Goal: Task Accomplishment & Management: Use online tool/utility

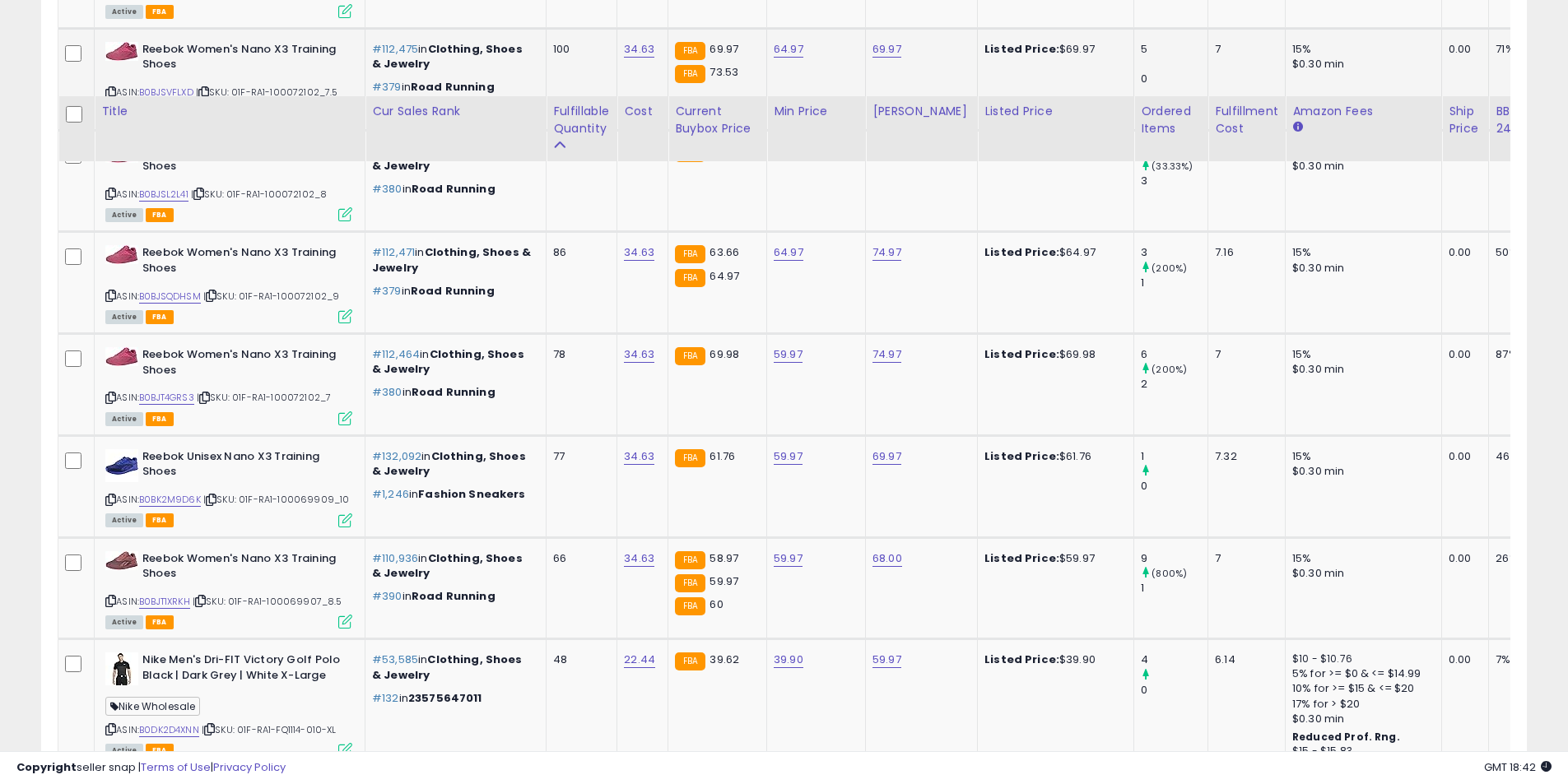
scroll to position [1234, 0]
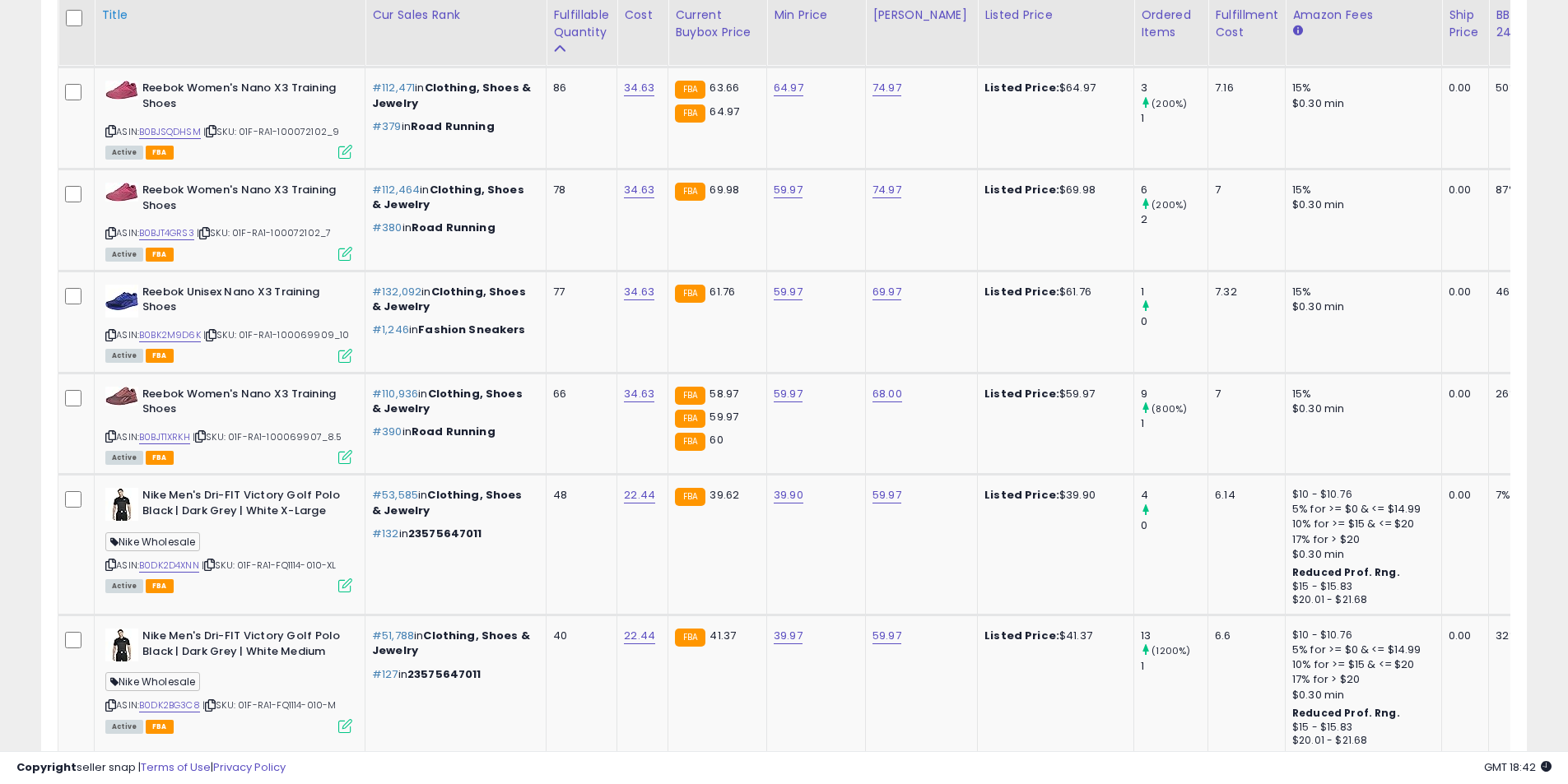
drag, startPoint x: 107, startPoint y: 333, endPoint x: 260, endPoint y: 1, distance: 365.6
click at [108, 333] on icon at bounding box center [110, 335] width 11 height 9
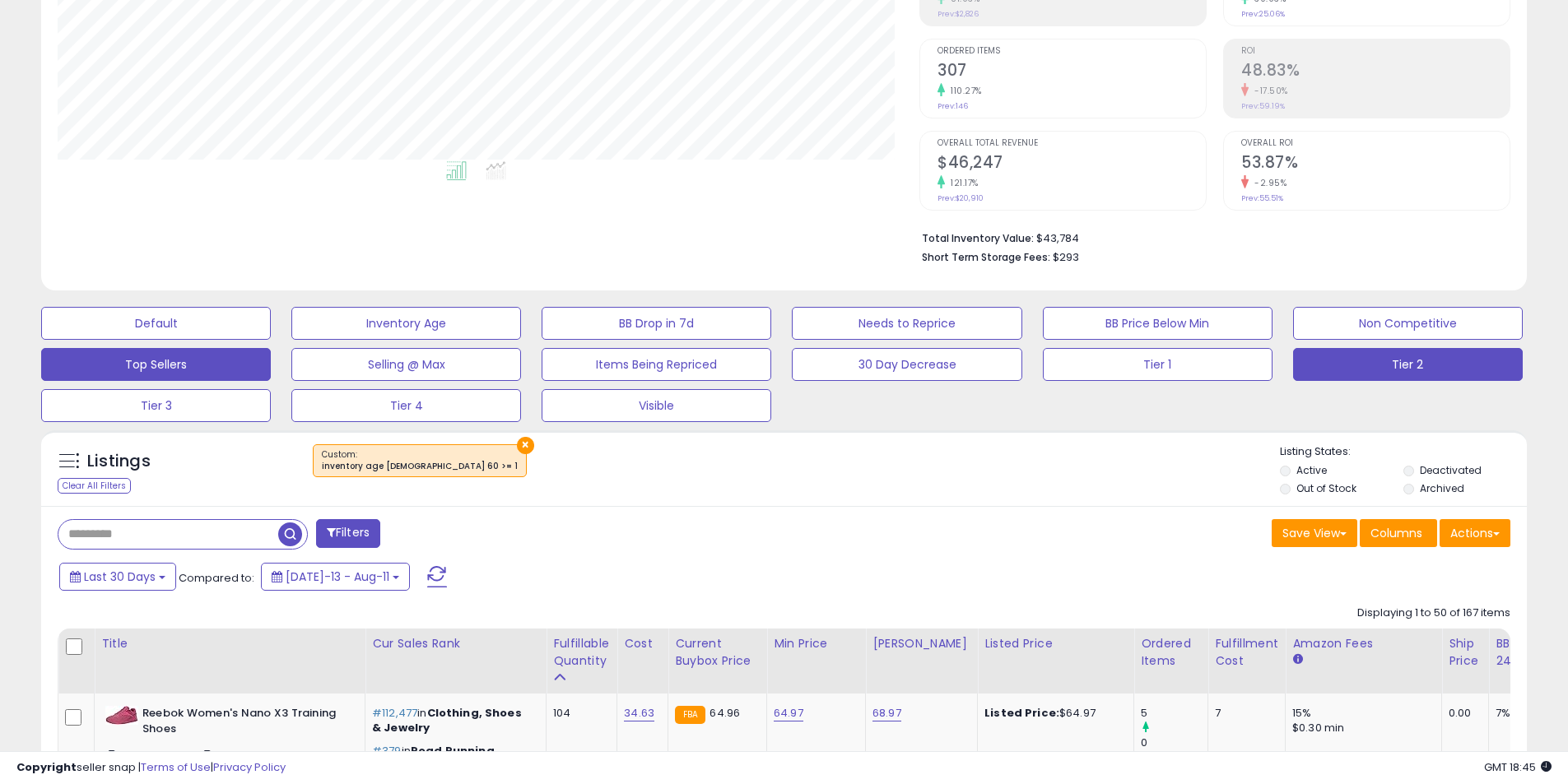
scroll to position [329, 0]
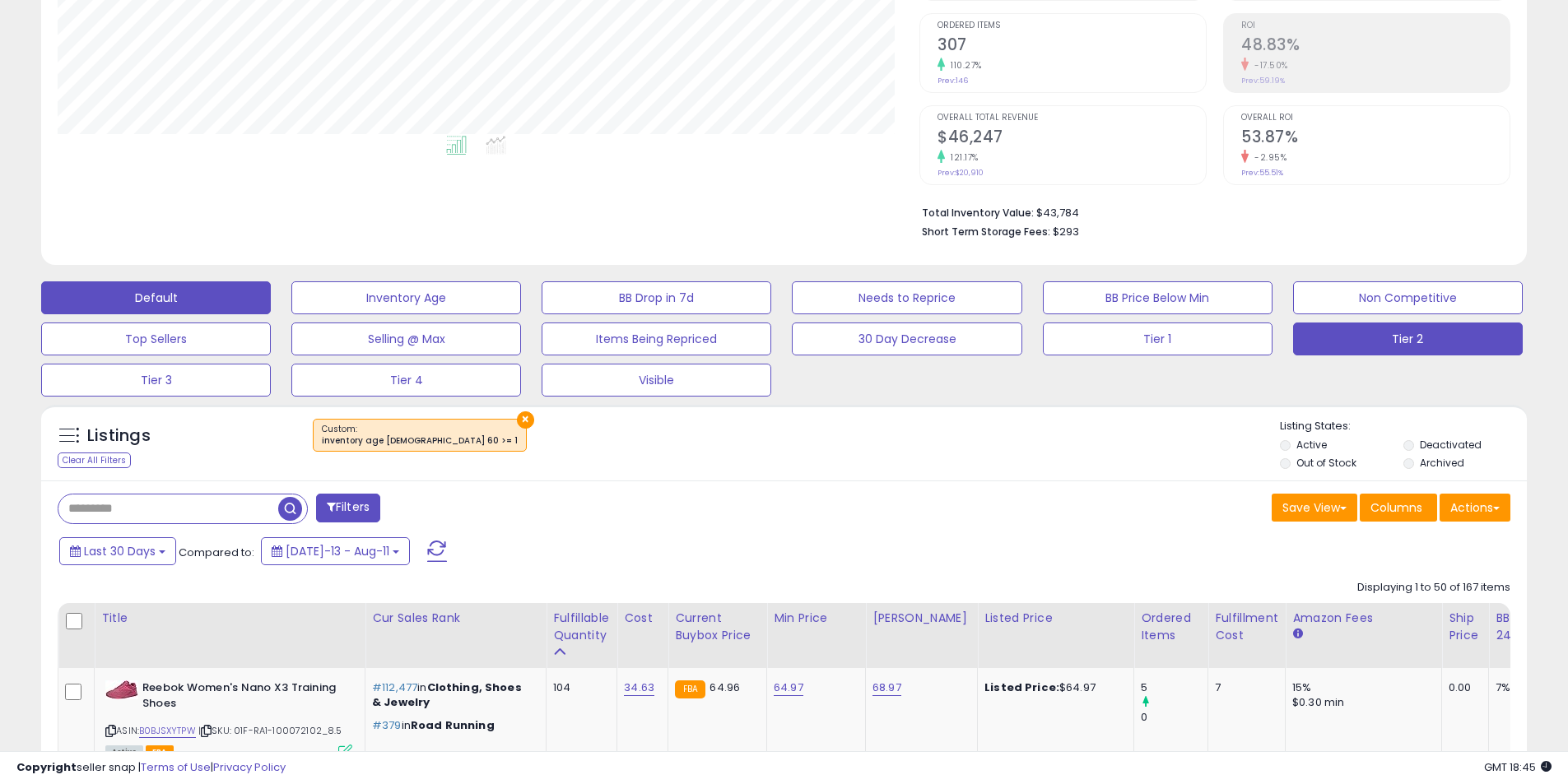
click at [216, 292] on button "Default" at bounding box center [156, 298] width 230 height 33
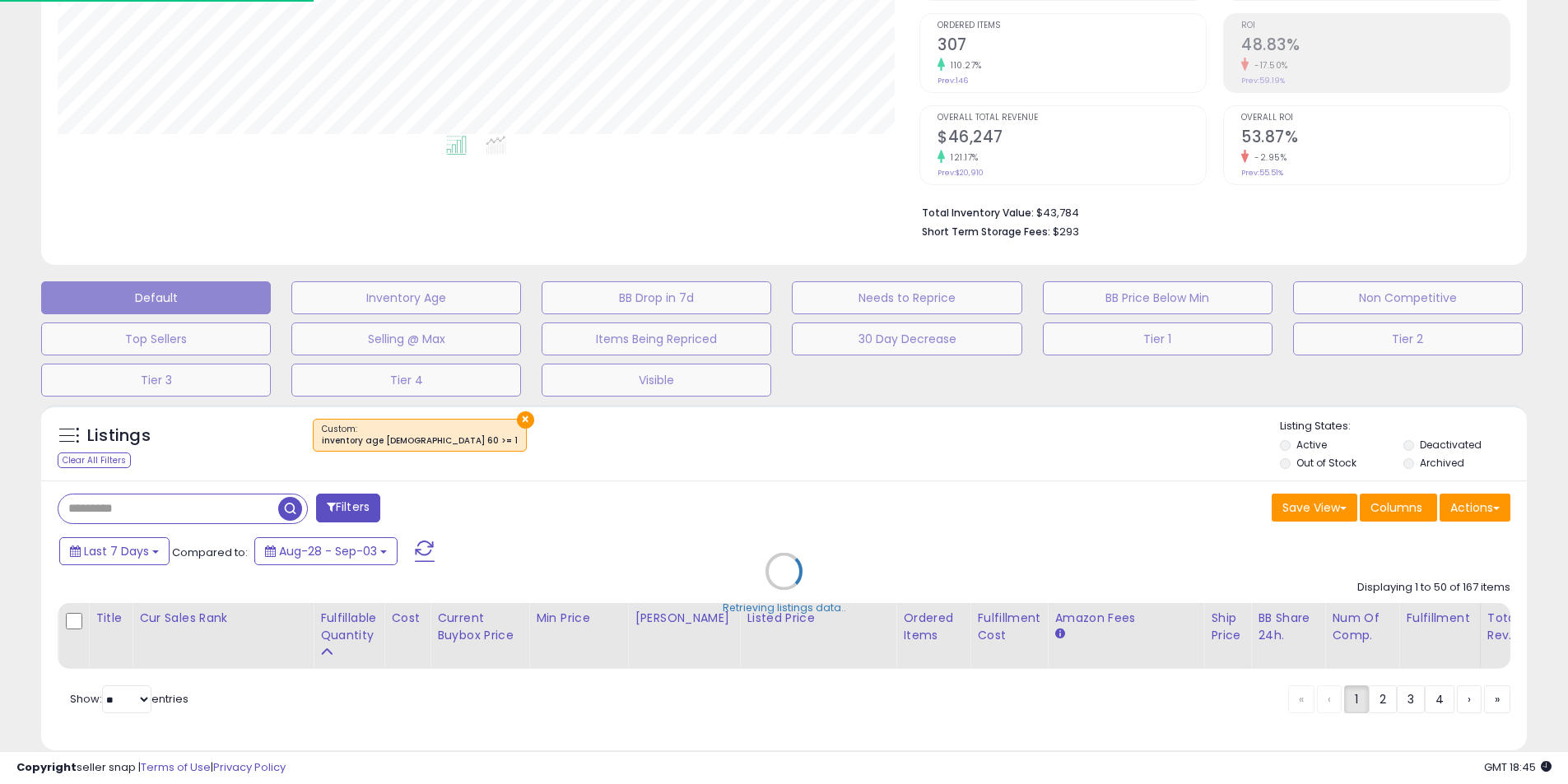
select select "**"
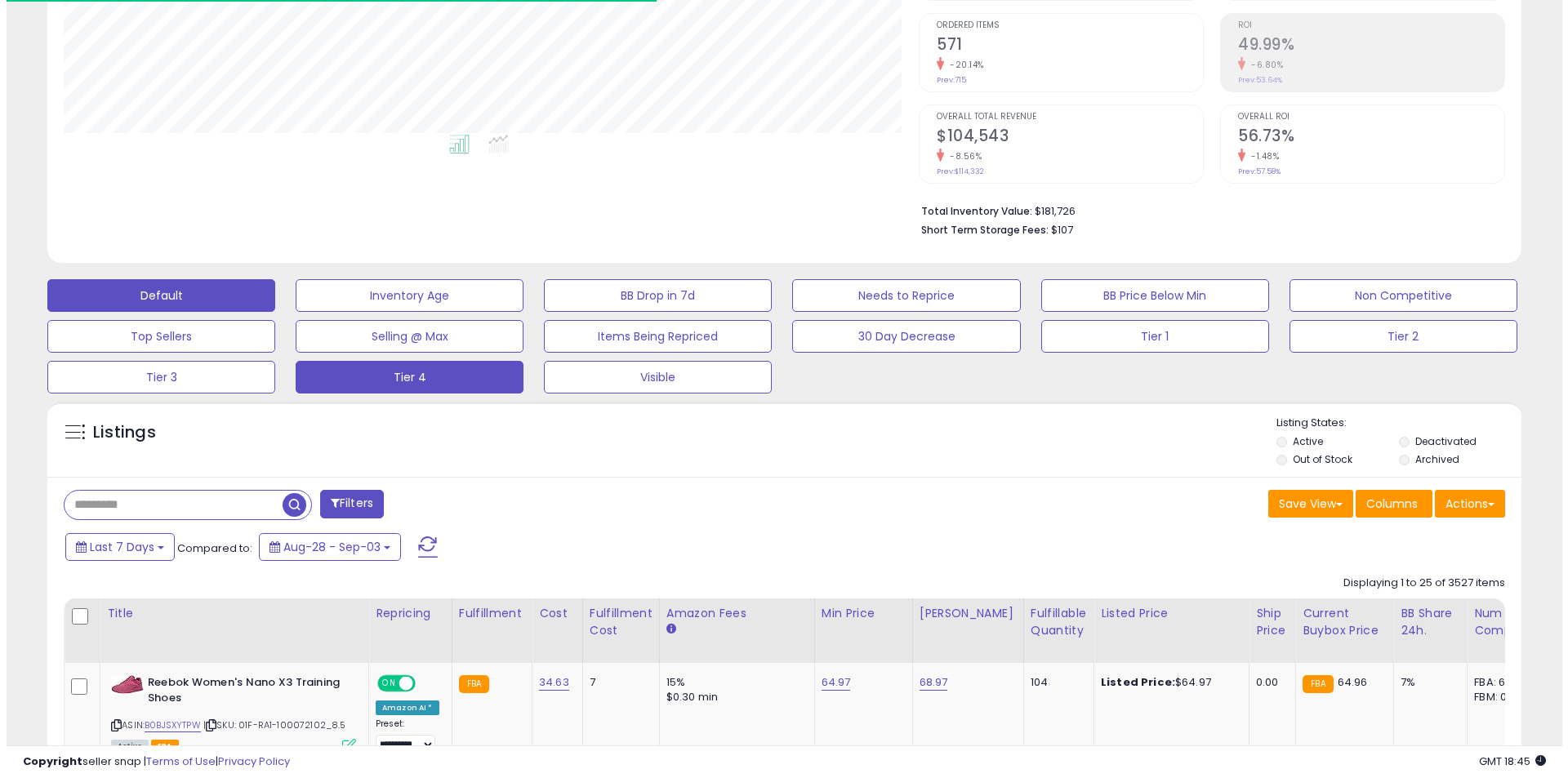
scroll to position [335, 855]
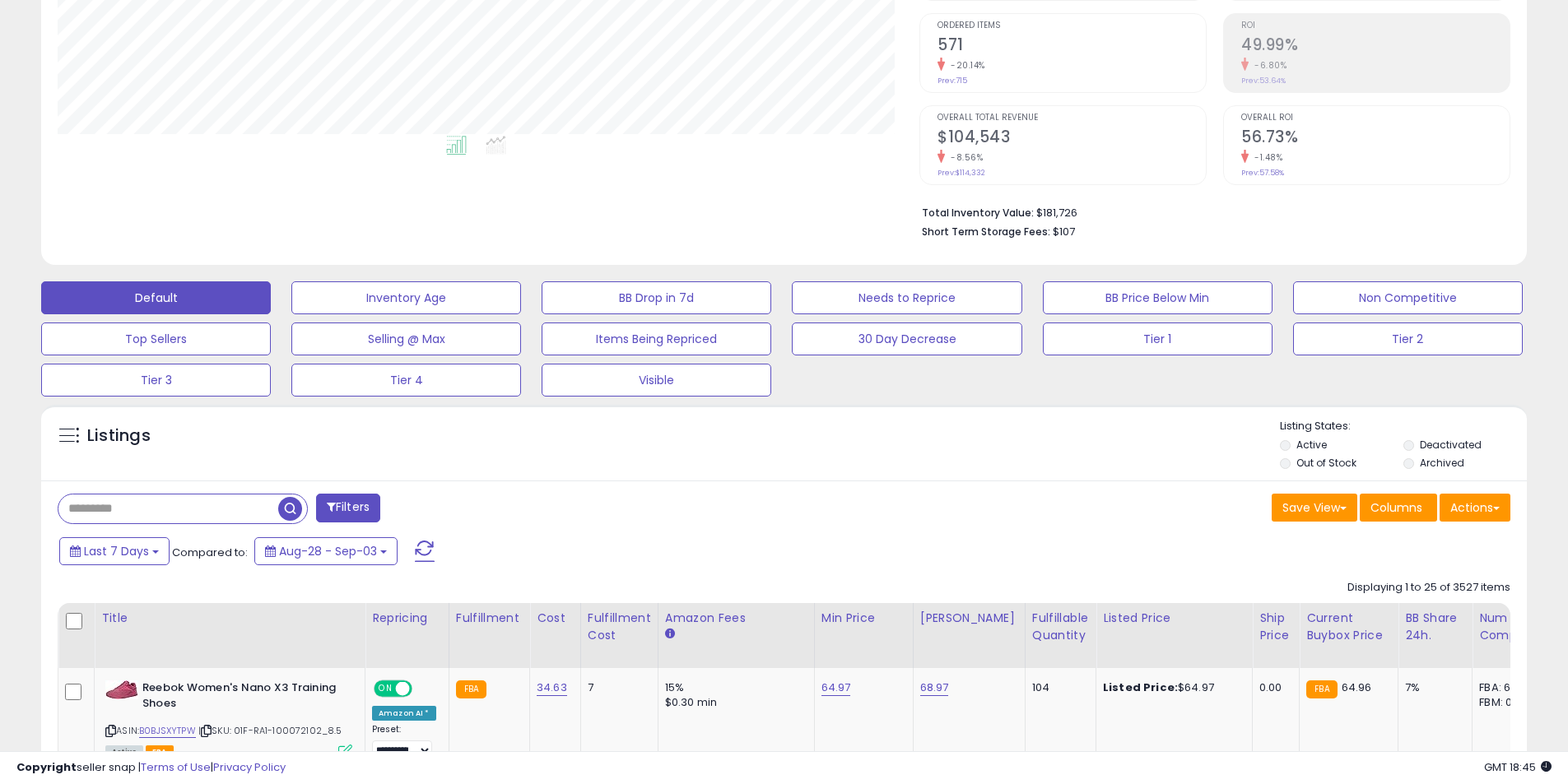
click at [233, 496] on input "text" at bounding box center [168, 509] width 220 height 29
paste input "**********"
click at [426, 502] on span "button" at bounding box center [432, 509] width 24 height 24
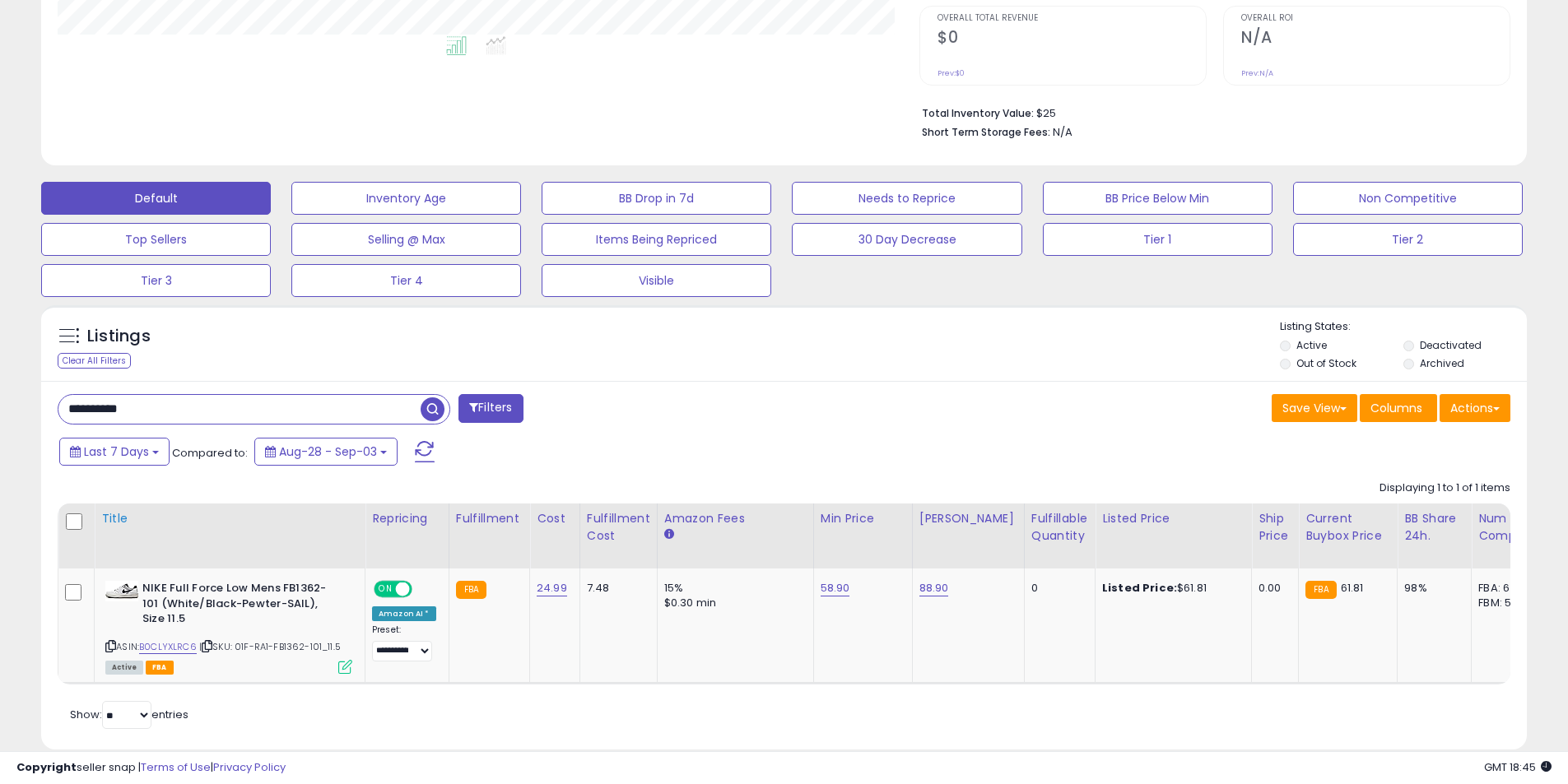
scroll to position [454, 0]
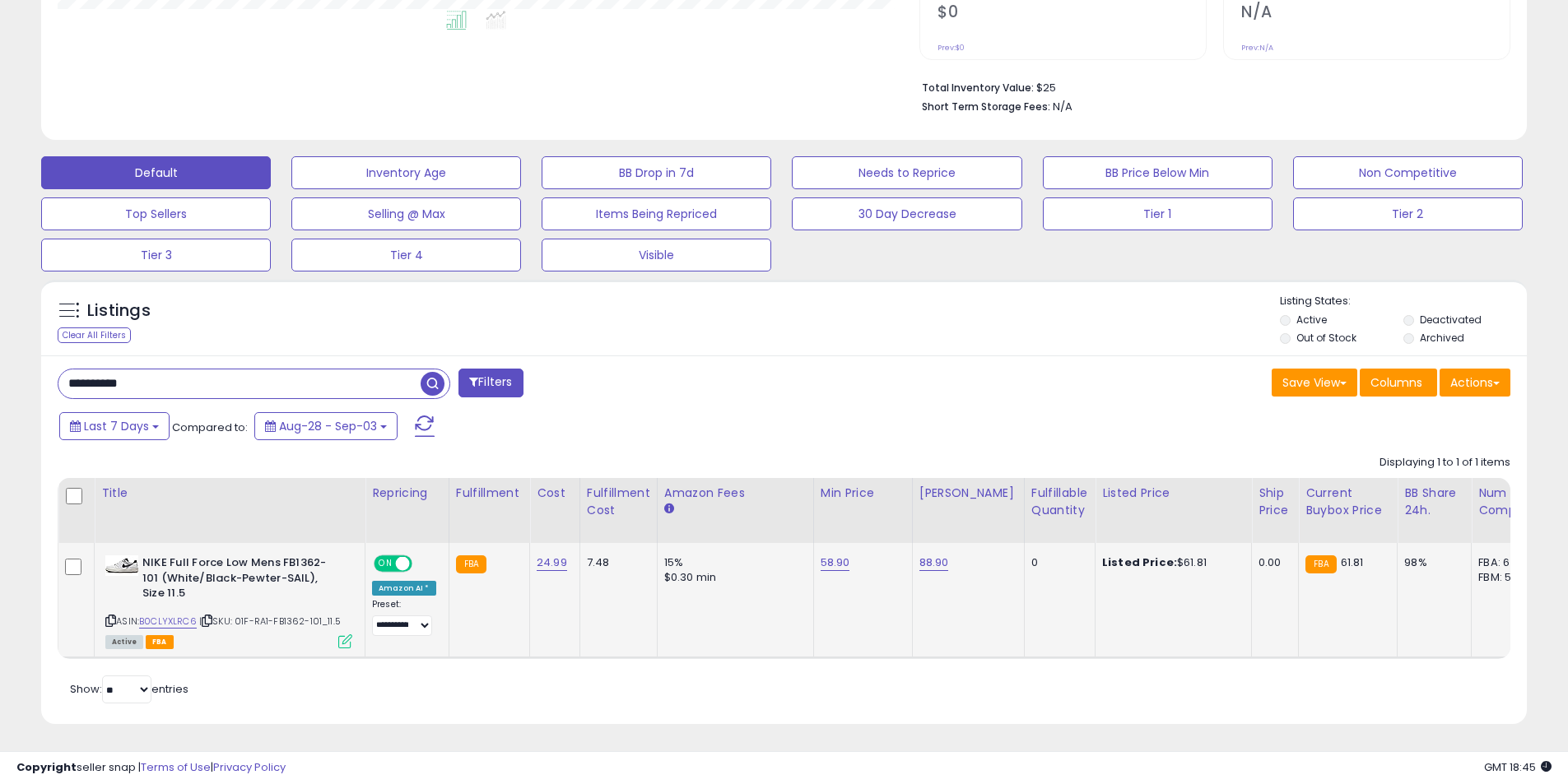
click at [213, 616] on icon at bounding box center [207, 620] width 11 height 9
drag, startPoint x: 157, startPoint y: 379, endPoint x: 25, endPoint y: 382, distance: 132.0
click at [20, 383] on div "**********" at bounding box center [784, 180] width 1552 height 1129
paste input "**********"
drag, startPoint x: 223, startPoint y: 380, endPoint x: 188, endPoint y: 388, distance: 35.9
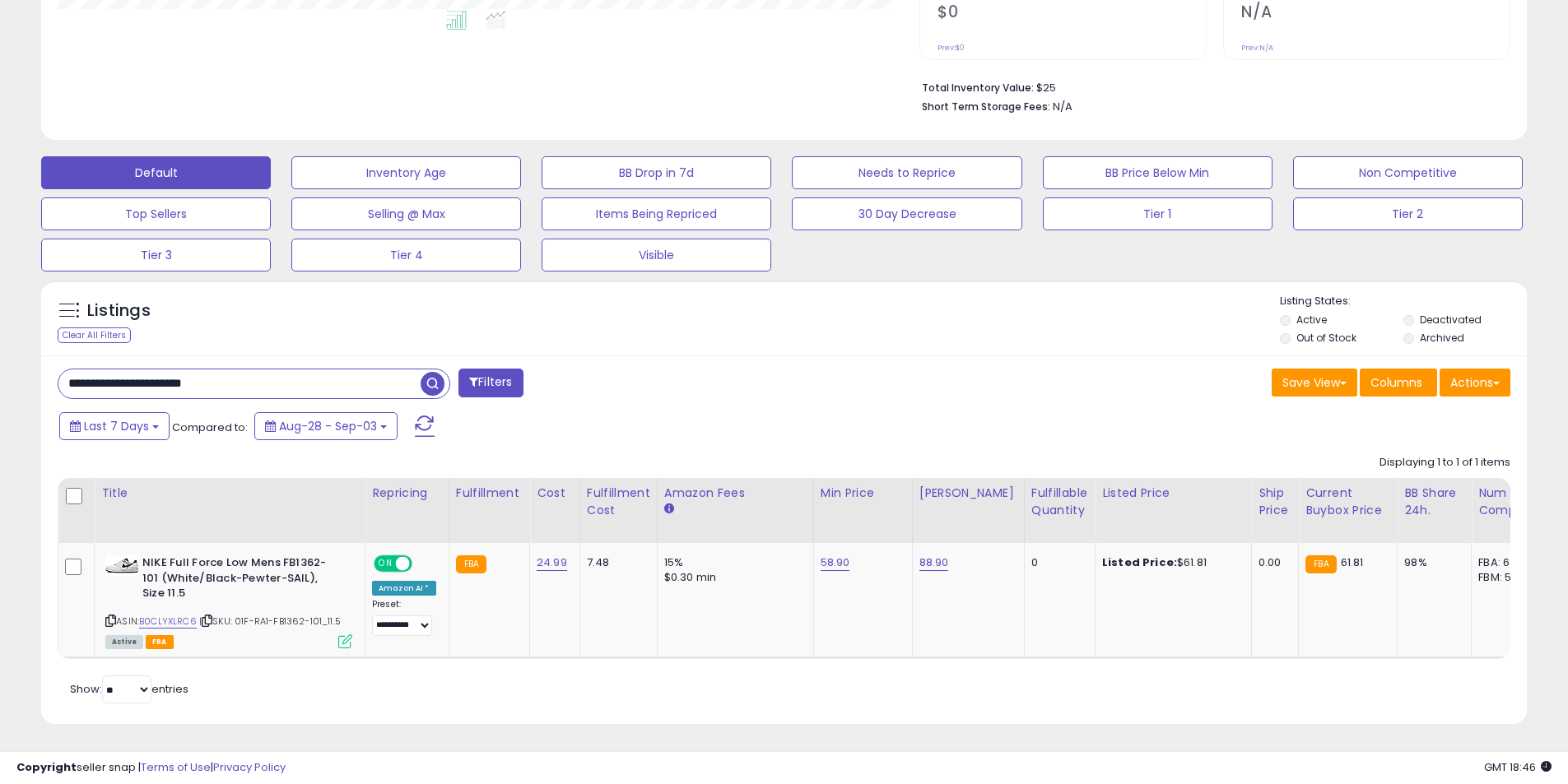
click at [188, 388] on input "**********" at bounding box center [240, 383] width 362 height 29
type input "**********"
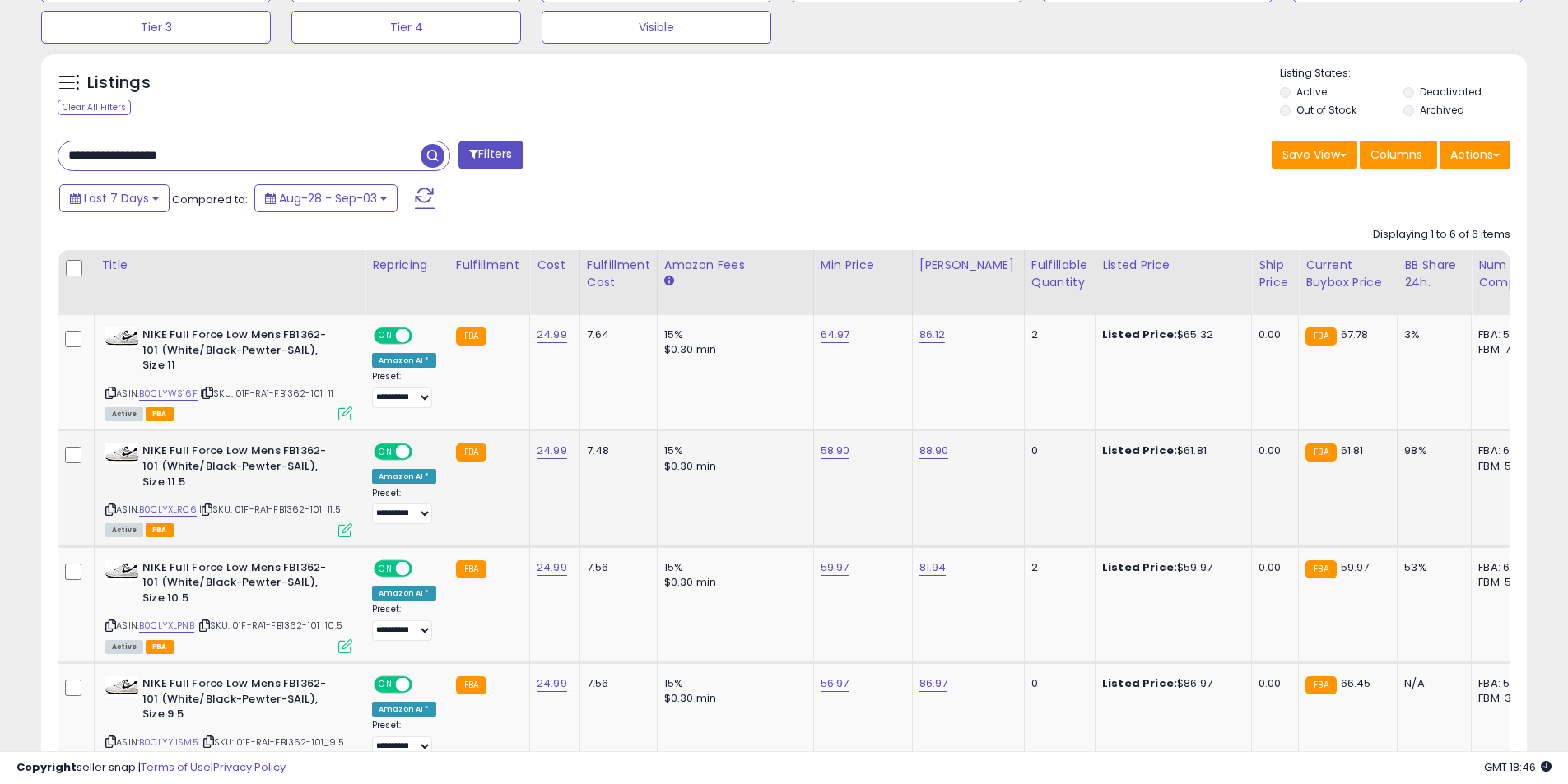
scroll to position [337, 862]
click at [113, 621] on icon at bounding box center [110, 626] width 11 height 9
click at [840, 560] on link "59.97" at bounding box center [835, 568] width 29 height 16
drag, startPoint x: 800, startPoint y: 501, endPoint x: 666, endPoint y: 504, distance: 134.0
click at [675, 504] on tbody "**********" at bounding box center [1247, 648] width 2377 height 667
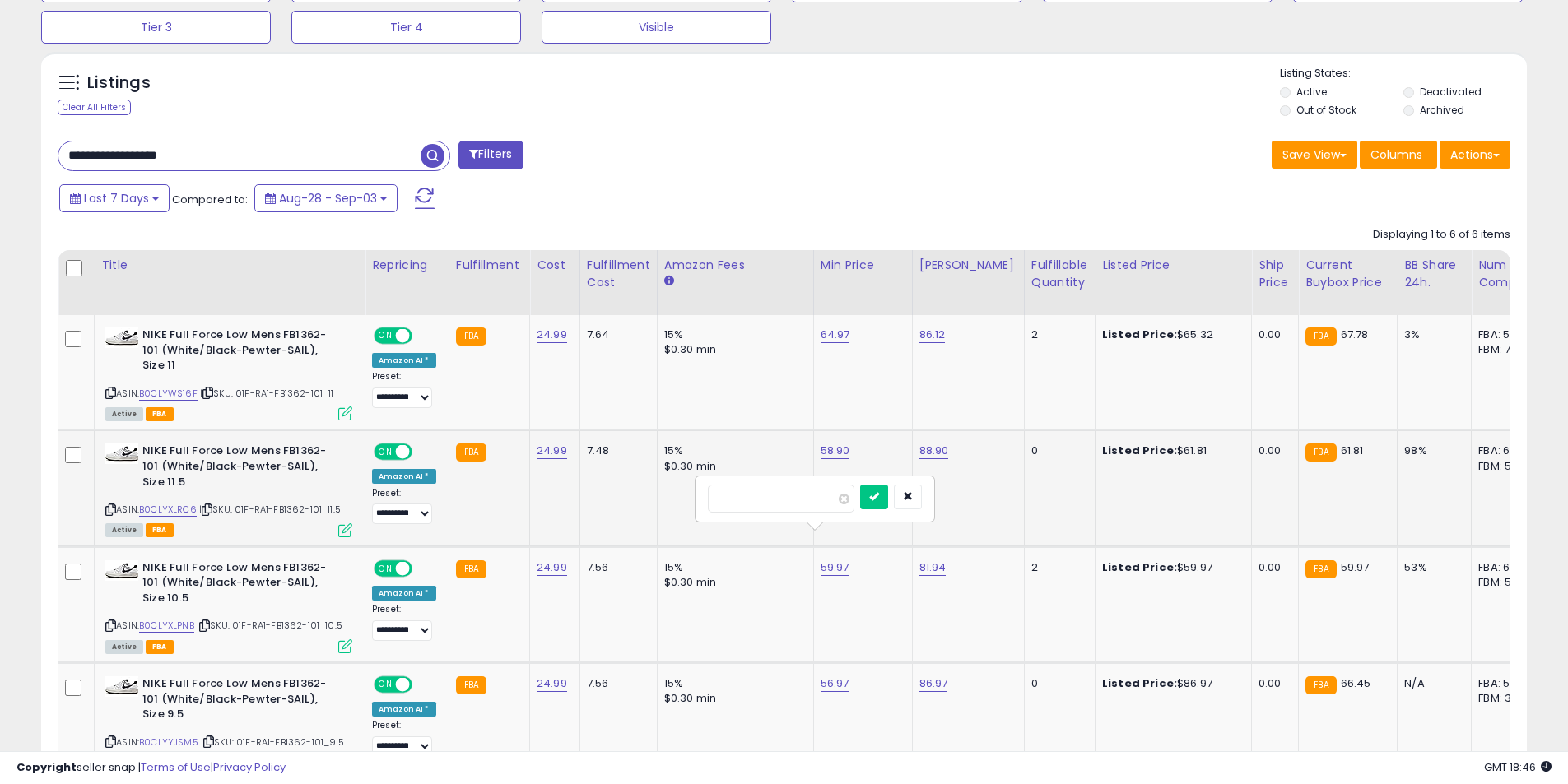
type input "*****"
click button "submit" at bounding box center [874, 496] width 28 height 24
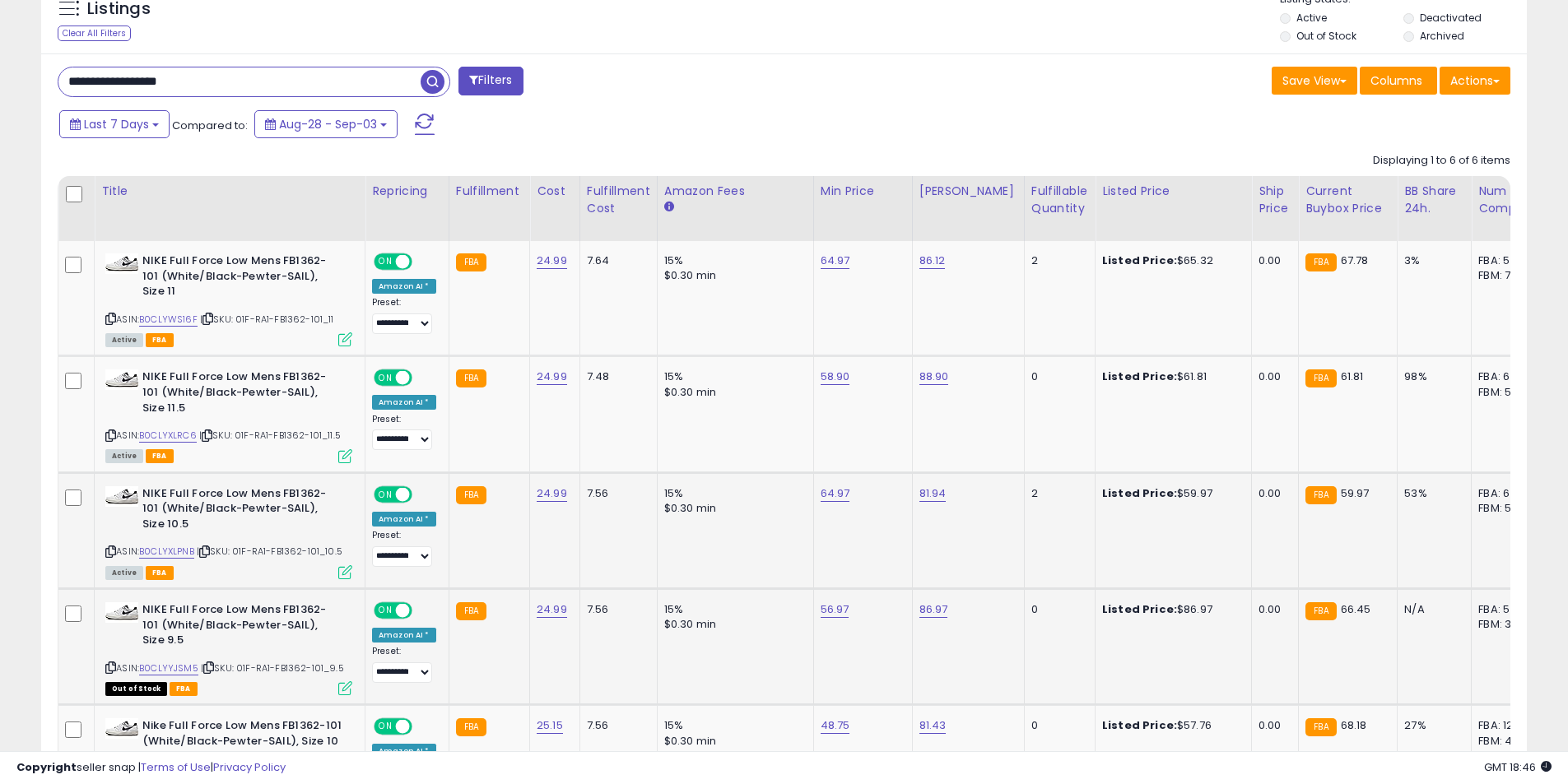
scroll to position [764, 0]
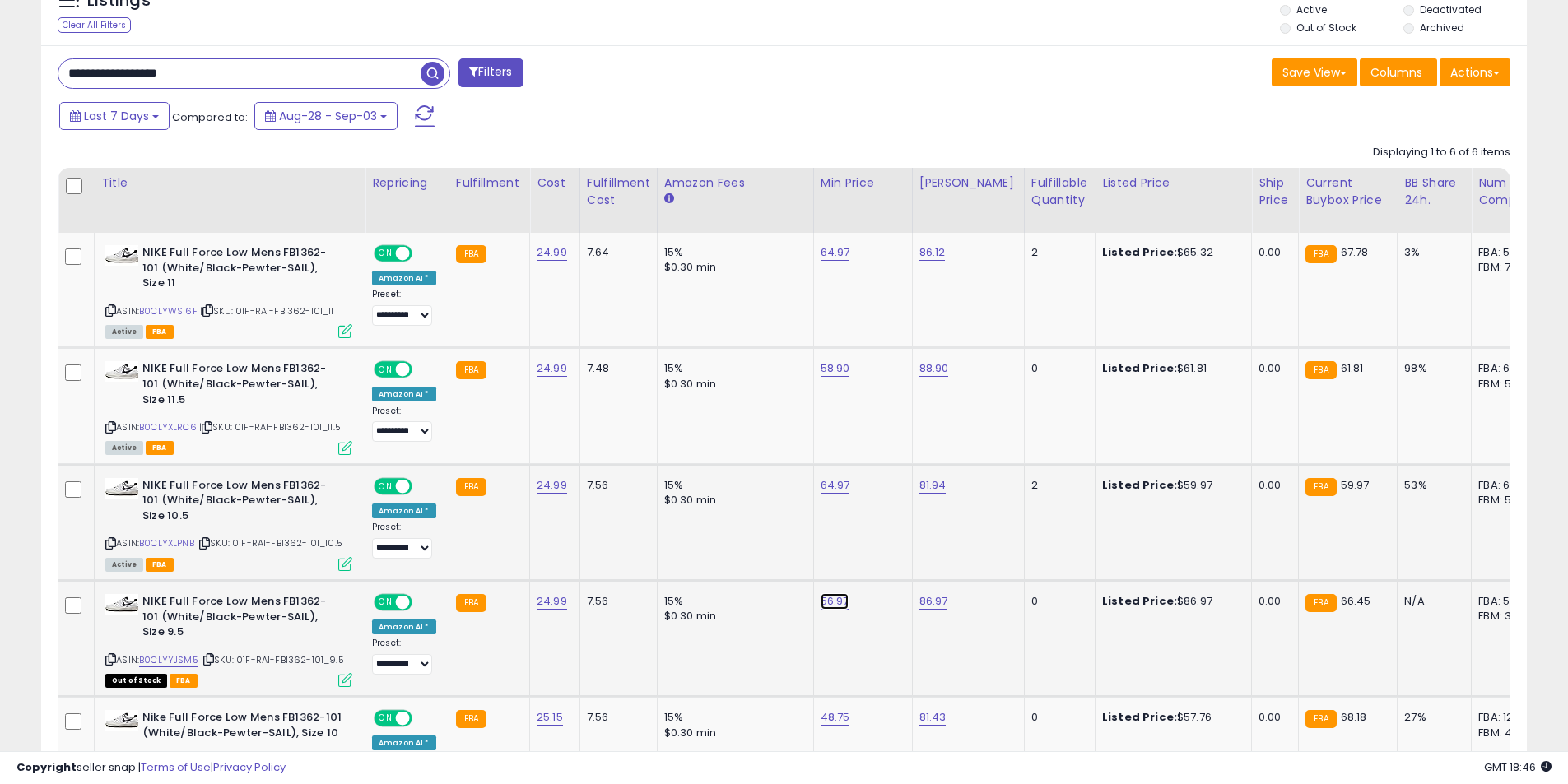
click at [832, 593] on link "56.97" at bounding box center [835, 601] width 29 height 16
drag, startPoint x: 794, startPoint y: 535, endPoint x: 651, endPoint y: 529, distance: 143.1
click at [659, 530] on tbody "**********" at bounding box center [1247, 566] width 2377 height 667
type input "*****"
click at [842, 710] on div "48.75" at bounding box center [860, 717] width 79 height 14
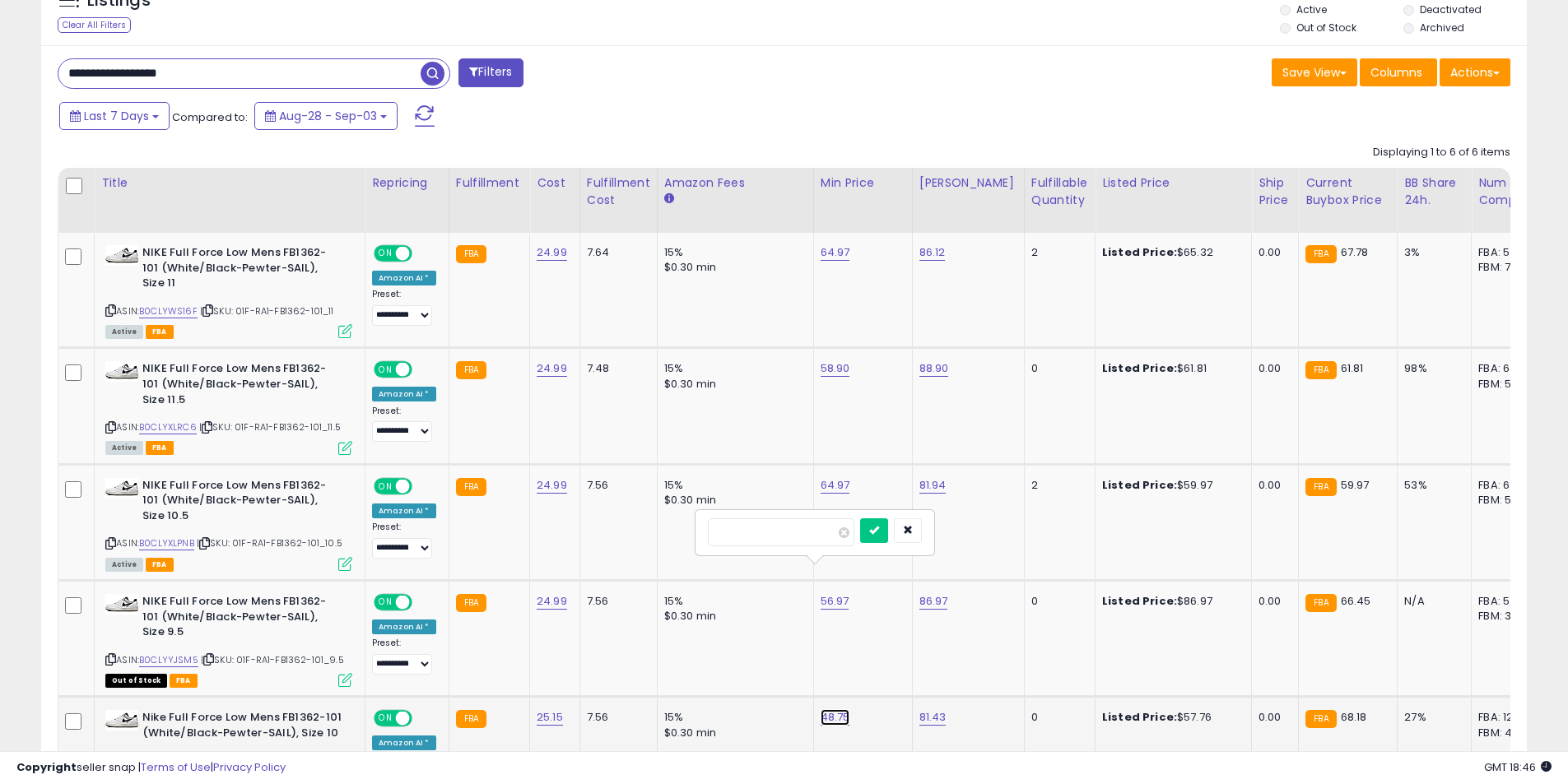
click at [835, 709] on link "48.75" at bounding box center [835, 717] width 30 height 16
type input "*****"
click at [879, 631] on icon "submit" at bounding box center [874, 631] width 10 height 10
click at [889, 535] on button "submit" at bounding box center [874, 530] width 28 height 24
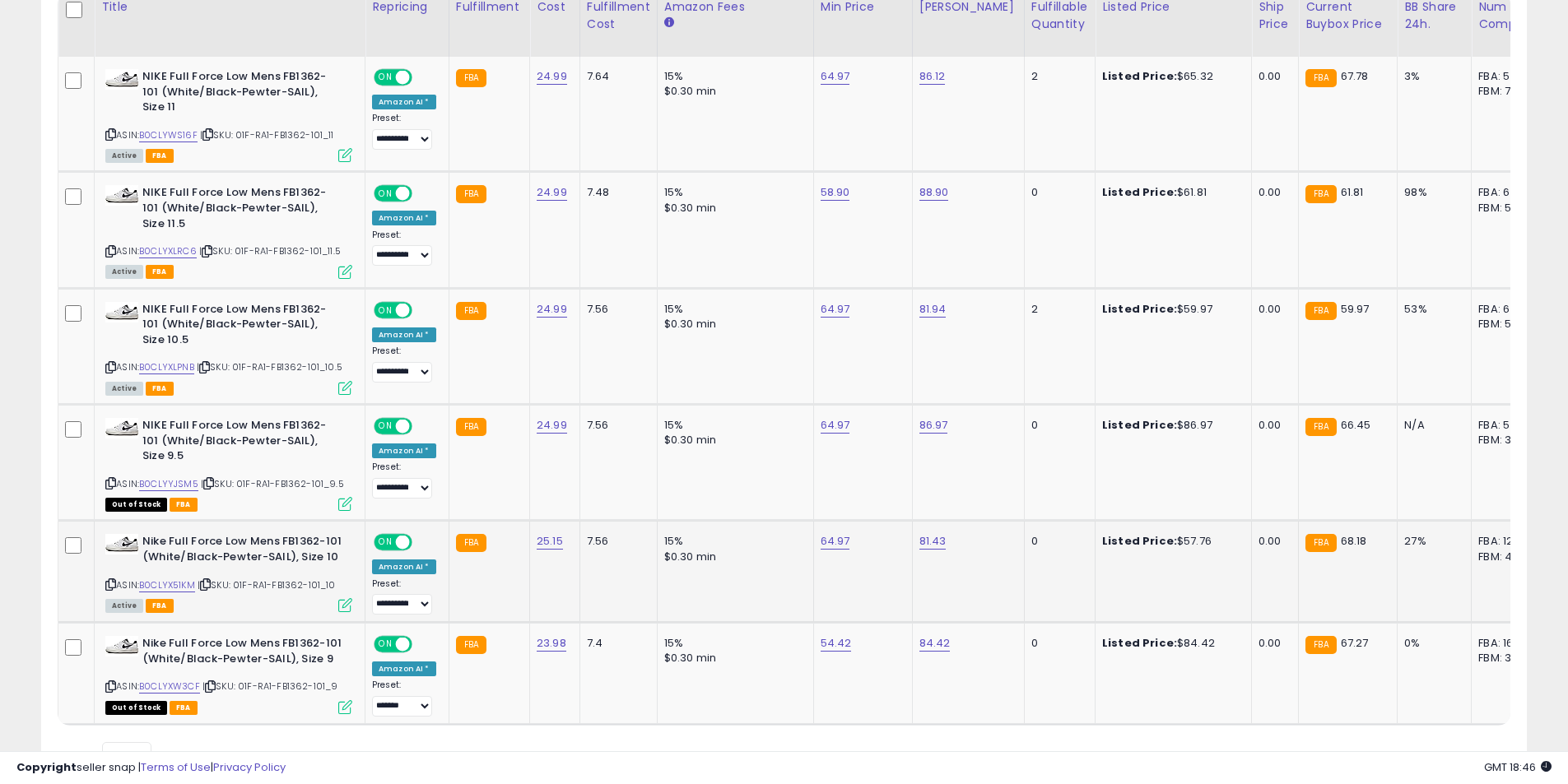
scroll to position [978, 0]
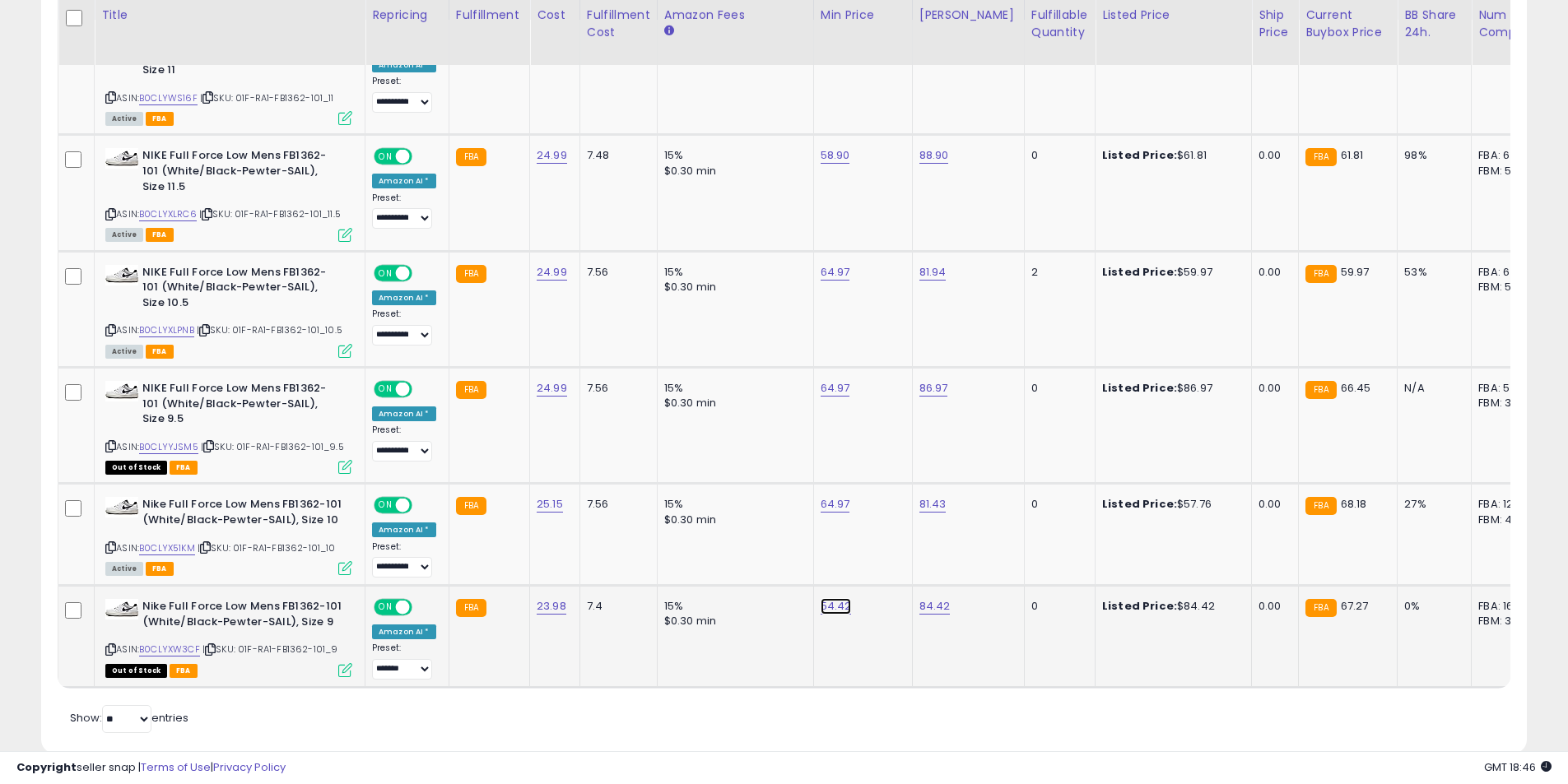
click at [824, 598] on link "54.42" at bounding box center [836, 606] width 32 height 16
type input "*****"
click at [889, 527] on button "submit" at bounding box center [874, 520] width 28 height 24
click at [111, 645] on icon at bounding box center [110, 649] width 11 height 9
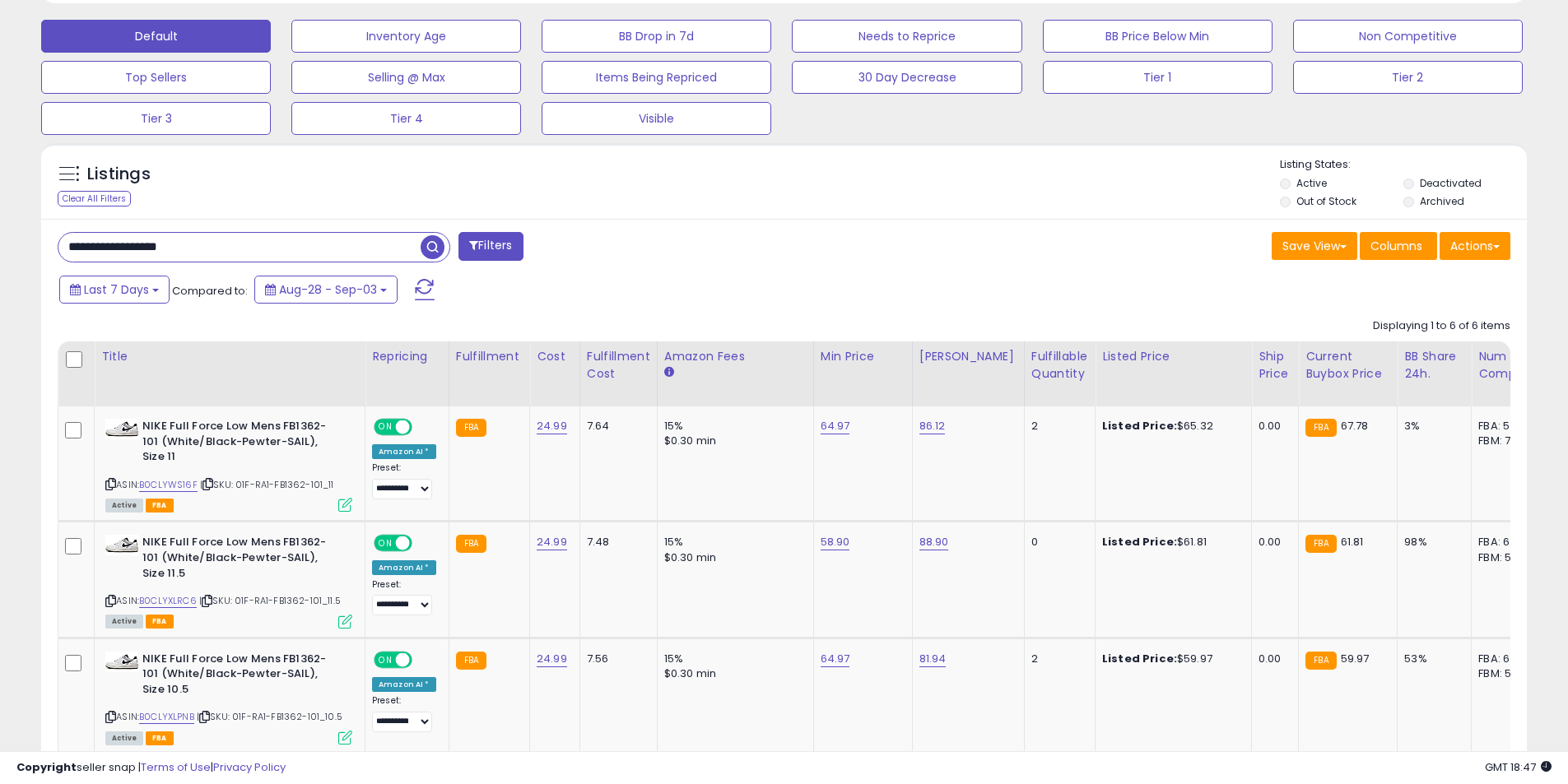
scroll to position [401, 0]
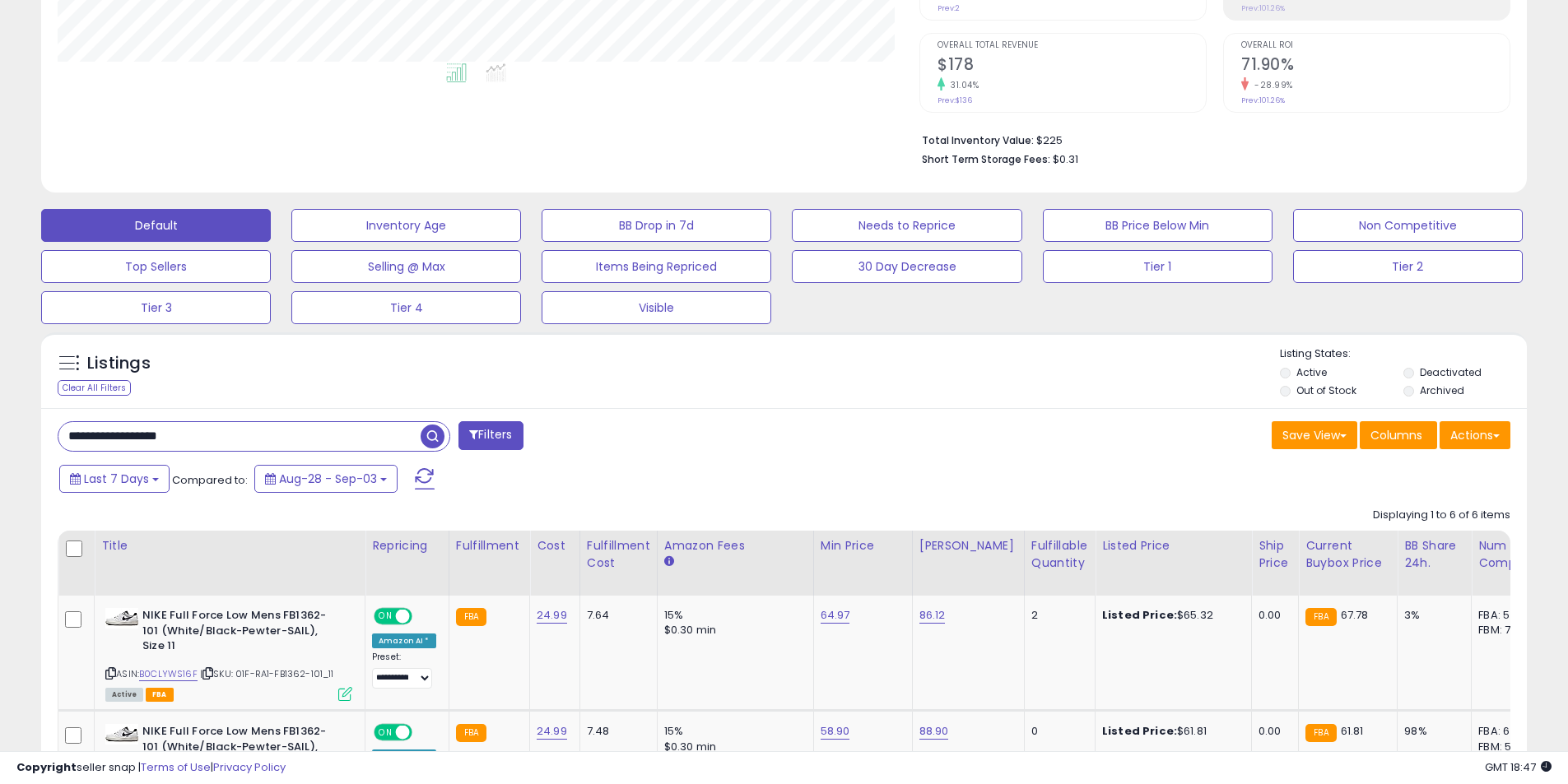
click at [165, 451] on div "**********" at bounding box center [414, 438] width 739 height 33
click at [161, 443] on input "**********" at bounding box center [240, 437] width 362 height 29
paste input "text"
type input "**********"
click at [436, 434] on span "button" at bounding box center [432, 436] width 24 height 24
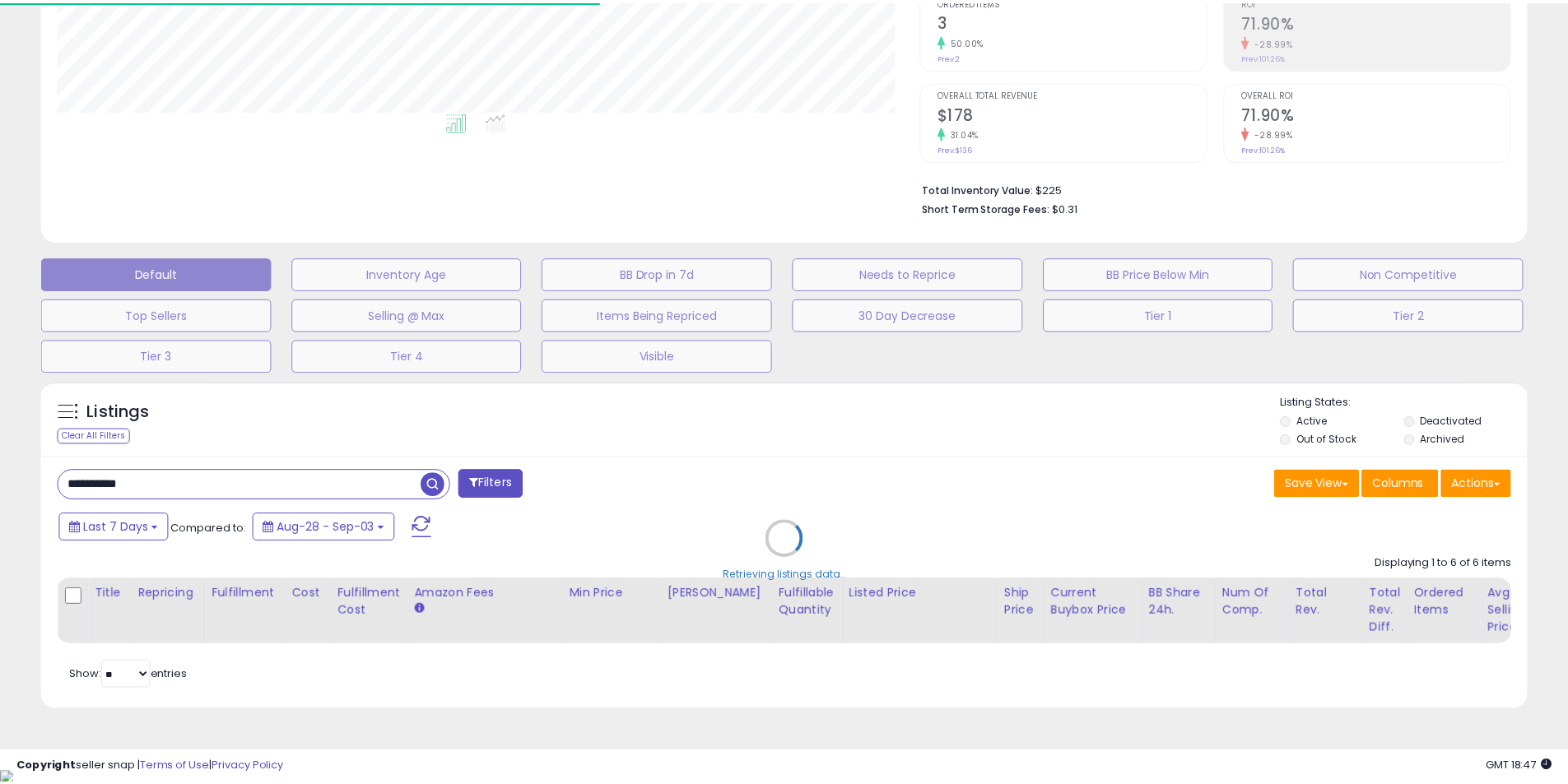
scroll to position [822362, 822311]
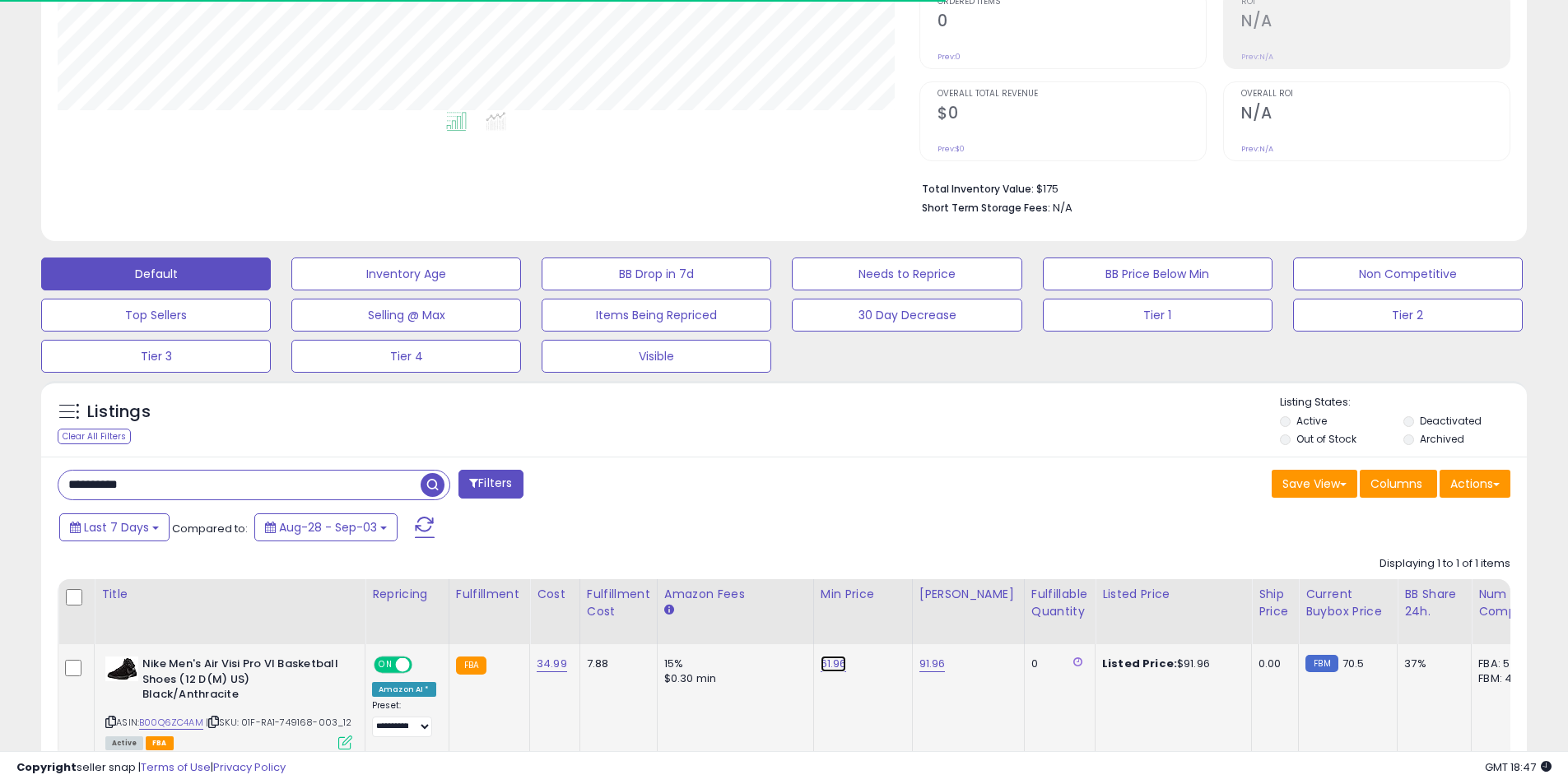
click at [824, 662] on link "61.96" at bounding box center [833, 664] width 26 height 16
drag, startPoint x: 677, startPoint y: 622, endPoint x: 658, endPoint y: 622, distance: 19.0
click at [658, 622] on table "Title Repricing" at bounding box center [1237, 669] width 2359 height 181
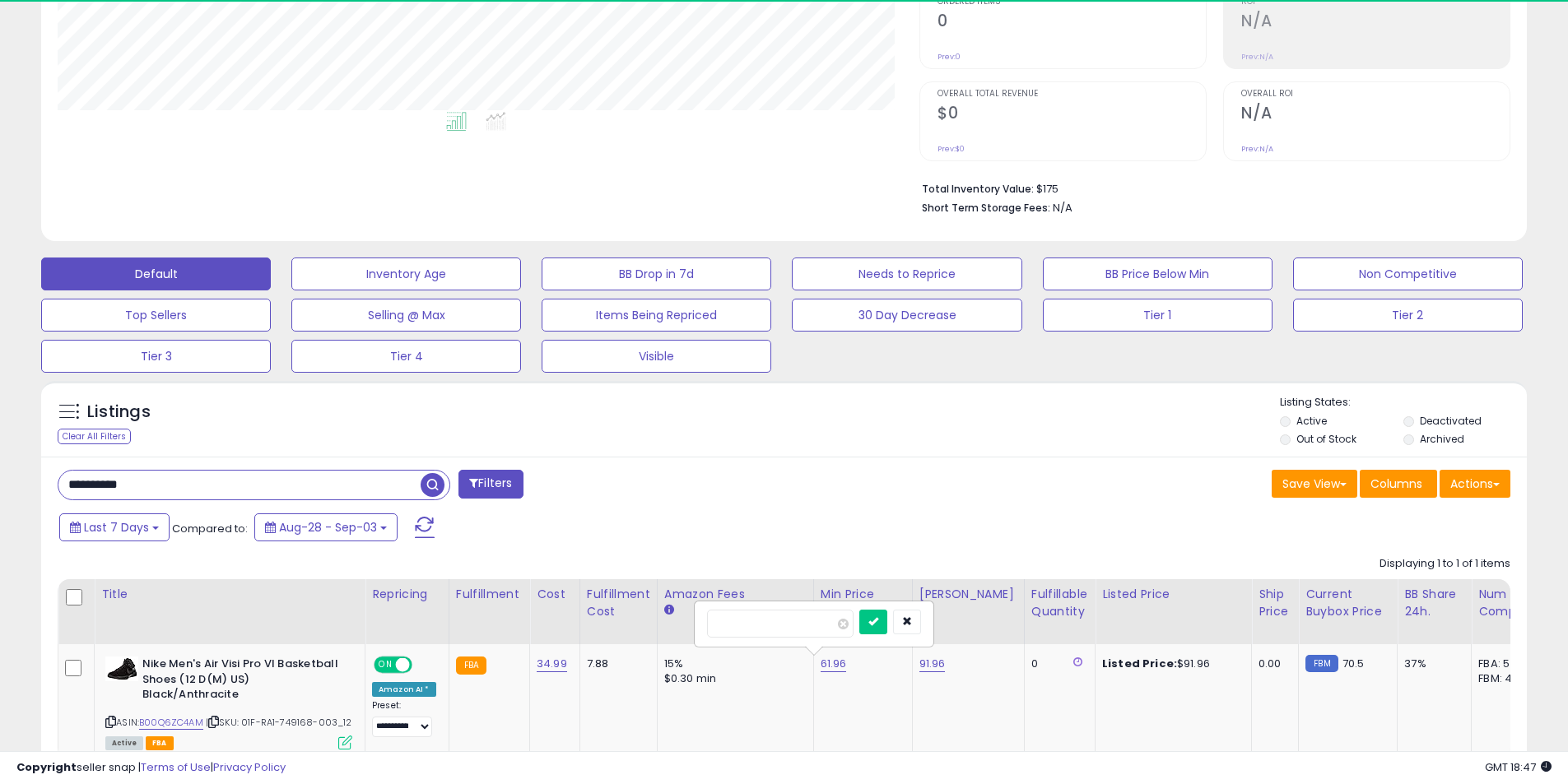
scroll to position [337, 862]
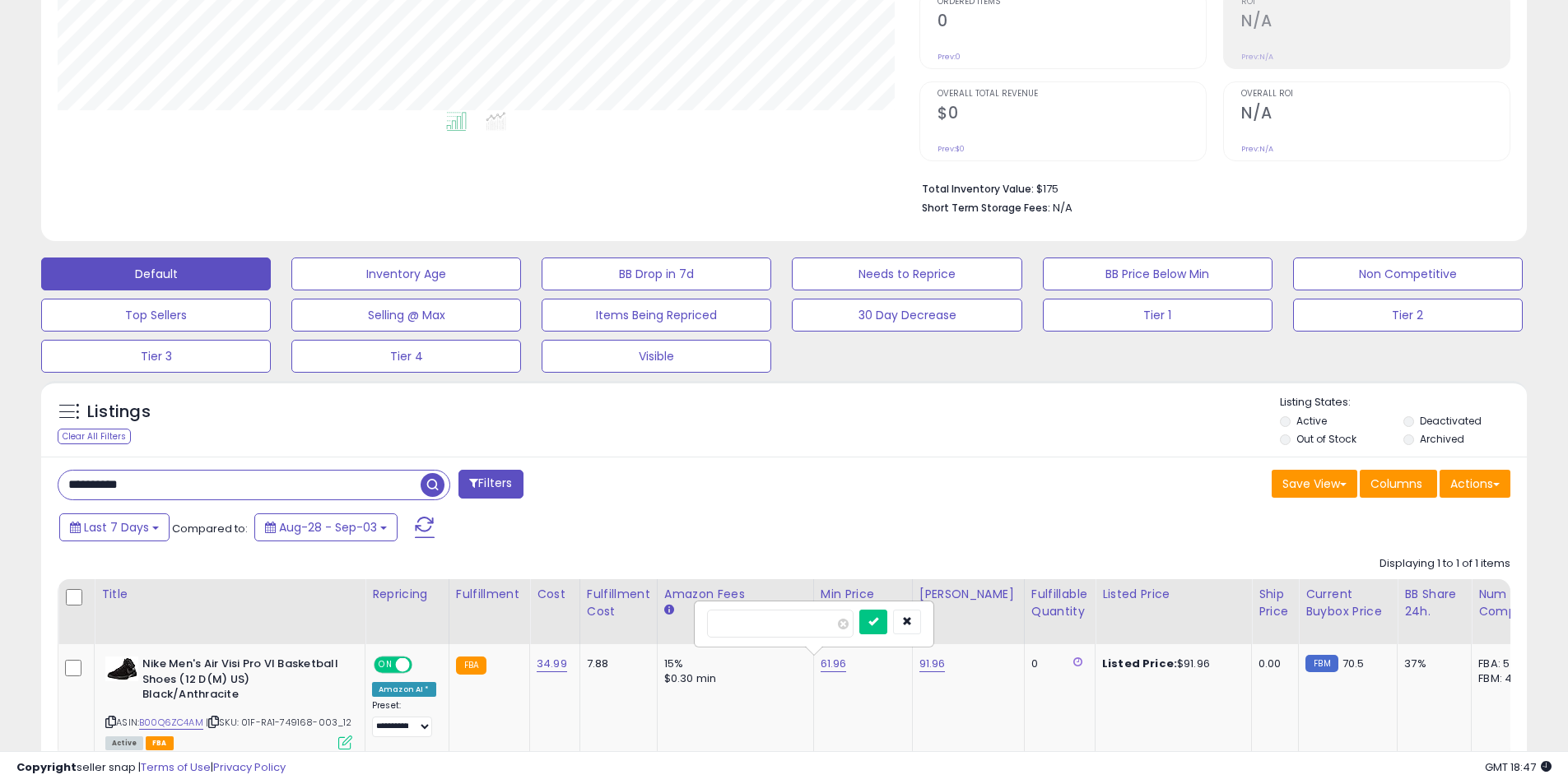
type input "*****"
click button "submit" at bounding box center [873, 621] width 28 height 24
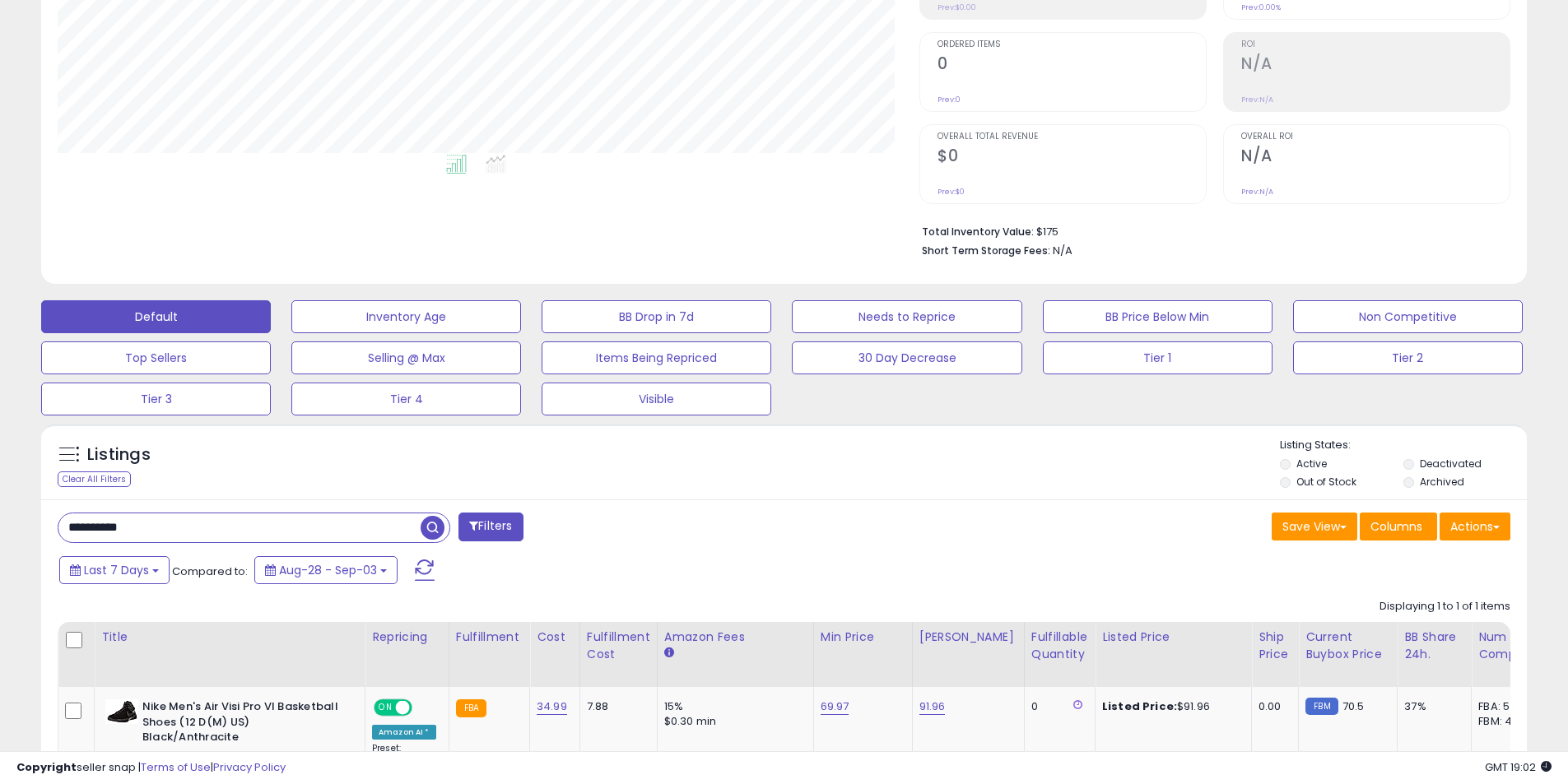
scroll to position [411, 0]
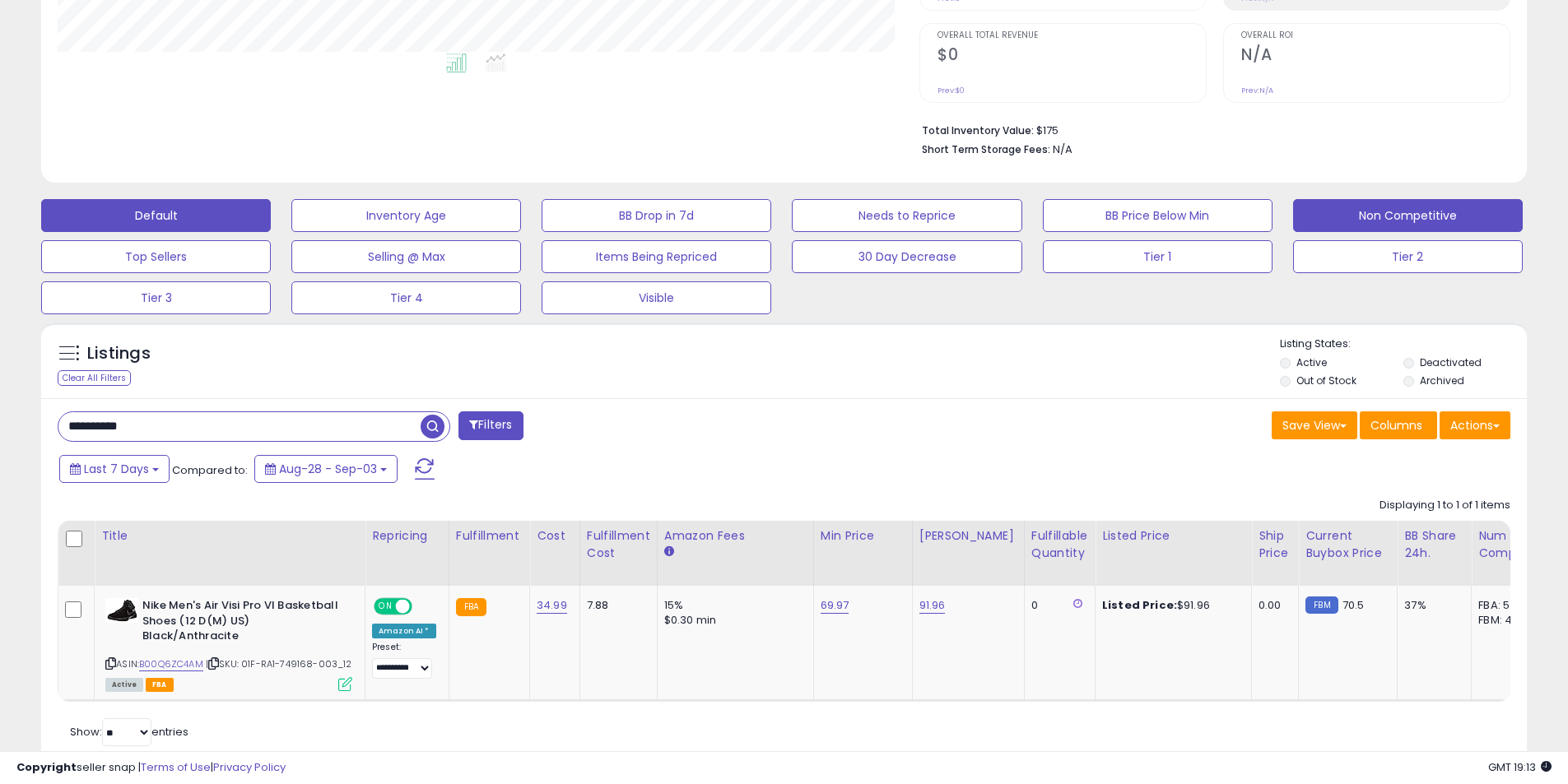
click at [1351, 214] on button "Non Competitive" at bounding box center [1408, 215] width 230 height 33
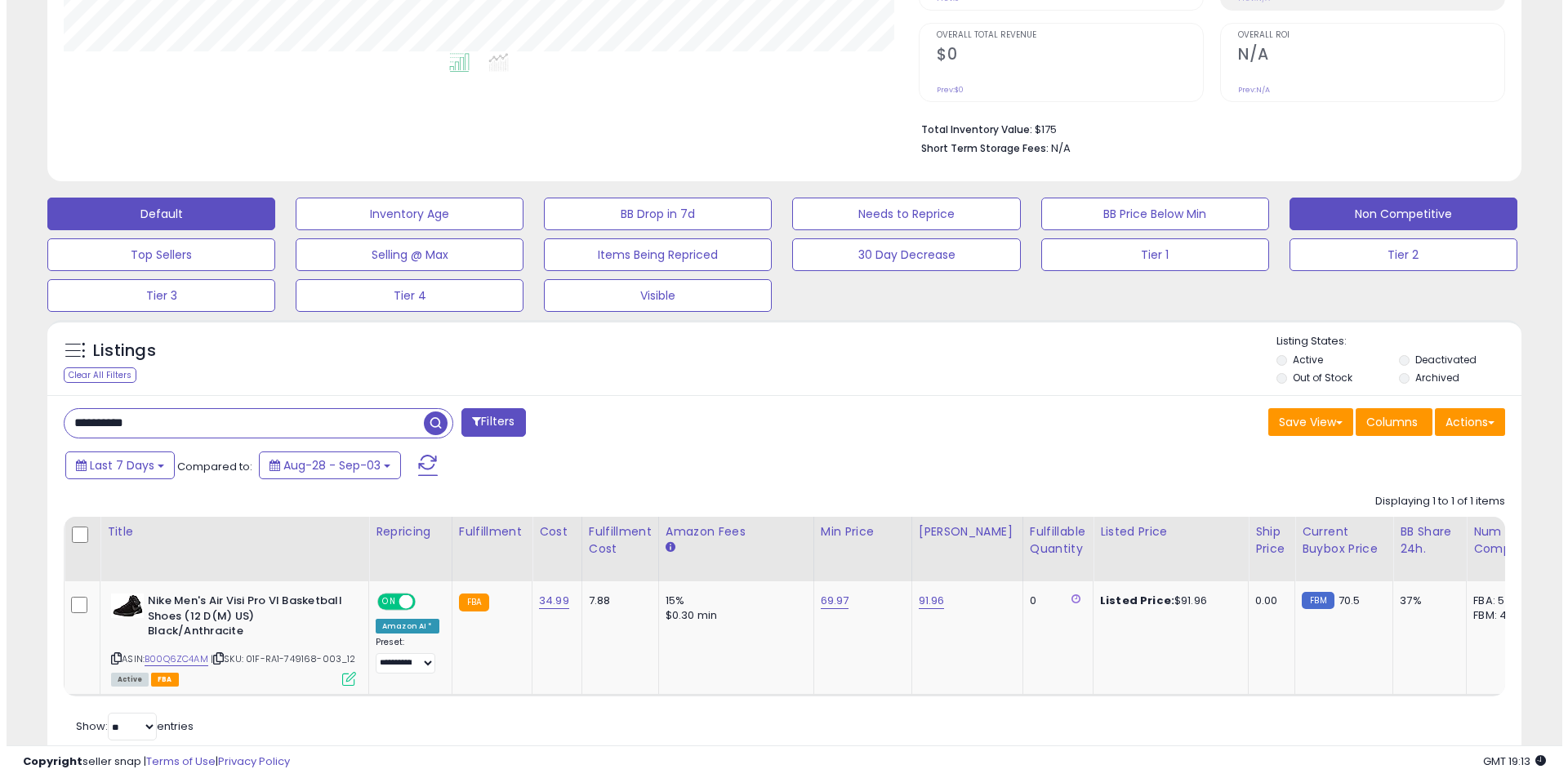
scroll to position [335, 863]
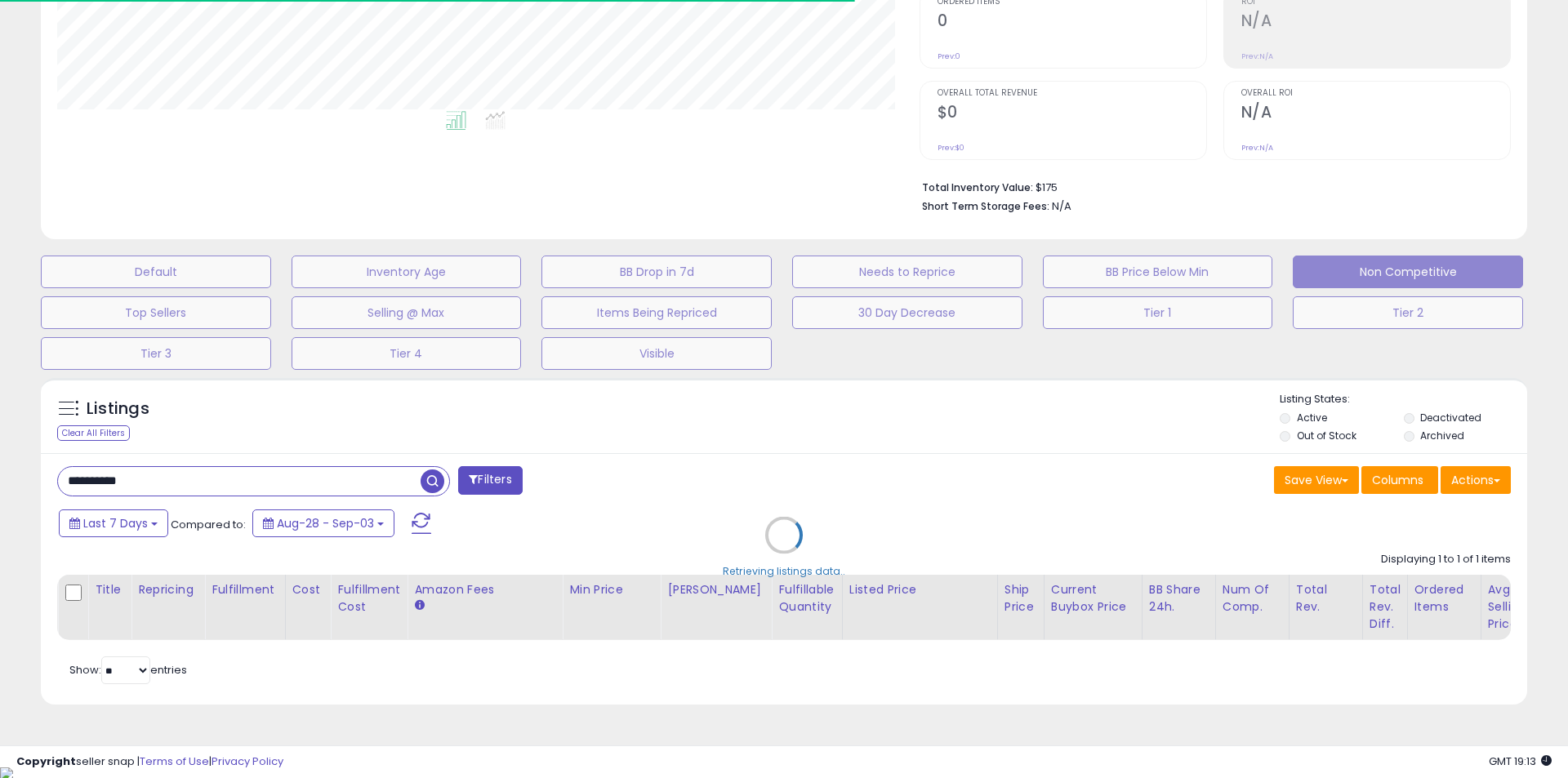
select select "**"
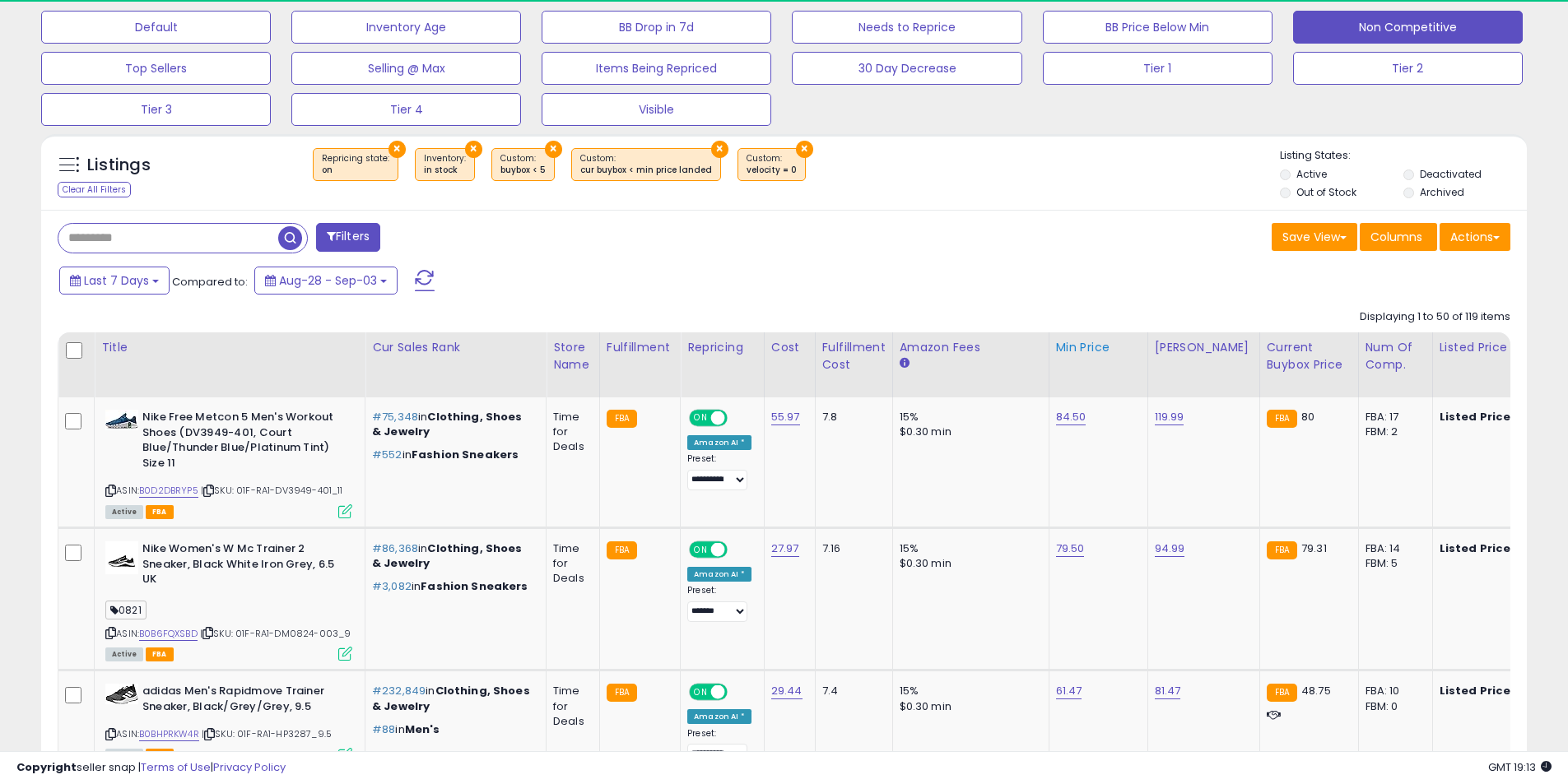
scroll to position [337, 862]
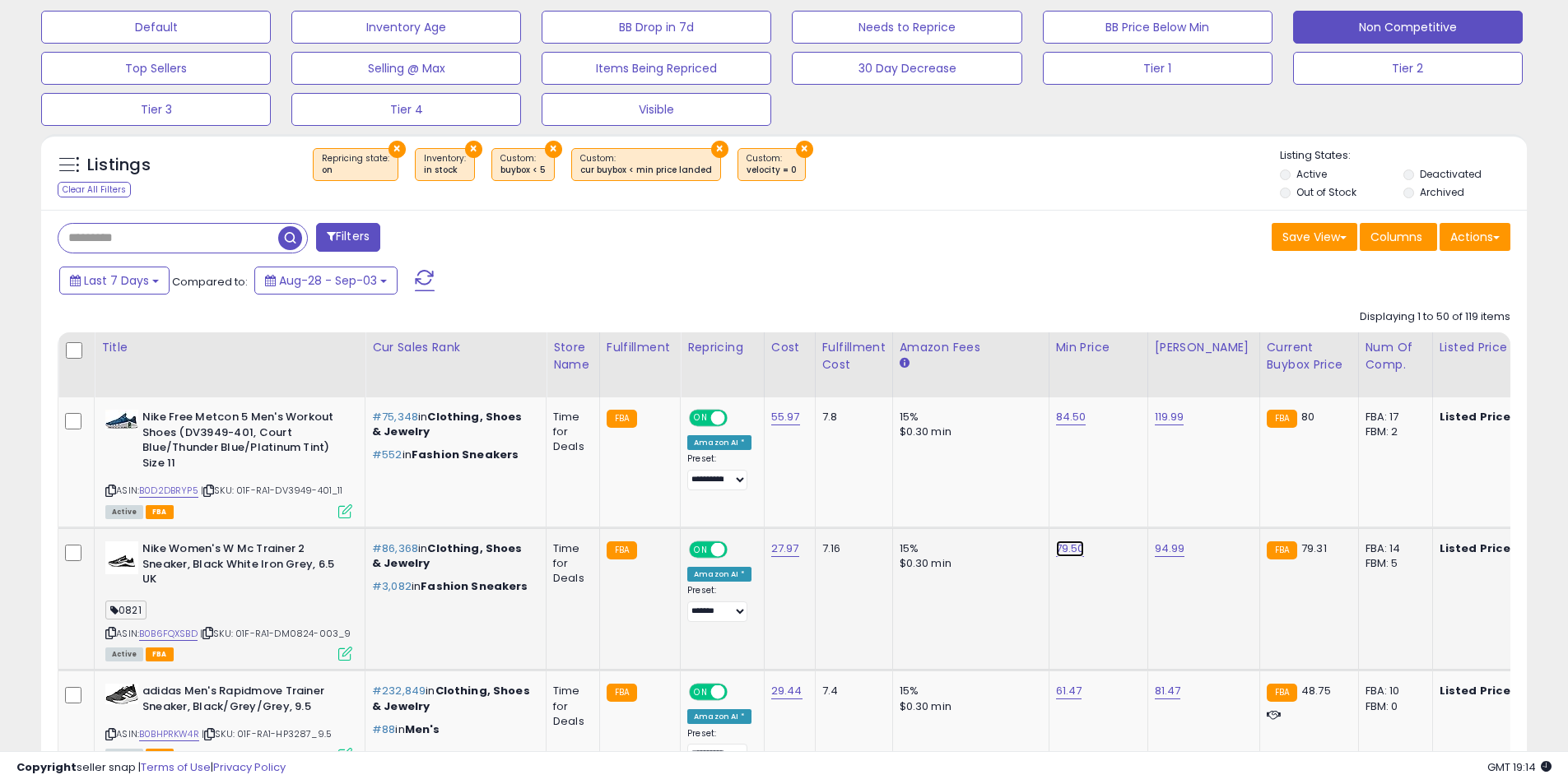
click at [1072, 553] on link "79.50" at bounding box center [1070, 549] width 29 height 16
type input "**"
click button "submit" at bounding box center [1109, 506] width 28 height 24
click at [108, 634] on icon at bounding box center [110, 633] width 11 height 9
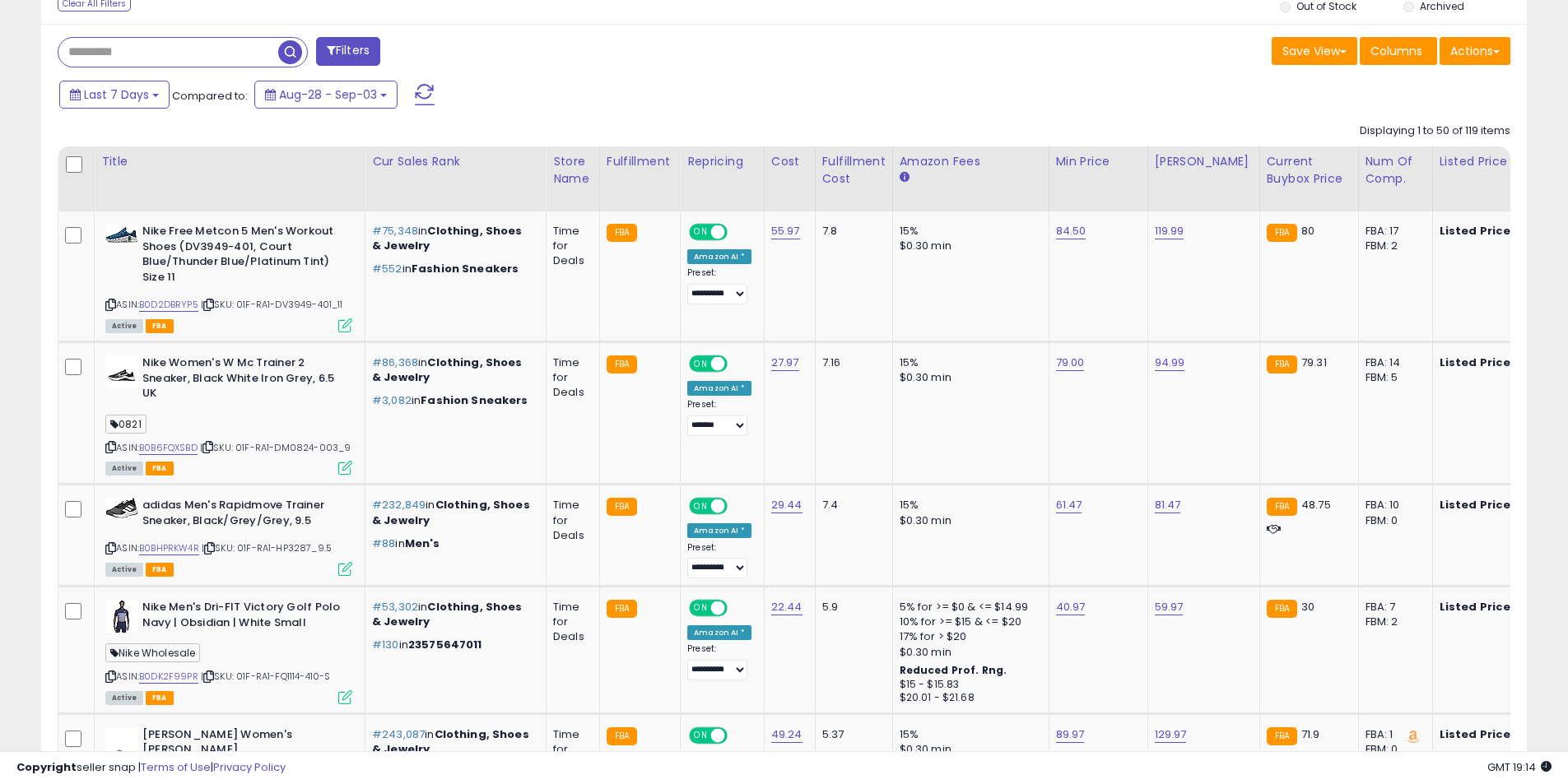
scroll to position [846, 0]
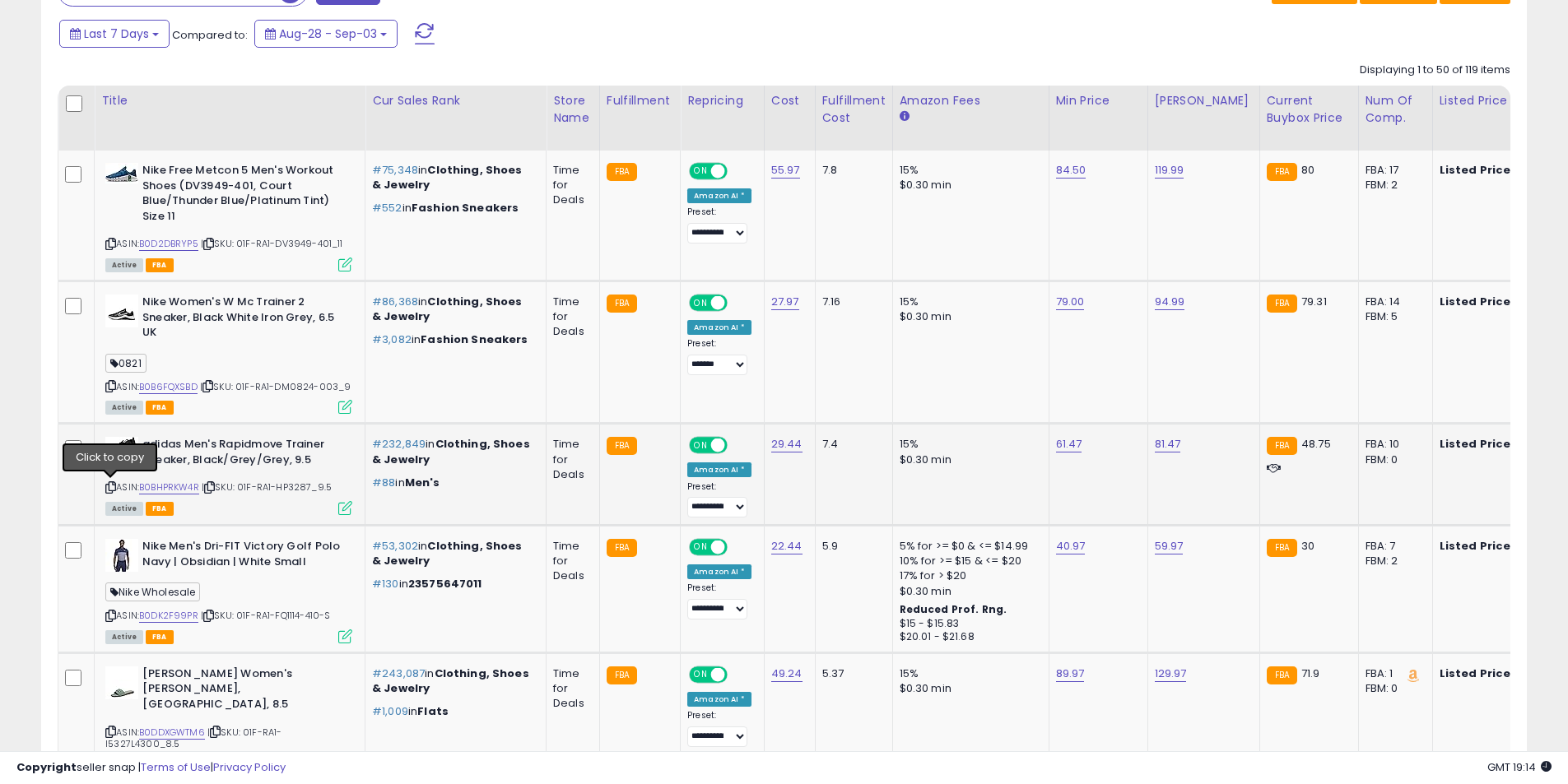
click at [113, 489] on icon at bounding box center [110, 487] width 11 height 9
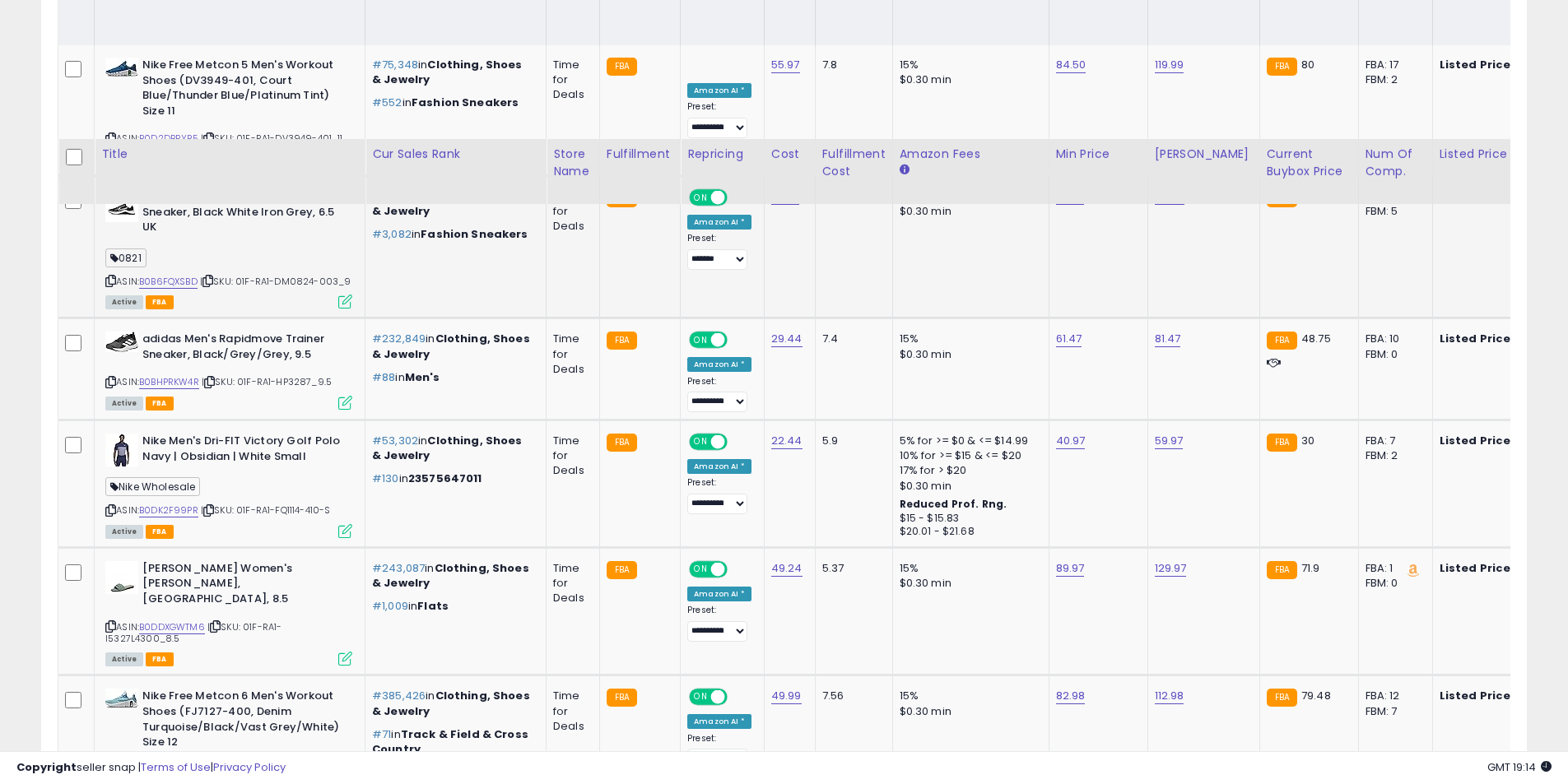
scroll to position [1093, 0]
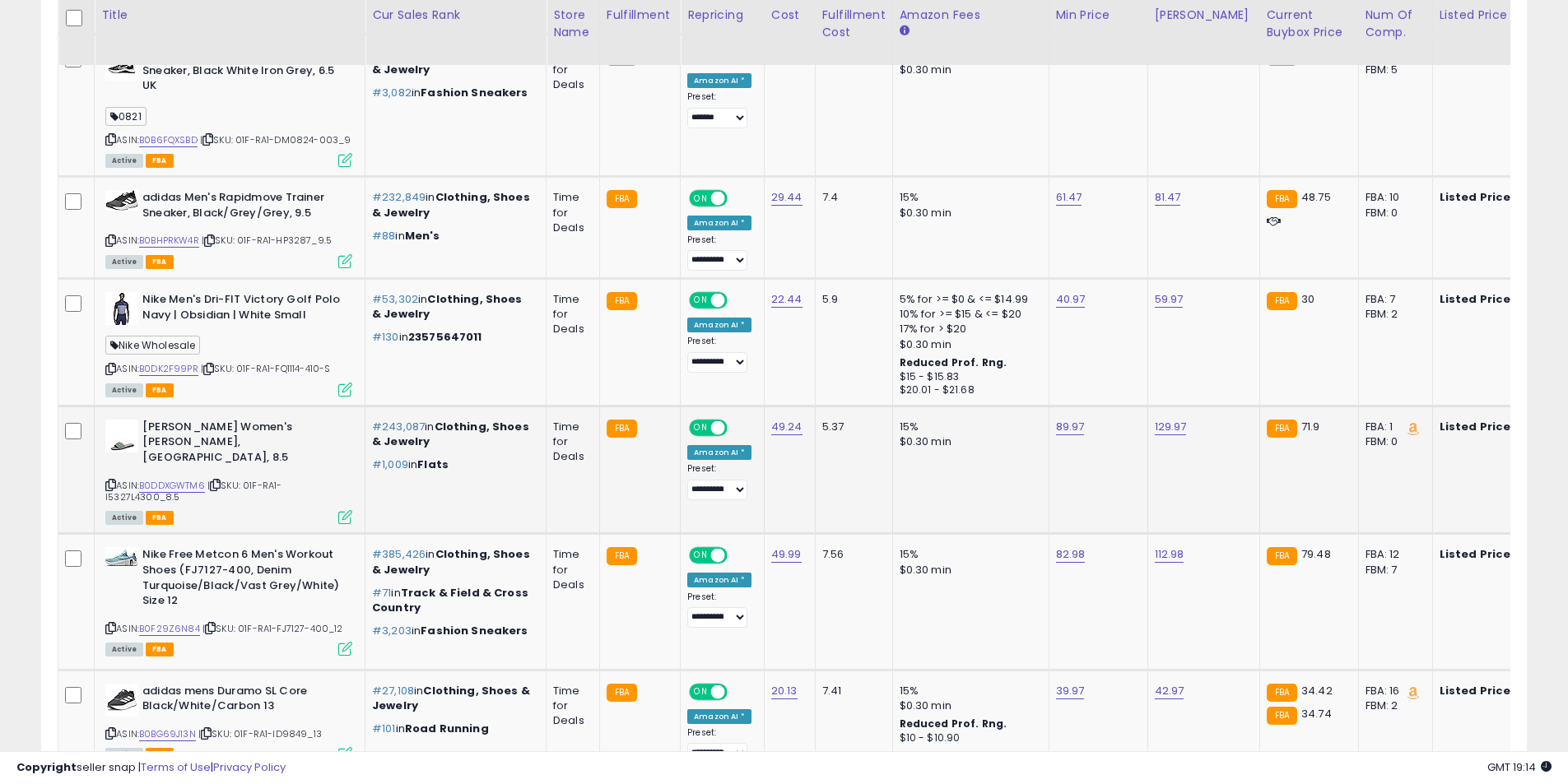
click at [114, 480] on icon at bounding box center [110, 485] width 11 height 9
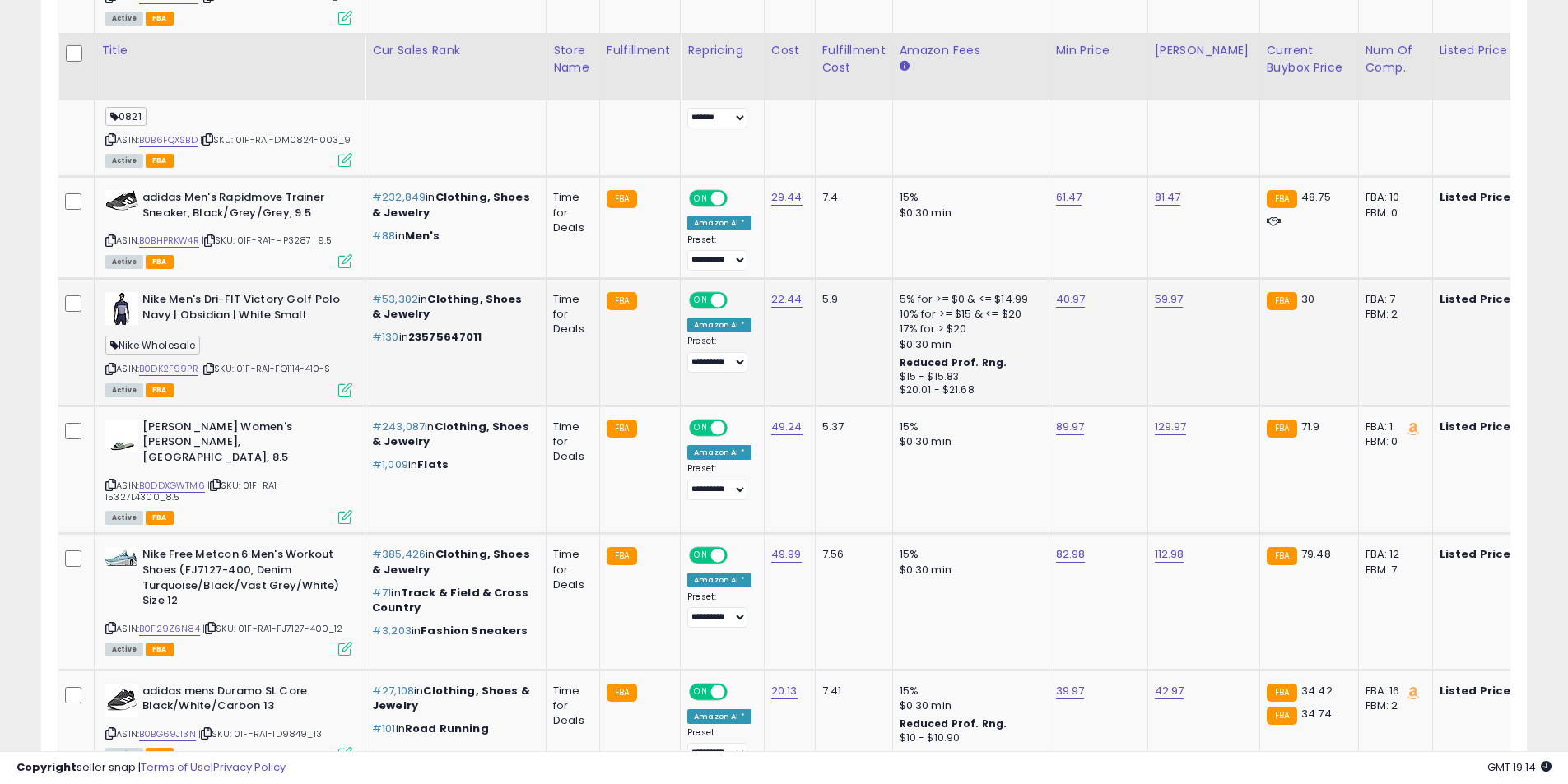
scroll to position [1340, 0]
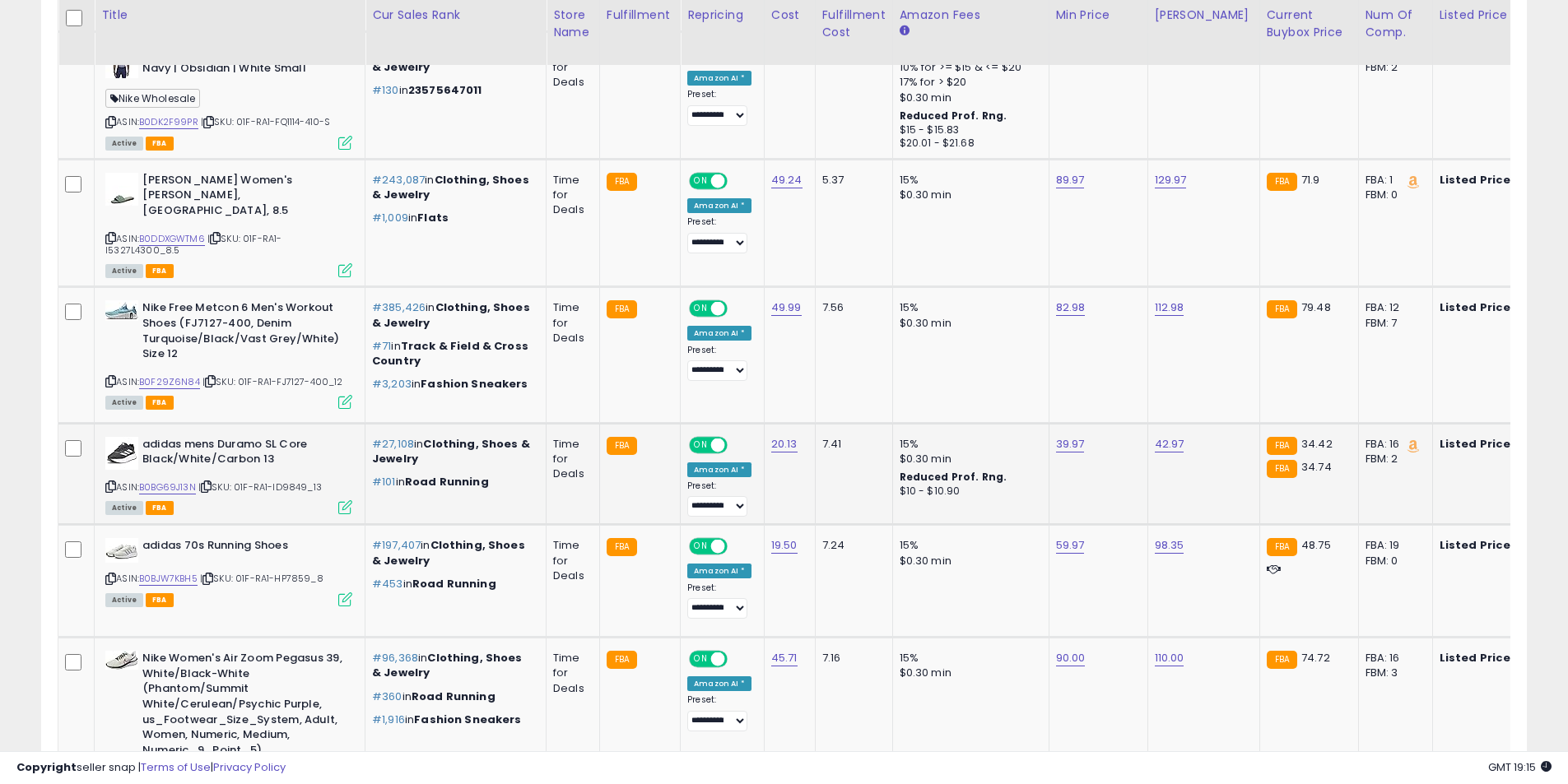
click at [112, 465] on div "ASIN: B0BG69J13N | SKU: 01F-RA1-ID9849_13 Active FBA" at bounding box center [228, 475] width 247 height 77
click at [115, 482] on icon at bounding box center [110, 486] width 11 height 9
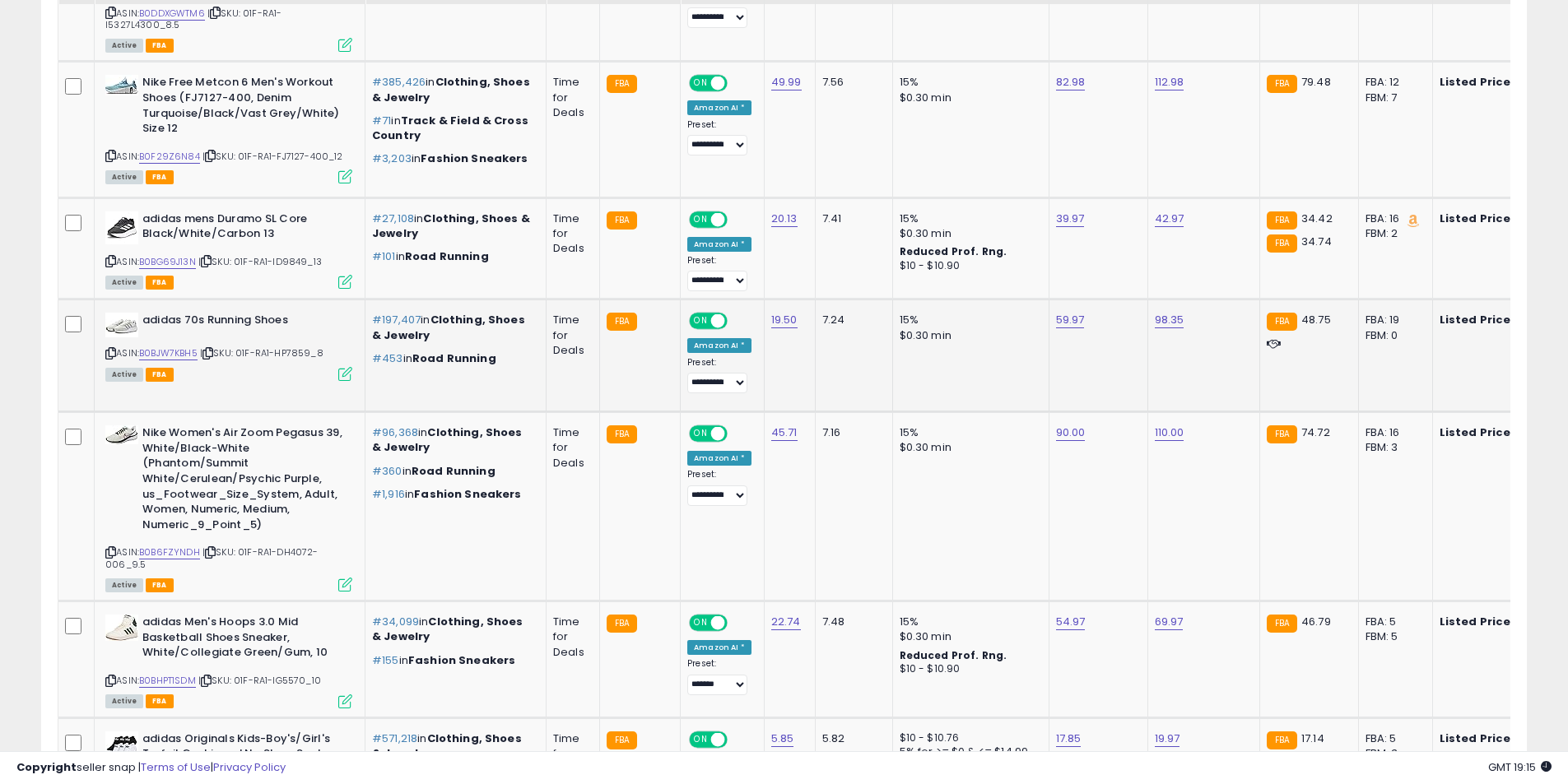
scroll to position [1752, 0]
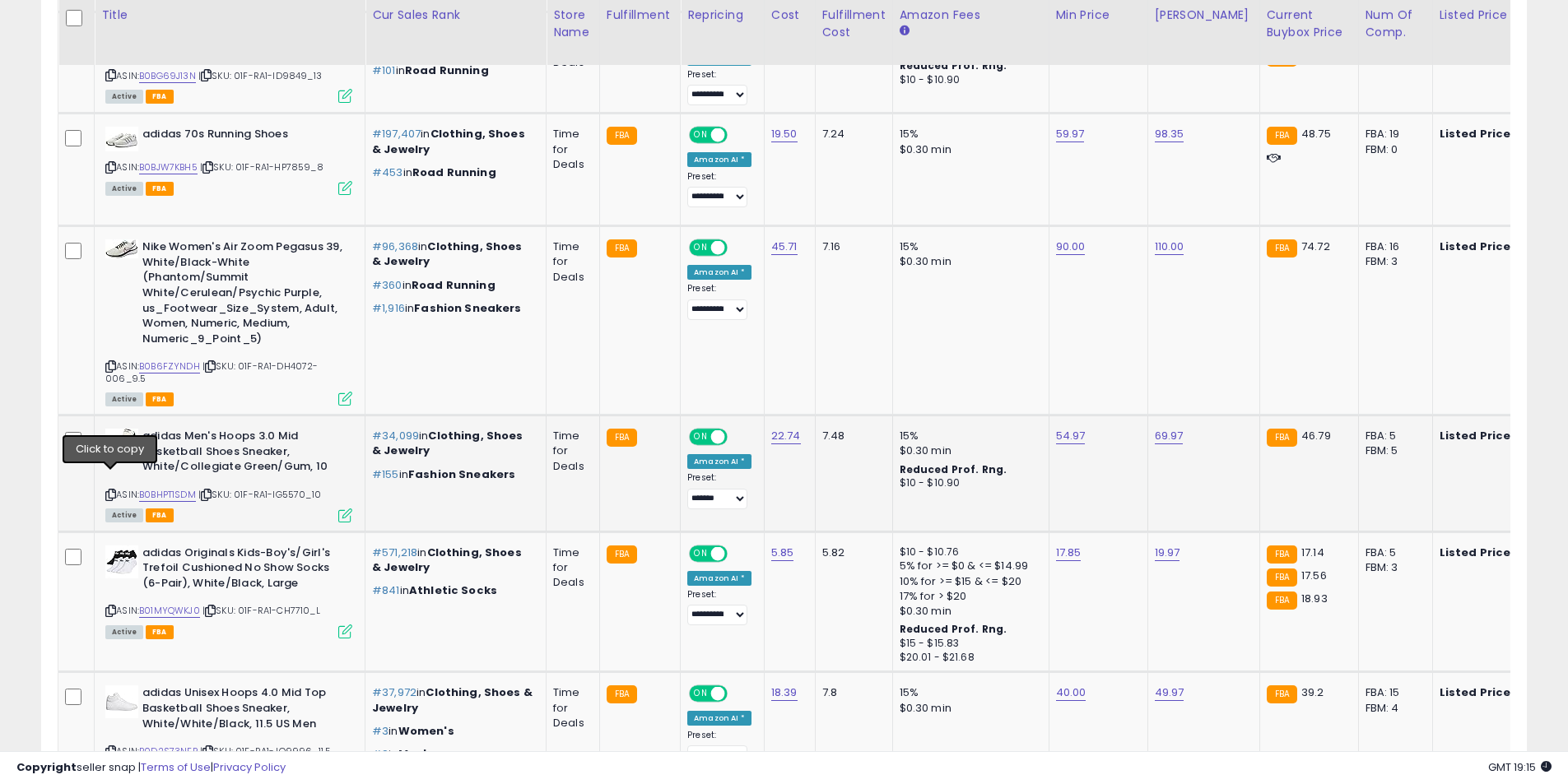
click at [109, 490] on icon at bounding box center [110, 495] width 11 height 9
click at [1059, 428] on link "54.97" at bounding box center [1070, 436] width 30 height 16
drag, startPoint x: 1015, startPoint y: 377, endPoint x: 904, endPoint y: 370, distance: 111.2
type input "****"
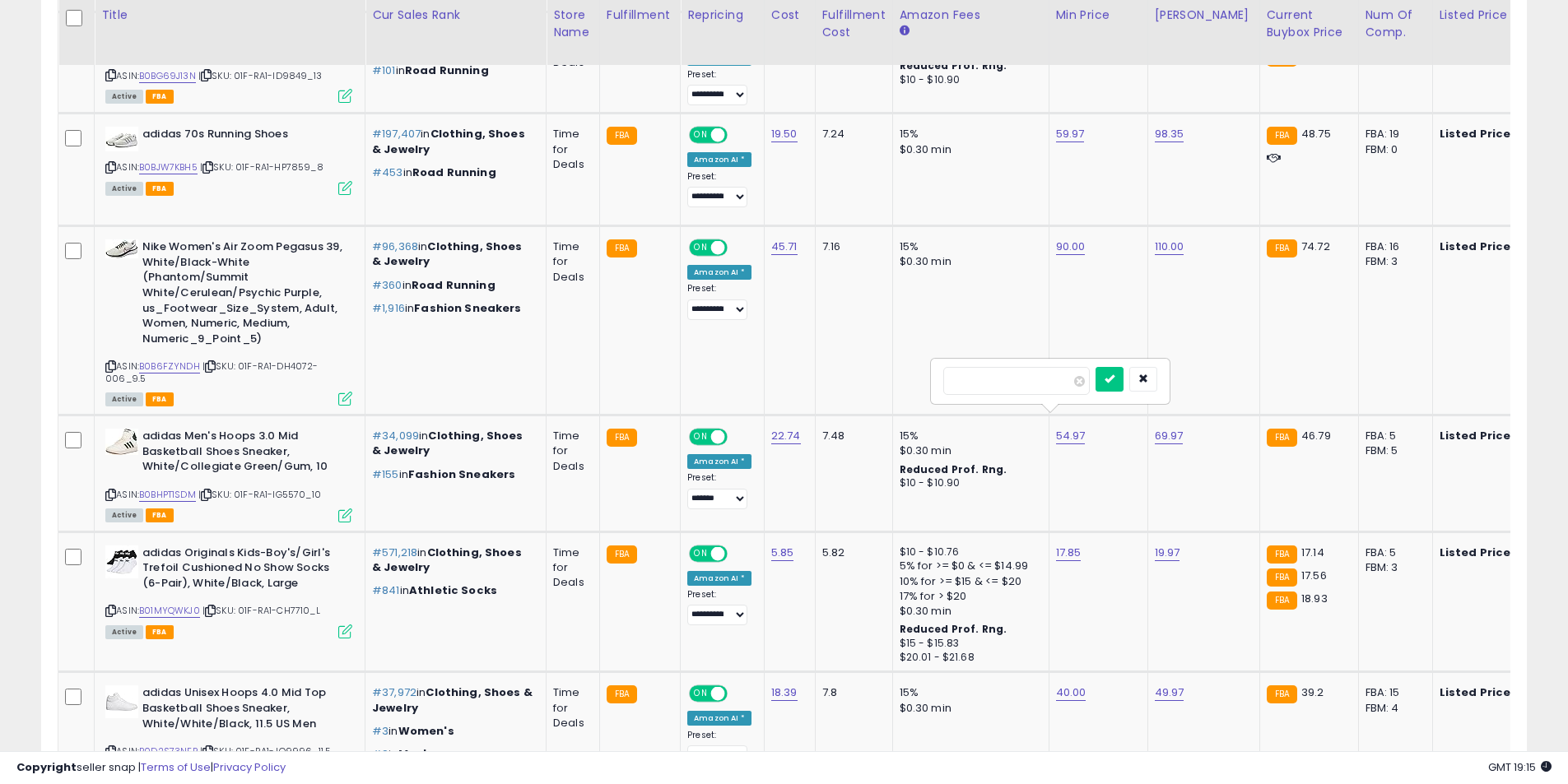
click button "submit" at bounding box center [1109, 379] width 28 height 24
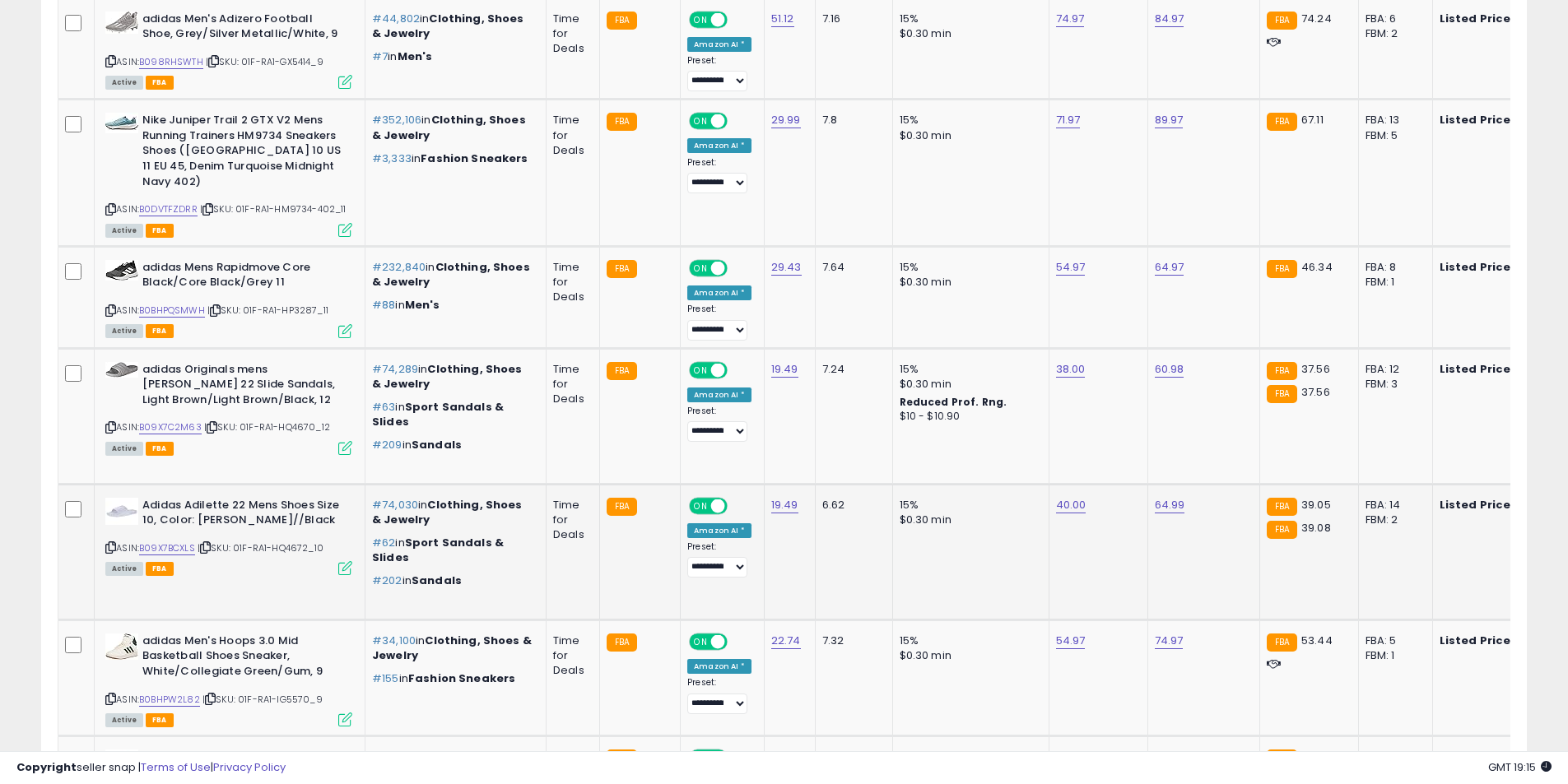
scroll to position [3150, 0]
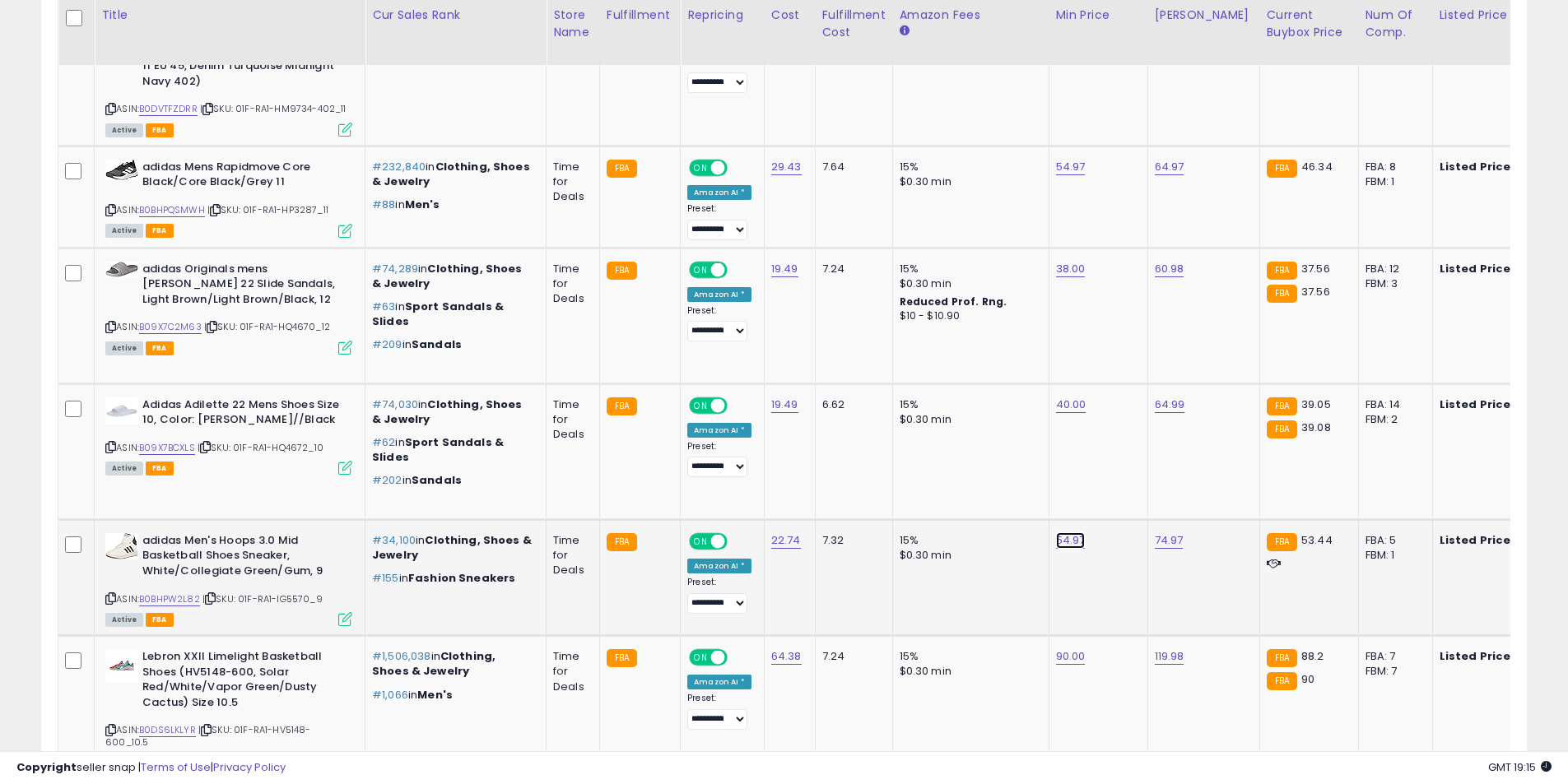
click at [1062, 533] on link "54.97" at bounding box center [1070, 541] width 30 height 16
drag, startPoint x: 939, startPoint y: 459, endPoint x: 908, endPoint y: 458, distance: 31.0
type input "**"
click button "submit" at bounding box center [1109, 468] width 28 height 24
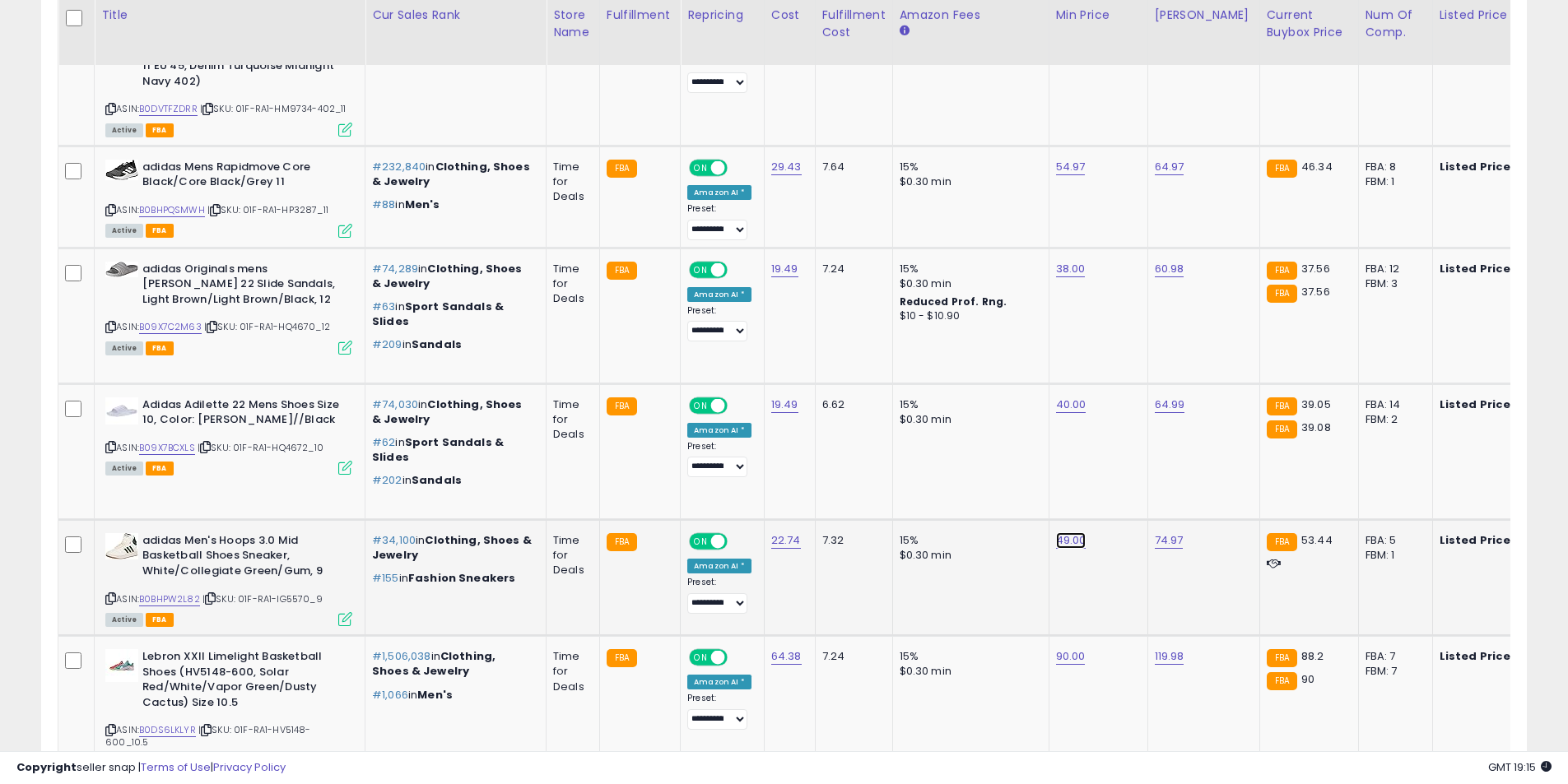
click at [1072, 533] on link "49.00" at bounding box center [1071, 541] width 31 height 16
type input "*****"
click button "submit" at bounding box center [1110, 468] width 28 height 24
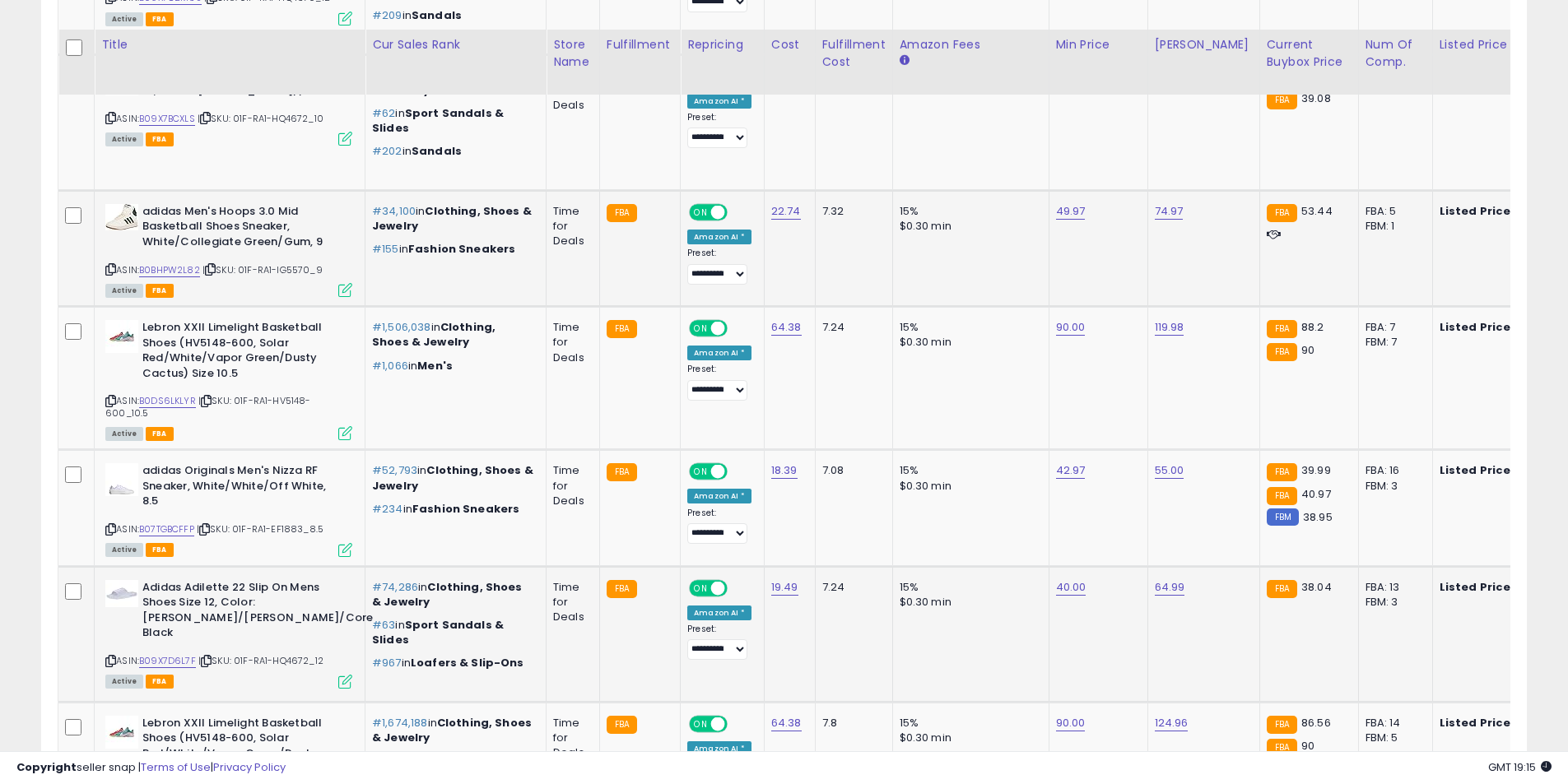
scroll to position [3643, 0]
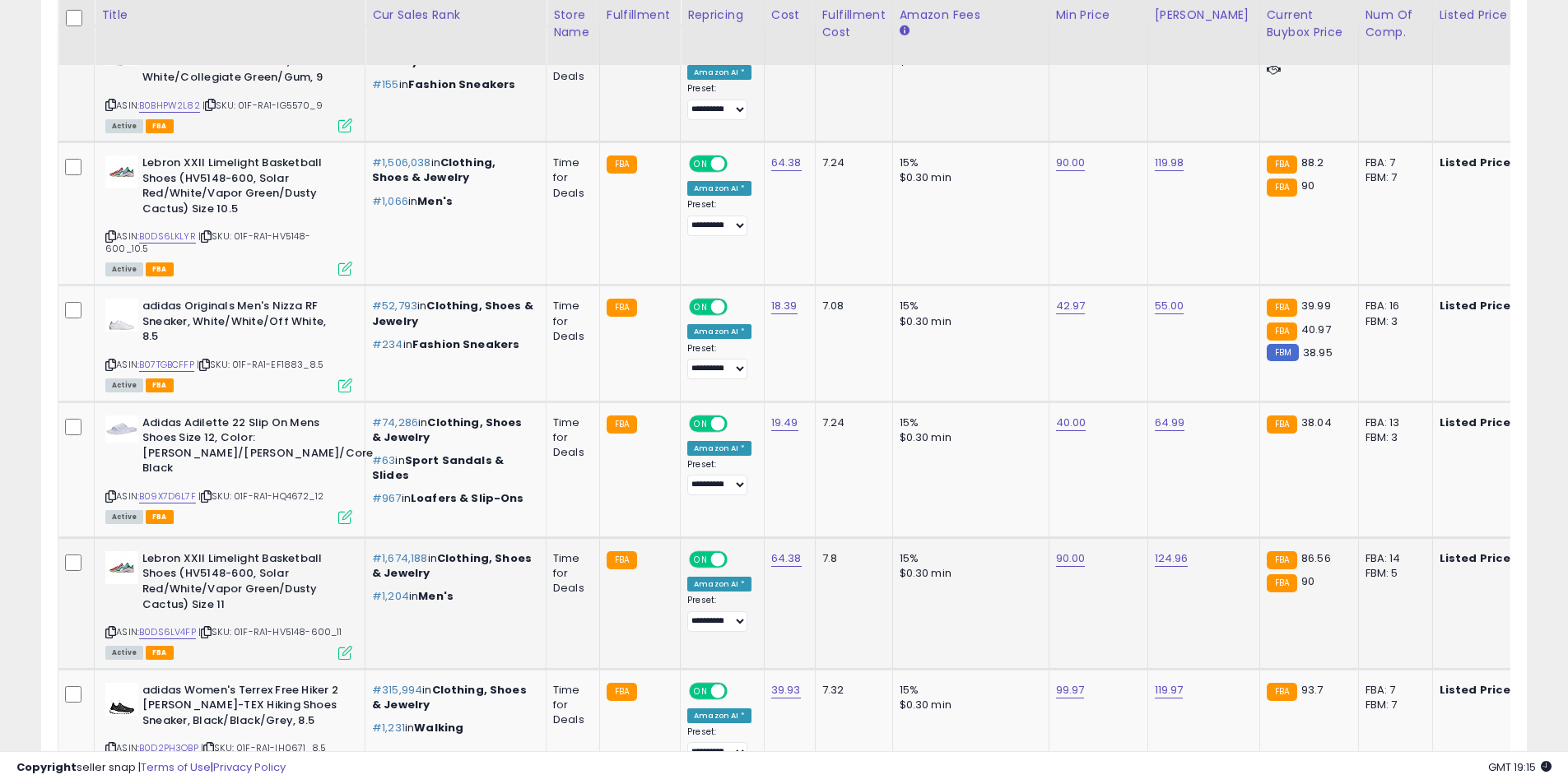
click at [109, 628] on icon at bounding box center [110, 632] width 11 height 9
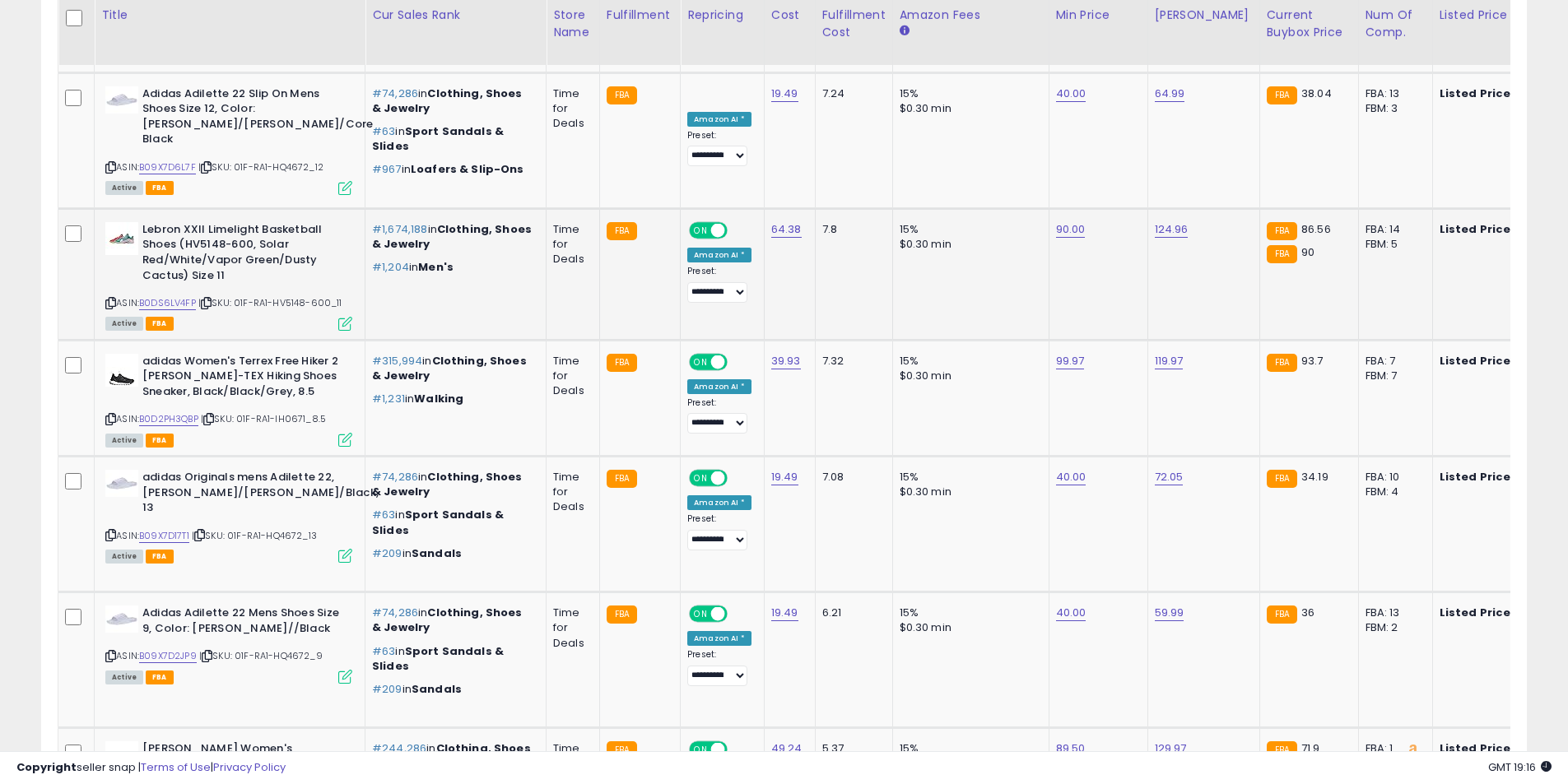
scroll to position [4137, 0]
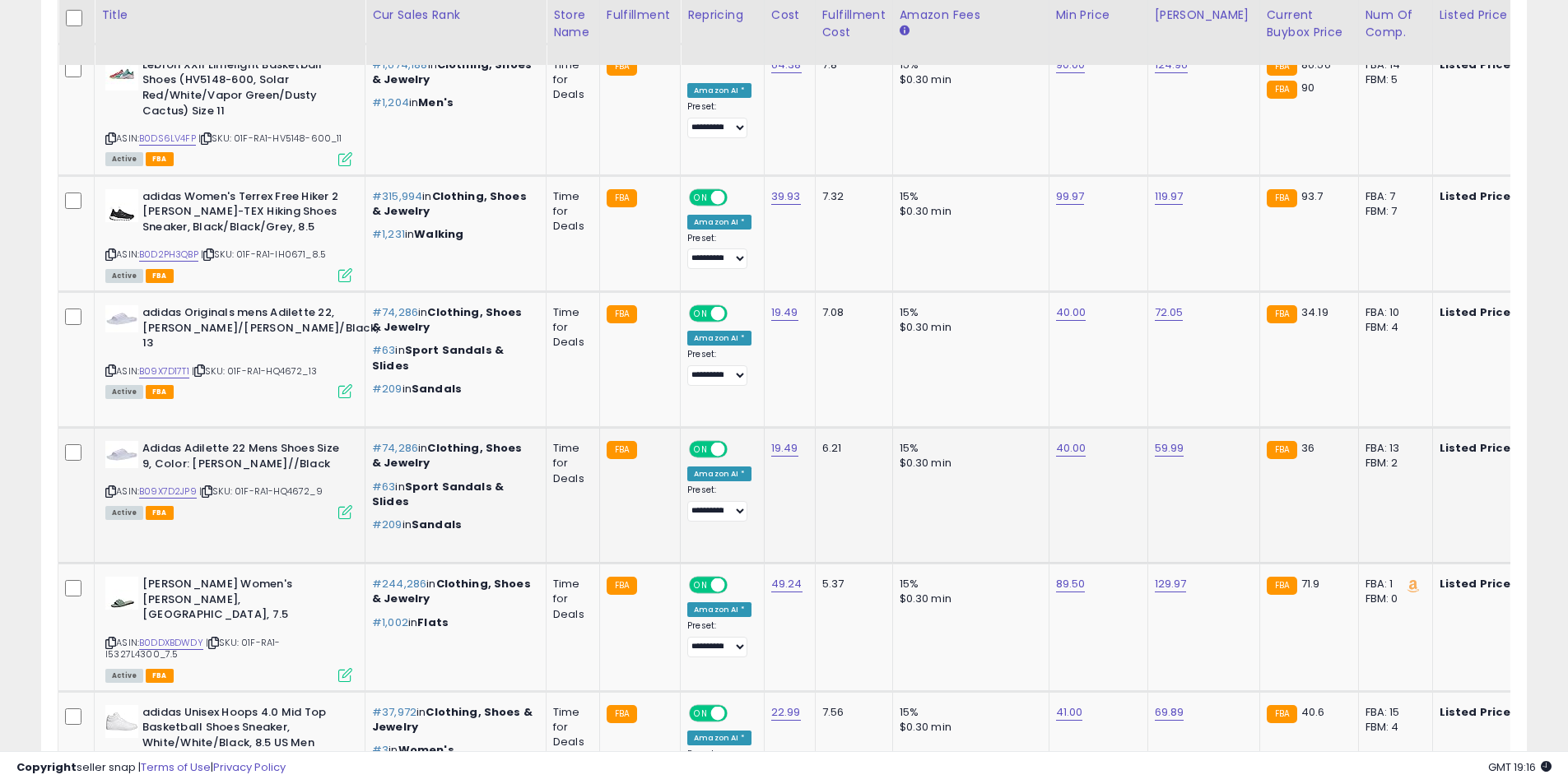
click at [111, 487] on icon at bounding box center [110, 492] width 11 height 9
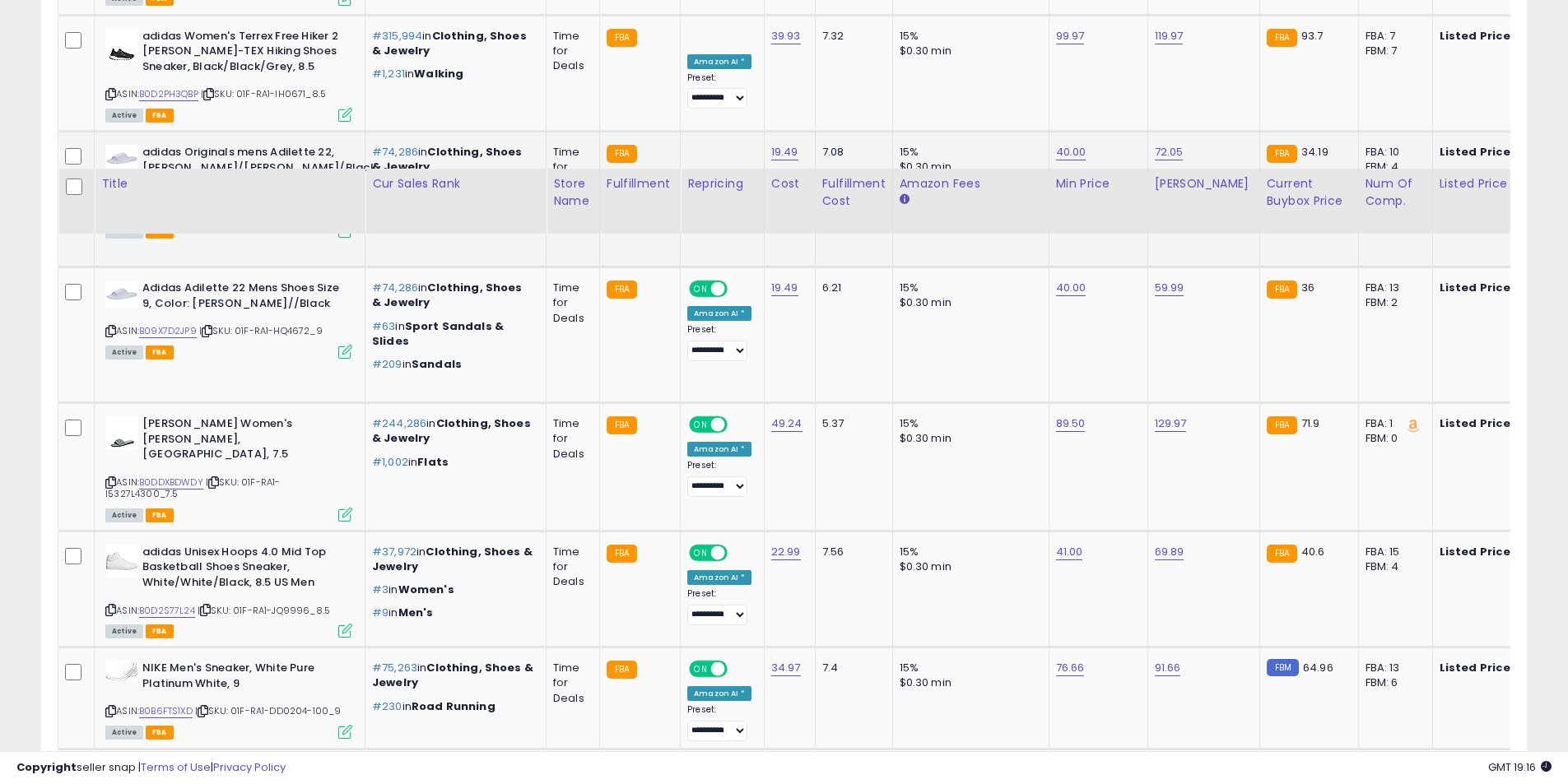
scroll to position [4466, 0]
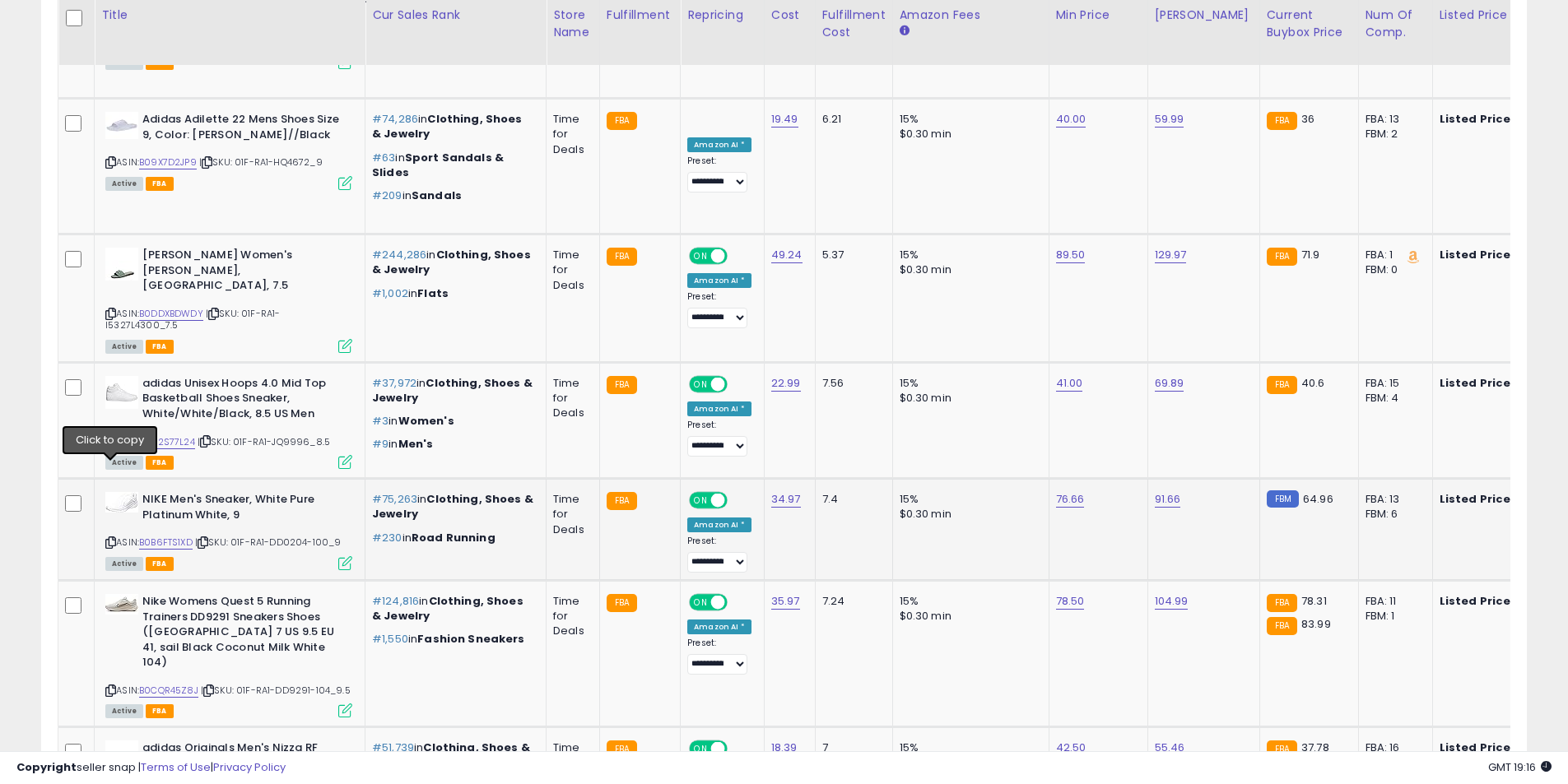
click at [112, 538] on icon at bounding box center [110, 543] width 11 height 9
click at [1069, 491] on link "76.66" at bounding box center [1070, 499] width 29 height 16
drag, startPoint x: 953, startPoint y: 390, endPoint x: 898, endPoint y: 389, distance: 55.0
type input "*****"
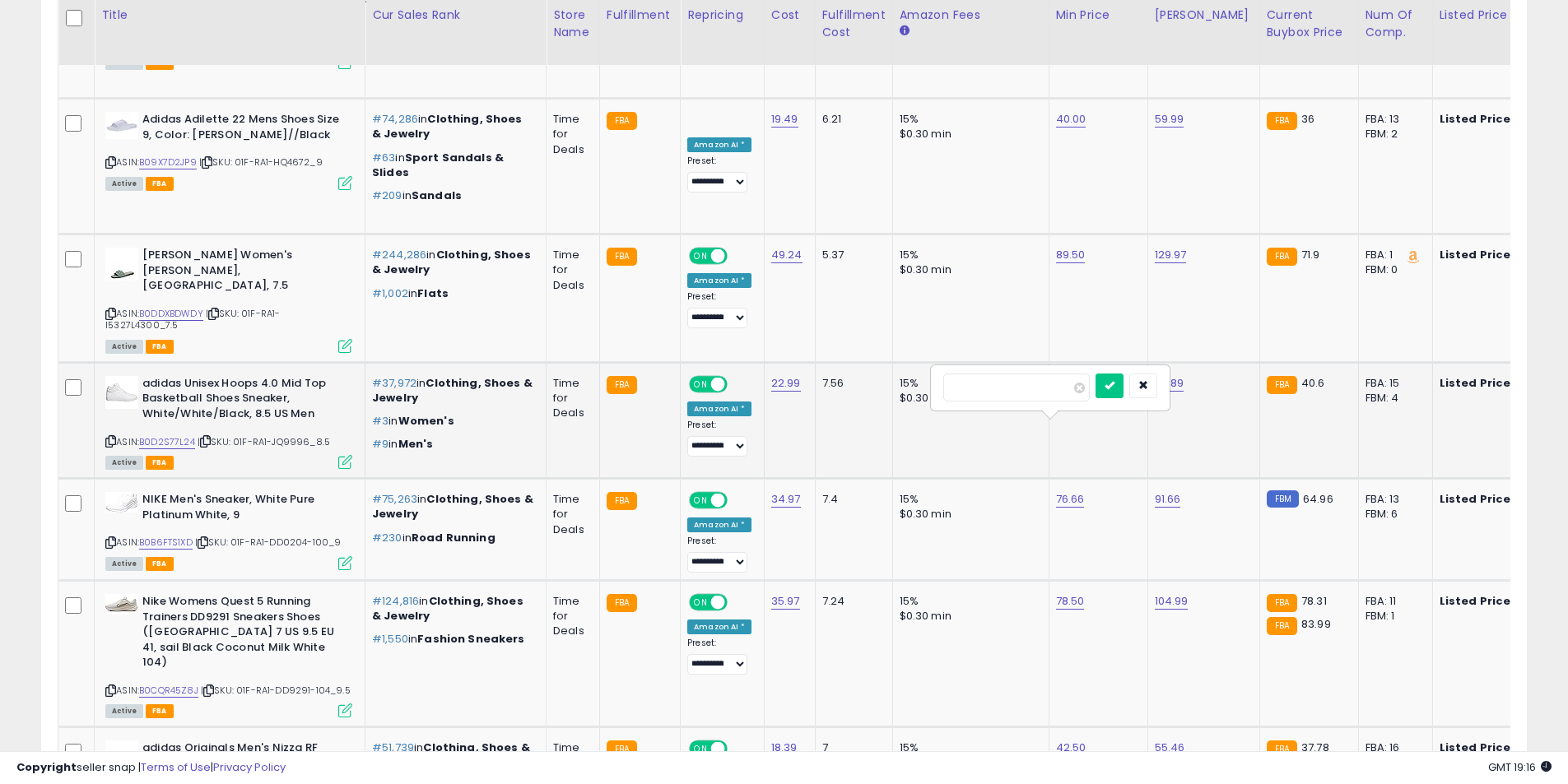
click button "submit" at bounding box center [1109, 385] width 28 height 24
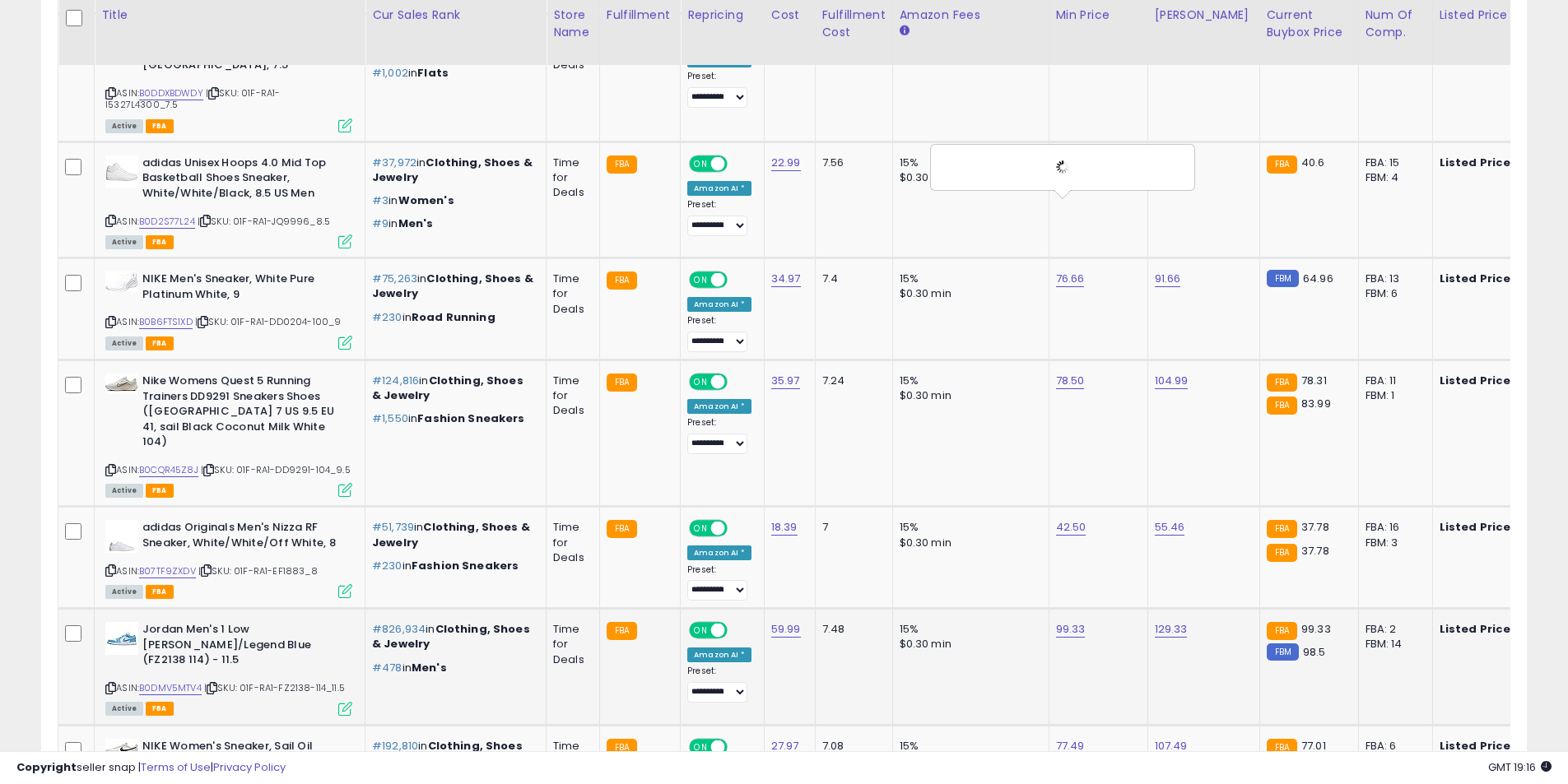
scroll to position [4713, 0]
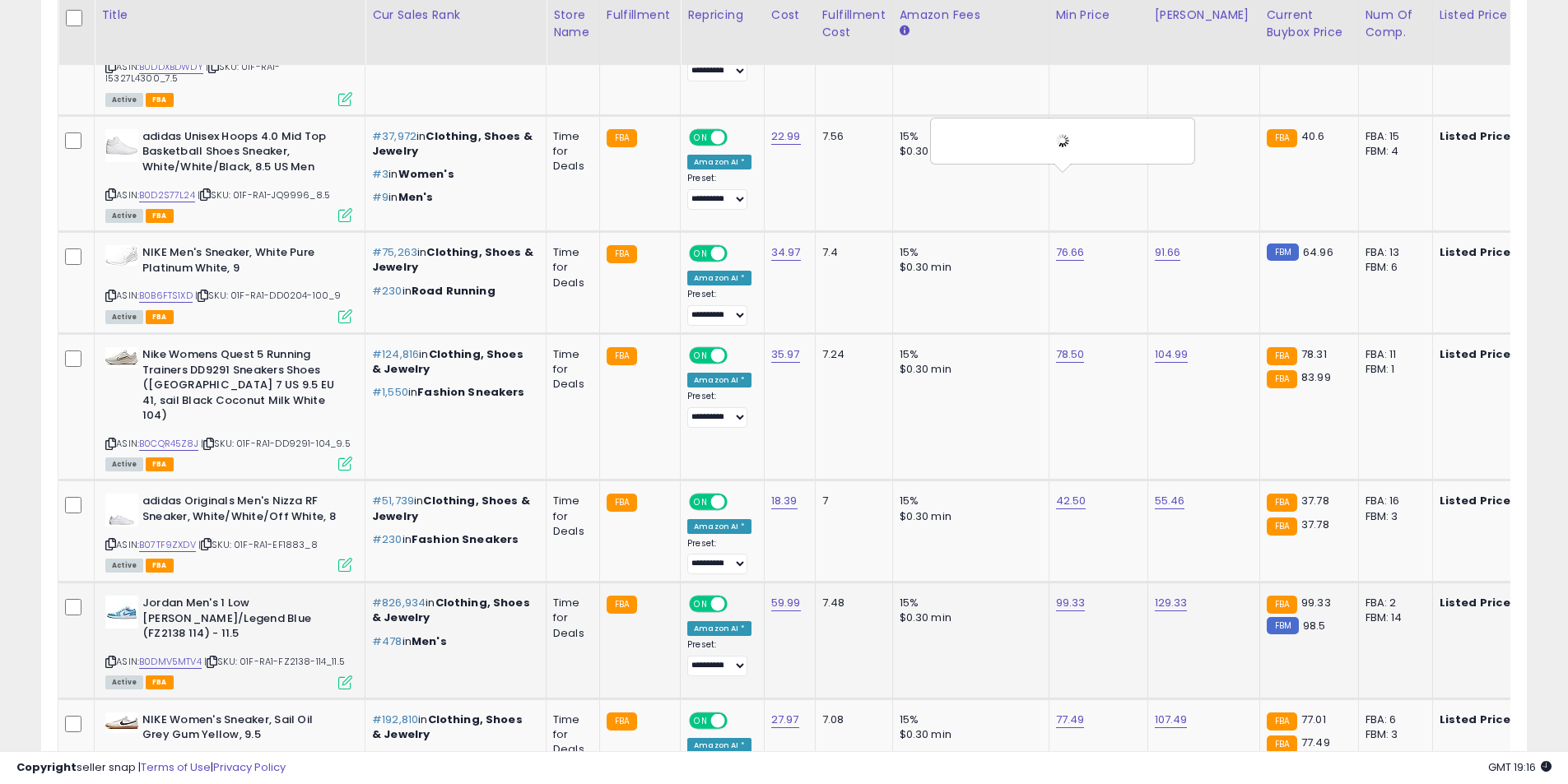
click at [110, 657] on icon at bounding box center [110, 662] width 11 height 9
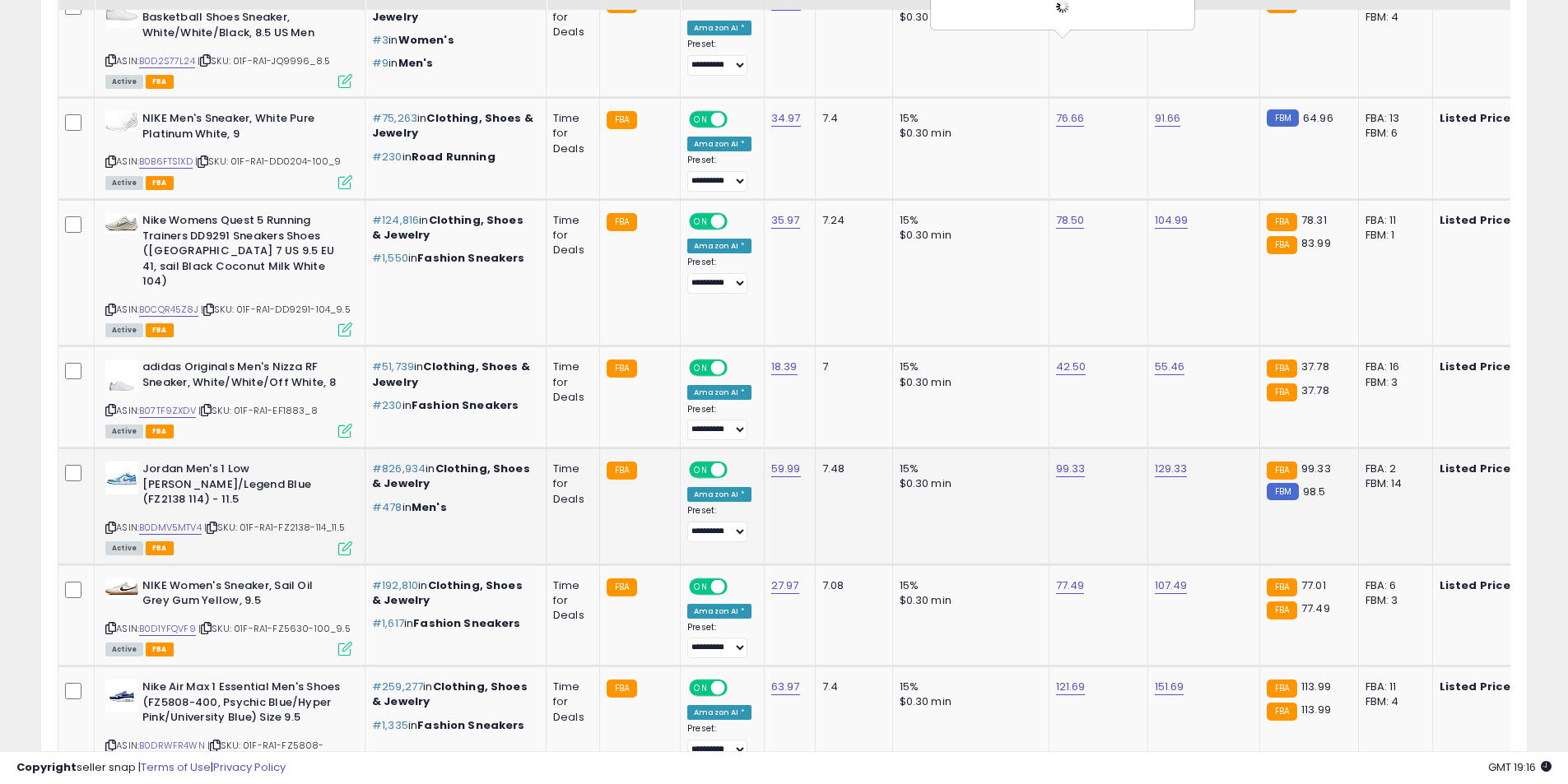
scroll to position [4960, 0]
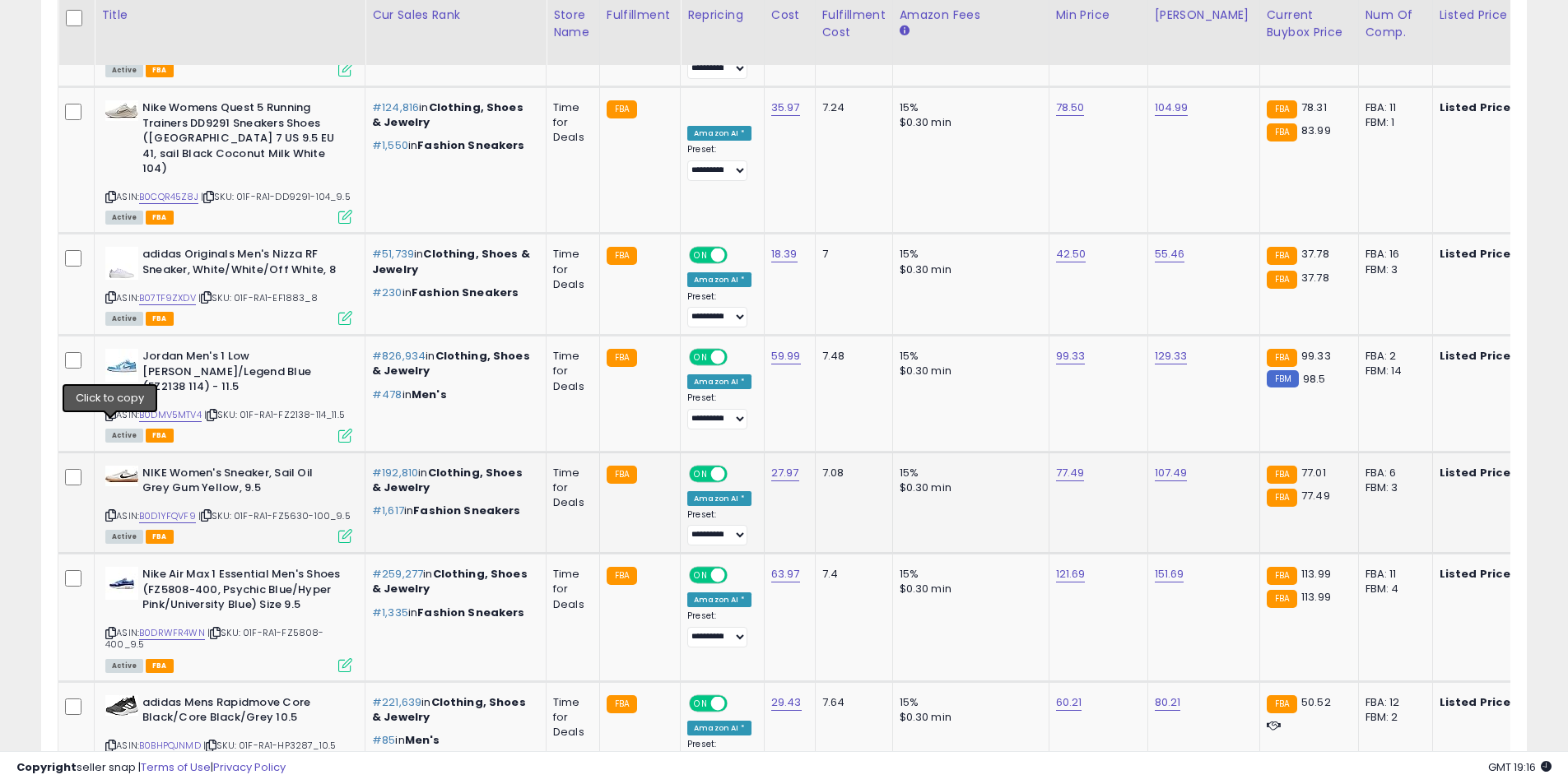
click at [109, 511] on icon at bounding box center [110, 515] width 11 height 9
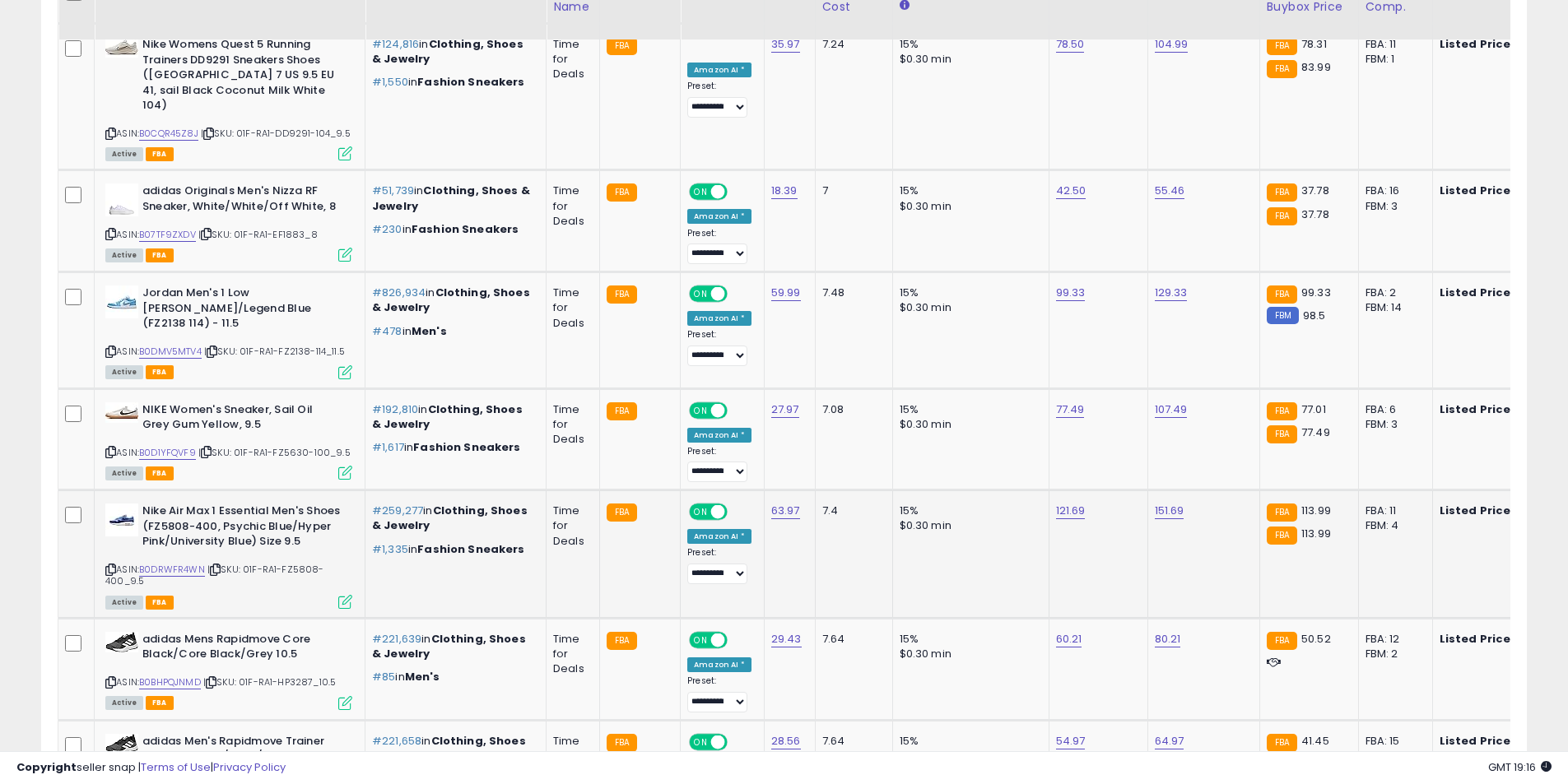
scroll to position [5042, 0]
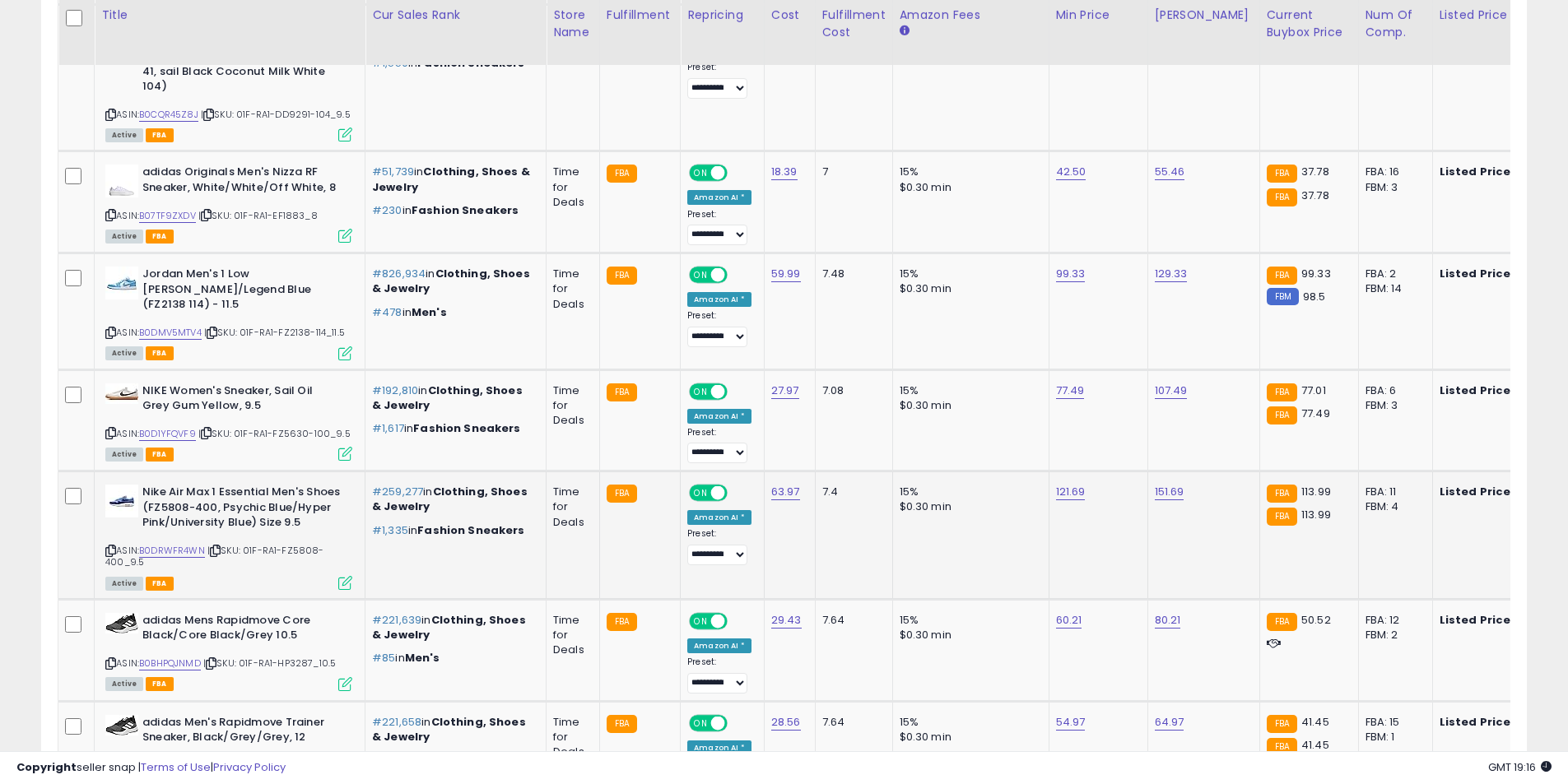
click at [110, 546] on icon at bounding box center [110, 551] width 11 height 9
click at [1060, 484] on link "121.69" at bounding box center [1070, 492] width 30 height 16
drag, startPoint x: 983, startPoint y: 368, endPoint x: 851, endPoint y: 365, distance: 132.0
type input "******"
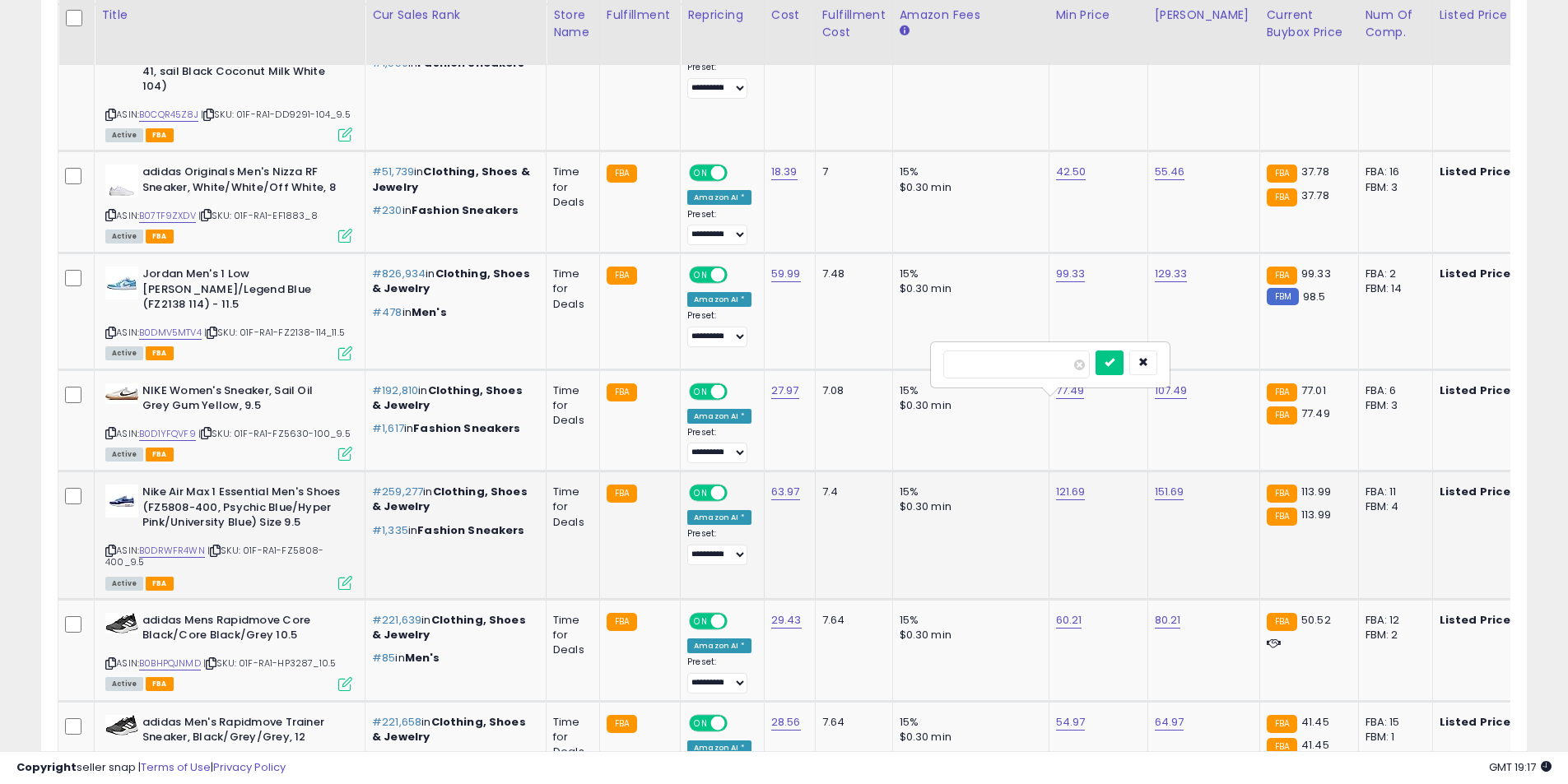
click button "submit" at bounding box center [1109, 363] width 28 height 24
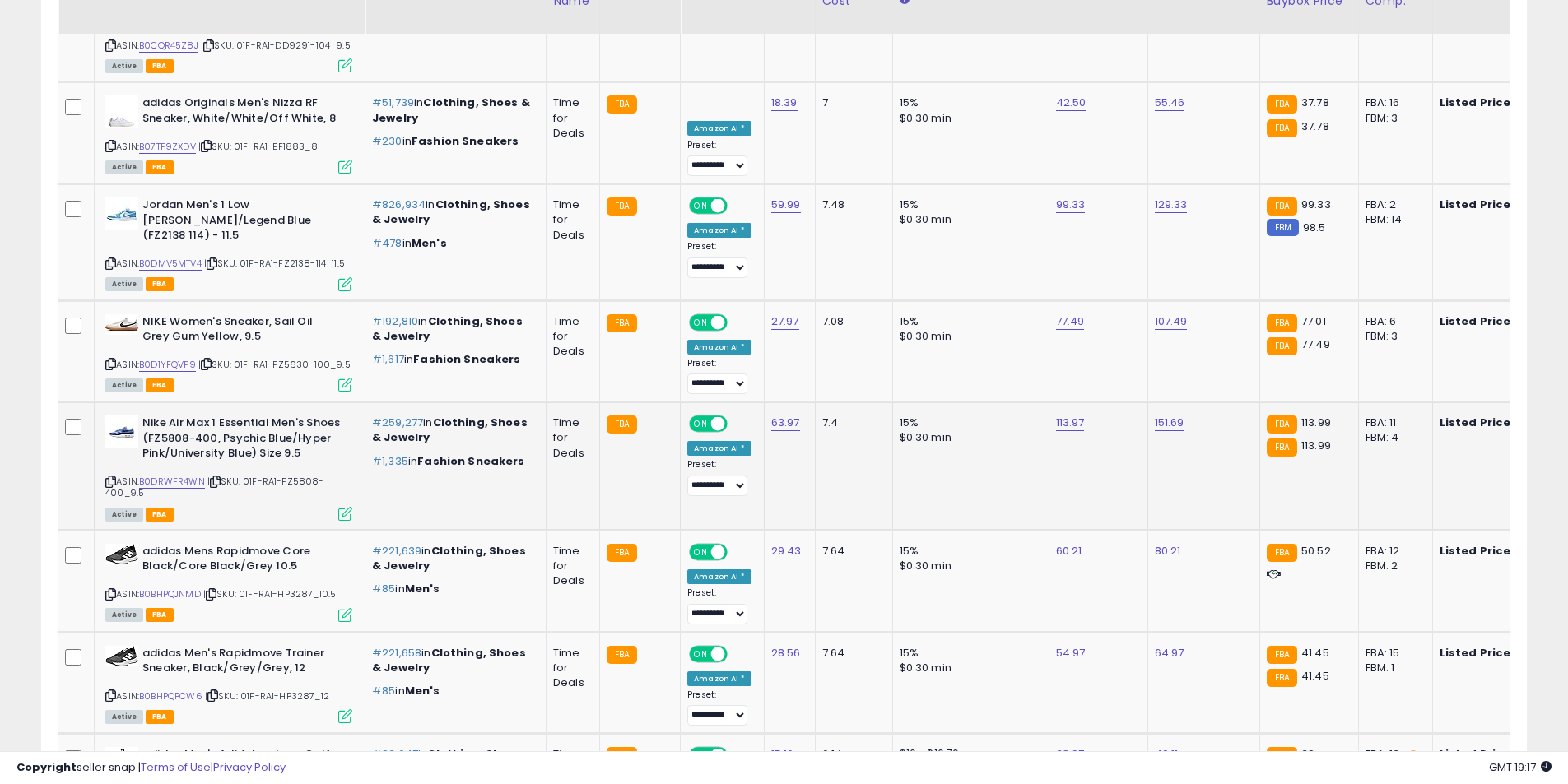
scroll to position [5124, 0]
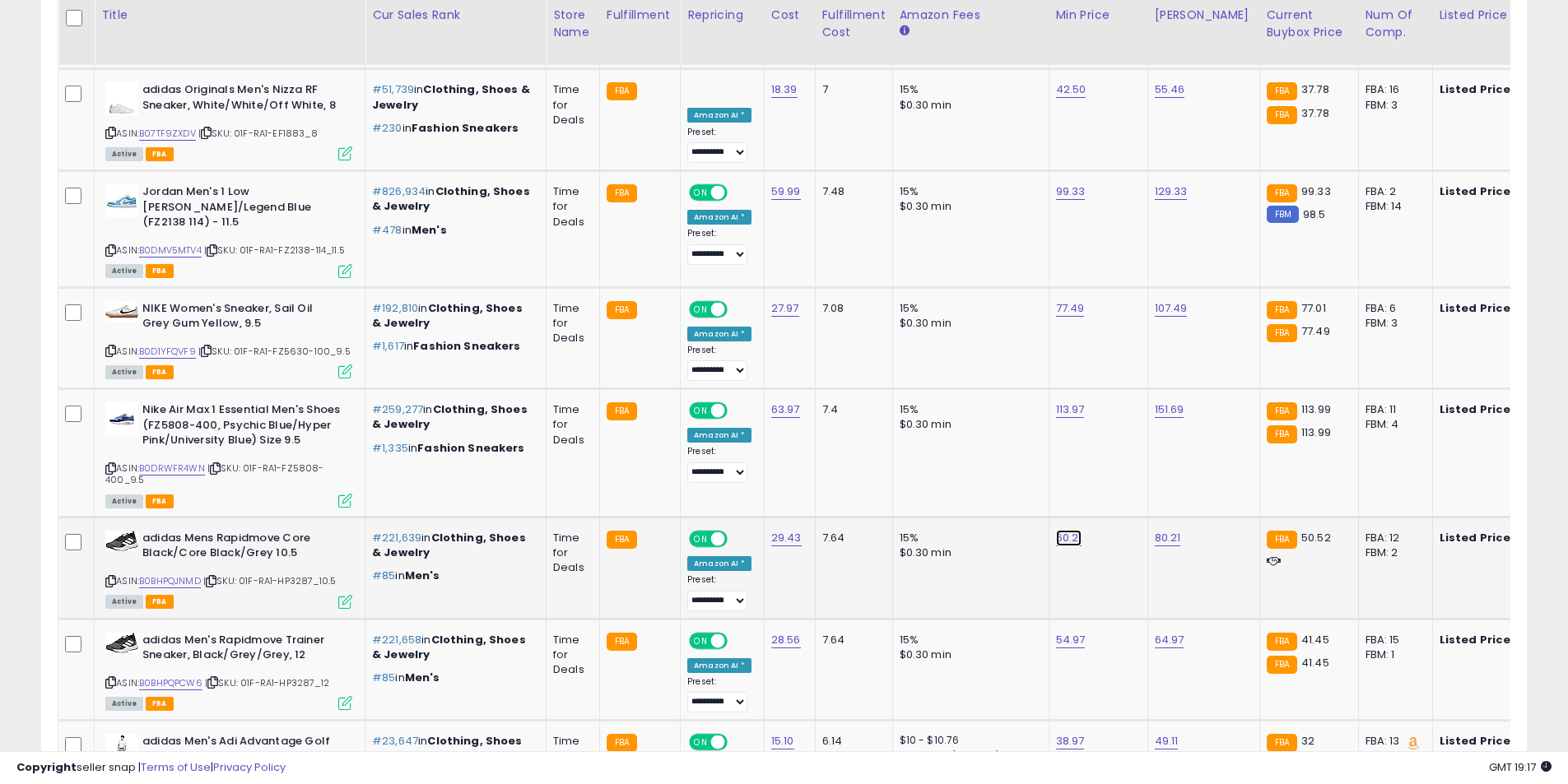
click at [1063, 530] on link "60.21" at bounding box center [1069, 538] width 26 height 16
drag, startPoint x: 1024, startPoint y: 407, endPoint x: 746, endPoint y: 397, distance: 278.2
type input "**"
click button "submit" at bounding box center [1107, 409] width 28 height 24
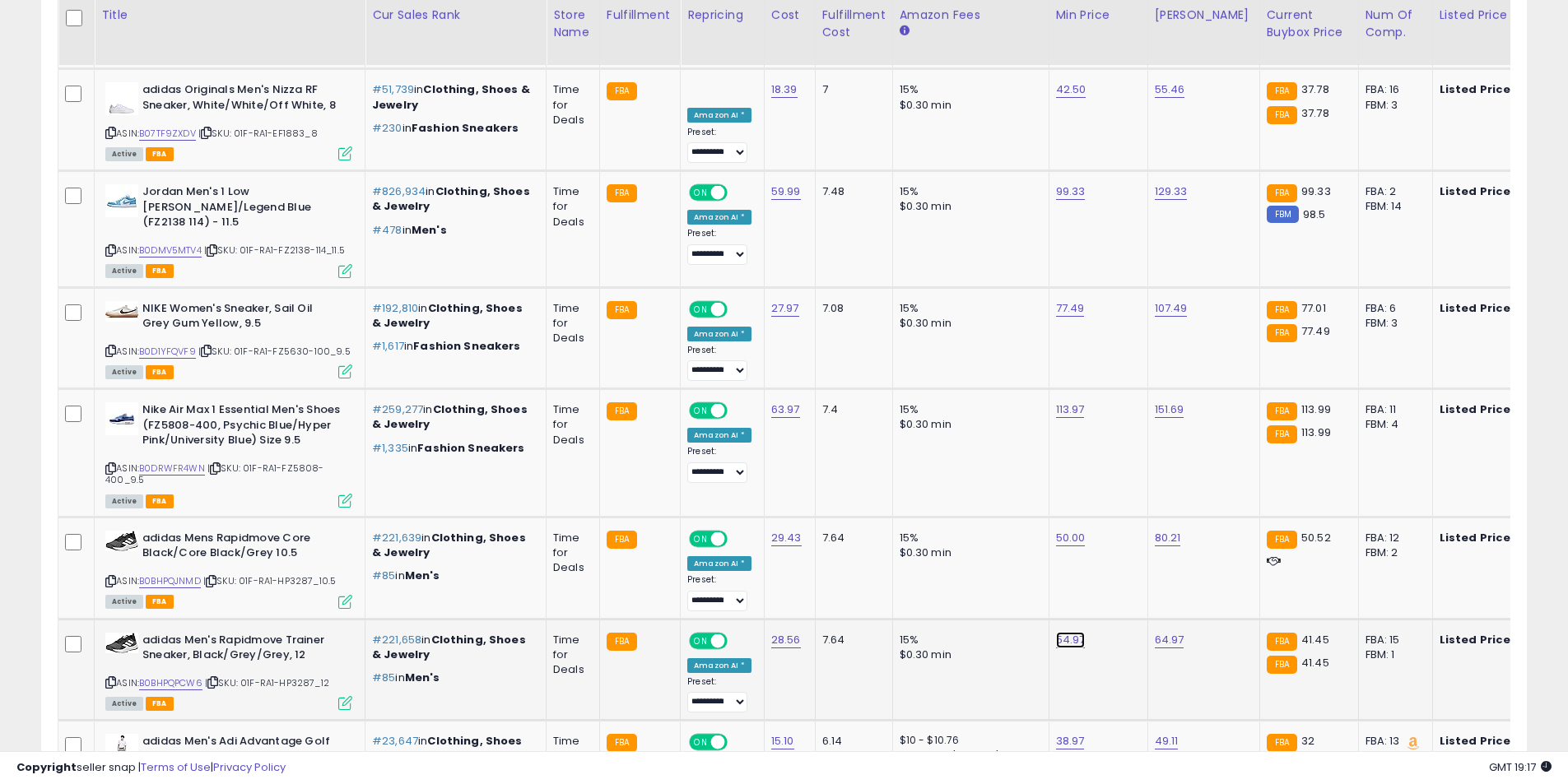
click at [1072, 632] on link "54.97" at bounding box center [1070, 640] width 30 height 16
drag, startPoint x: 995, startPoint y: 508, endPoint x: 879, endPoint y: 515, distance: 116.2
type input "**"
click button "submit" at bounding box center [1109, 509] width 28 height 24
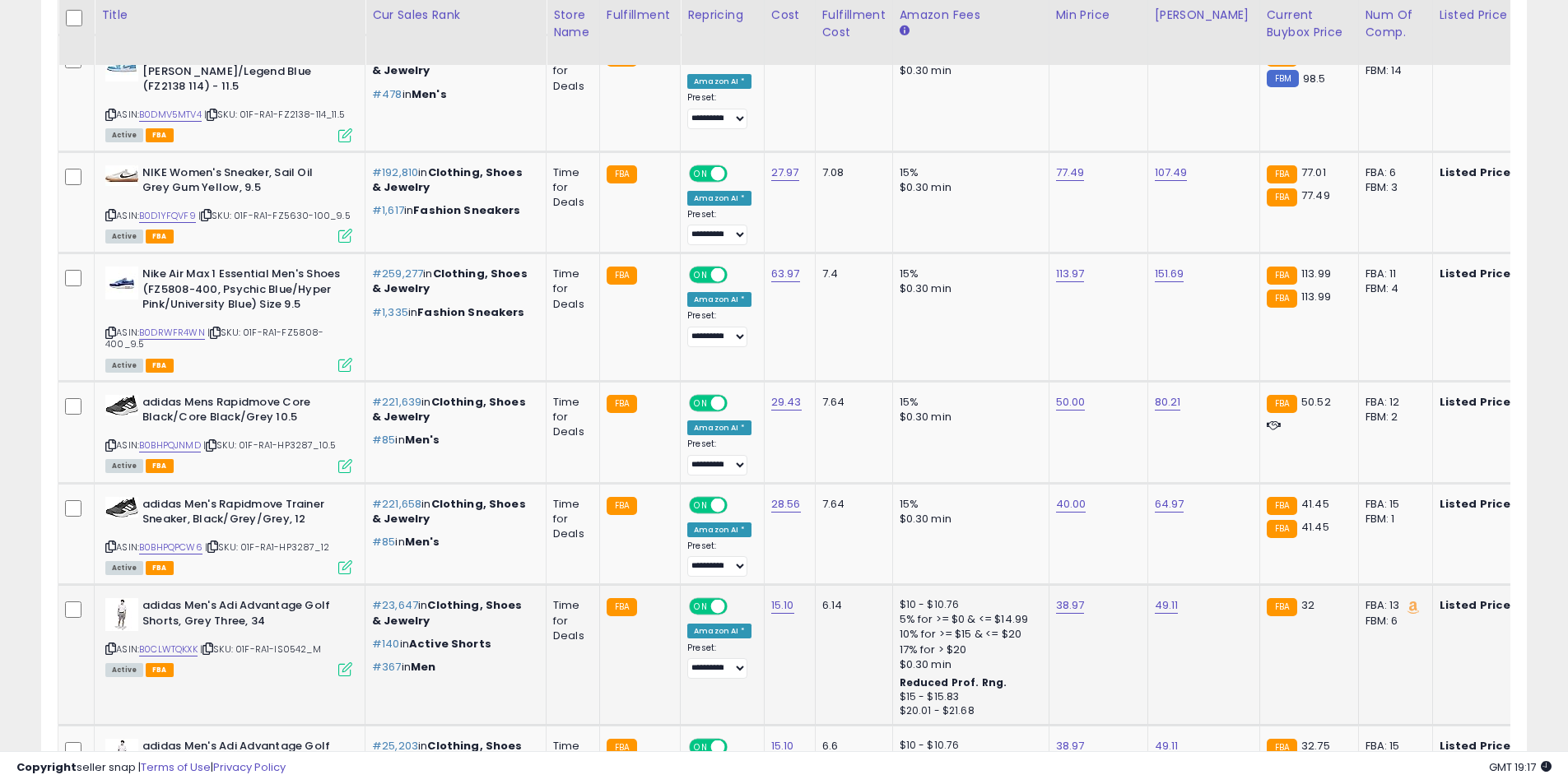
scroll to position [5289, 0]
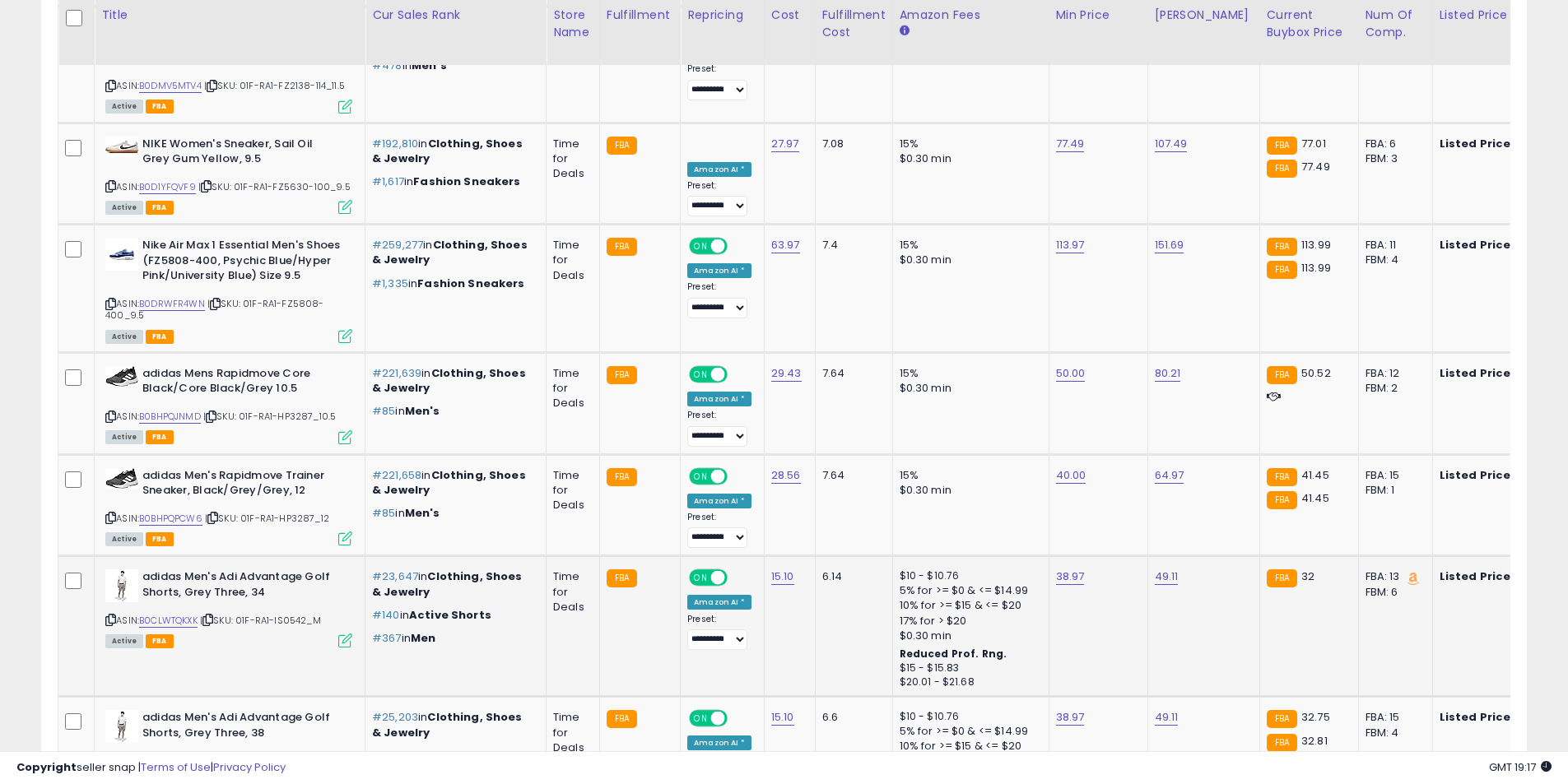
click at [114, 616] on icon at bounding box center [110, 620] width 11 height 9
click at [1065, 569] on link "38.97" at bounding box center [1070, 577] width 29 height 16
drag, startPoint x: 1019, startPoint y: 445, endPoint x: 856, endPoint y: 446, distance: 163.0
type input "**"
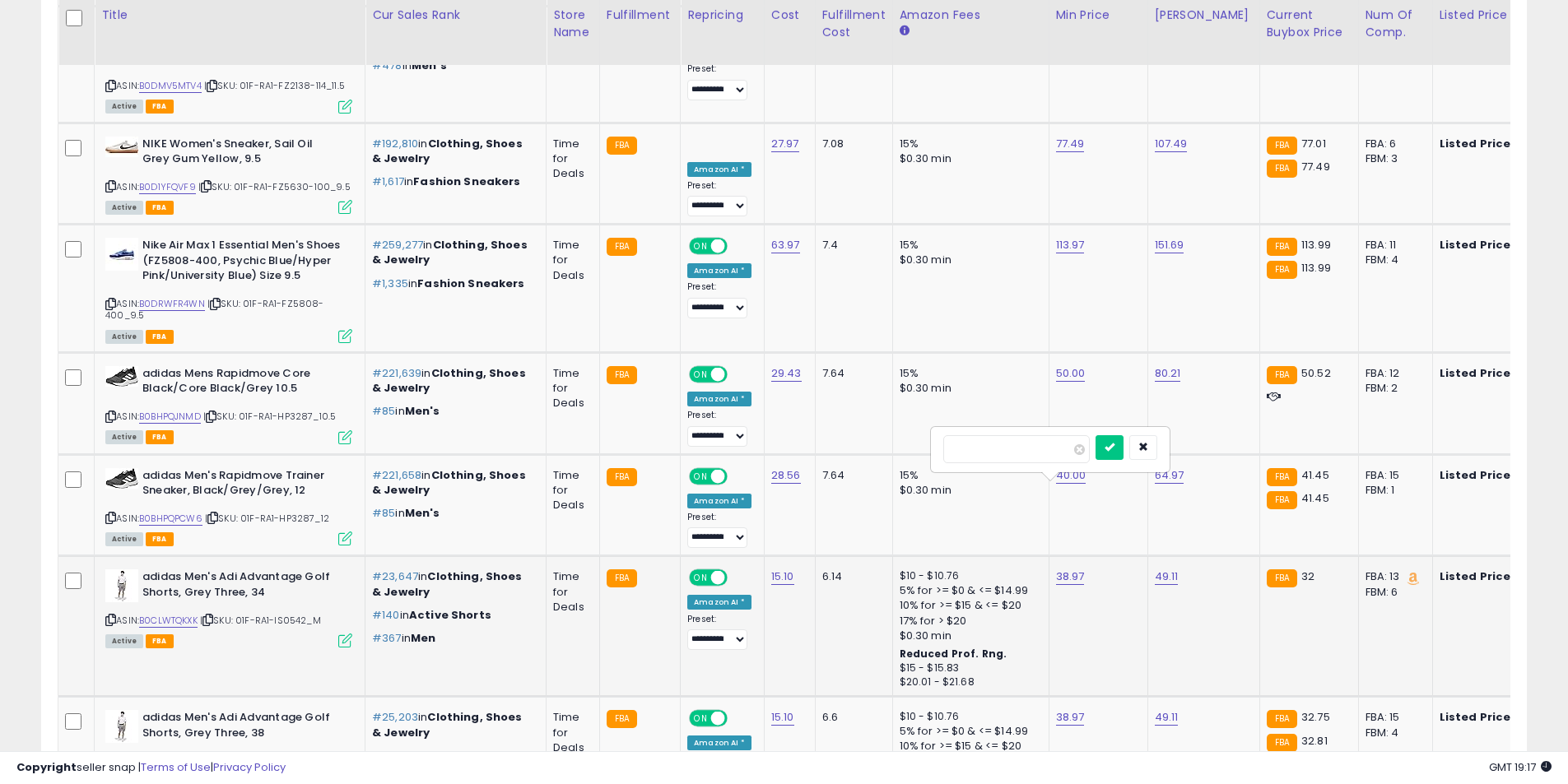
click button "submit" at bounding box center [1109, 447] width 28 height 24
click at [1066, 709] on link "38.97" at bounding box center [1070, 717] width 29 height 16
drag, startPoint x: 1012, startPoint y: 584, endPoint x: 784, endPoint y: 578, distance: 228.1
type input "**"
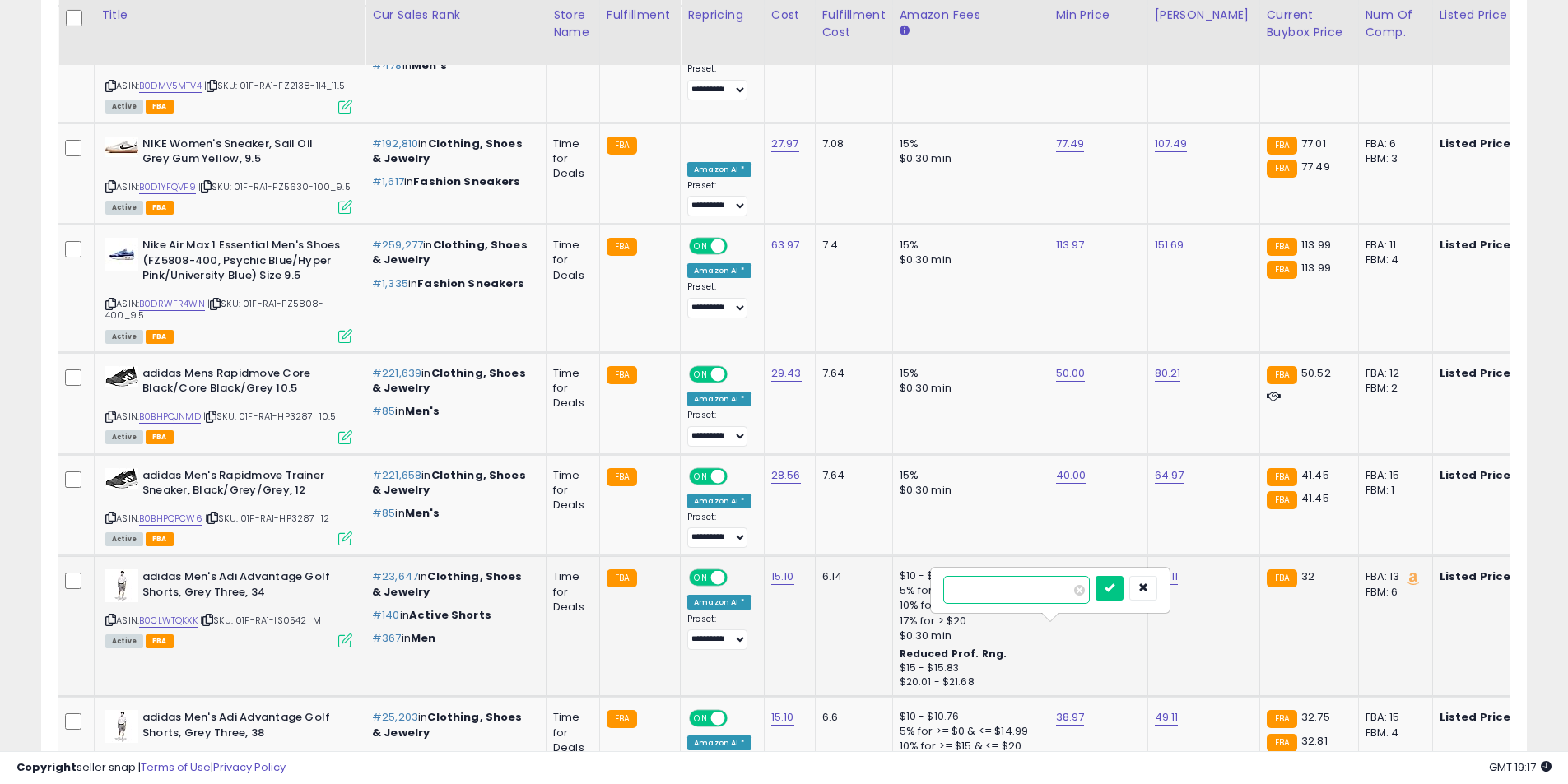
click button "submit" at bounding box center [1109, 588] width 28 height 24
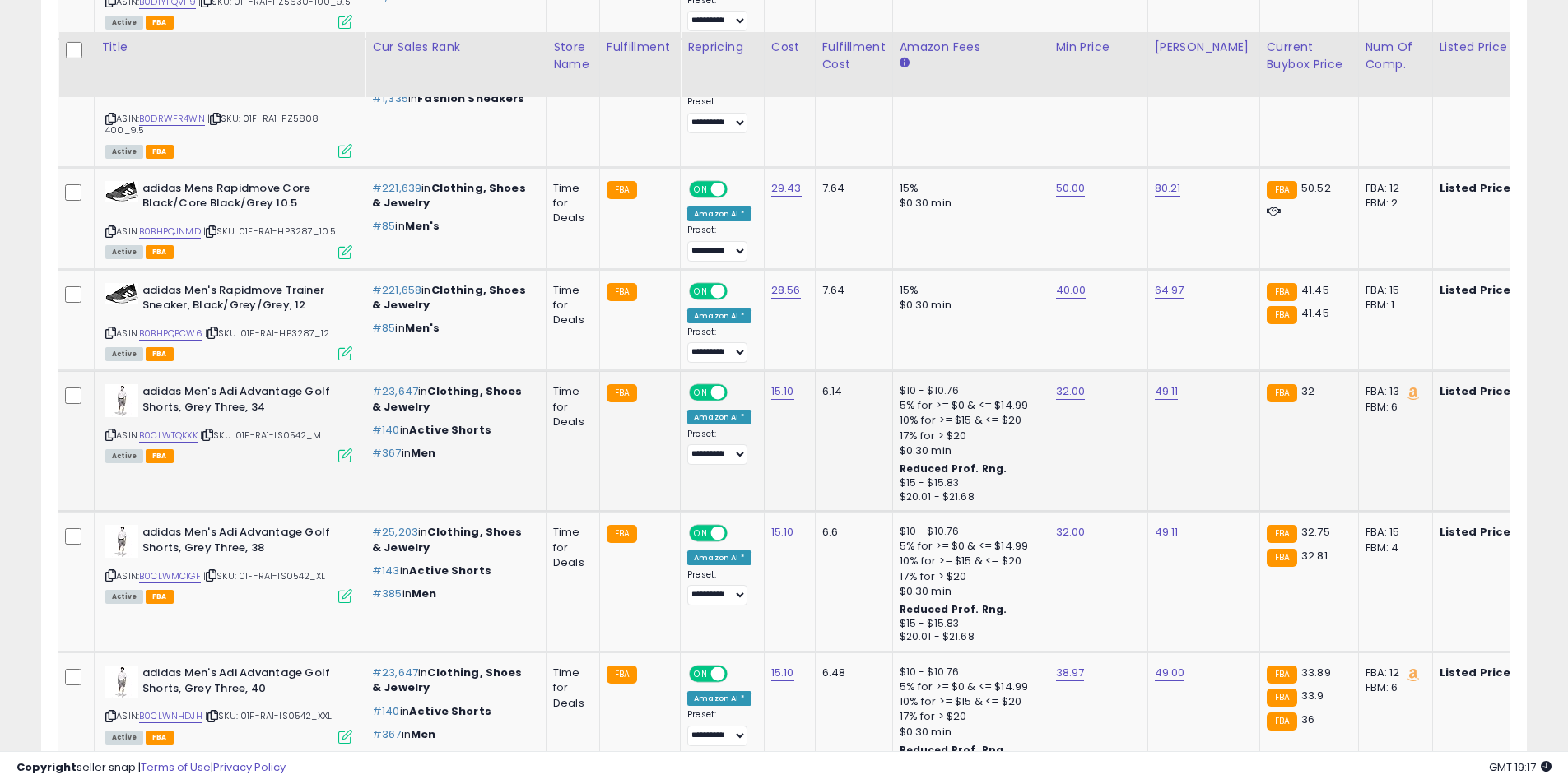
scroll to position [5536, 0]
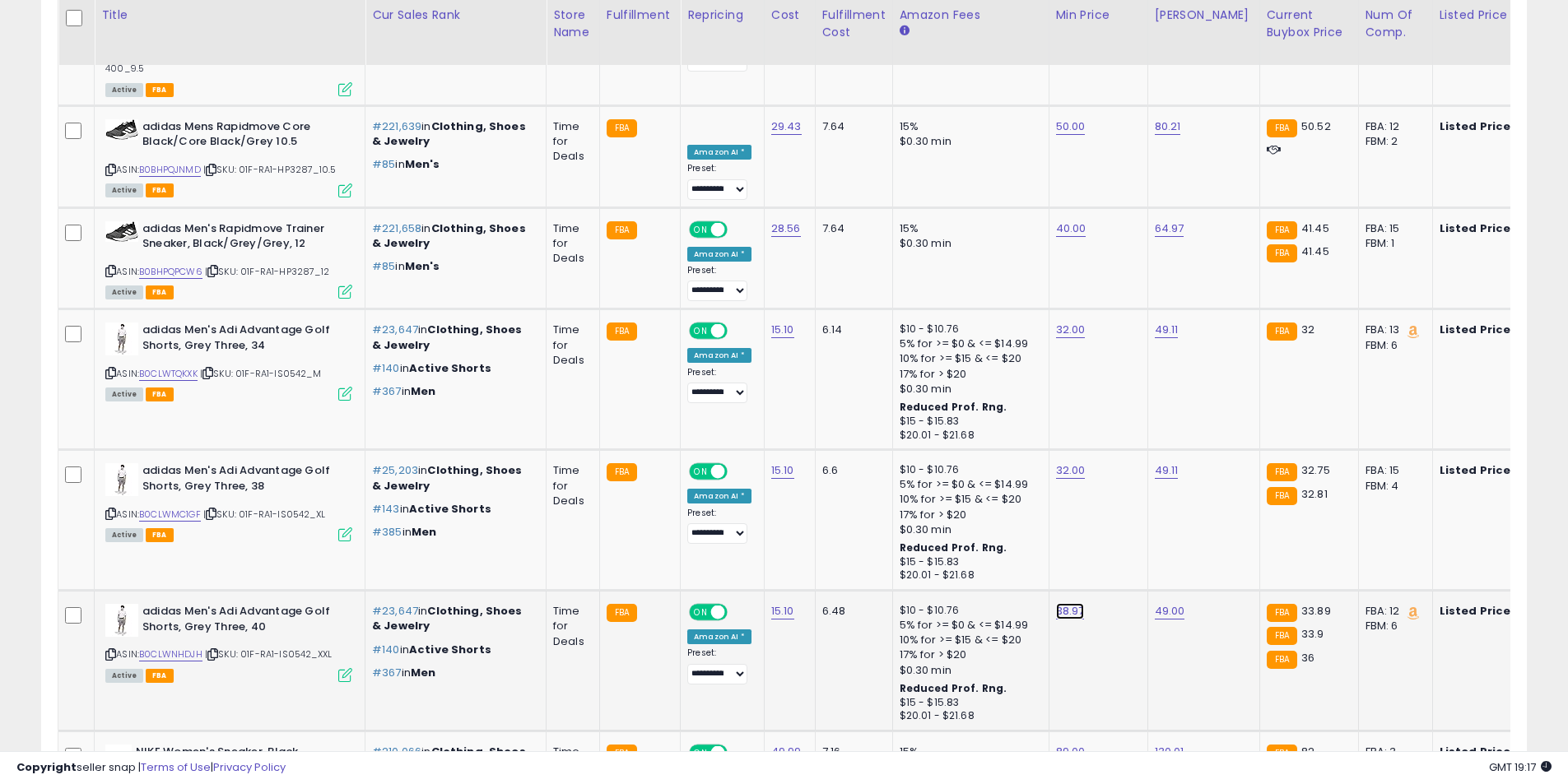
click at [1065, 603] on link "38.97" at bounding box center [1070, 611] width 29 height 16
drag, startPoint x: 884, startPoint y: 477, endPoint x: 820, endPoint y: 477, distance: 64.0
type input "*****"
click button "submit" at bounding box center [1109, 481] width 28 height 24
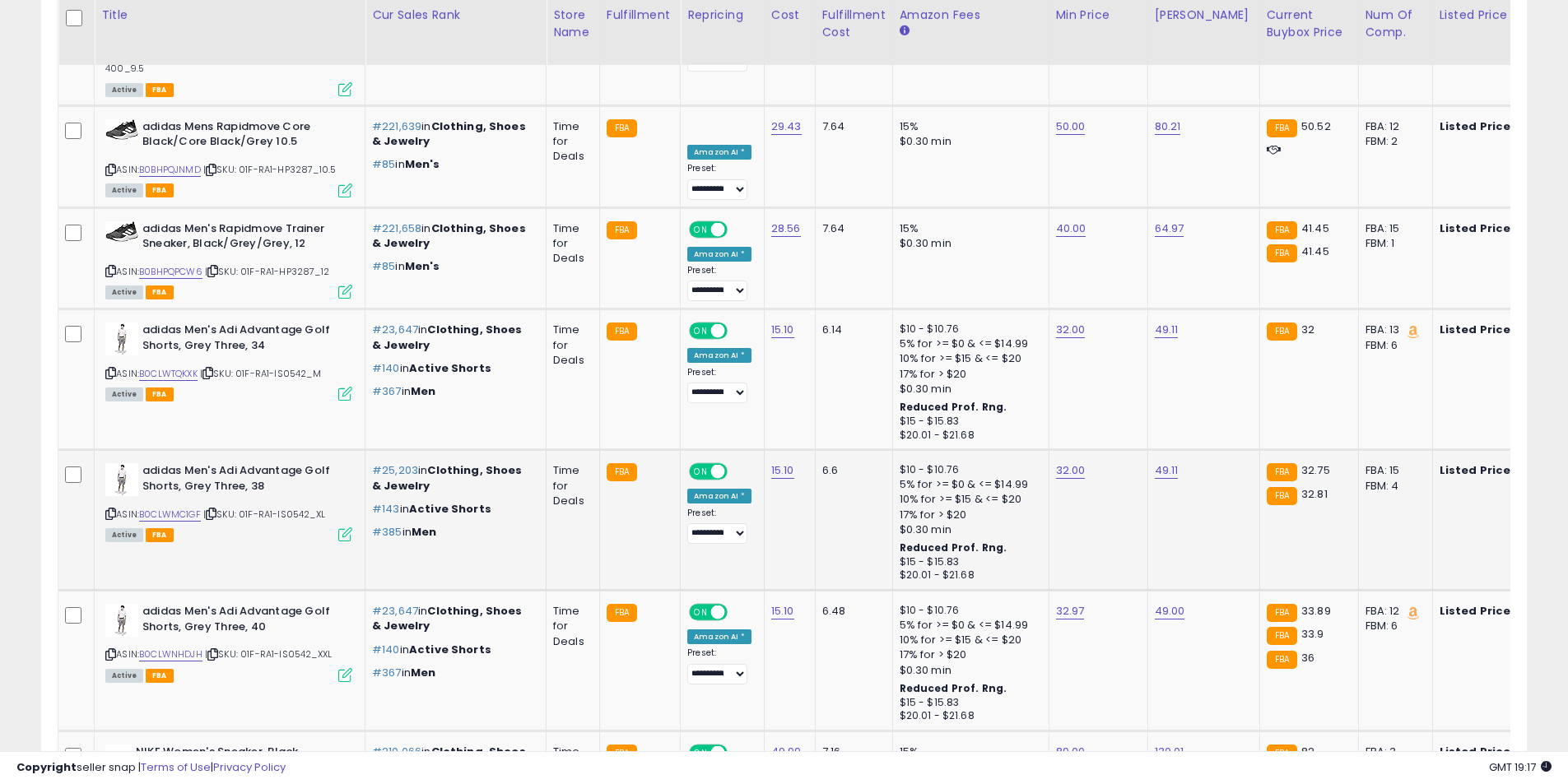
scroll to position [5618, 0]
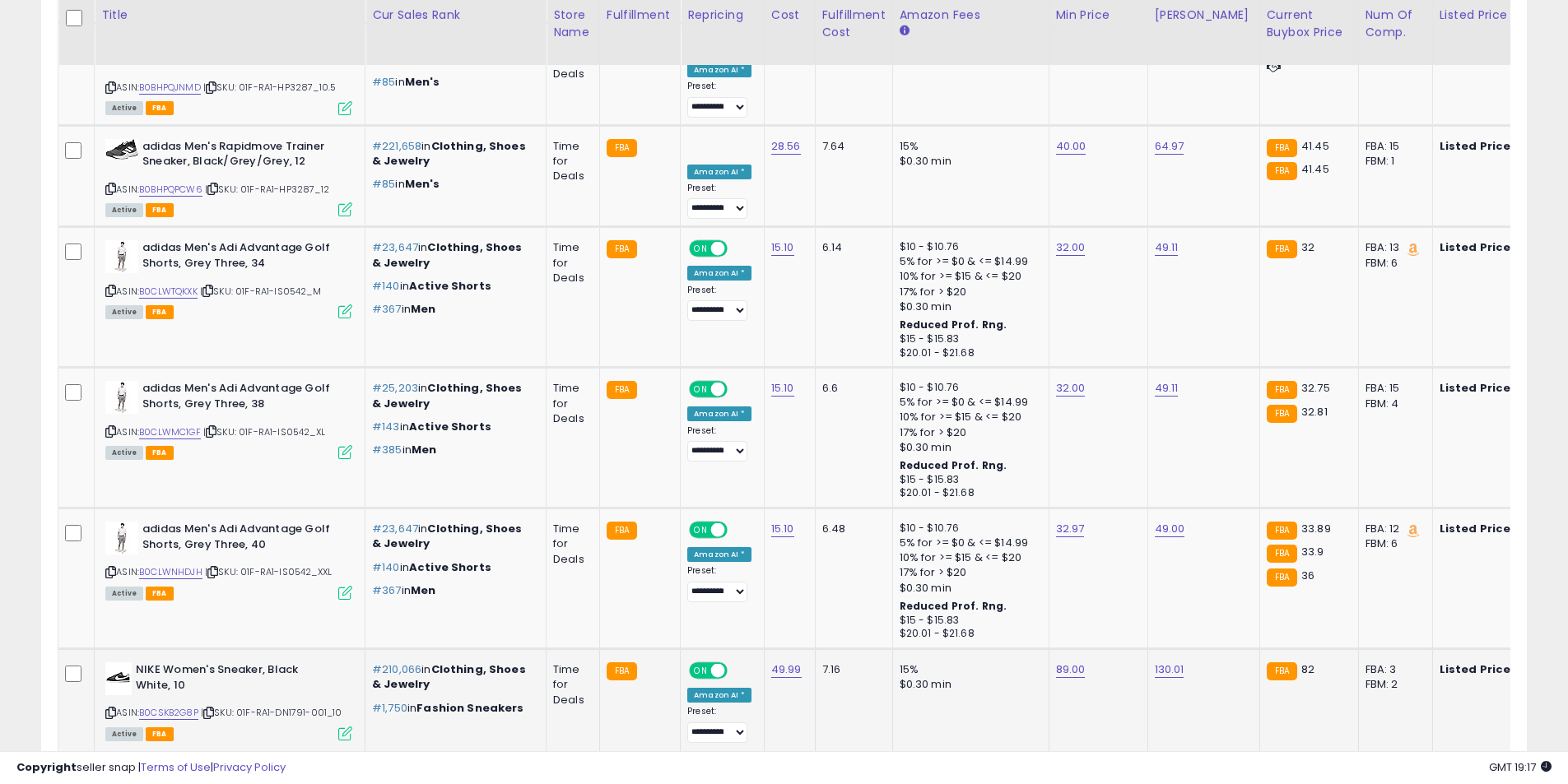
click at [108, 708] on icon at bounding box center [110, 713] width 11 height 9
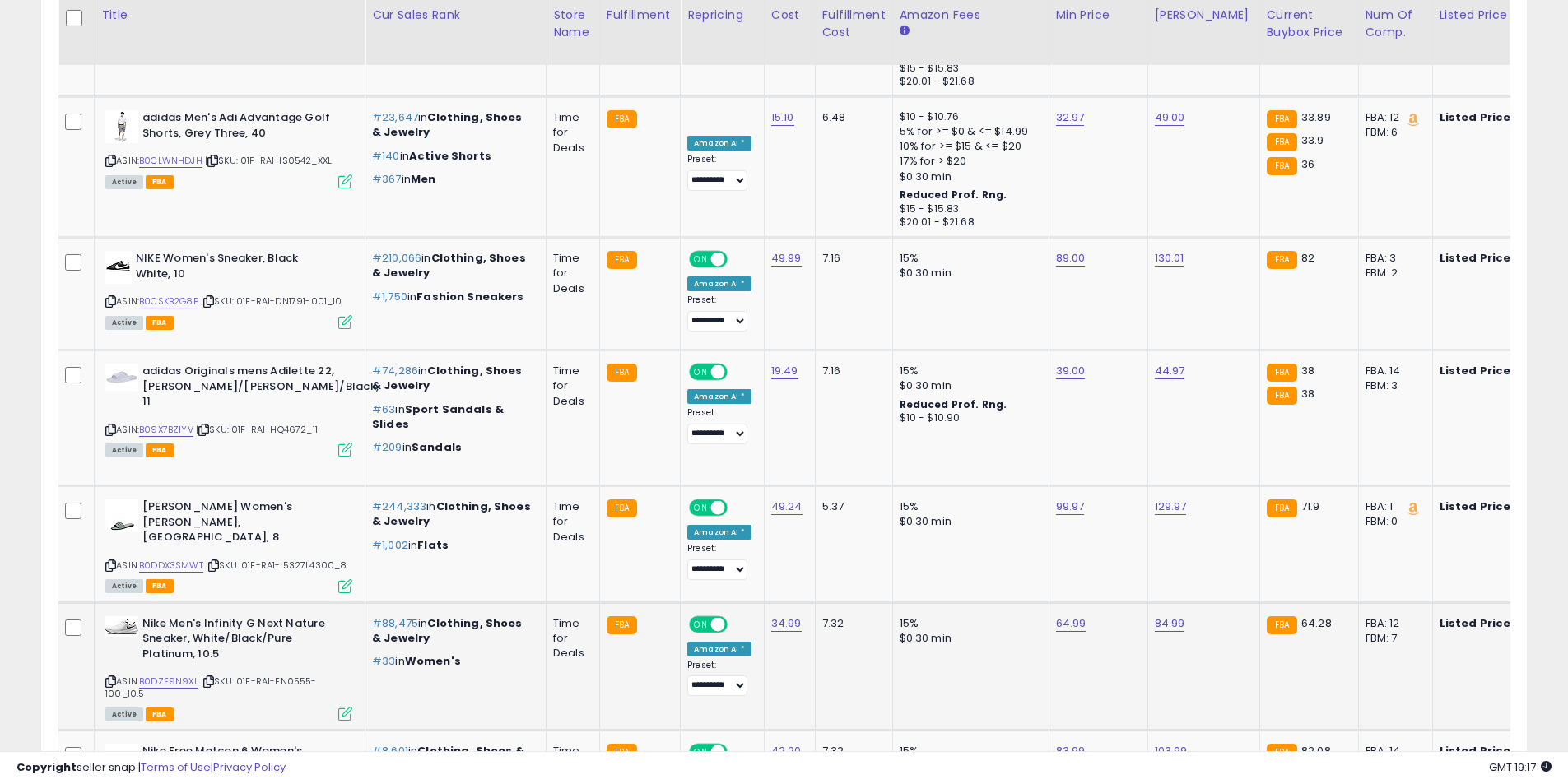
scroll to position [6112, 0]
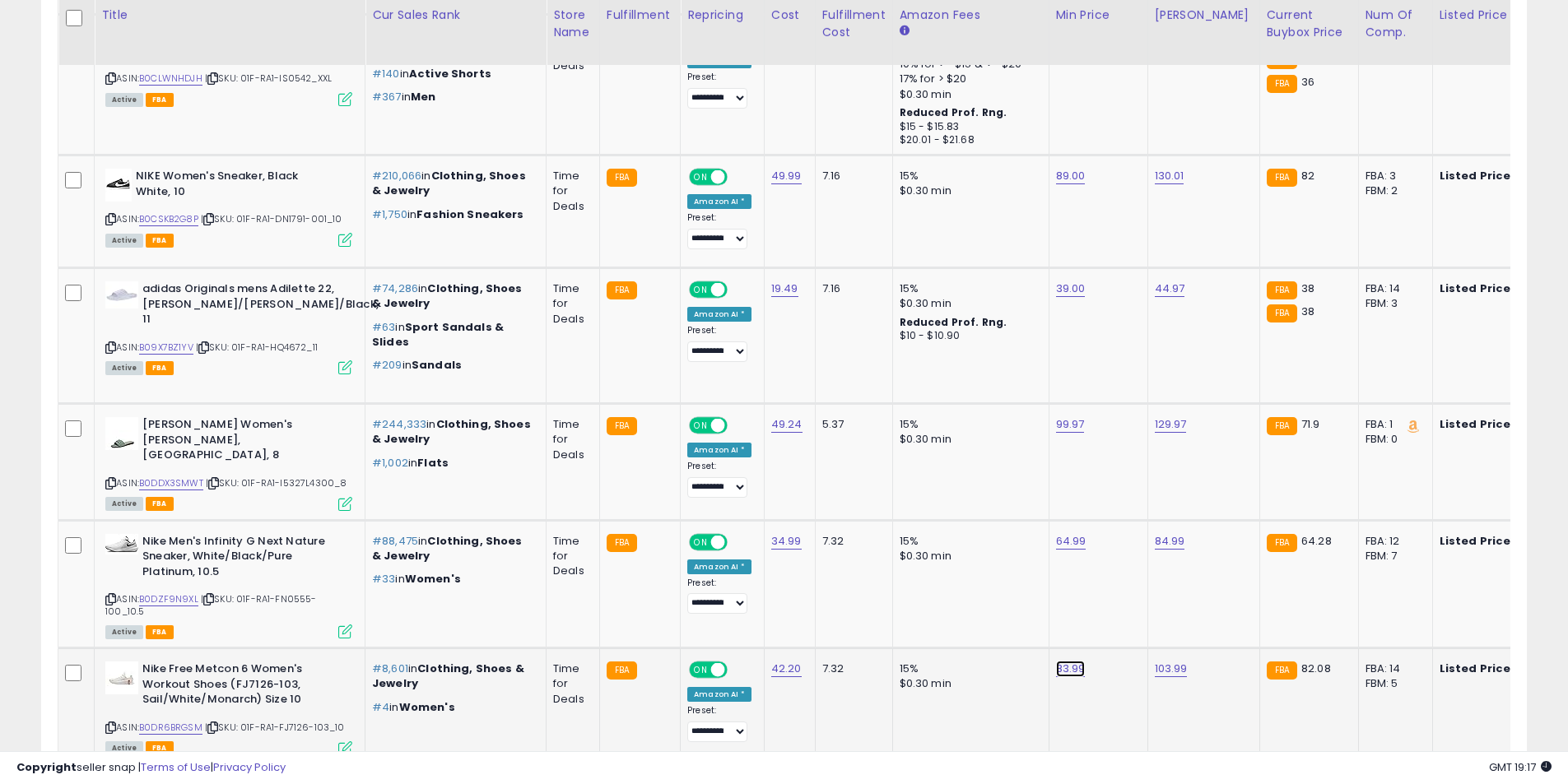
click at [1064, 661] on link "83.99" at bounding box center [1070, 669] width 30 height 16
type input "**"
click button "submit" at bounding box center [1109, 513] width 28 height 24
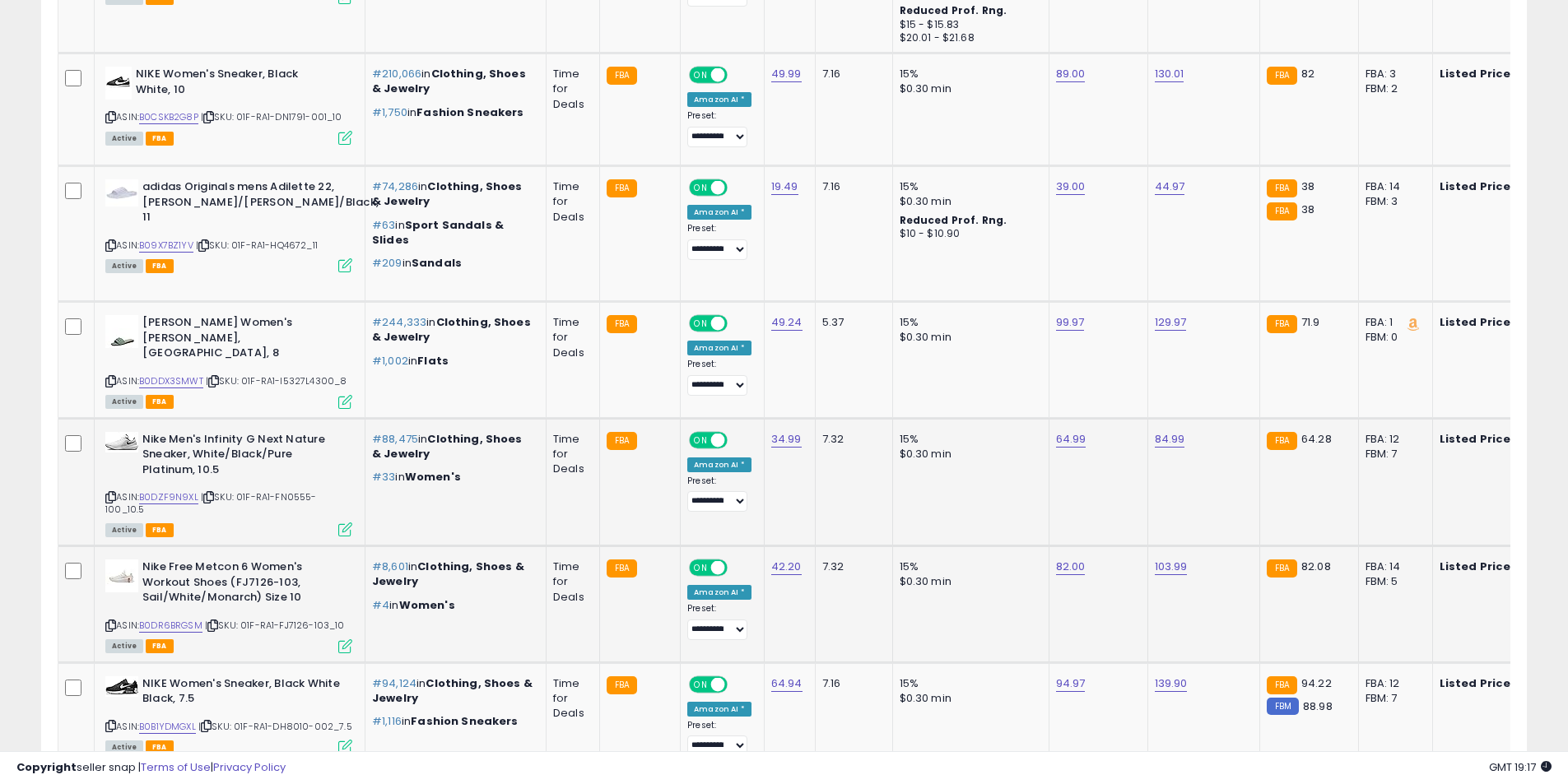
scroll to position [6441, 0]
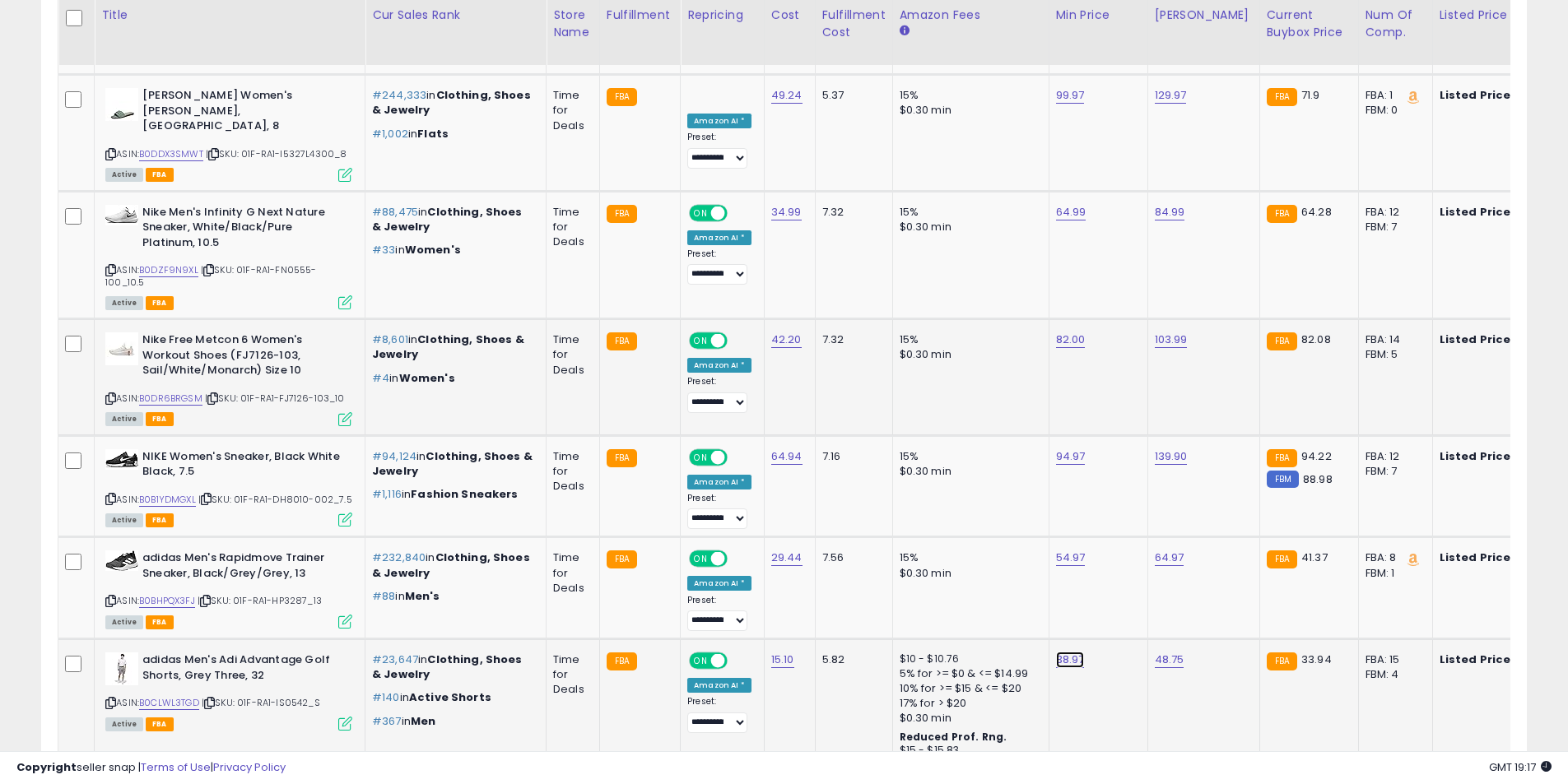
click at [1057, 652] on link "38.97" at bounding box center [1070, 660] width 29 height 16
drag, startPoint x: 1045, startPoint y: 513, endPoint x: 864, endPoint y: 513, distance: 181.0
type input "*****"
click button "submit" at bounding box center [1109, 504] width 28 height 24
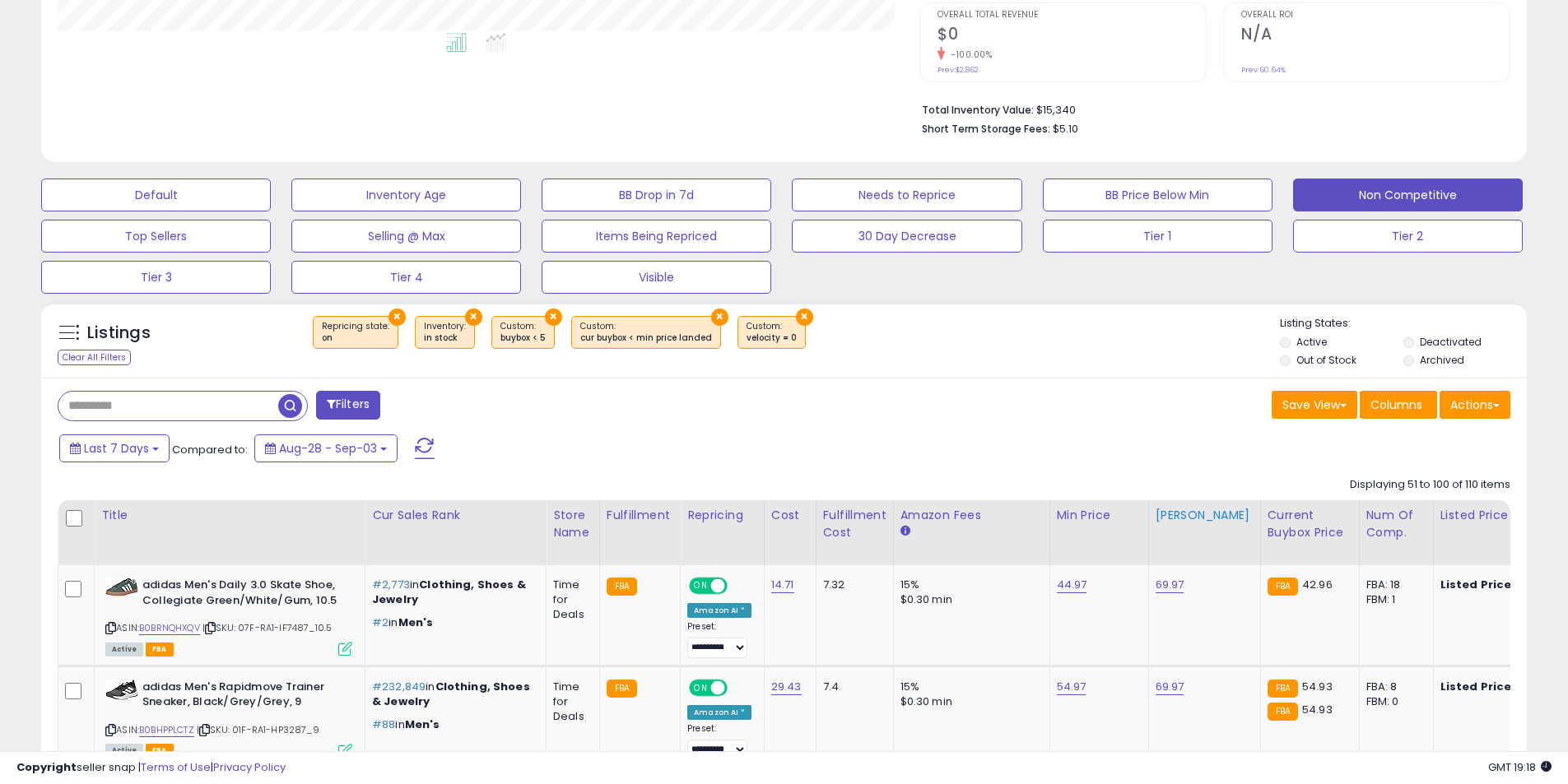
scroll to position [534, 0]
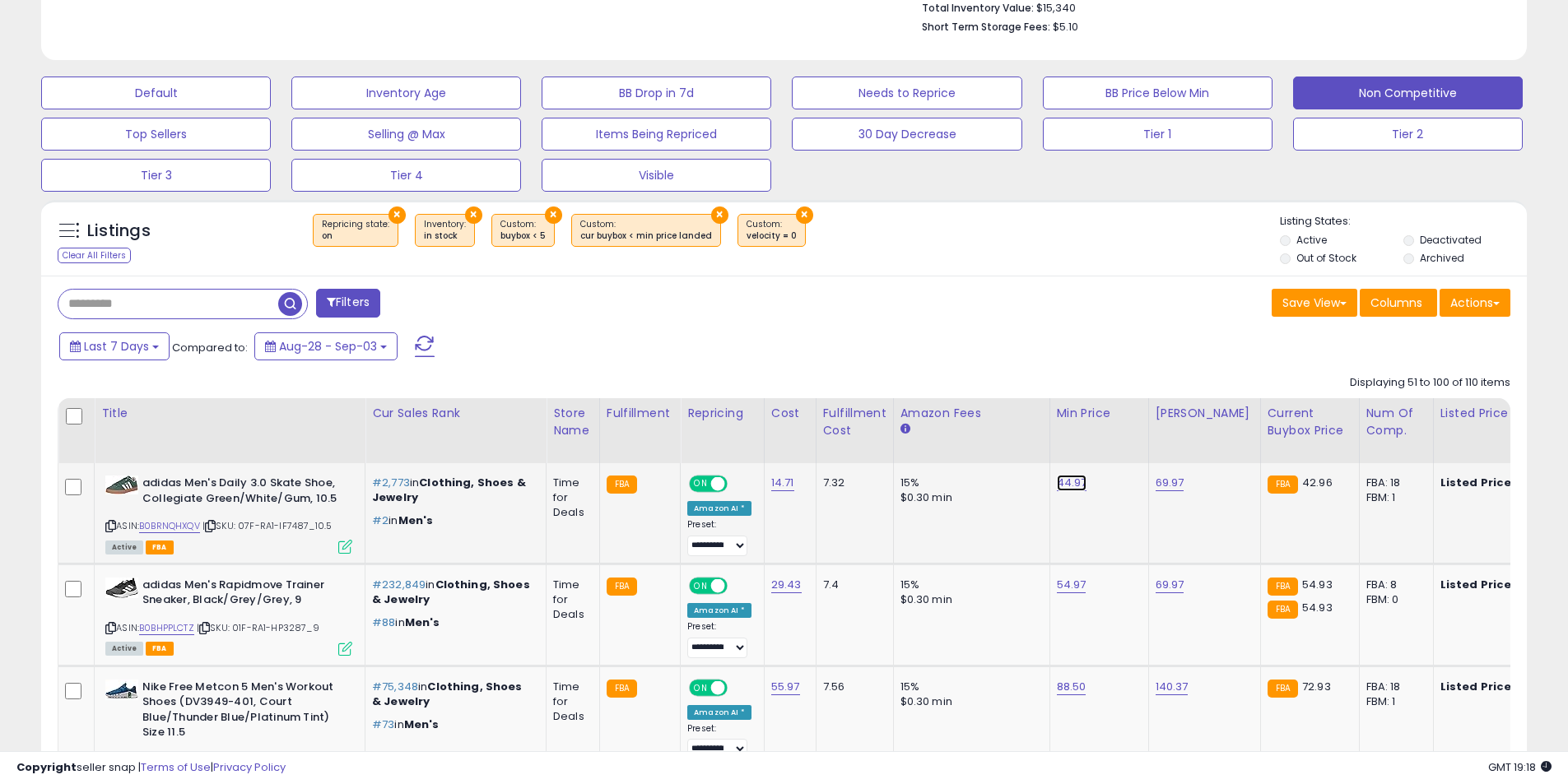
click at [1060, 486] on link "44.97" at bounding box center [1072, 483] width 31 height 16
type input "****"
click button "submit" at bounding box center [1109, 440] width 28 height 24
click at [1062, 586] on link "54.97" at bounding box center [1071, 585] width 30 height 16
type input "**"
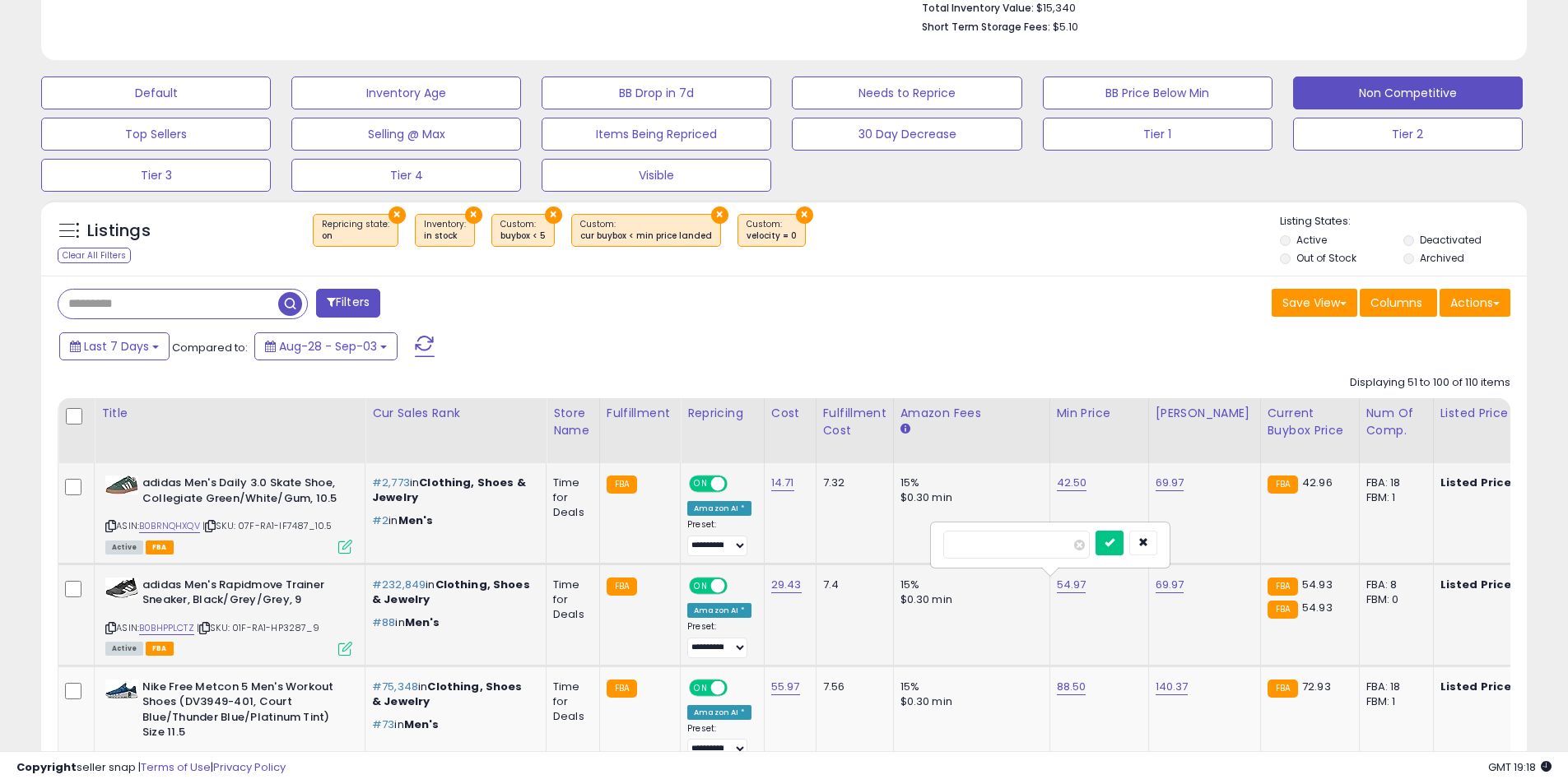
click button "submit" at bounding box center [1109, 543] width 28 height 24
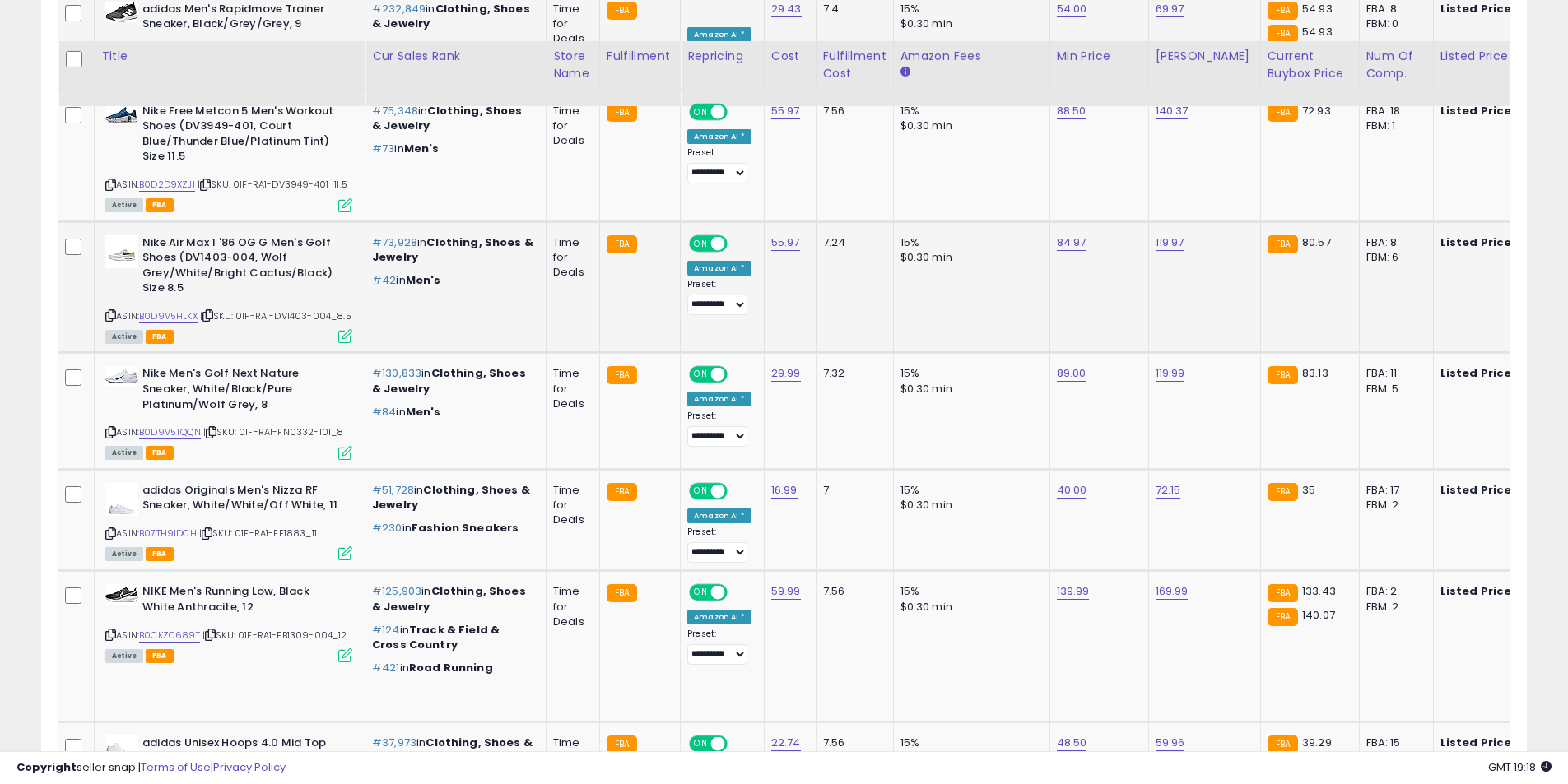
scroll to position [1274, 0]
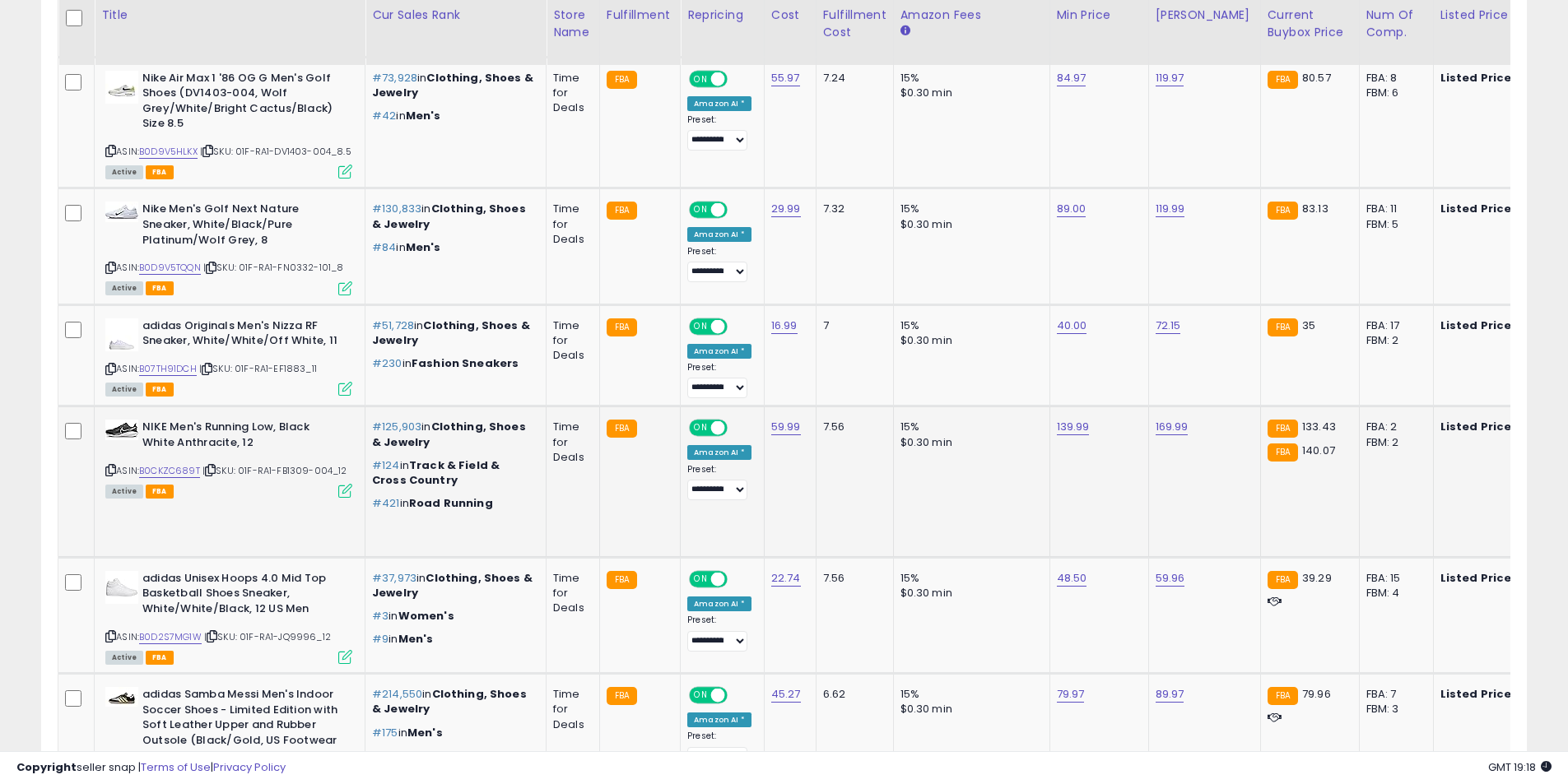
click at [109, 475] on icon at bounding box center [110, 470] width 11 height 9
click at [1057, 435] on link "139.99" at bounding box center [1073, 427] width 33 height 16
drag, startPoint x: 1018, startPoint y: 397, endPoint x: 839, endPoint y: 398, distance: 179.0
type input "******"
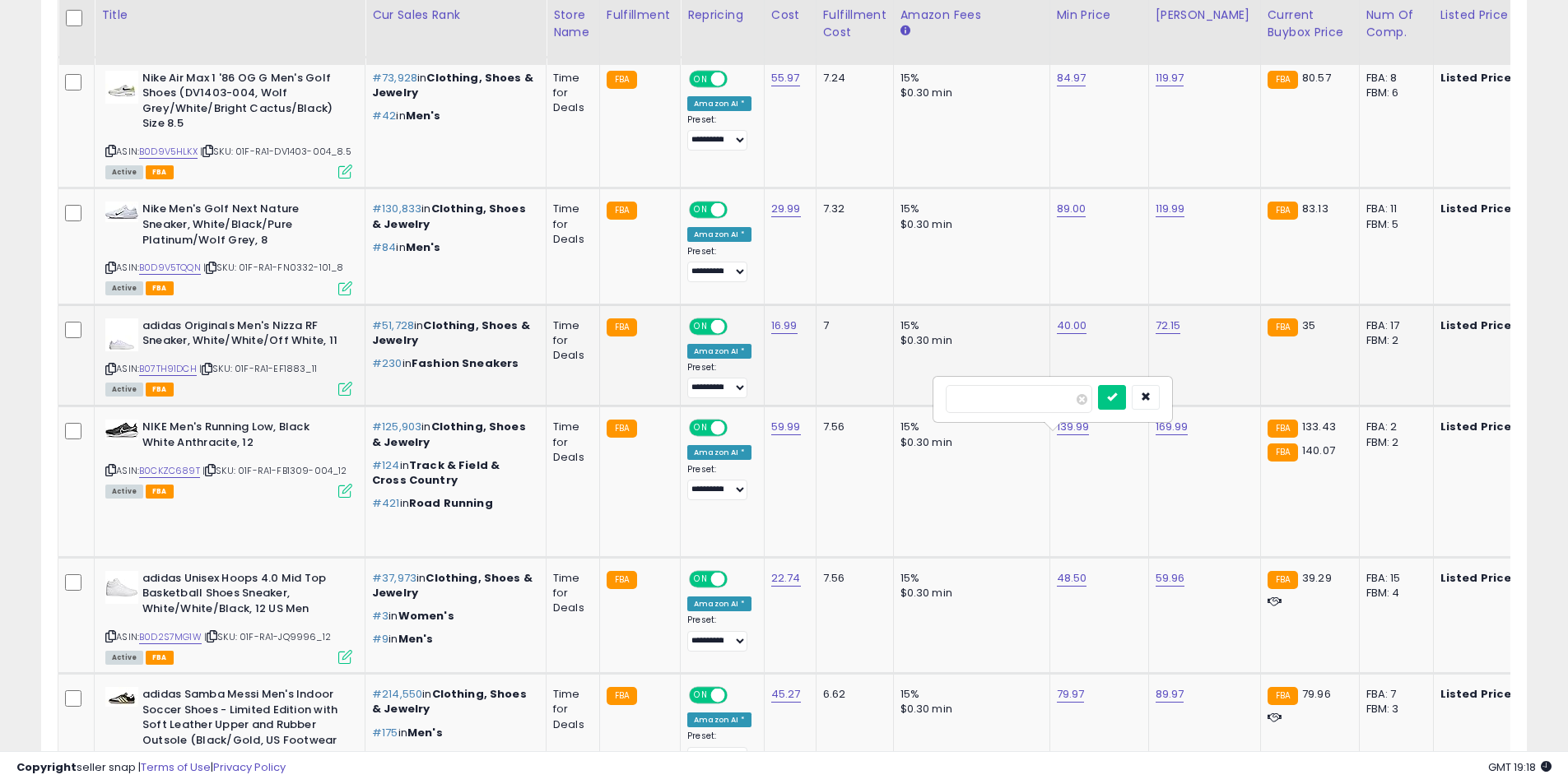
click button "submit" at bounding box center [1112, 397] width 28 height 24
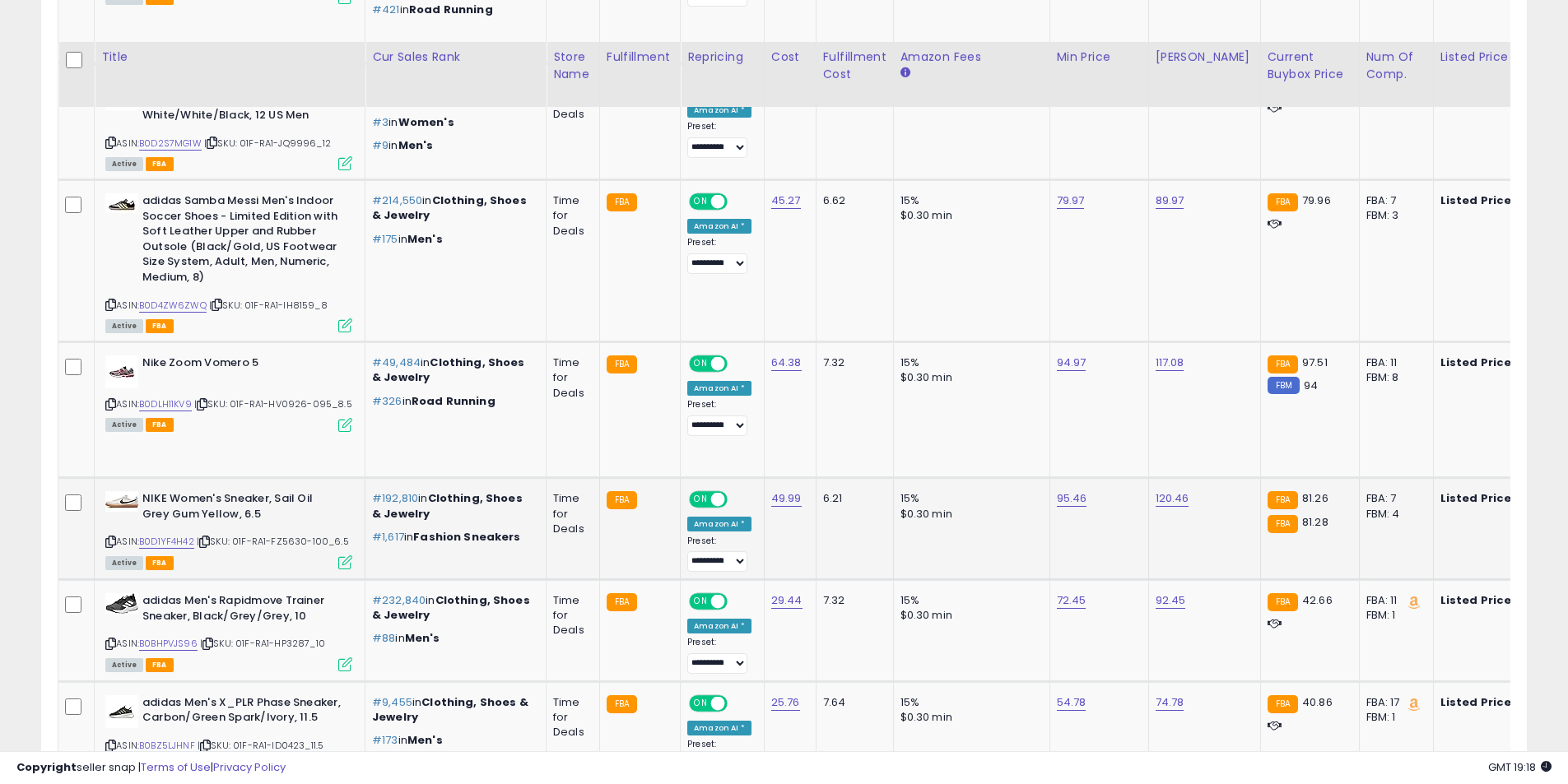
scroll to position [1932, 0]
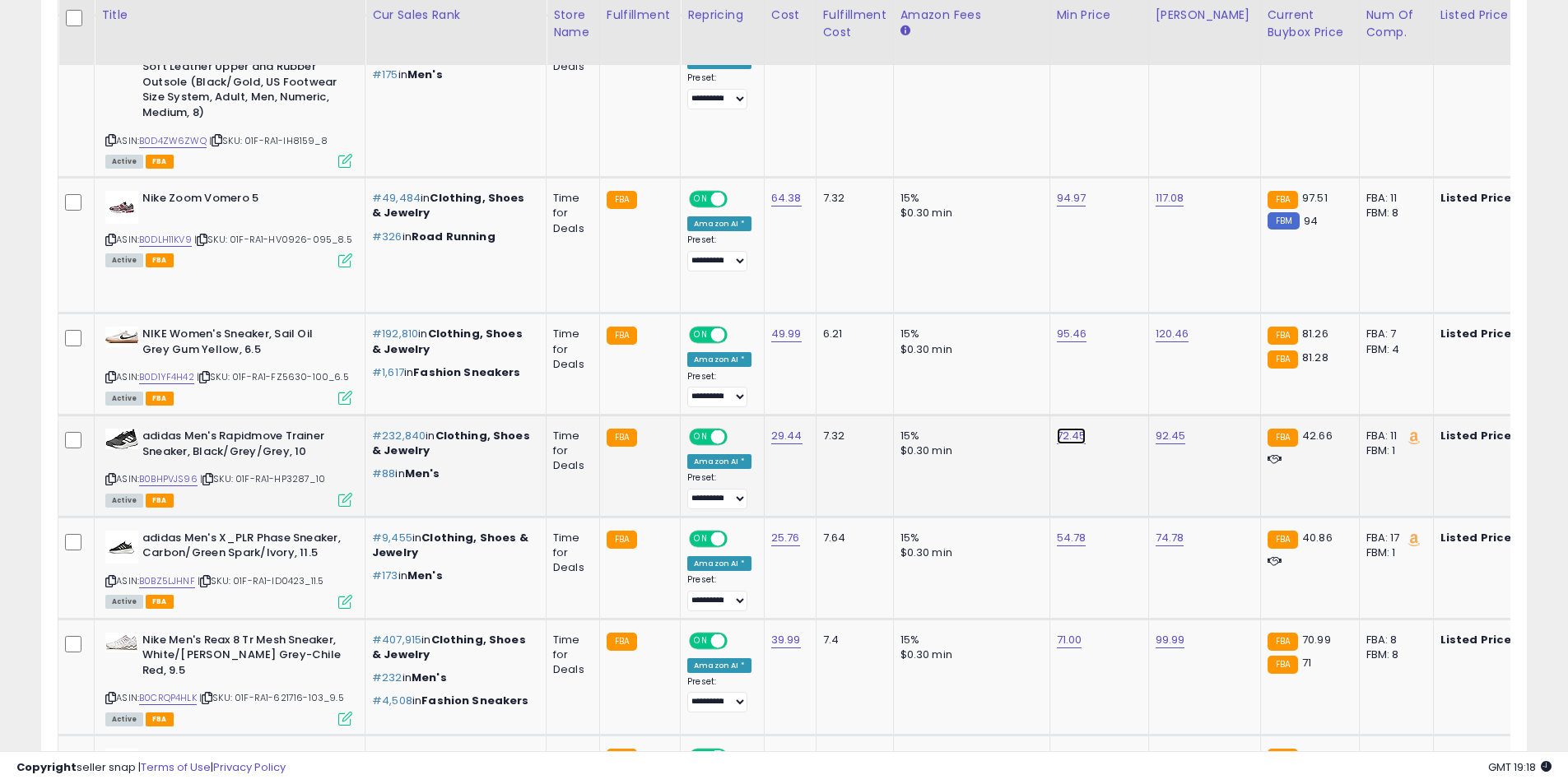
click at [1068, 435] on link "72.45" at bounding box center [1071, 436] width 30 height 16
click at [1148, 385] on icon "button" at bounding box center [1143, 390] width 10 height 10
click at [109, 475] on icon at bounding box center [110, 479] width 11 height 9
click at [1057, 534] on link "54.78" at bounding box center [1071, 538] width 30 height 16
drag, startPoint x: 965, startPoint y: 497, endPoint x: 893, endPoint y: 492, distance: 72.2
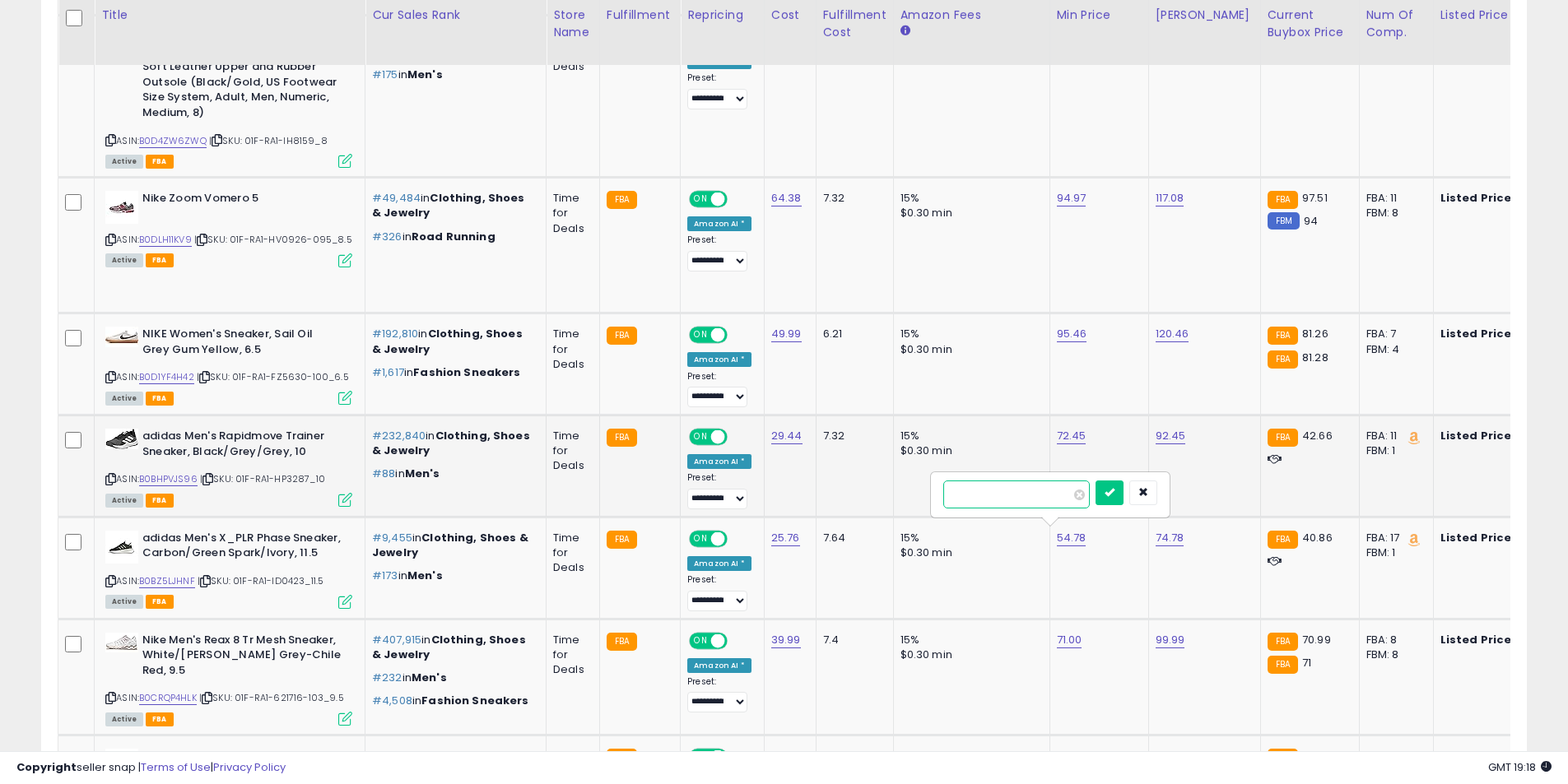
type input "**"
click button "submit" at bounding box center [1109, 492] width 28 height 24
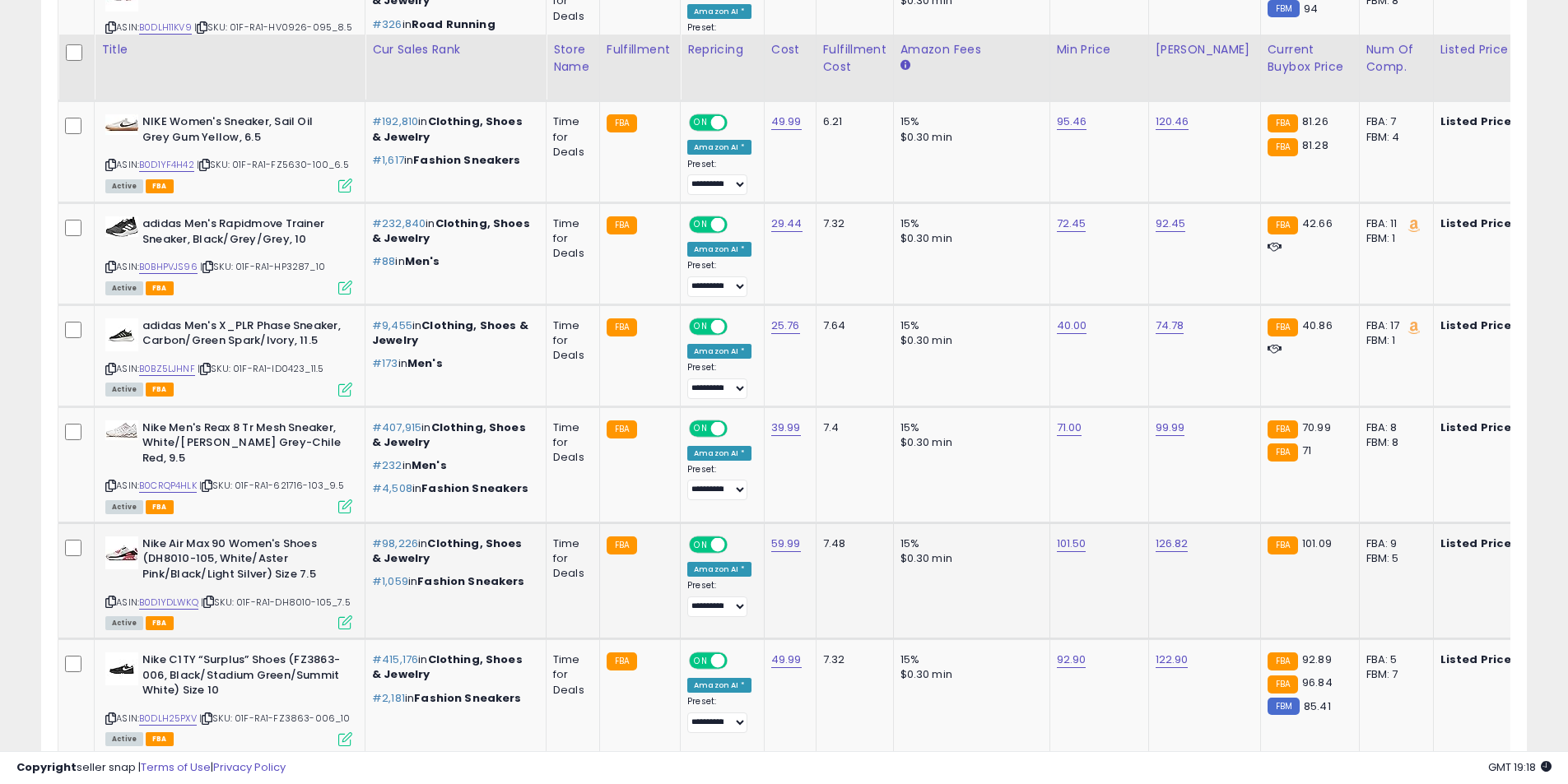
scroll to position [2179, 0]
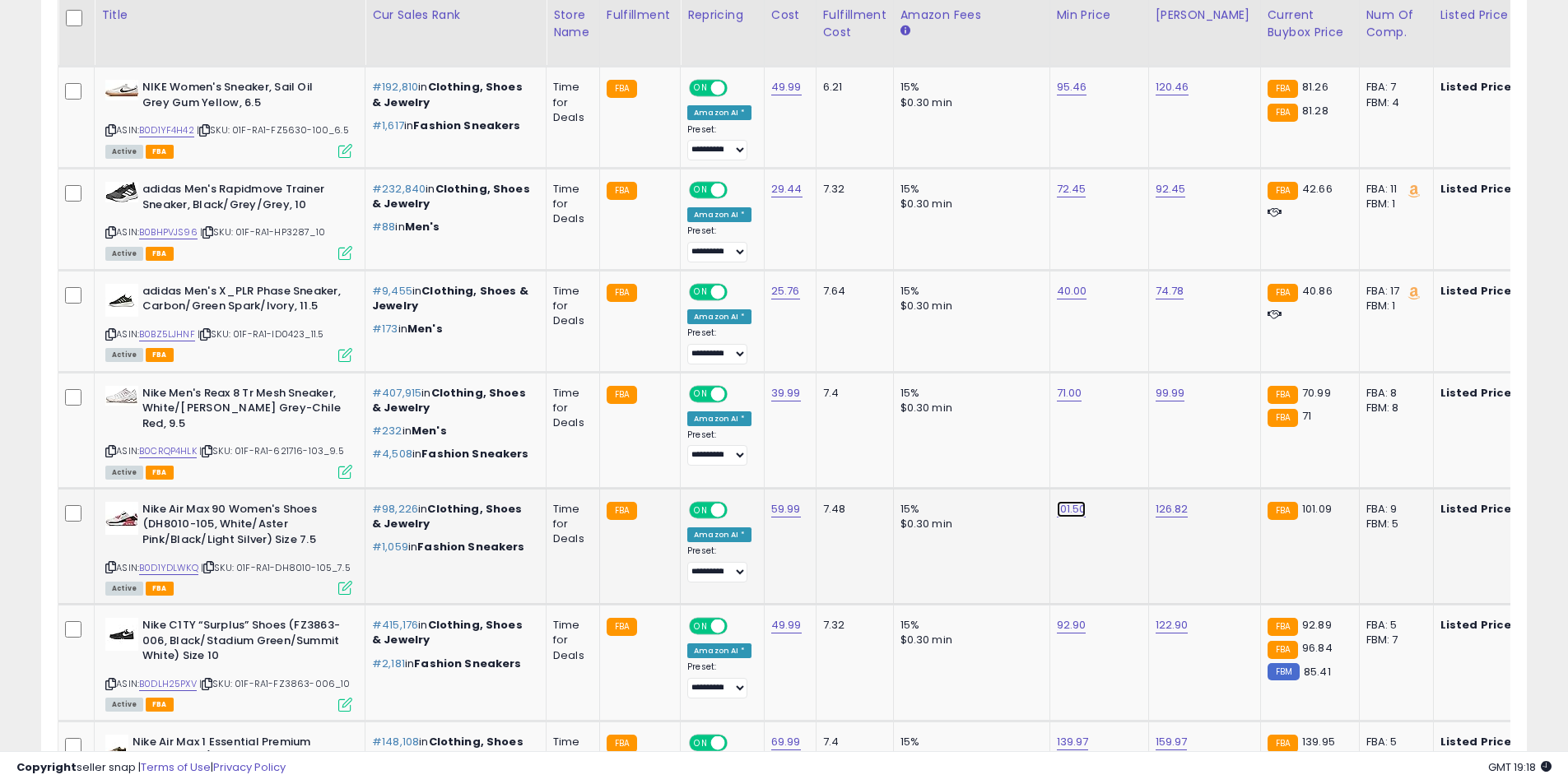
click at [1065, 508] on link "101.50" at bounding box center [1071, 509] width 30 height 16
type input "***"
click button "submit" at bounding box center [1110, 463] width 28 height 24
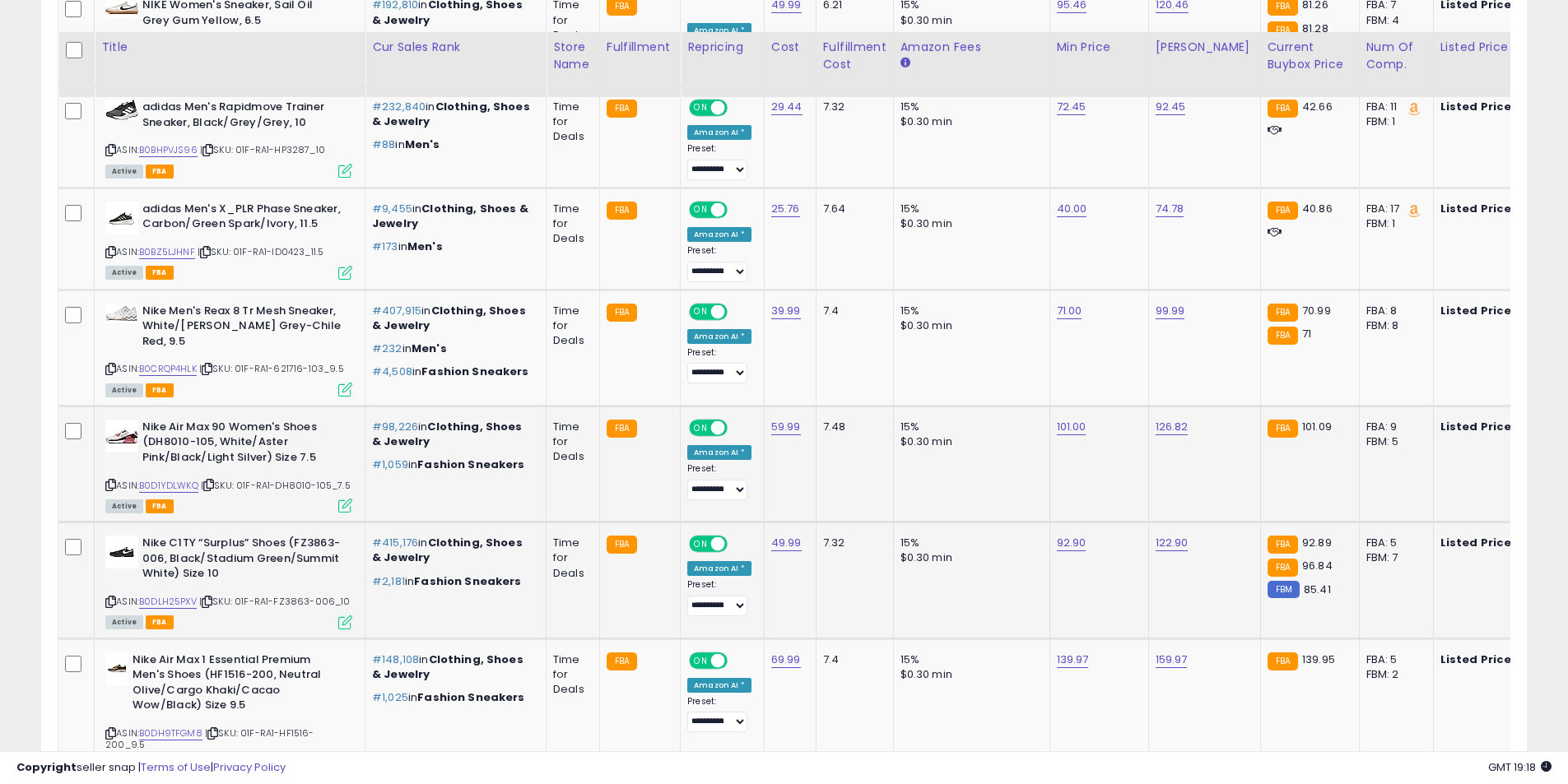
scroll to position [2344, 0]
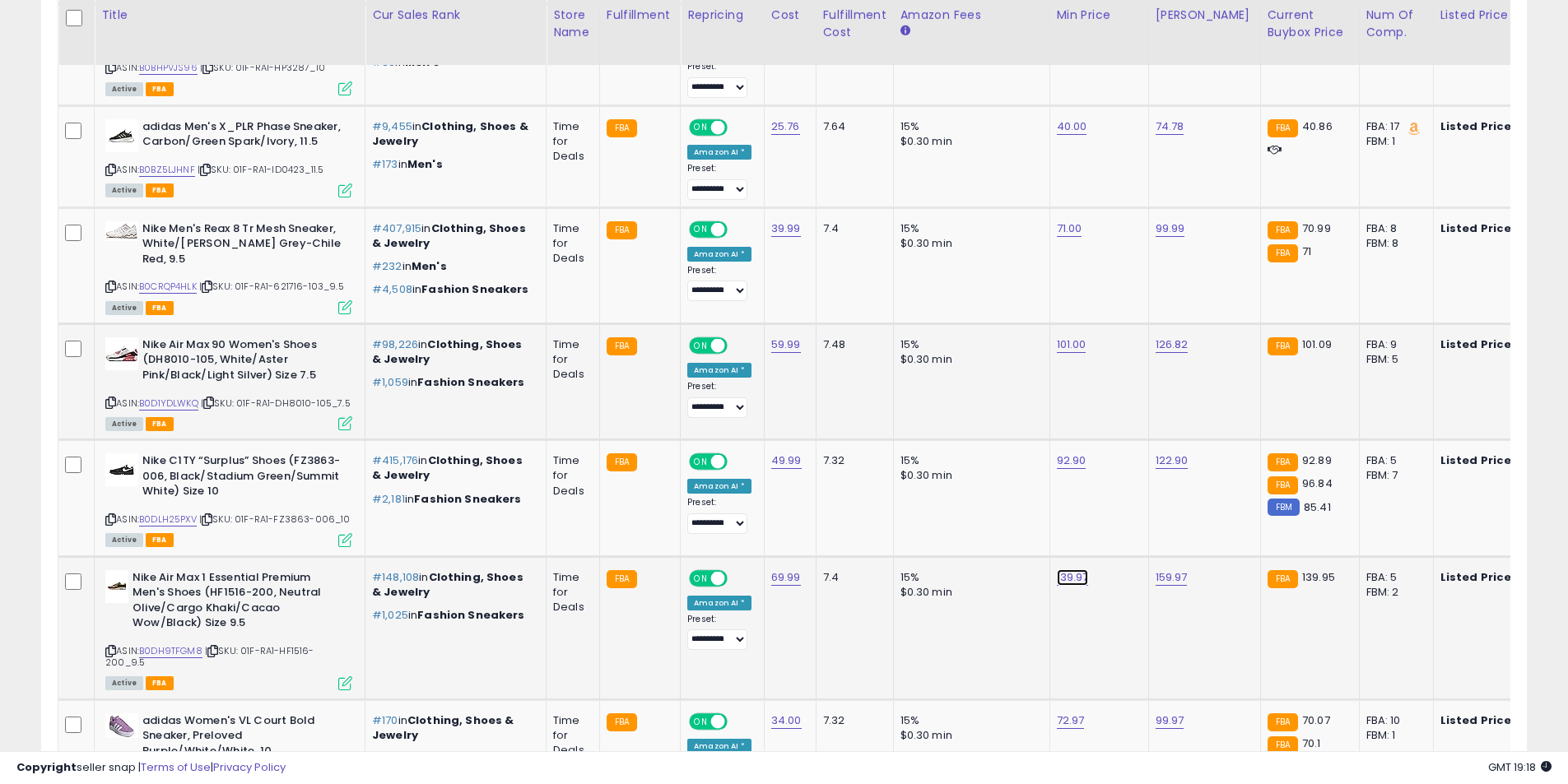
click at [1057, 577] on link "139.97" at bounding box center [1072, 578] width 32 height 16
drag, startPoint x: 898, startPoint y: 531, endPoint x: 878, endPoint y: 531, distance: 20.0
type input "******"
click button "submit" at bounding box center [1111, 532] width 28 height 24
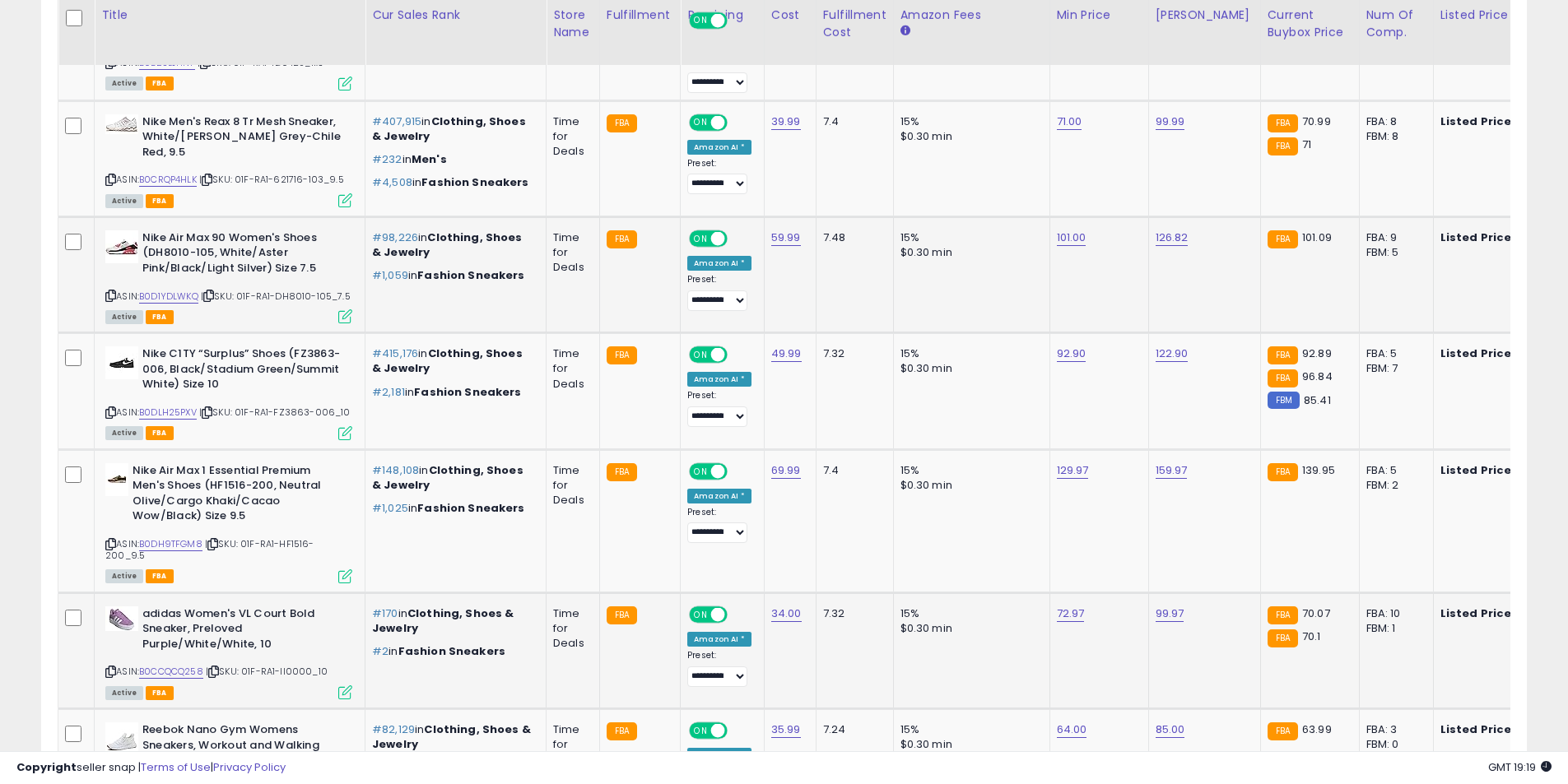
scroll to position [2508, 0]
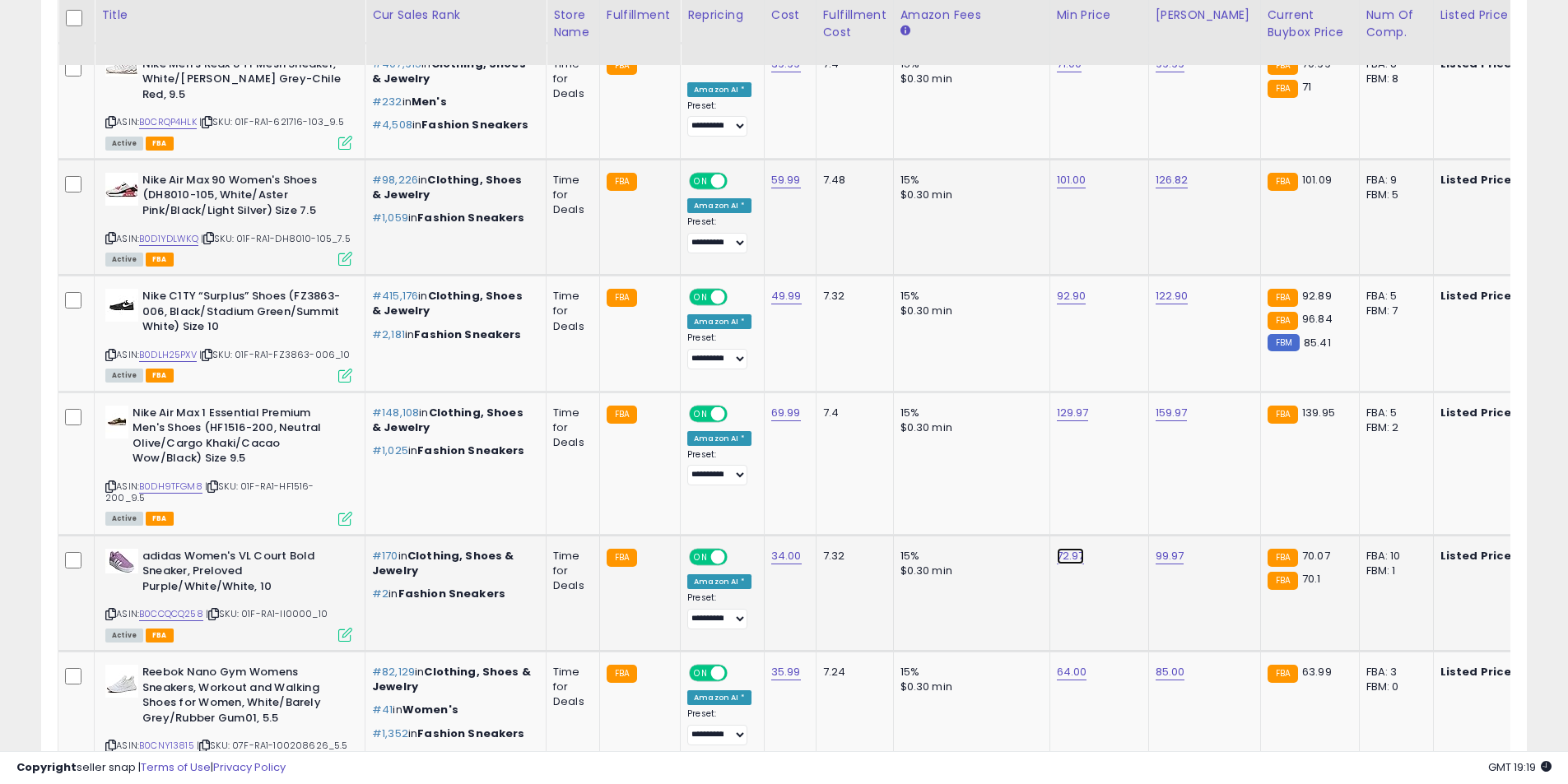
click at [1057, 548] on link "72.97" at bounding box center [1070, 556] width 28 height 16
drag, startPoint x: 975, startPoint y: 502, endPoint x: 851, endPoint y: 509, distance: 124.2
type input "**"
click button "submit" at bounding box center [1108, 499] width 28 height 24
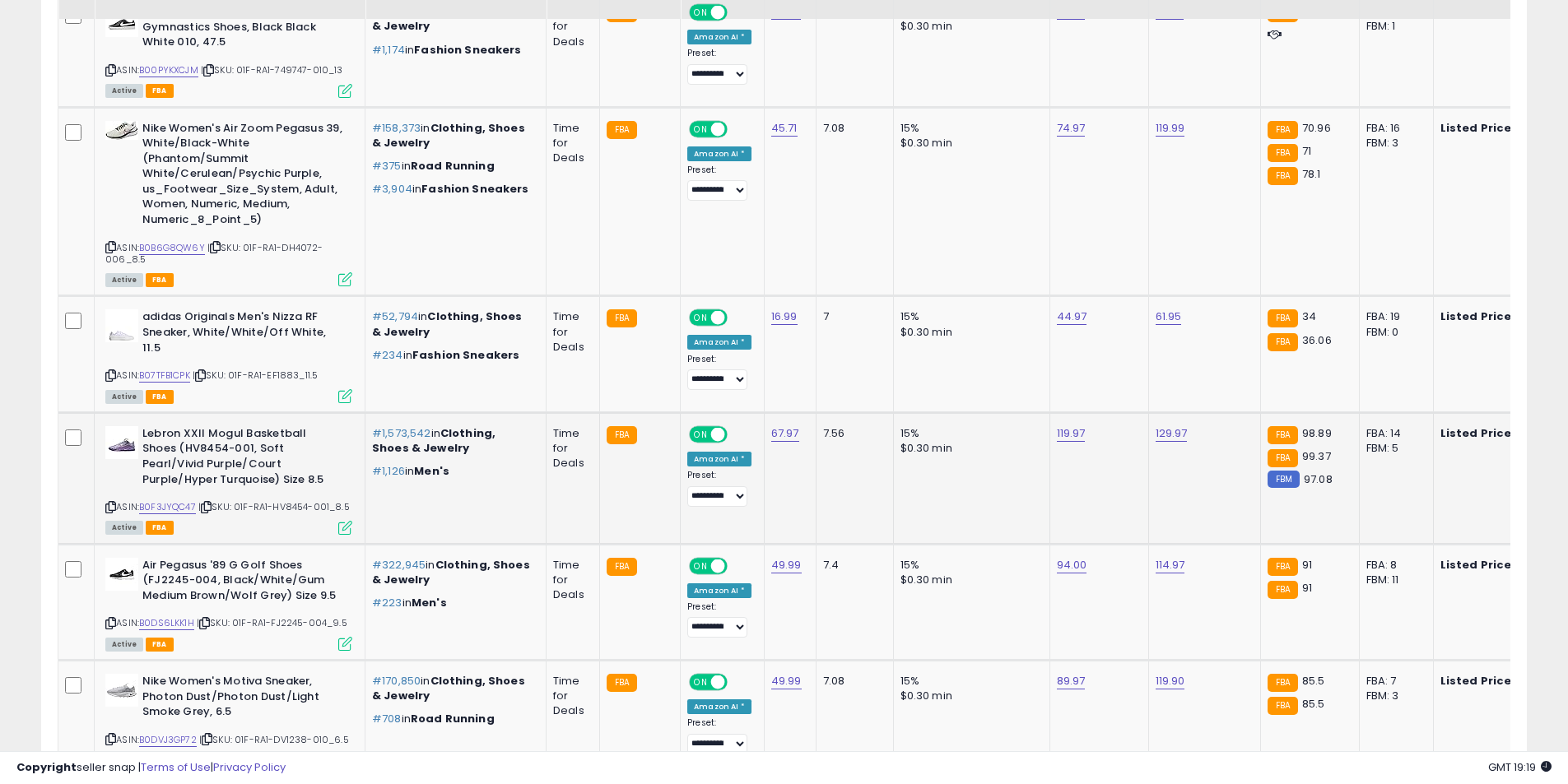
scroll to position [3331, 0]
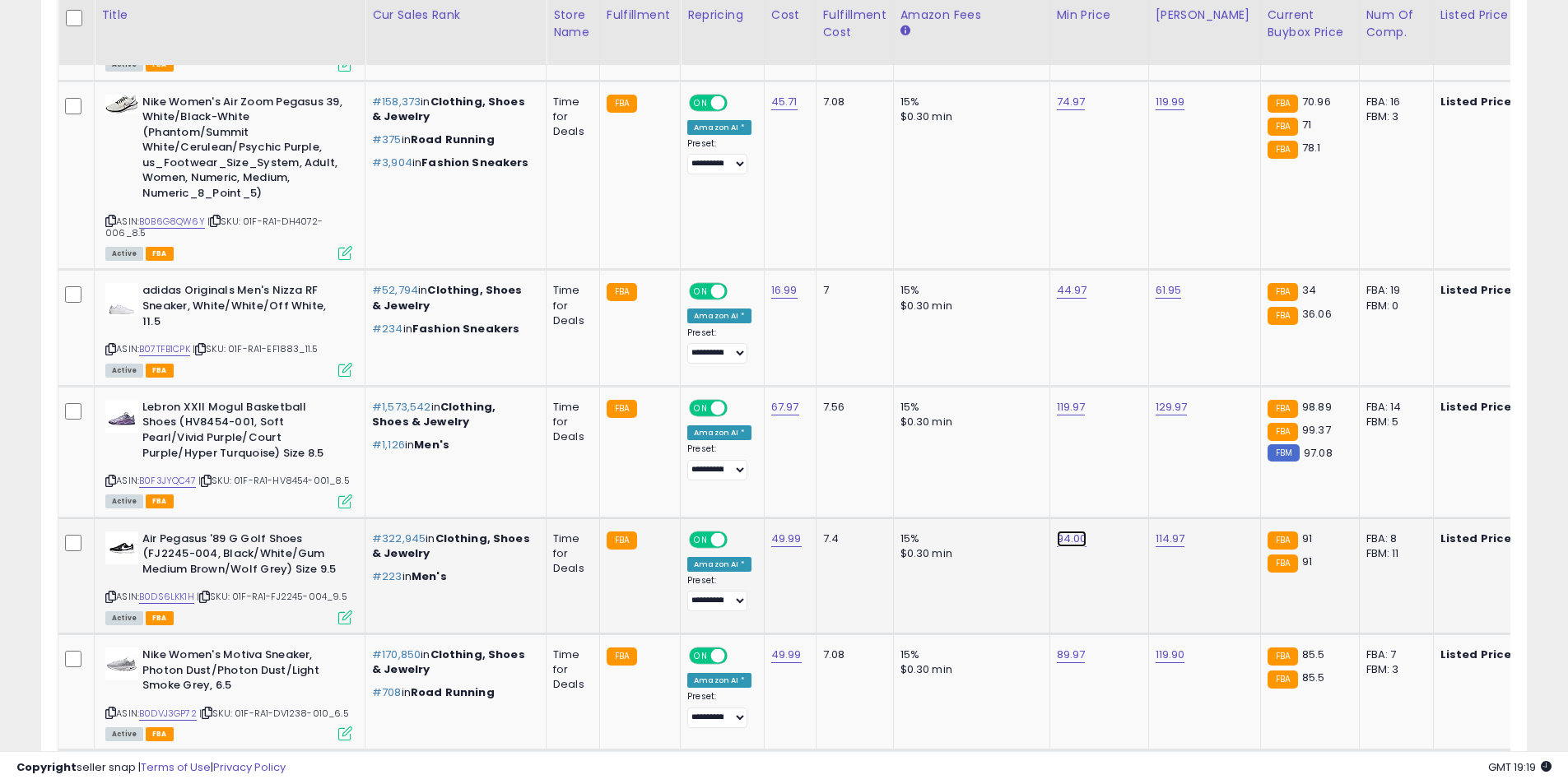
click at [1062, 534] on link "94.00" at bounding box center [1072, 539] width 31 height 16
drag, startPoint x: 957, startPoint y: 501, endPoint x: 813, endPoint y: 503, distance: 144.0
click at [814, 504] on tbody "adidas Men's Daily 3.0 Skate Shoe, Collegiate Green/White/Gum, 10.5 ASIN: B0BRN…" at bounding box center [1347, 783] width 2578 height 6235
type input "**"
click button "submit" at bounding box center [1110, 493] width 28 height 24
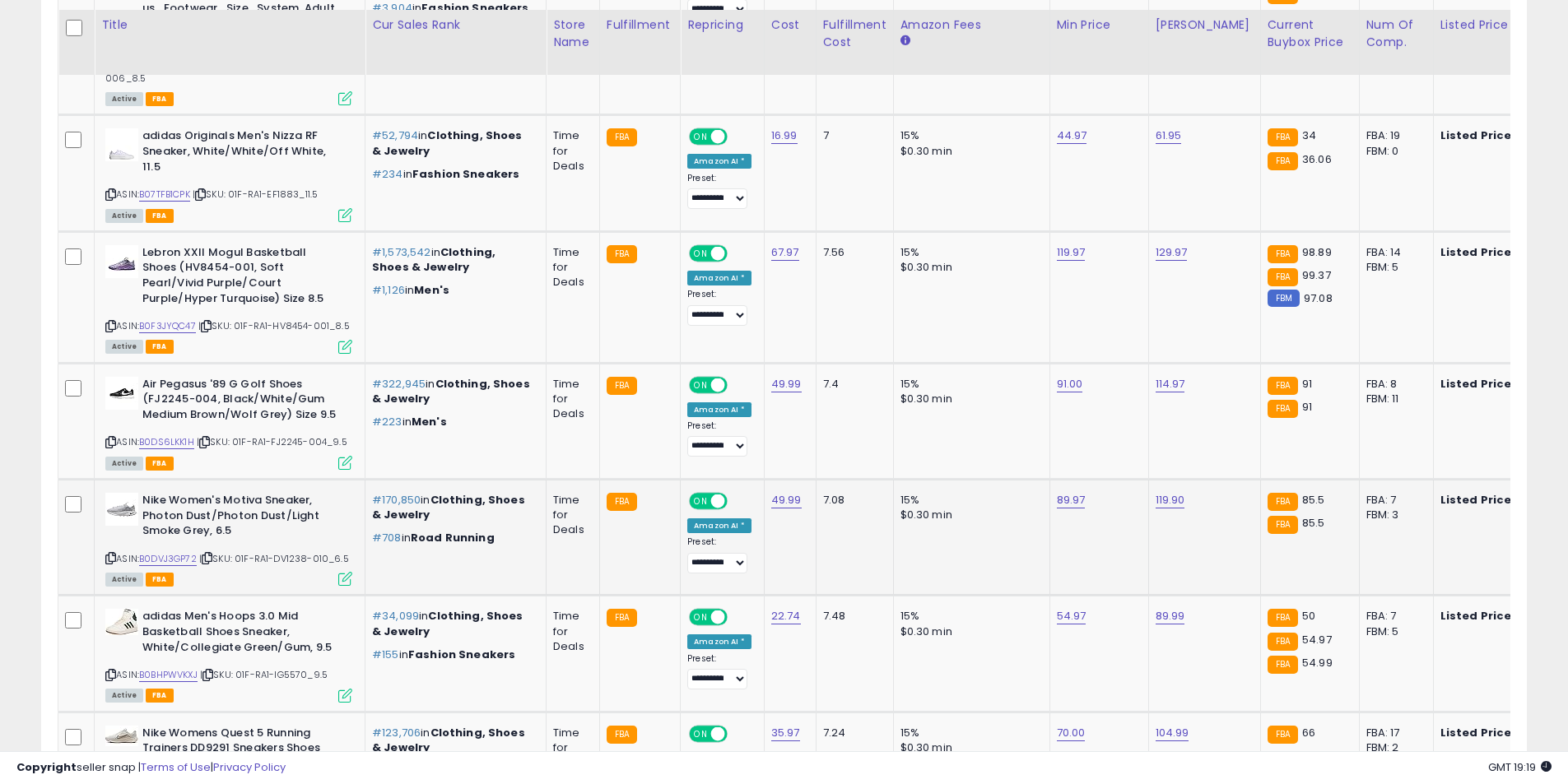
scroll to position [3496, 0]
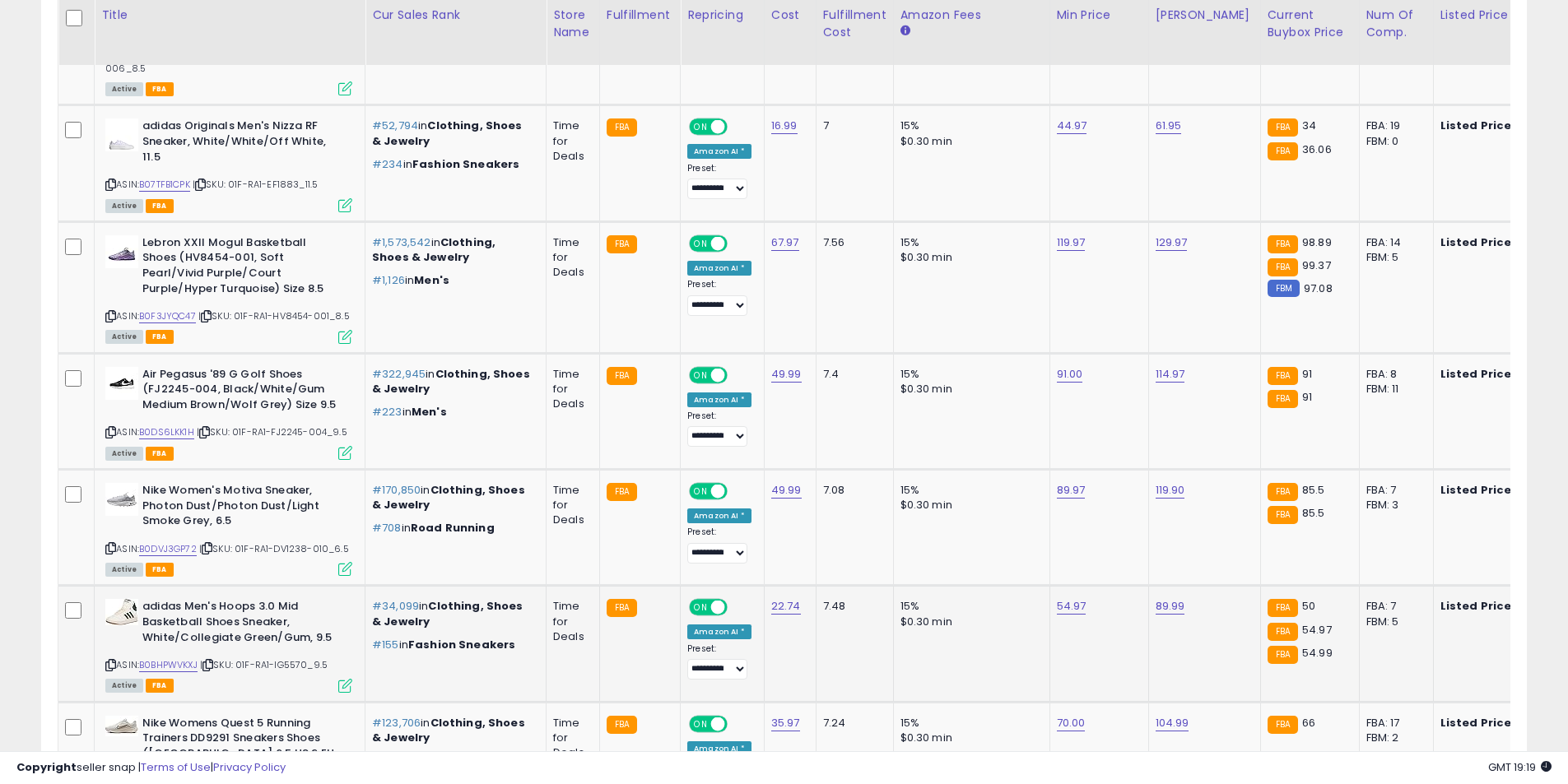
click at [109, 661] on icon at bounding box center [110, 666] width 11 height 9
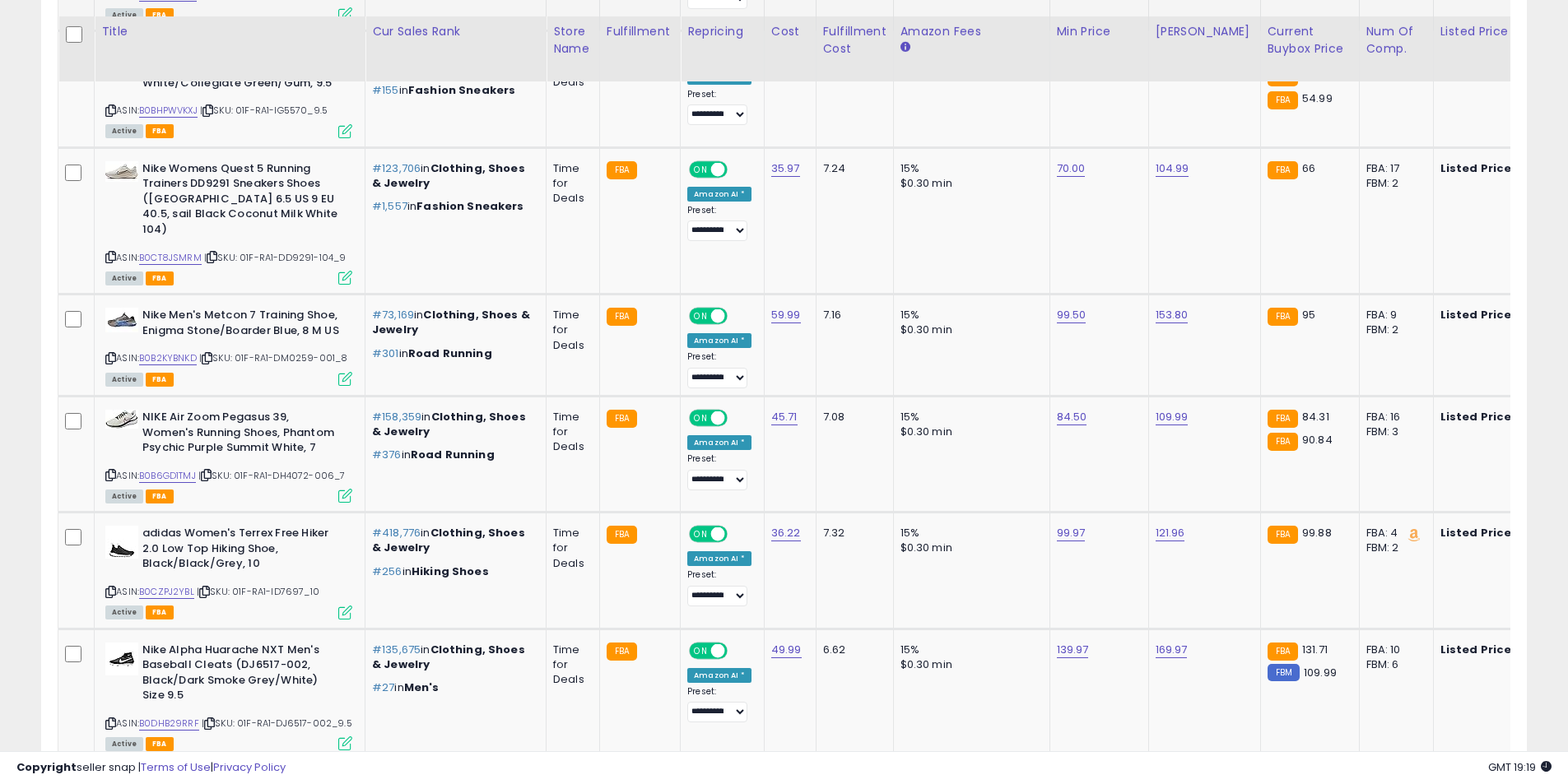
scroll to position [4072, 0]
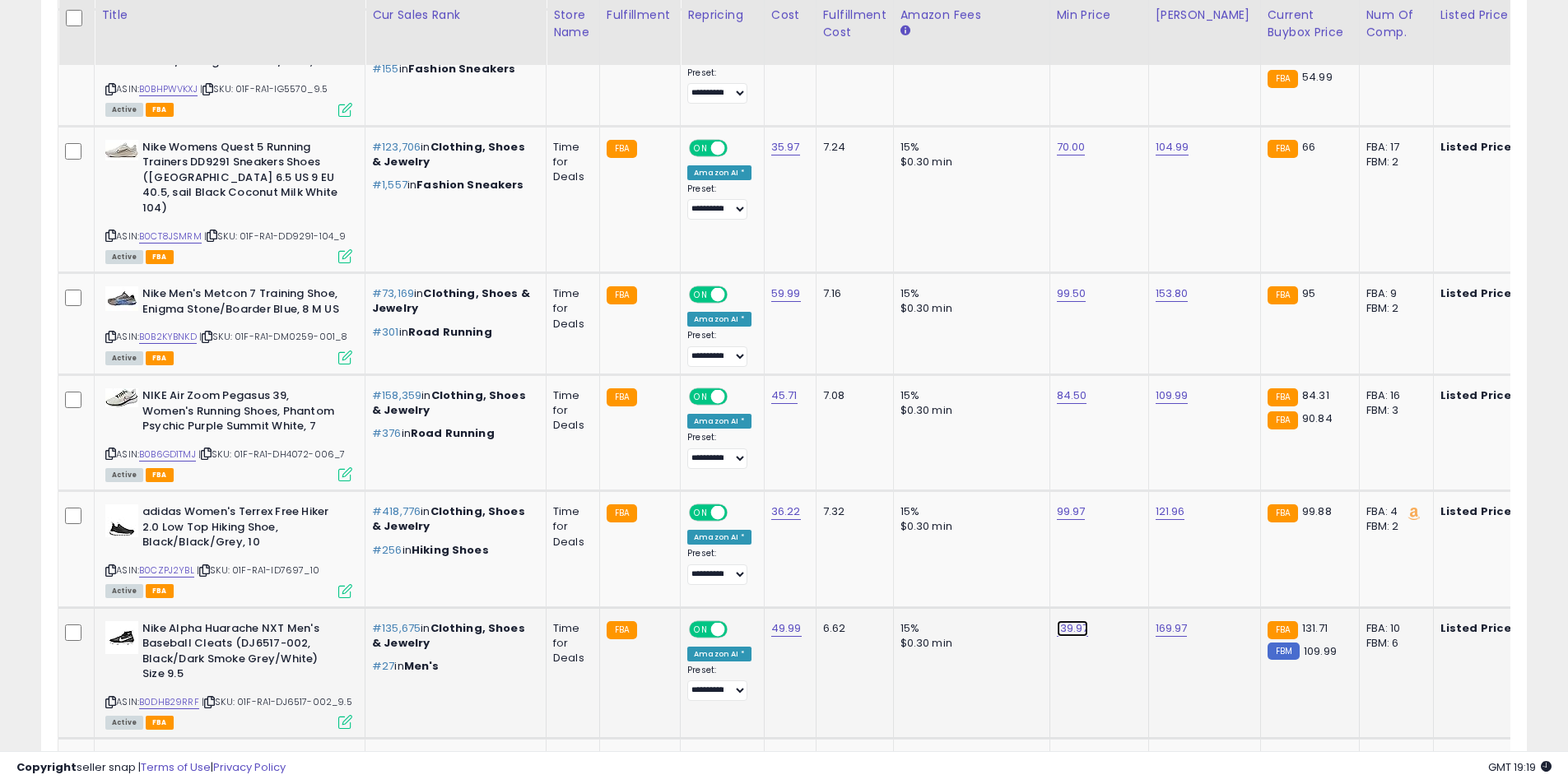
click at [1063, 620] on link "139.97" at bounding box center [1072, 628] width 32 height 16
drag, startPoint x: 888, startPoint y: 557, endPoint x: 854, endPoint y: 552, distance: 34.4
click at [858, 554] on tbody "adidas Men's Daily 3.0 Skate Shoe, Collegiate Green/White/Gum, 10.5 ASIN: B0BRN…" at bounding box center [1347, 43] width 2578 height 6235
type input "**"
click at [1098, 555] on button "submit" at bounding box center [1111, 567] width 28 height 24
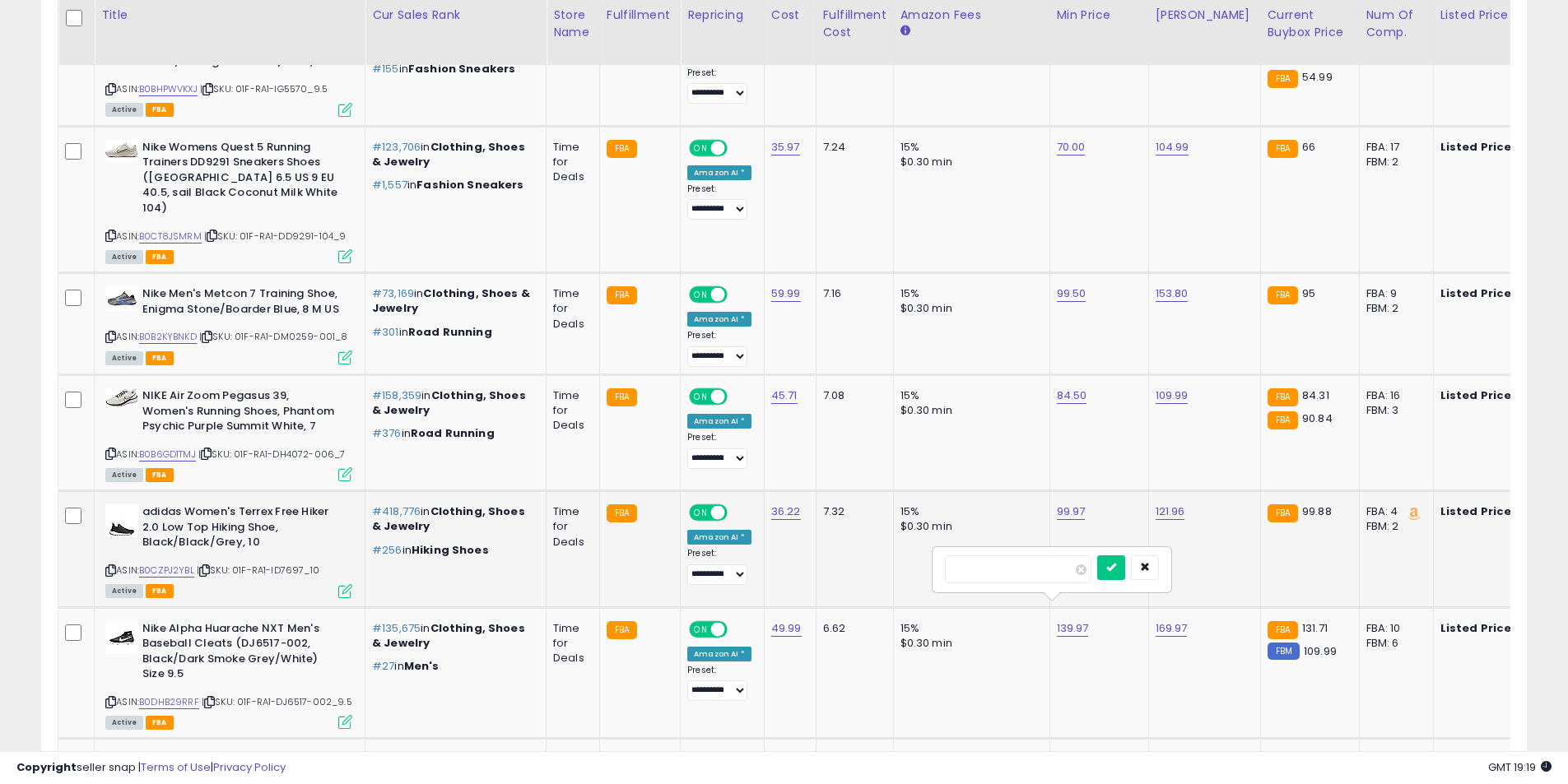
type input "******"
click button "submit" at bounding box center [1111, 567] width 28 height 24
click at [105, 698] on icon at bounding box center [110, 703] width 11 height 9
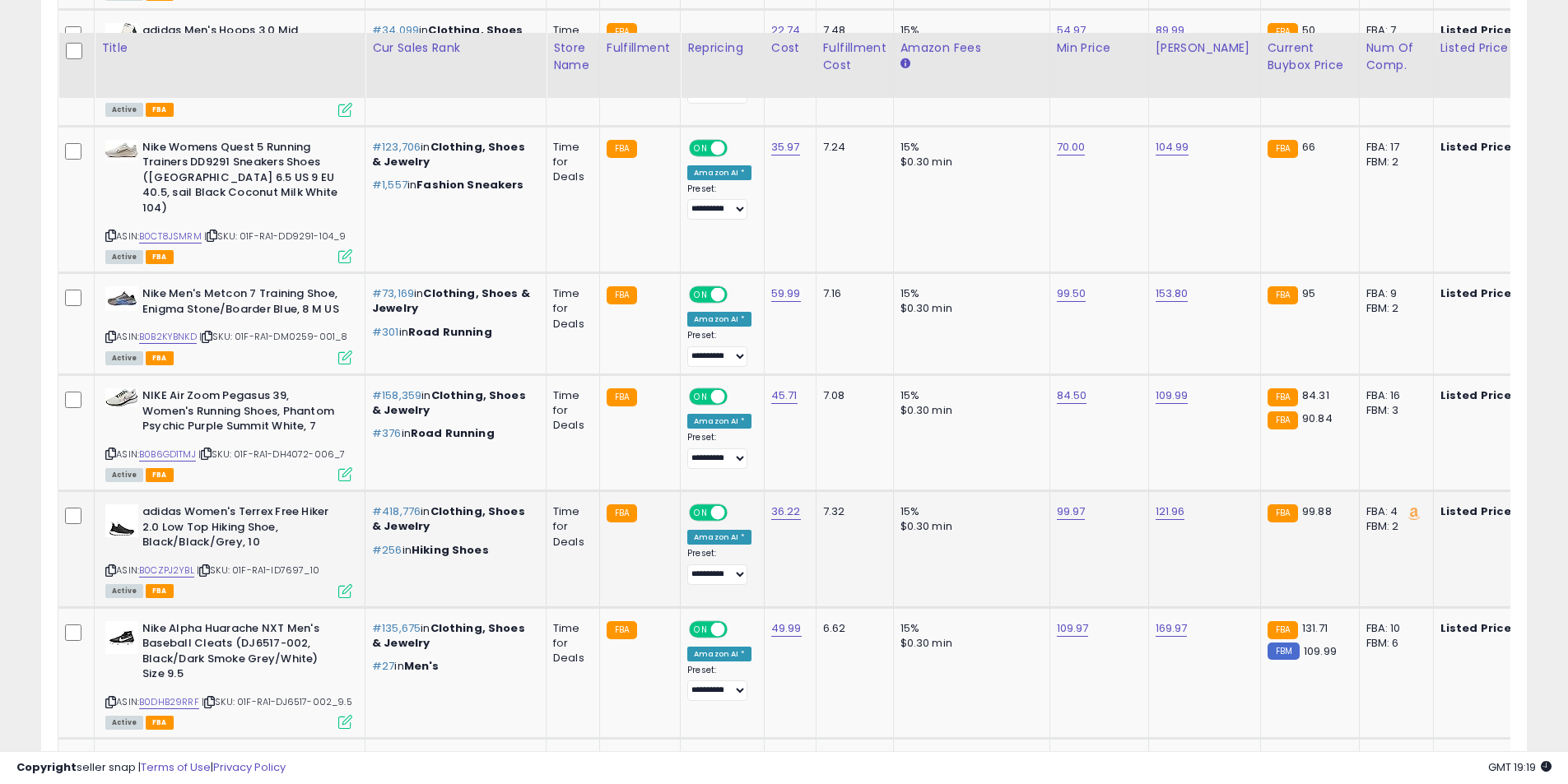
scroll to position [4319, 0]
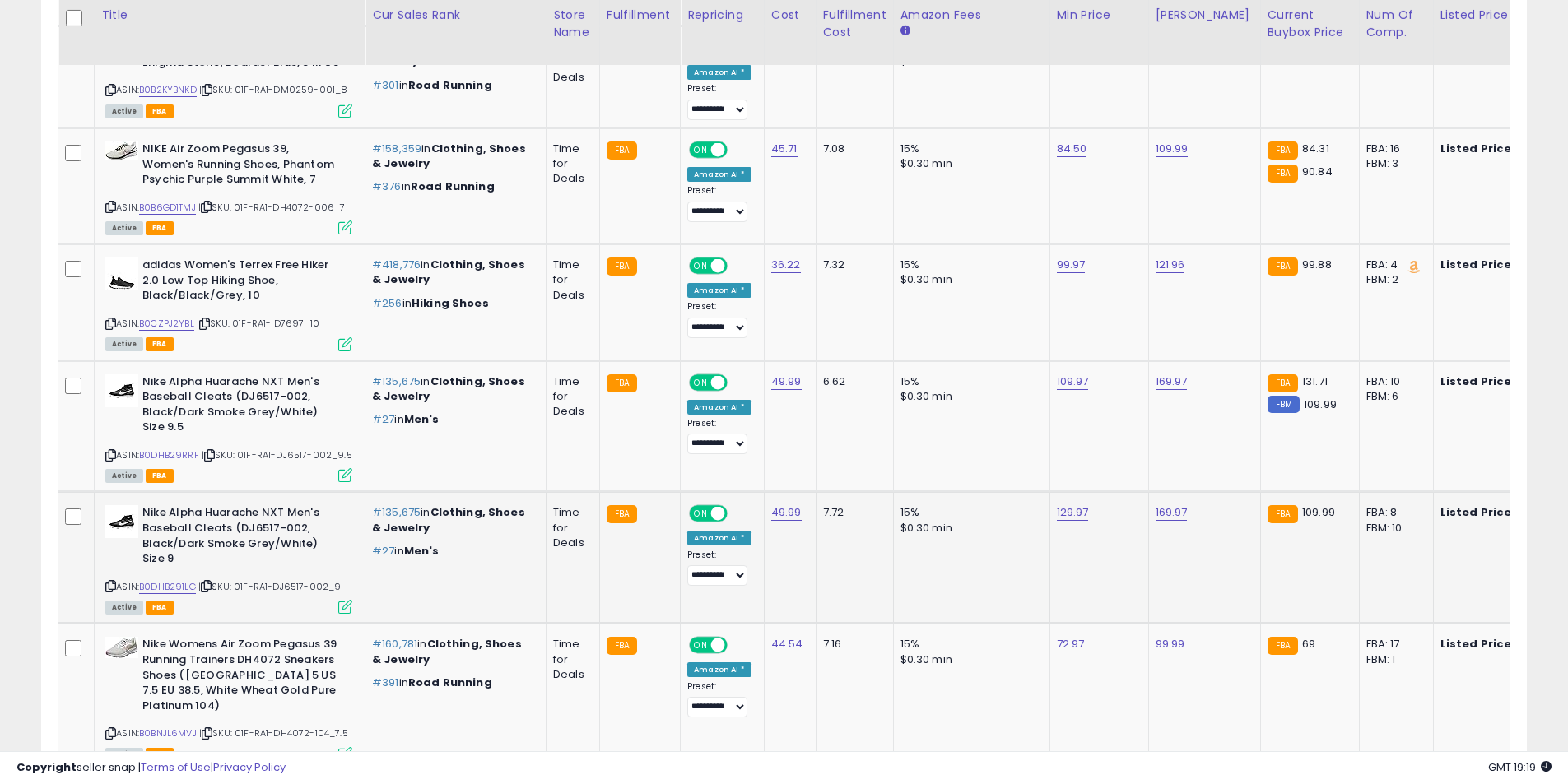
click at [1089, 505] on div "129.97" at bounding box center [1096, 513] width 79 height 14
click at [1075, 505] on link "129.97" at bounding box center [1072, 513] width 32 height 16
drag, startPoint x: 976, startPoint y: 458, endPoint x: 847, endPoint y: 460, distance: 129.0
type input "******"
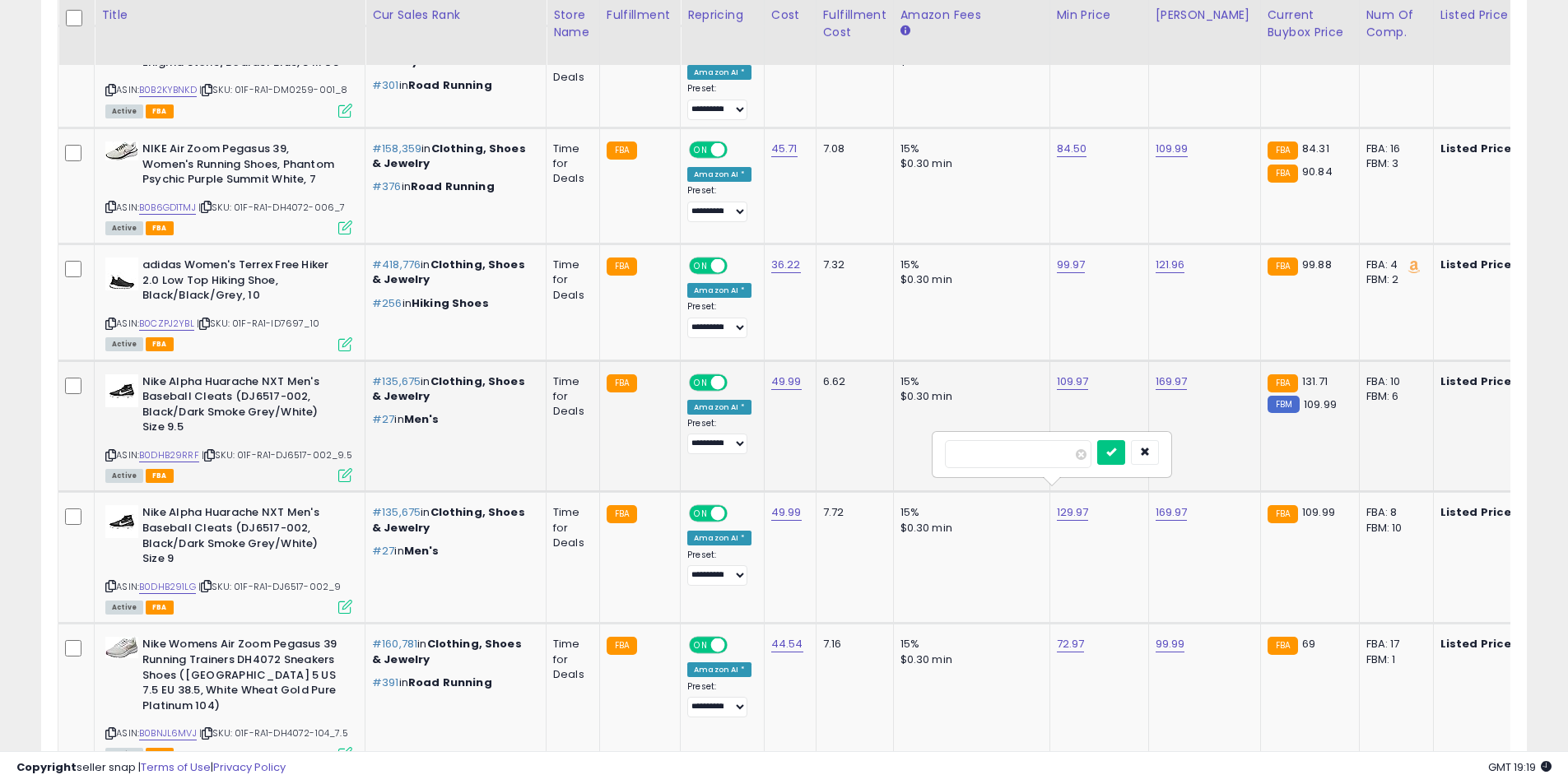
click button "submit" at bounding box center [1111, 452] width 28 height 24
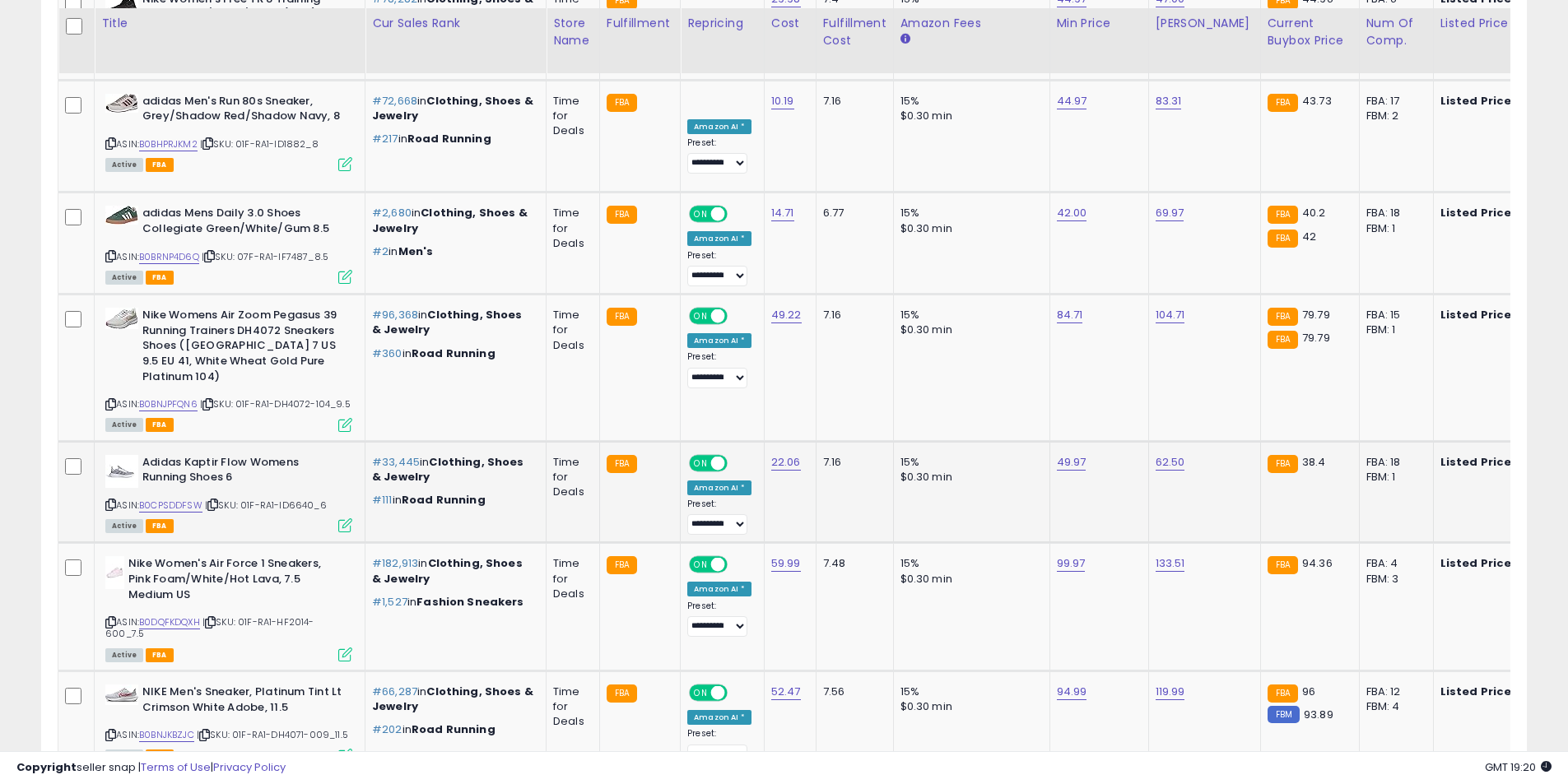
scroll to position [5552, 0]
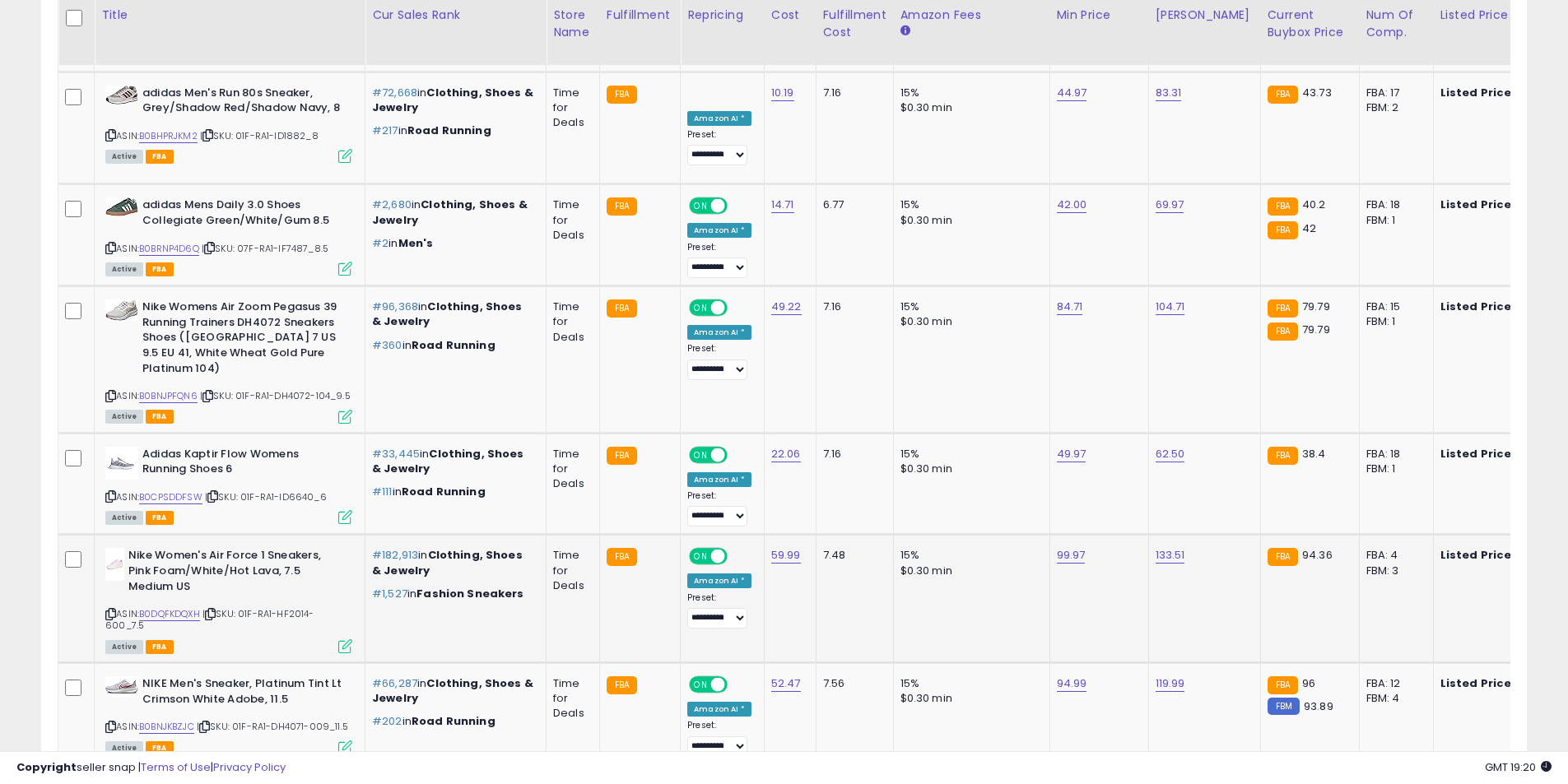
click at [109, 609] on icon at bounding box center [110, 614] width 11 height 9
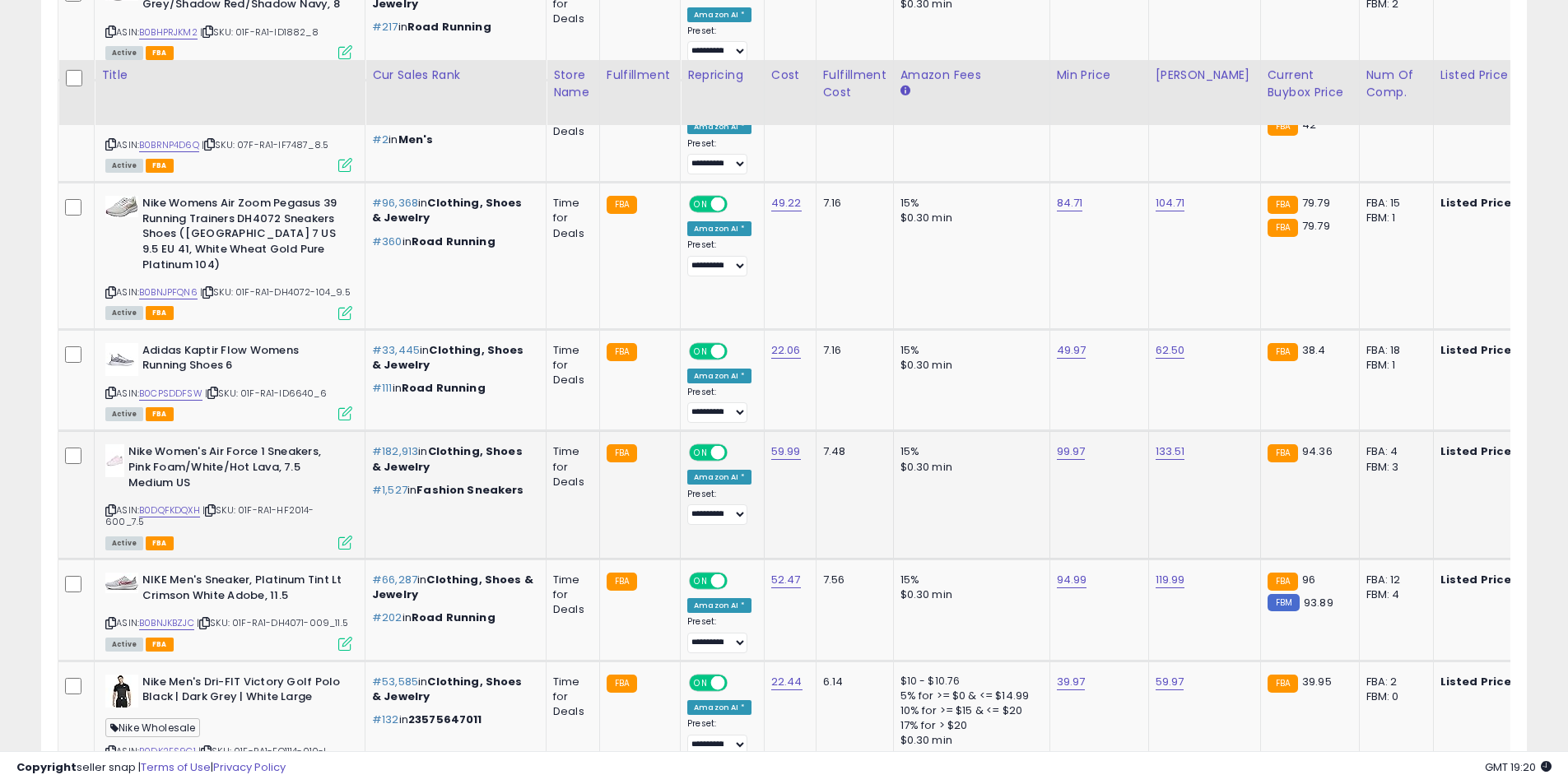
scroll to position [5717, 0]
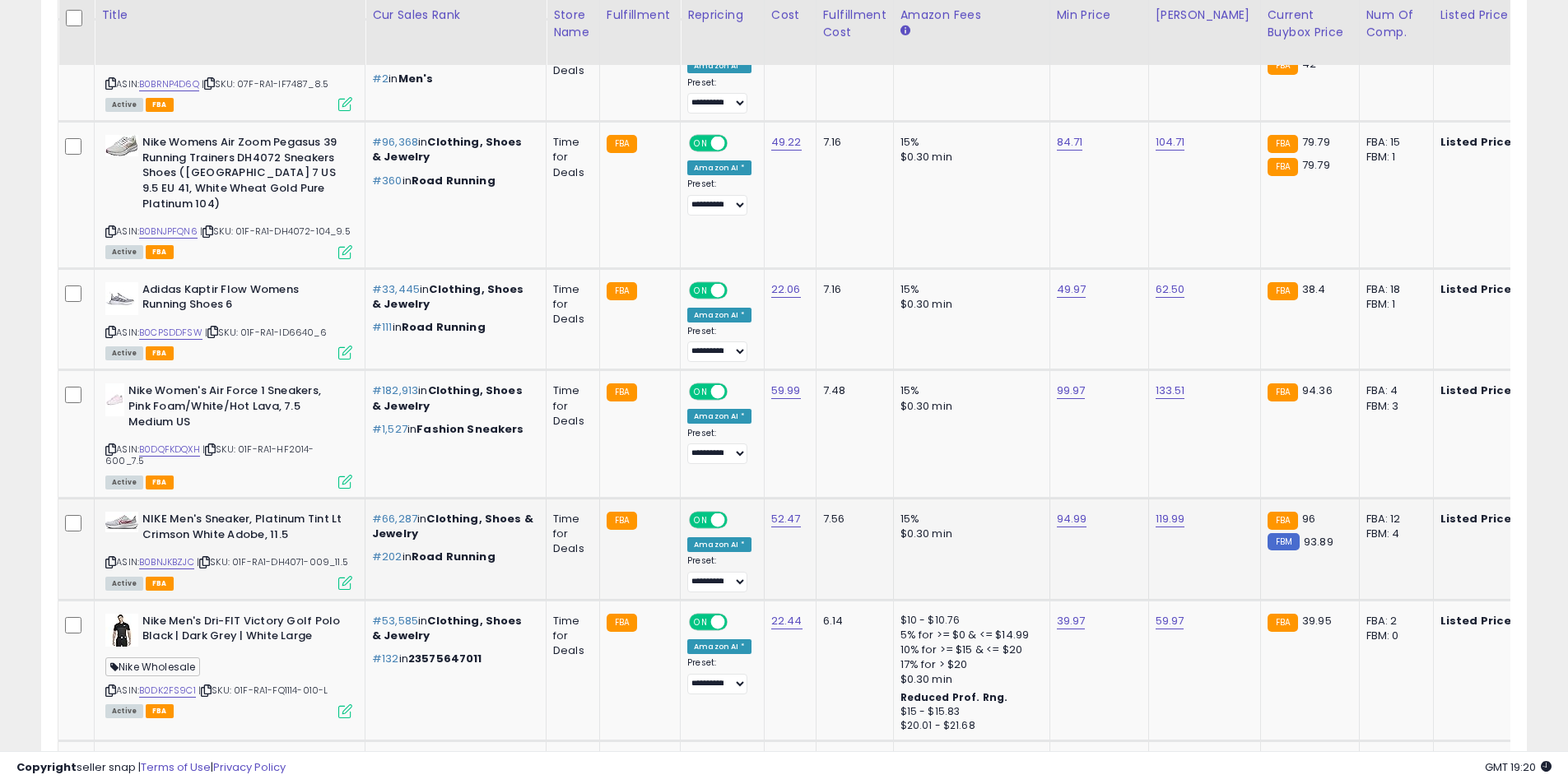
click at [107, 558] on icon at bounding box center [110, 562] width 11 height 9
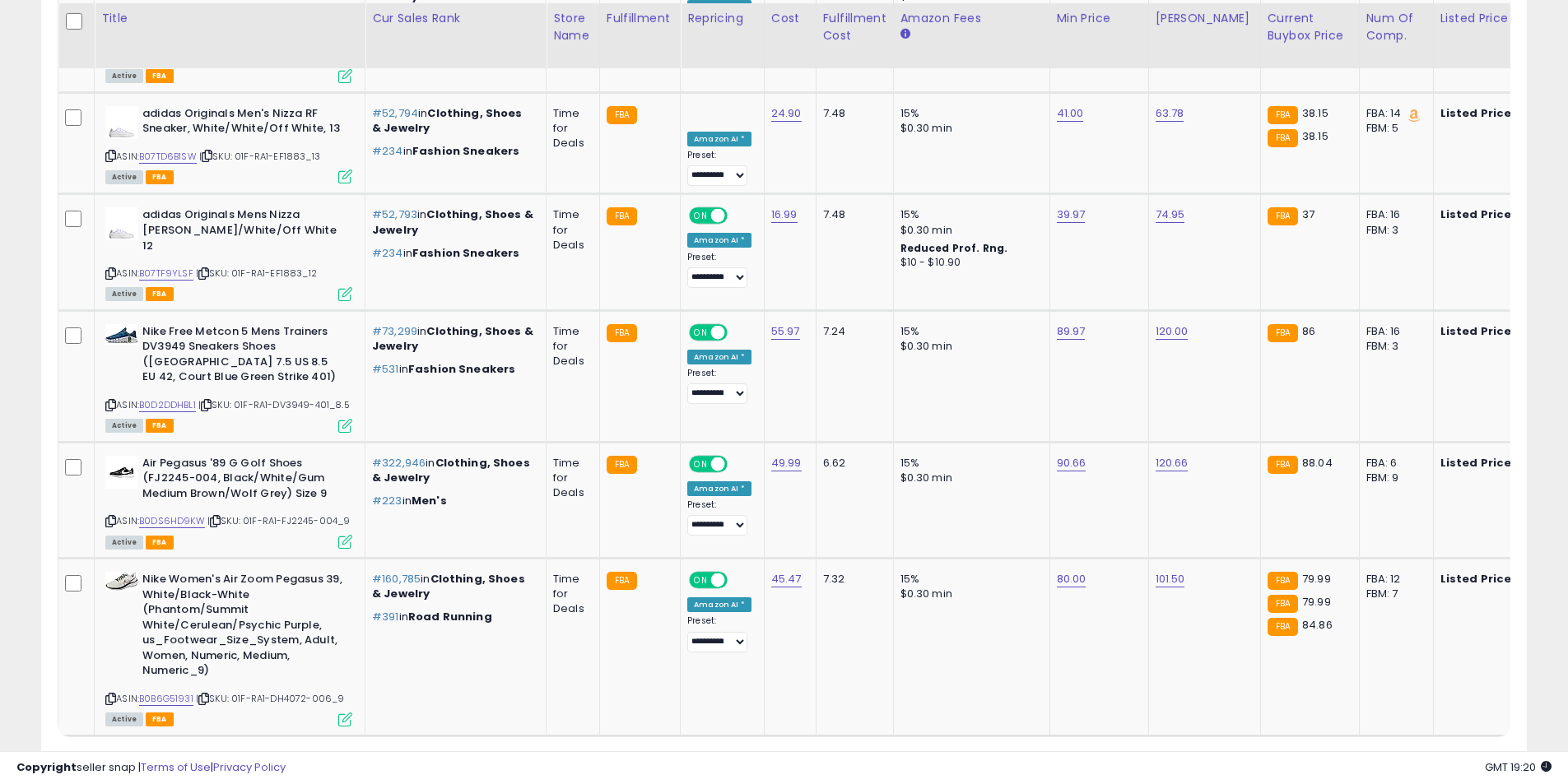
scroll to position [6501, 0]
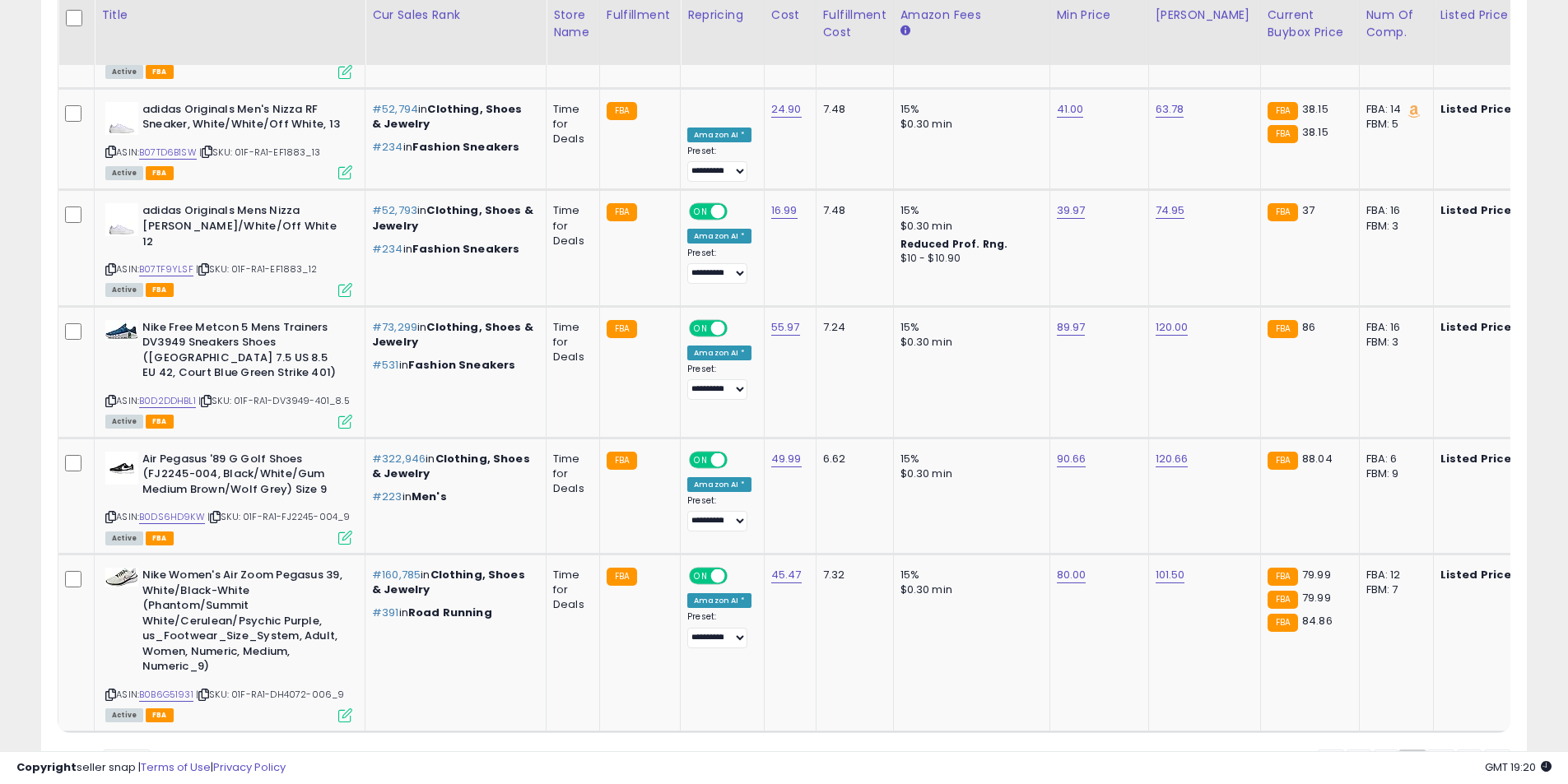
click at [1428, 750] on link "3" at bounding box center [1440, 763] width 28 height 28
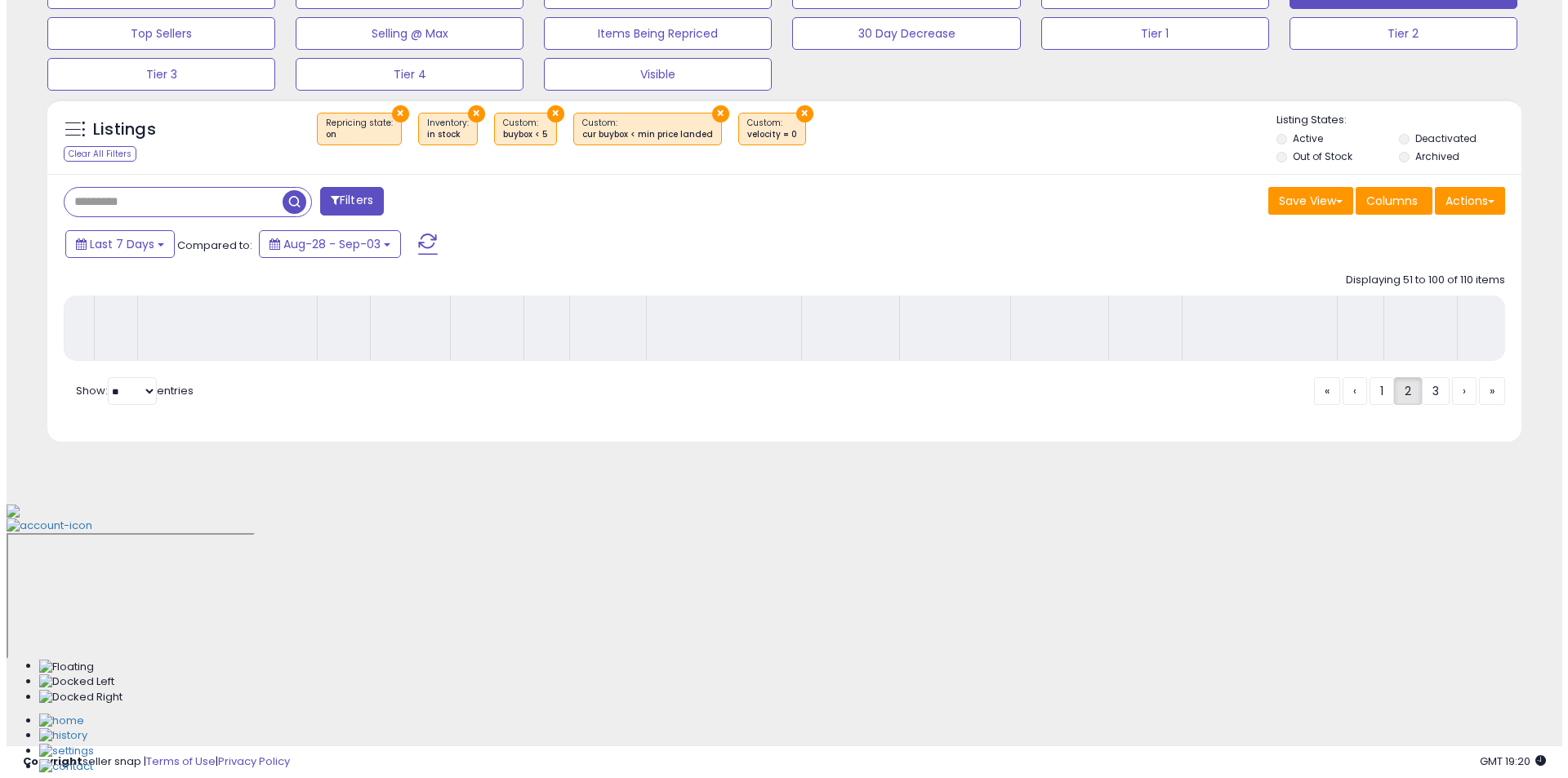
scroll to position [366, 0]
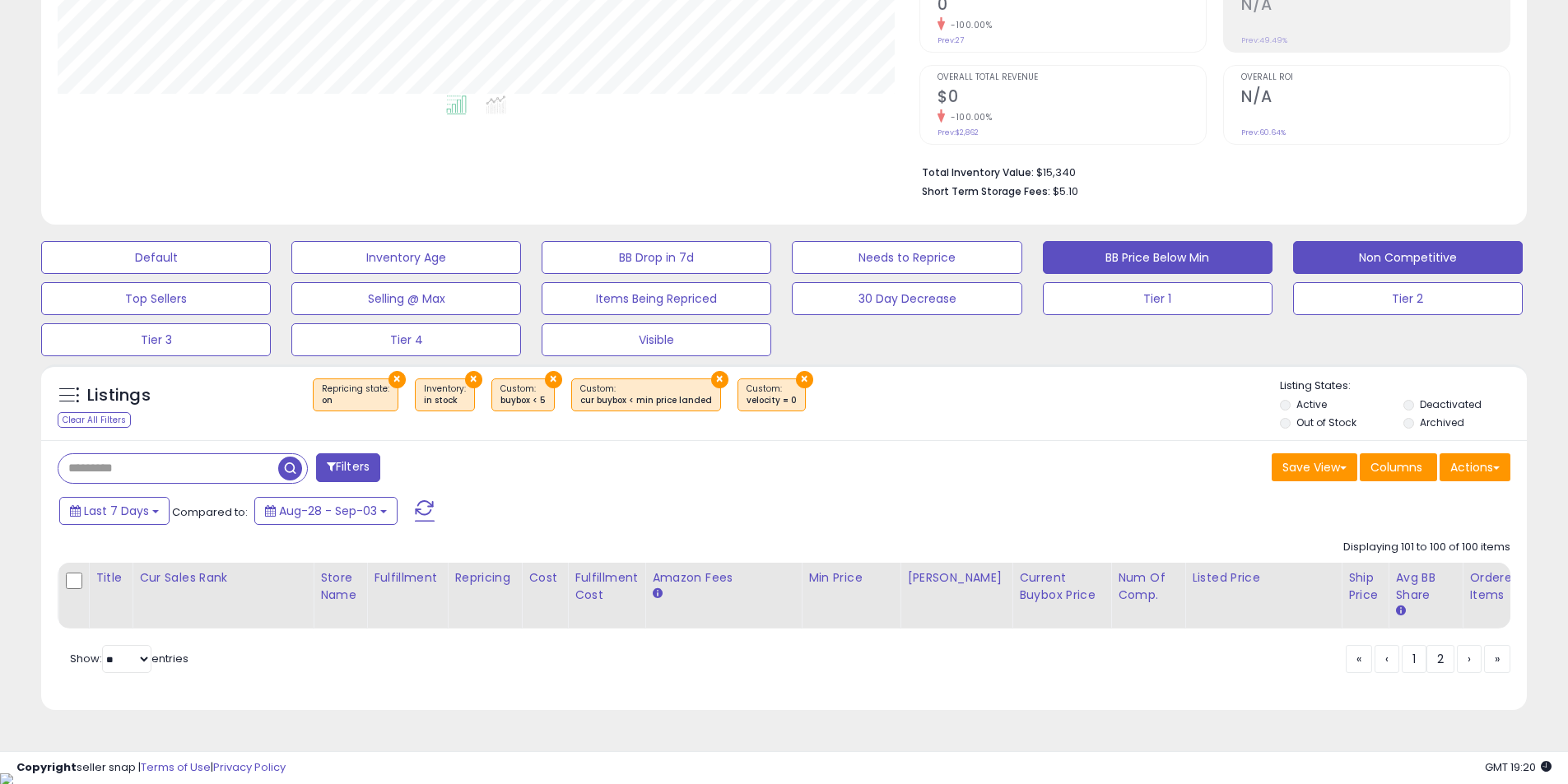
click at [1122, 269] on button "BB Price Below Min" at bounding box center [1158, 258] width 230 height 33
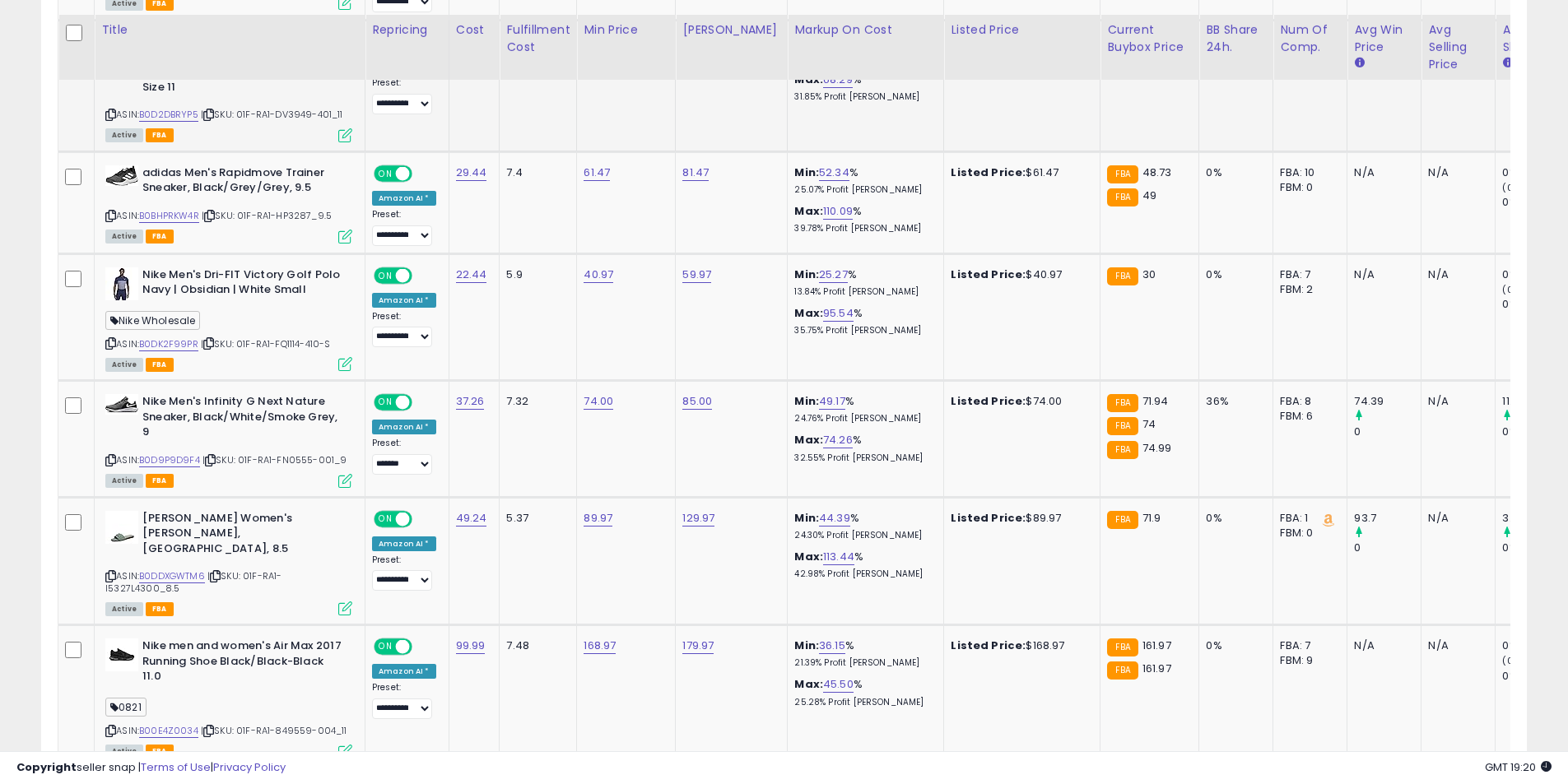
scroll to position [1110, 0]
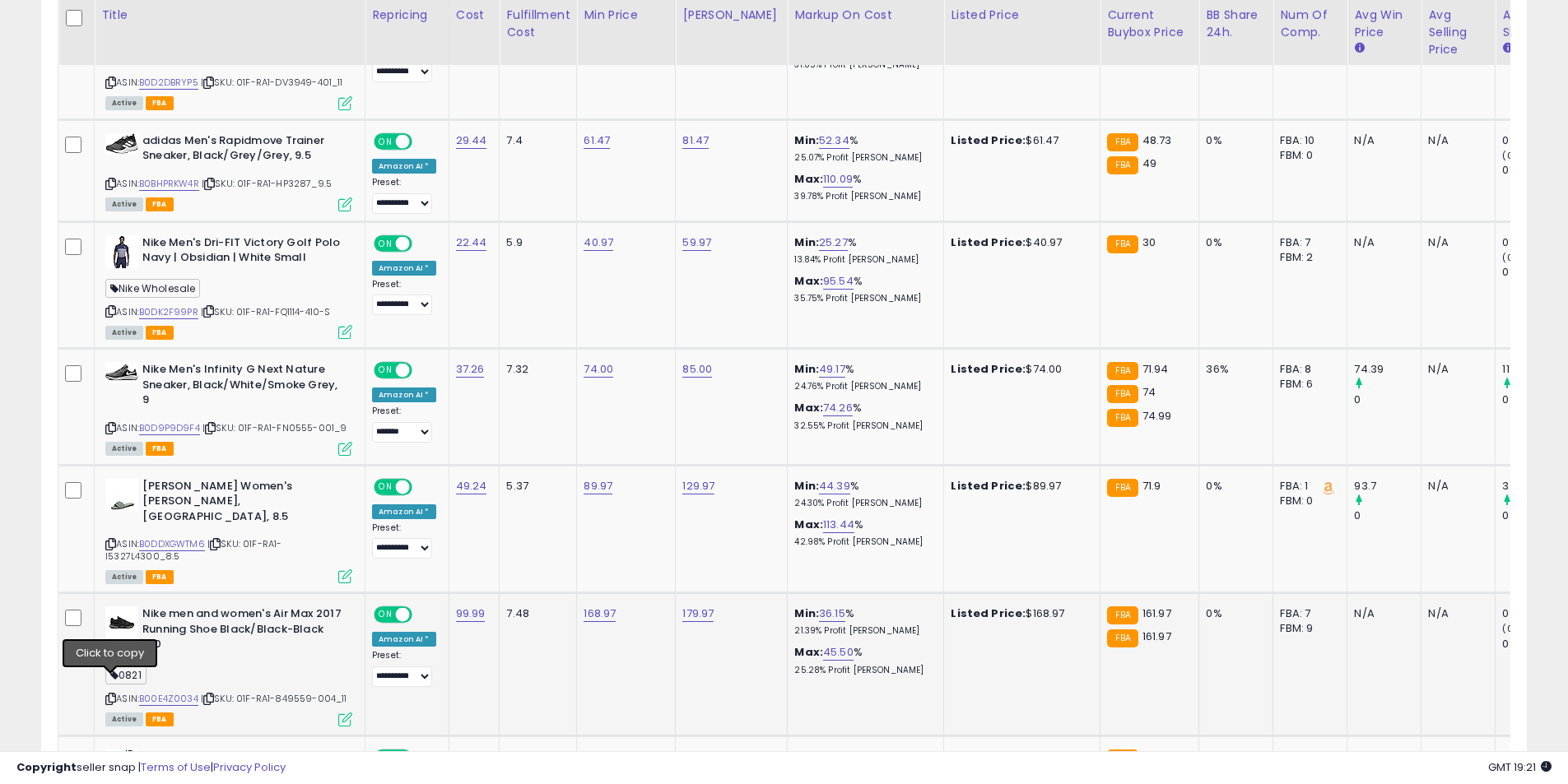
click at [111, 694] on icon at bounding box center [110, 699] width 11 height 9
click at [605, 606] on link "168.97" at bounding box center [599, 614] width 32 height 16
click at [498, 552] on input "******" at bounding box center [548, 558] width 147 height 28
type input "******"
click button "submit" at bounding box center [641, 556] width 28 height 24
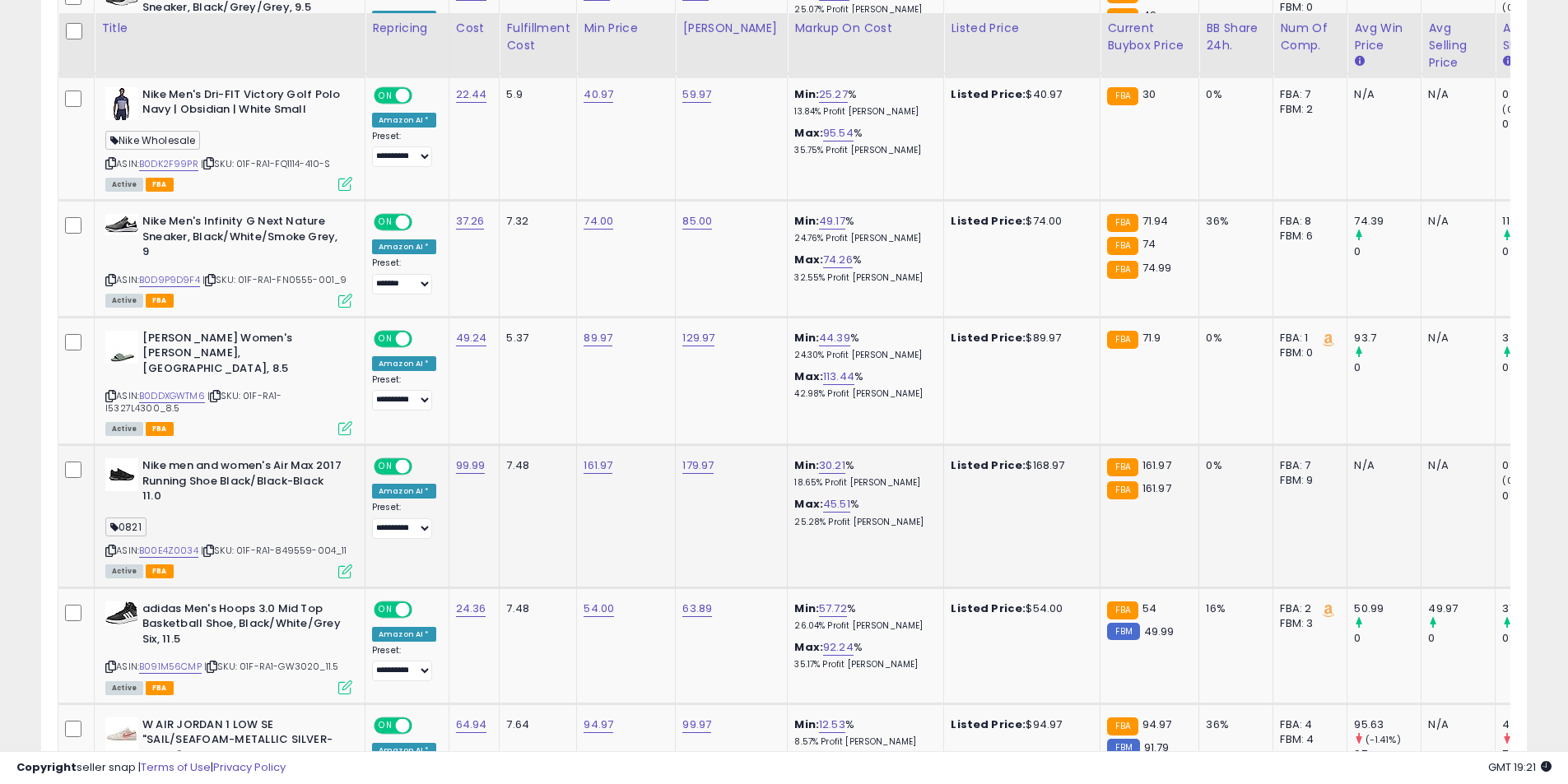
scroll to position [1274, 0]
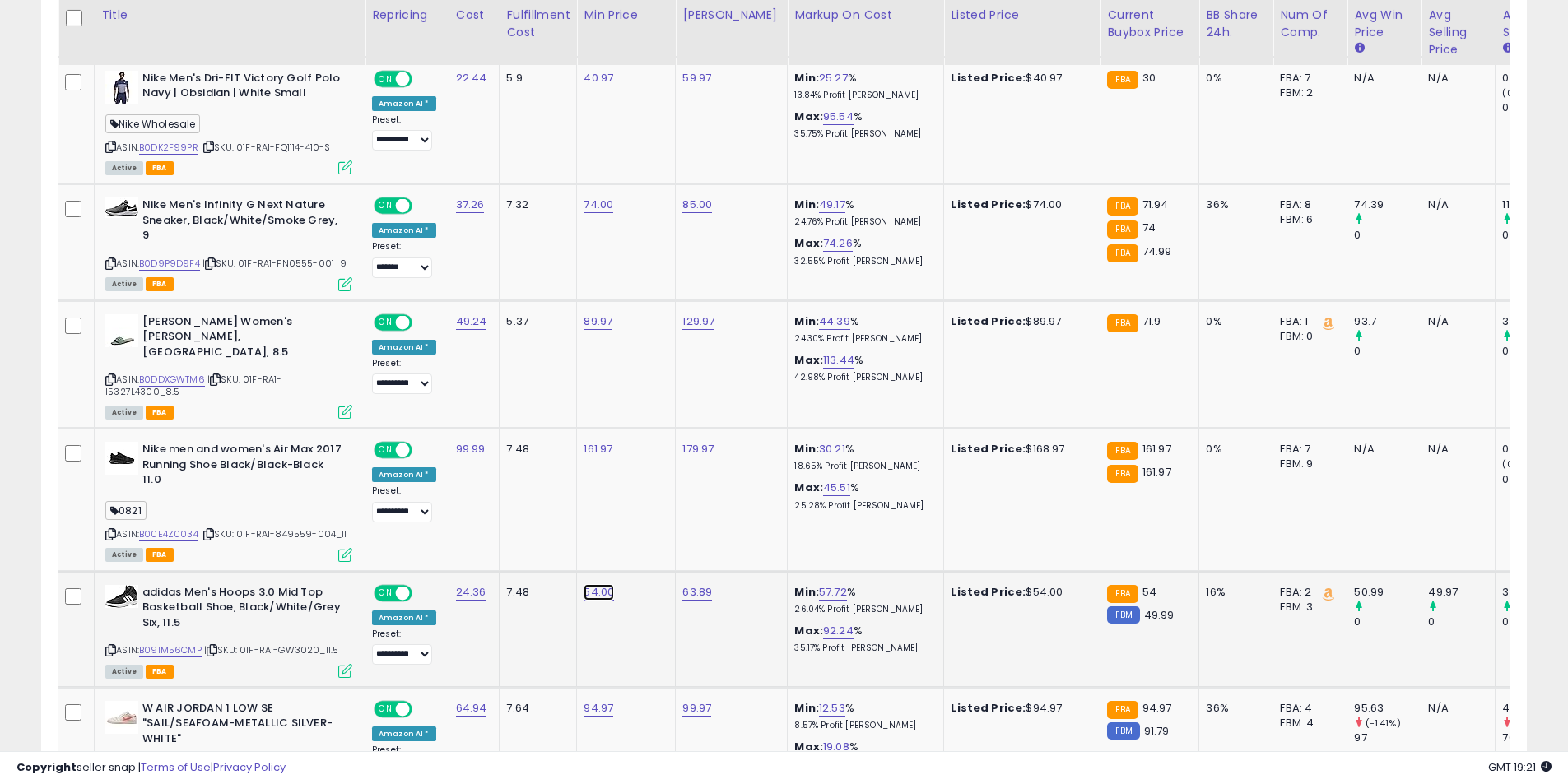
click at [605, 584] on link "54.00" at bounding box center [599, 592] width 31 height 16
click at [688, 543] on button "button" at bounding box center [673, 534] width 28 height 24
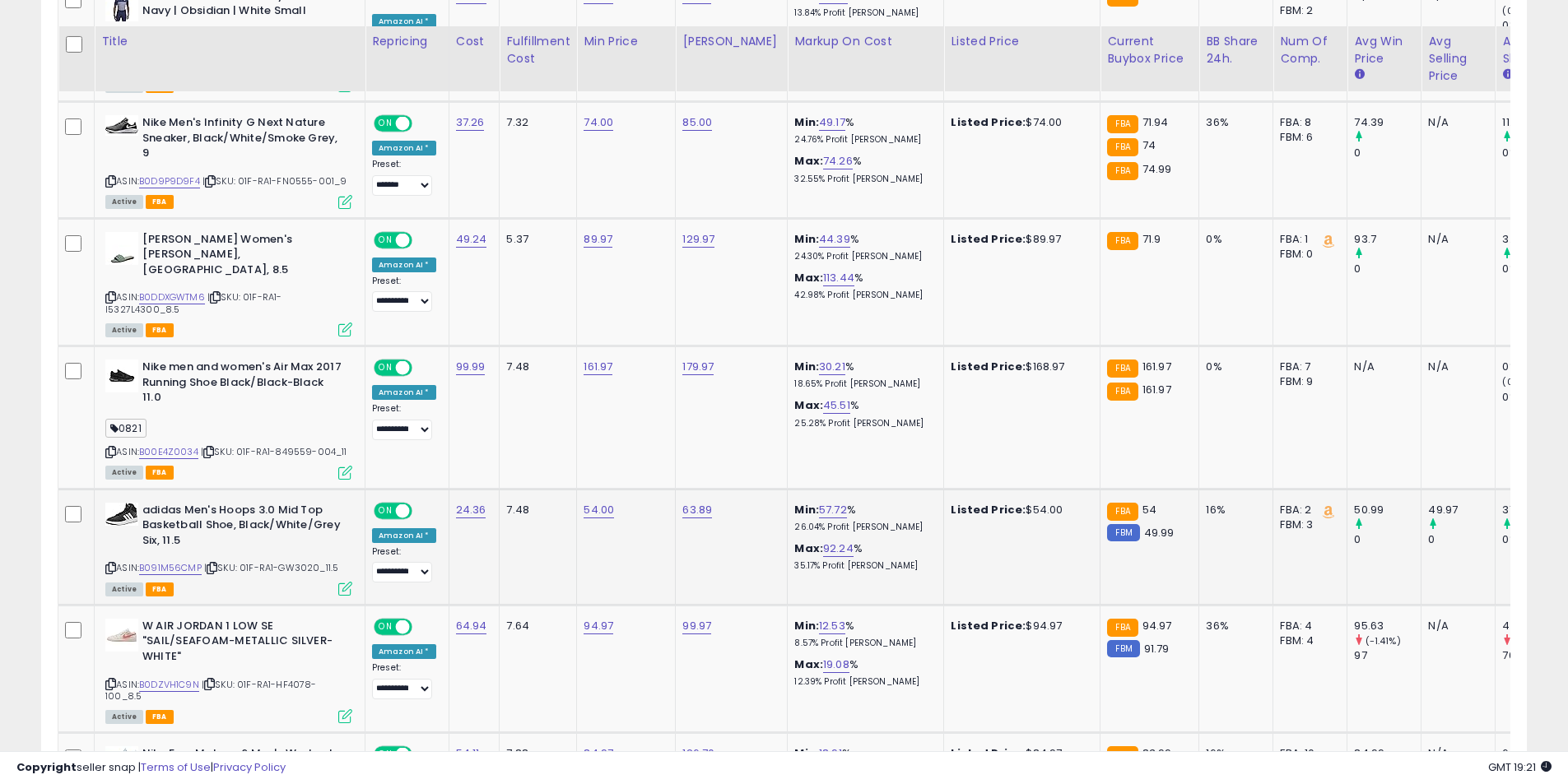
scroll to position [1521, 0]
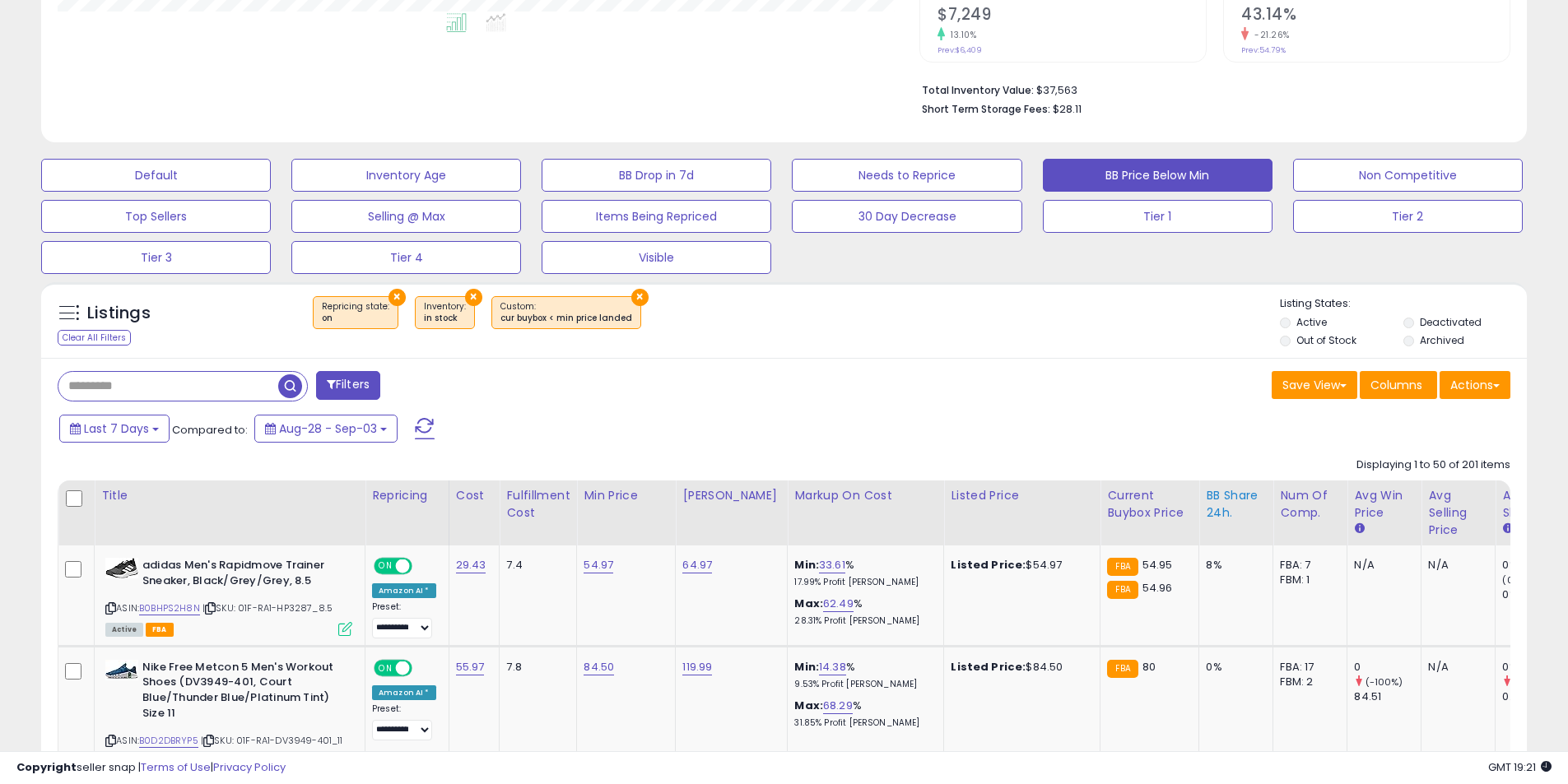
click at [1206, 496] on div "BB Share 24h." at bounding box center [1236, 505] width 60 height 34
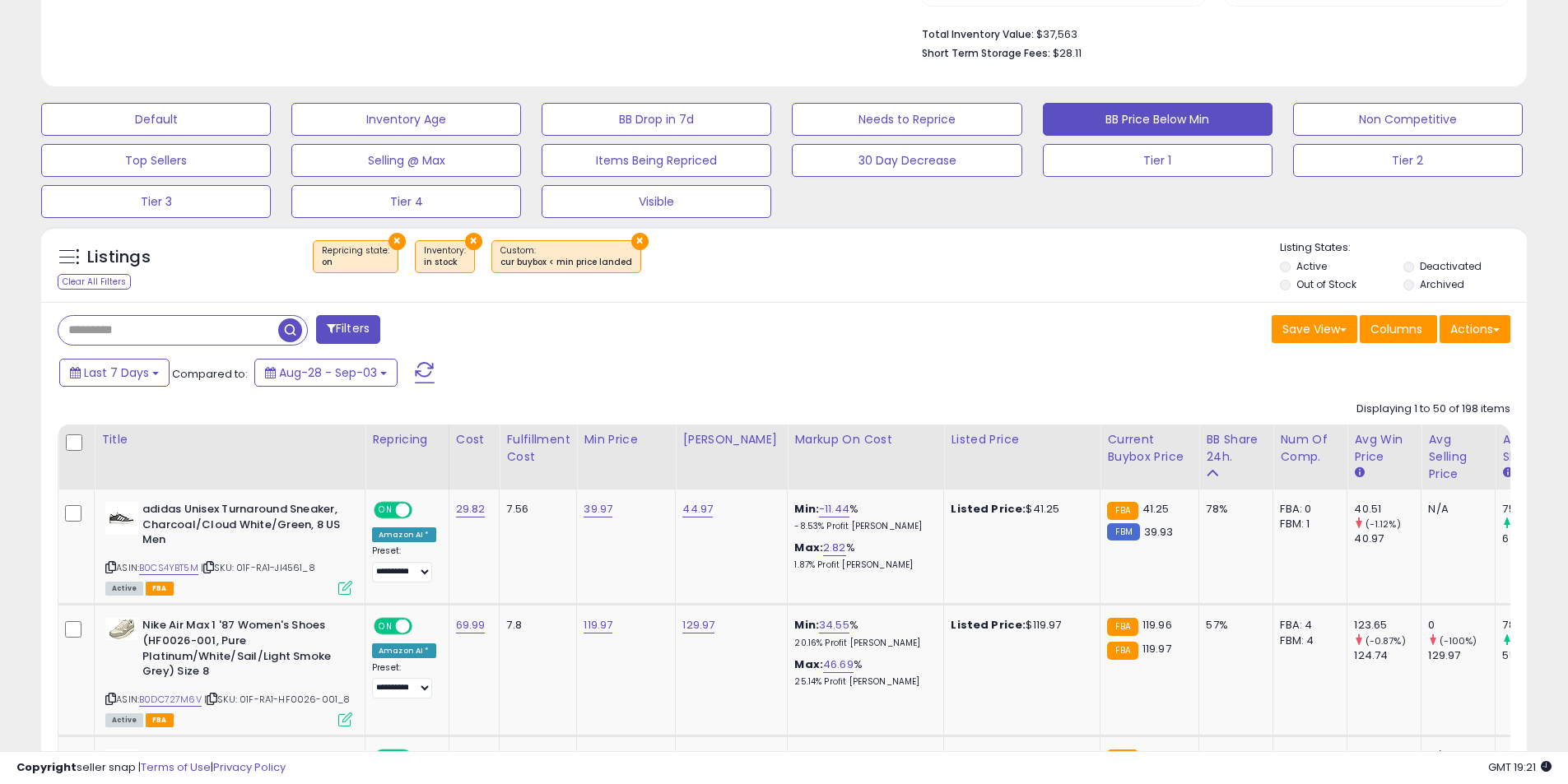
scroll to position [534, 0]
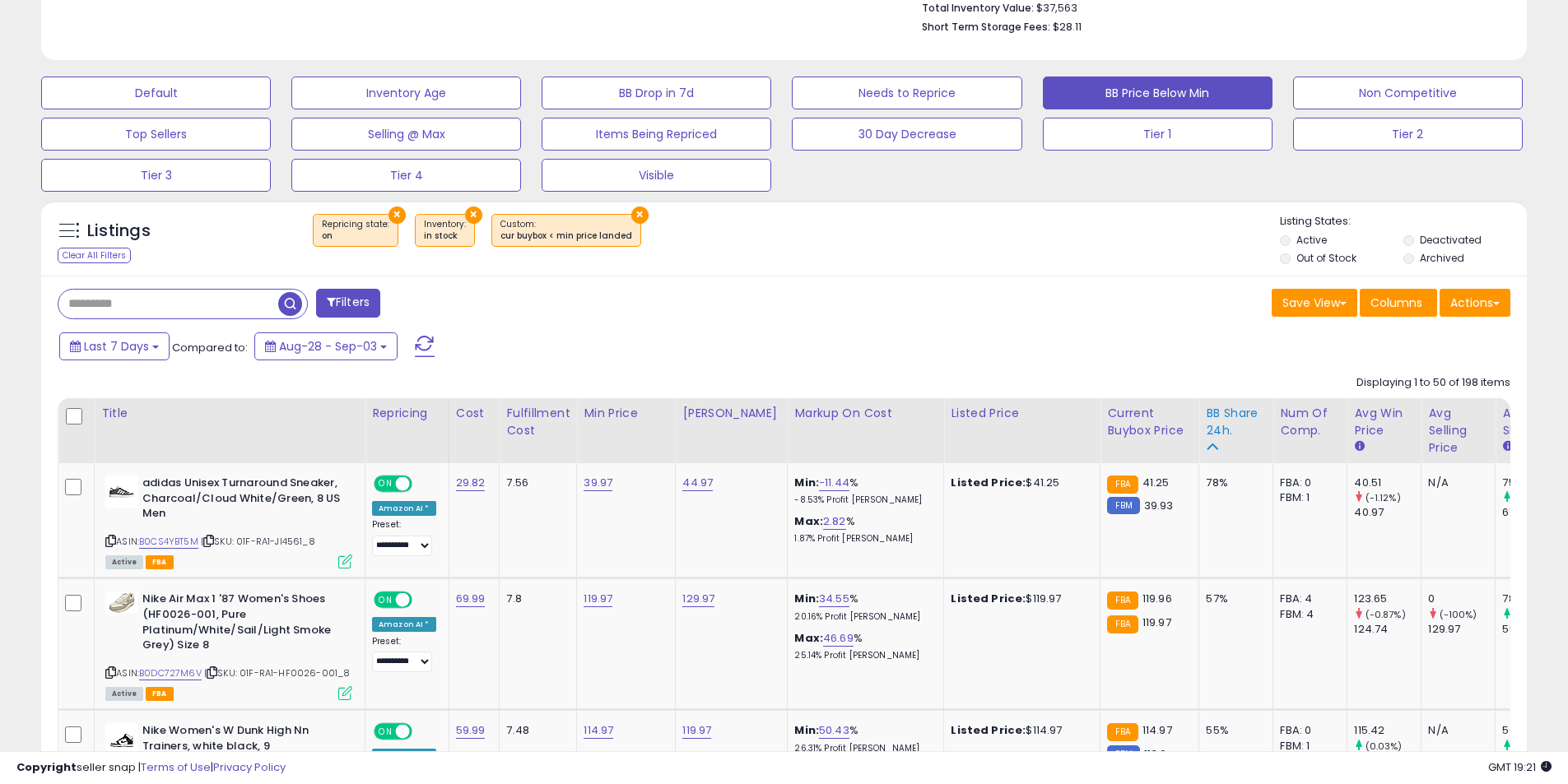
click at [1215, 431] on div "BB Share 24h." at bounding box center [1236, 422] width 60 height 34
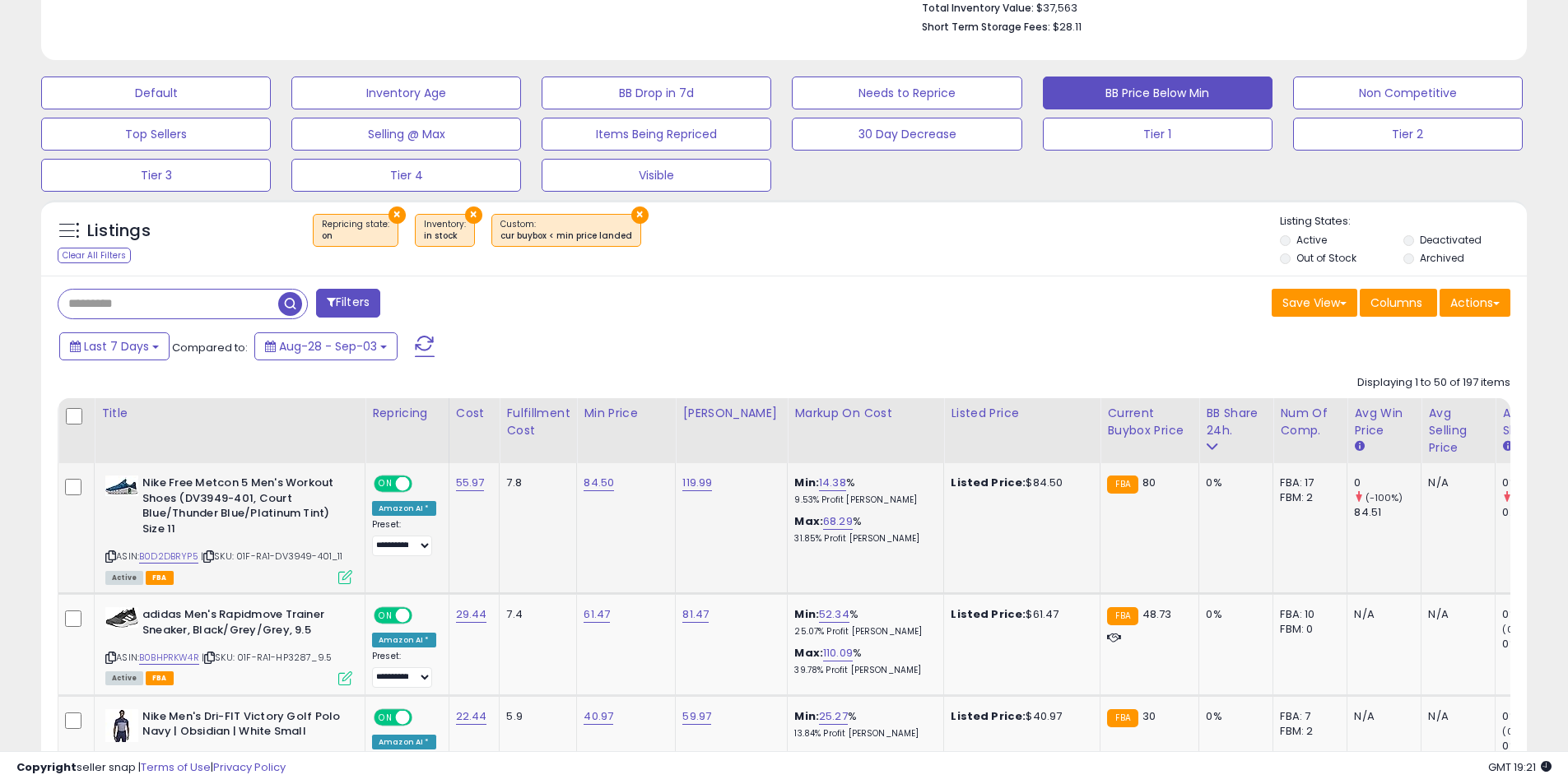
click at [111, 557] on icon at bounding box center [110, 556] width 11 height 9
click at [598, 483] on link "84.50" at bounding box center [599, 483] width 31 height 16
drag, startPoint x: 402, startPoint y: 431, endPoint x: 376, endPoint y: 426, distance: 26.5
type input "*****"
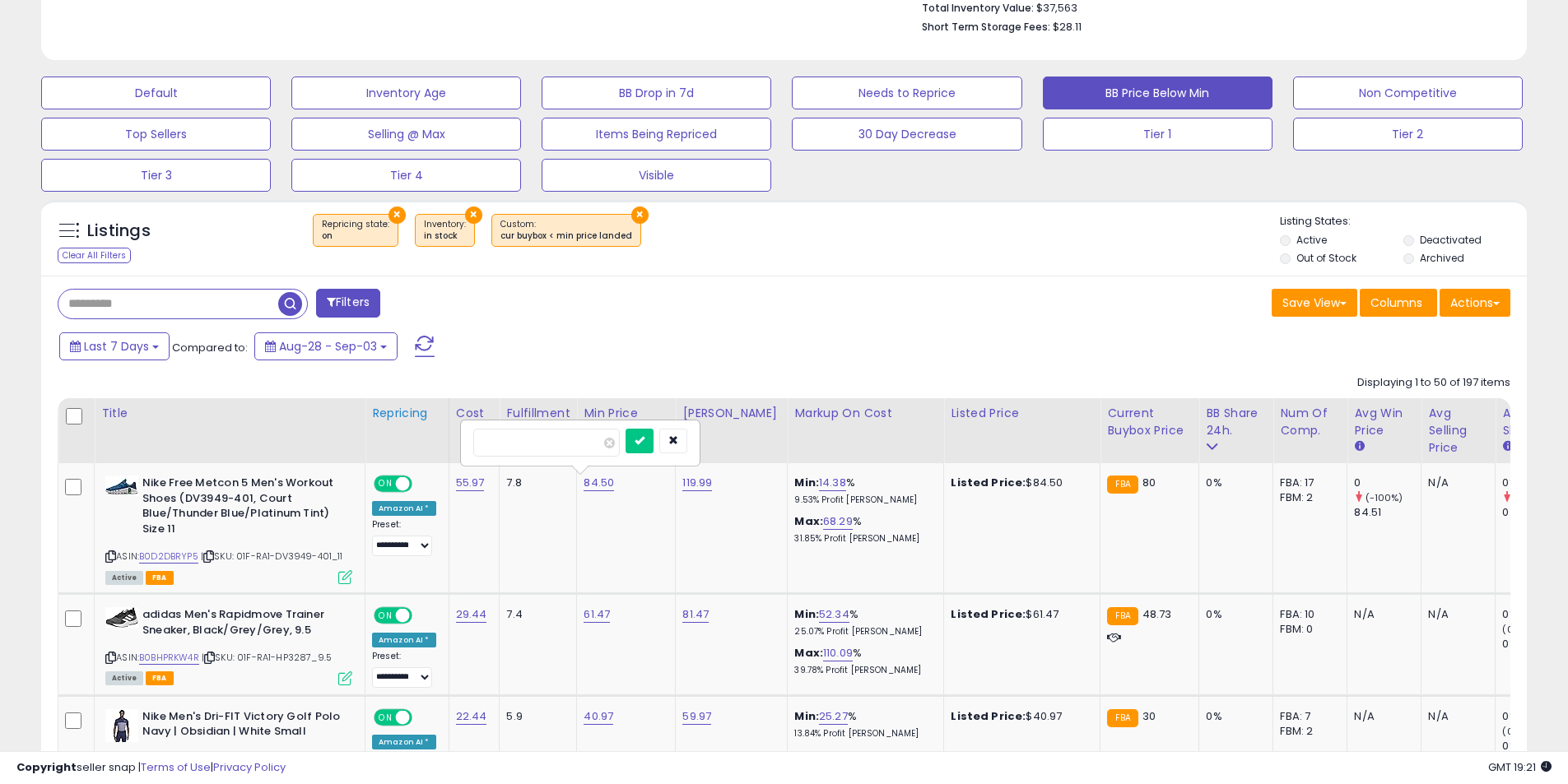
click button "submit" at bounding box center [639, 440] width 28 height 24
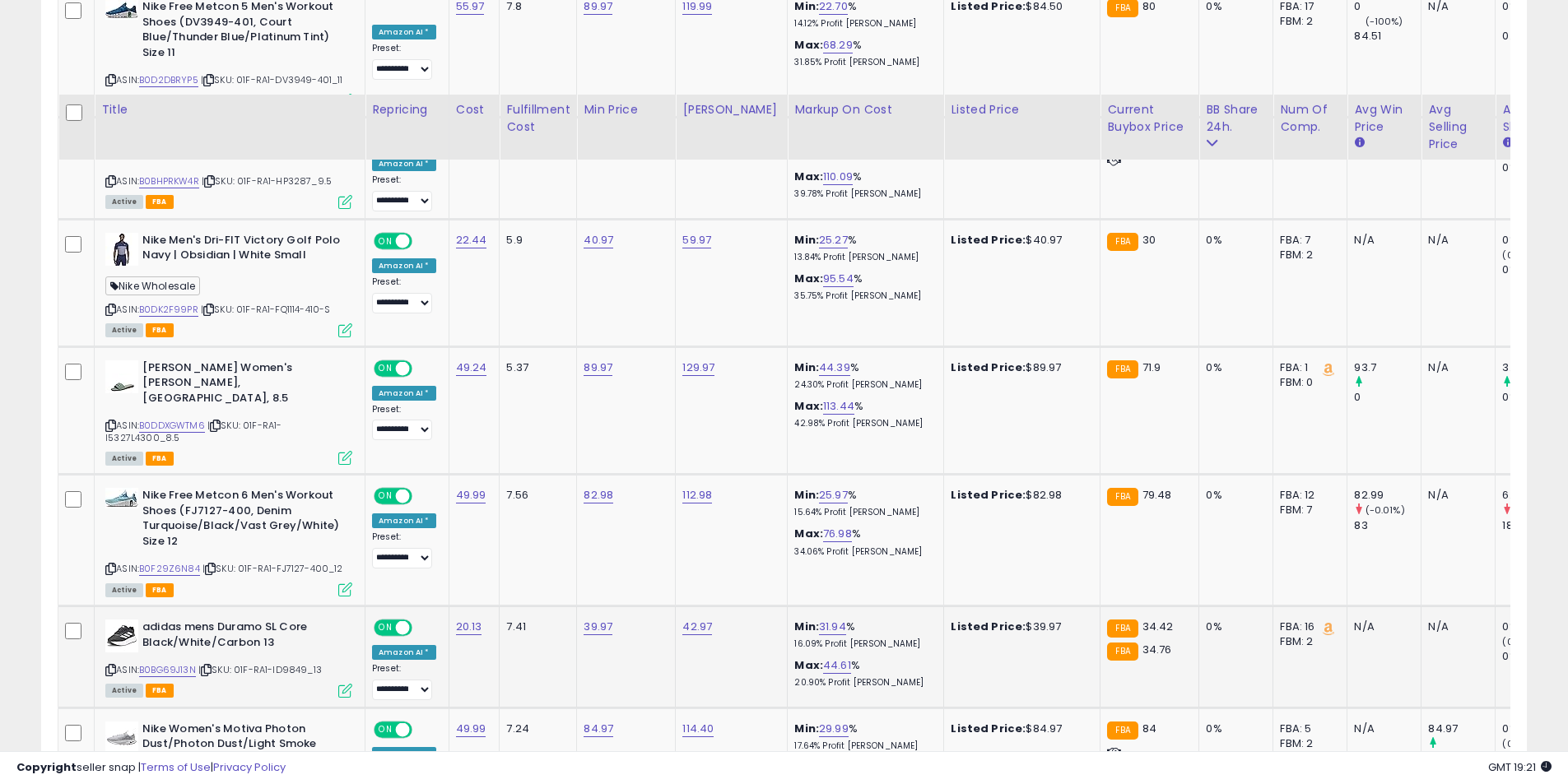
scroll to position [1110, 0]
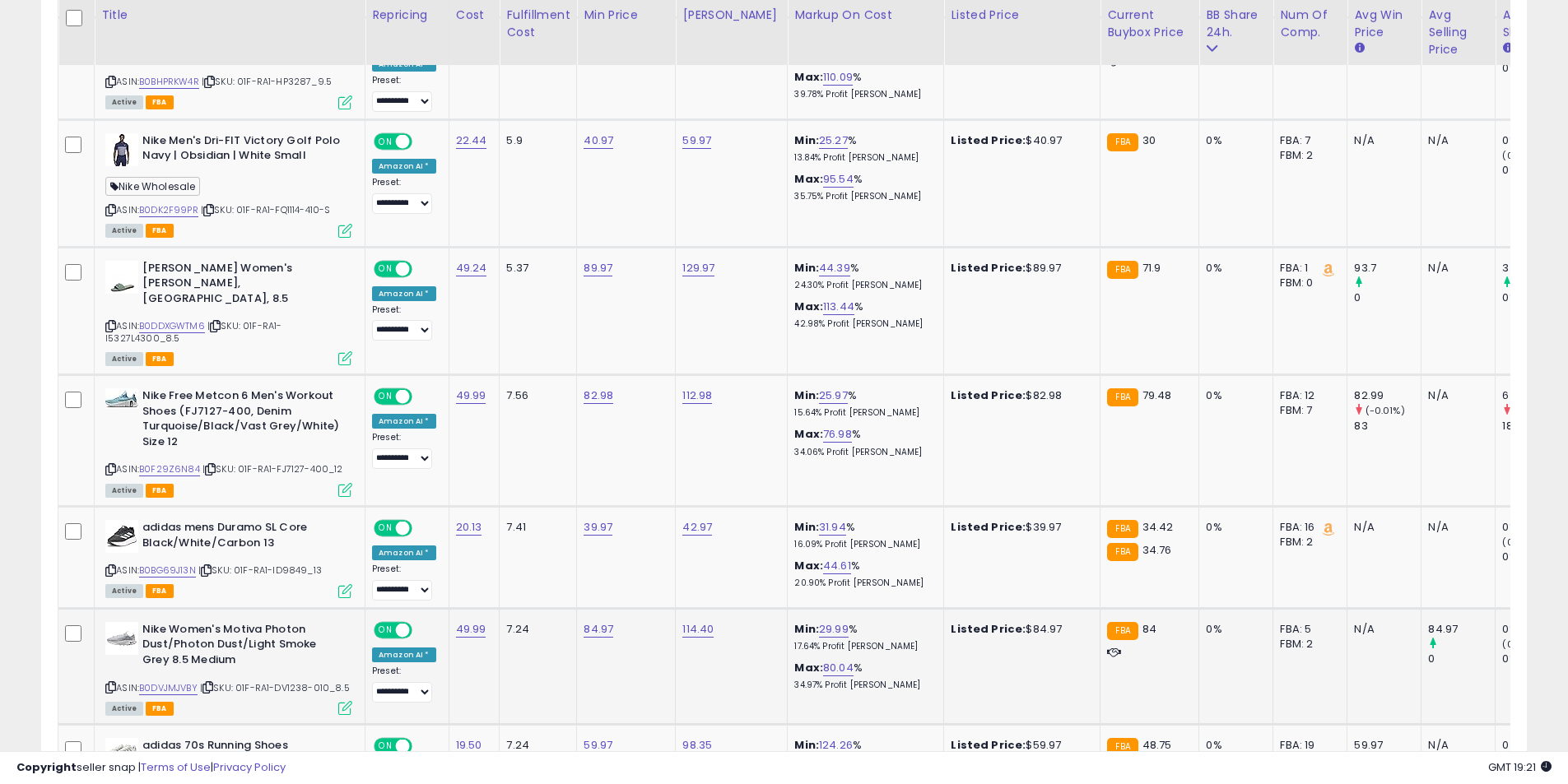
click at [107, 683] on icon at bounding box center [110, 687] width 11 height 9
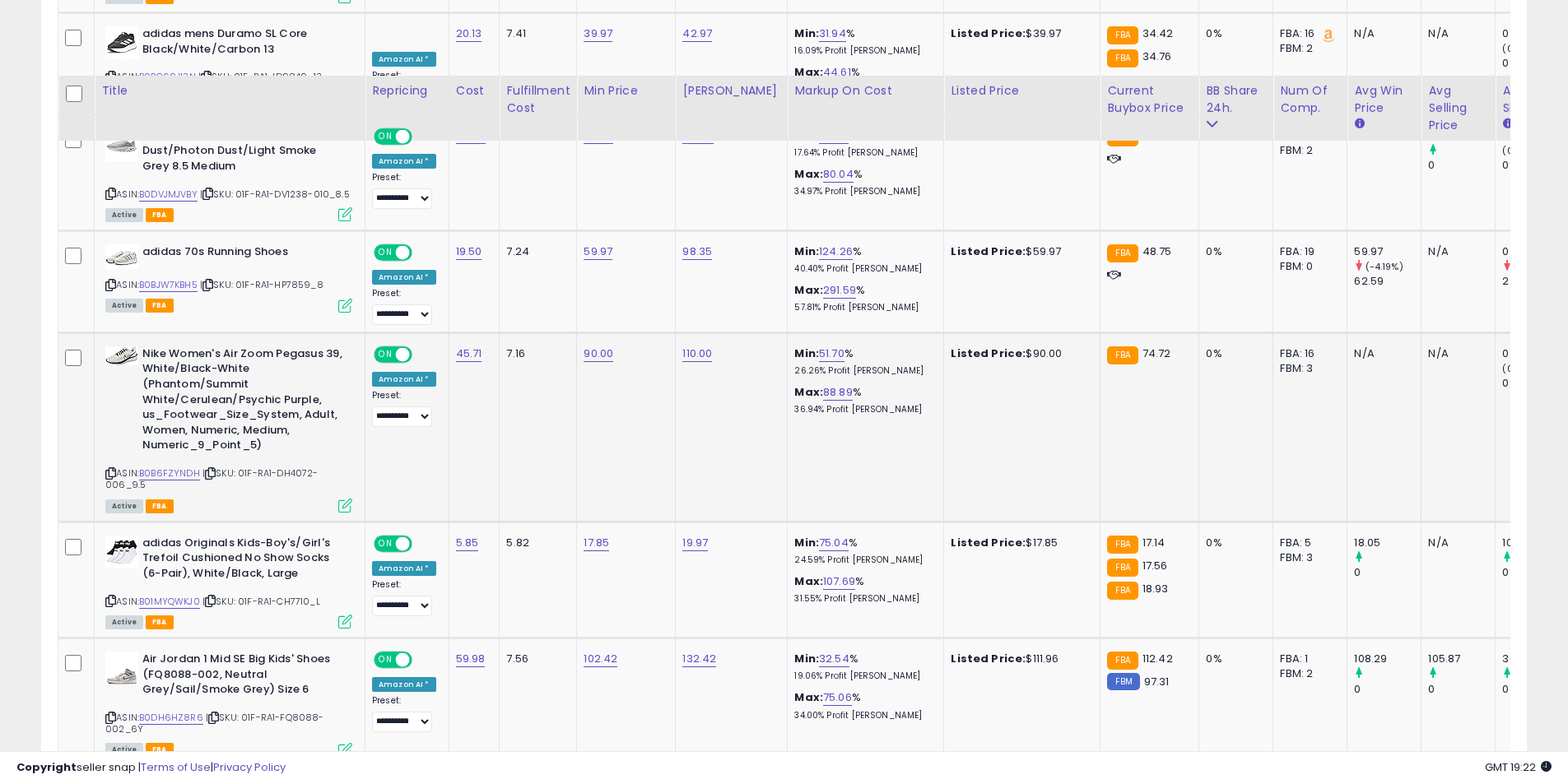
scroll to position [1768, 0]
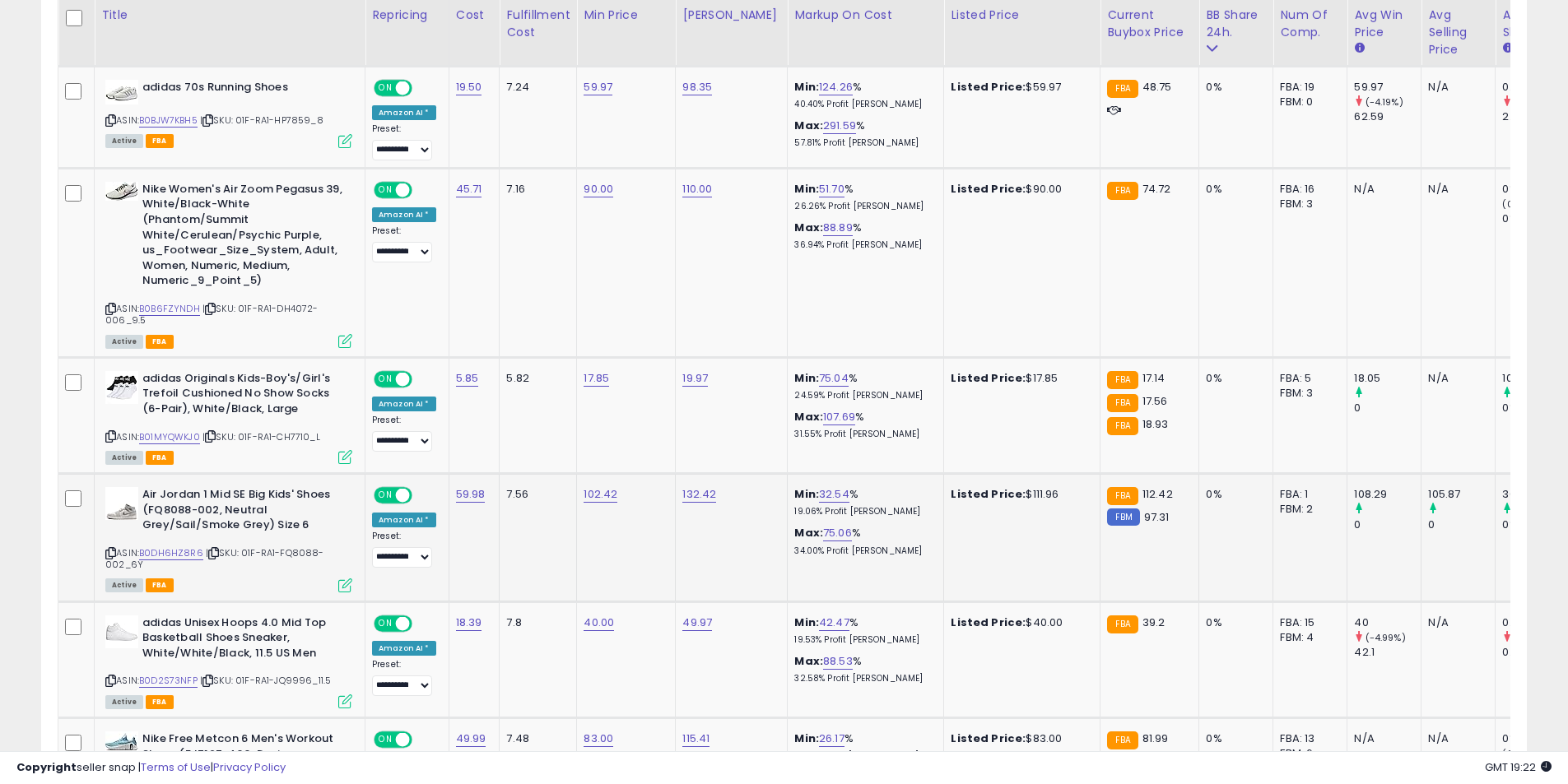
click at [111, 549] on icon at bounding box center [110, 553] width 11 height 9
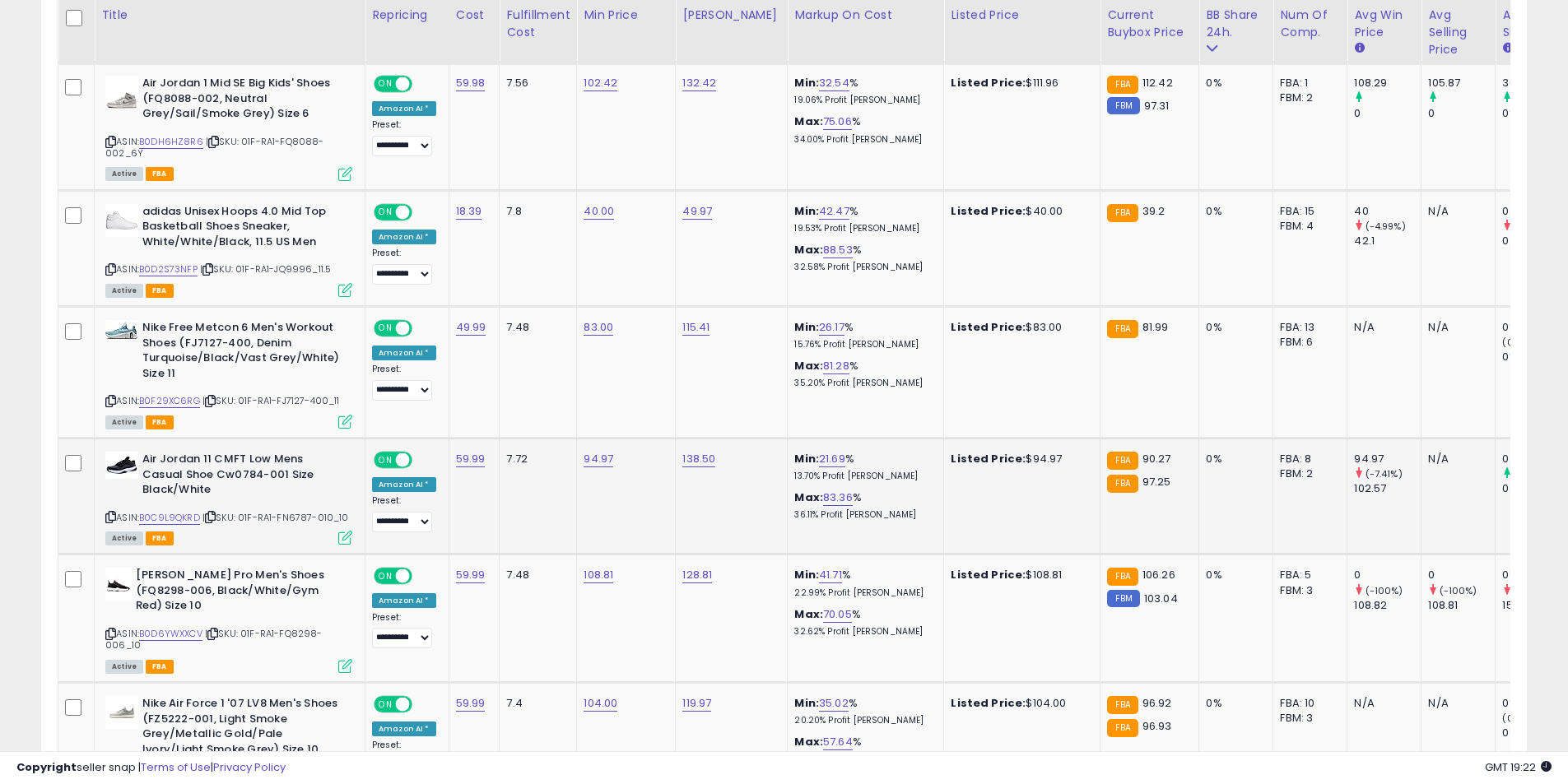
scroll to position [2344, 0]
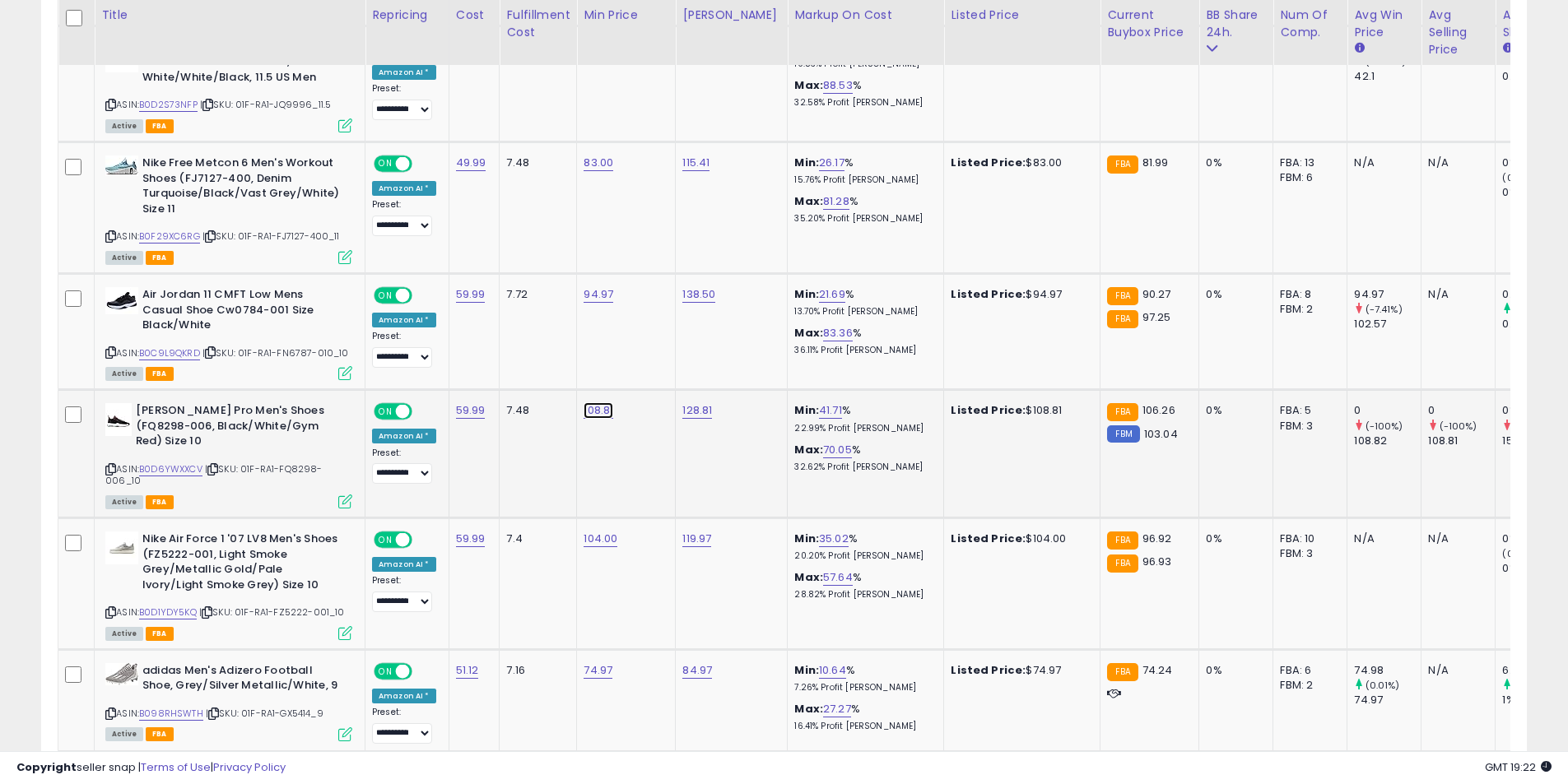
click at [598, 402] on link "108.81" at bounding box center [598, 411] width 30 height 16
drag, startPoint x: 552, startPoint y: 354, endPoint x: 448, endPoint y: 351, distance: 104.0
type input "******"
click button "submit" at bounding box center [639, 354] width 28 height 24
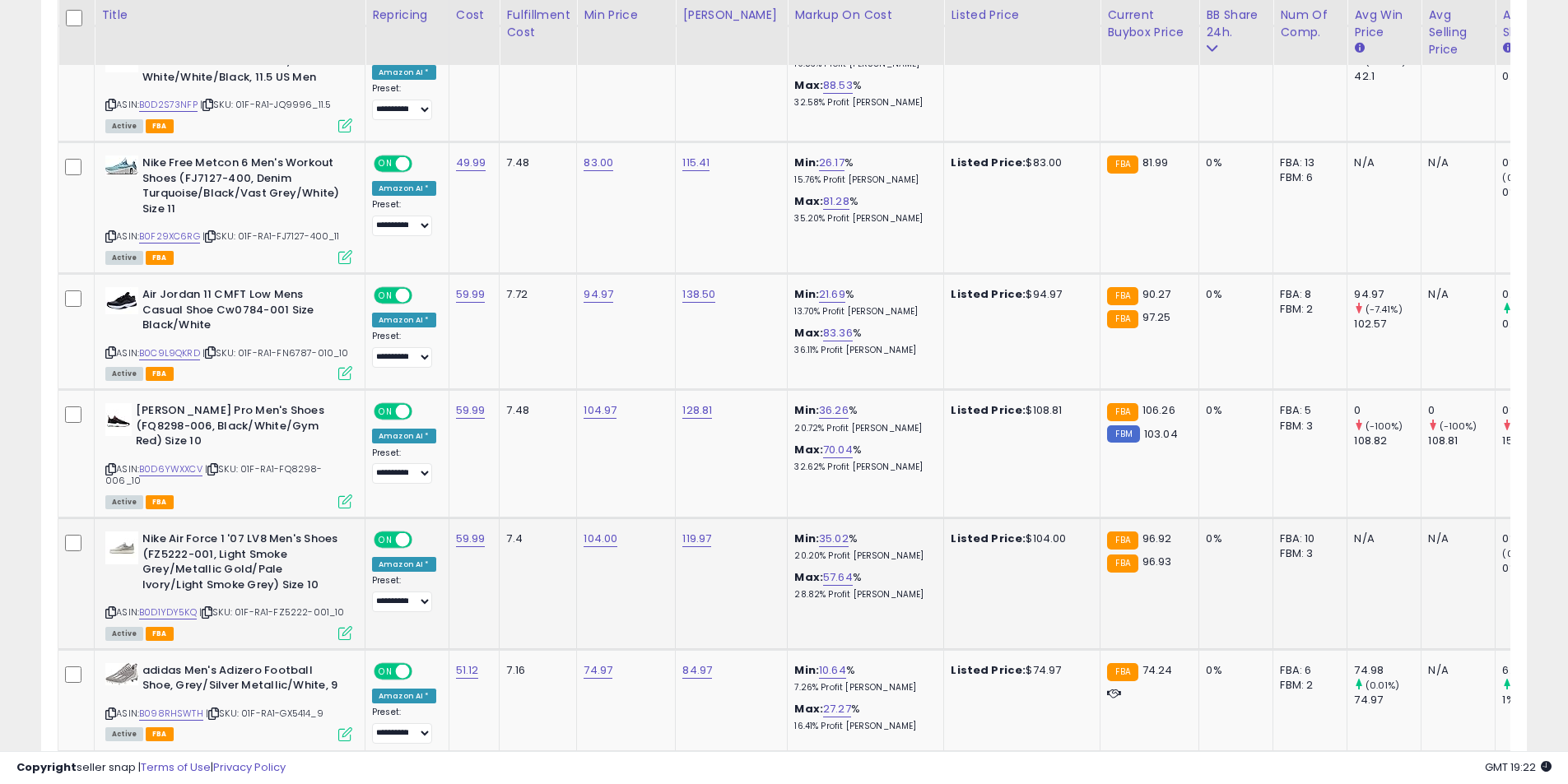
click at [110, 608] on icon at bounding box center [110, 612] width 11 height 9
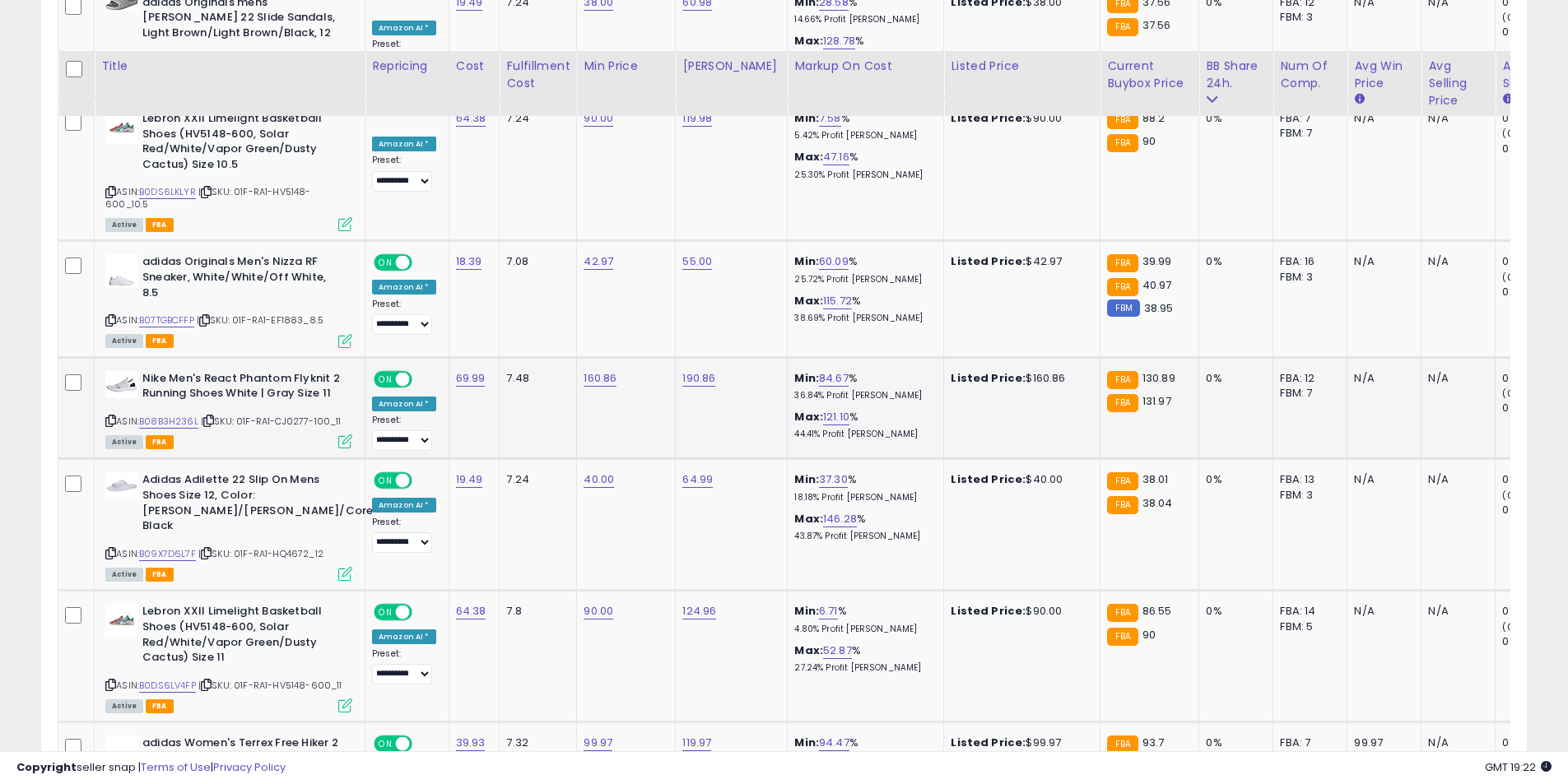
scroll to position [3414, 0]
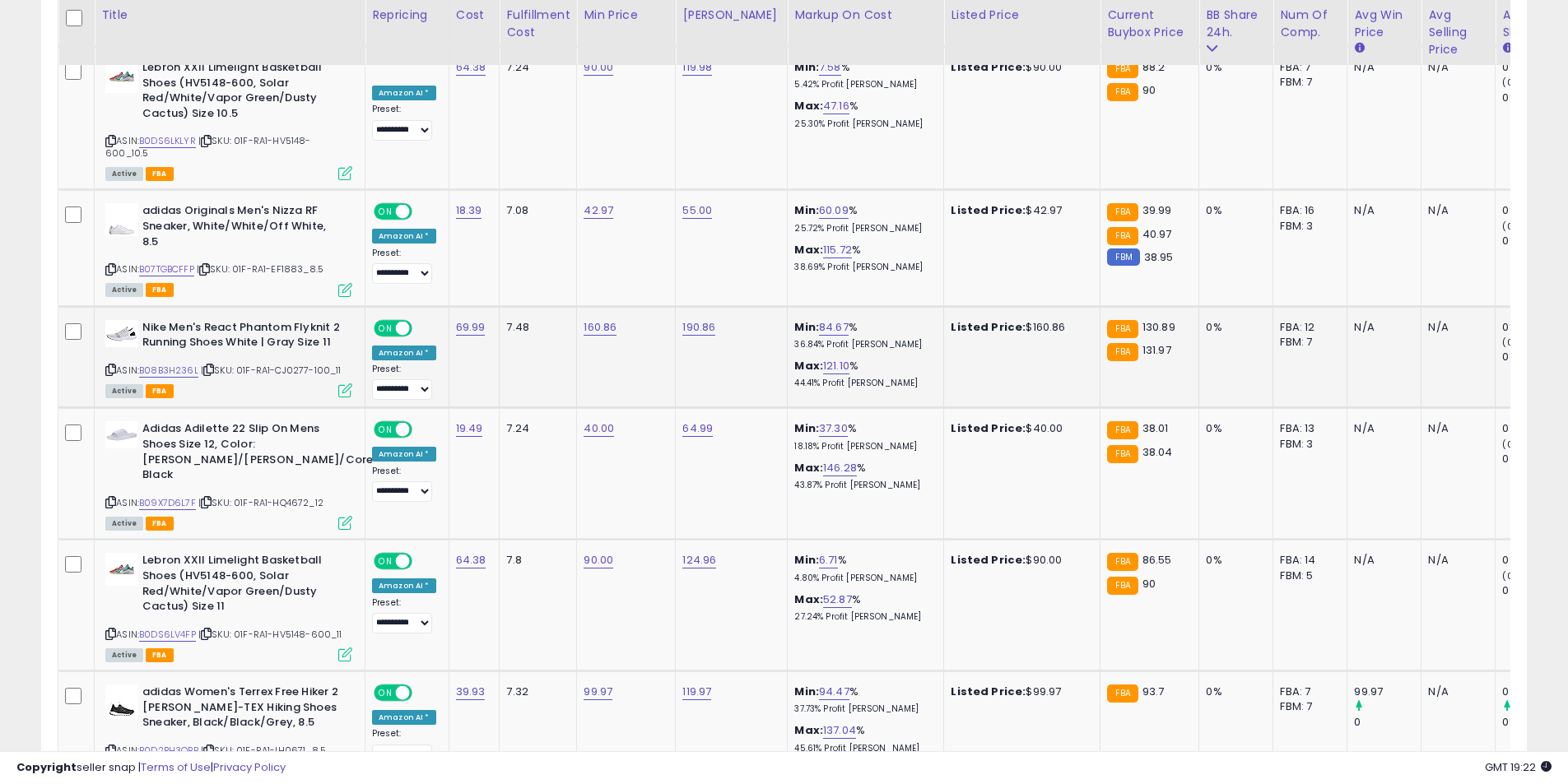
click at [109, 365] on icon at bounding box center [110, 370] width 11 height 9
click at [586, 319] on link "160.86" at bounding box center [600, 327] width 33 height 16
drag, startPoint x: 570, startPoint y: 241, endPoint x: 394, endPoint y: 241, distance: 176.0
click at [394, 241] on tbody "**********" at bounding box center [982, 521] width 1846 height 5874
type input "******"
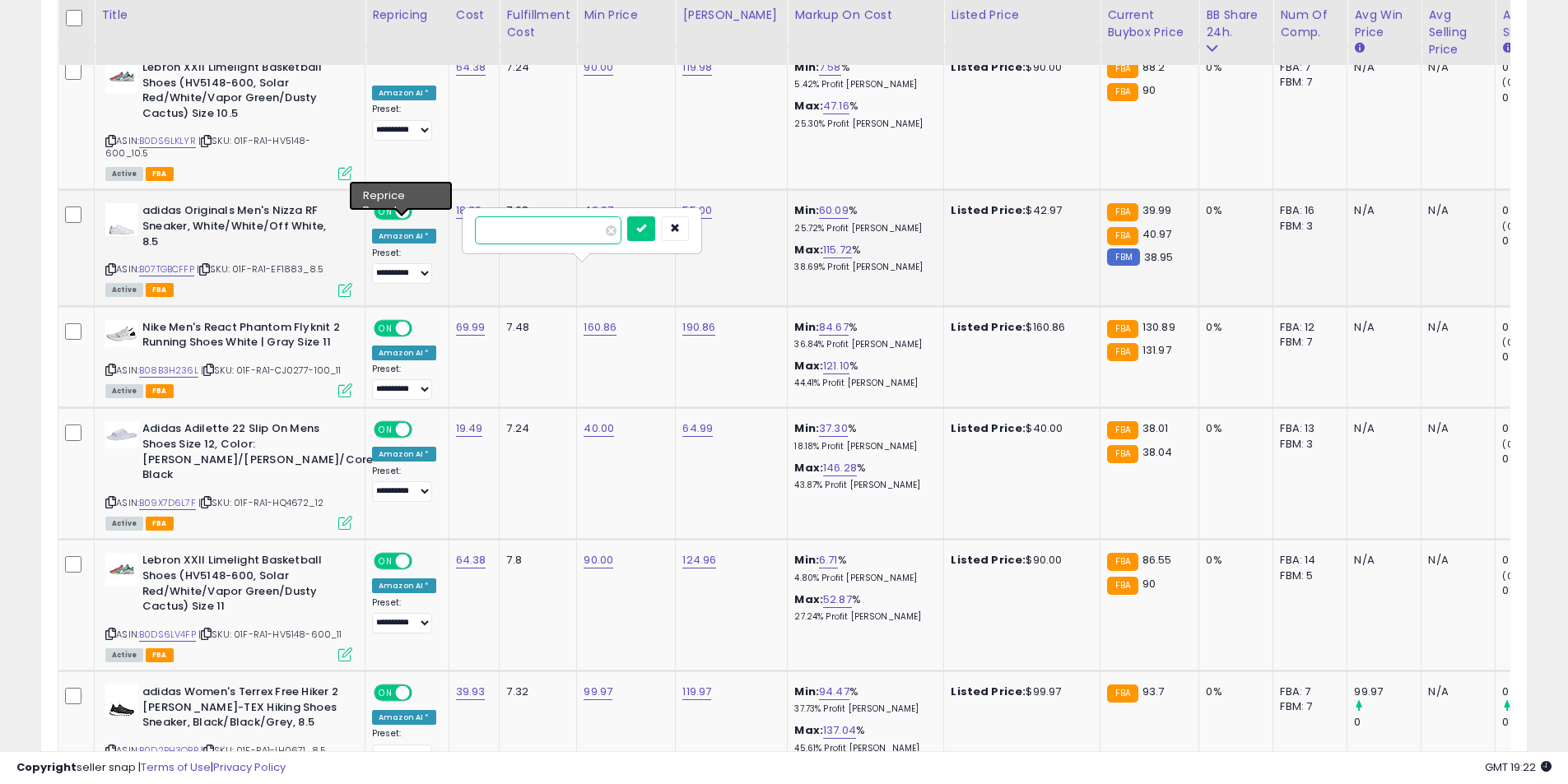
click button "submit" at bounding box center [641, 228] width 28 height 24
click at [707, 319] on link "190.86" at bounding box center [698, 327] width 33 height 16
drag, startPoint x: 567, startPoint y: 238, endPoint x: 535, endPoint y: 231, distance: 32.8
click at [539, 233] on tbody "**********" at bounding box center [982, 521] width 1846 height 5874
type input "******"
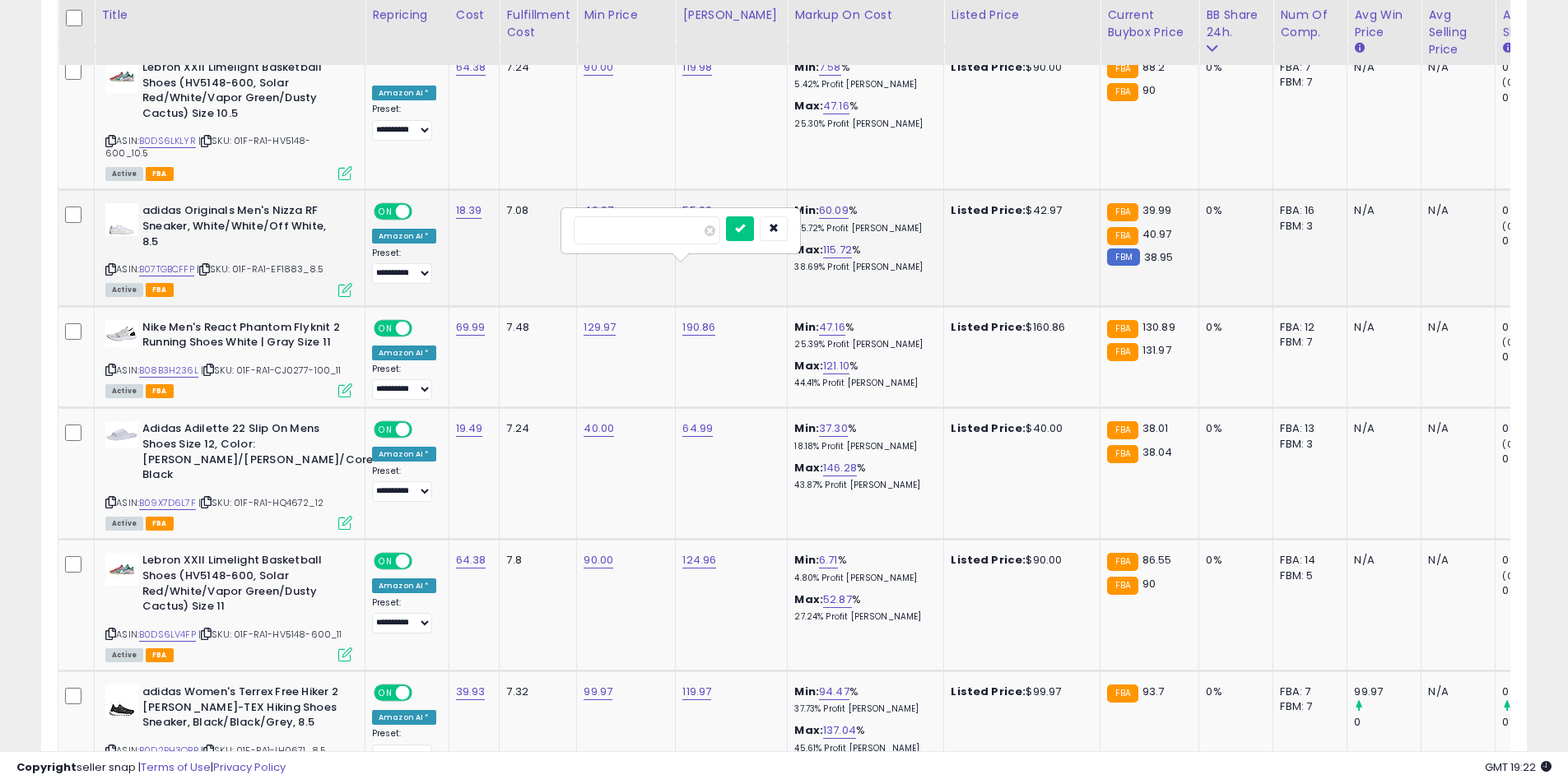
click button "submit" at bounding box center [739, 228] width 28 height 24
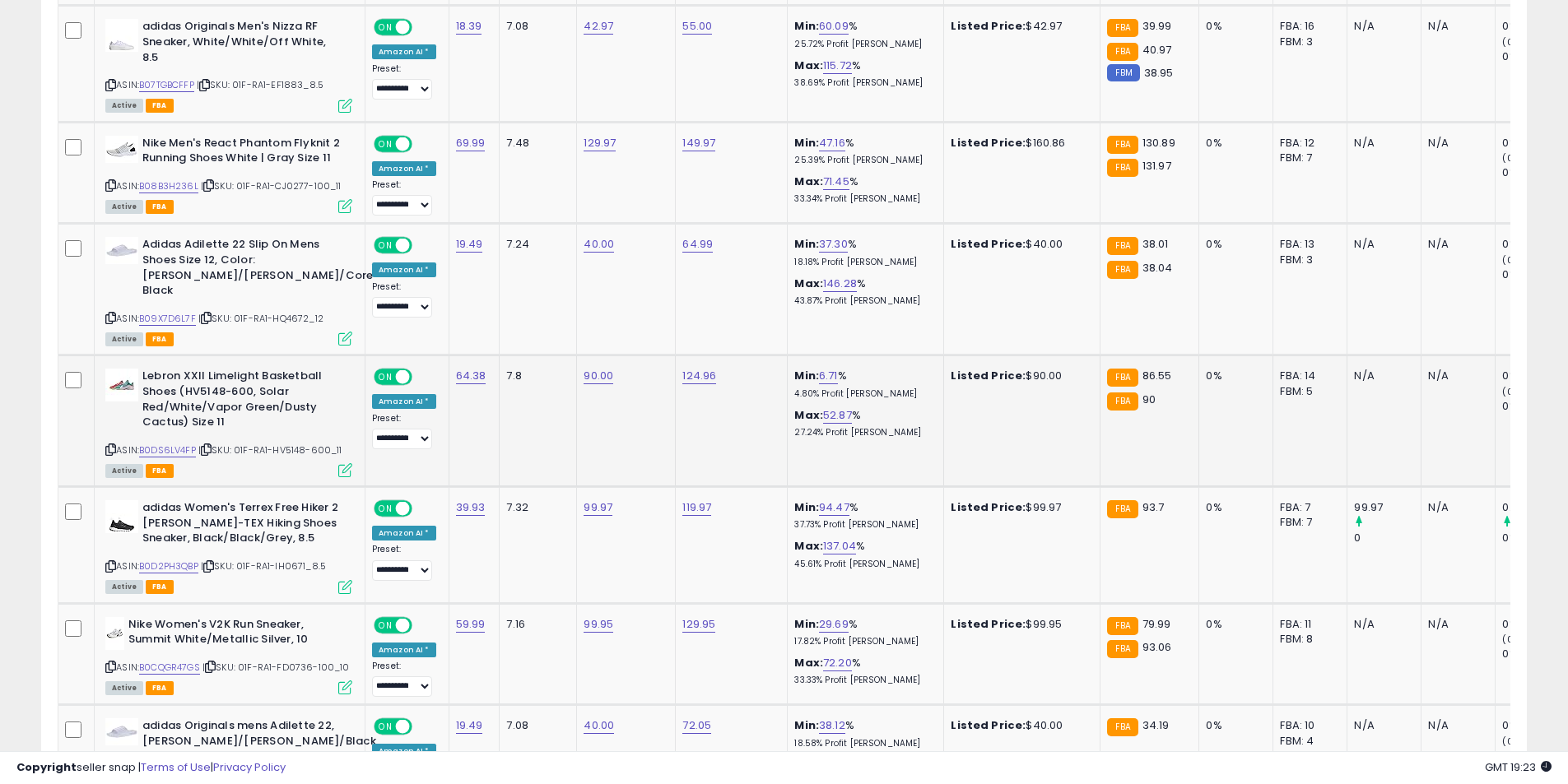
scroll to position [3660, 0]
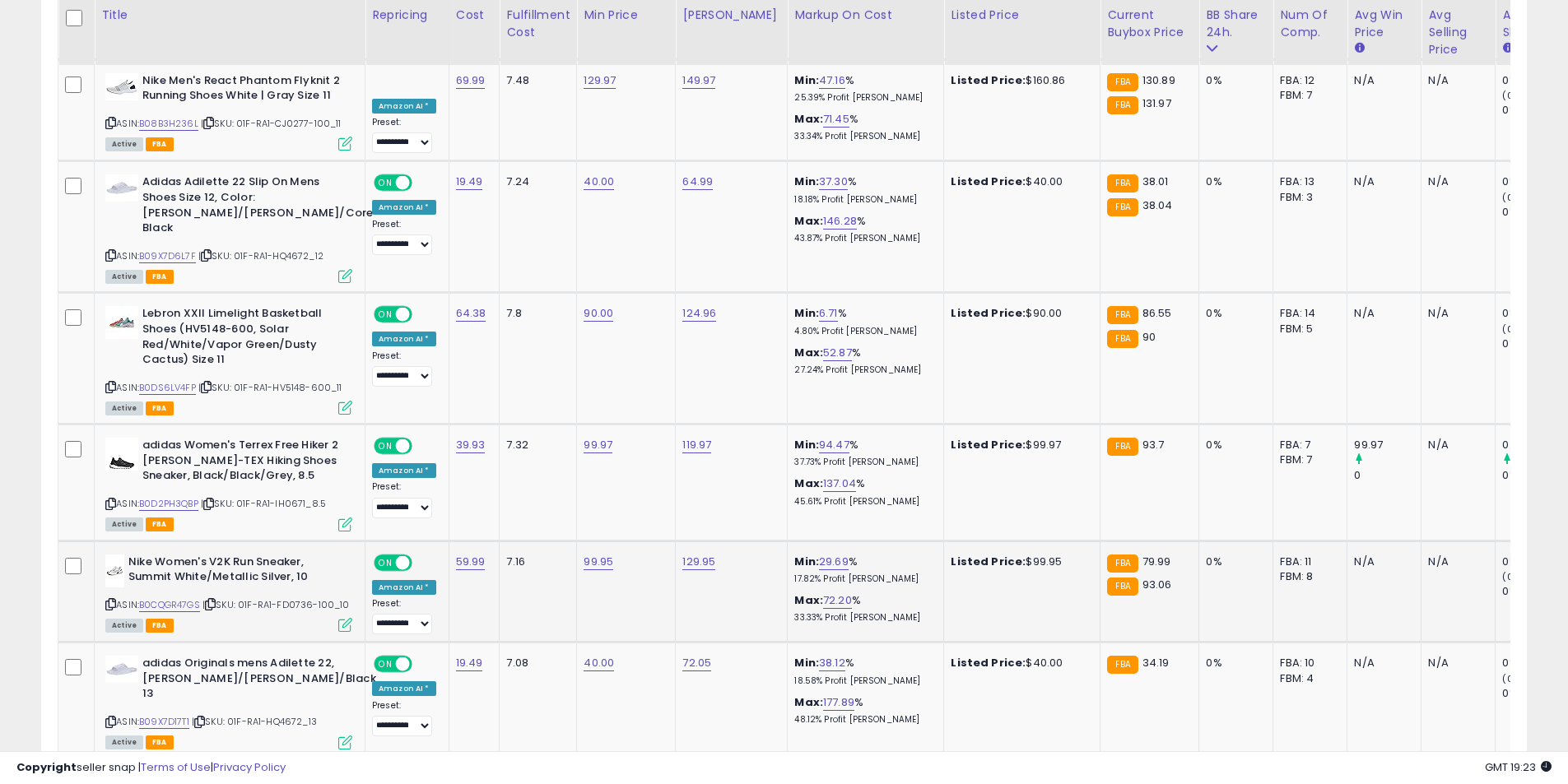
click at [112, 600] on icon at bounding box center [110, 604] width 11 height 9
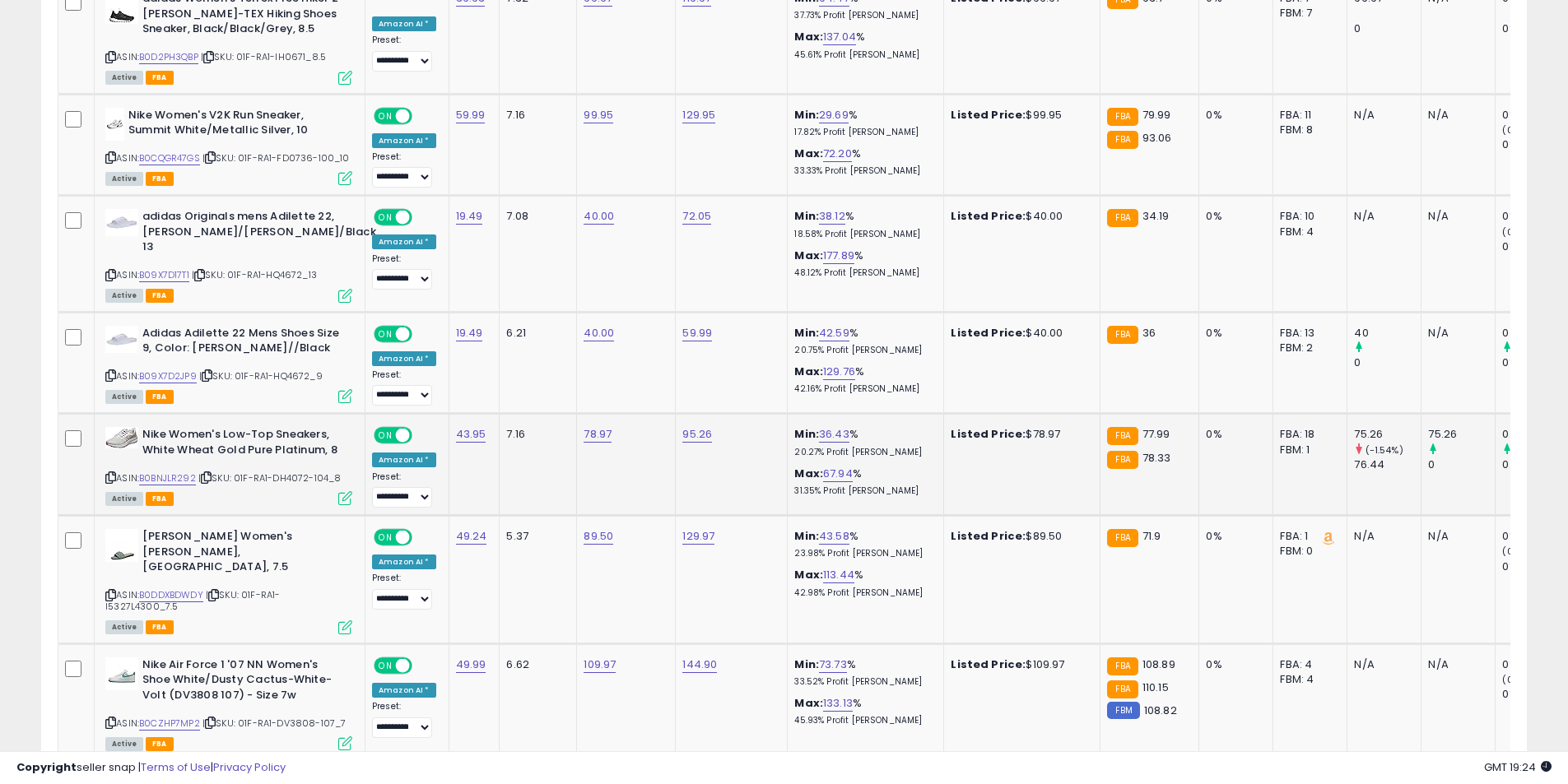
scroll to position [4154, 0]
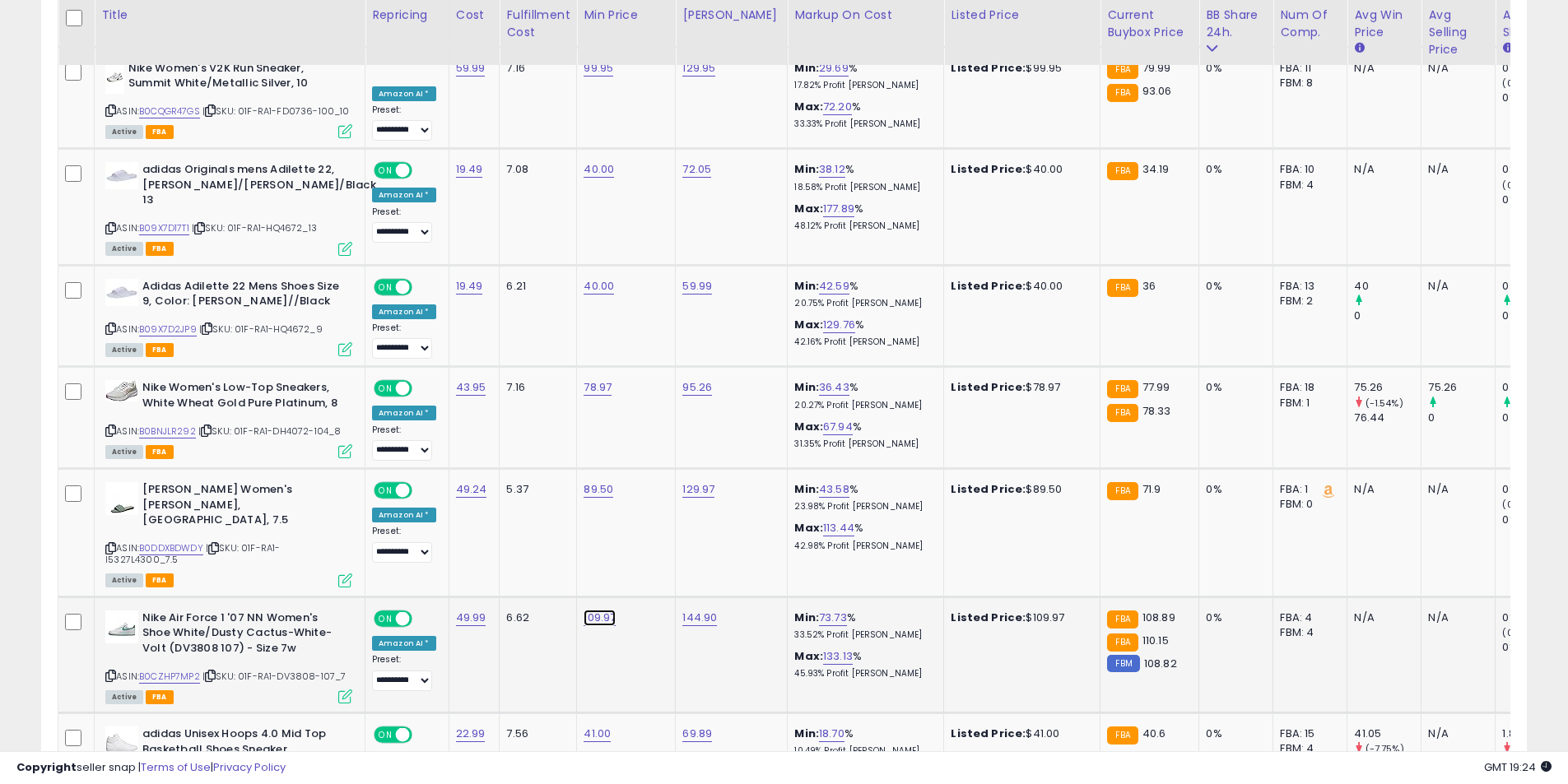
click at [595, 609] on link "109.97" at bounding box center [599, 618] width 32 height 16
drag, startPoint x: 566, startPoint y: 490, endPoint x: 422, endPoint y: 483, distance: 144.2
type input "******"
click button "submit" at bounding box center [641, 488] width 28 height 24
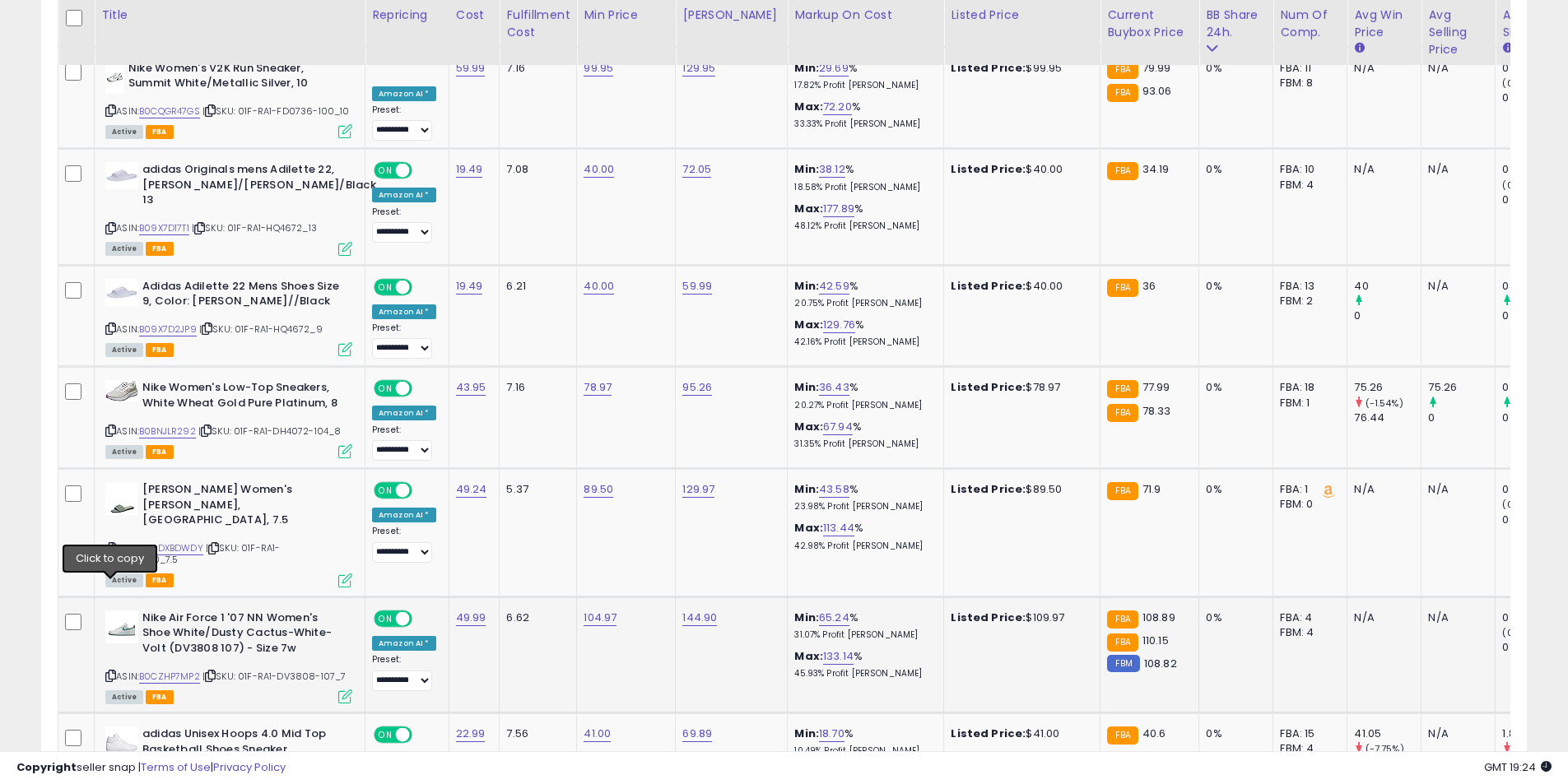
drag, startPoint x: 109, startPoint y: 586, endPoint x: 103, endPoint y: 559, distance: 27.7
click at [110, 671] on icon at bounding box center [110, 675] width 11 height 9
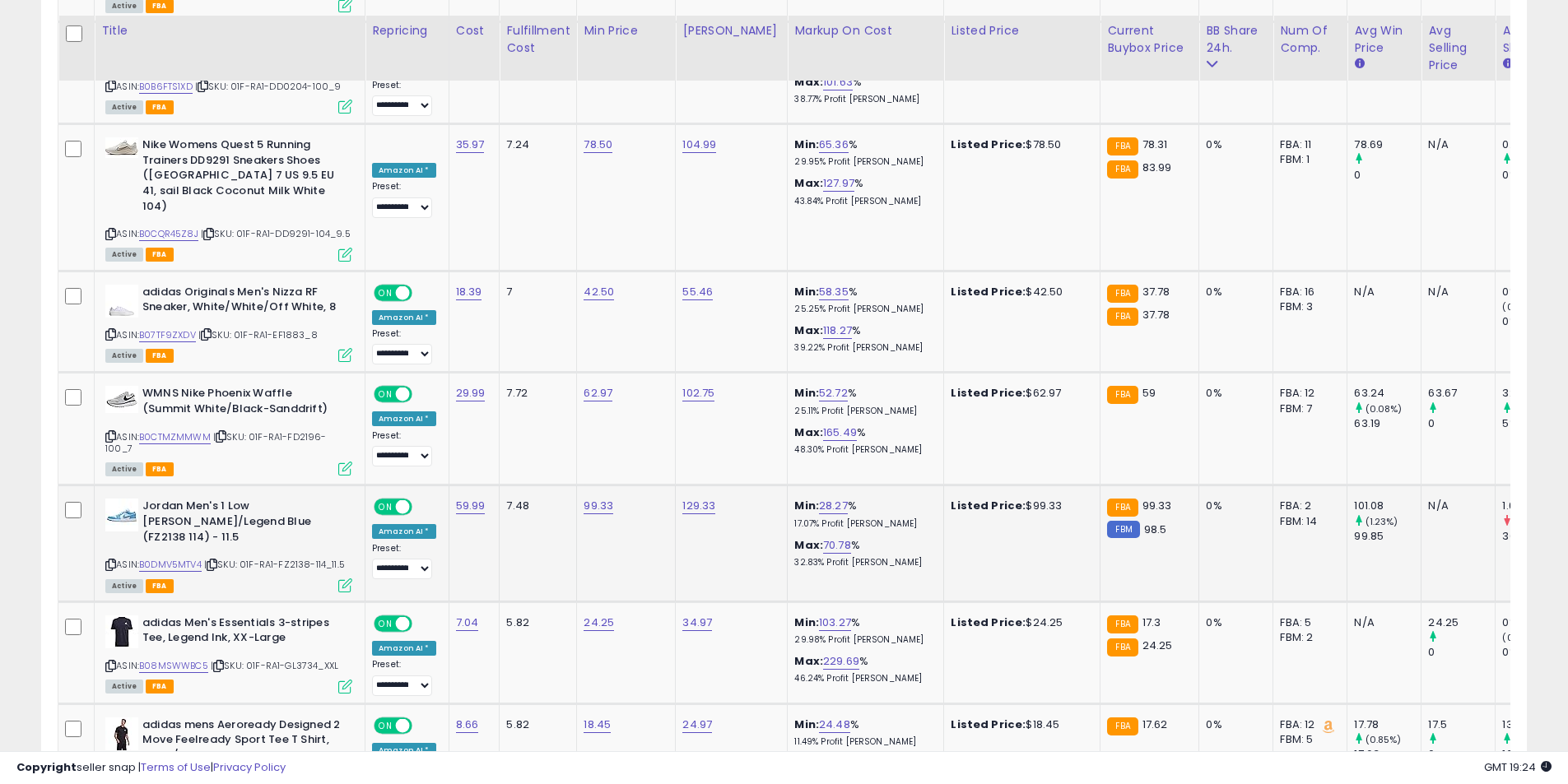
scroll to position [4976, 0]
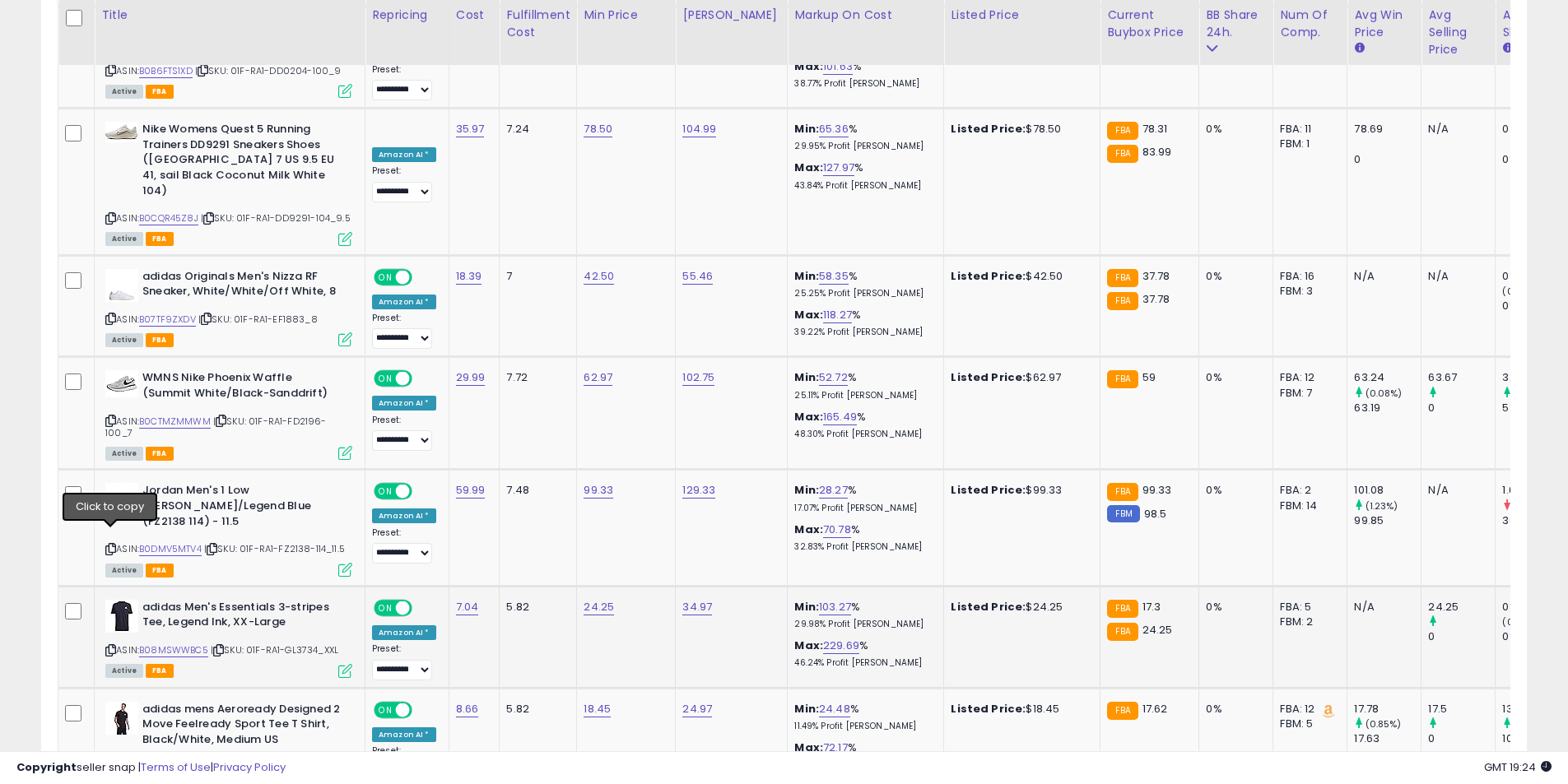
click at [111, 646] on icon at bounding box center [110, 650] width 11 height 9
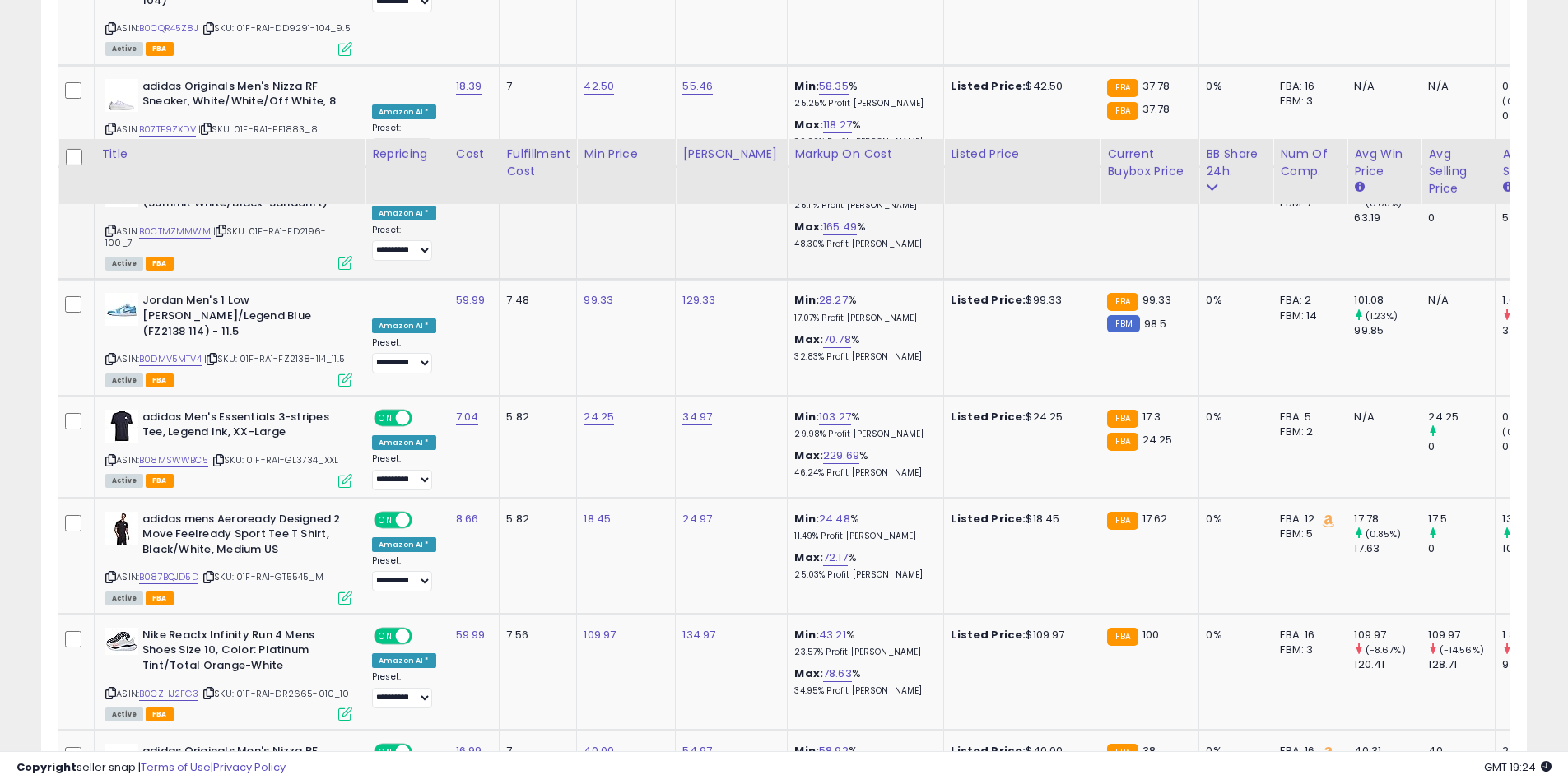
scroll to position [5305, 0]
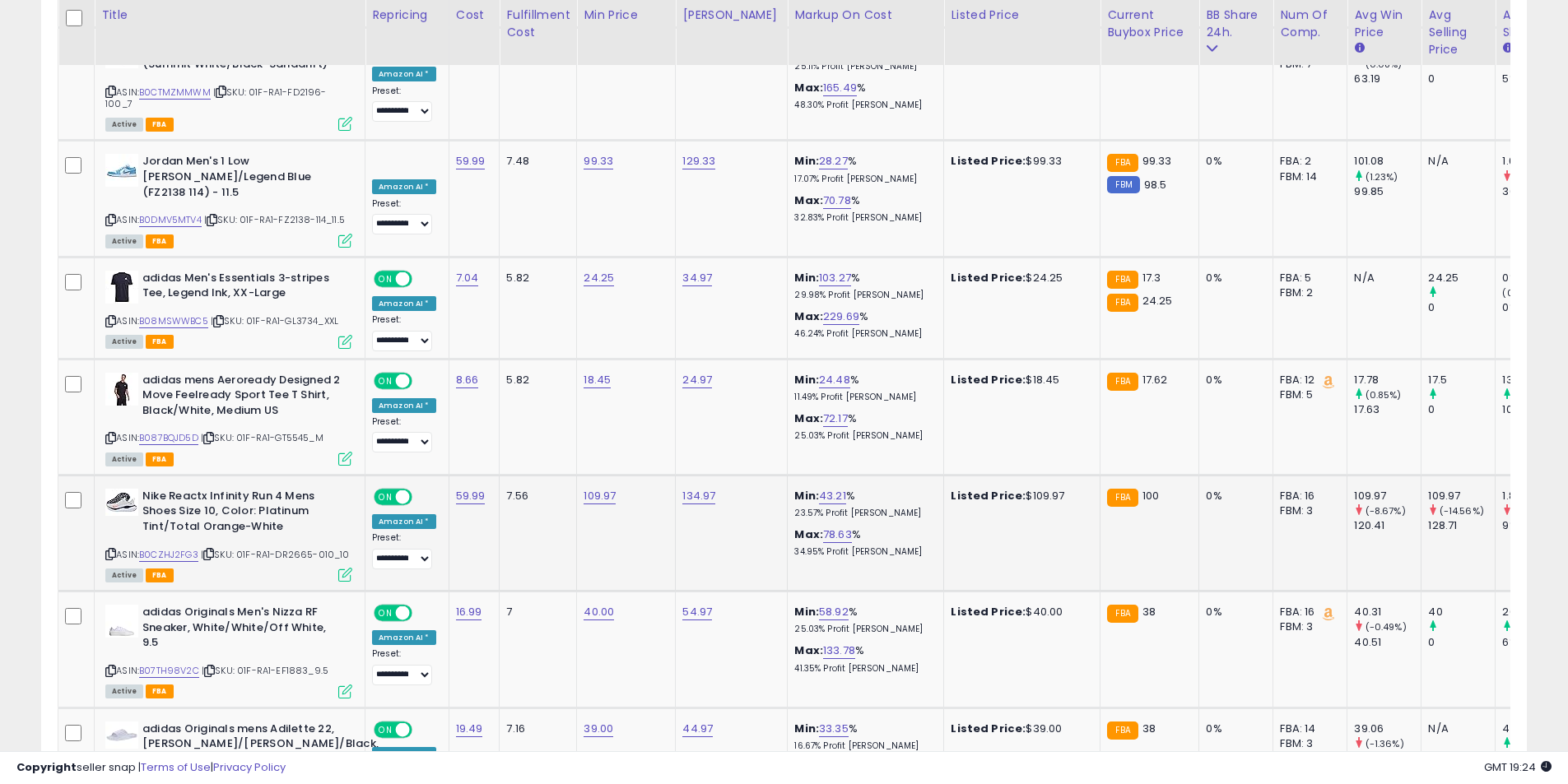
click at [109, 550] on icon at bounding box center [110, 554] width 11 height 9
click at [590, 488] on link "109.97" at bounding box center [599, 496] width 32 height 16
drag, startPoint x: 534, startPoint y: 343, endPoint x: 380, endPoint y: 344, distance: 154.0
type input "******"
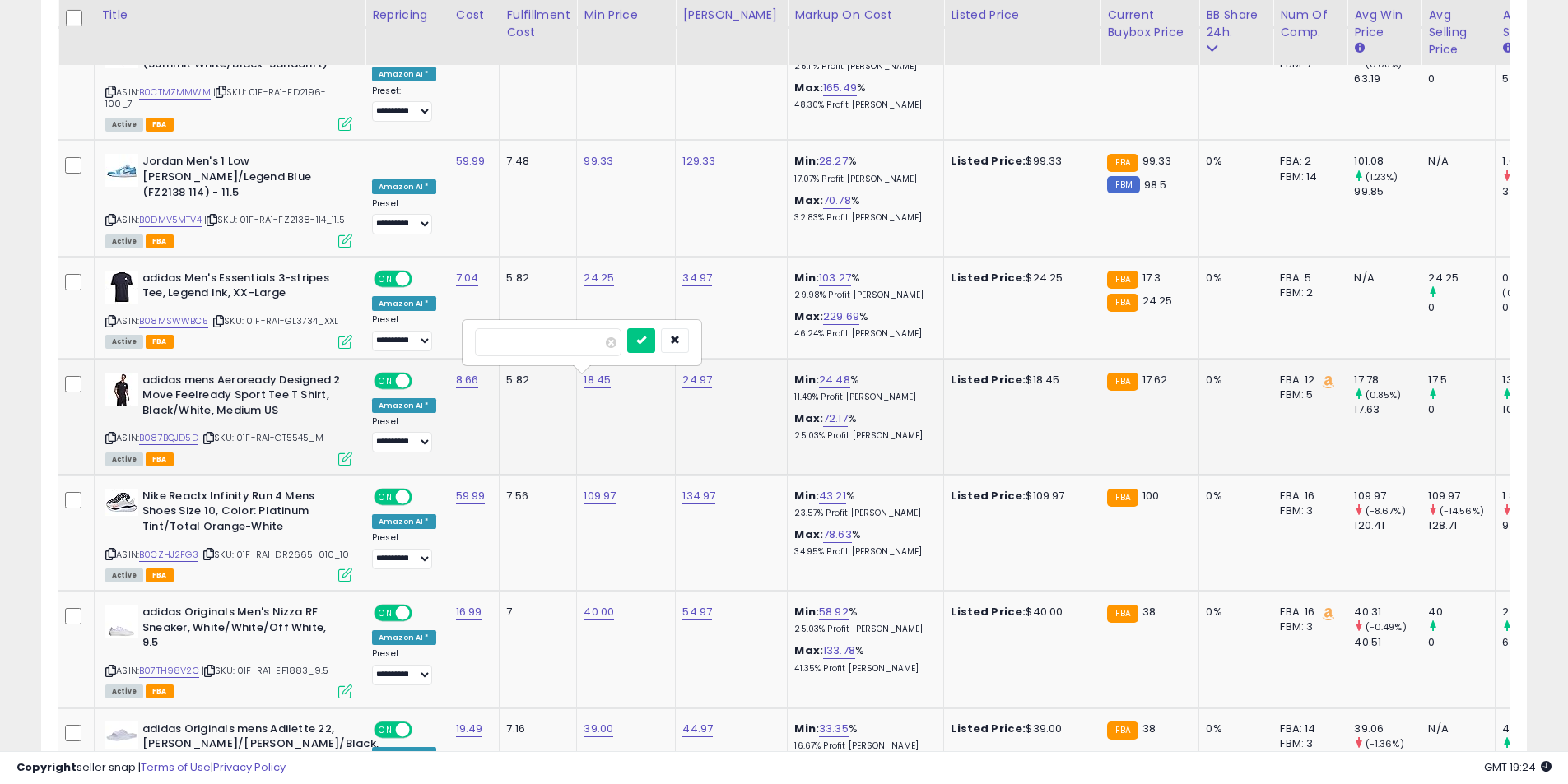
click button "submit" at bounding box center [641, 340] width 28 height 24
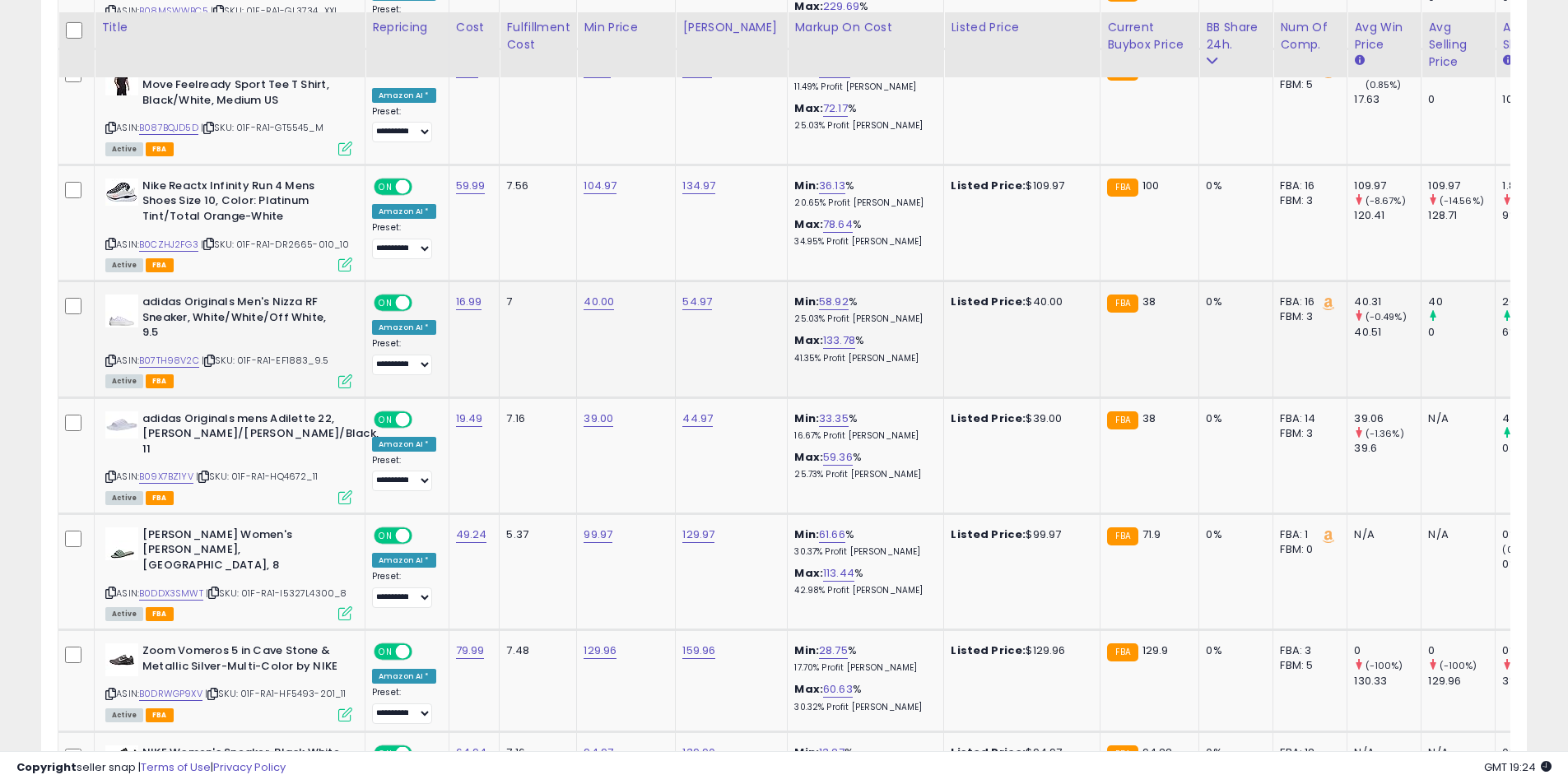
scroll to position [5634, 0]
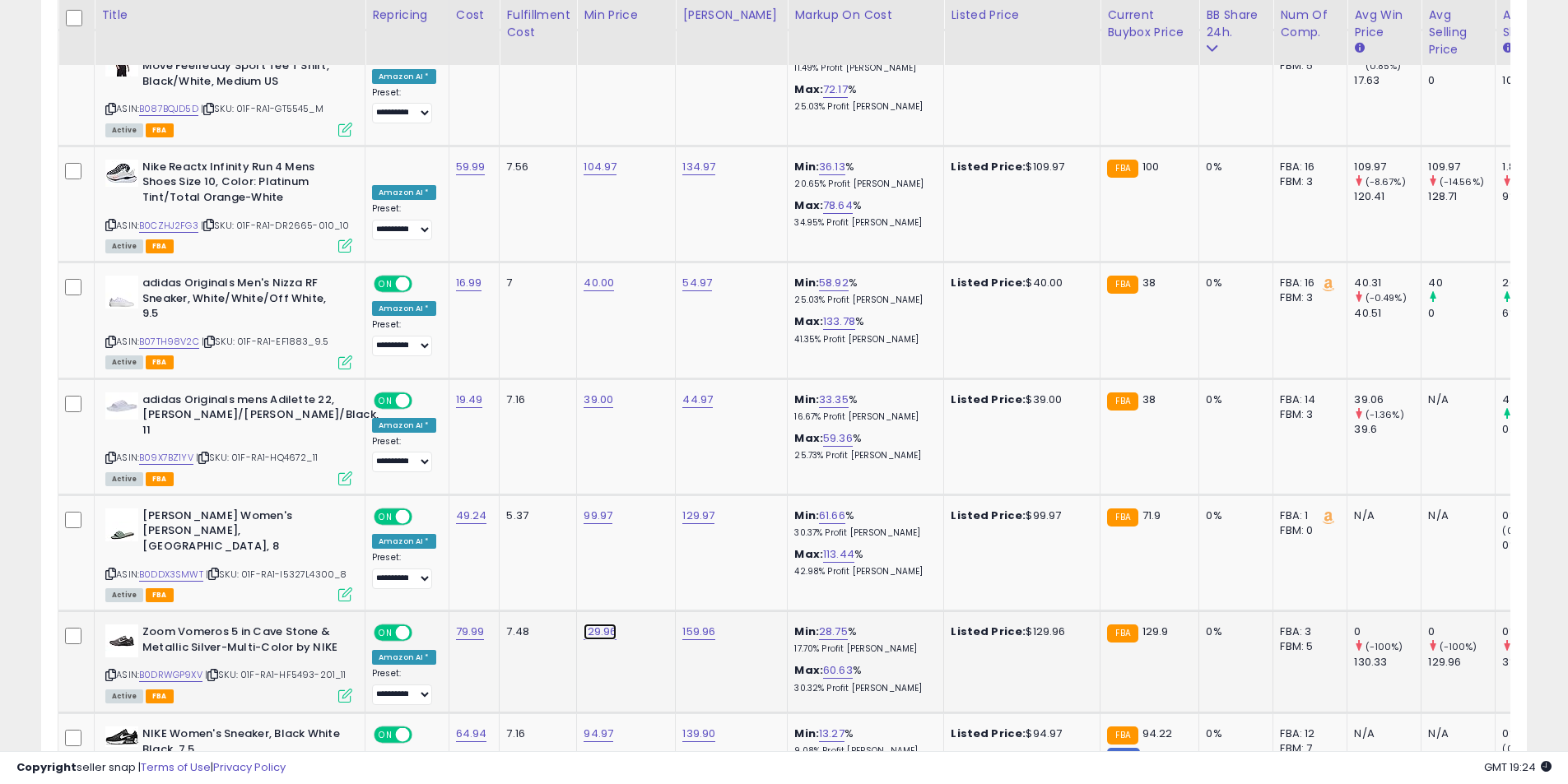
click at [601, 624] on link "129.96" at bounding box center [600, 632] width 33 height 16
type input "*****"
click button "submit" at bounding box center [641, 447] width 28 height 24
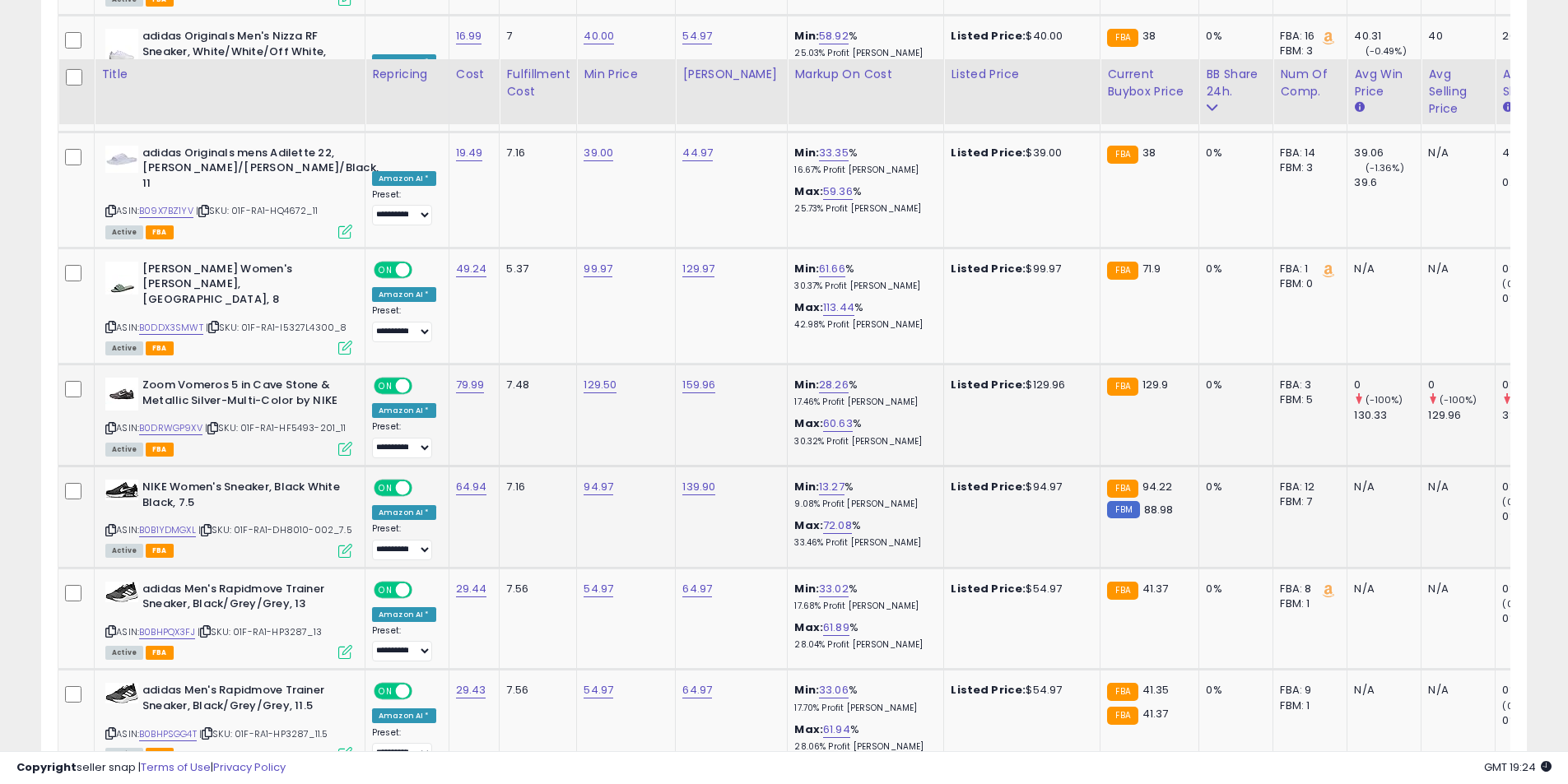
scroll to position [6046, 0]
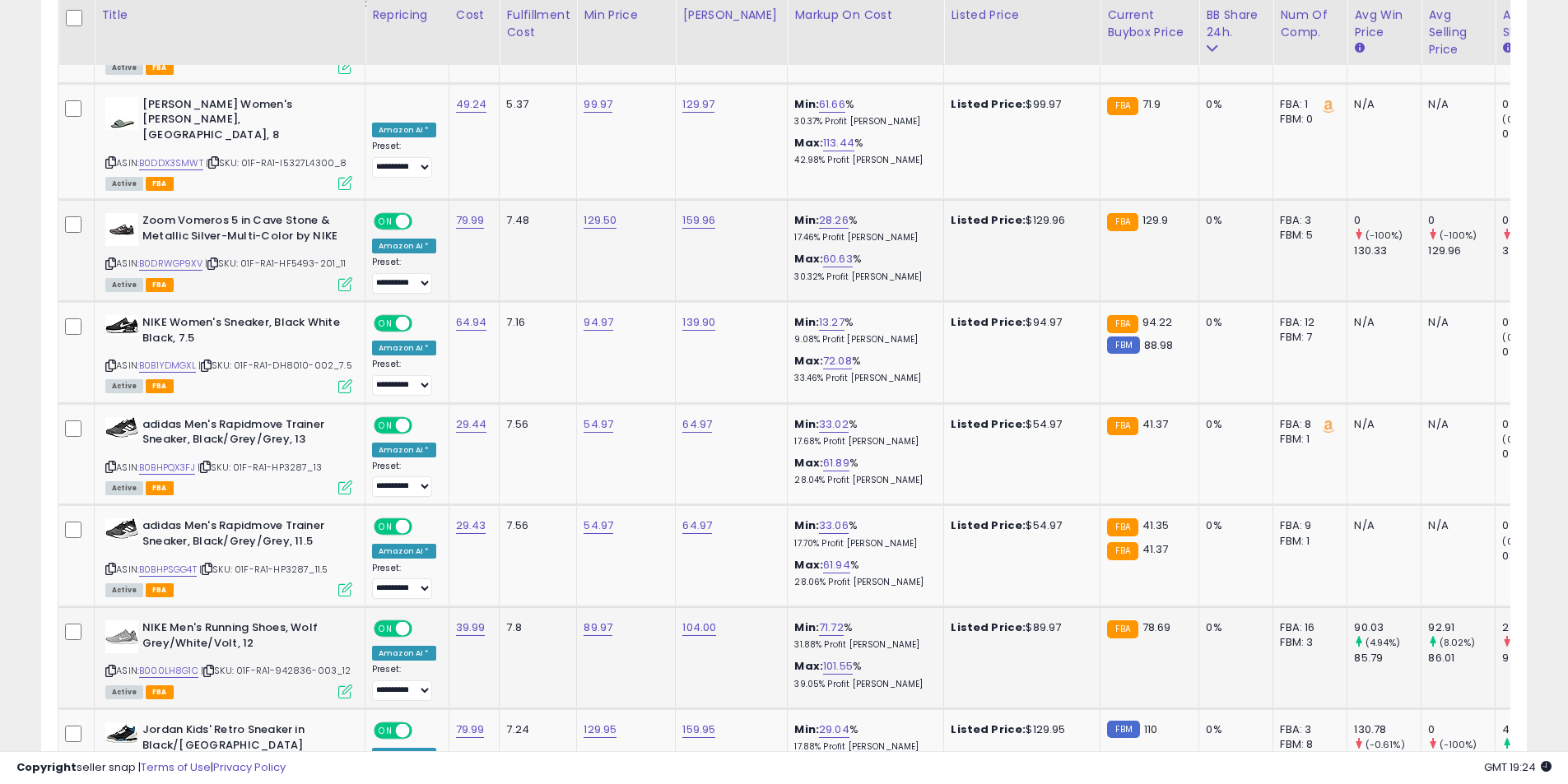
click at [112, 666] on icon at bounding box center [110, 671] width 11 height 9
click at [584, 619] on link "89.97" at bounding box center [598, 628] width 29 height 16
type input "*****"
click button "submit" at bounding box center [639, 443] width 28 height 24
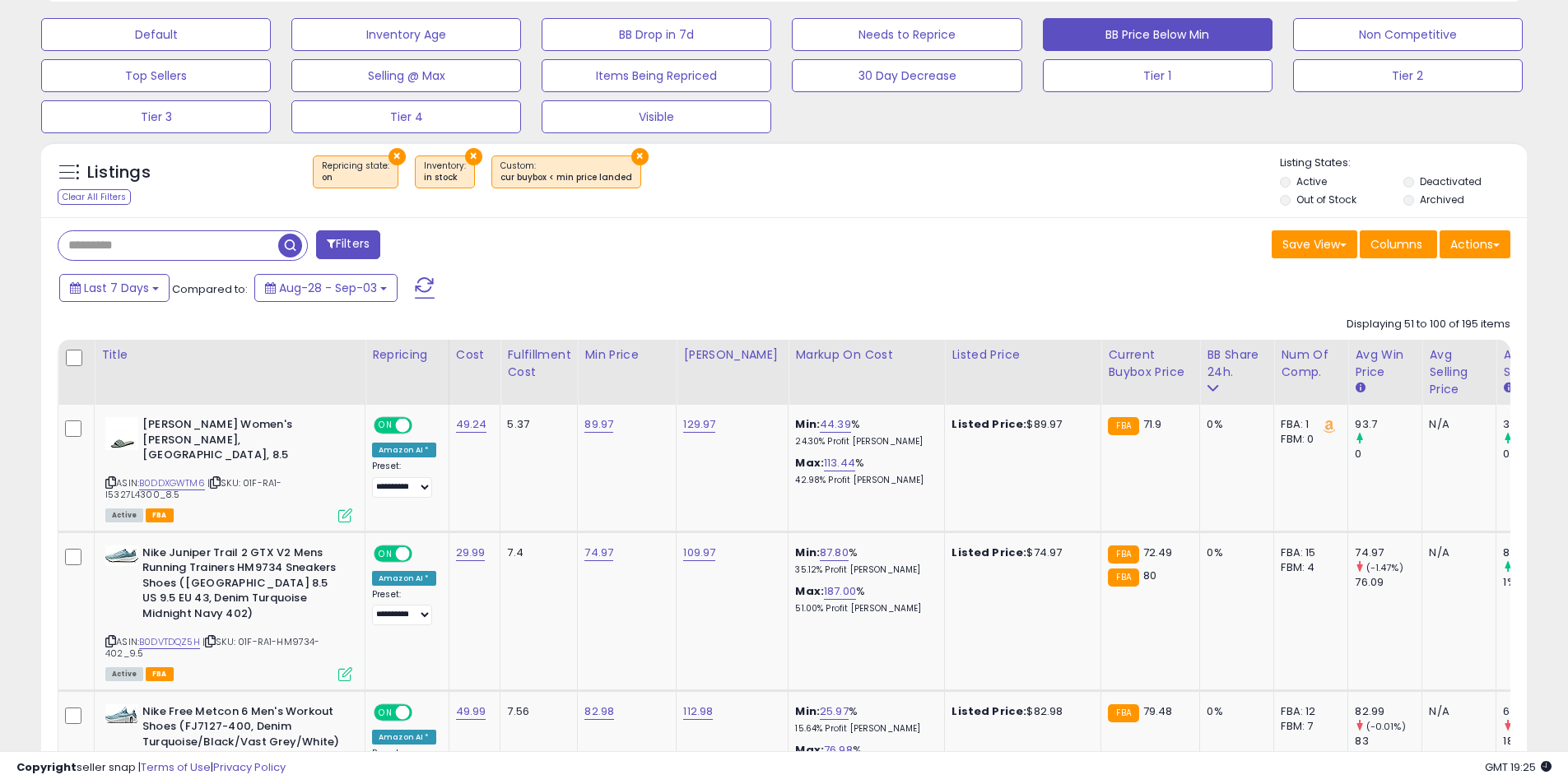
scroll to position [616, 0]
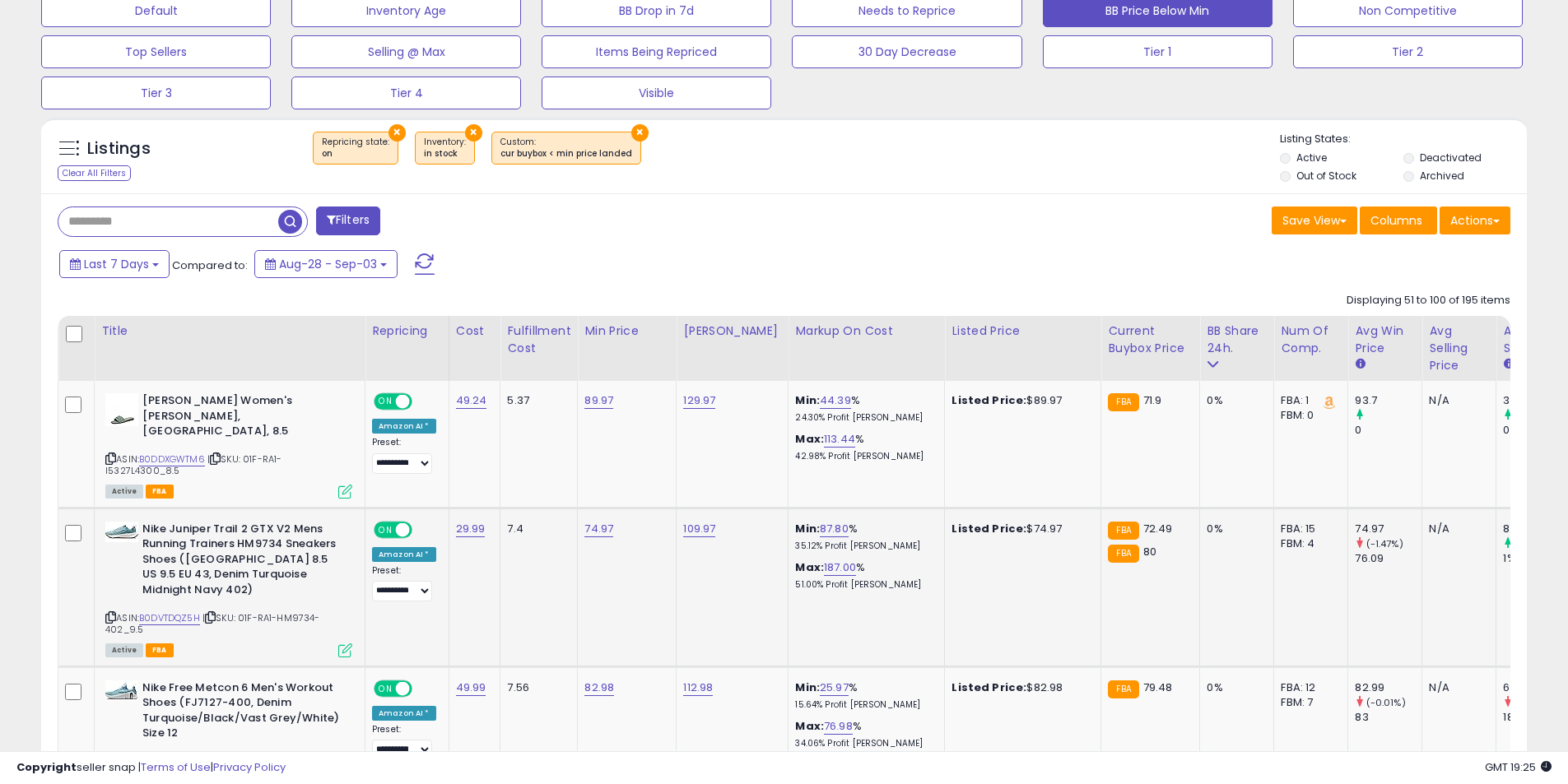
click at [578, 515] on td "74.97" at bounding box center [627, 587] width 99 height 159
click at [587, 521] on link "74.97" at bounding box center [599, 529] width 29 height 16
drag, startPoint x: 464, startPoint y: 469, endPoint x: 395, endPoint y: 460, distance: 69.6
type input "*****"
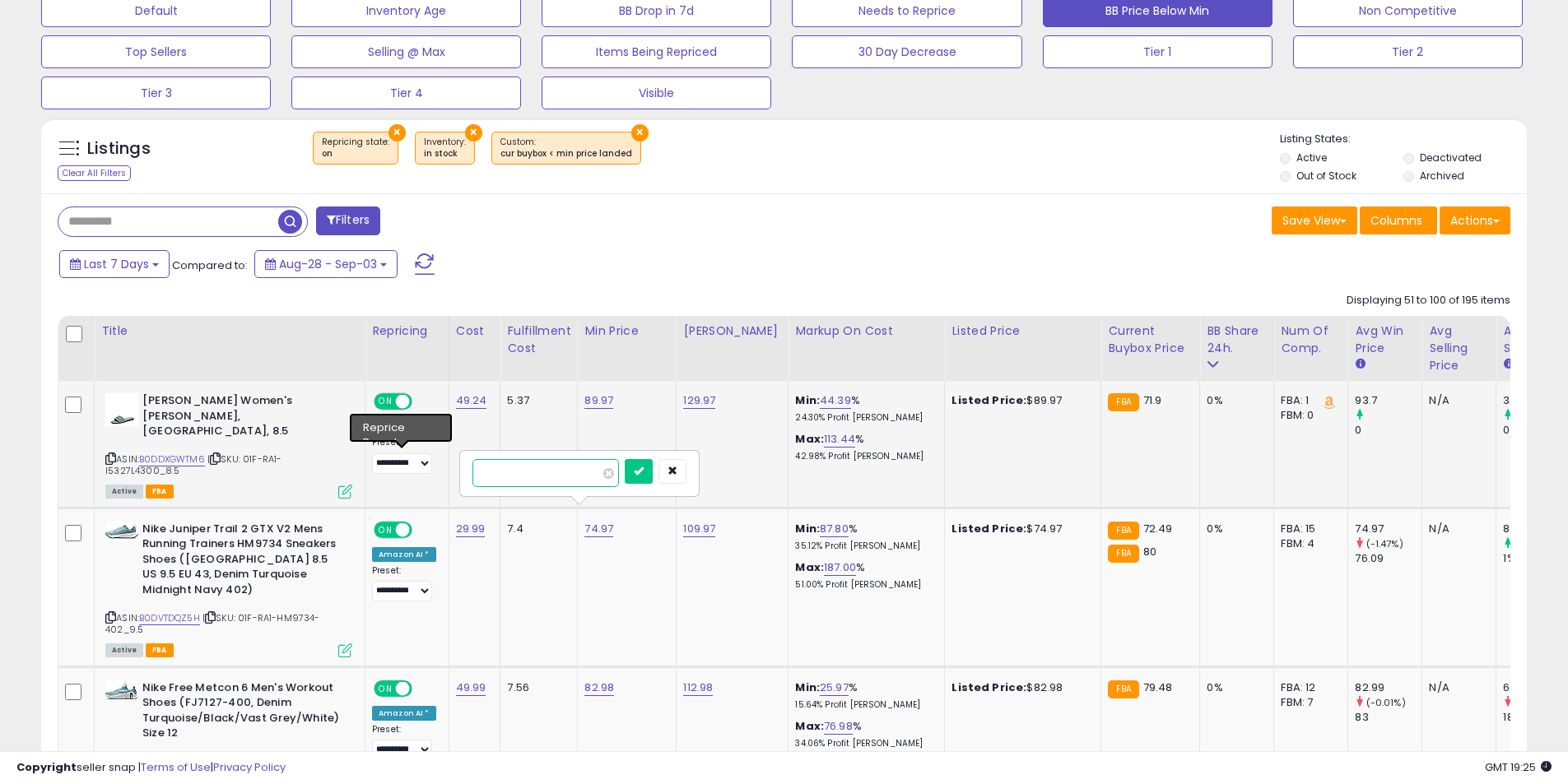
click button "submit" at bounding box center [639, 471] width 28 height 24
click at [113, 613] on icon at bounding box center [110, 618] width 11 height 9
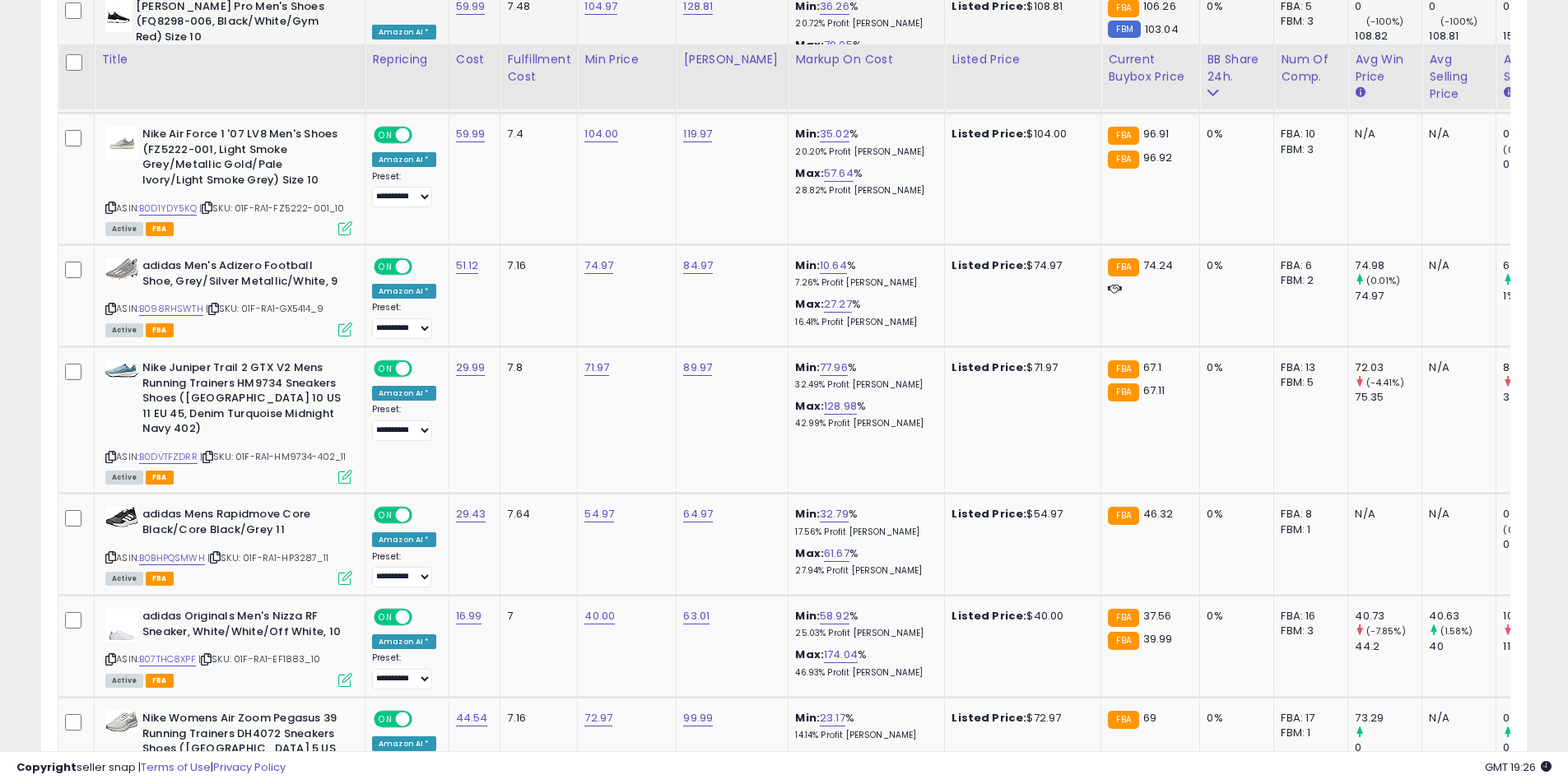
scroll to position [2591, 0]
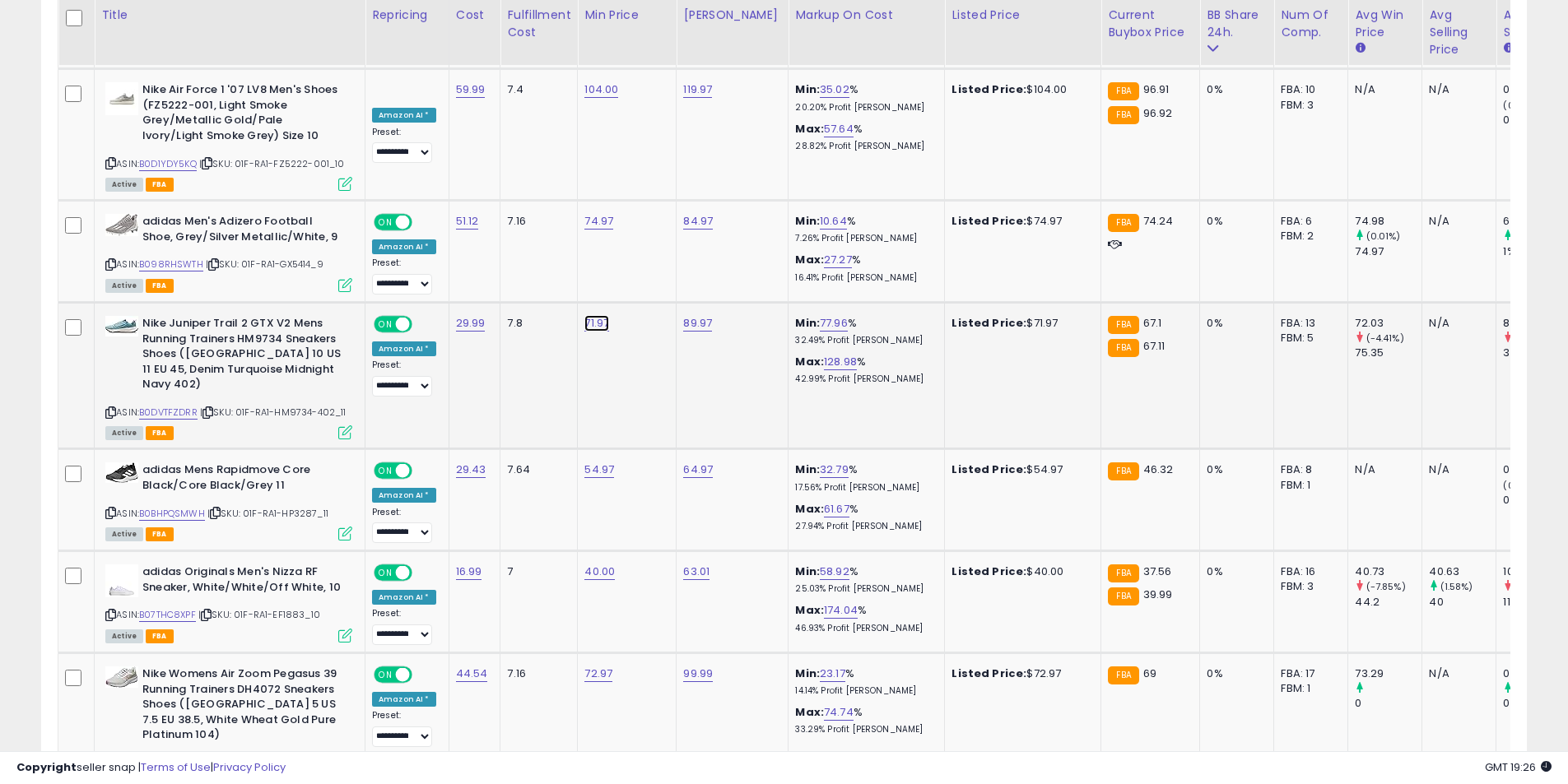
click at [595, 315] on link "71.97" at bounding box center [596, 323] width 24 height 16
drag, startPoint x: 499, startPoint y: 251, endPoint x: 424, endPoint y: 250, distance: 75.0
type input "*****"
click button "submit" at bounding box center [637, 250] width 28 height 24
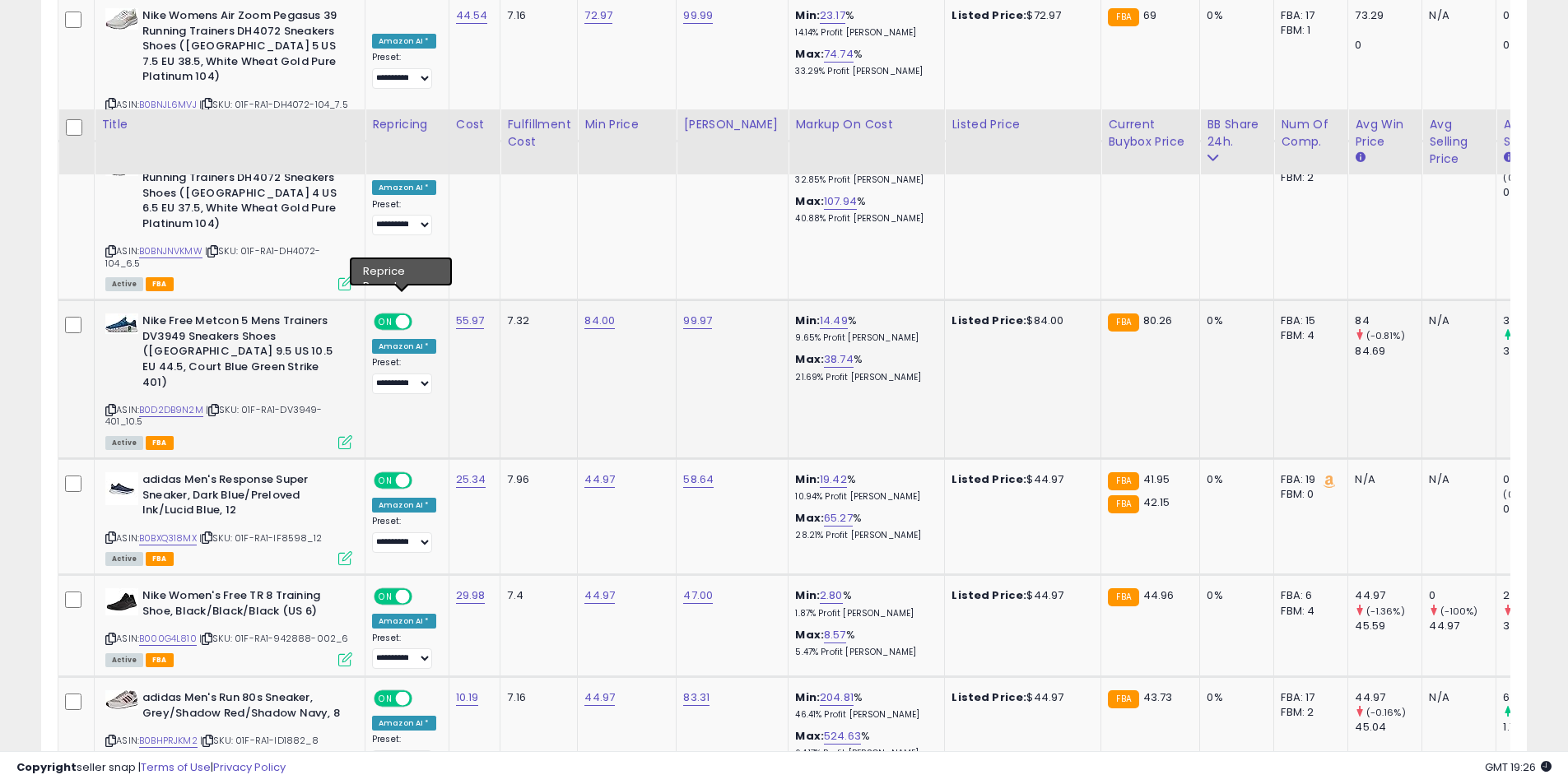
scroll to position [3496, 0]
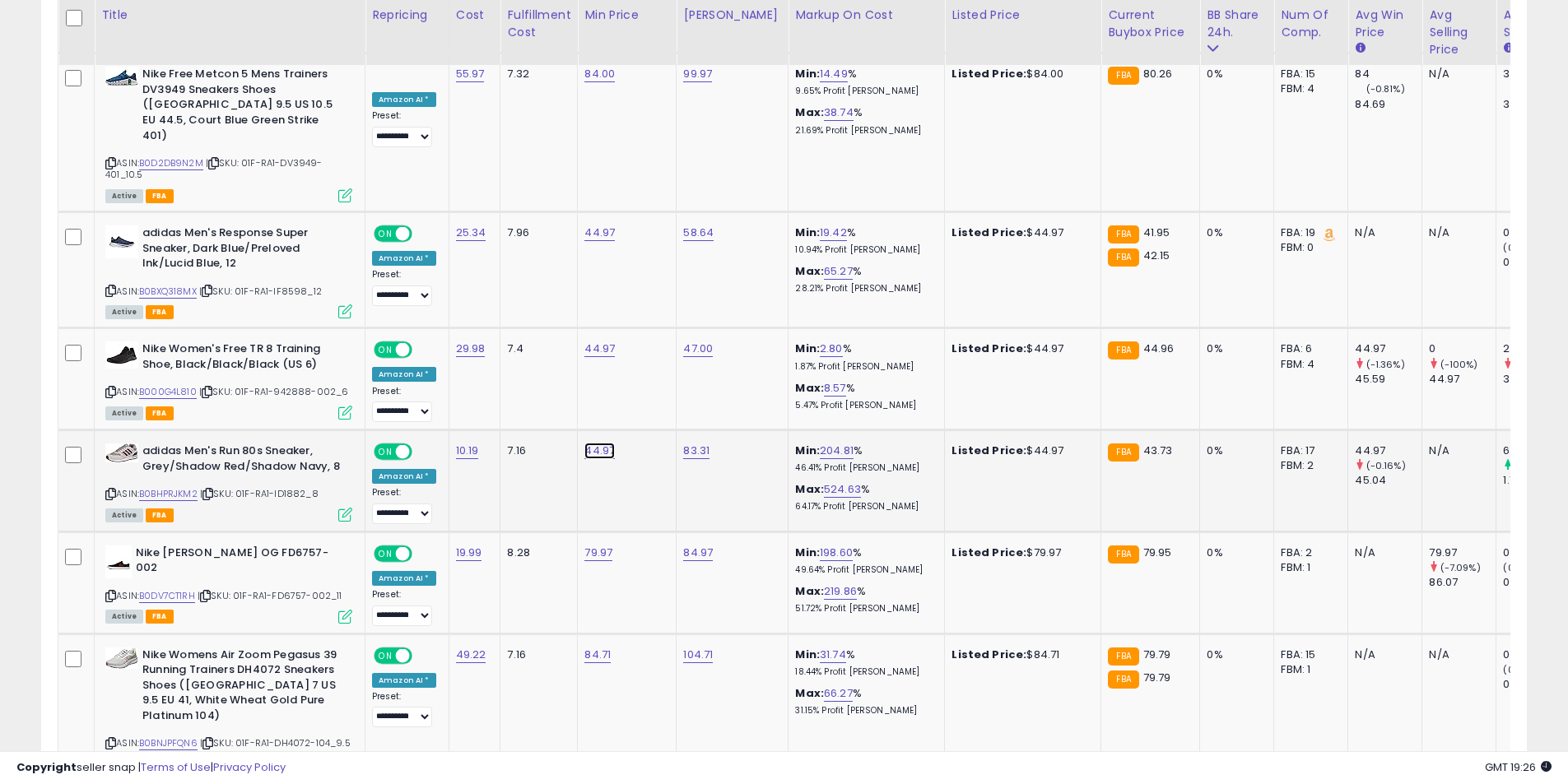
click at [584, 442] on link "44.97" at bounding box center [600, 450] width 31 height 16
drag, startPoint x: 499, startPoint y: 317, endPoint x: 488, endPoint y: 316, distance: 11.0
click at [488, 316] on input "*****" at bounding box center [546, 319] width 147 height 28
type input "*****"
click button "submit" at bounding box center [639, 317] width 28 height 24
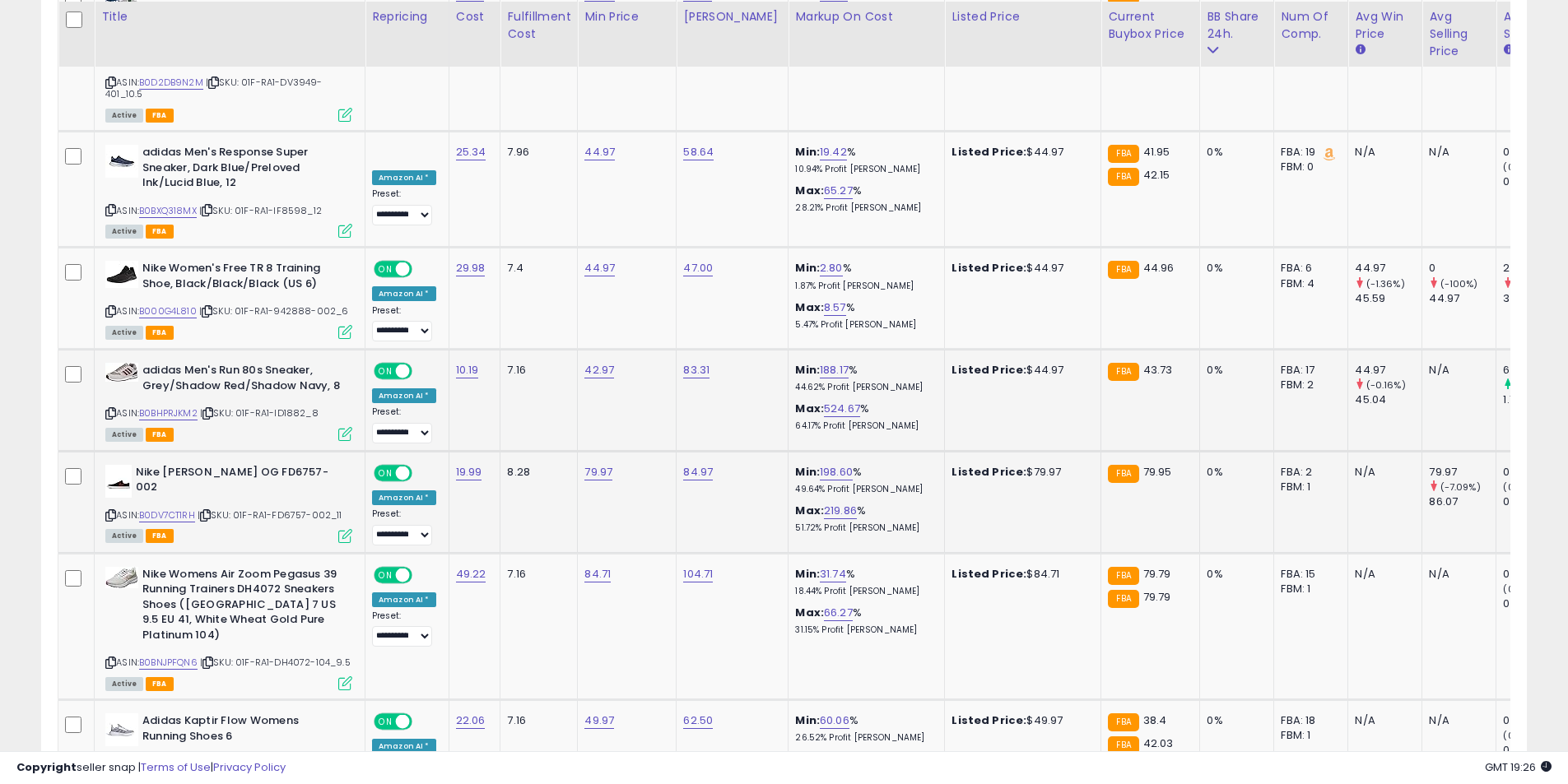
scroll to position [3578, 0]
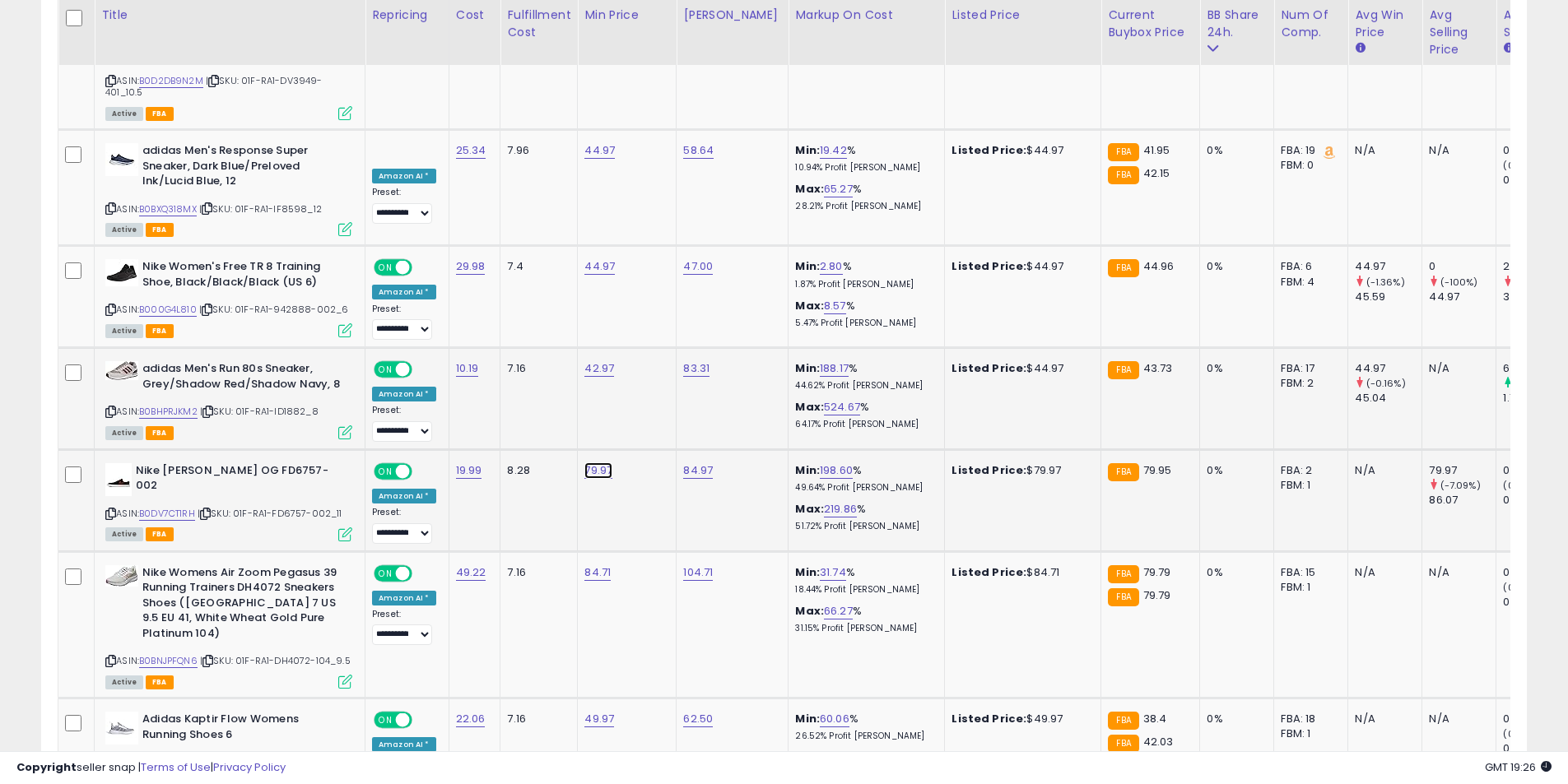
click at [584, 462] on link "79.97" at bounding box center [598, 470] width 28 height 16
drag, startPoint x: 580, startPoint y: 338, endPoint x: 392, endPoint y: 318, distance: 189.1
click at [392, 318] on tbody "**********" at bounding box center [982, 435] width 1847 height 6032
type input "*****"
click button "submit" at bounding box center [639, 335] width 28 height 24
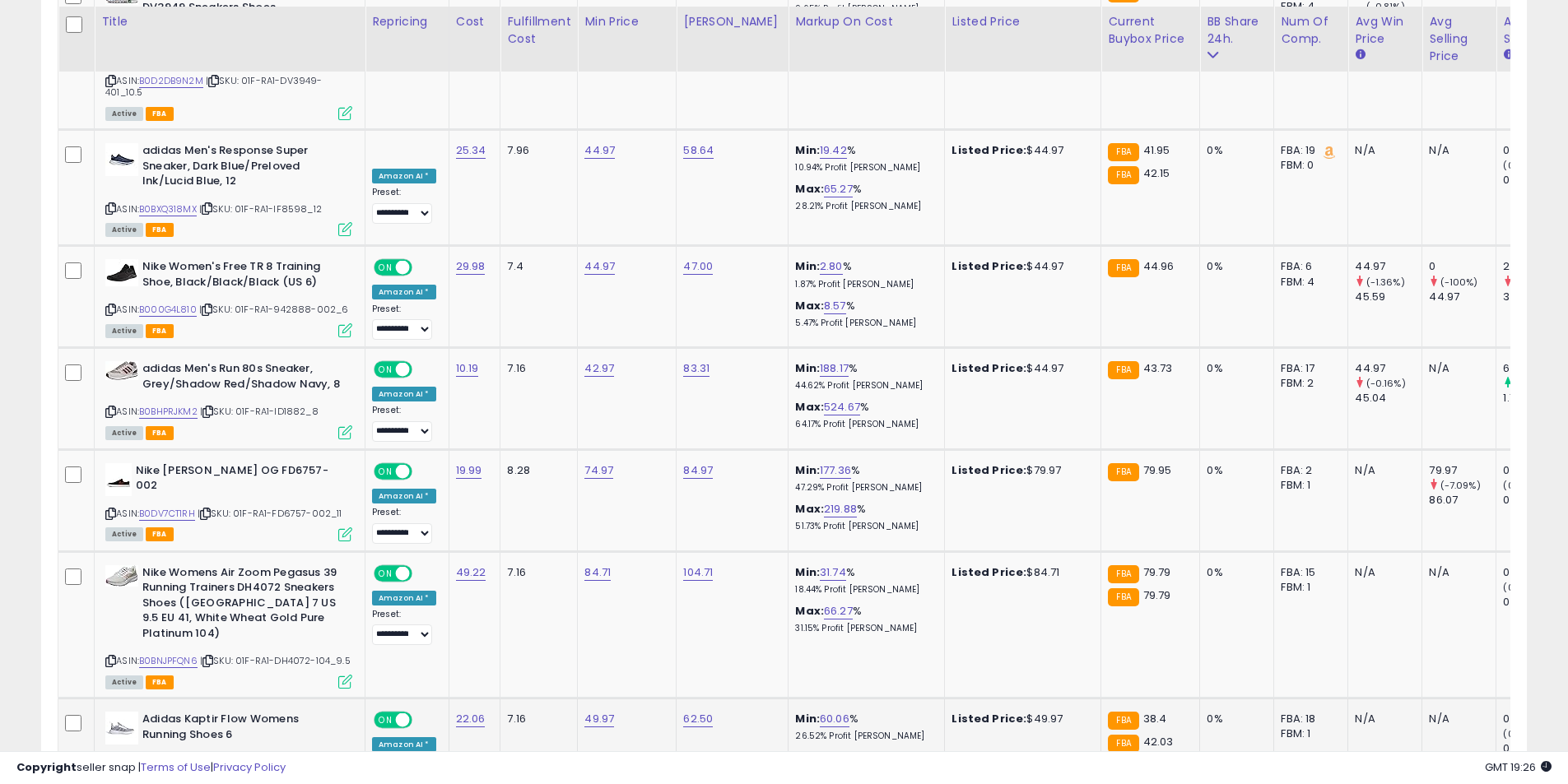
scroll to position [3743, 0]
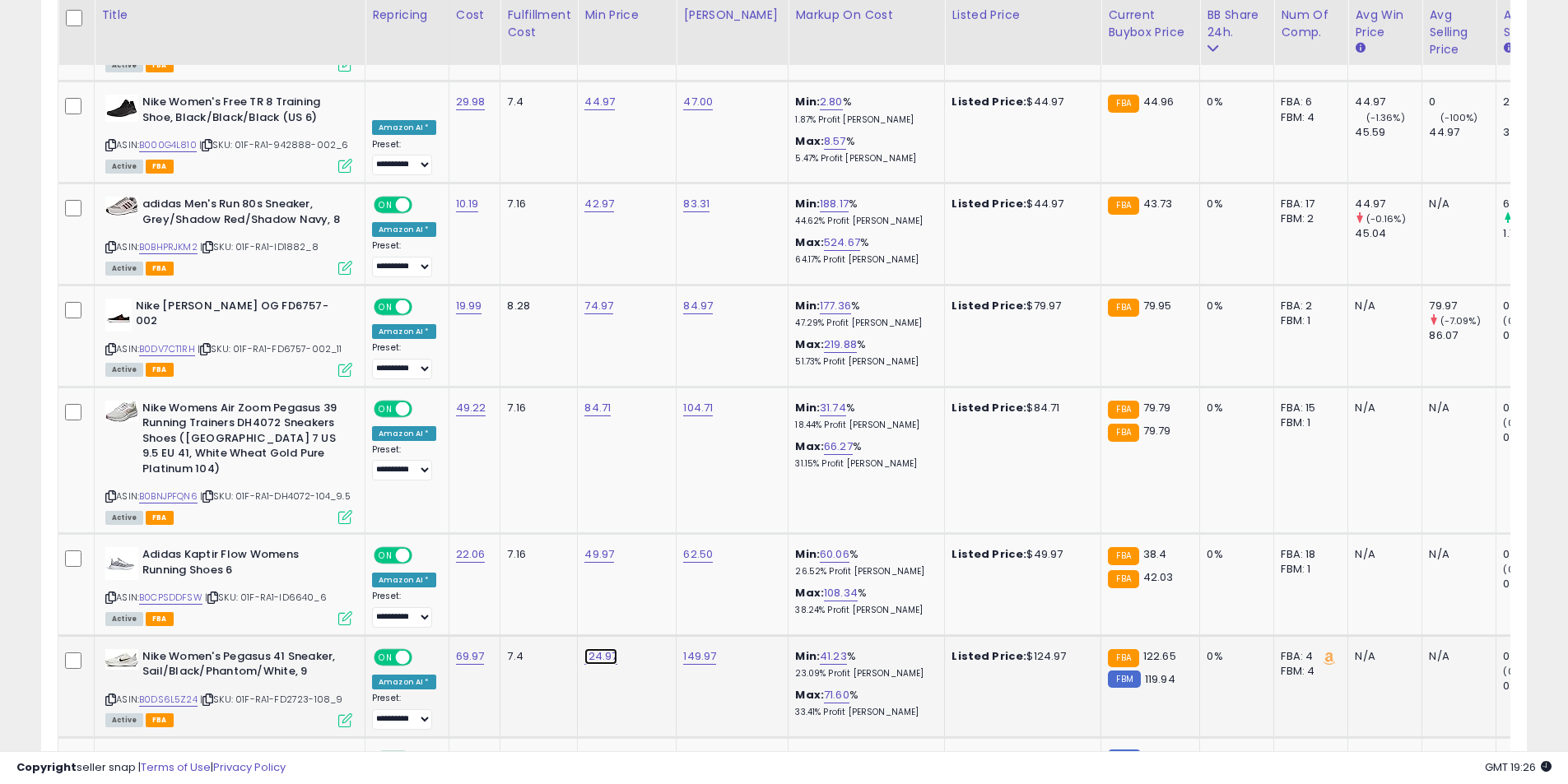
click at [594, 648] on link "124.97" at bounding box center [601, 656] width 33 height 16
drag, startPoint x: 552, startPoint y: 521, endPoint x: 404, endPoint y: 507, distance: 148.7
click at [404, 508] on tbody "**********" at bounding box center [982, 270] width 1847 height 6032
type input "******"
click button "submit" at bounding box center [640, 518] width 28 height 24
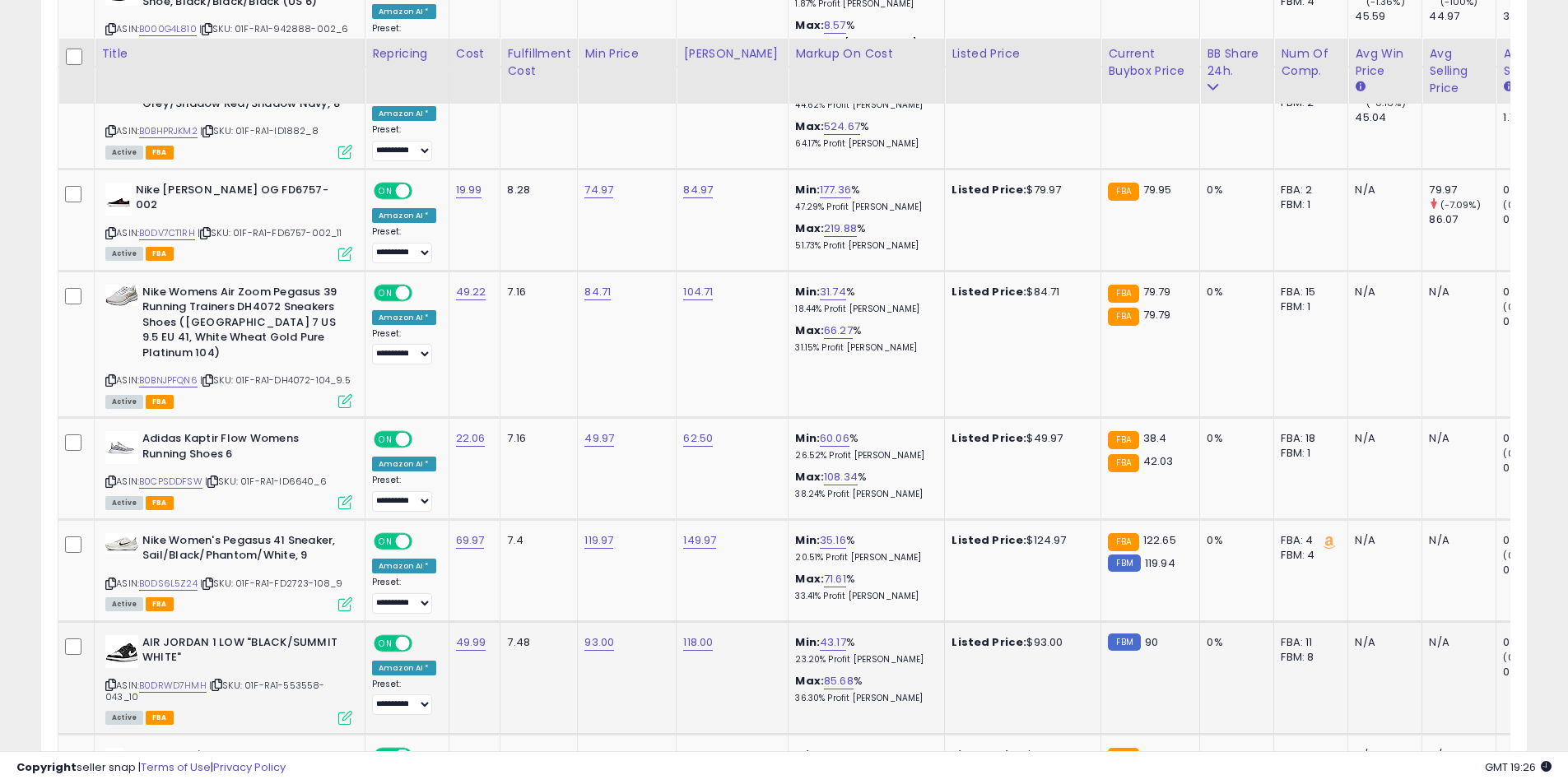
scroll to position [3907, 0]
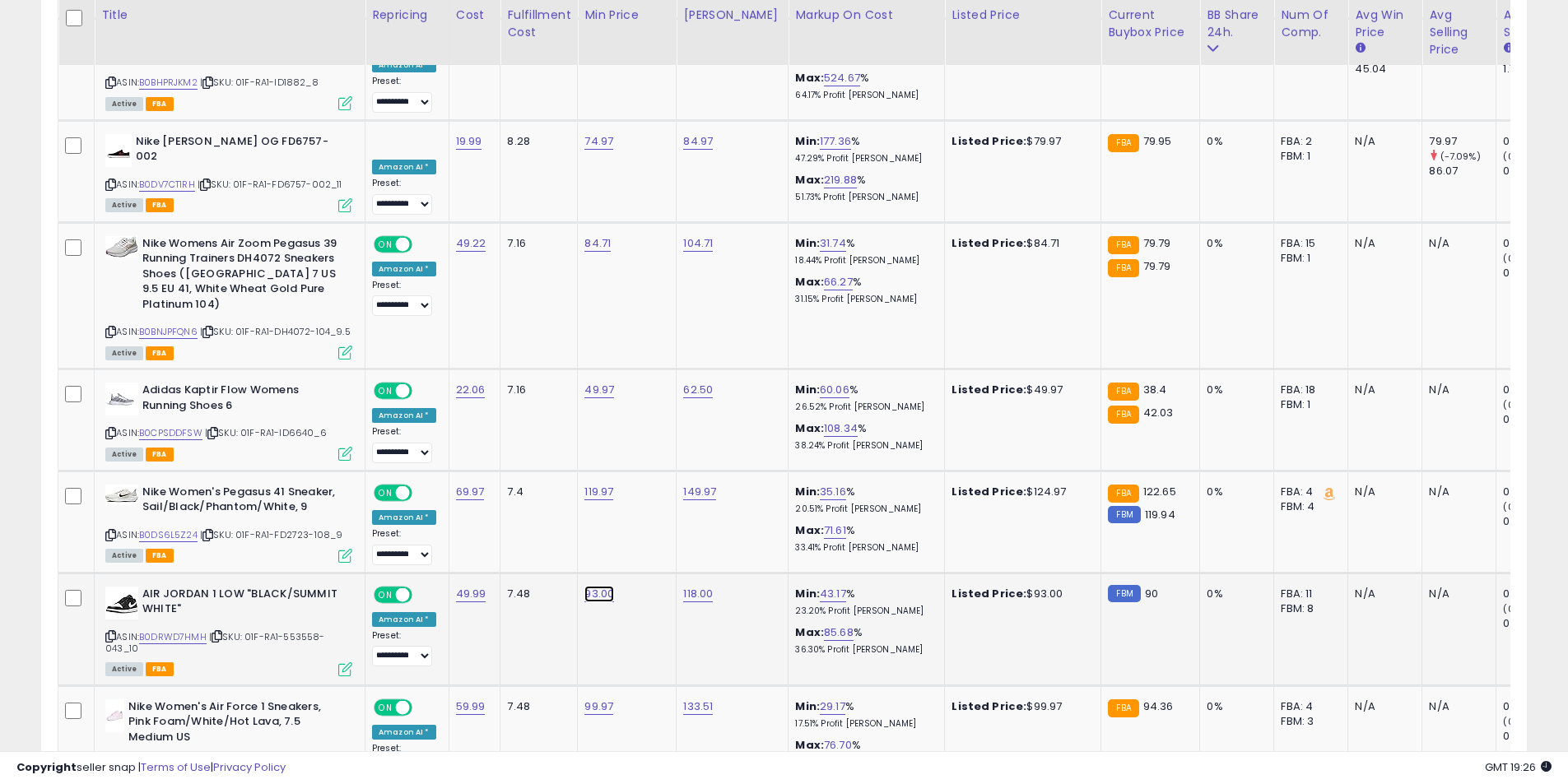
click at [584, 586] on link "93.00" at bounding box center [599, 594] width 30 height 16
drag, startPoint x: 551, startPoint y: 458, endPoint x: 290, endPoint y: 445, distance: 261.3
click at [290, 446] on tbody "**********" at bounding box center [982, 106] width 1847 height 6032
type input "**"
click button "submit" at bounding box center [639, 456] width 28 height 24
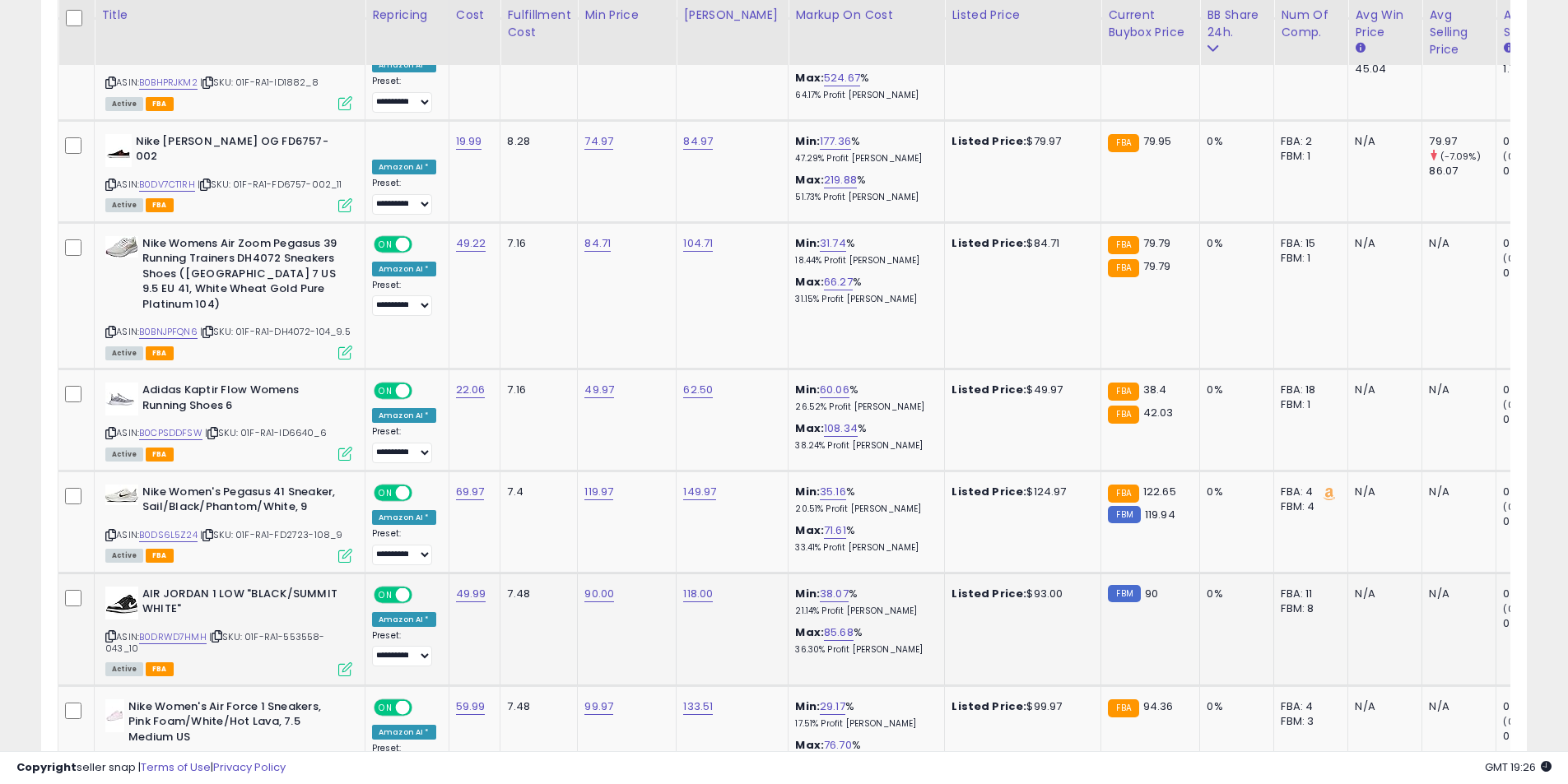
click at [108, 632] on icon at bounding box center [110, 637] width 11 height 9
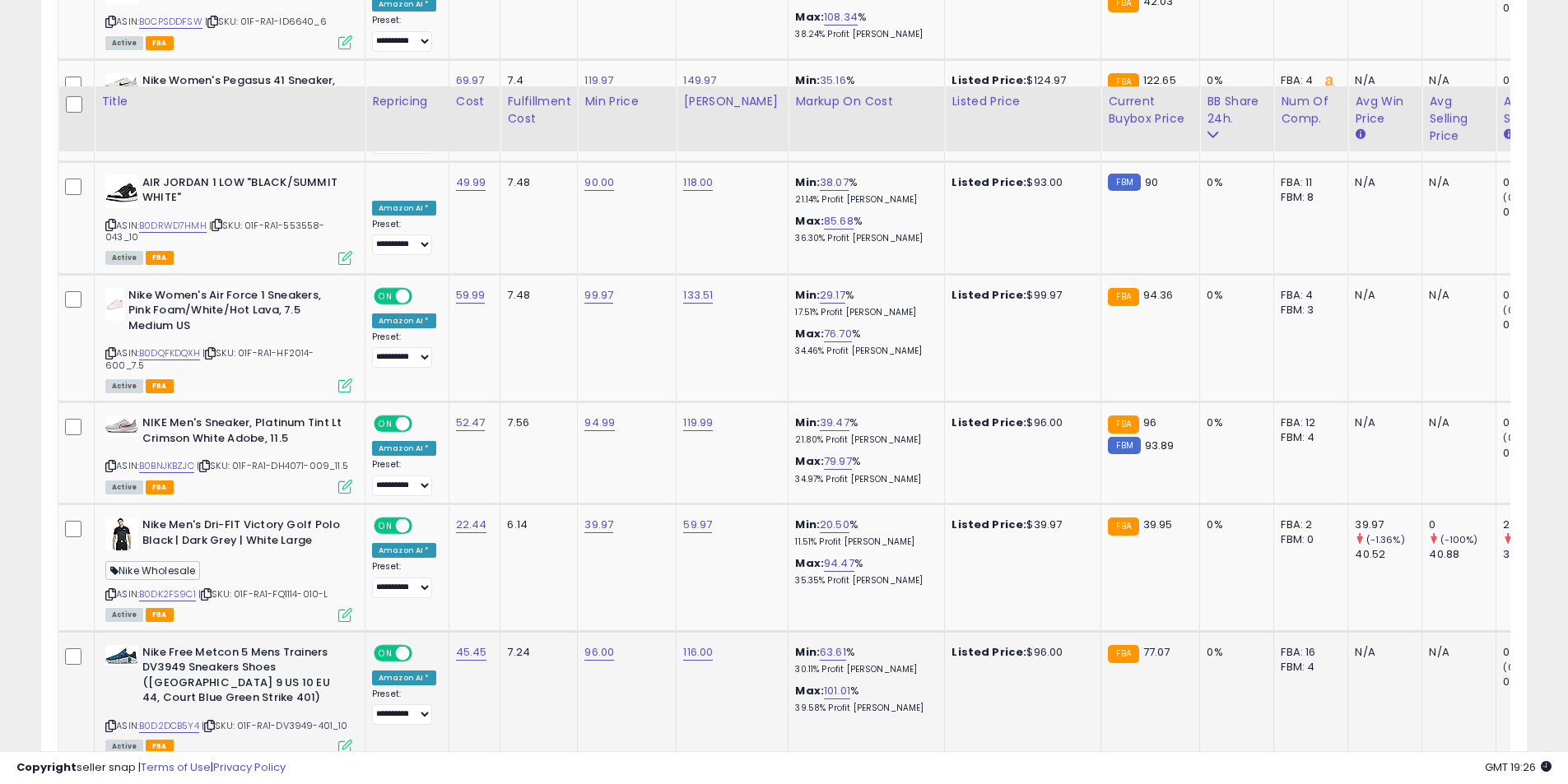
scroll to position [4565, 0]
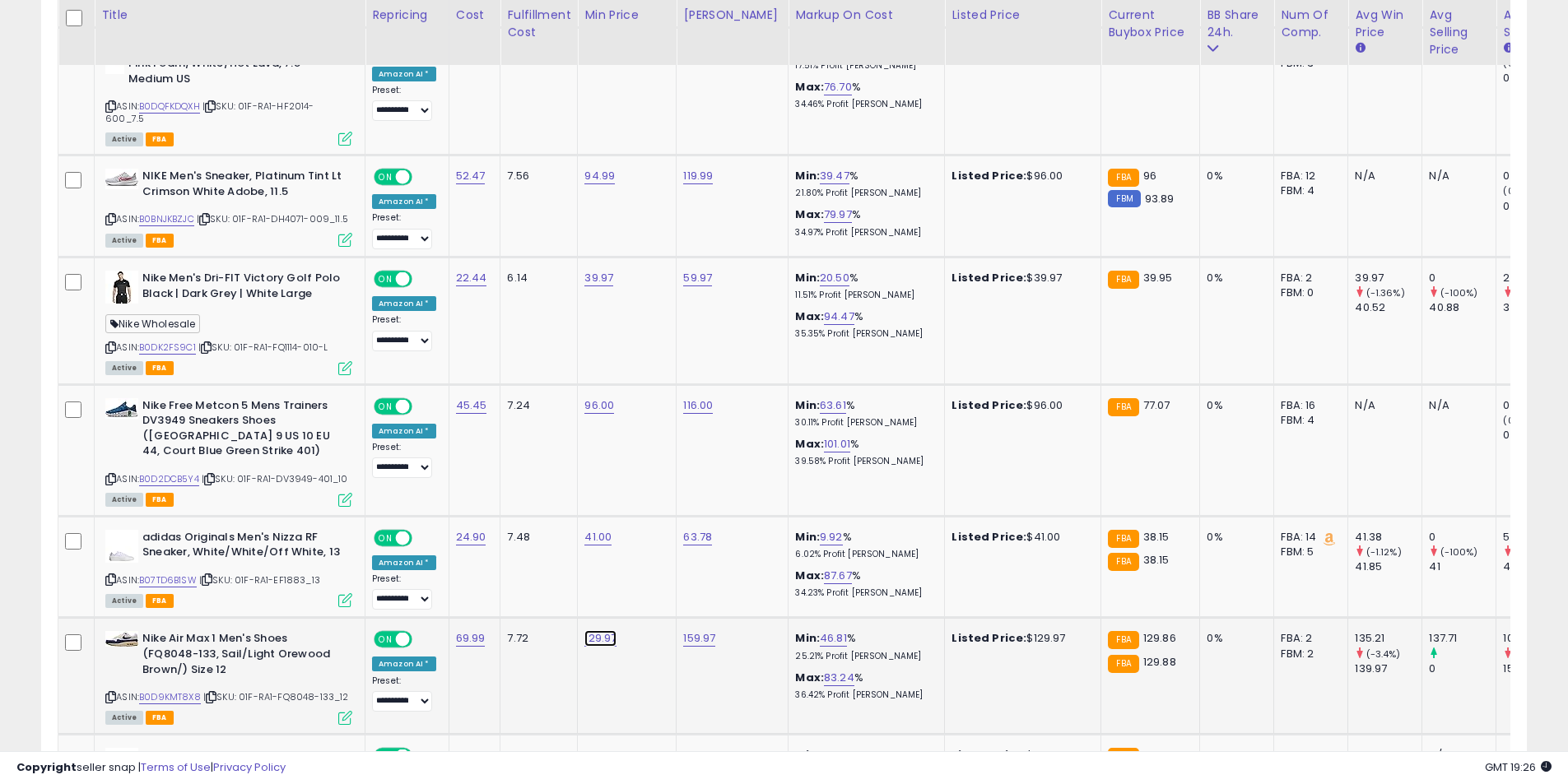
click at [589, 630] on link "129.97" at bounding box center [600, 638] width 32 height 16
drag, startPoint x: 574, startPoint y: 486, endPoint x: 366, endPoint y: 482, distance: 208.0
type input "******"
click button "submit" at bounding box center [640, 486] width 28 height 24
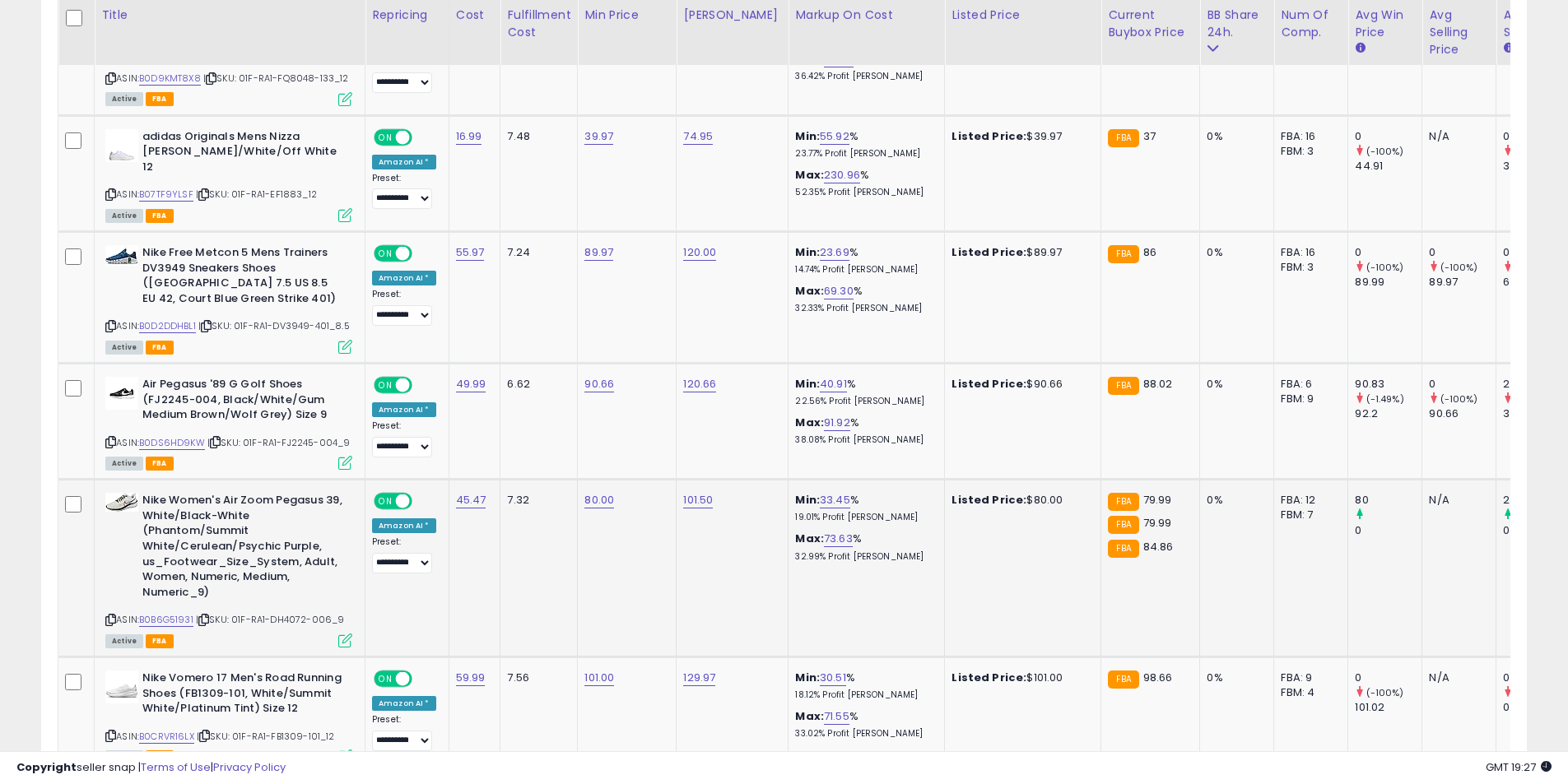
scroll to position [5223, 0]
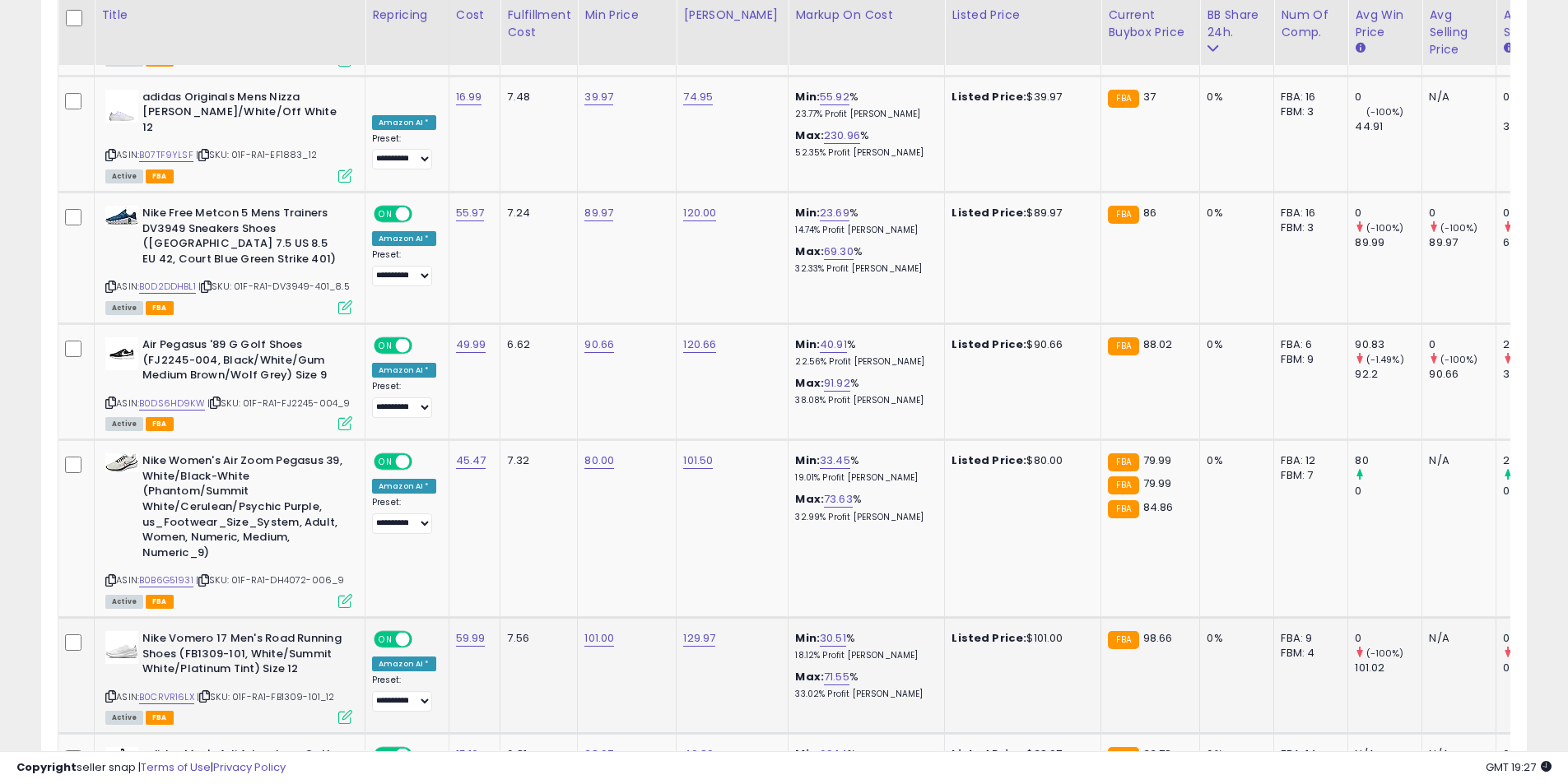
click at [108, 692] on icon at bounding box center [110, 696] width 11 height 9
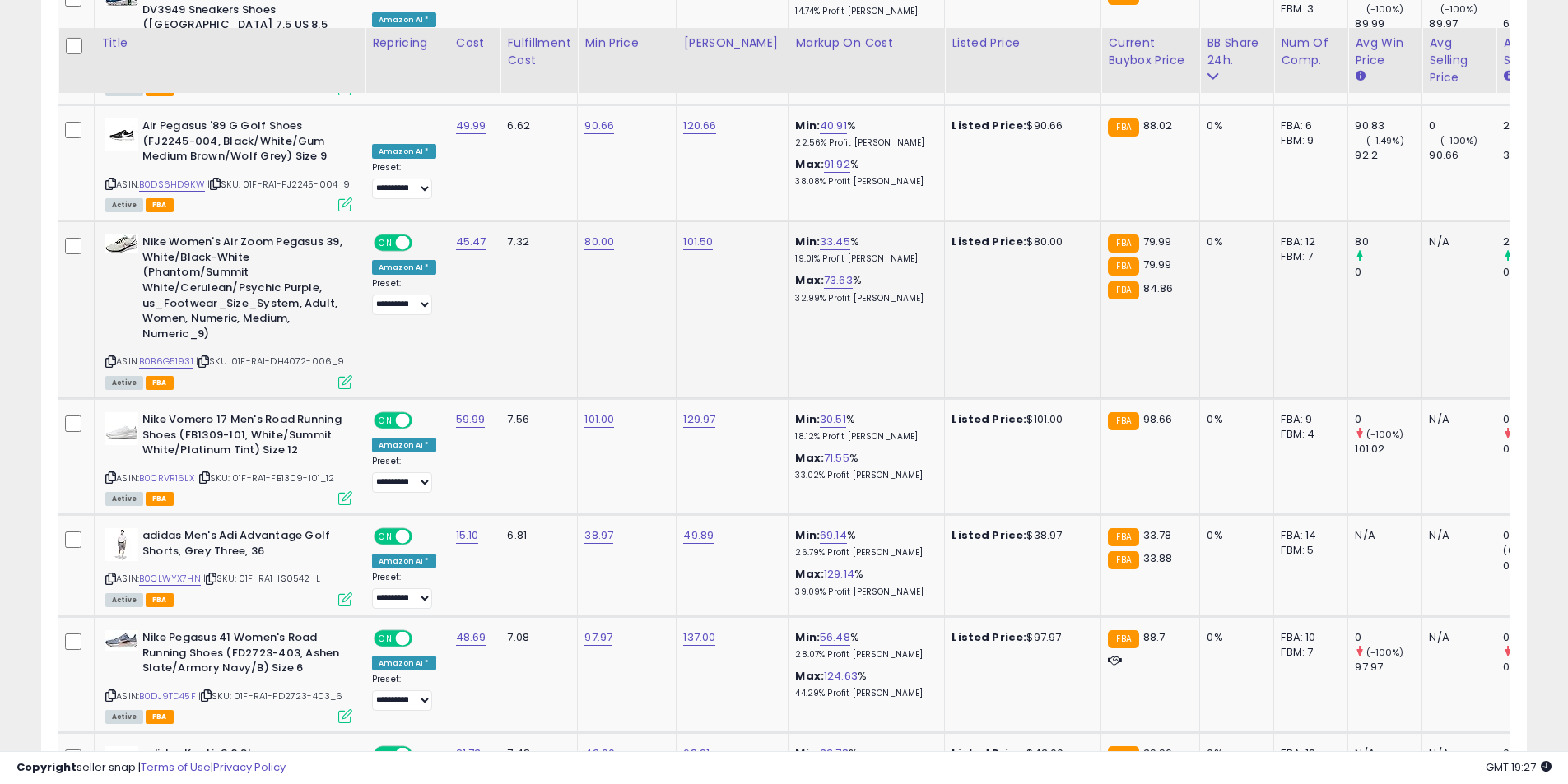
scroll to position [5470, 0]
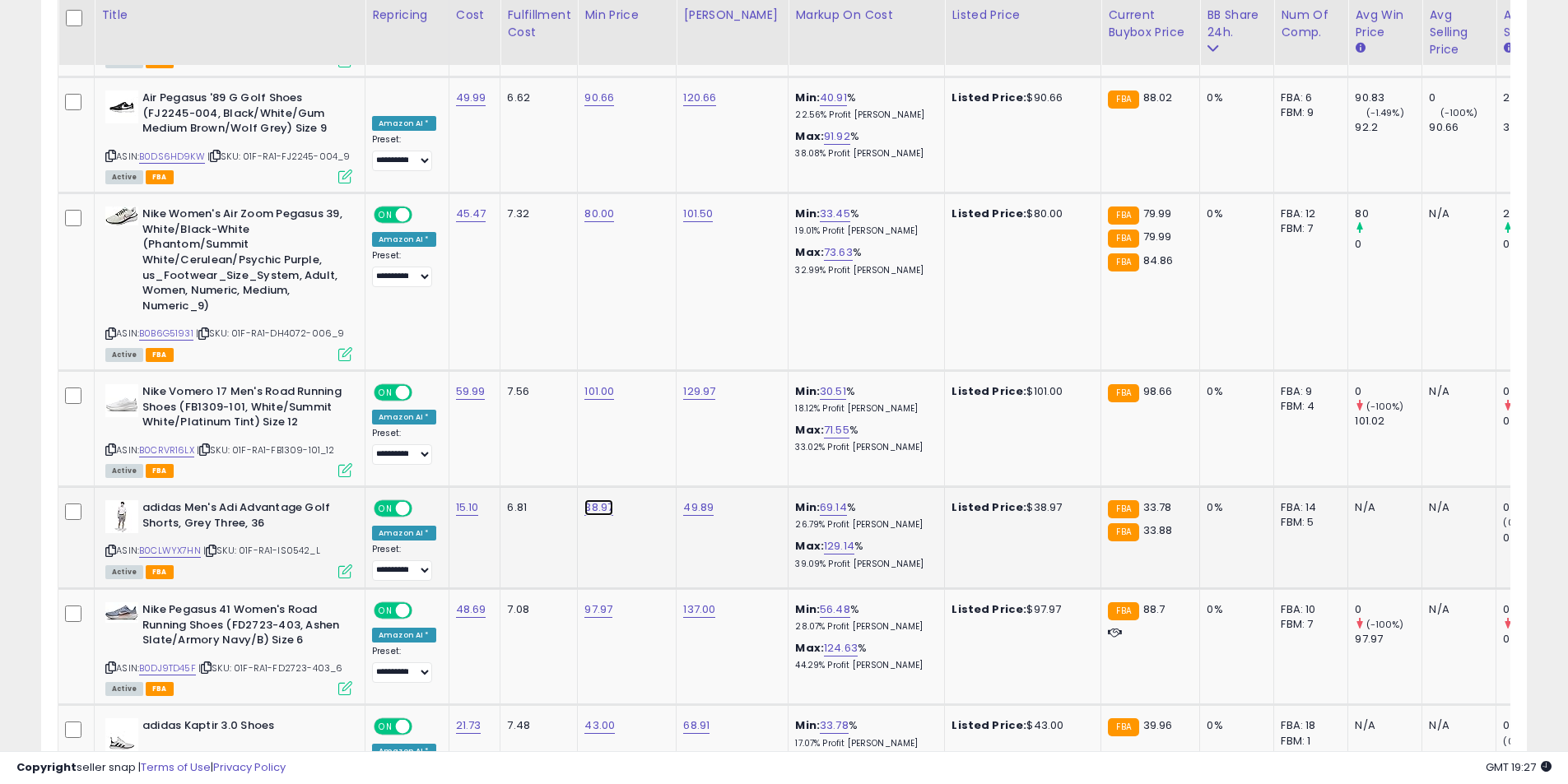
click at [593, 499] on link "38.97" at bounding box center [599, 507] width 29 height 16
drag, startPoint x: 404, startPoint y: 337, endPoint x: 376, endPoint y: 330, distance: 28.9
type input "*****"
click button "submit" at bounding box center [639, 340] width 28 height 24
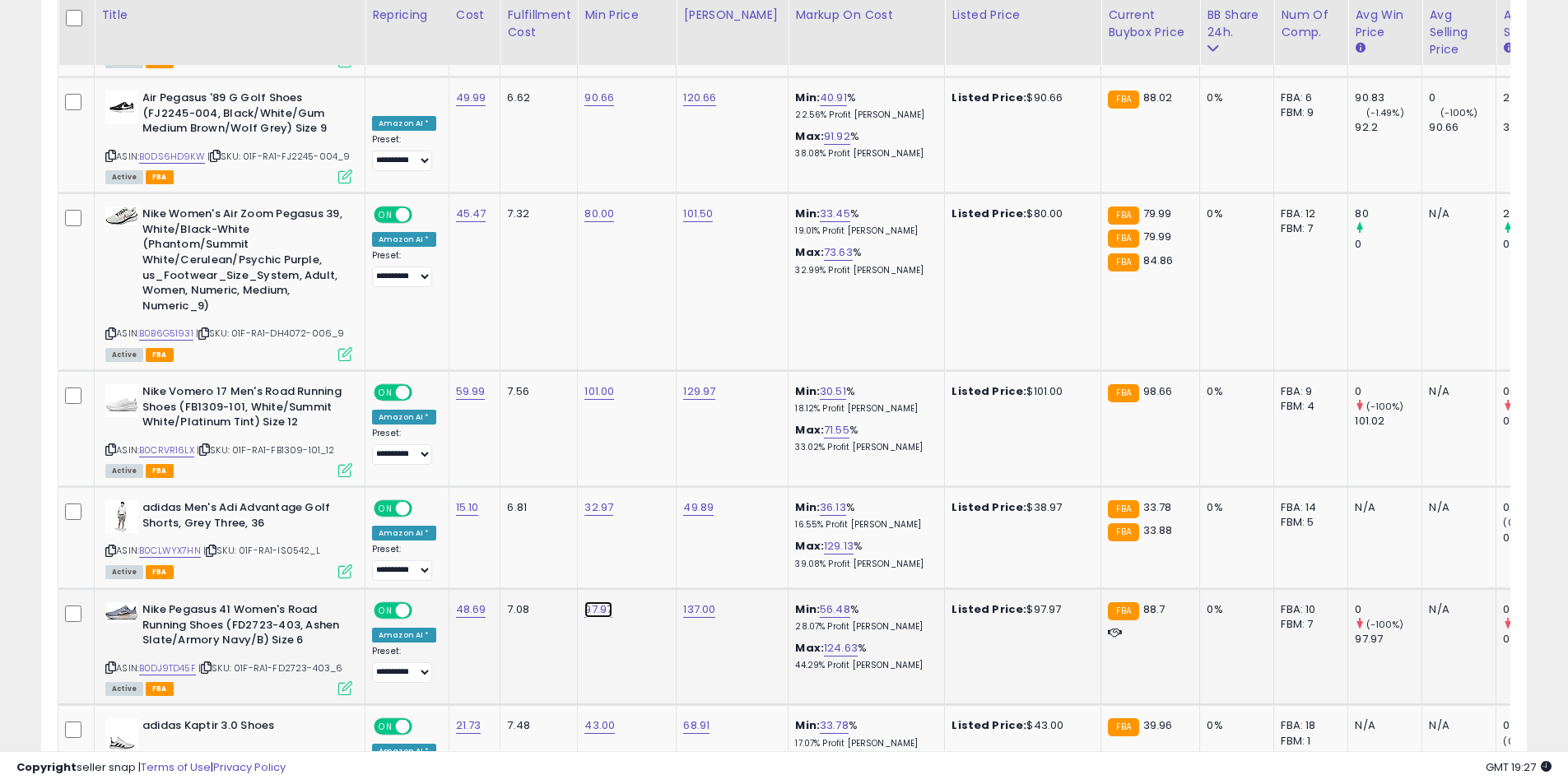
click at [590, 601] on link "97.97" at bounding box center [598, 609] width 28 height 16
drag, startPoint x: 541, startPoint y: 442, endPoint x: 385, endPoint y: 436, distance: 156.1
type input "****"
click button "submit" at bounding box center [639, 442] width 28 height 24
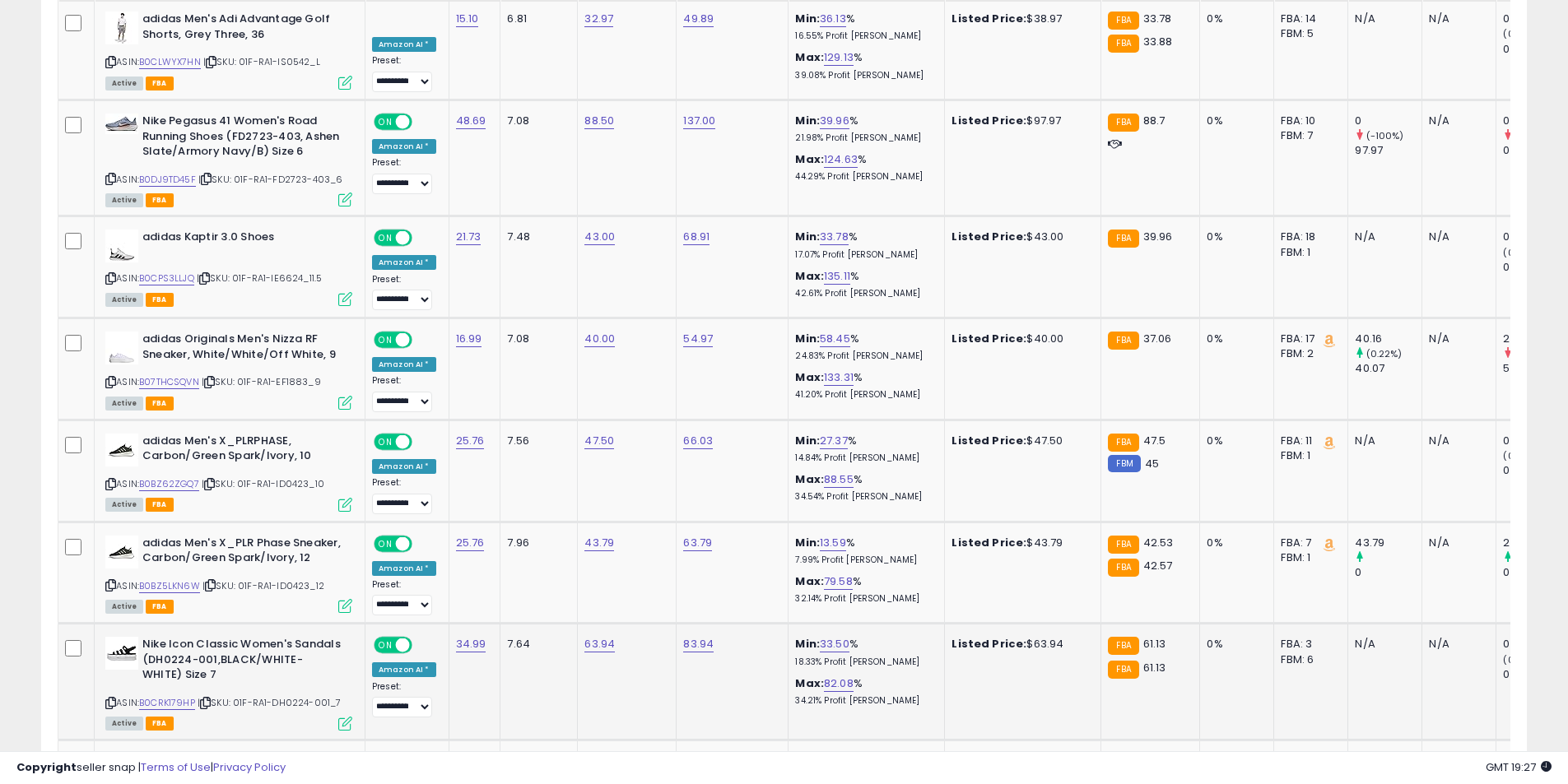
scroll to position [5964, 0]
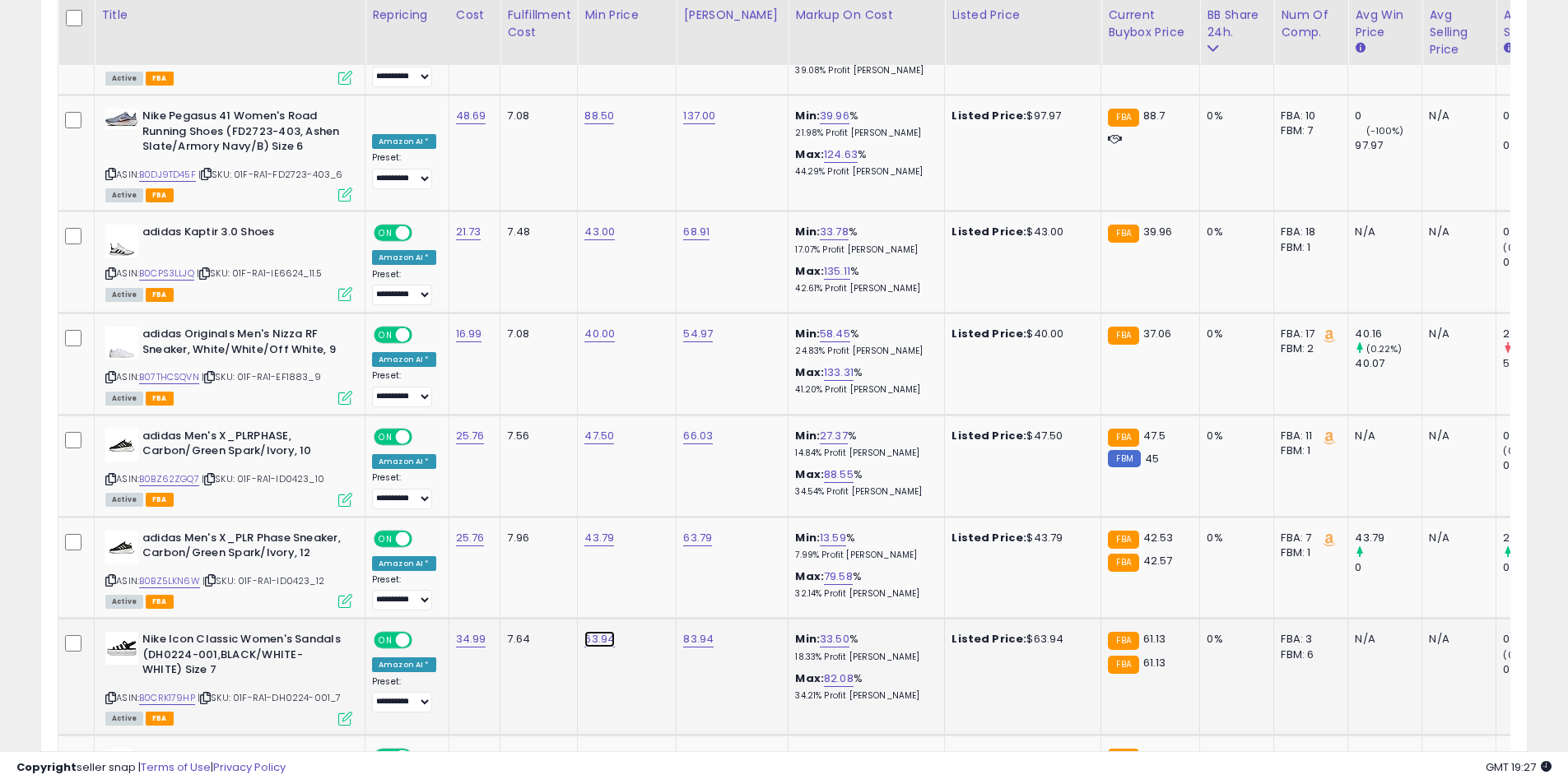
click at [597, 631] on link "63.94" at bounding box center [600, 639] width 31 height 16
drag, startPoint x: 478, startPoint y: 486, endPoint x: 393, endPoint y: 479, distance: 85.3
type input "**"
click button "submit" at bounding box center [639, 472] width 28 height 24
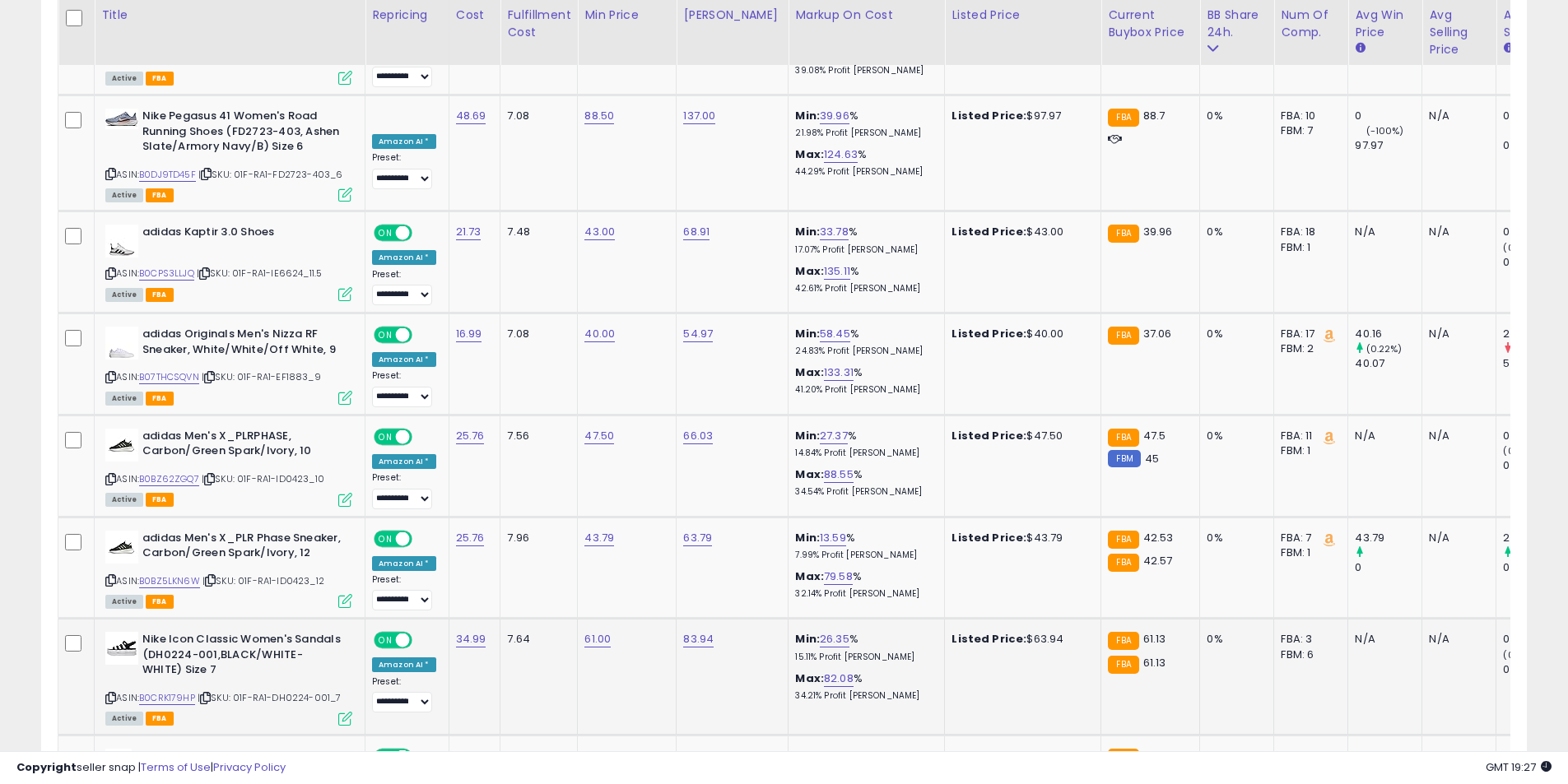
click at [107, 694] on icon at bounding box center [110, 698] width 11 height 9
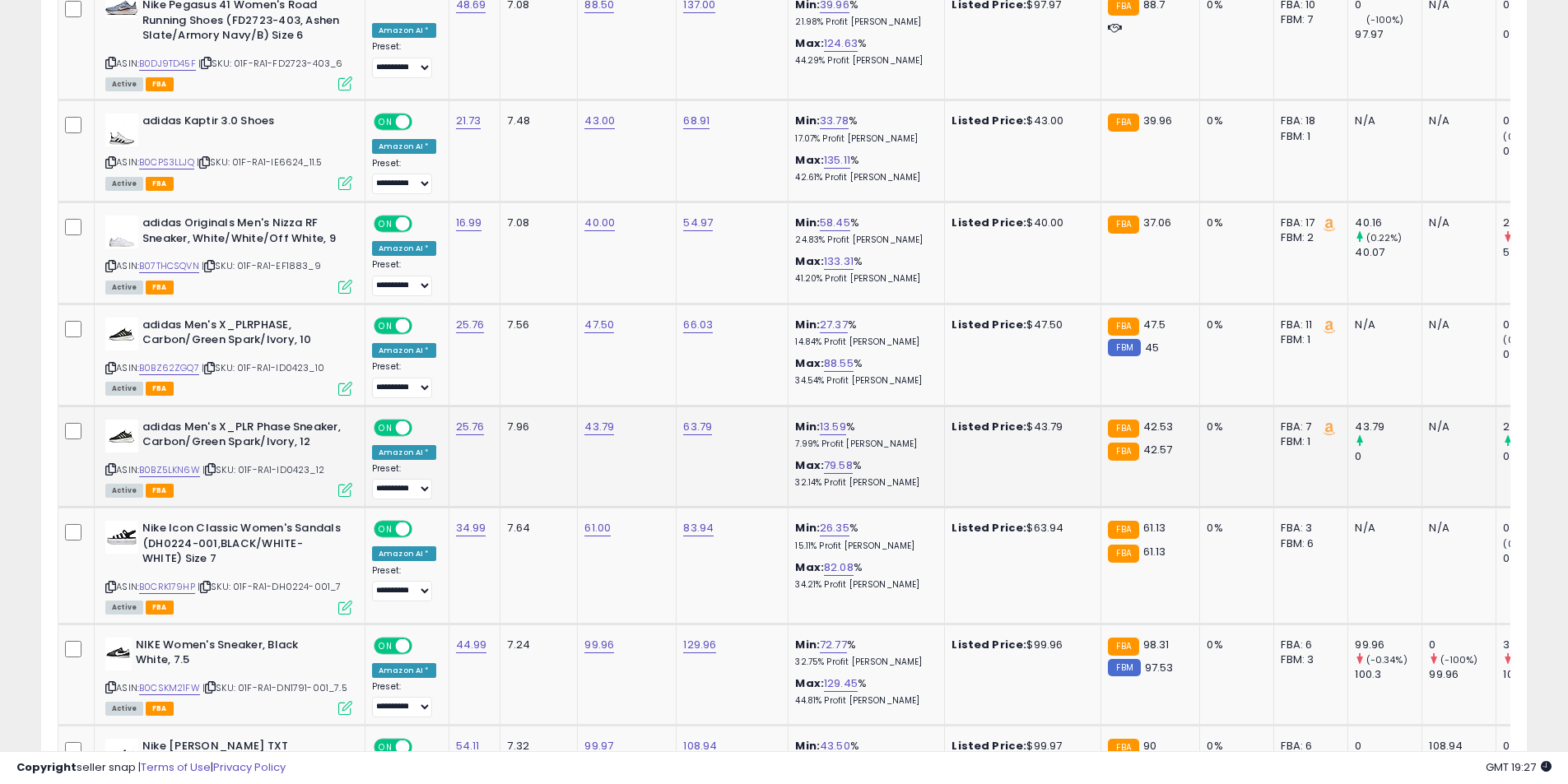
scroll to position [6128, 0]
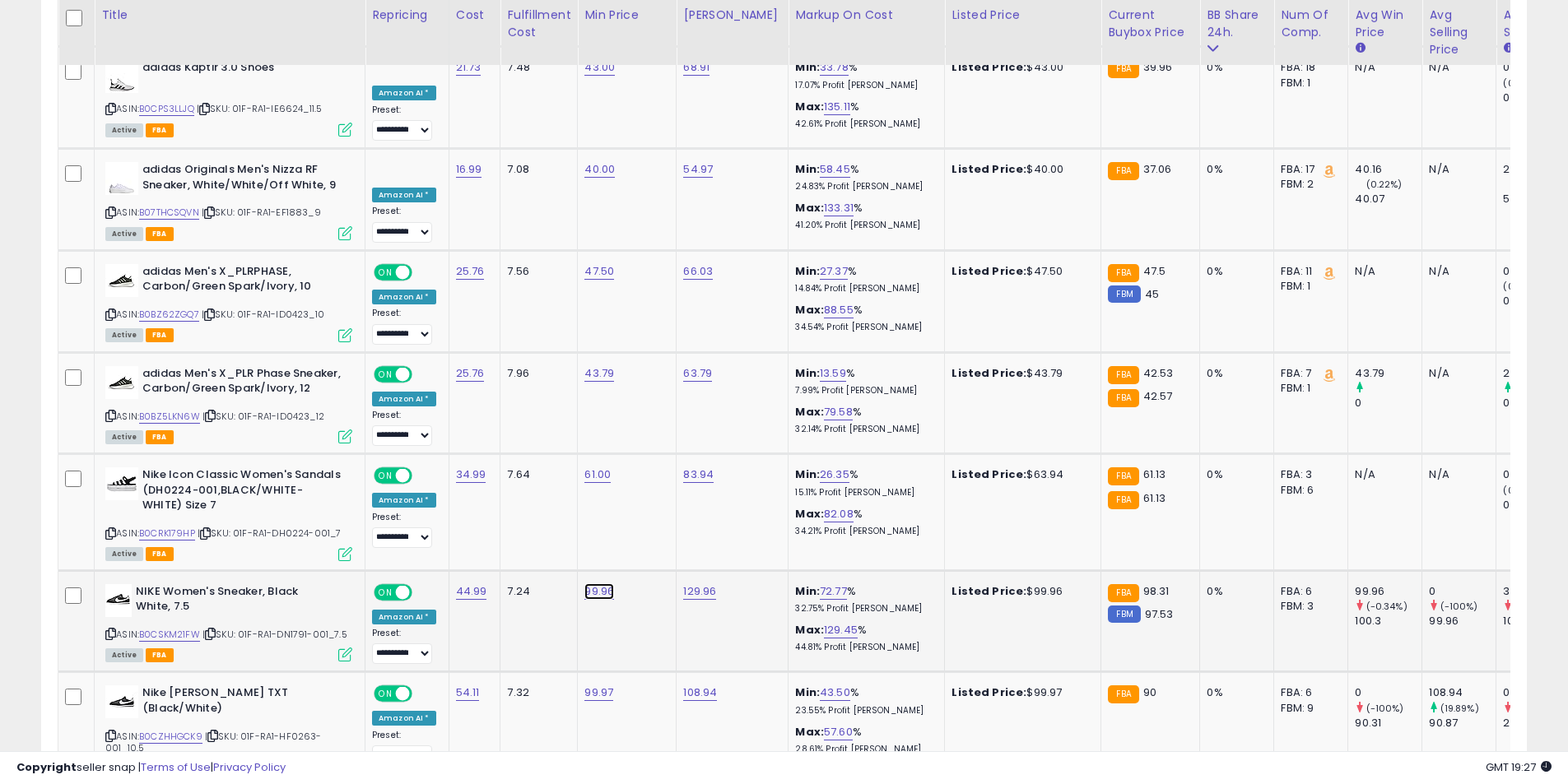
click at [604, 583] on link "99.96" at bounding box center [599, 591] width 30 height 16
drag, startPoint x: 571, startPoint y: 428, endPoint x: 411, endPoint y: 420, distance: 160.2
type input "*****"
click button "submit" at bounding box center [639, 424] width 28 height 24
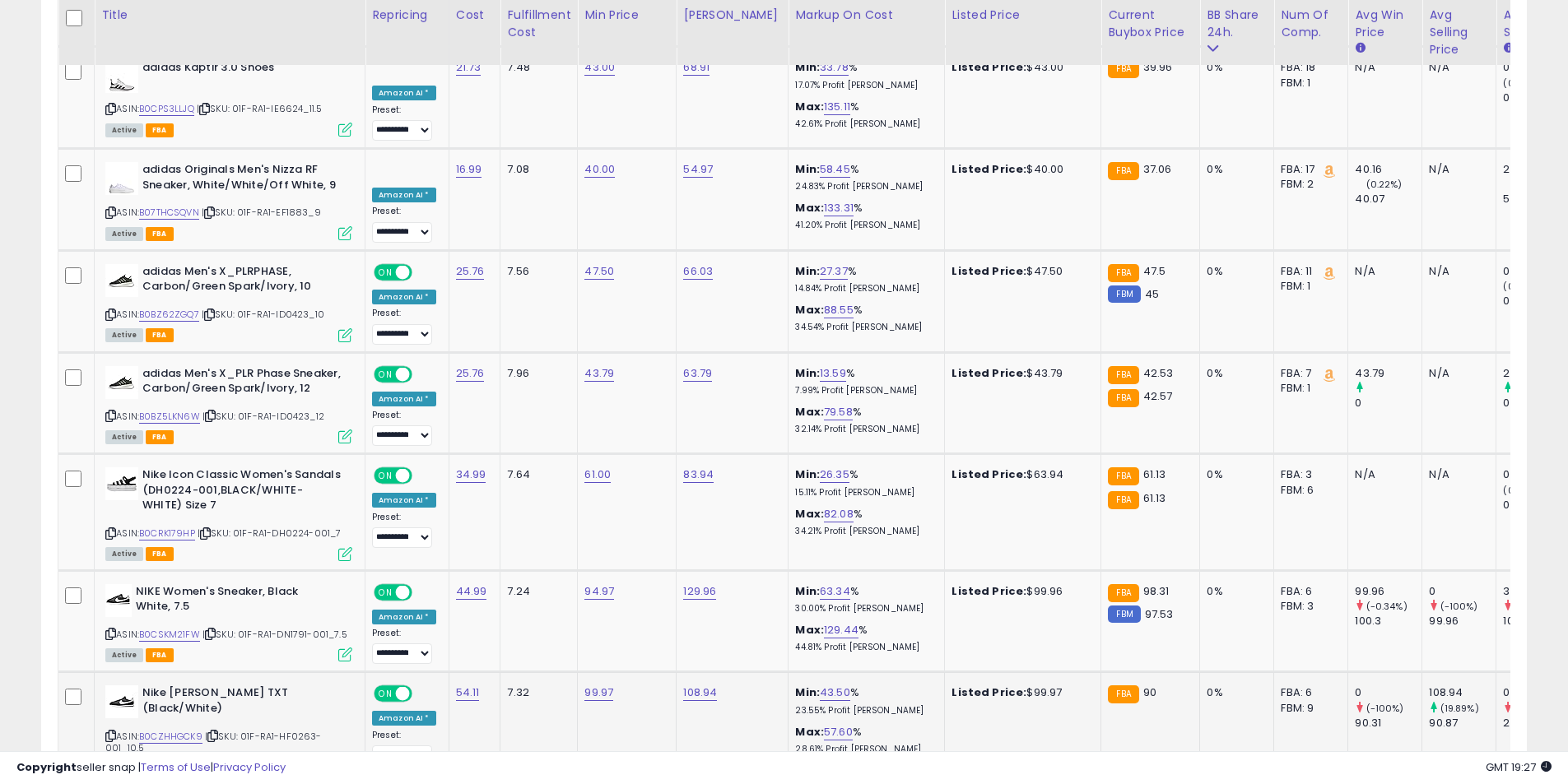
click at [110, 732] on icon at bounding box center [110, 736] width 11 height 9
click at [598, 685] on link "99.97" at bounding box center [599, 693] width 29 height 16
drag, startPoint x: 477, startPoint y: 524, endPoint x: 357, endPoint y: 527, distance: 120.0
type input "*****"
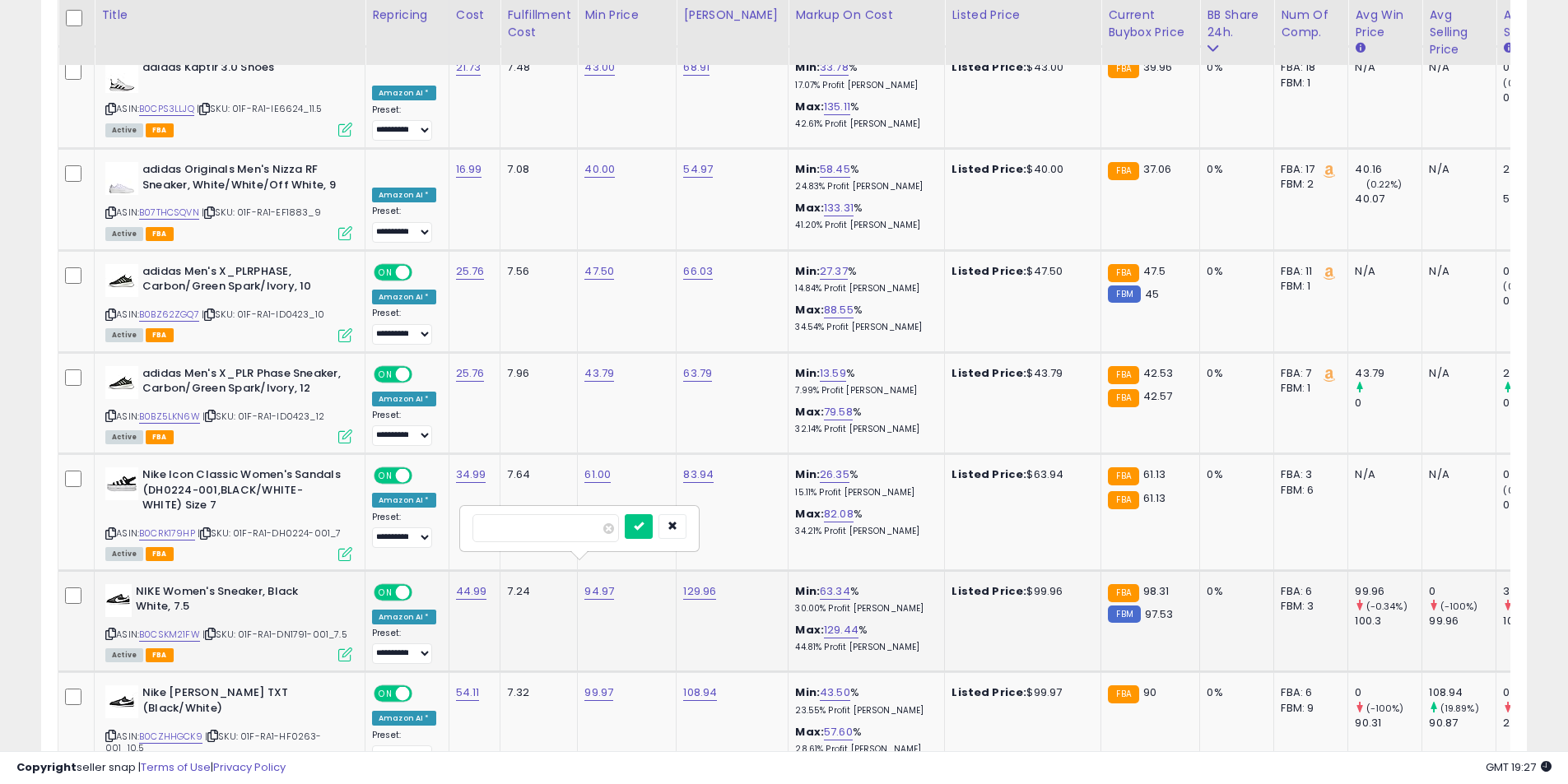
click button "submit" at bounding box center [639, 526] width 28 height 24
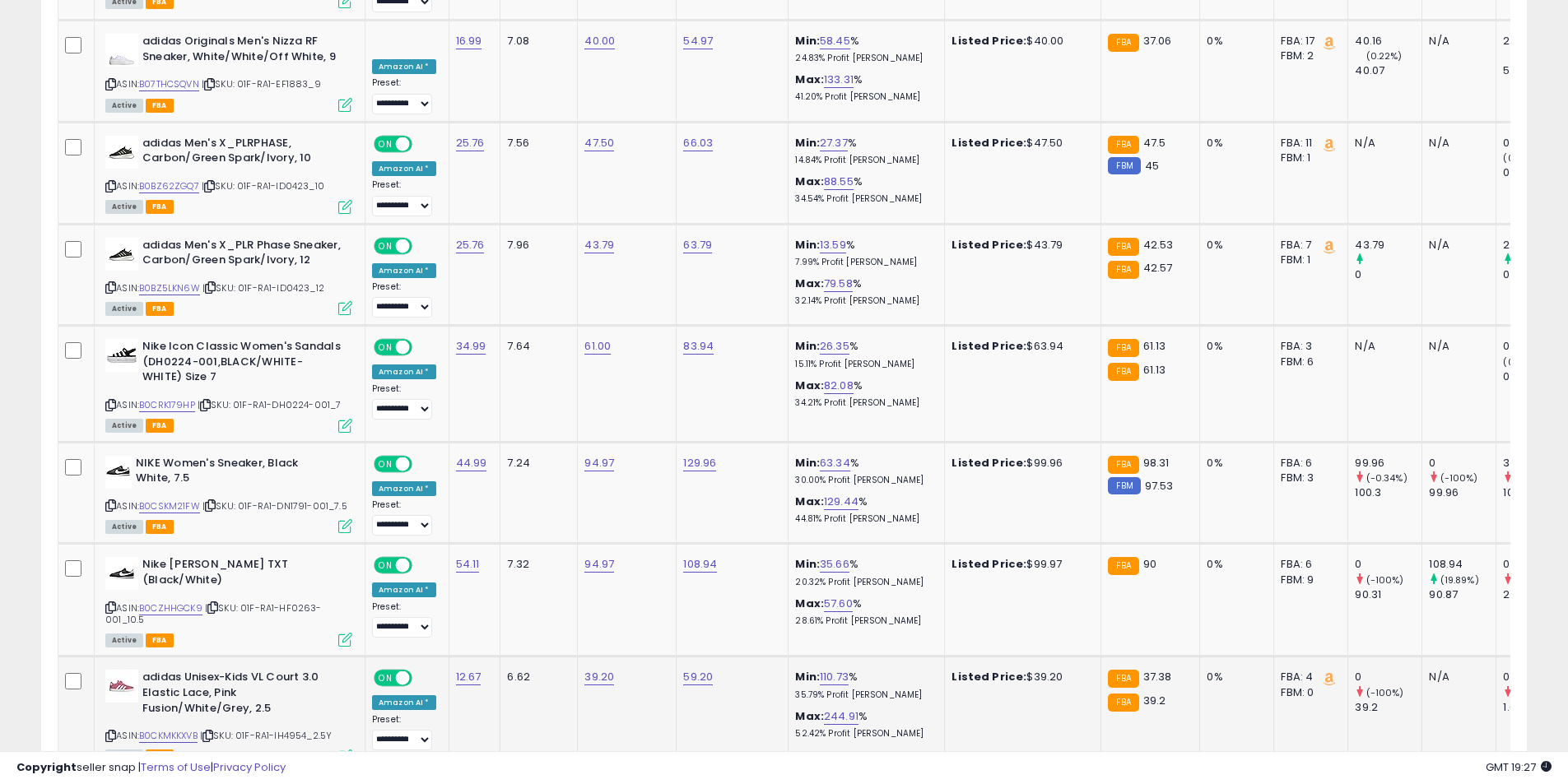
scroll to position [6276, 0]
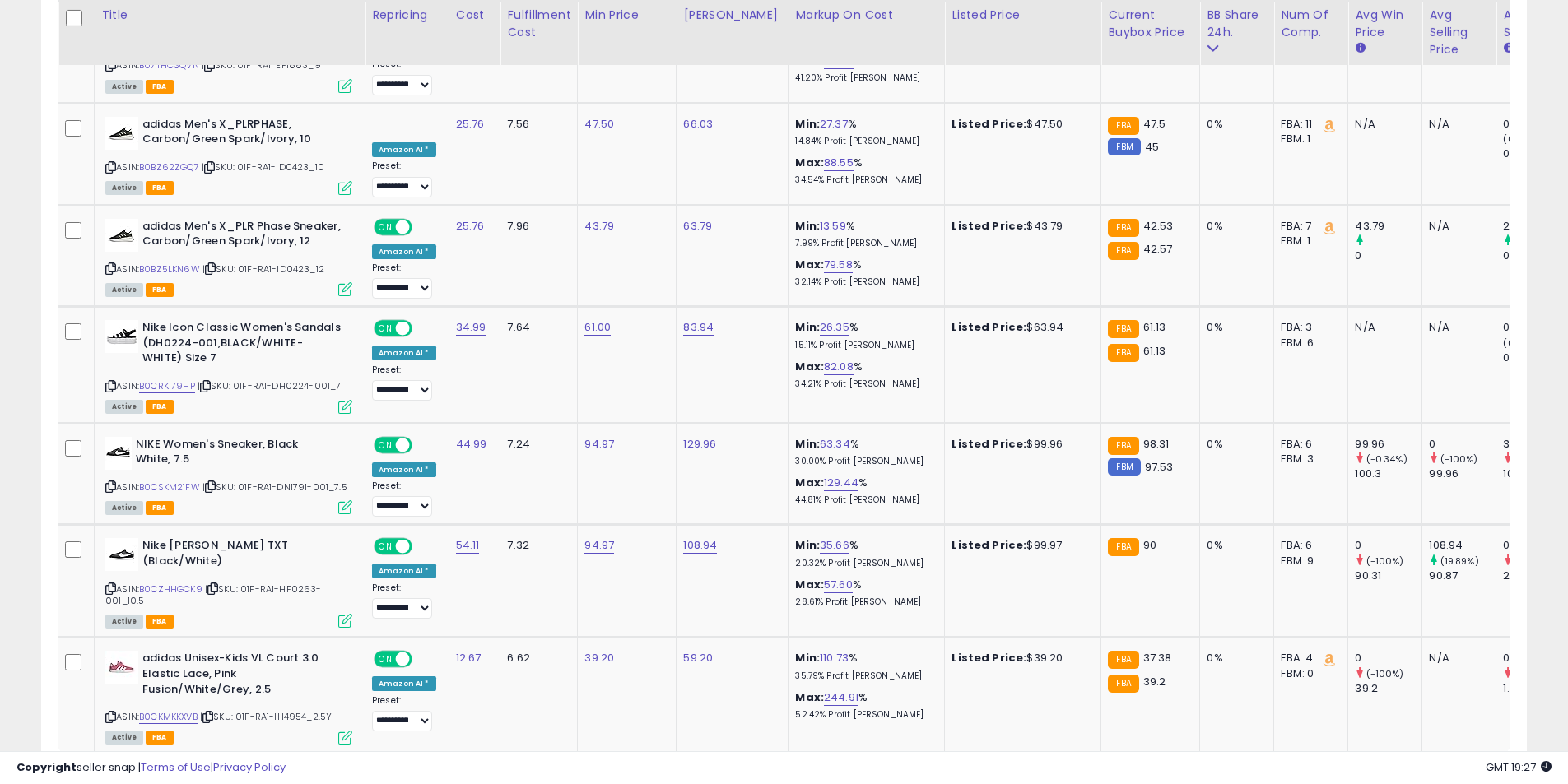
click at [1420, 771] on link "3" at bounding box center [1411, 785] width 28 height 28
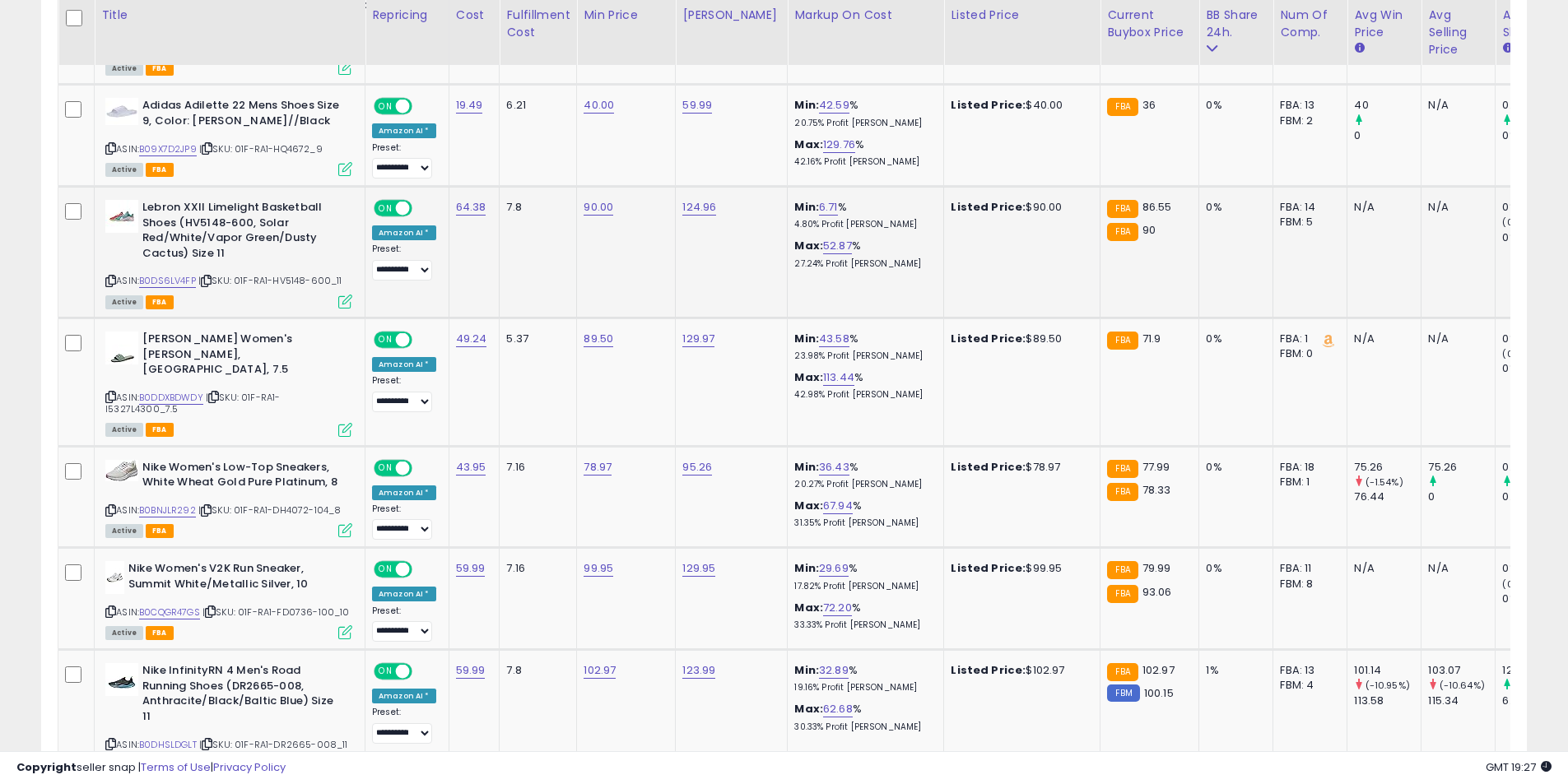
scroll to position [1356, 0]
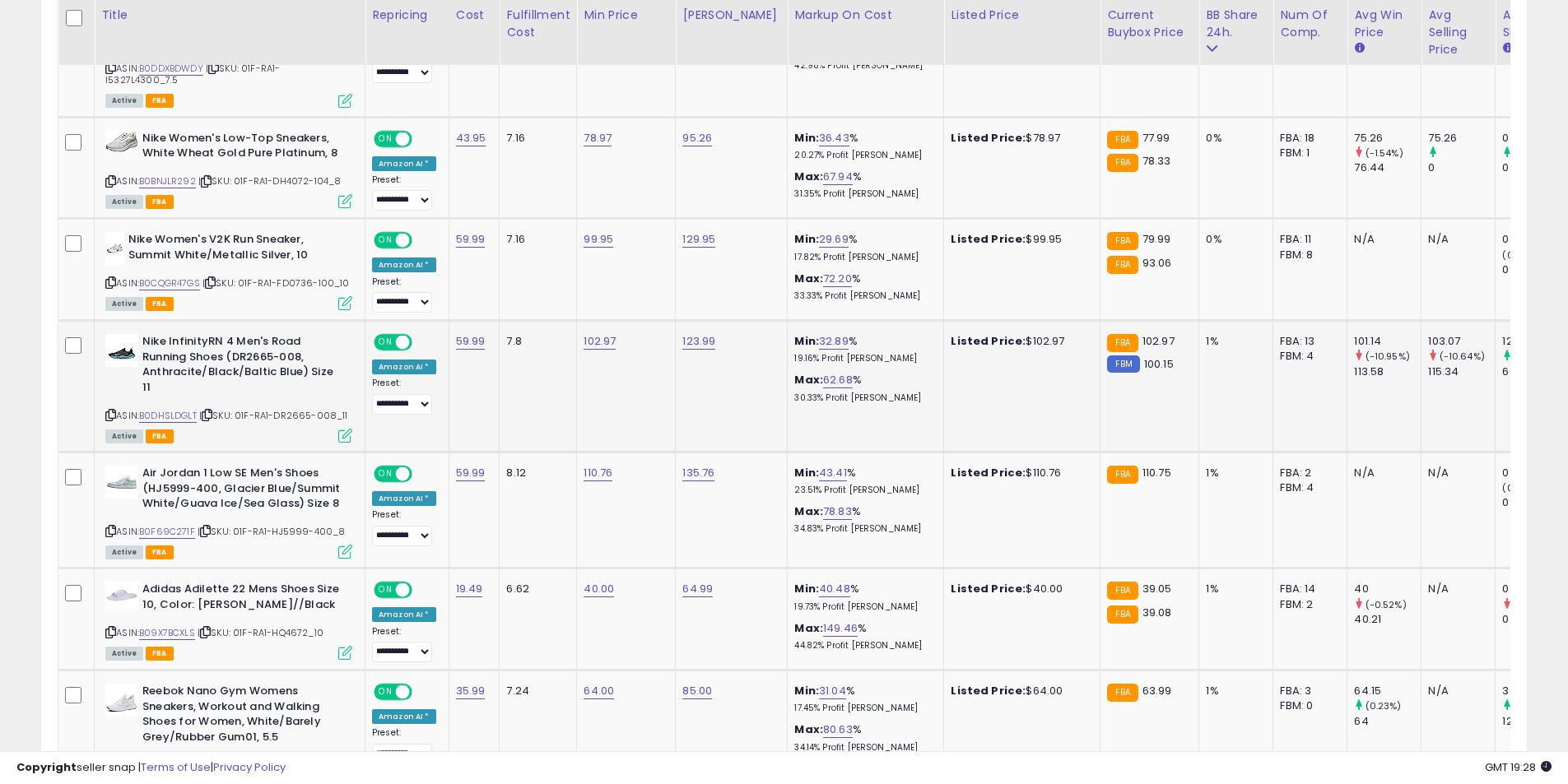
click at [114, 411] on icon at bounding box center [110, 415] width 11 height 9
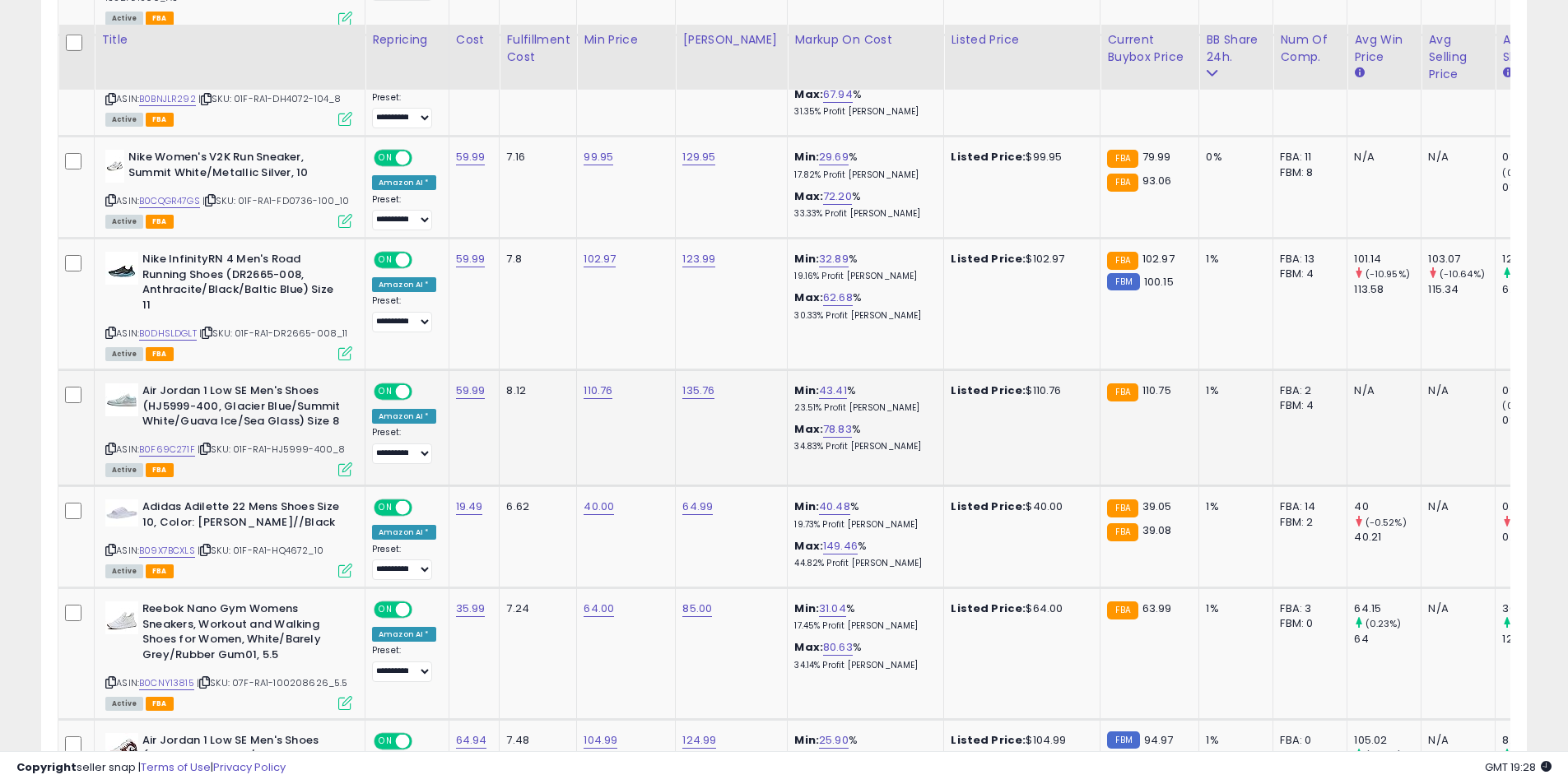
scroll to position [1768, 0]
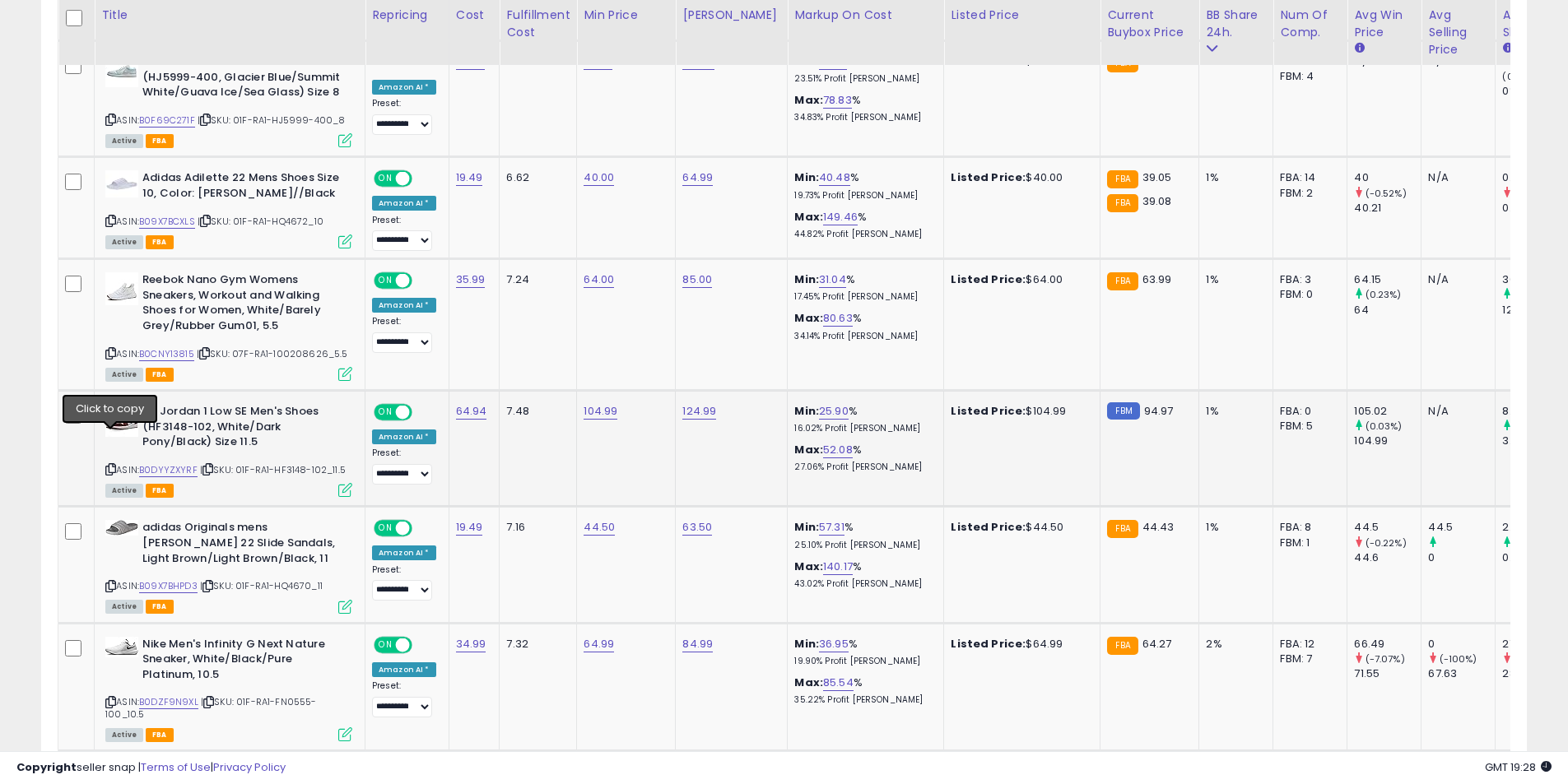
click at [109, 465] on icon at bounding box center [110, 469] width 11 height 9
click at [593, 403] on link "104.99" at bounding box center [600, 411] width 33 height 16
click at [679, 335] on icon "button" at bounding box center [675, 337] width 10 height 10
click at [598, 519] on link "44.50" at bounding box center [599, 527] width 32 height 16
drag, startPoint x: 540, startPoint y: 460, endPoint x: 464, endPoint y: 455, distance: 76.2
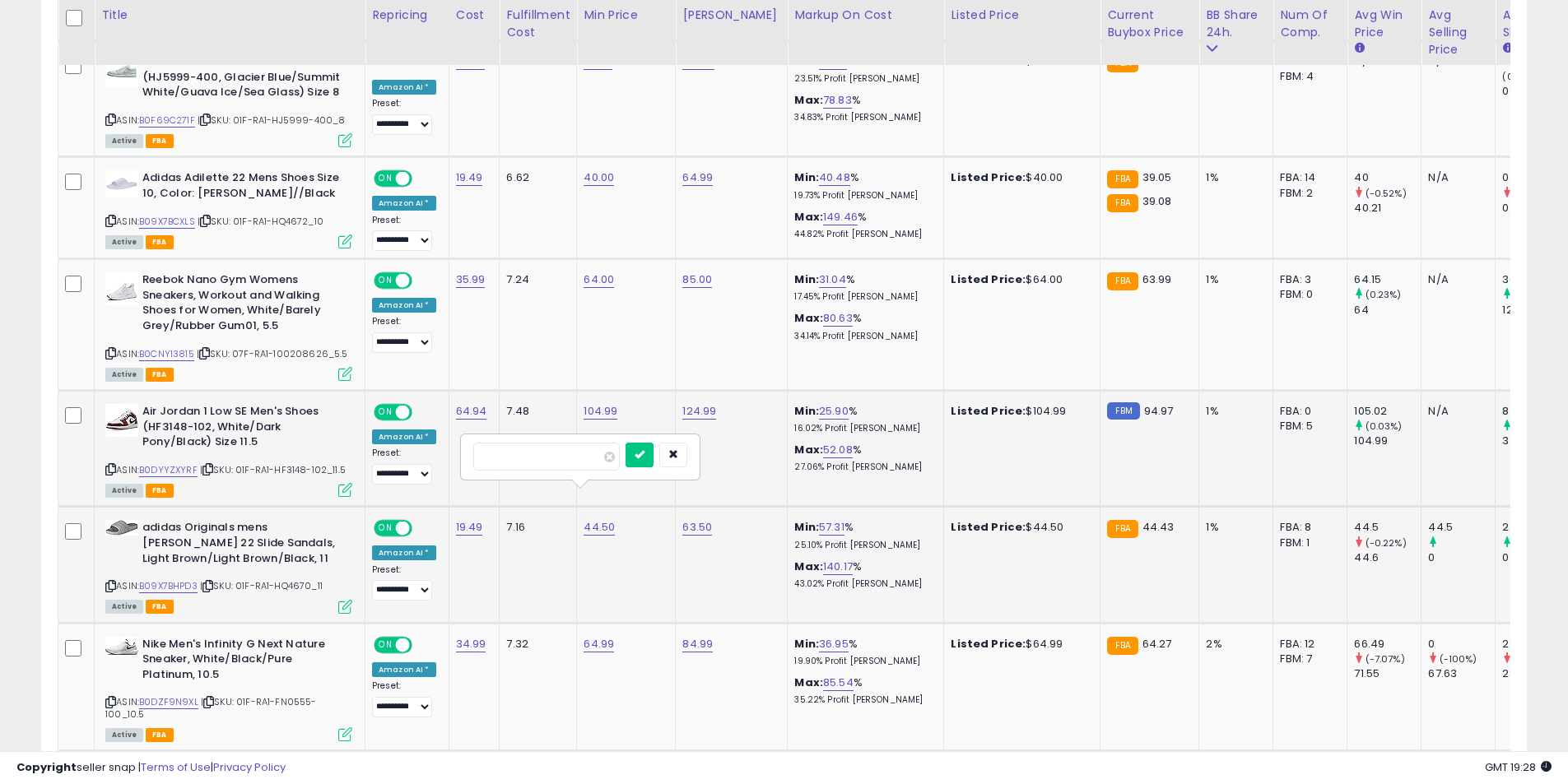
click at [464, 455] on div "*****" at bounding box center [580, 457] width 237 height 43
type input "**"
click button "submit" at bounding box center [639, 454] width 28 height 24
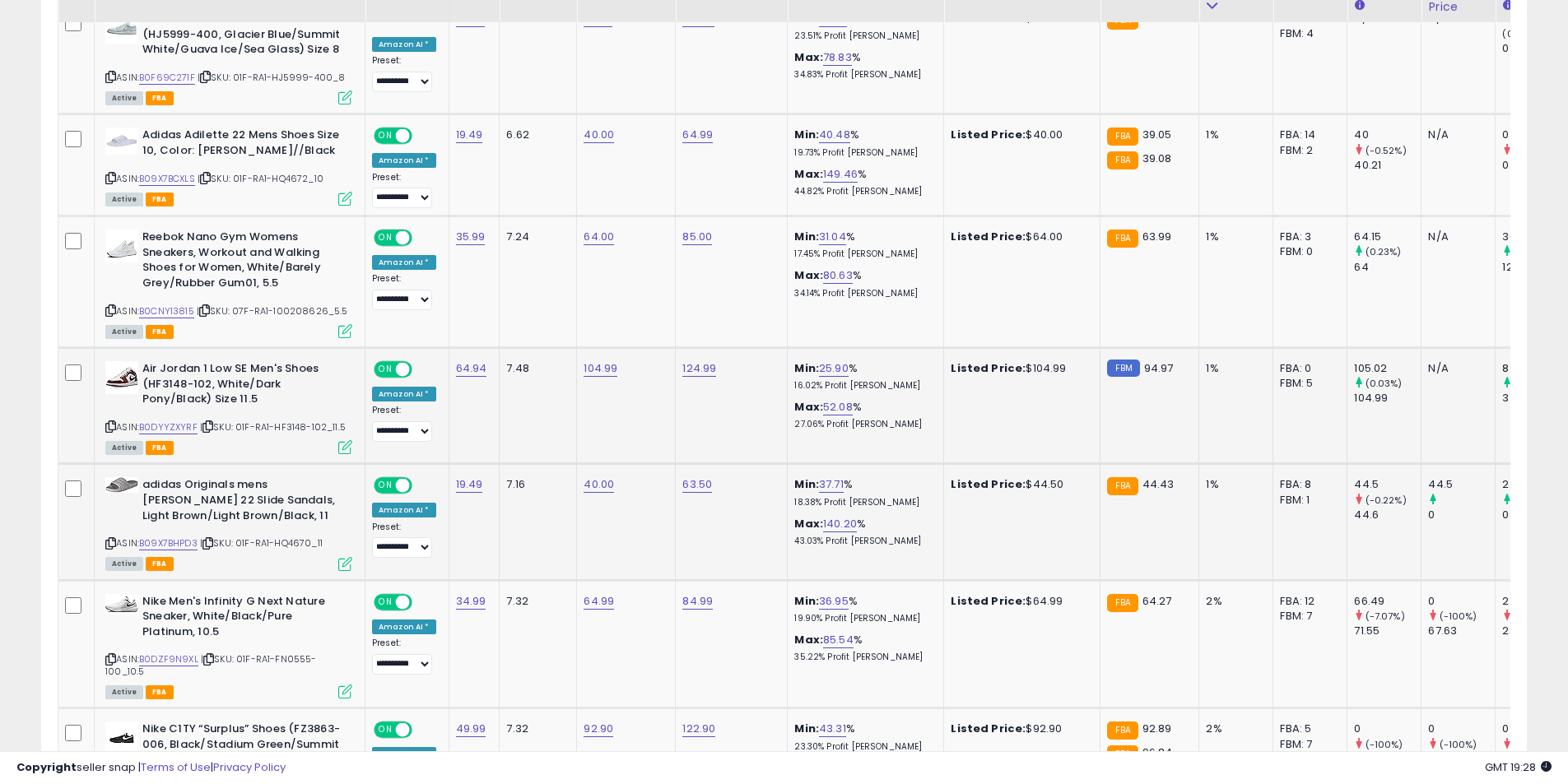
scroll to position [1932, 0]
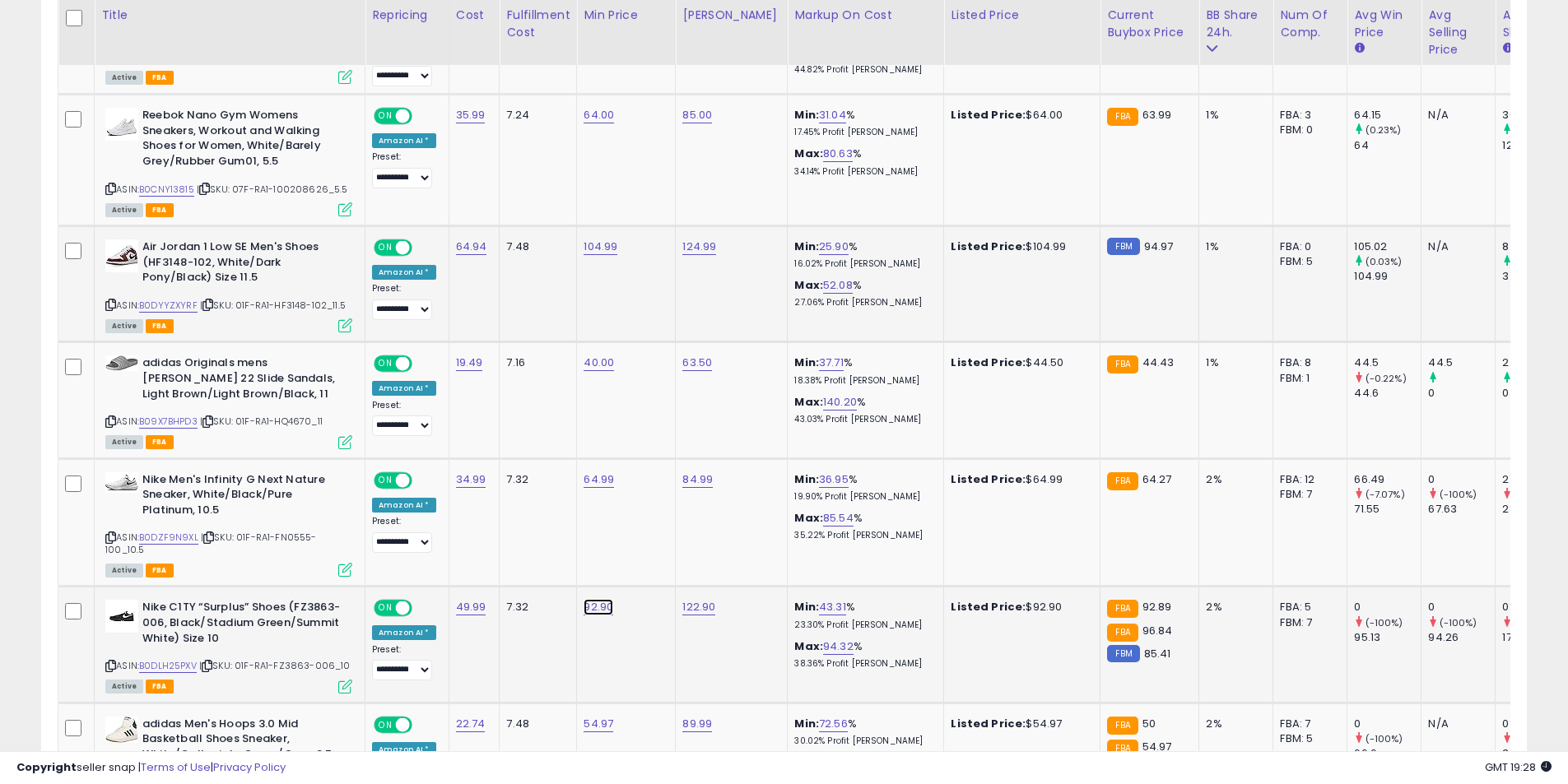
click at [593, 599] on link "92.90" at bounding box center [598, 607] width 30 height 16
drag, startPoint x: 546, startPoint y: 523, endPoint x: 366, endPoint y: 524, distance: 180.0
type input "**"
click button "submit" at bounding box center [639, 523] width 28 height 24
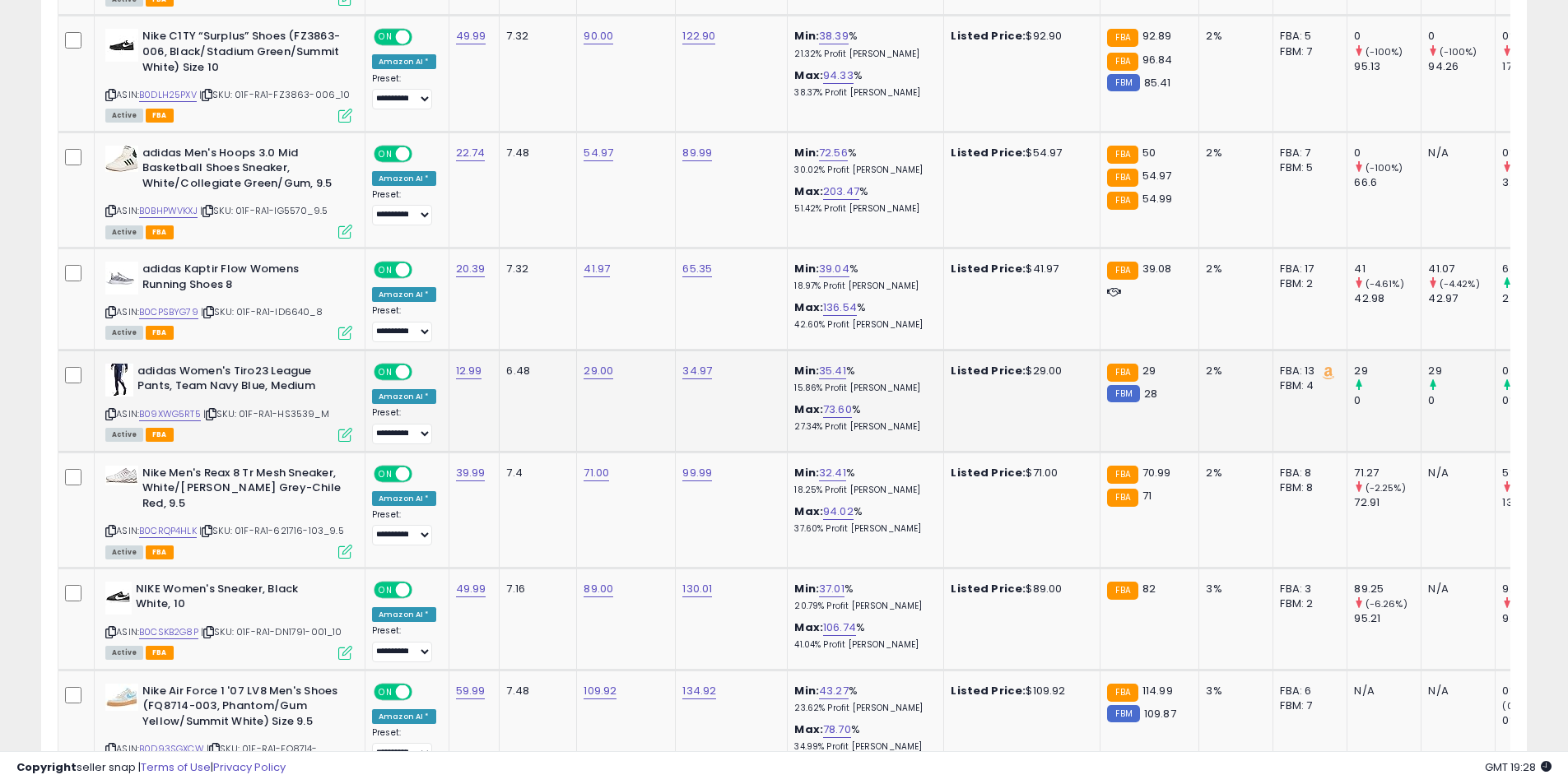
scroll to position [2508, 0]
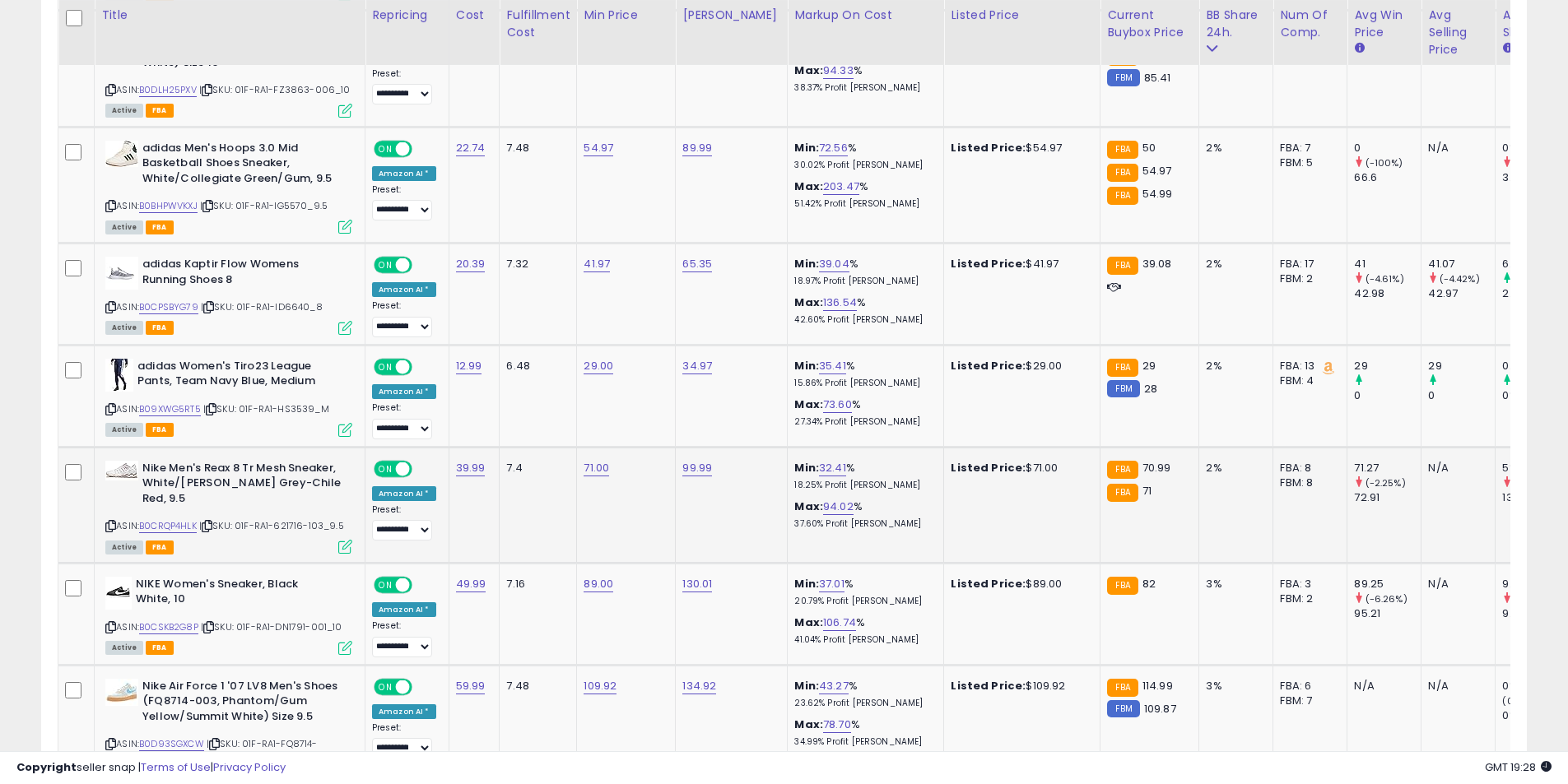
click at [109, 522] on icon at bounding box center [110, 526] width 11 height 9
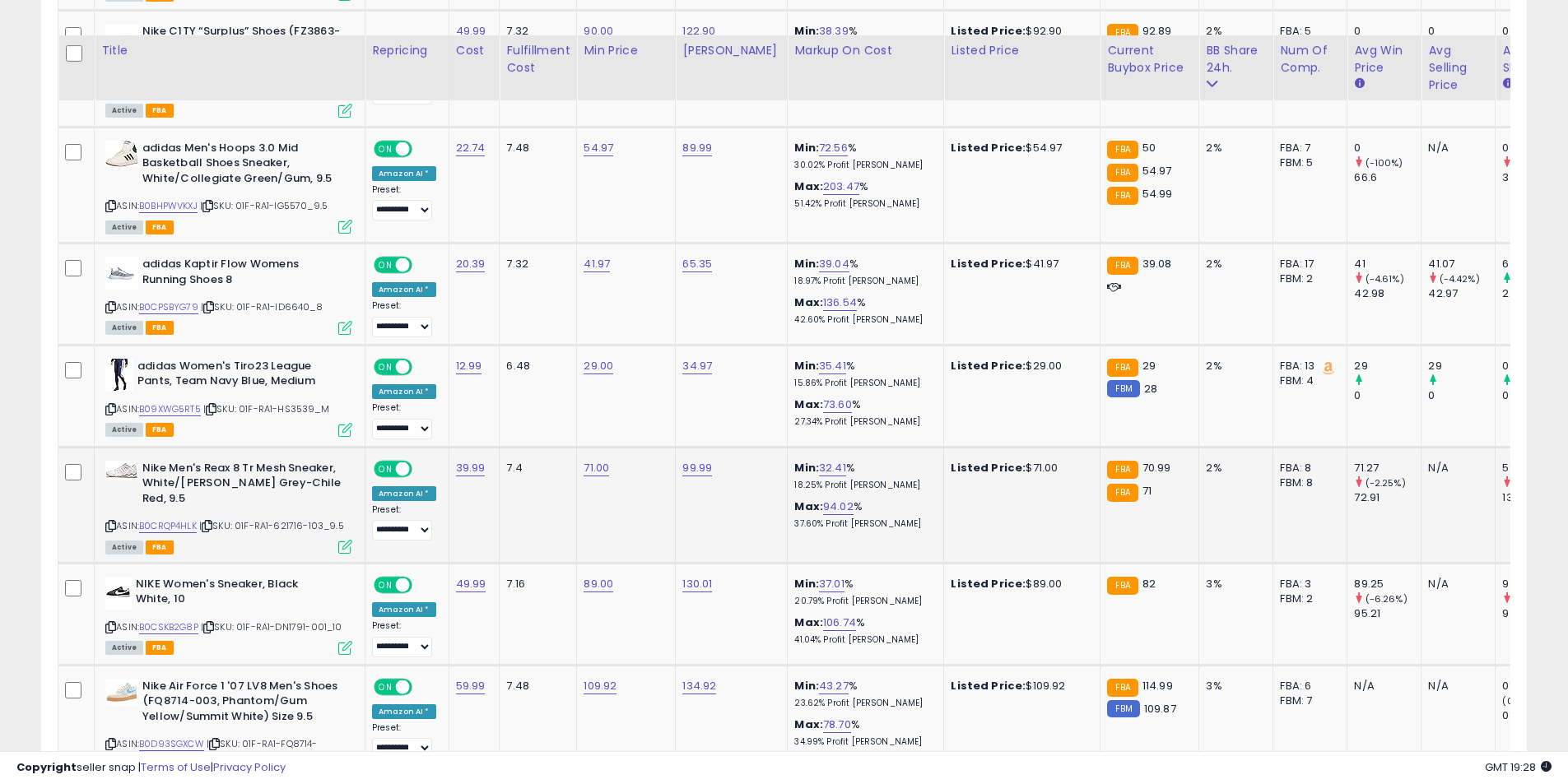
scroll to position [2591, 0]
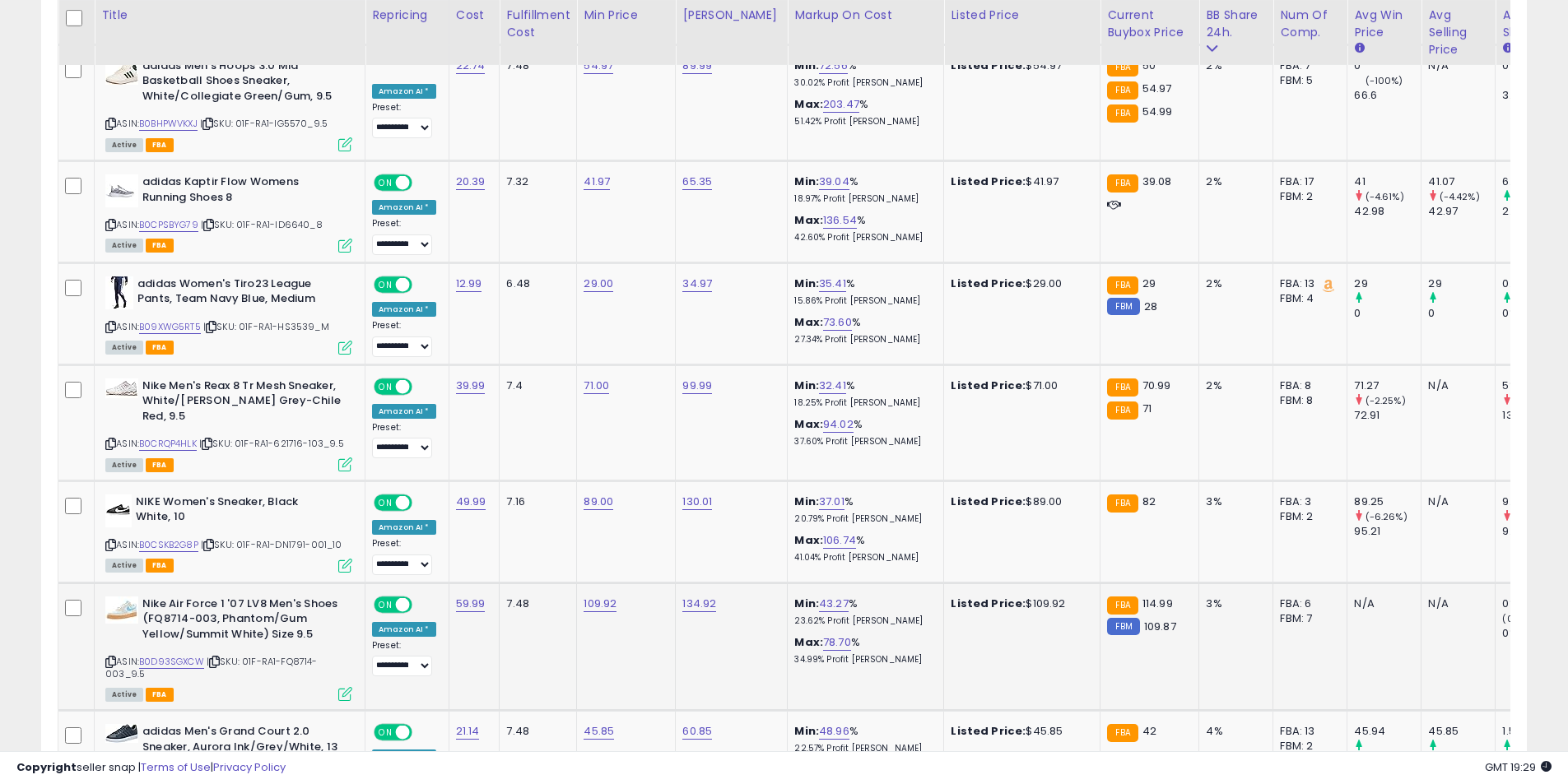
click at [114, 657] on icon at bounding box center [110, 662] width 11 height 9
click at [591, 596] on link "109.92" at bounding box center [600, 604] width 33 height 16
type input "******"
click button "submit" at bounding box center [641, 518] width 28 height 24
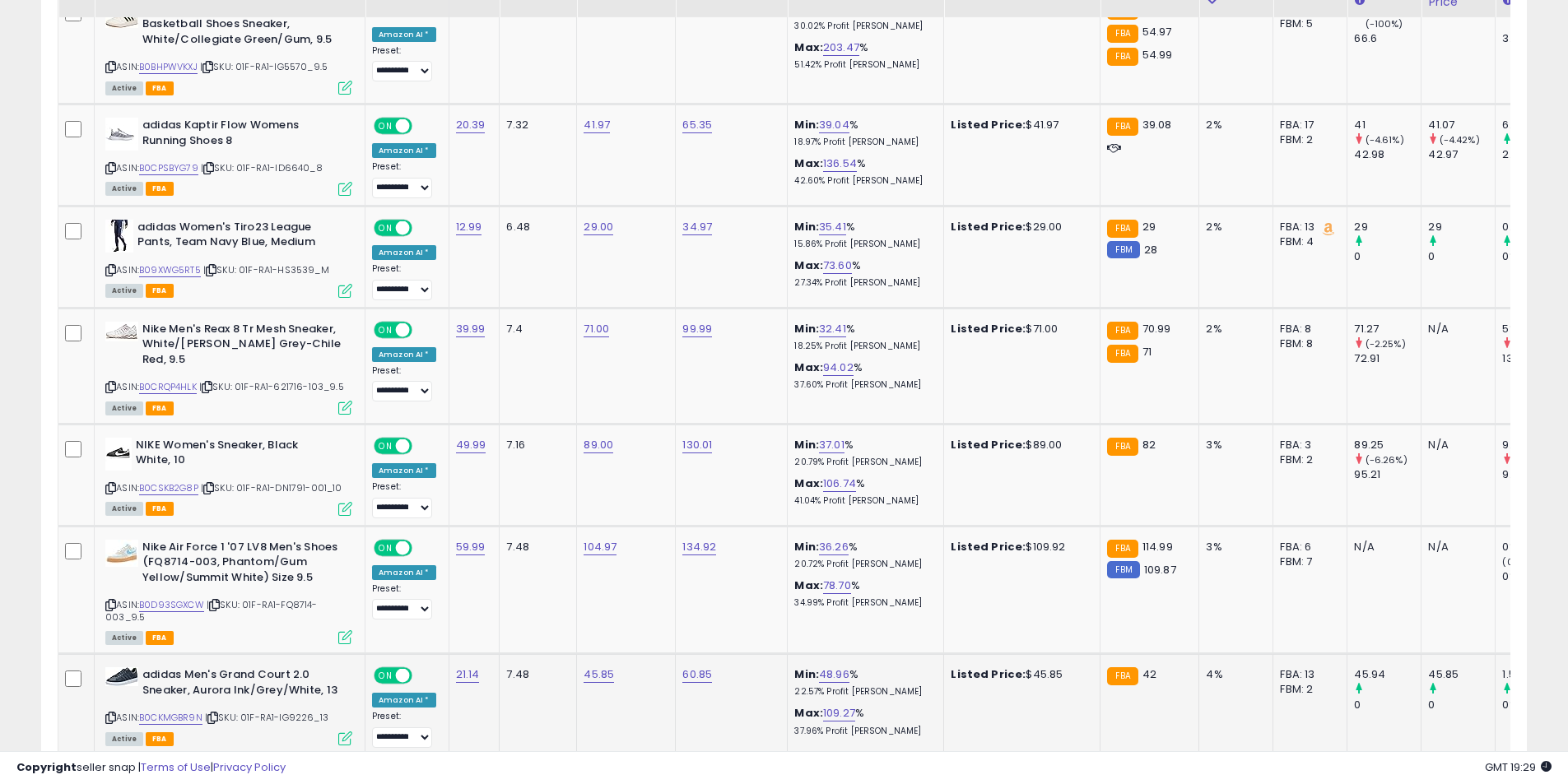
scroll to position [2673, 0]
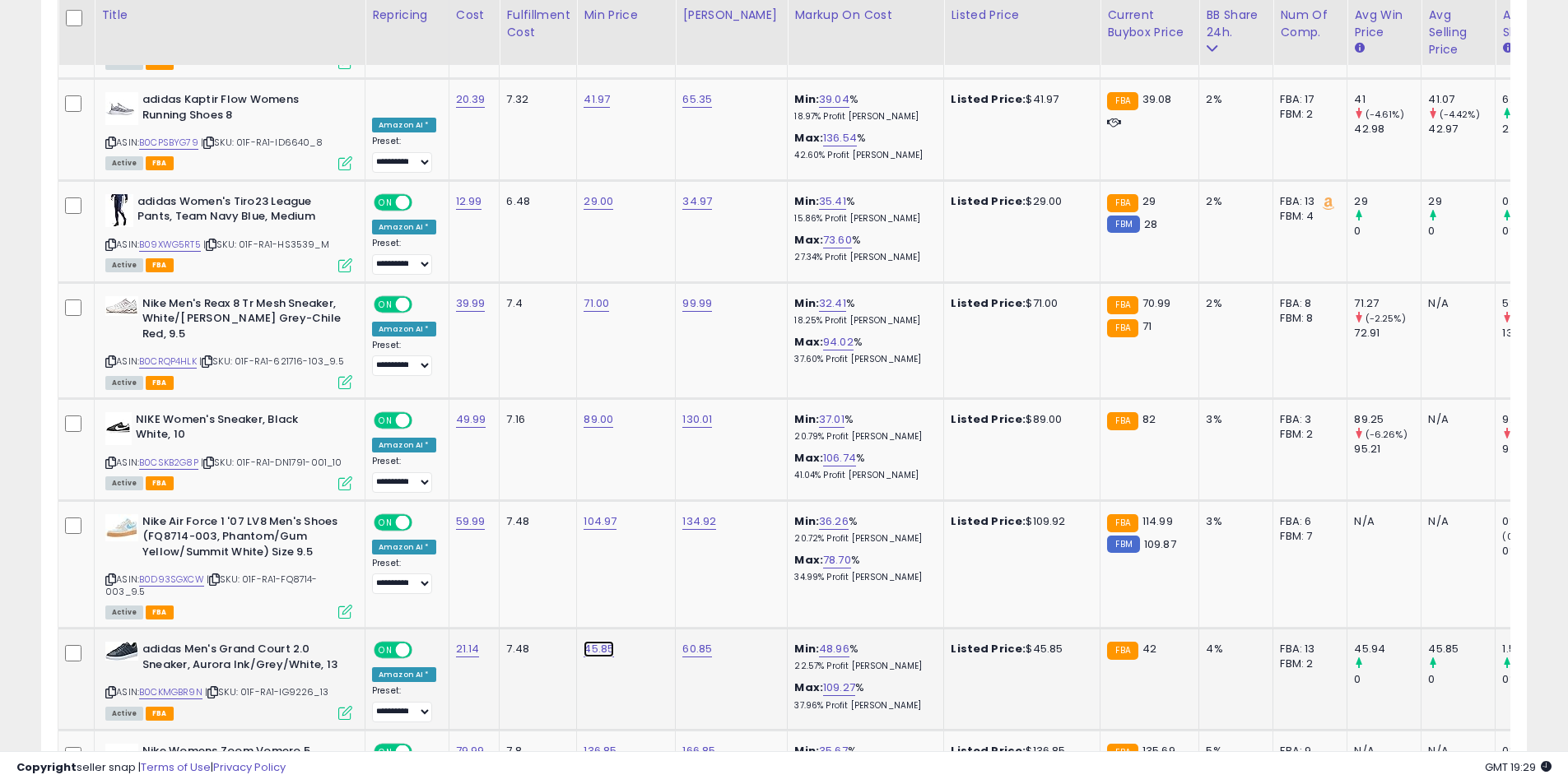
click at [605, 641] on link "45.85" at bounding box center [599, 649] width 31 height 16
drag, startPoint x: 552, startPoint y: 570, endPoint x: 419, endPoint y: 571, distance: 133.0
type input "**"
click button "submit" at bounding box center [639, 564] width 28 height 24
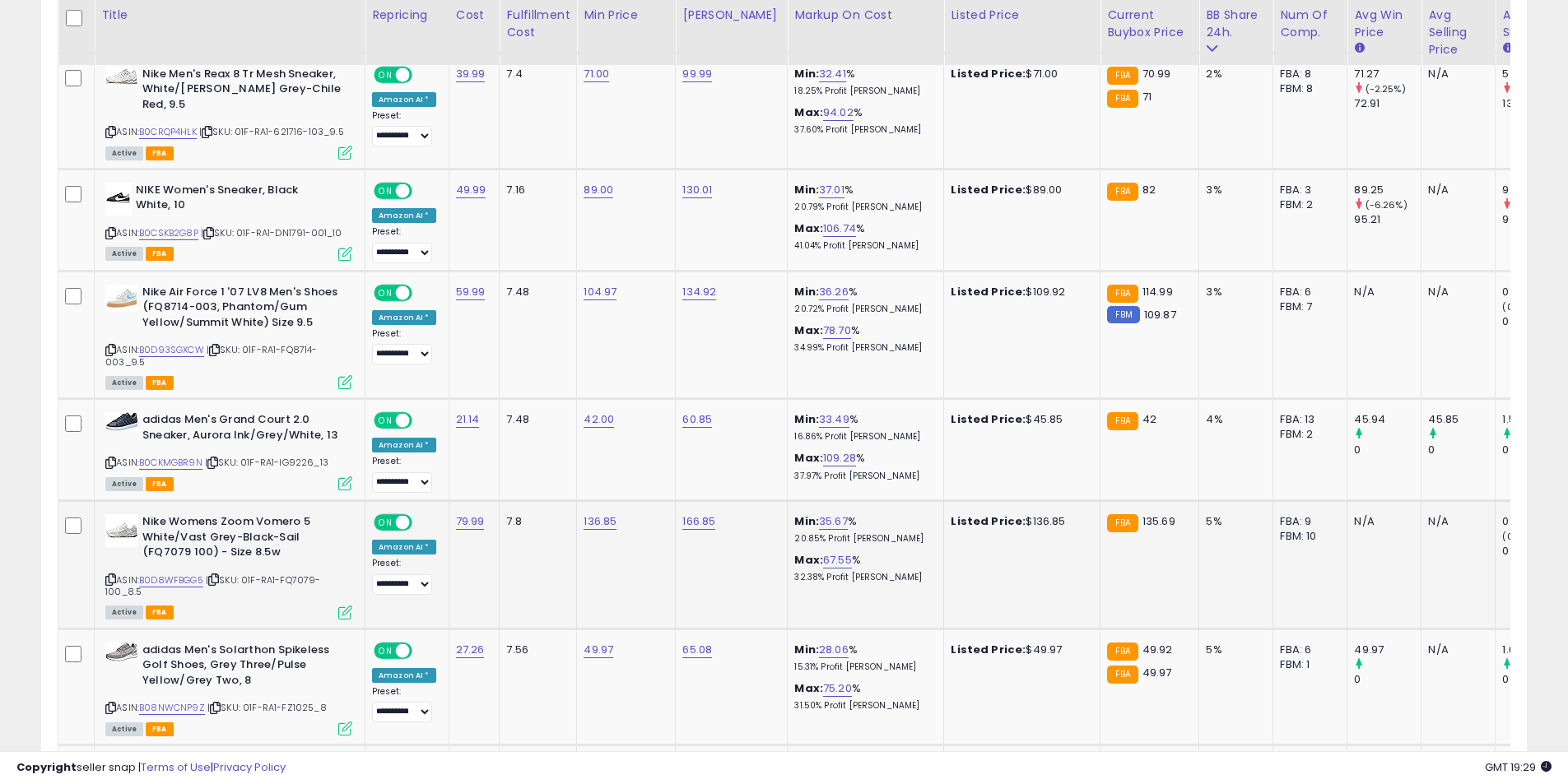
scroll to position [2920, 0]
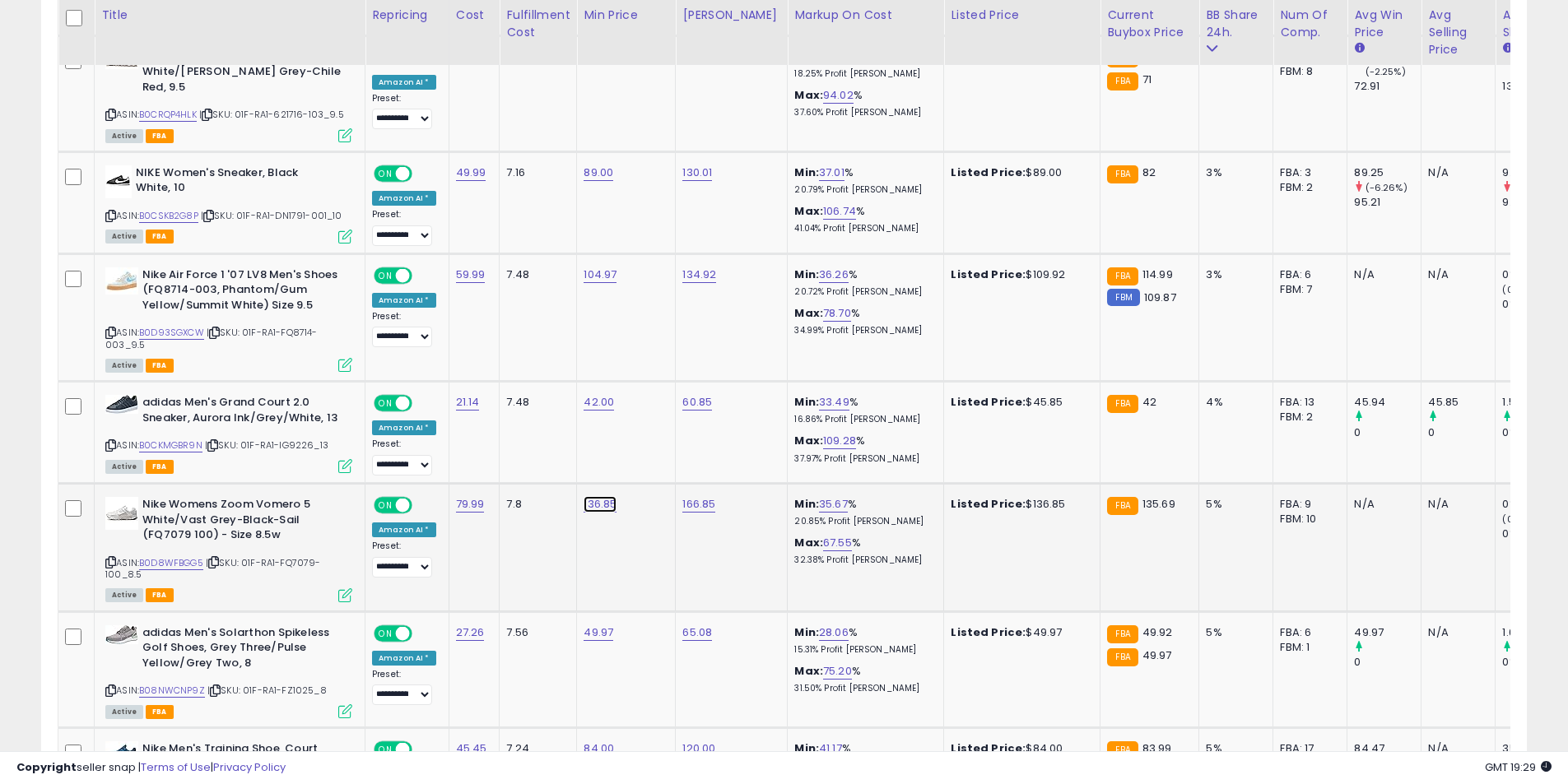
click at [594, 496] on link "136.85" at bounding box center [600, 505] width 33 height 16
type input "******"
click button "submit" at bounding box center [641, 420] width 28 height 24
click at [107, 558] on icon at bounding box center [110, 562] width 11 height 9
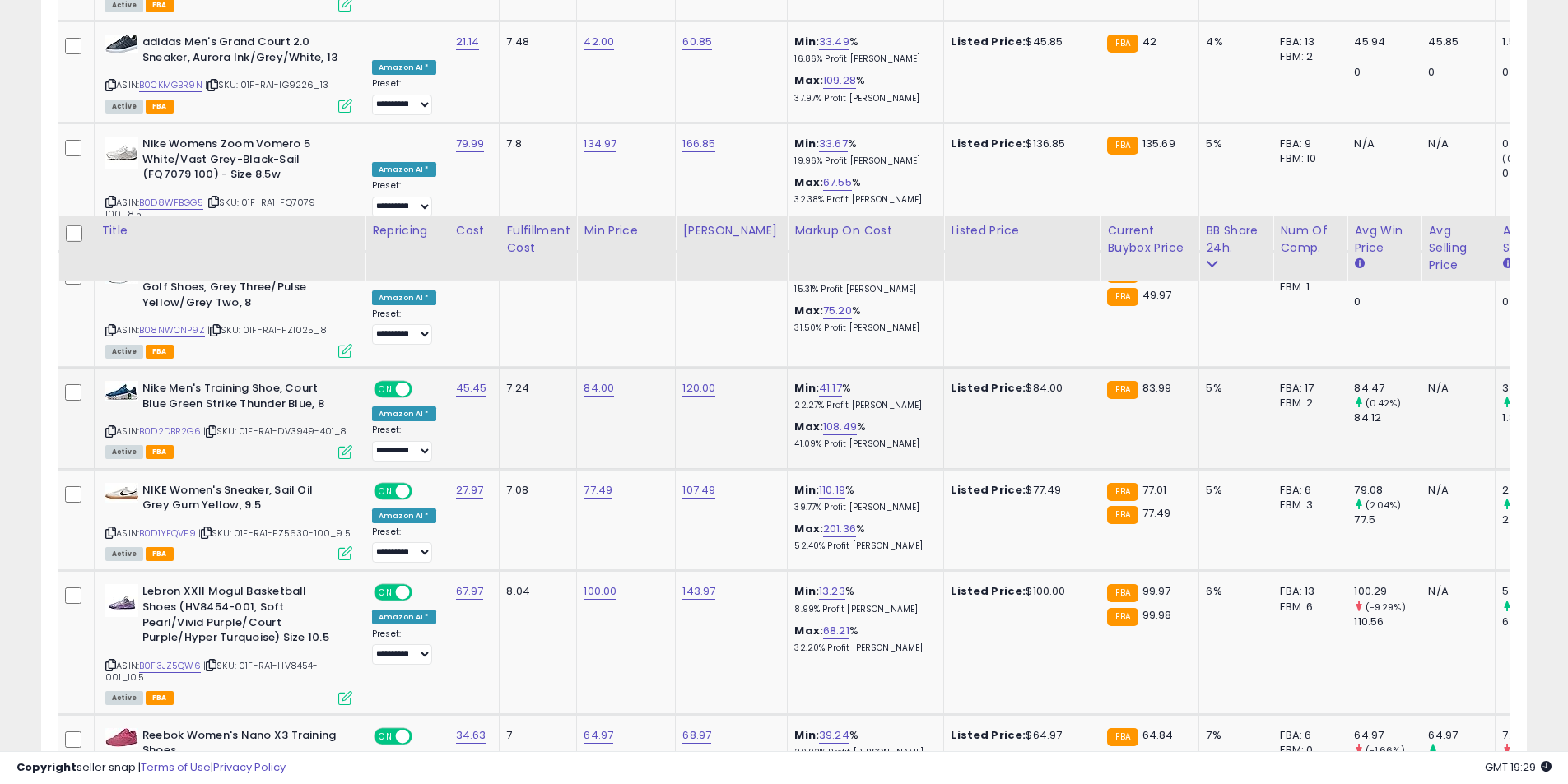
scroll to position [3496, 0]
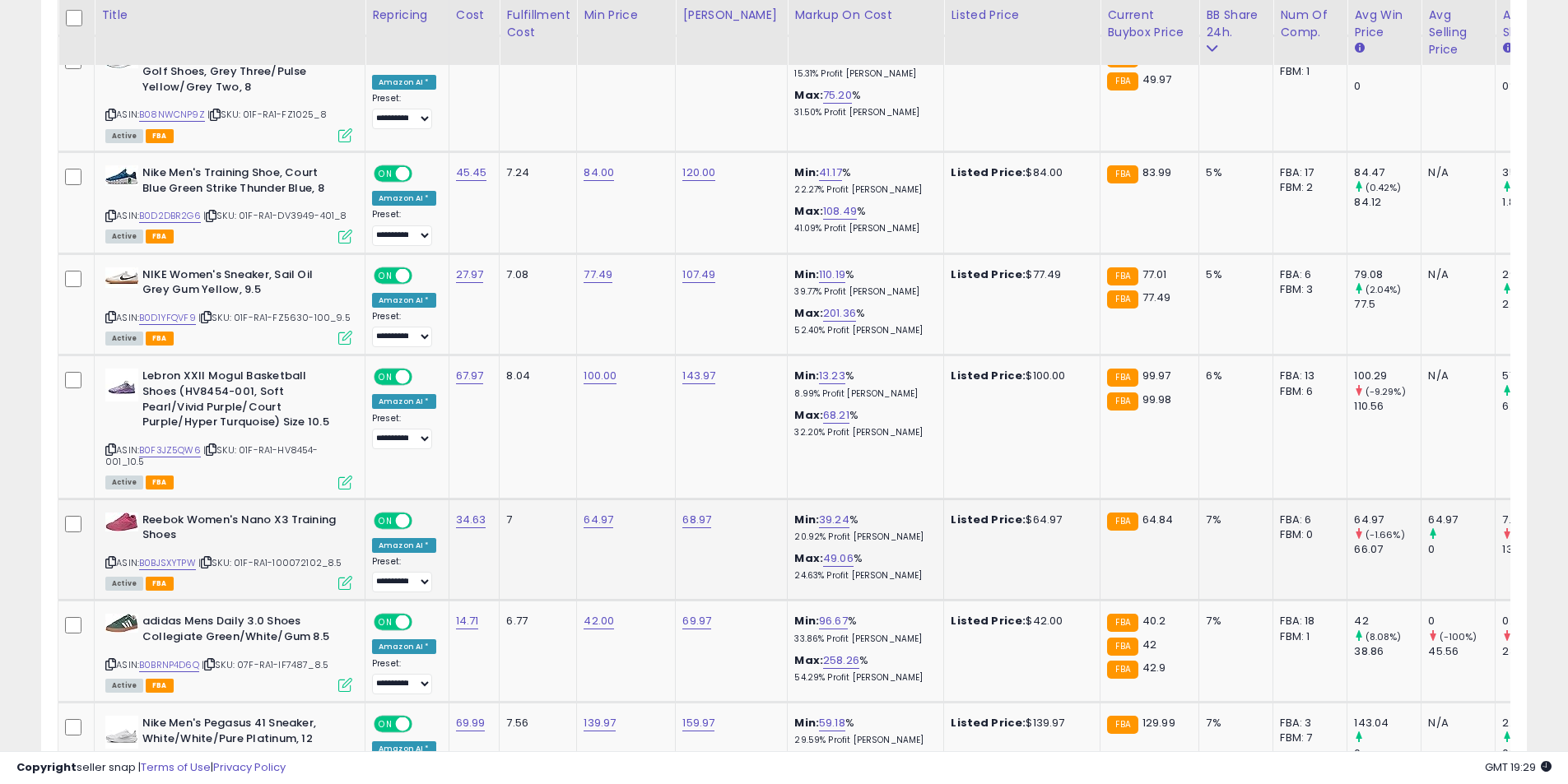
click at [584, 498] on td "64.97" at bounding box center [626, 549] width 99 height 102
click at [594, 512] on link "64.97" at bounding box center [598, 520] width 30 height 16
drag, startPoint x: 559, startPoint y: 432, endPoint x: 356, endPoint y: 439, distance: 203.1
click at [360, 440] on tbody "**********" at bounding box center [982, 359] width 1846 height 5715
type input "*****"
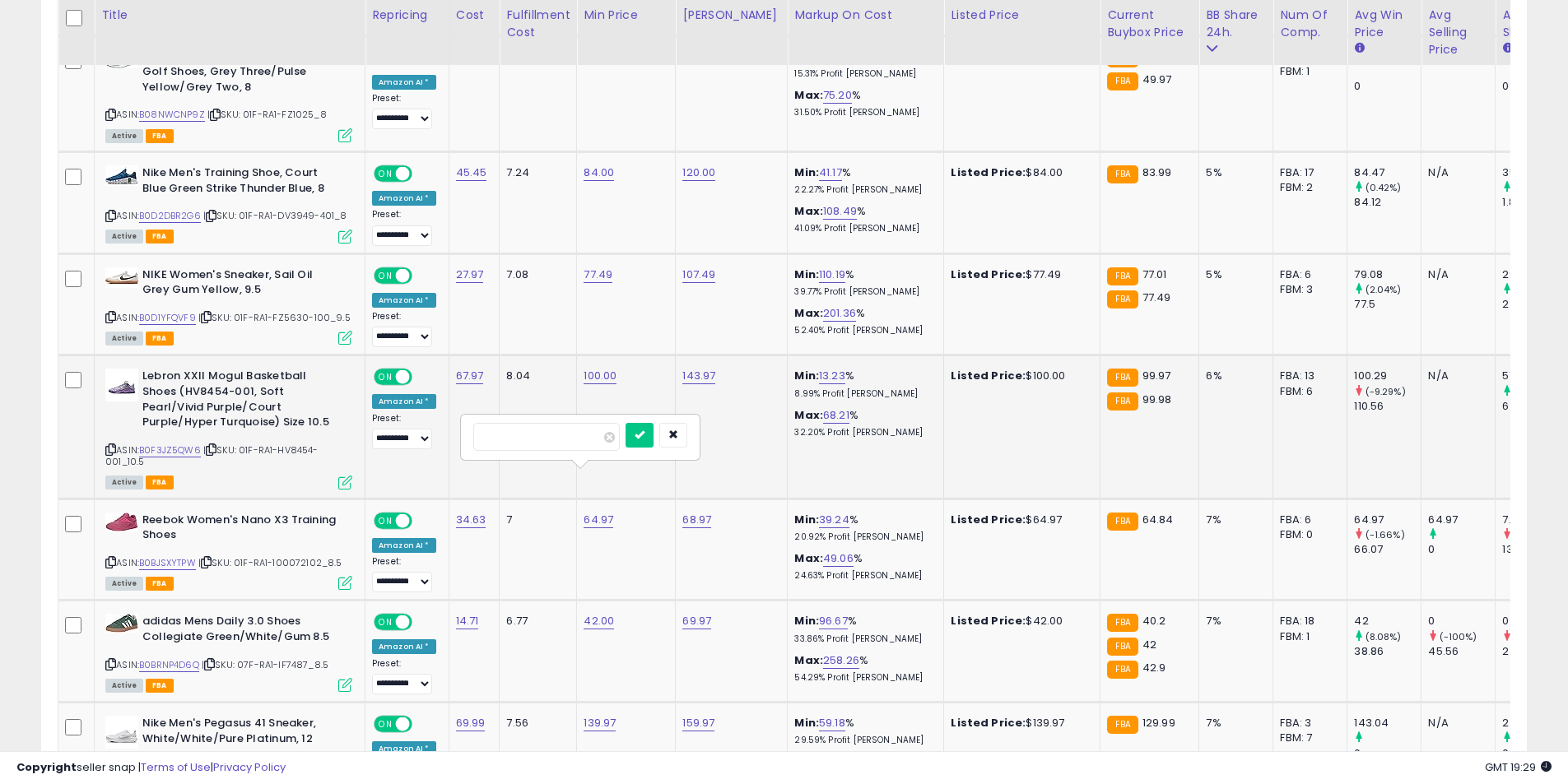
click button "submit" at bounding box center [639, 435] width 28 height 24
drag, startPoint x: 114, startPoint y: 518, endPoint x: 137, endPoint y: 479, distance: 45.3
click at [114, 558] on icon at bounding box center [110, 562] width 11 height 9
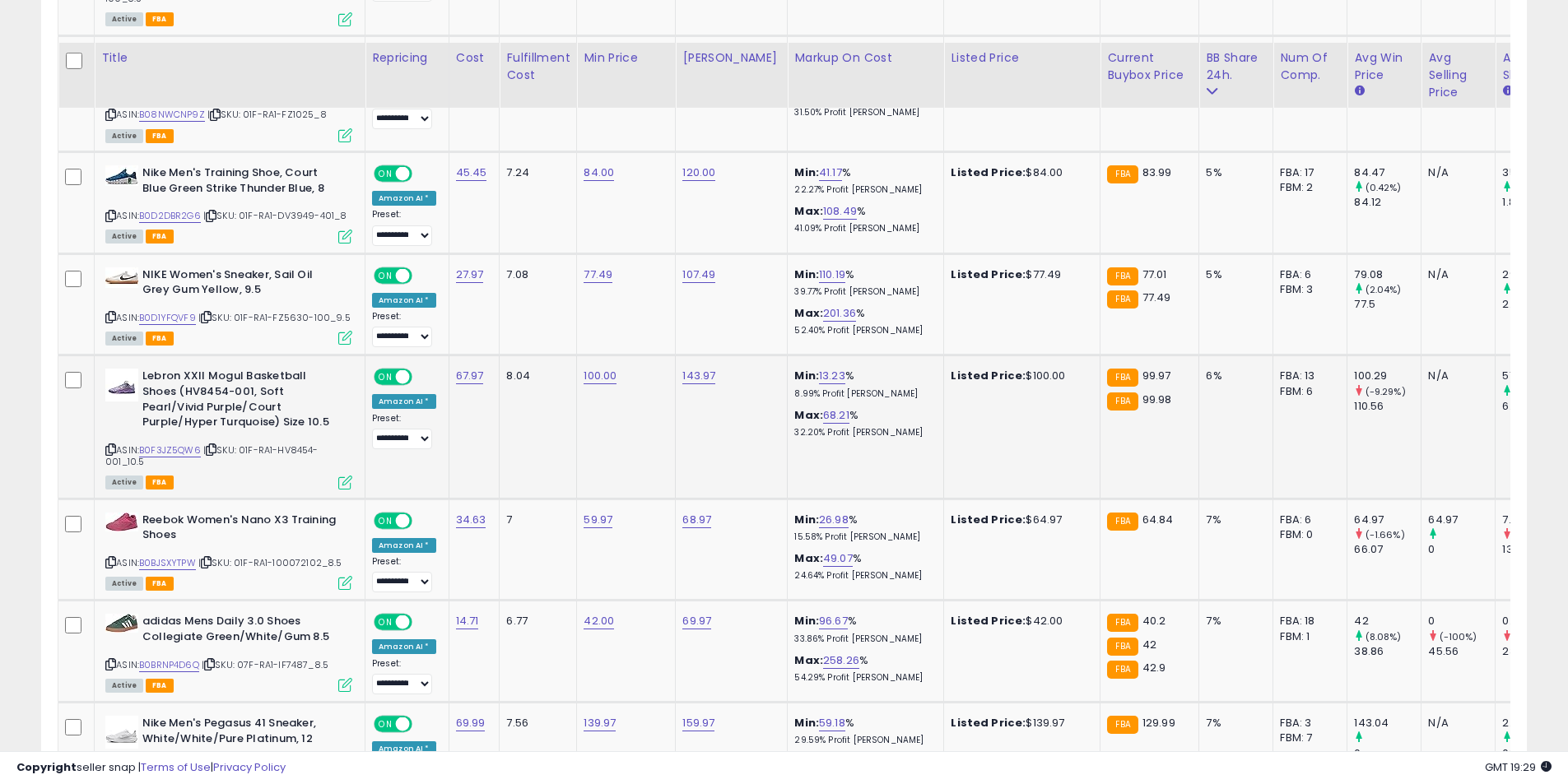
scroll to position [3743, 0]
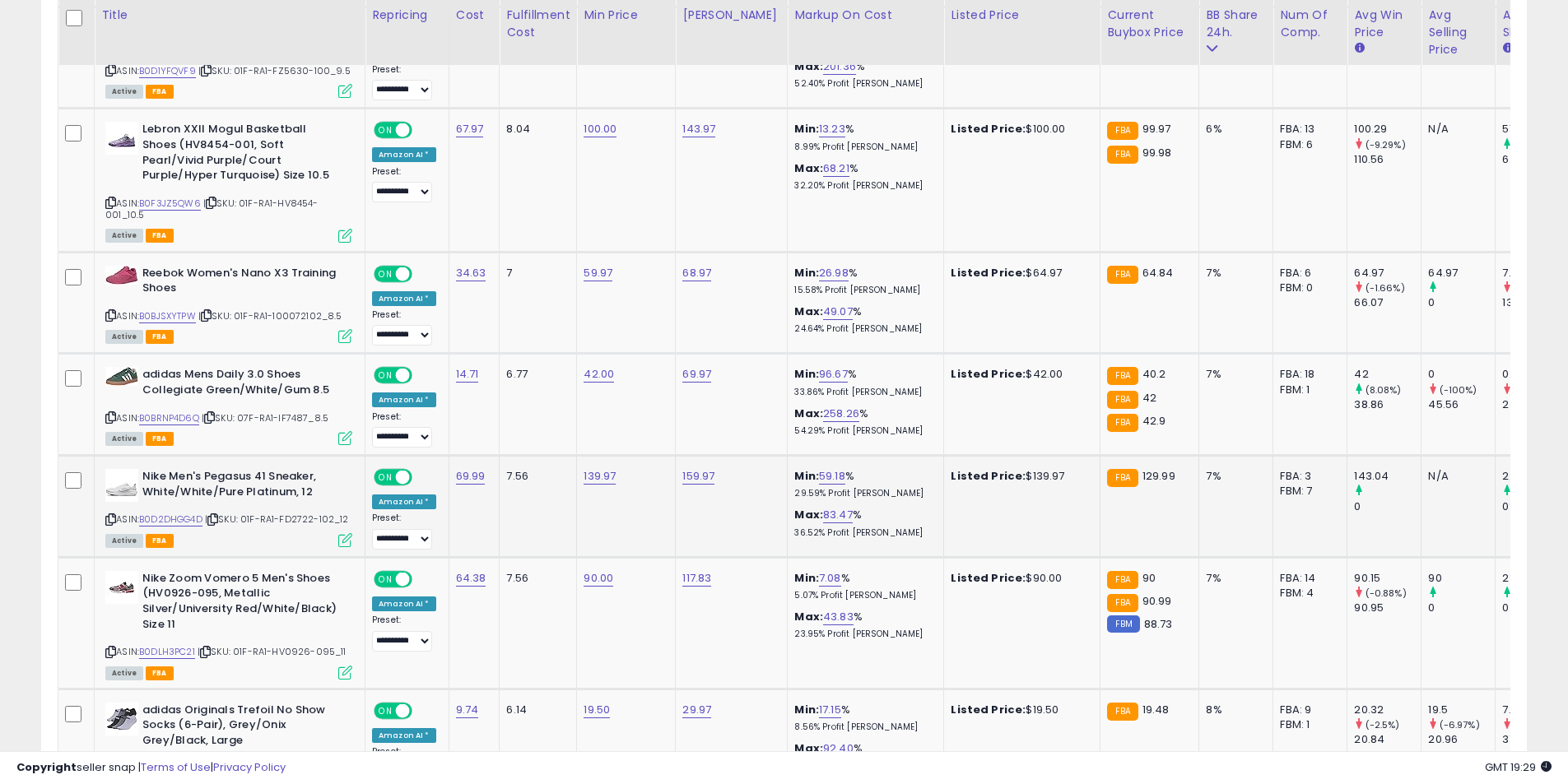
click at [577, 456] on td "139.97" at bounding box center [626, 506] width 99 height 102
click at [584, 468] on link "139.97" at bounding box center [599, 477] width 32 height 16
drag, startPoint x: 469, startPoint y: 392, endPoint x: 376, endPoint y: 395, distance: 93.0
click at [375, 395] on tbody "**********" at bounding box center [982, 112] width 1846 height 5715
type input "******"
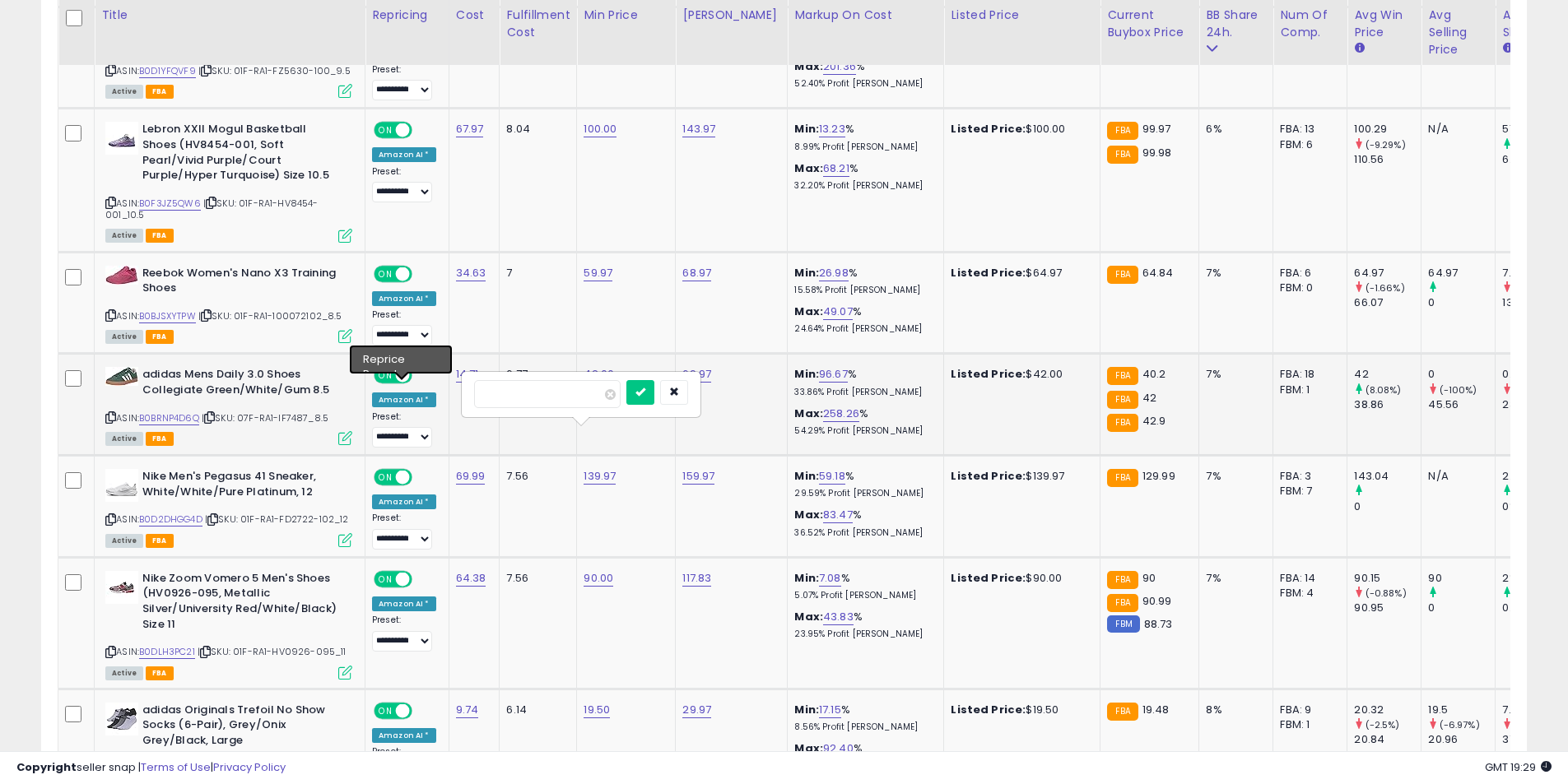
click button "submit" at bounding box center [640, 392] width 28 height 24
click at [111, 515] on icon at bounding box center [110, 520] width 11 height 9
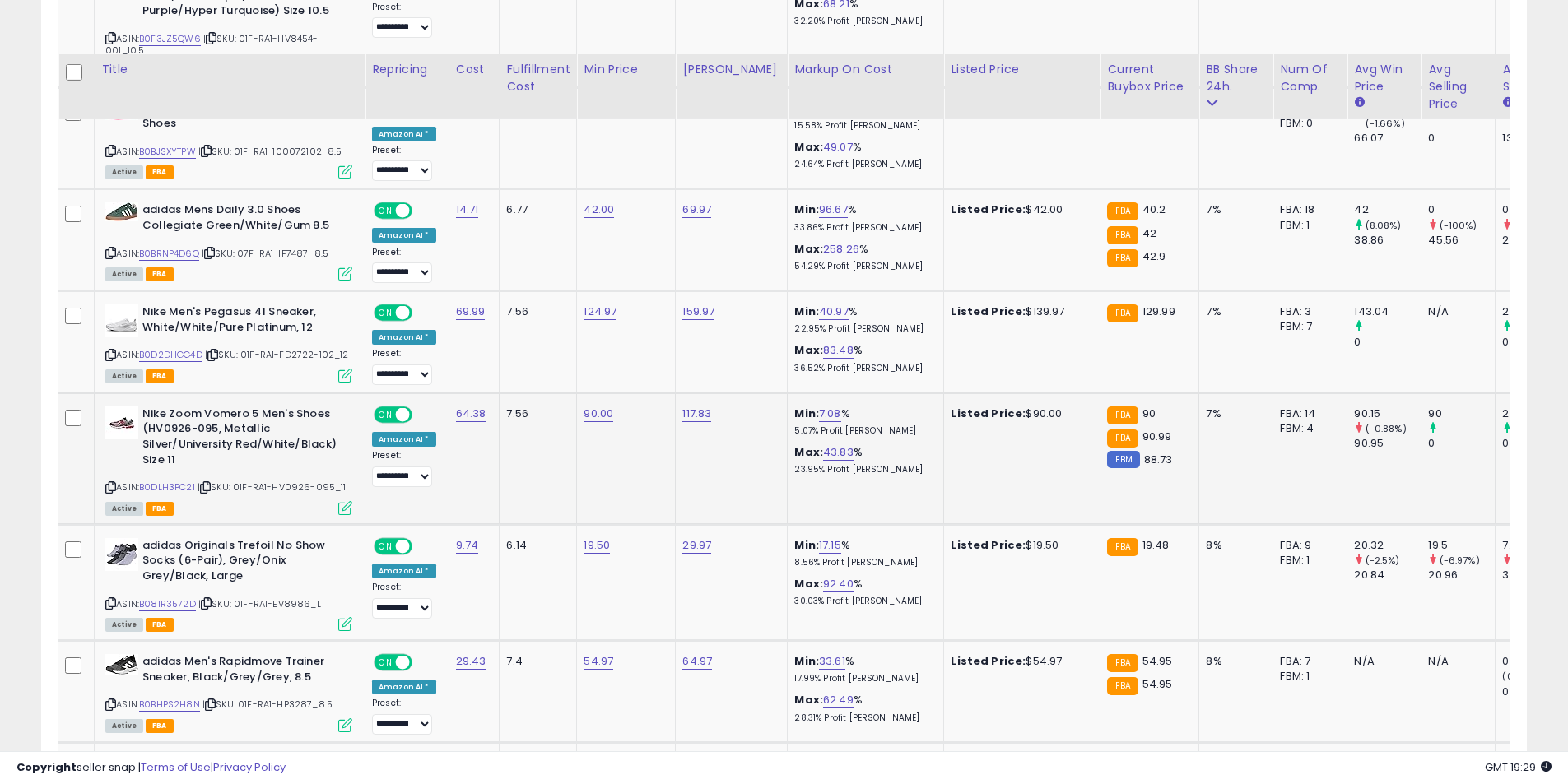
scroll to position [4072, 0]
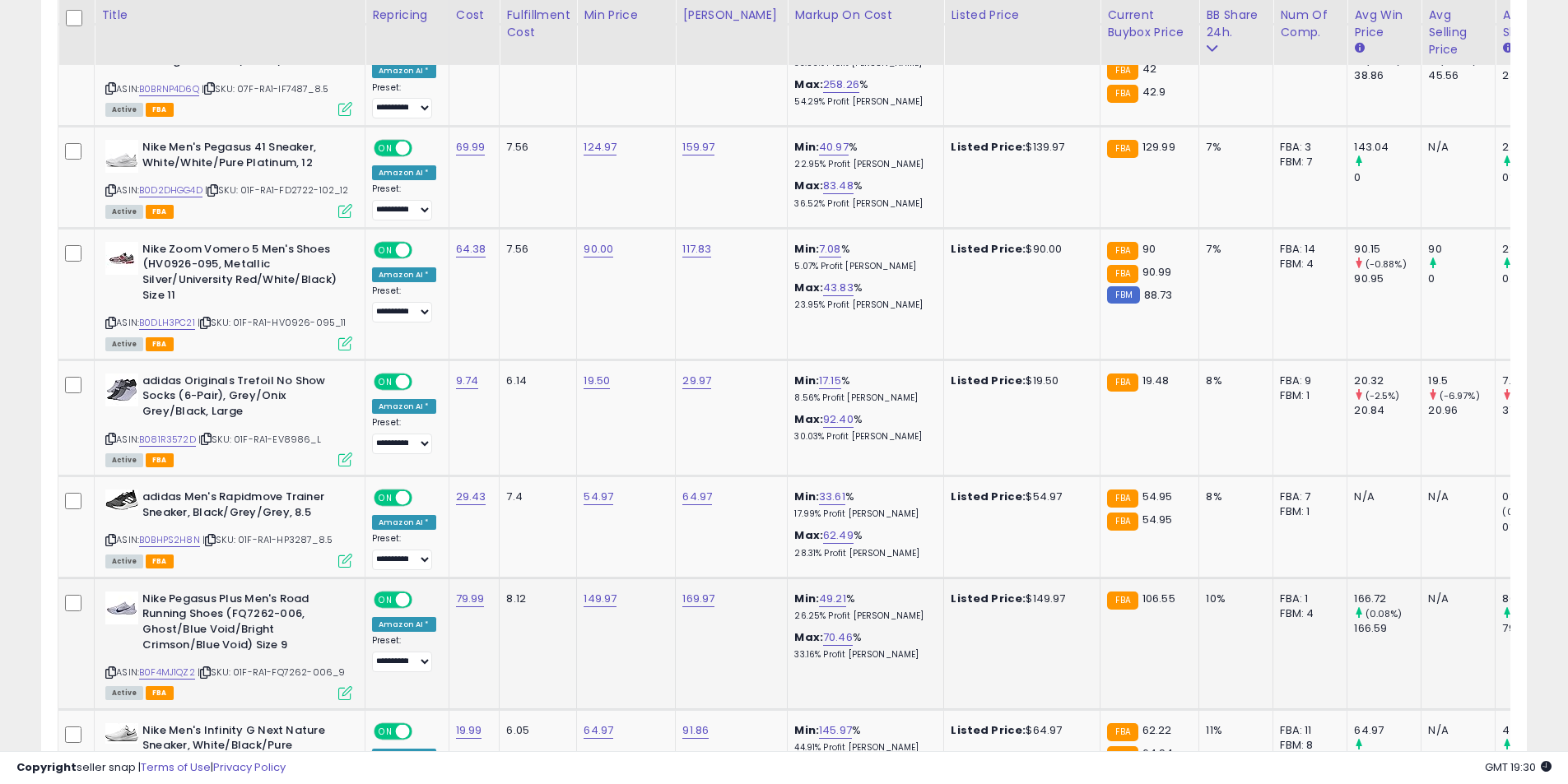
click at [109, 668] on icon at bounding box center [110, 673] width 11 height 9
click at [595, 590] on link "149.97" at bounding box center [600, 599] width 33 height 16
drag, startPoint x: 507, startPoint y: 517, endPoint x: 450, endPoint y: 515, distance: 57.0
type input "******"
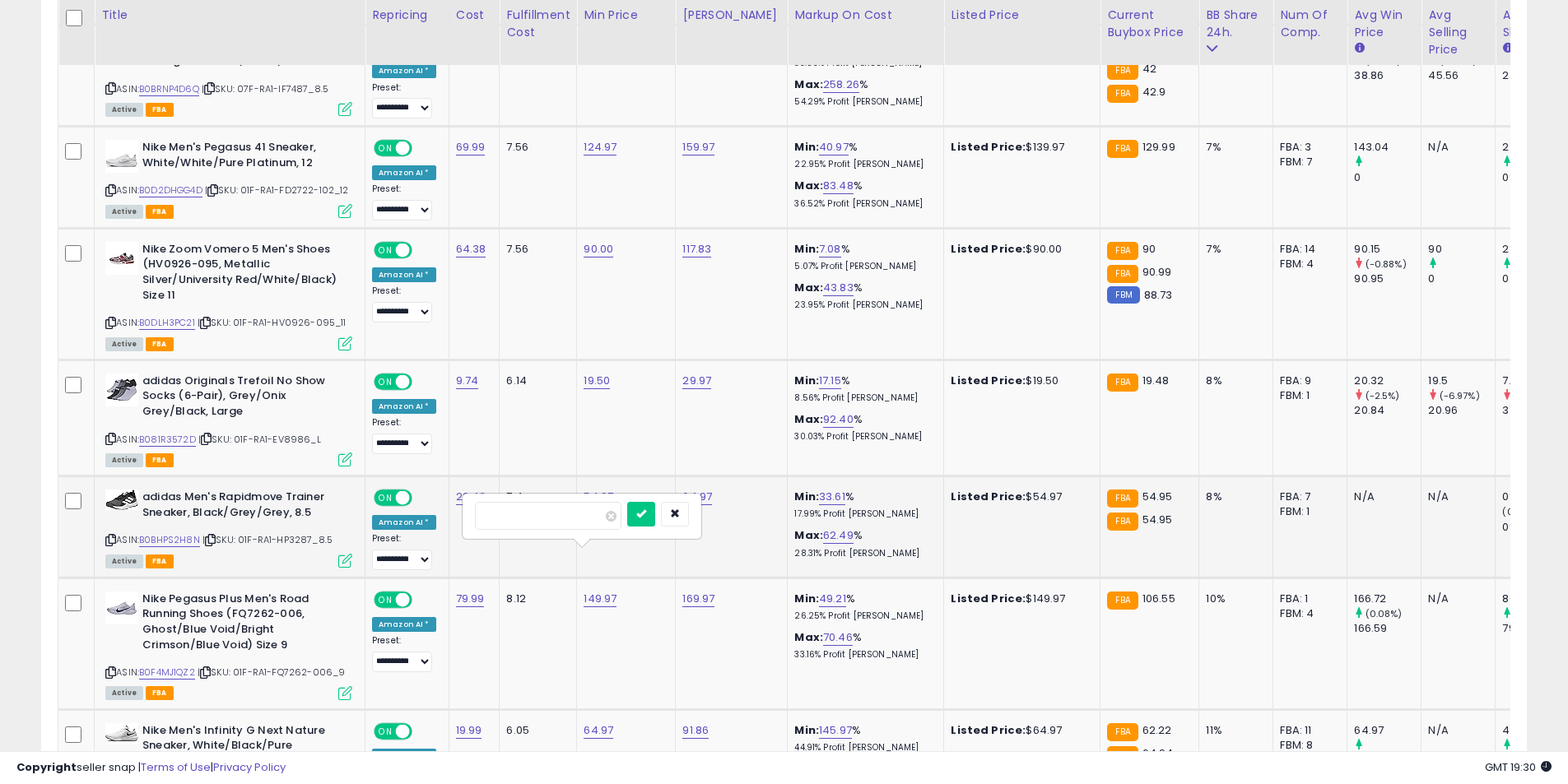
click button "submit" at bounding box center [641, 514] width 28 height 24
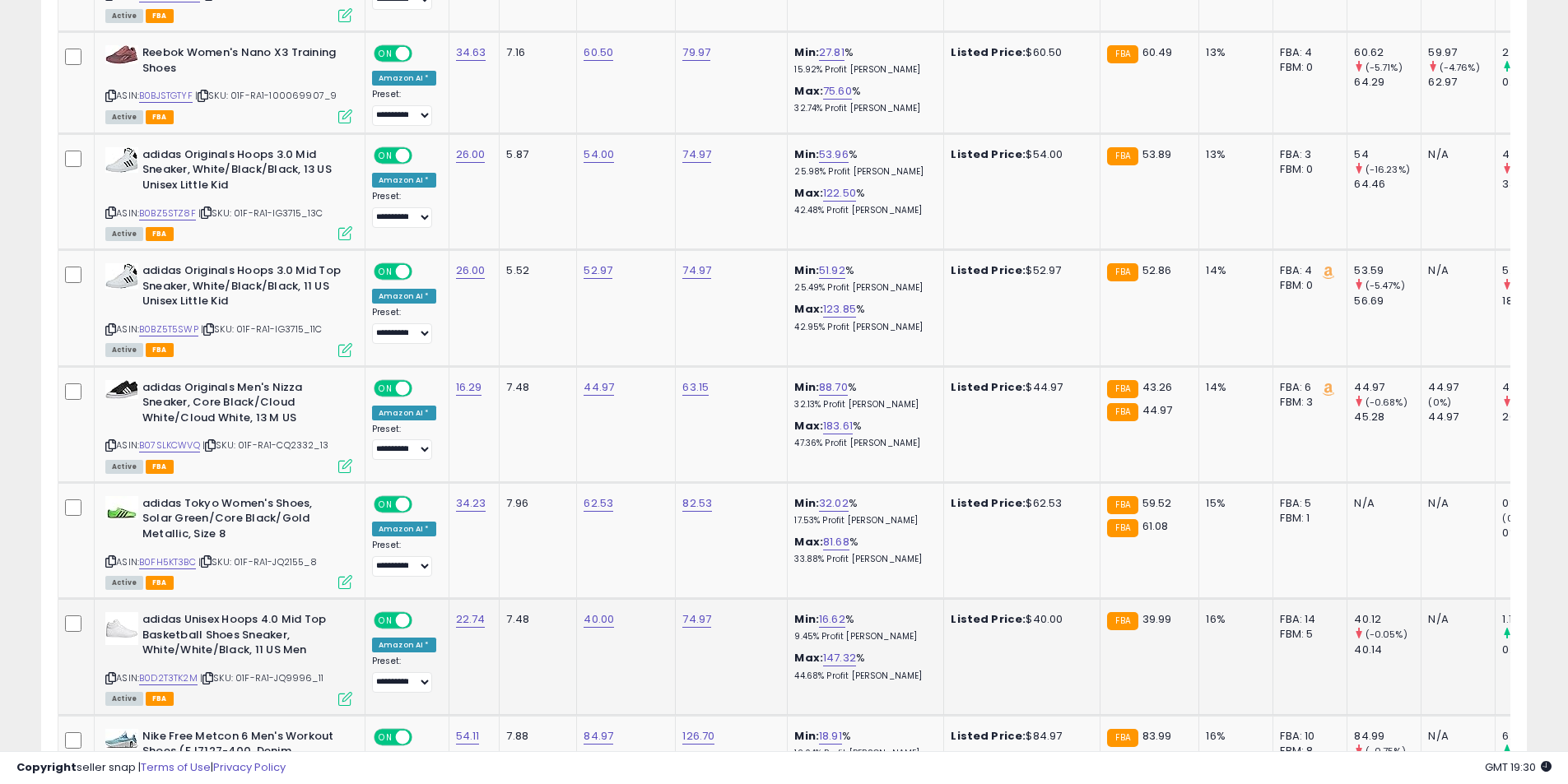
scroll to position [4894, 0]
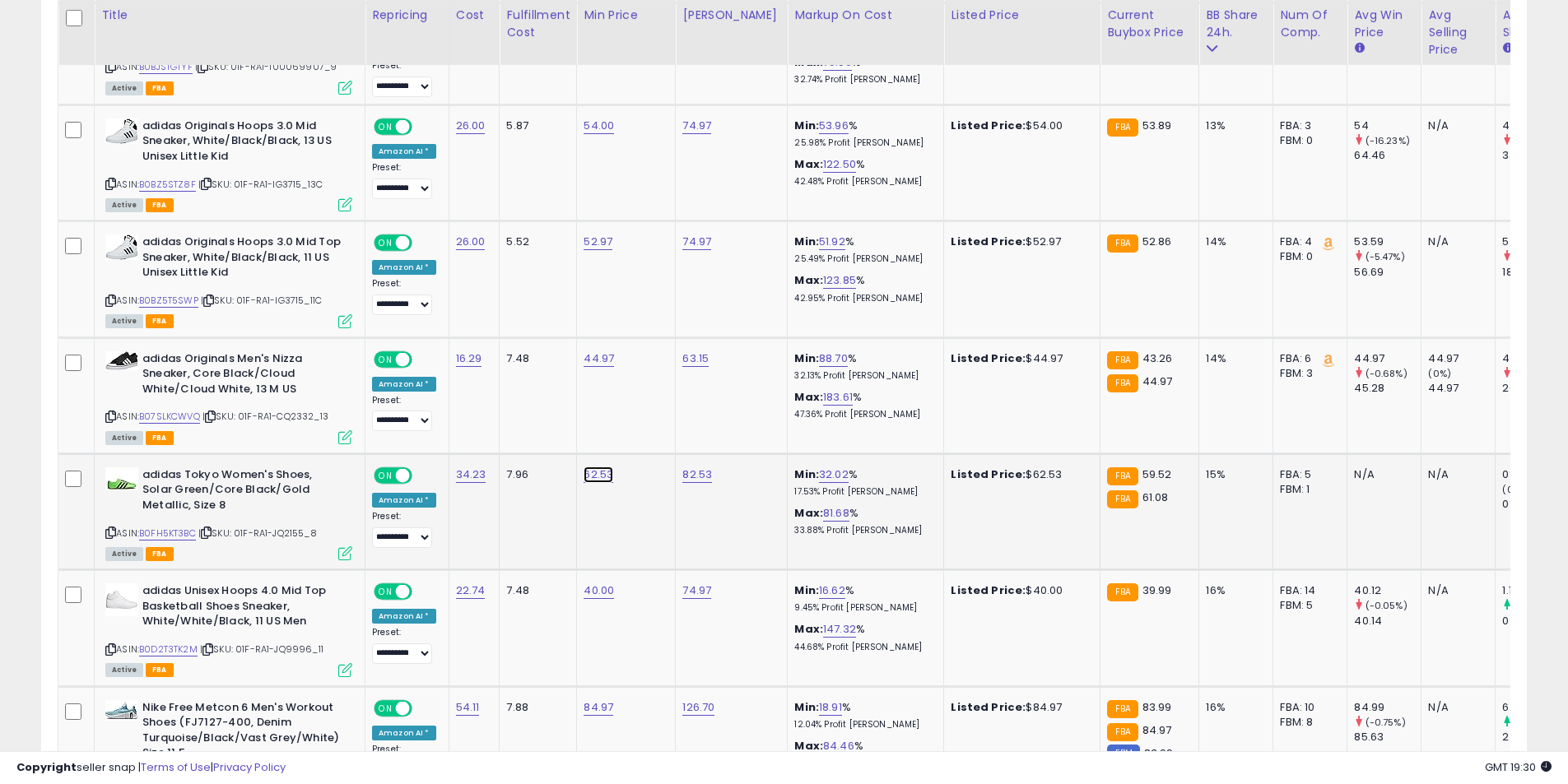
click at [584, 467] on link "62.53" at bounding box center [598, 475] width 30 height 16
drag, startPoint x: 572, startPoint y: 396, endPoint x: 425, endPoint y: 397, distance: 147.0
type input "**"
click button "submit" at bounding box center [639, 390] width 28 height 24
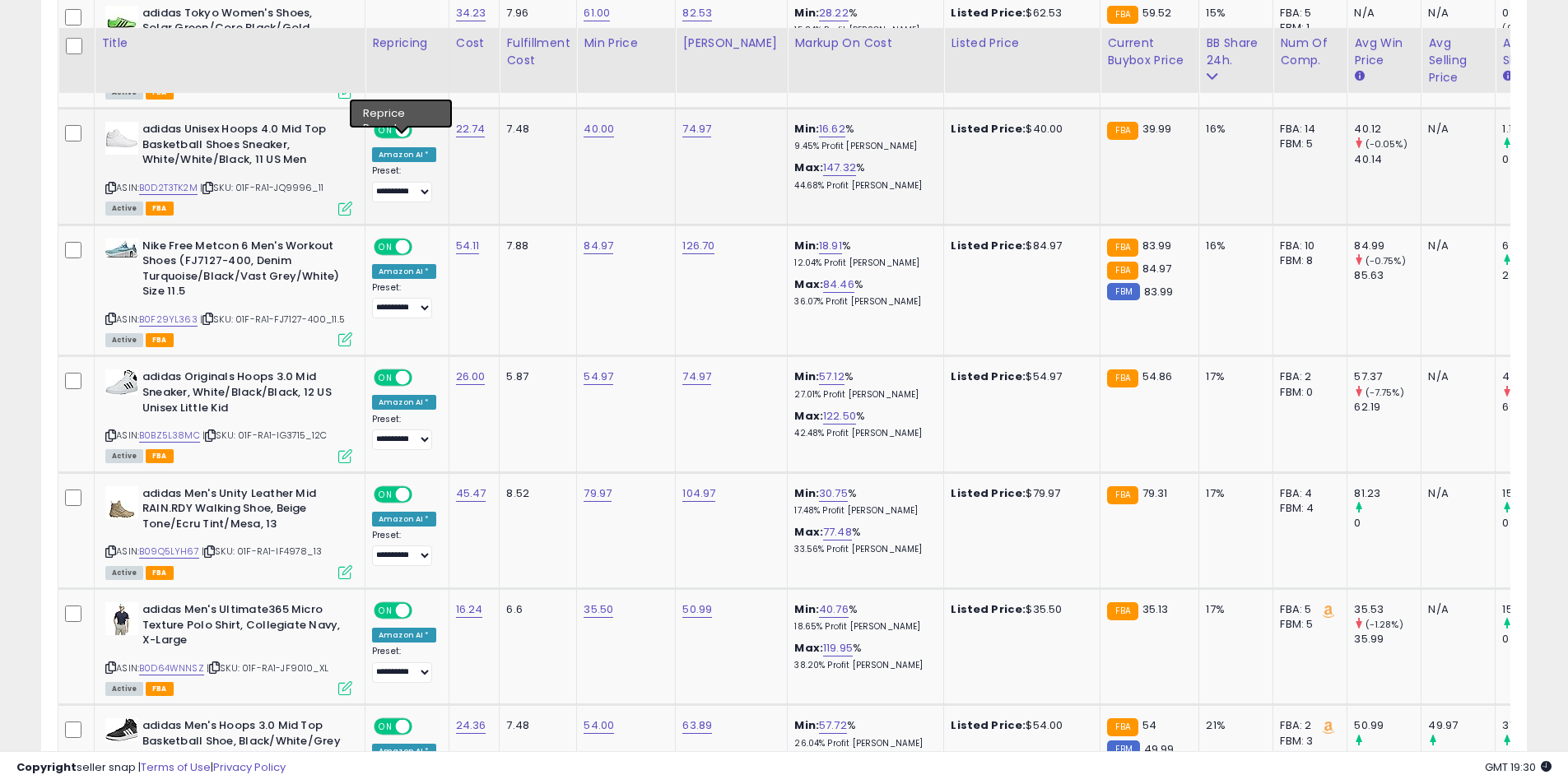
scroll to position [5388, 0]
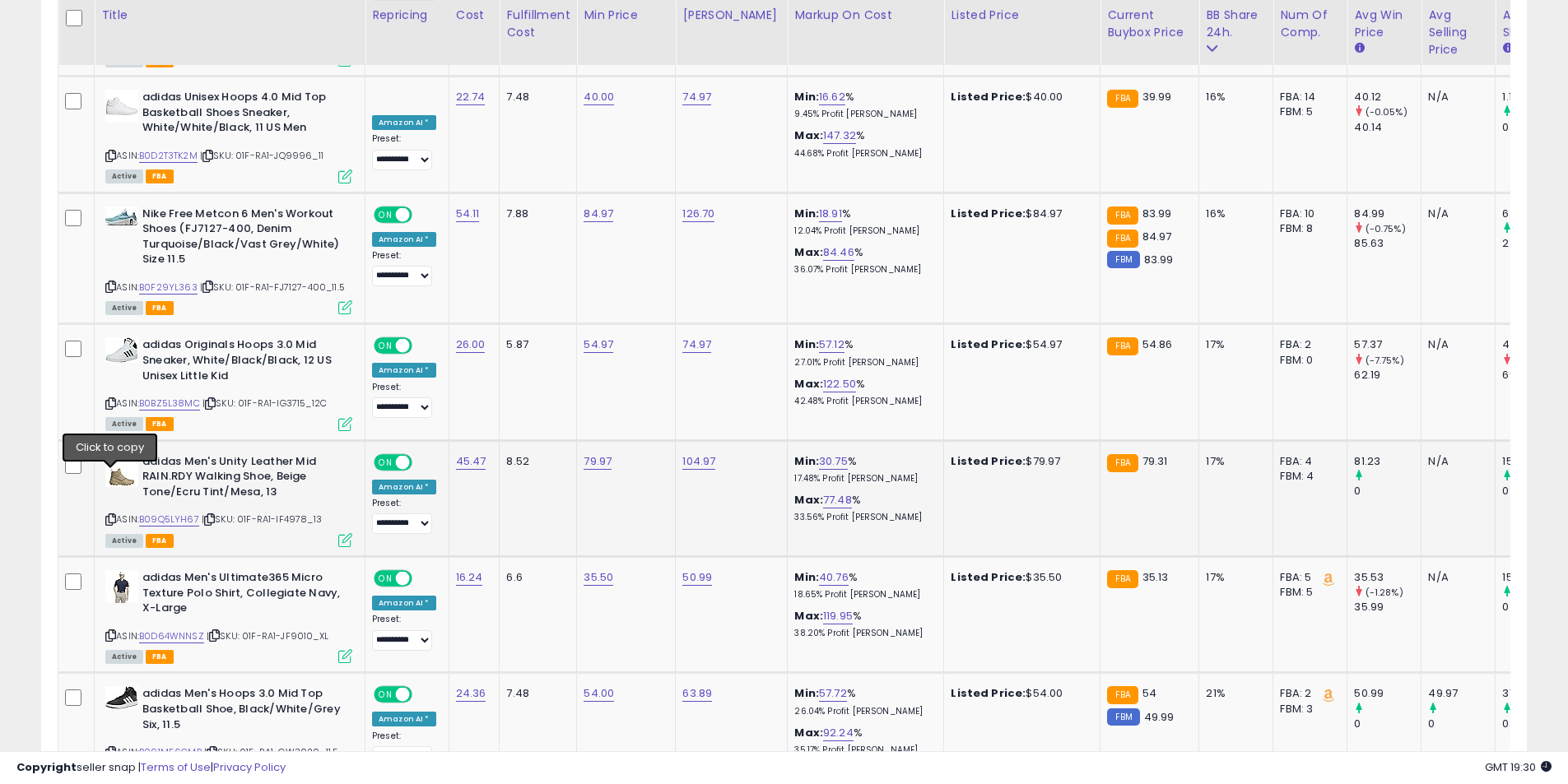
click at [109, 515] on icon at bounding box center [110, 520] width 11 height 9
click at [593, 570] on link "35.50" at bounding box center [598, 578] width 30 height 16
type input "**"
click button "submit" at bounding box center [639, 493] width 28 height 24
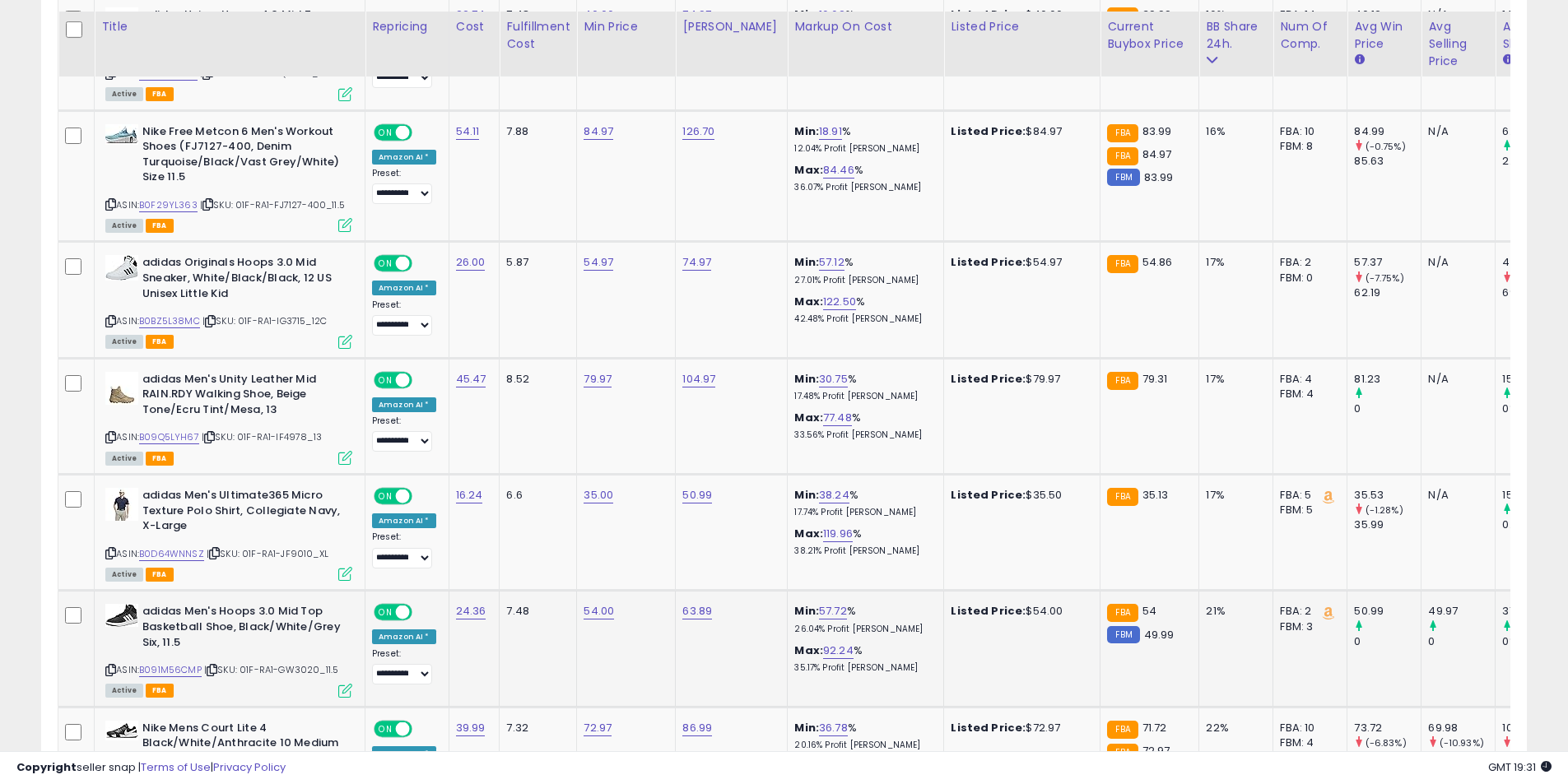
scroll to position [5634, 0]
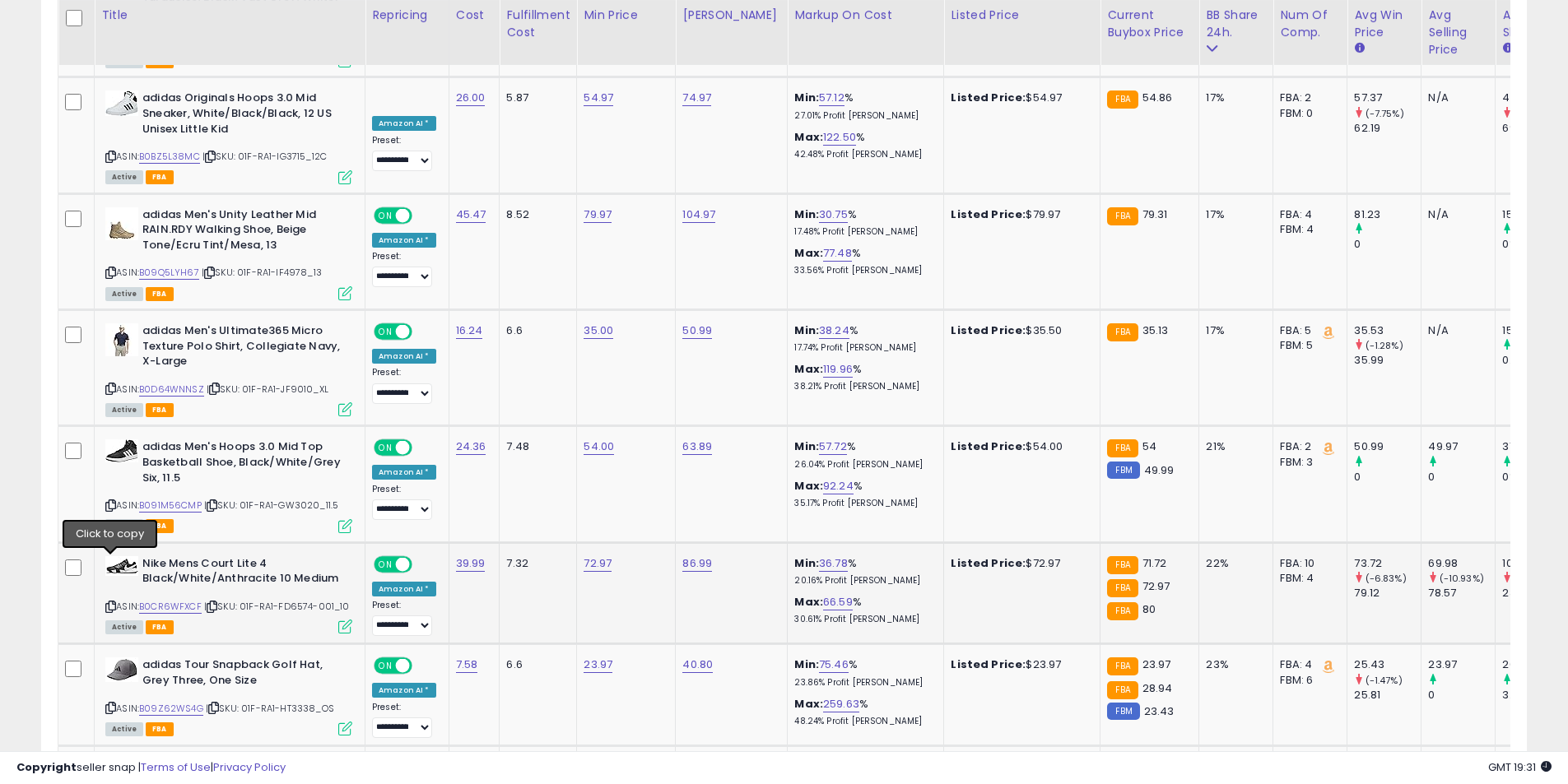
click at [106, 602] on icon at bounding box center [110, 607] width 11 height 9
click at [596, 555] on link "72.97" at bounding box center [597, 563] width 28 height 16
drag, startPoint x: 538, startPoint y: 477, endPoint x: 388, endPoint y: 477, distance: 150.0
type input "*****"
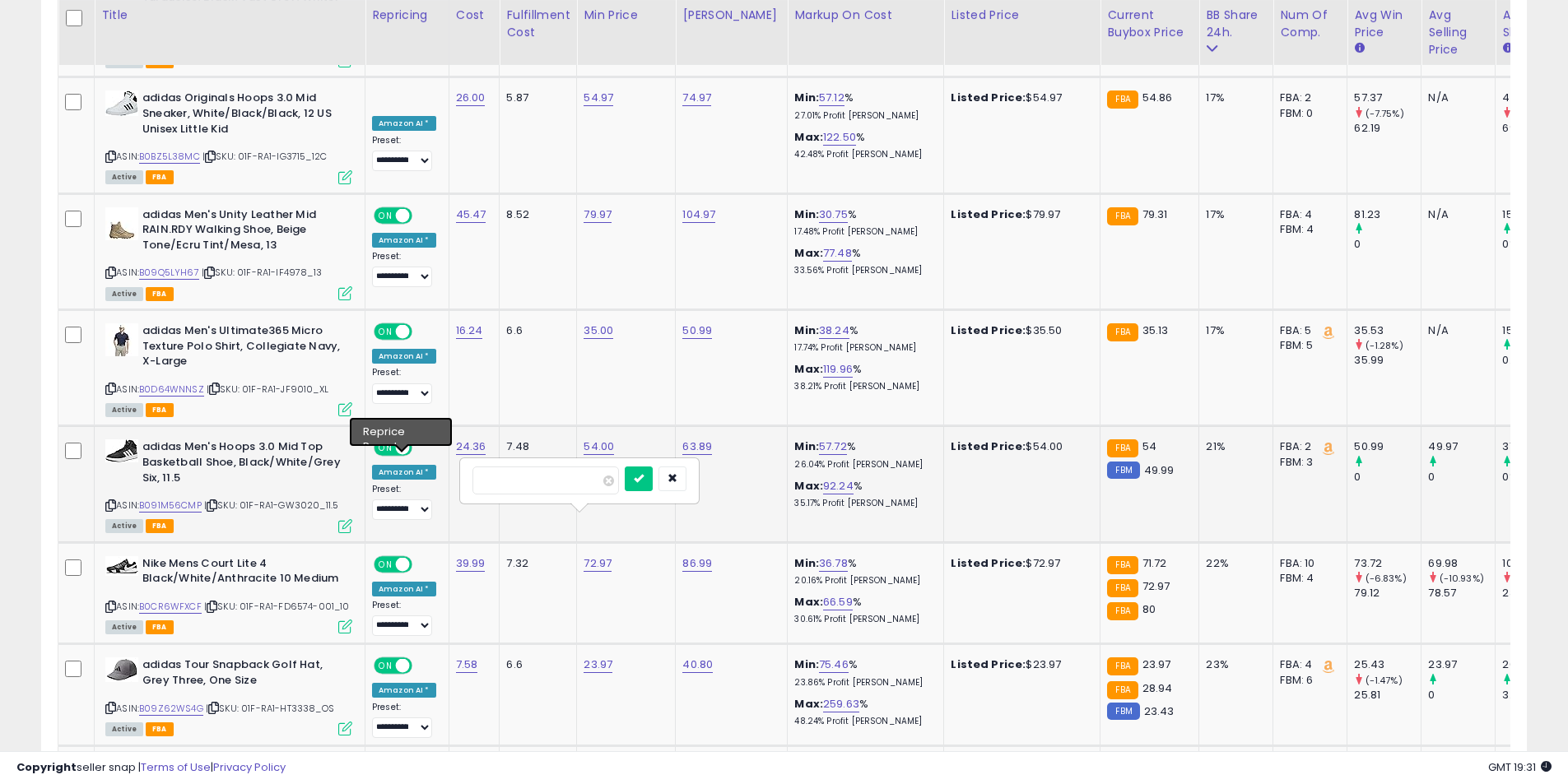
click button "submit" at bounding box center [639, 478] width 28 height 24
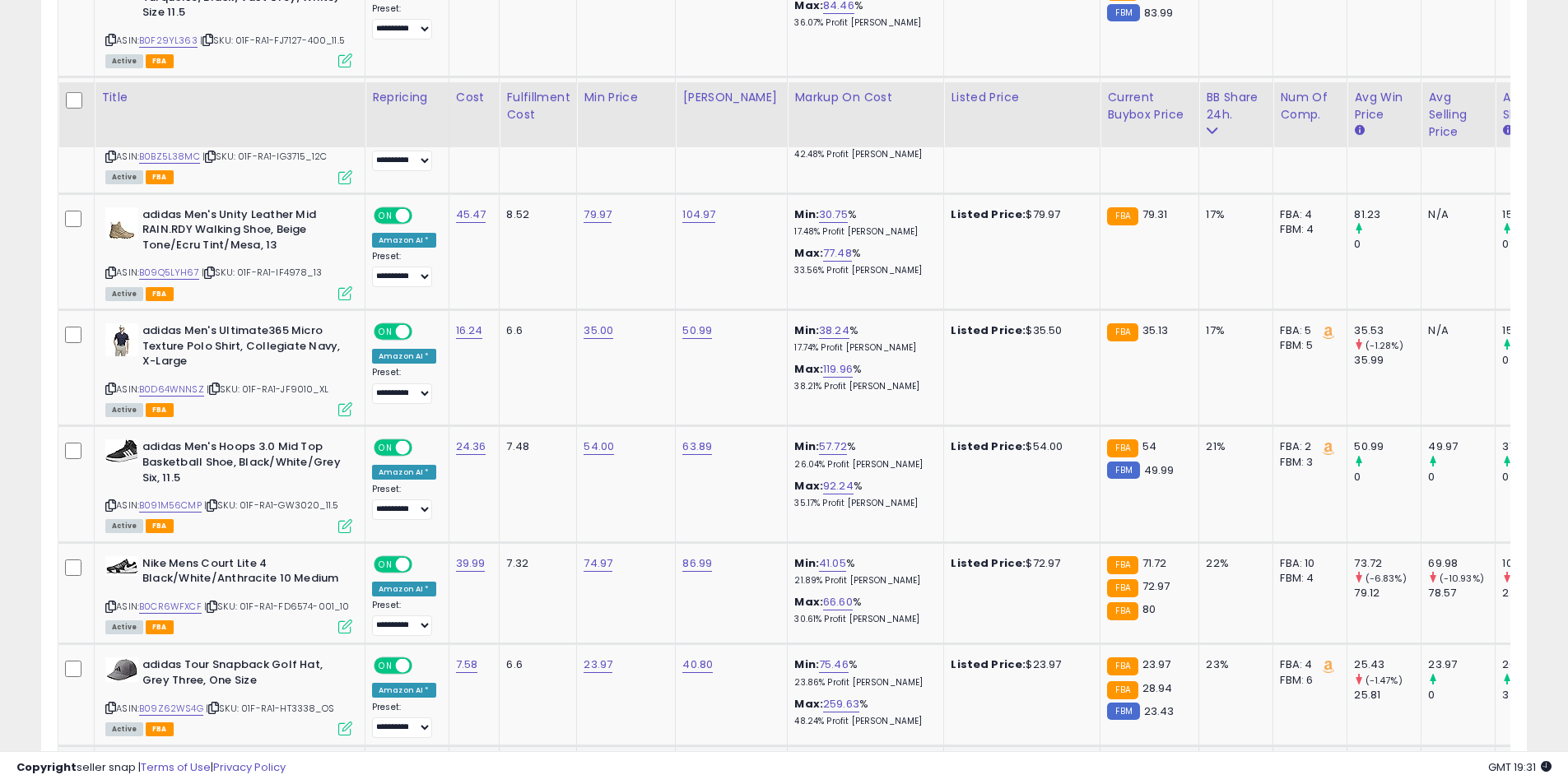
scroll to position [5717, 0]
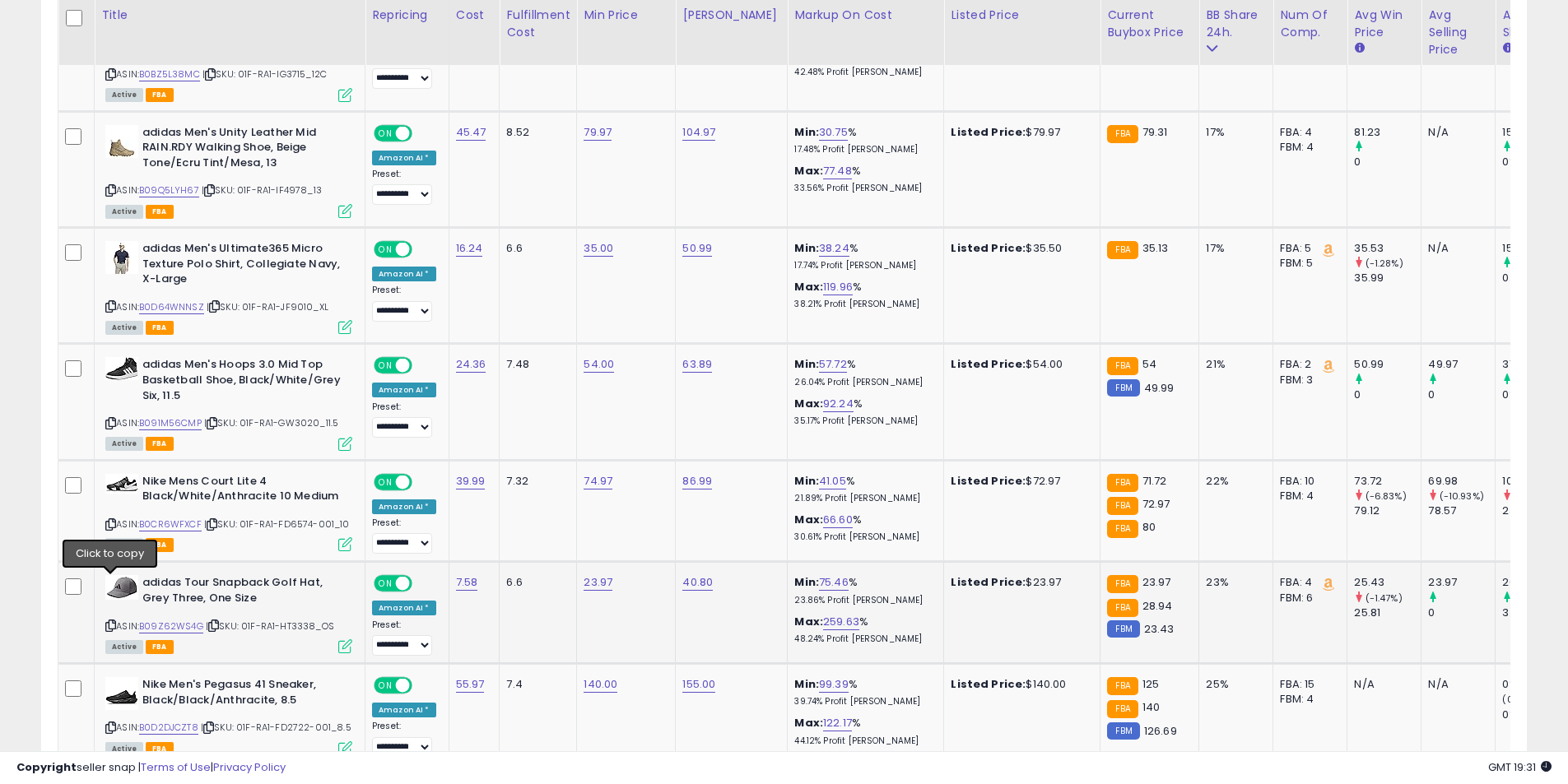
click at [113, 621] on icon at bounding box center [110, 626] width 11 height 9
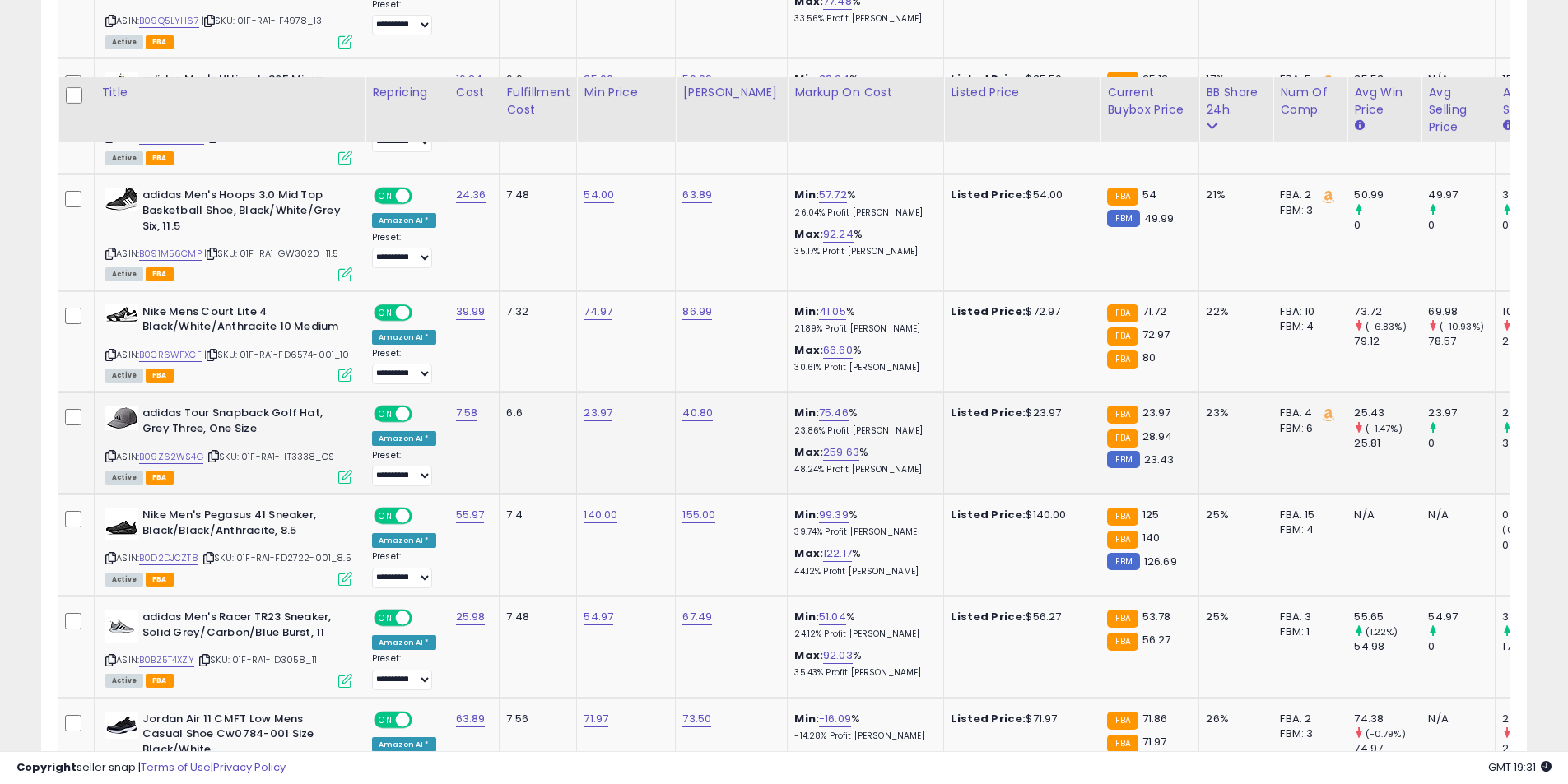
scroll to position [5964, 0]
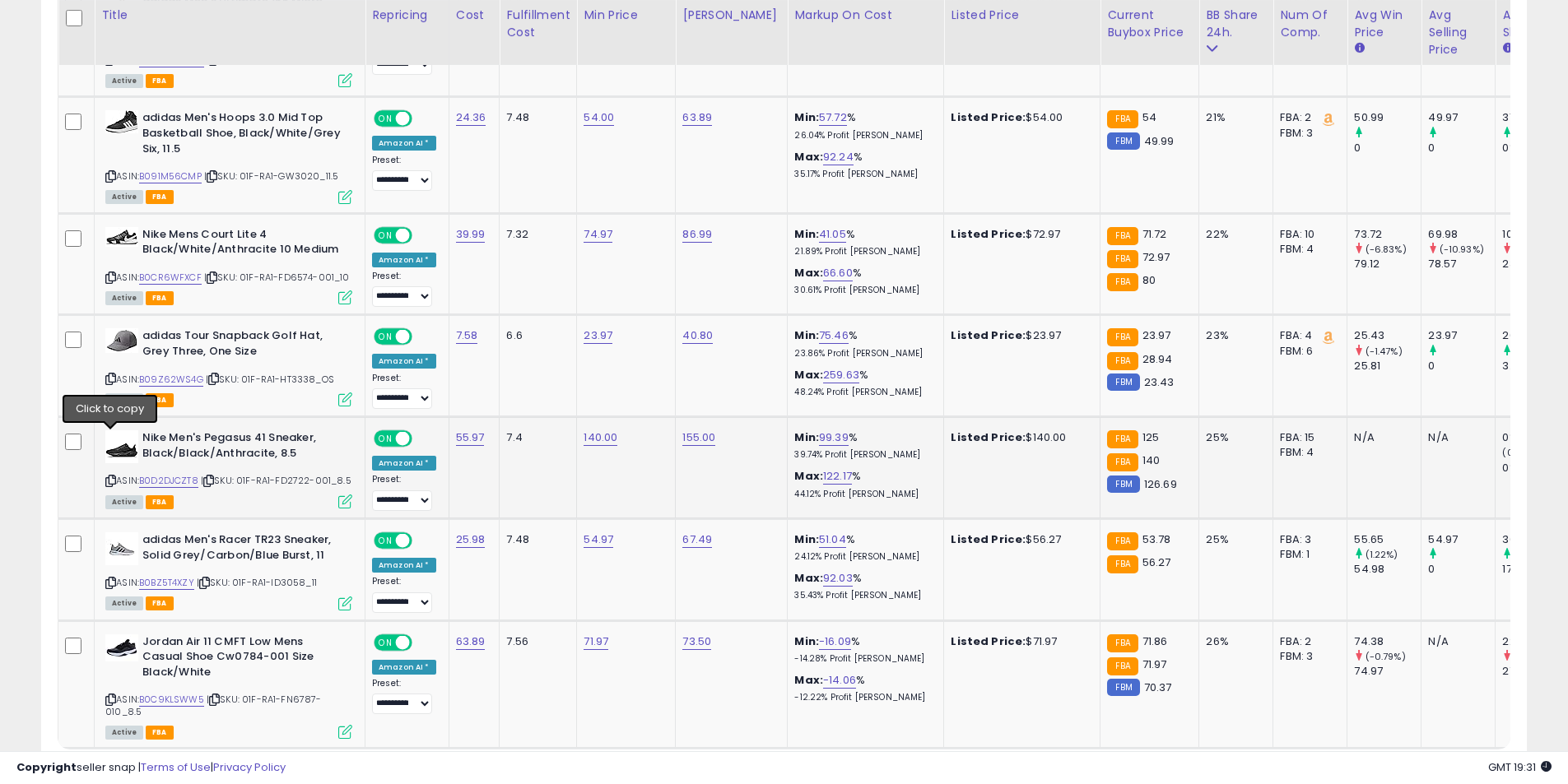
click at [112, 477] on icon at bounding box center [110, 481] width 11 height 9
click at [600, 430] on link "140.00" at bounding box center [600, 438] width 33 height 16
drag, startPoint x: 547, startPoint y: 350, endPoint x: 412, endPoint y: 345, distance: 135.1
type input "******"
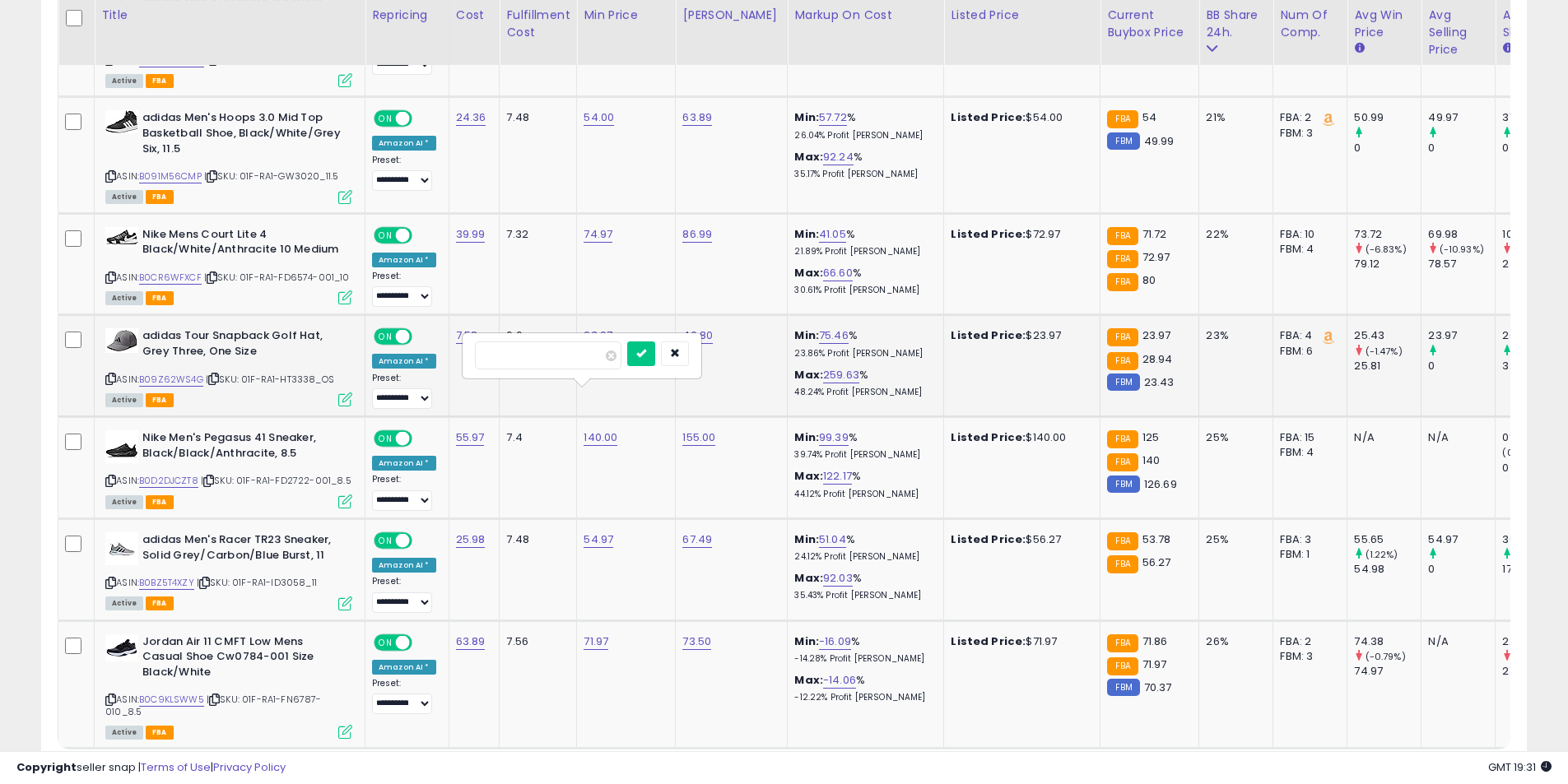
click button "submit" at bounding box center [641, 354] width 28 height 24
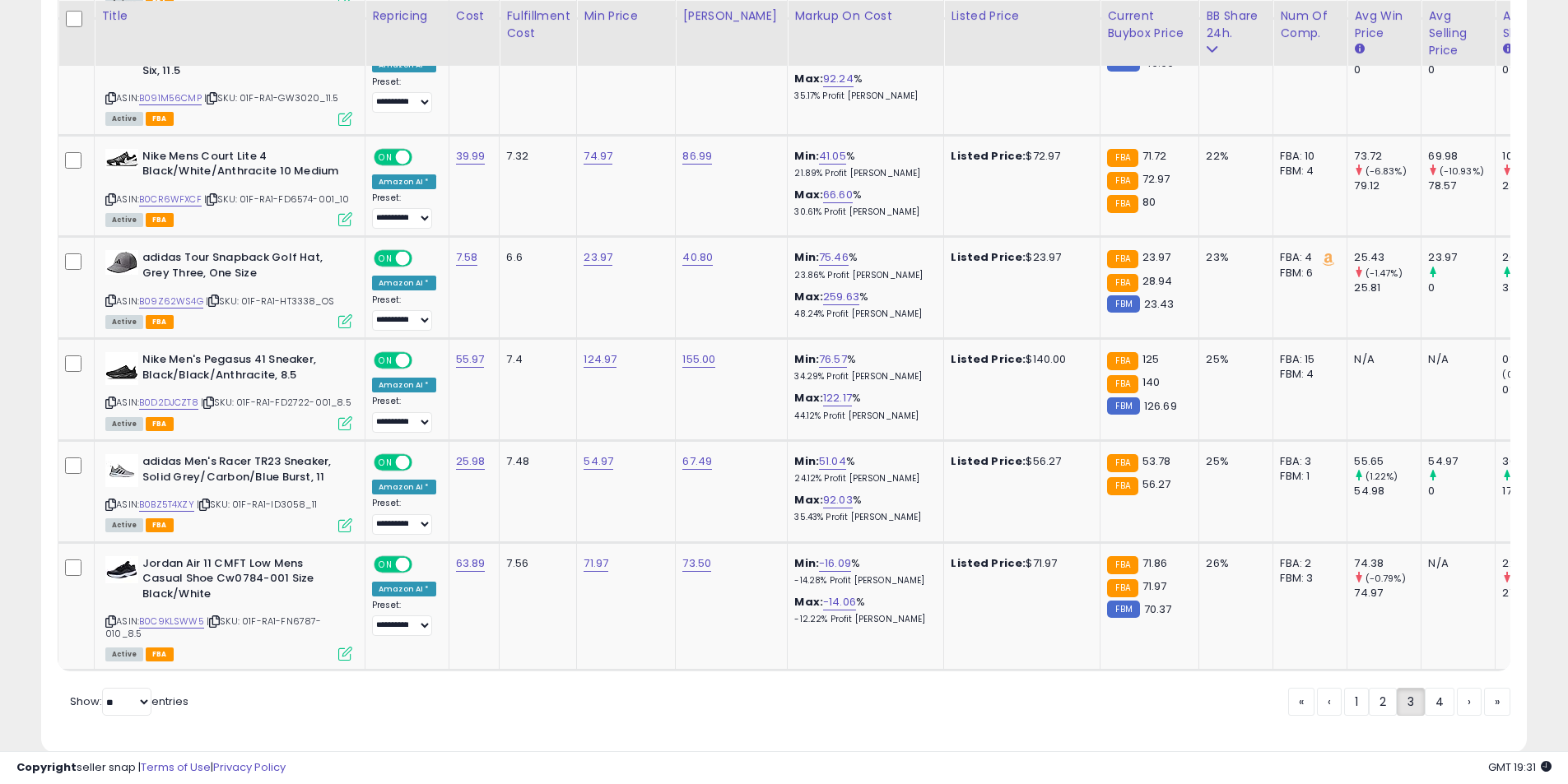
scroll to position [6042, 0]
click at [1436, 687] on link "4" at bounding box center [1440, 701] width 30 height 28
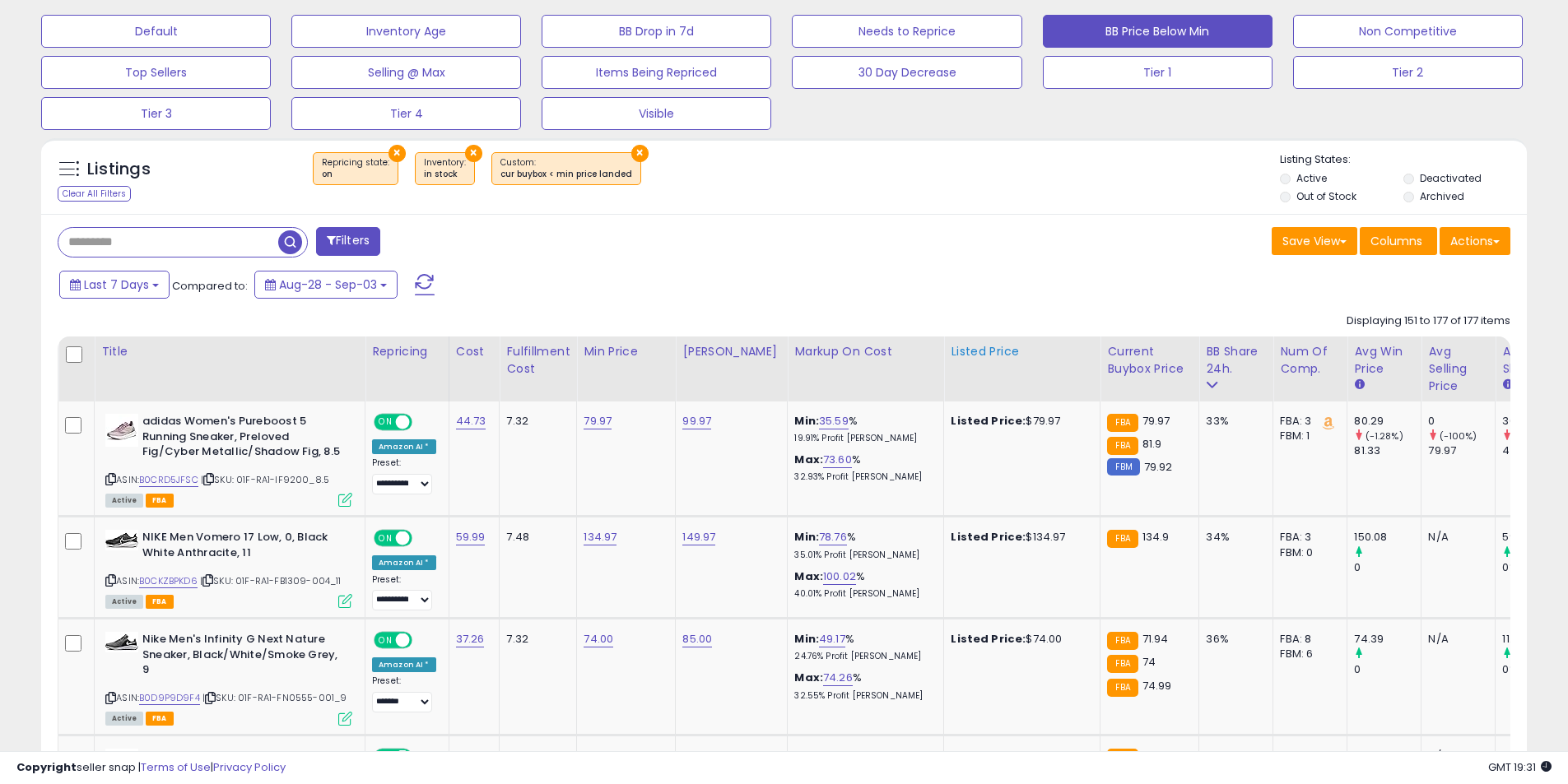
scroll to position [616, 0]
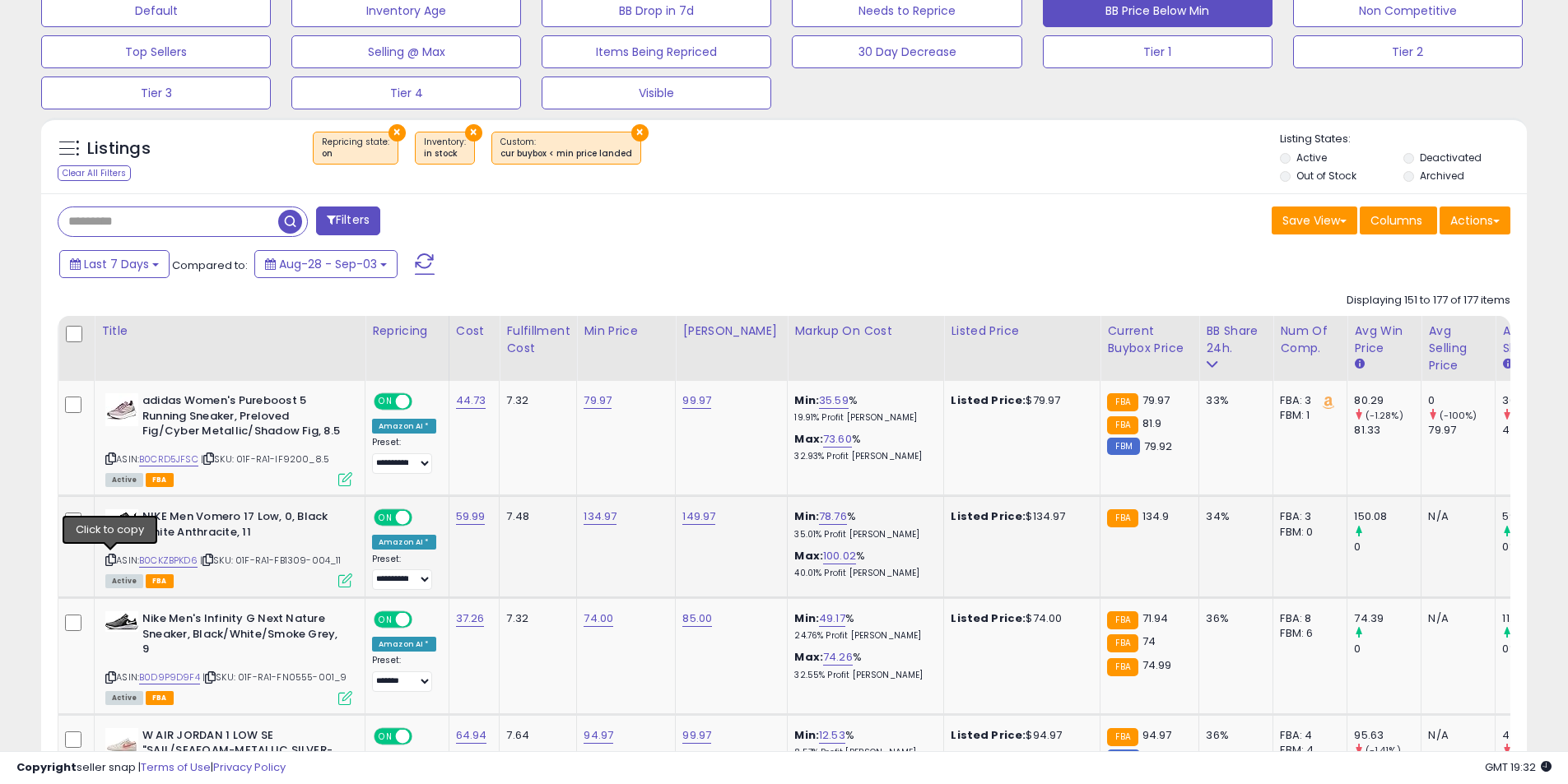
click at [108, 562] on icon at bounding box center [110, 560] width 11 height 9
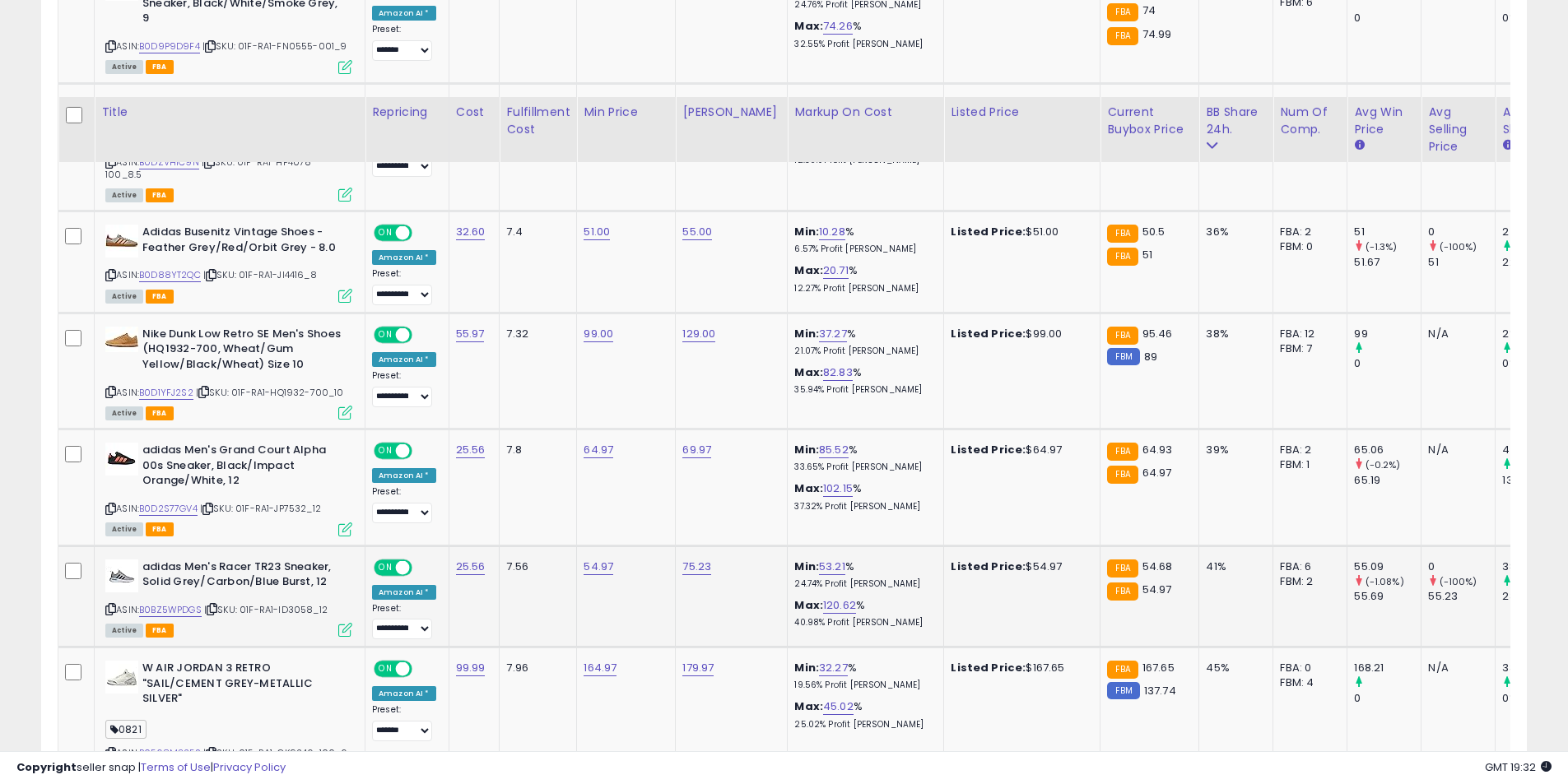
scroll to position [1356, 0]
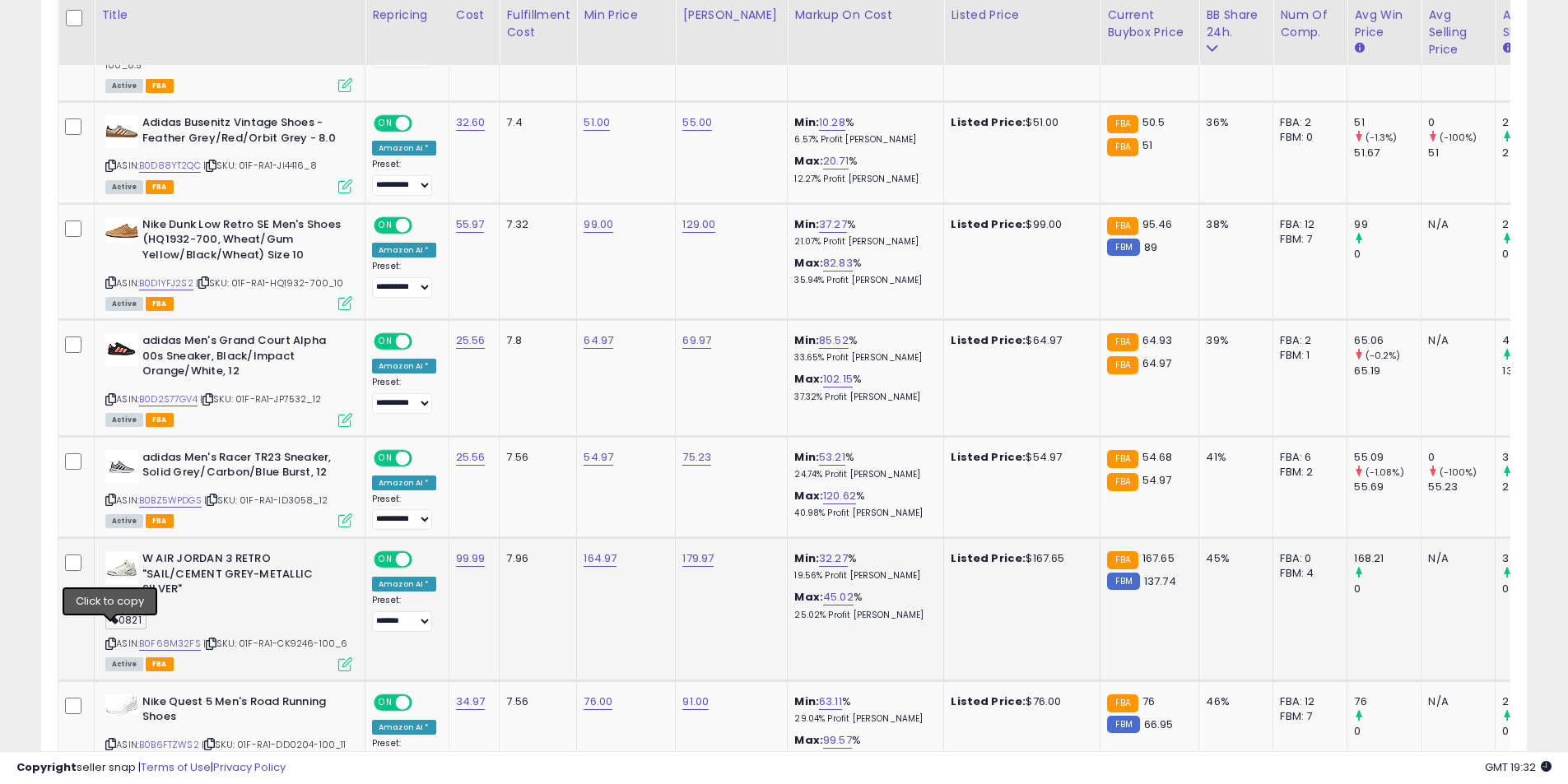
click at [110, 639] on icon at bounding box center [110, 644] width 11 height 9
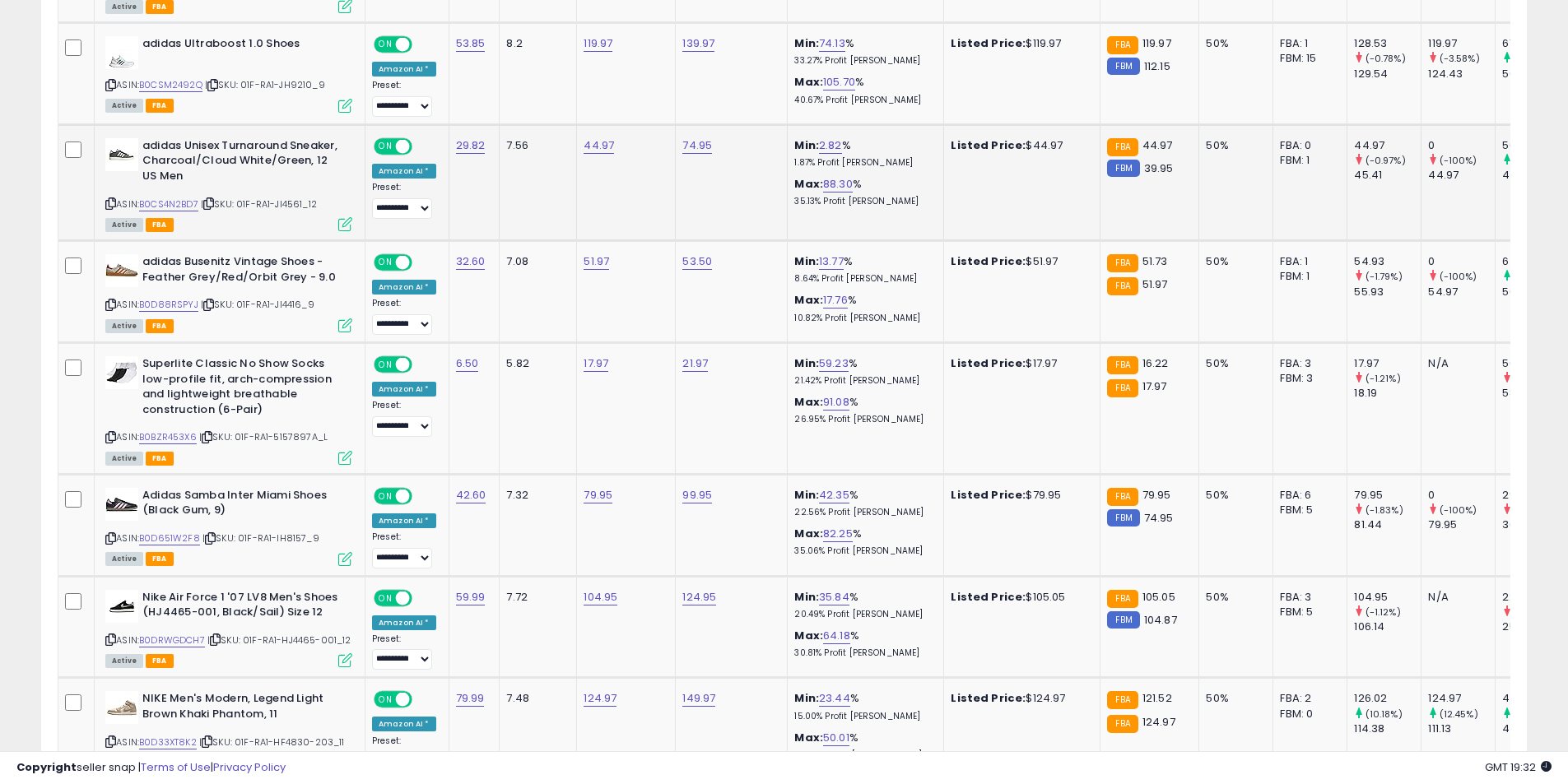
scroll to position [2591, 0]
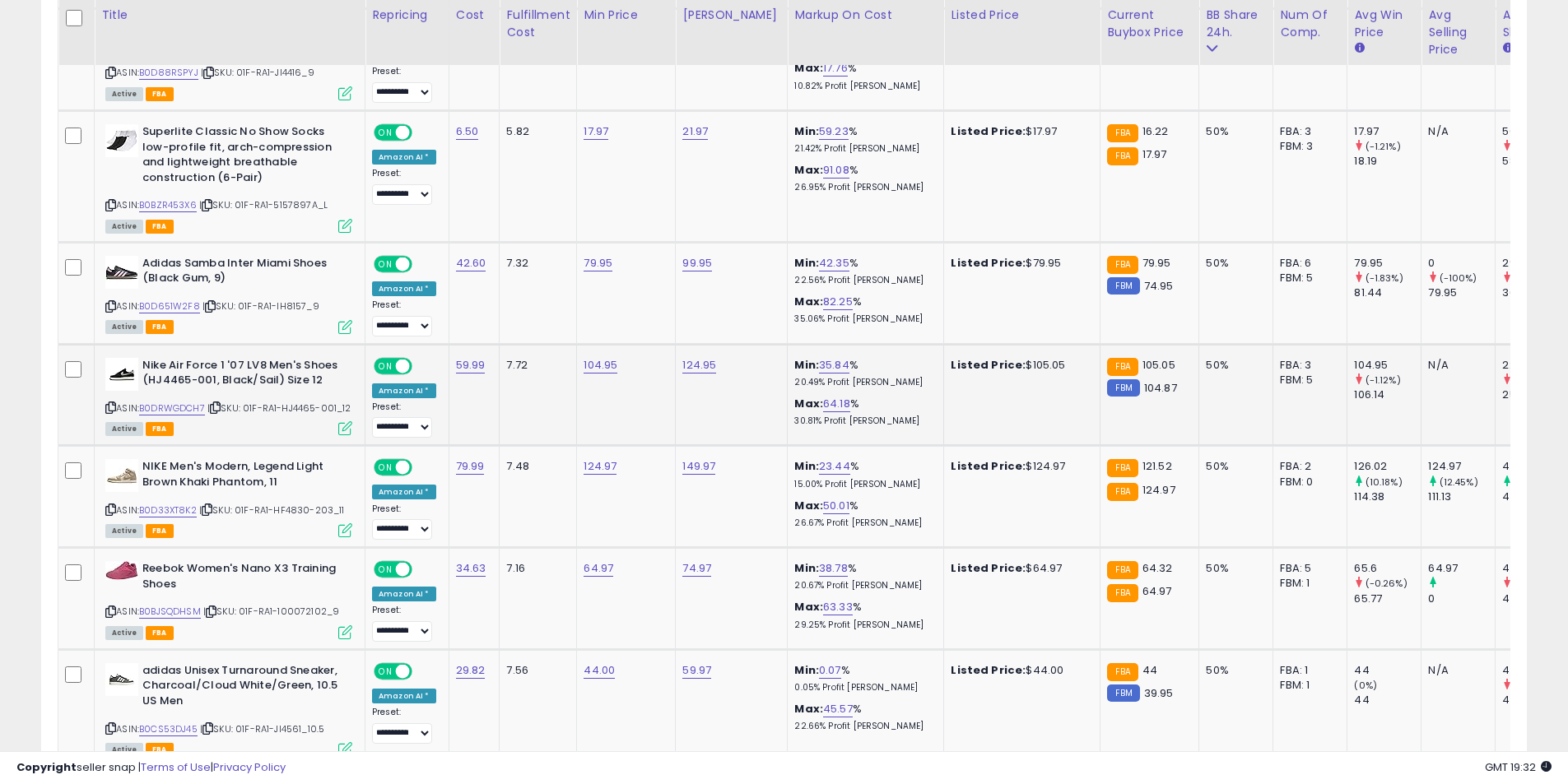
click at [114, 403] on icon at bounding box center [110, 408] width 11 height 9
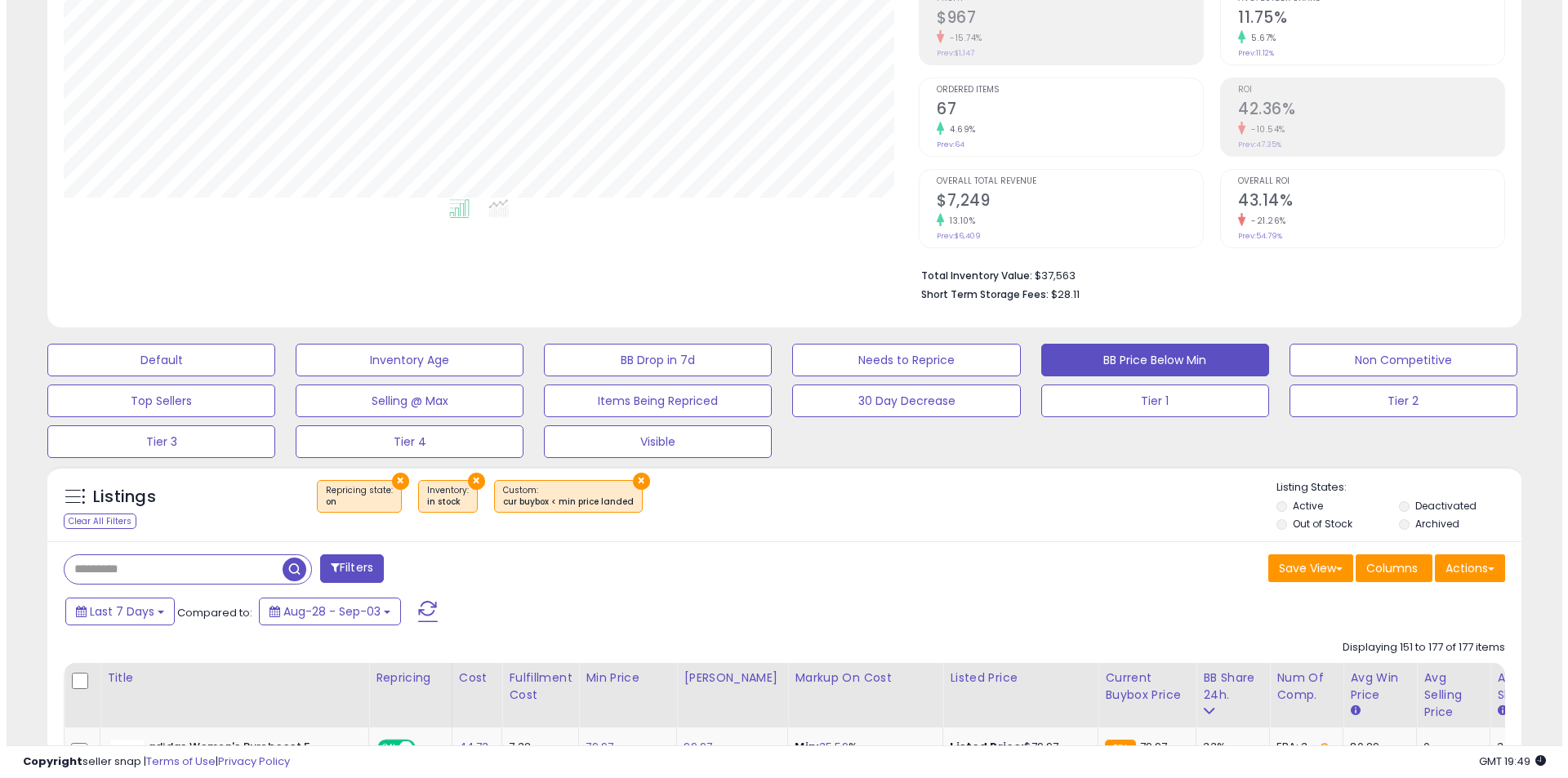
scroll to position [327, 0]
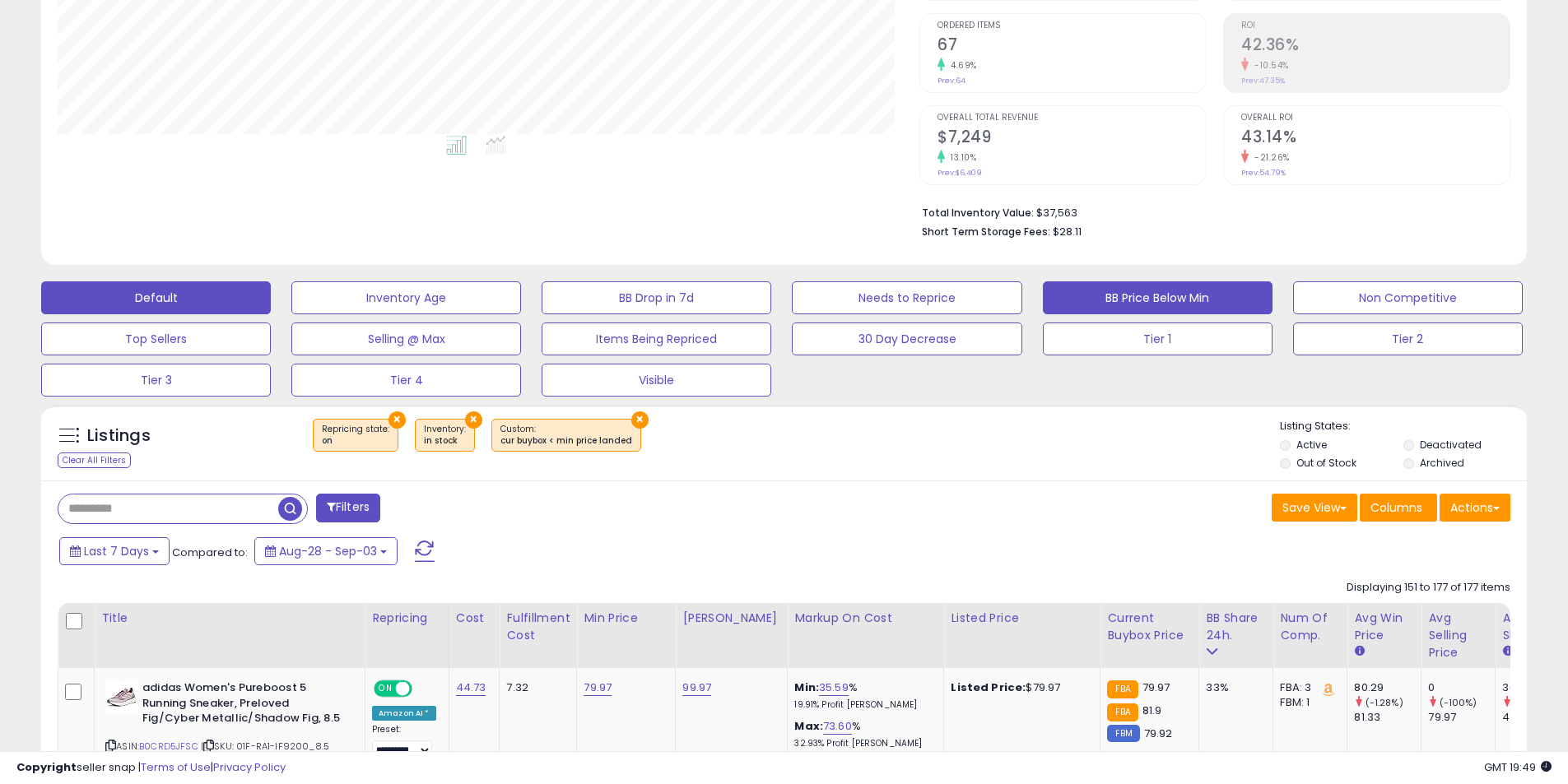
click at [158, 305] on button "Default" at bounding box center [156, 298] width 230 height 33
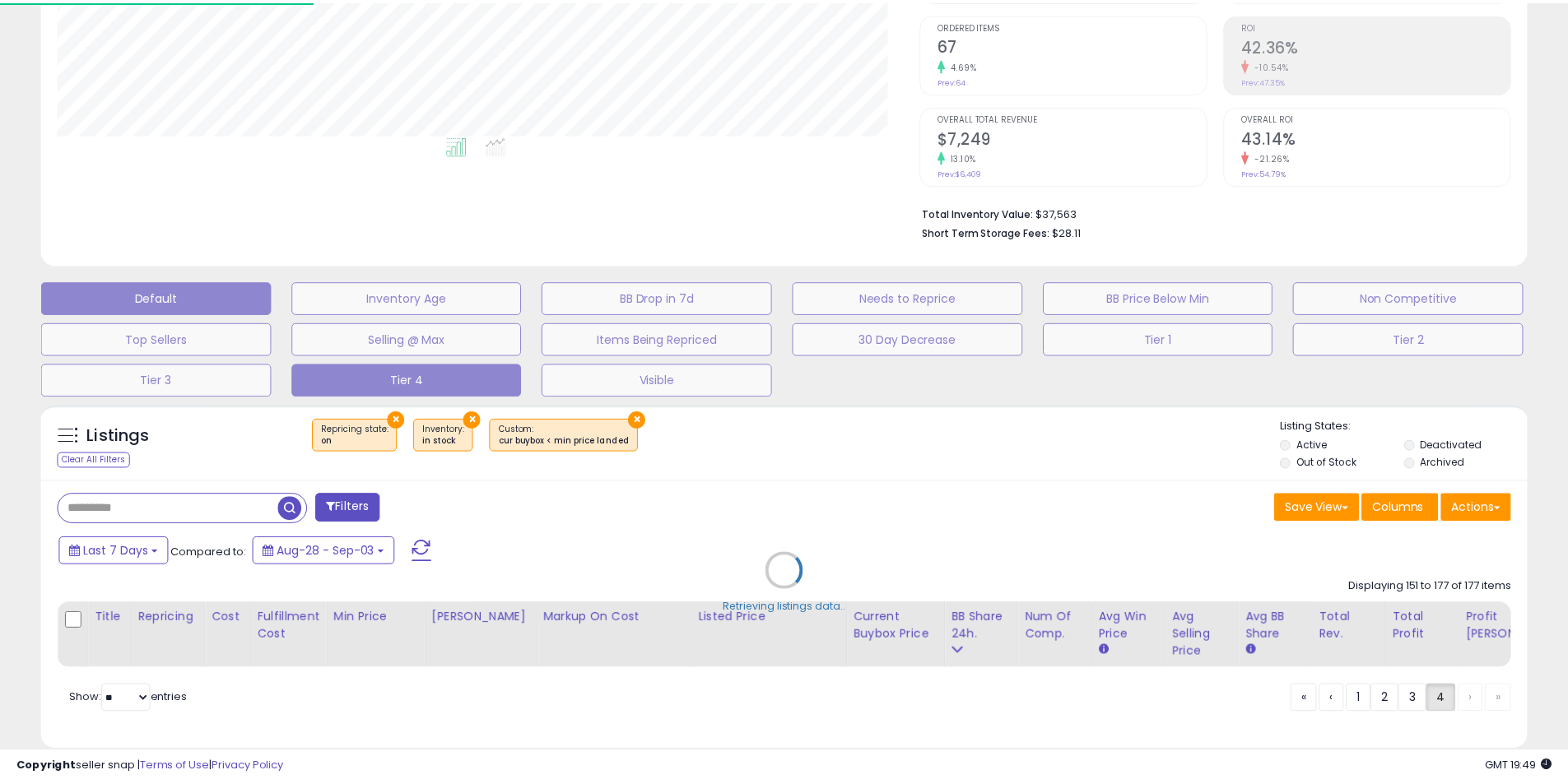
scroll to position [337, 870]
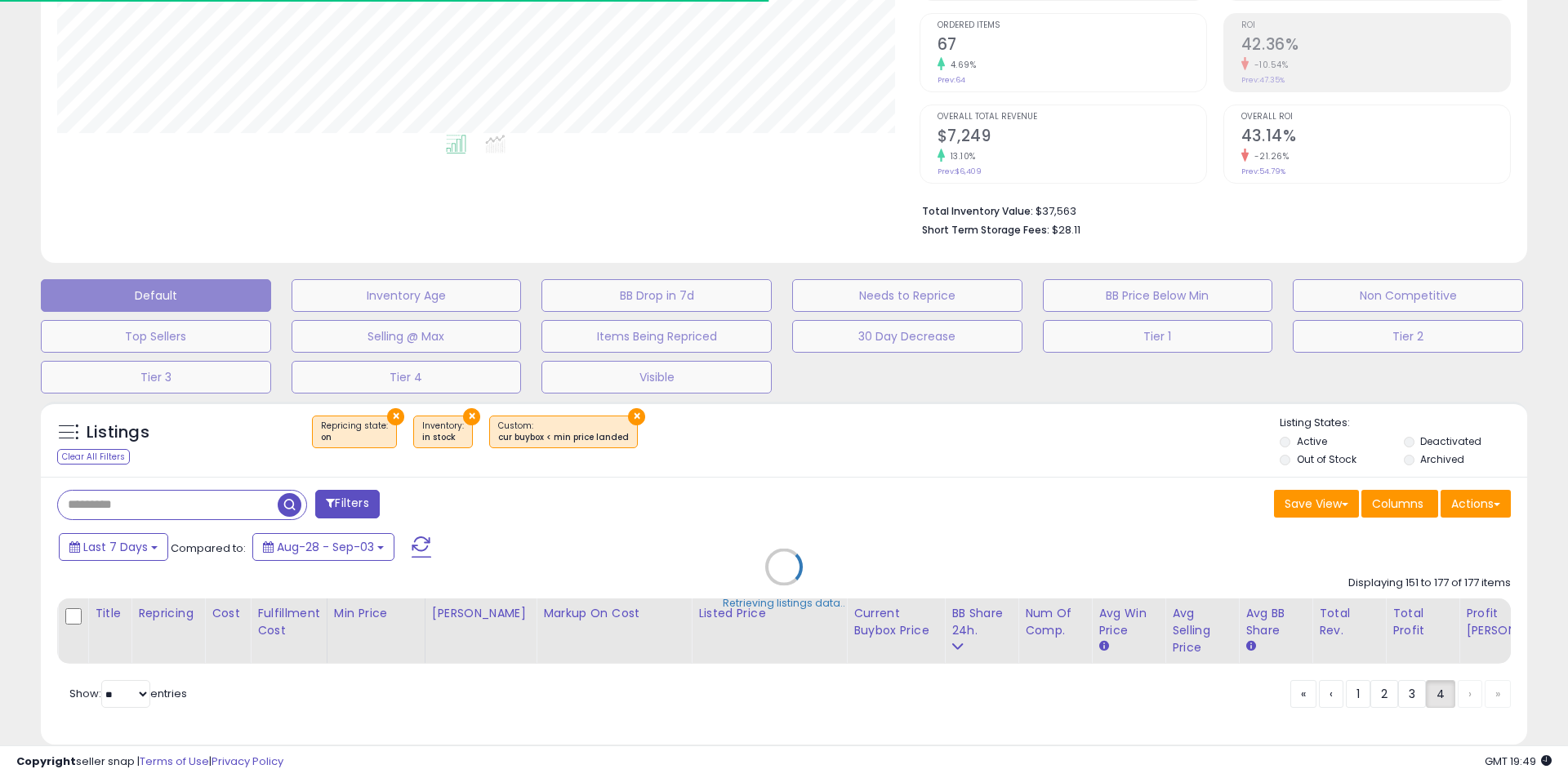
select select "**"
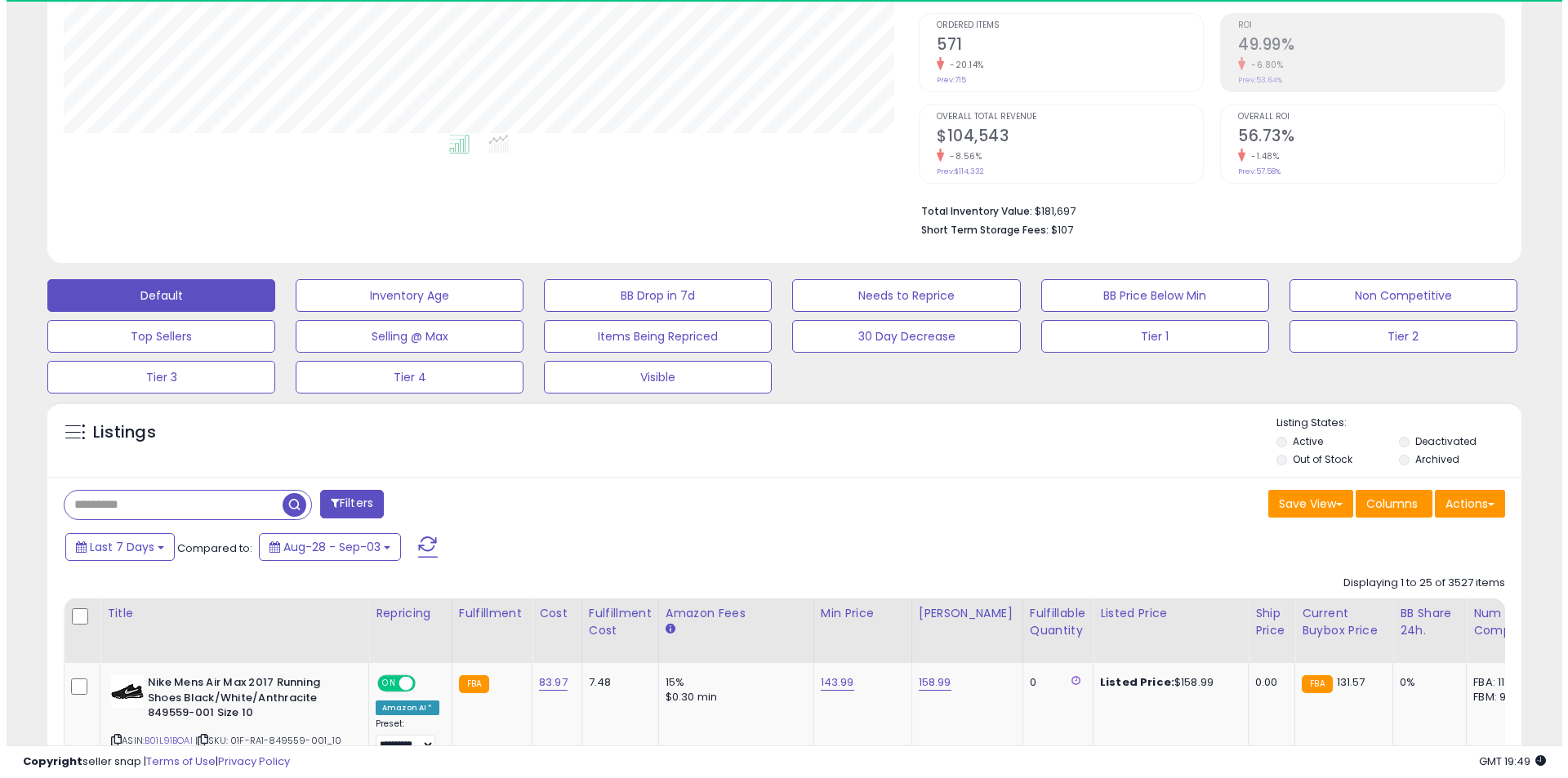
scroll to position [335, 855]
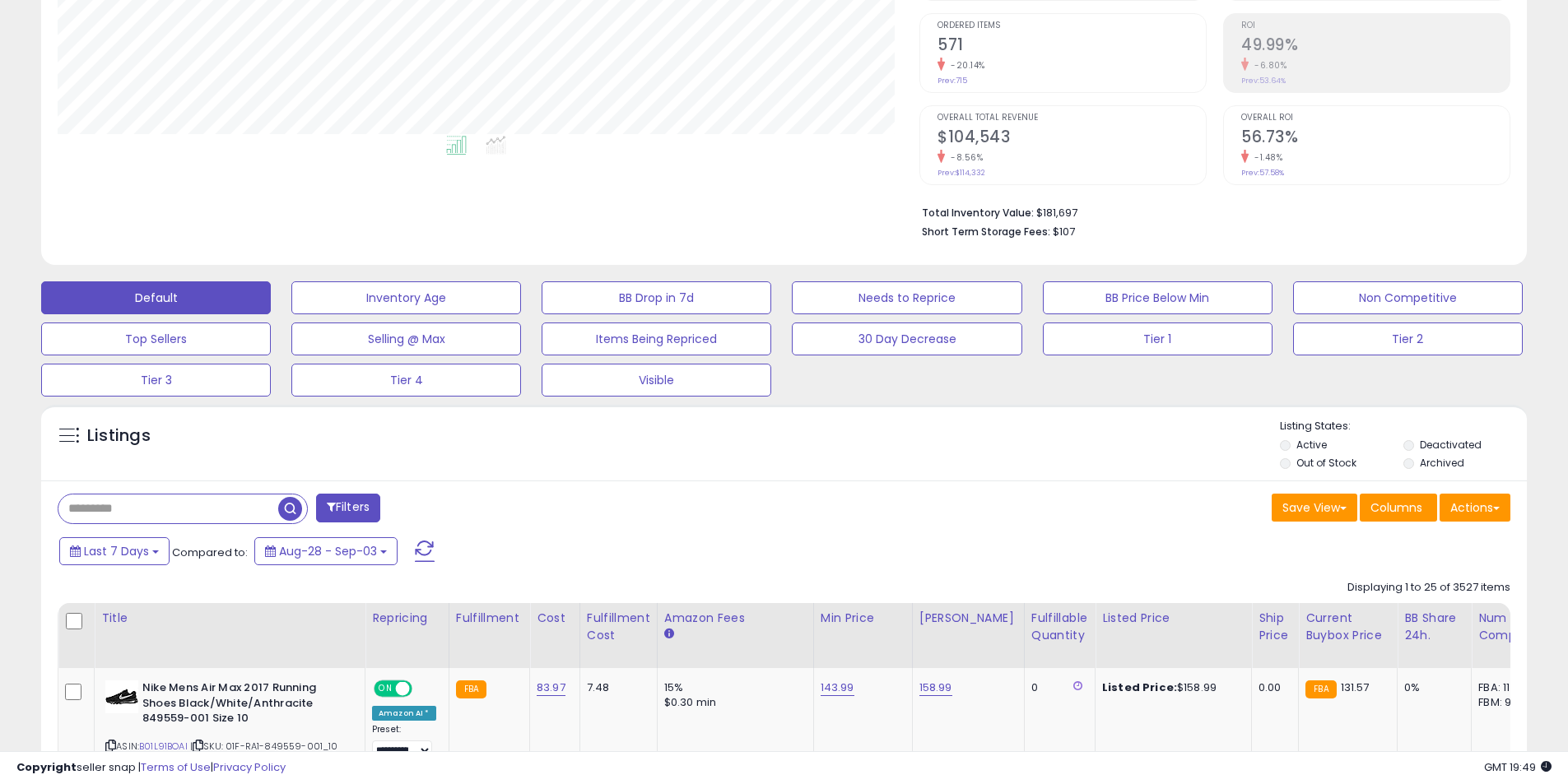
click at [137, 505] on input "text" at bounding box center [168, 509] width 220 height 29
paste input "**********"
type input "**********"
click at [433, 512] on span "button" at bounding box center [432, 509] width 24 height 24
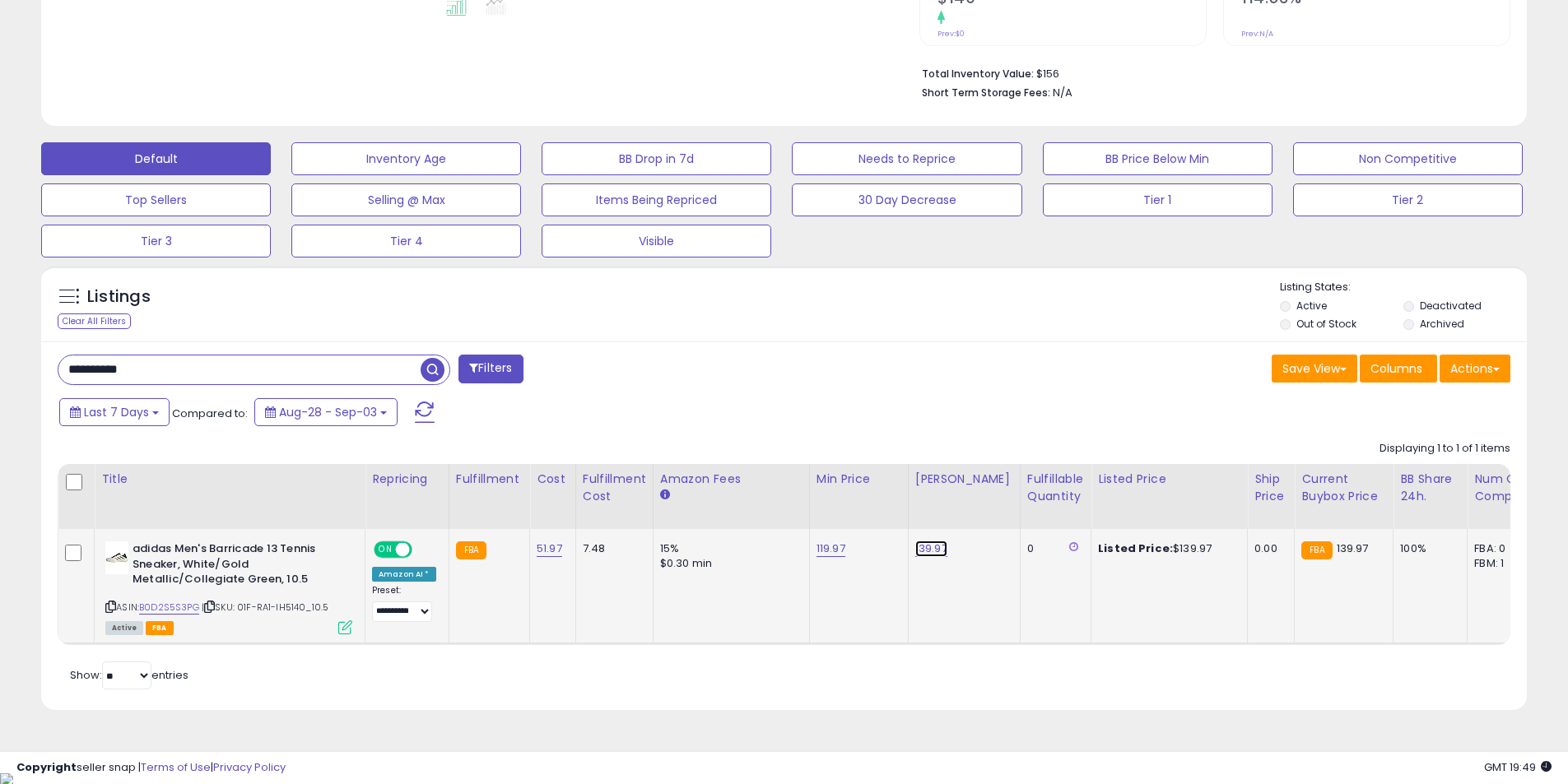
click at [929, 552] on link "139.97" at bounding box center [931, 549] width 32 height 16
drag, startPoint x: 846, startPoint y: 506, endPoint x: 741, endPoint y: 502, distance: 105.1
click at [741, 502] on table "Title Repricing" at bounding box center [1240, 554] width 2364 height 181
type input "******"
click button "submit" at bounding box center [971, 506] width 28 height 24
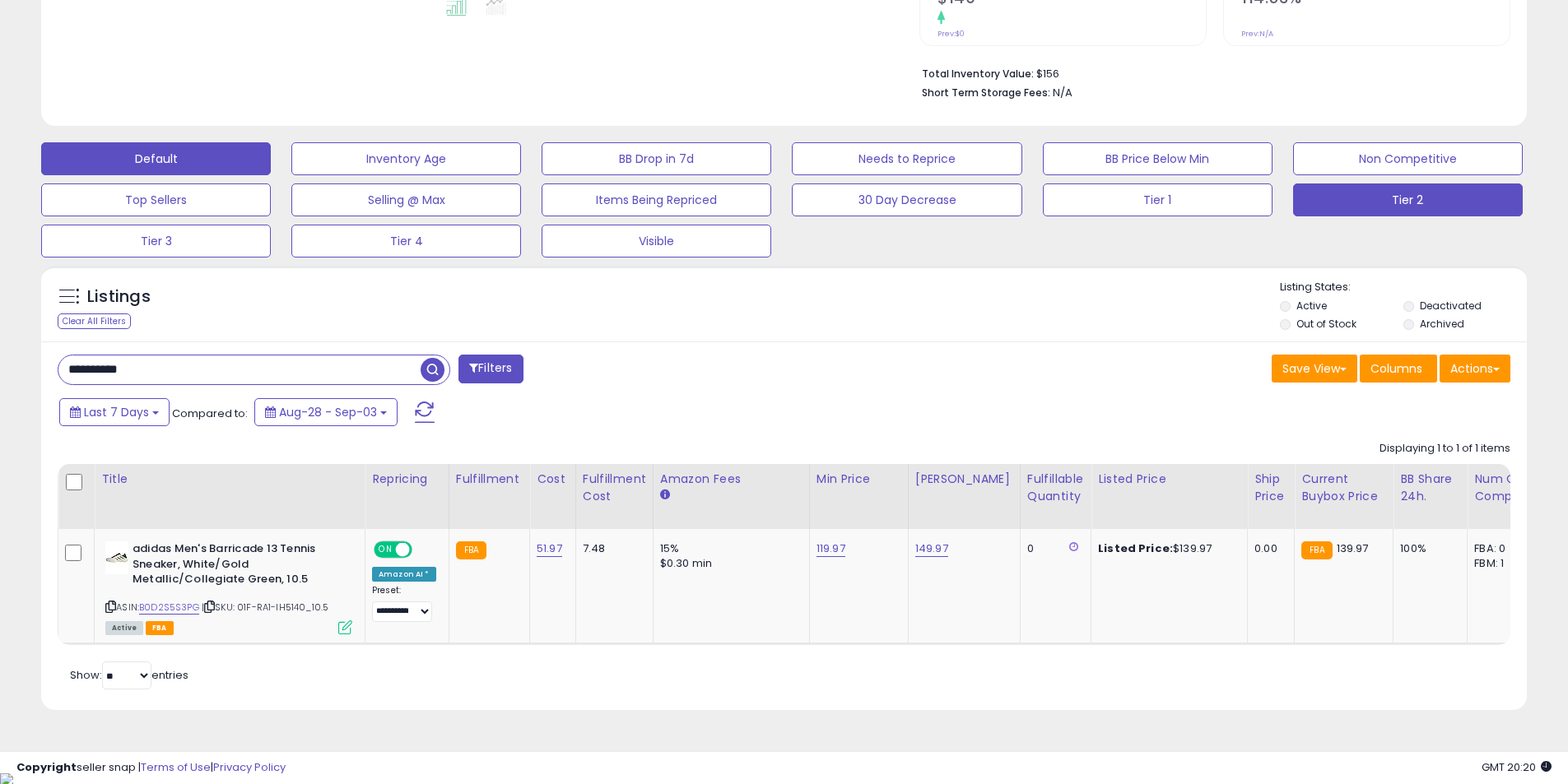
click at [1402, 206] on button "Tier 2" at bounding box center [1408, 200] width 230 height 33
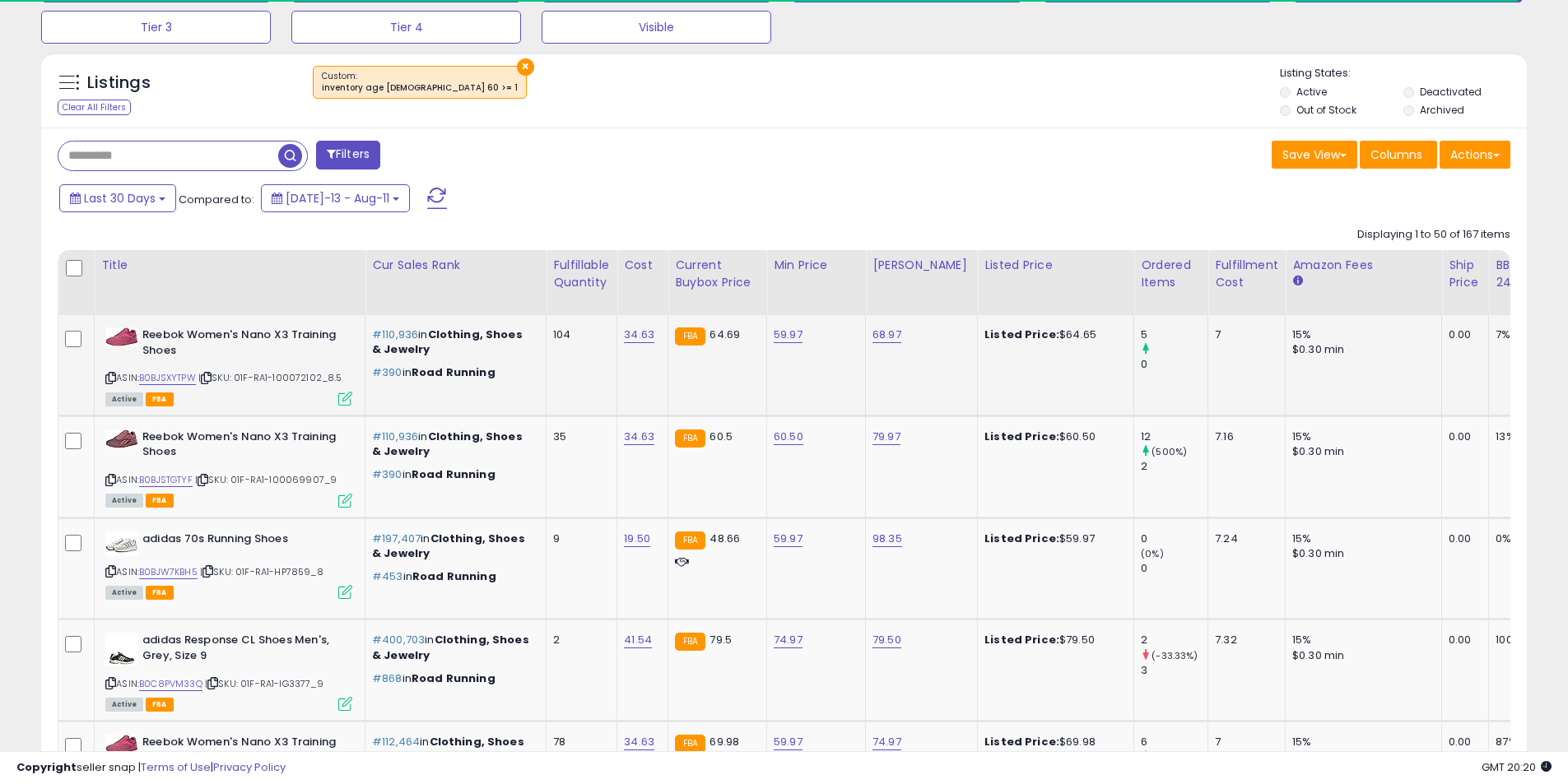
scroll to position [764, 0]
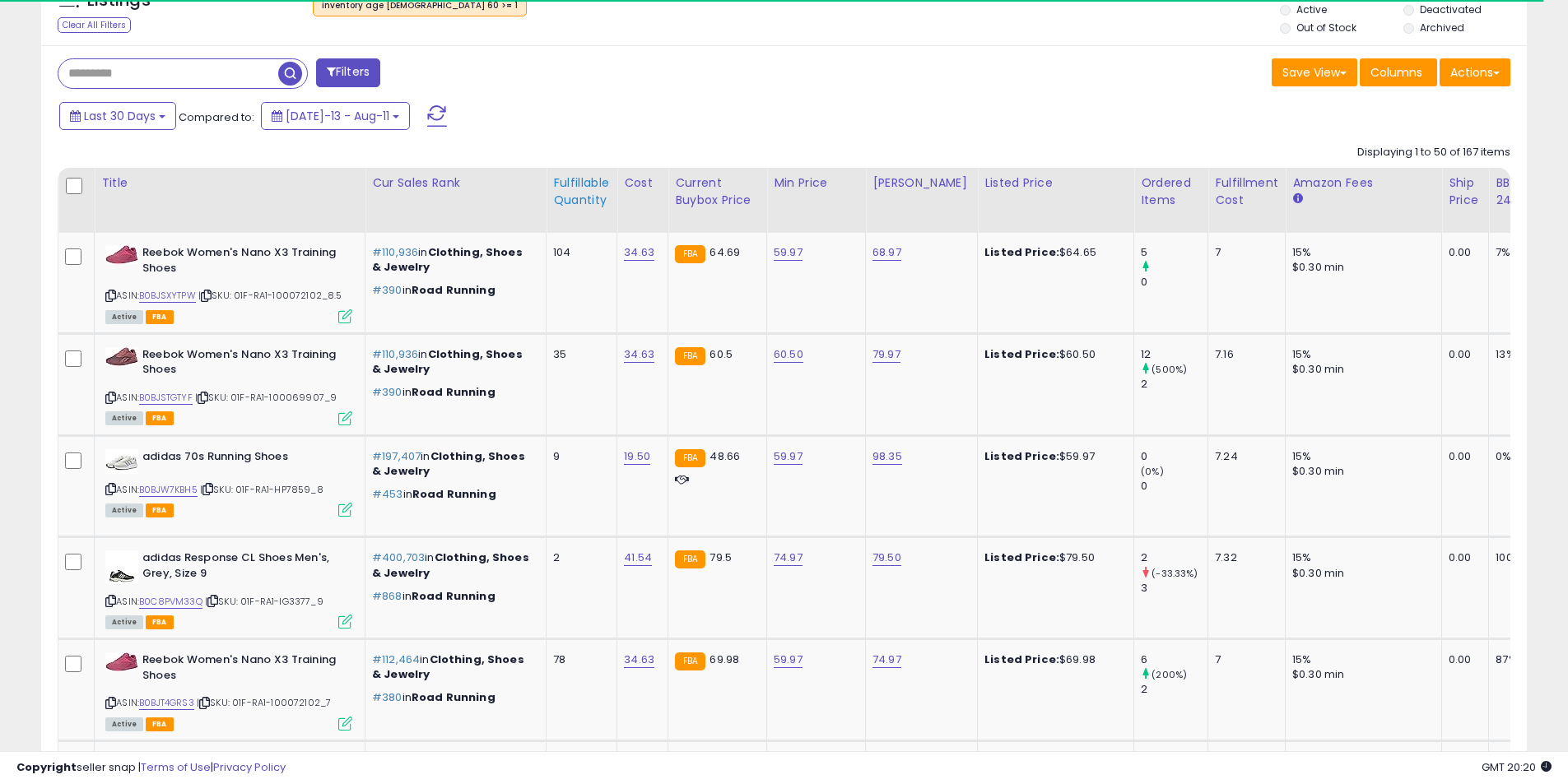
click at [565, 199] on div "Fulfillable Quantity" at bounding box center [581, 192] width 57 height 34
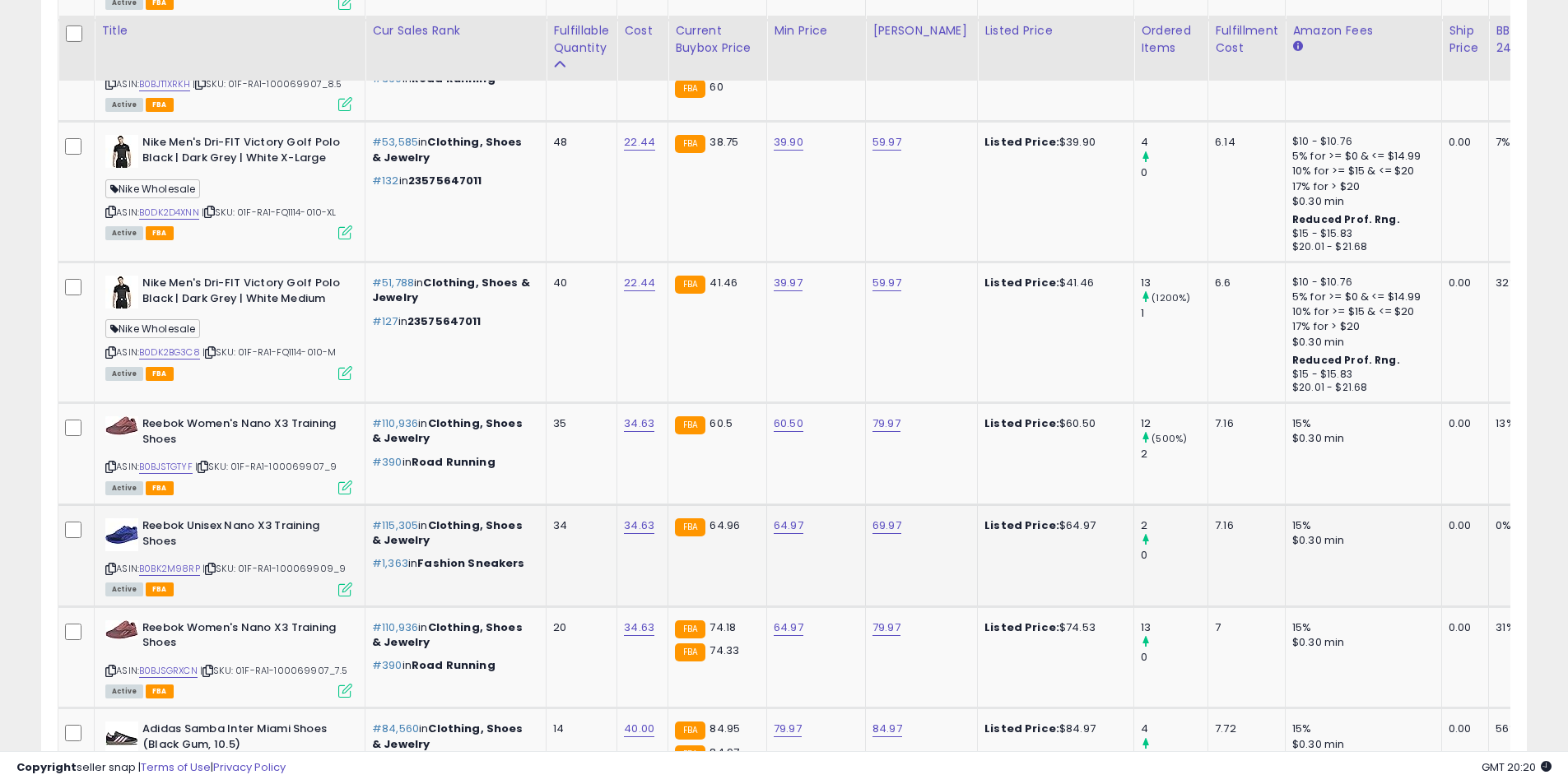
scroll to position [1669, 0]
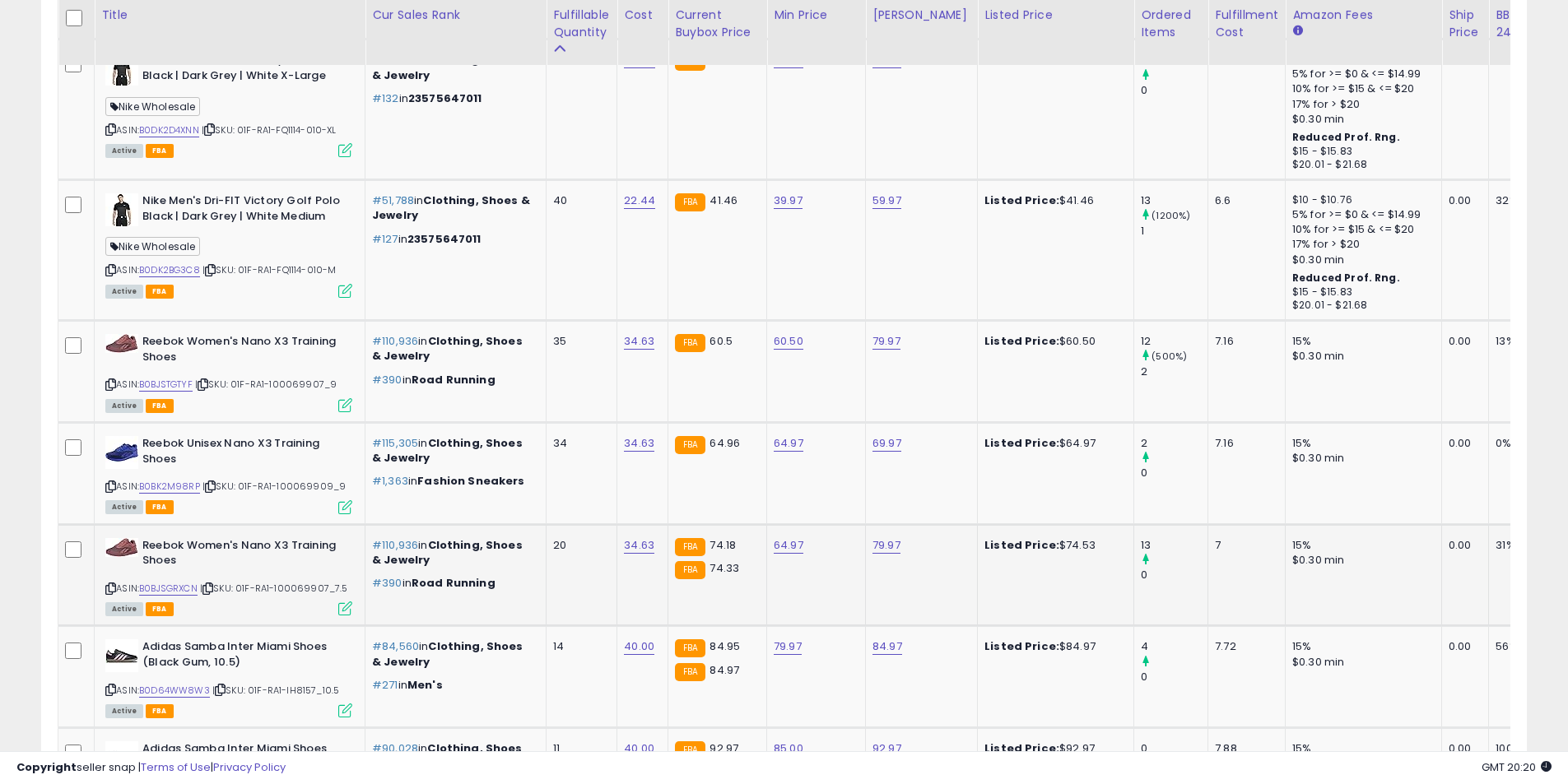
click at [111, 586] on icon at bounding box center [110, 589] width 11 height 9
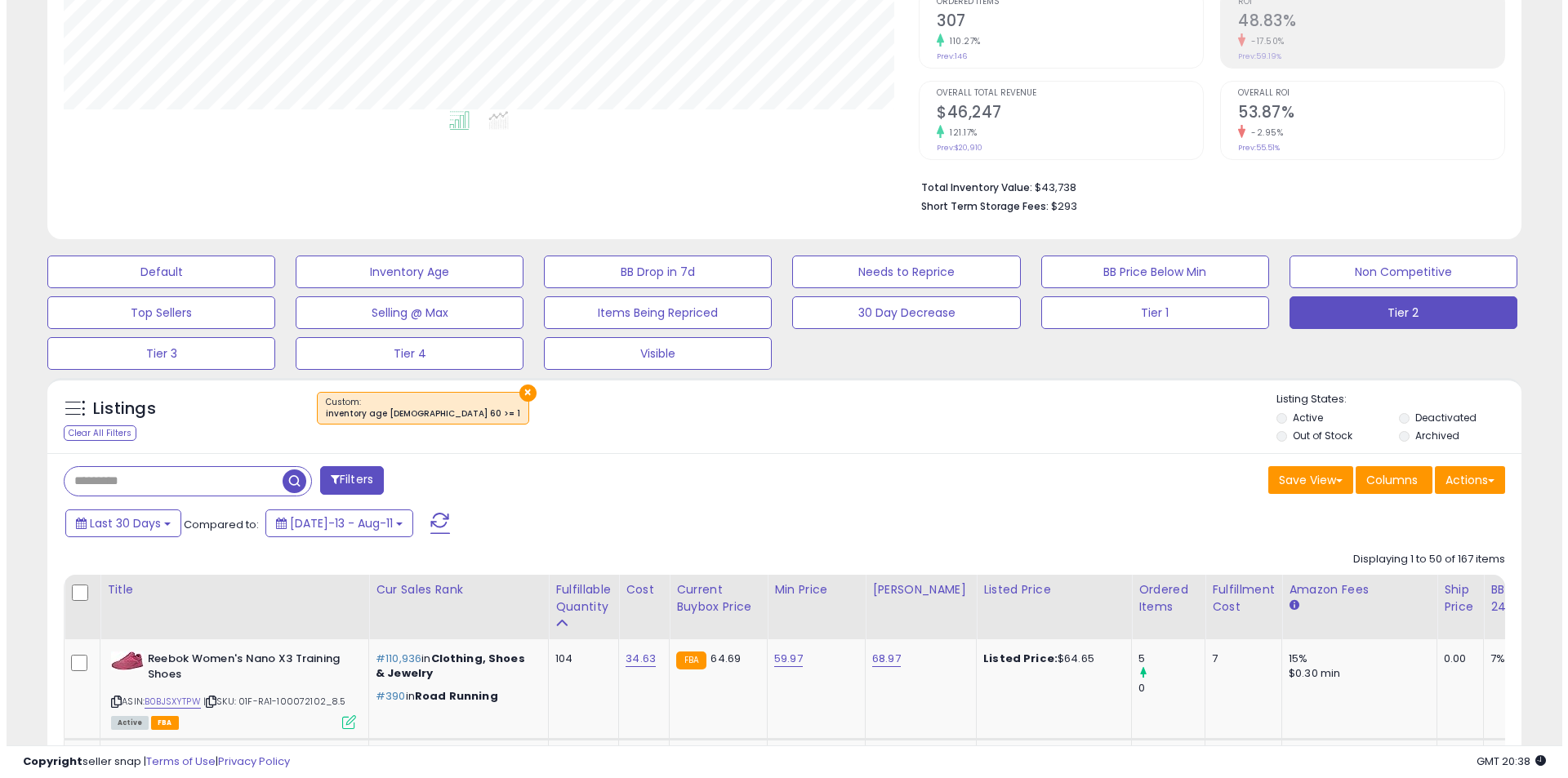
scroll to position [23, 0]
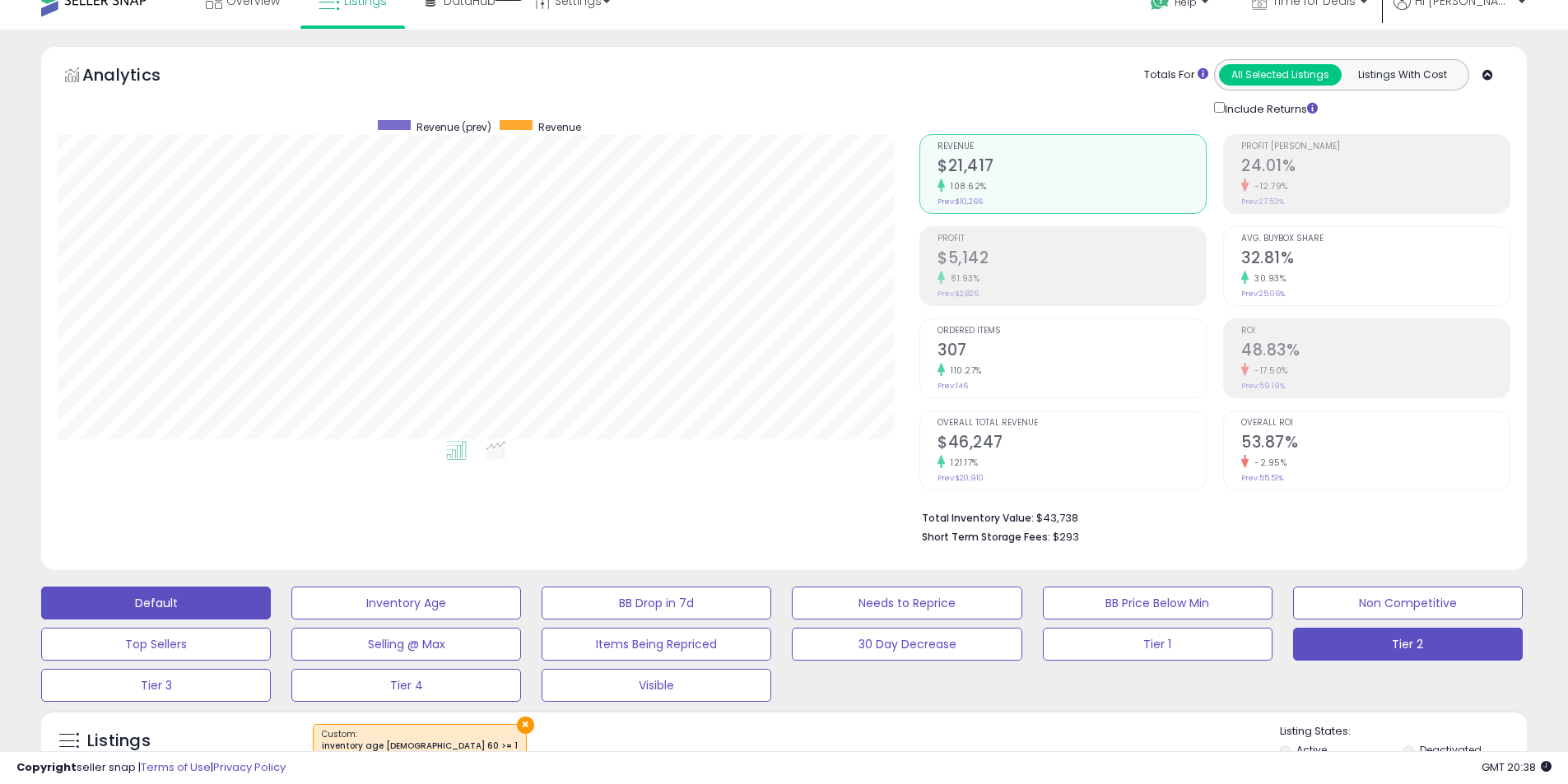
click at [231, 612] on button "Default" at bounding box center [156, 603] width 230 height 33
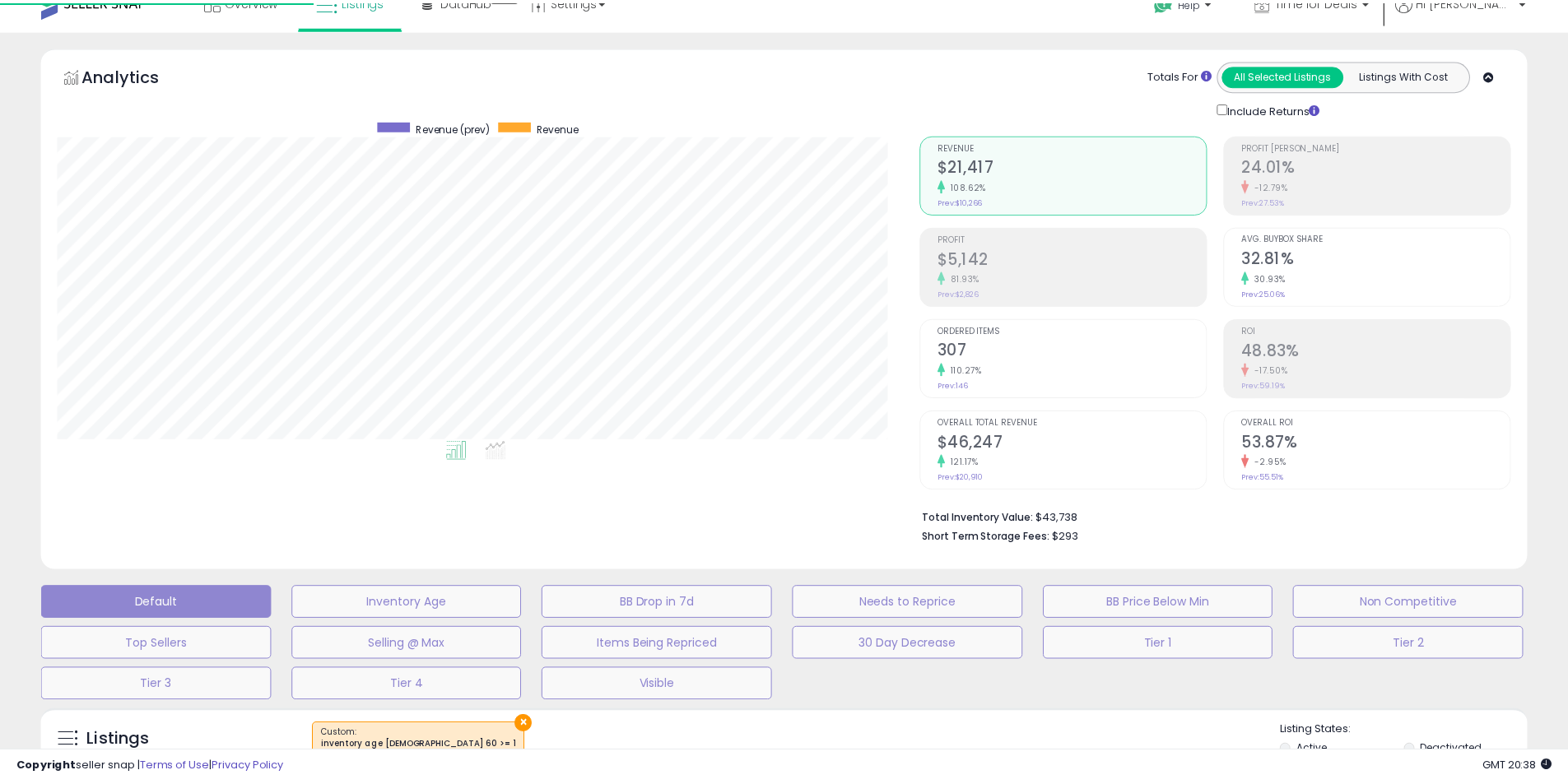
scroll to position [337, 870]
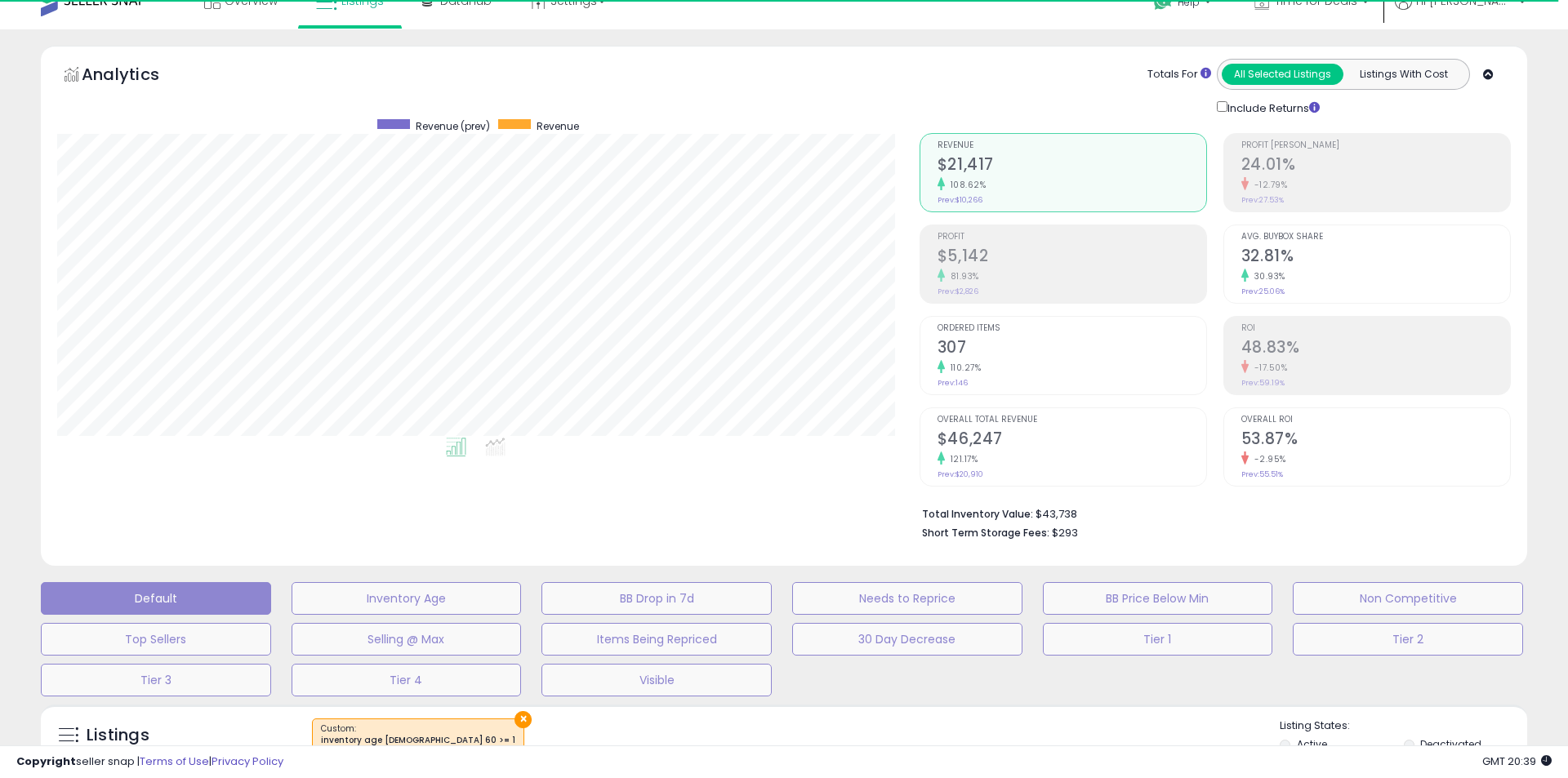
select select "**"
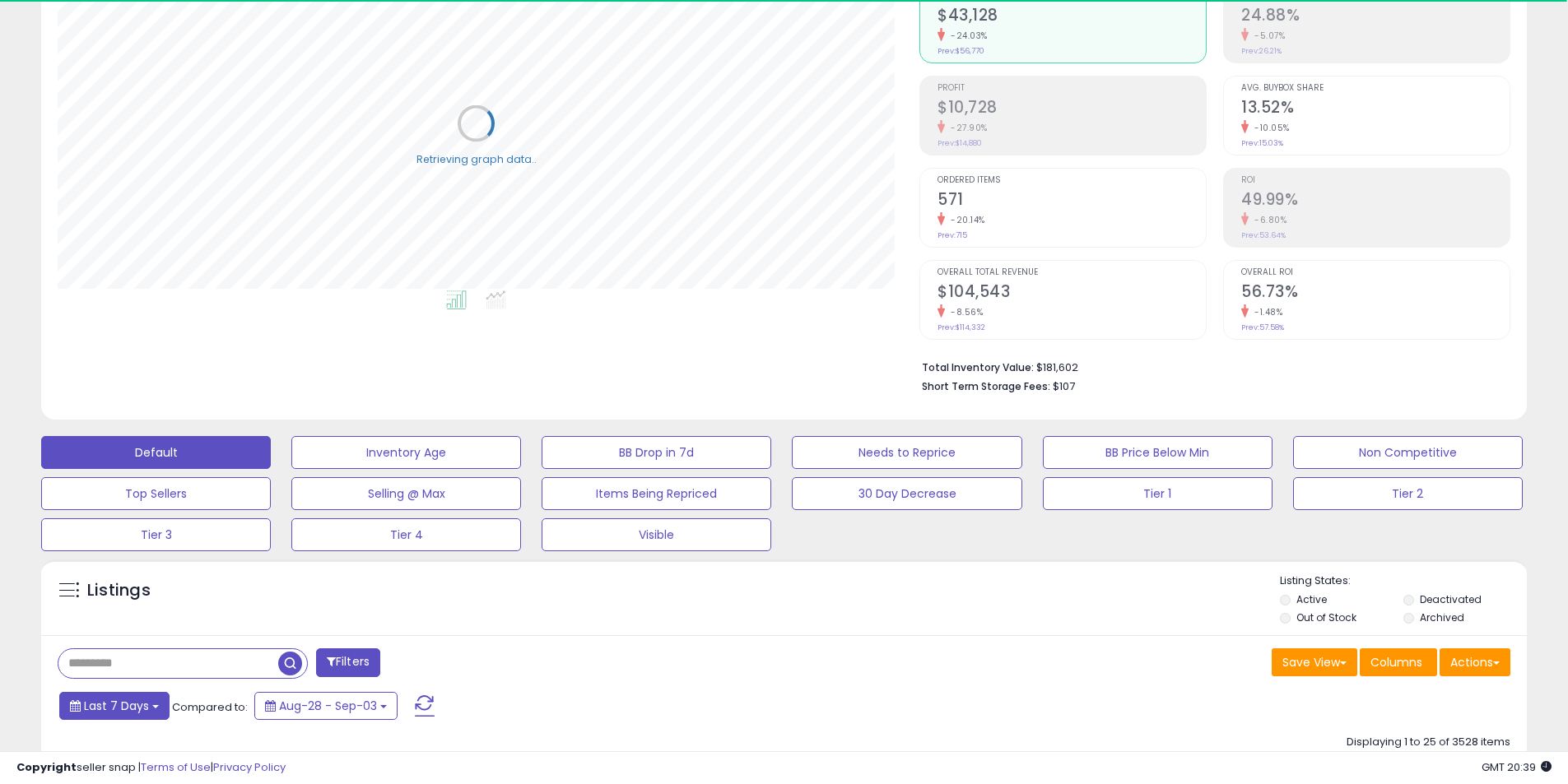
scroll to position [353, 0]
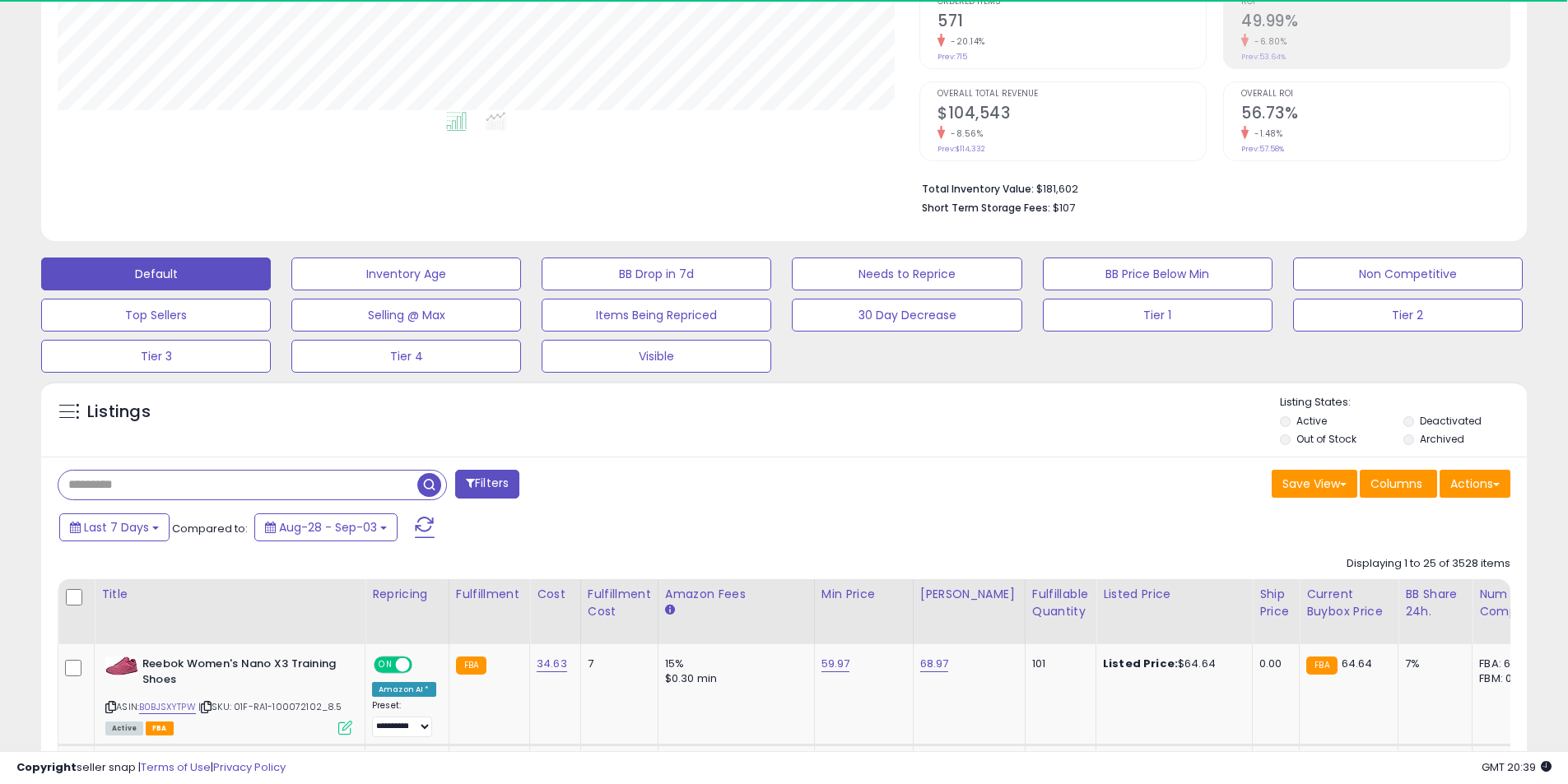
click at [169, 490] on input "text" at bounding box center [238, 485] width 359 height 29
paste input "**********"
type input "**********"
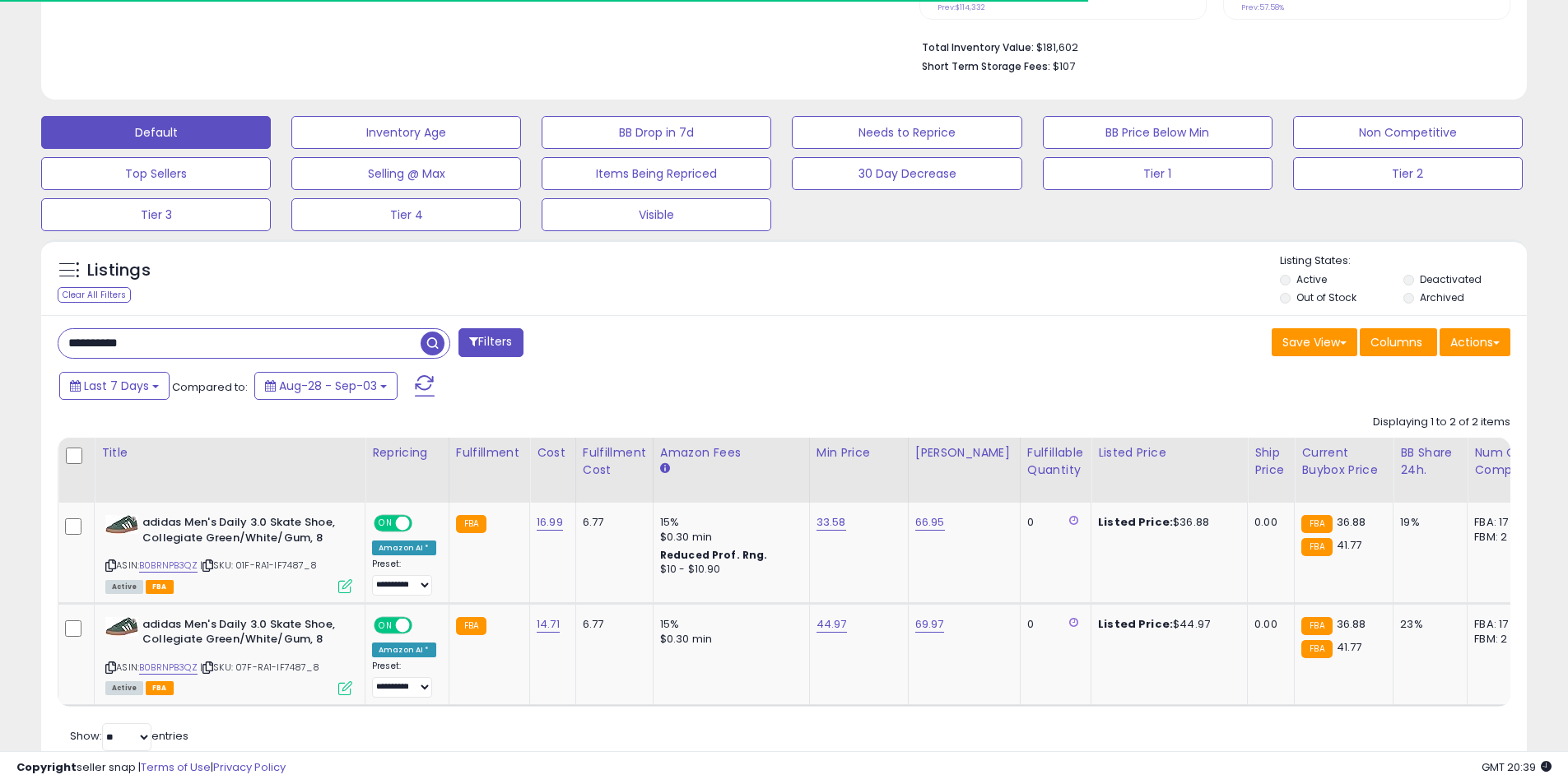
scroll to position [517, 0]
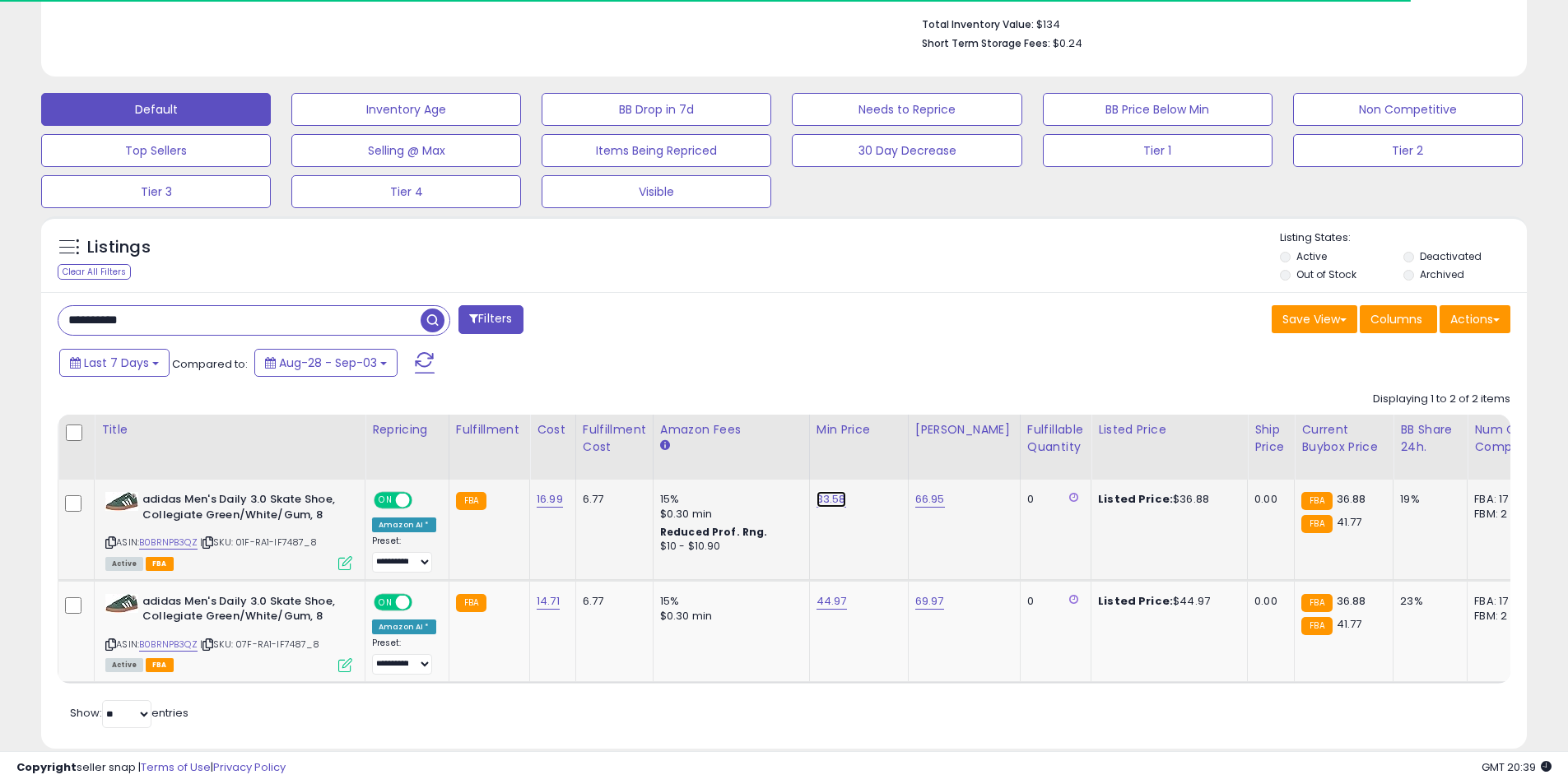
click at [824, 500] on link "33.58" at bounding box center [832, 499] width 30 height 16
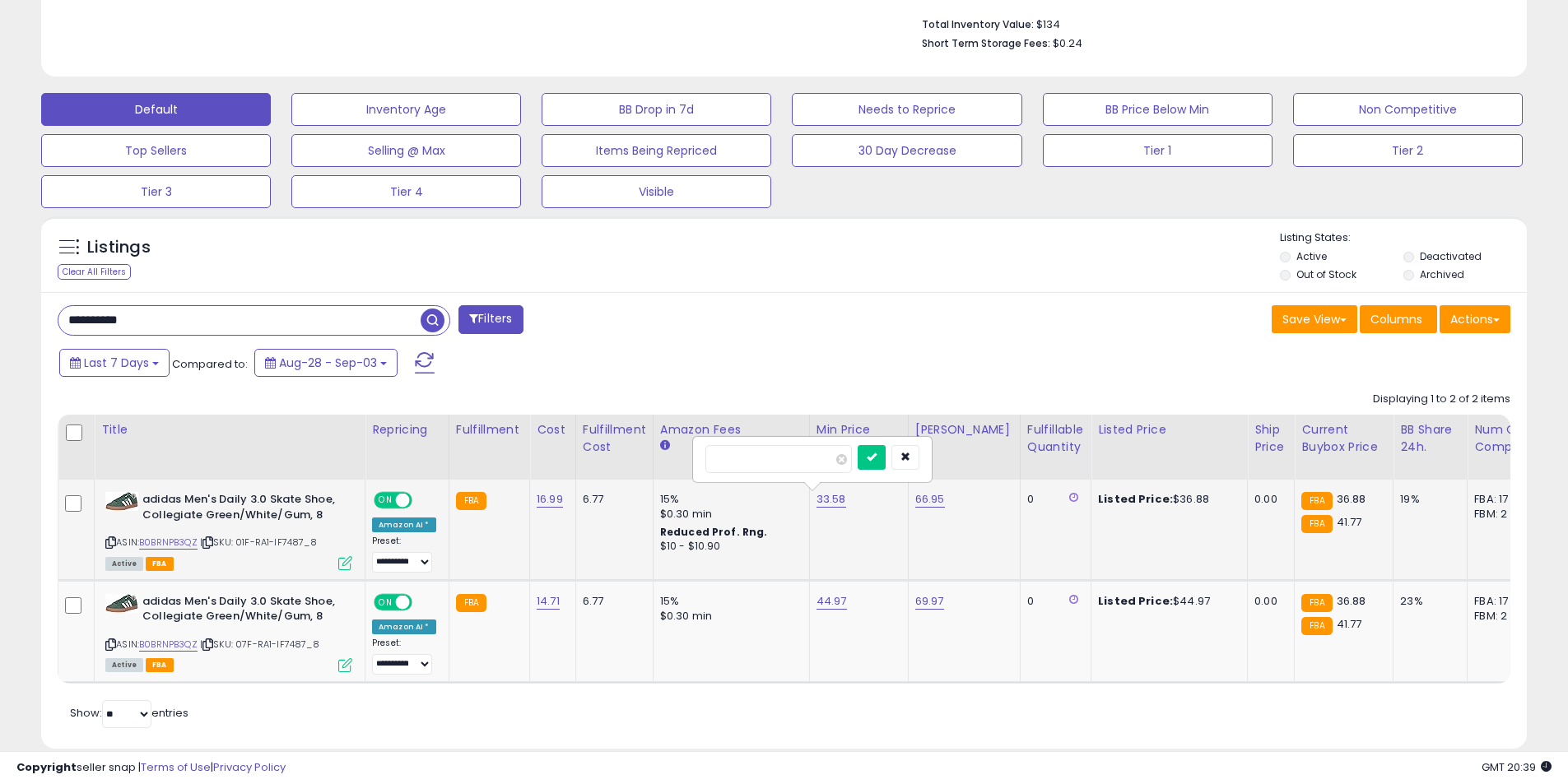
scroll to position [337, 862]
drag, startPoint x: 807, startPoint y: 458, endPoint x: 691, endPoint y: 454, distance: 116.1
click at [691, 454] on table "Title Repricing" at bounding box center [1237, 550] width 2359 height 269
type input "*****"
click button "submit" at bounding box center [871, 457] width 28 height 24
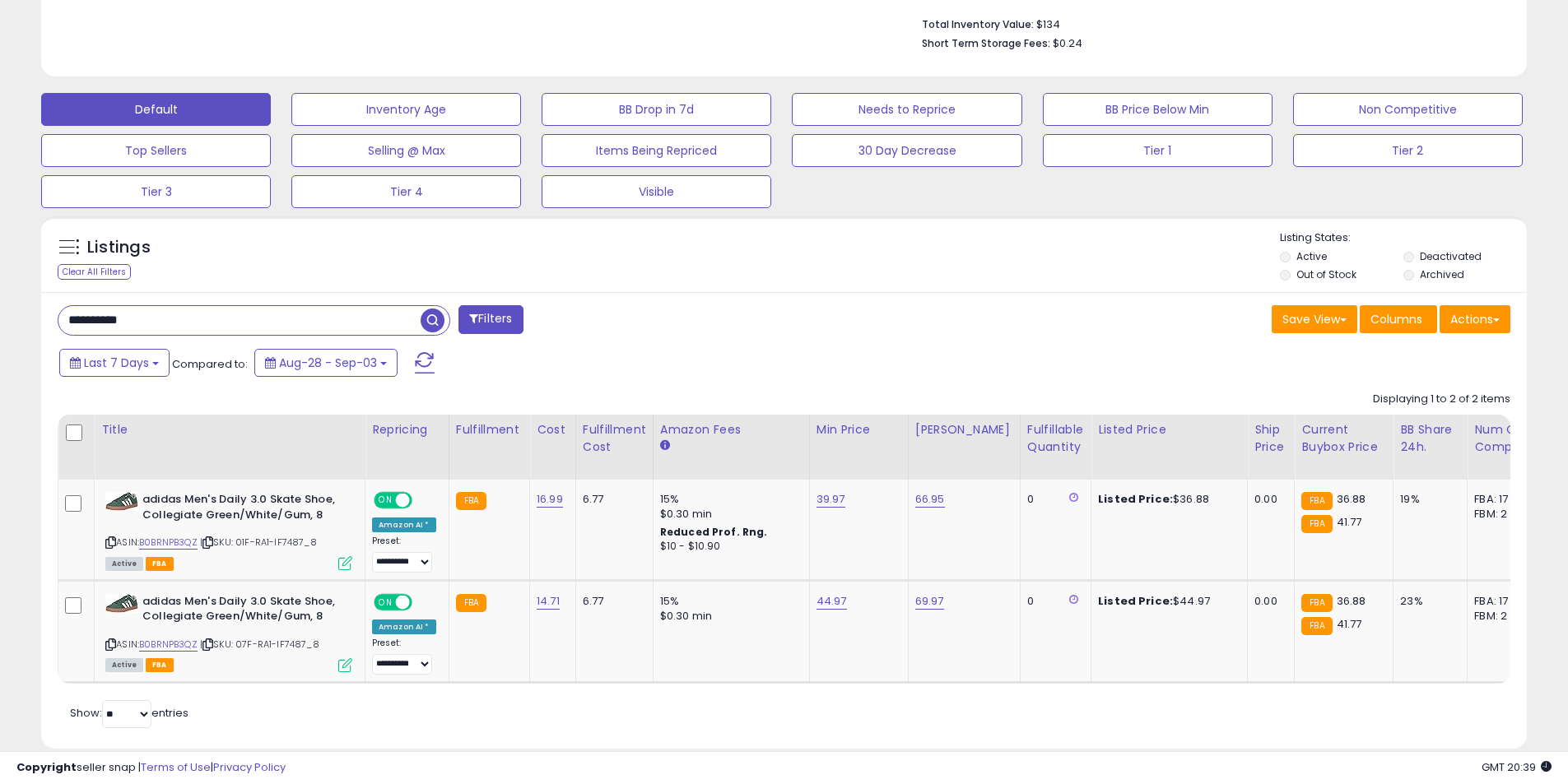
click at [710, 296] on div "**********" at bounding box center [784, 520] width 1486 height 457
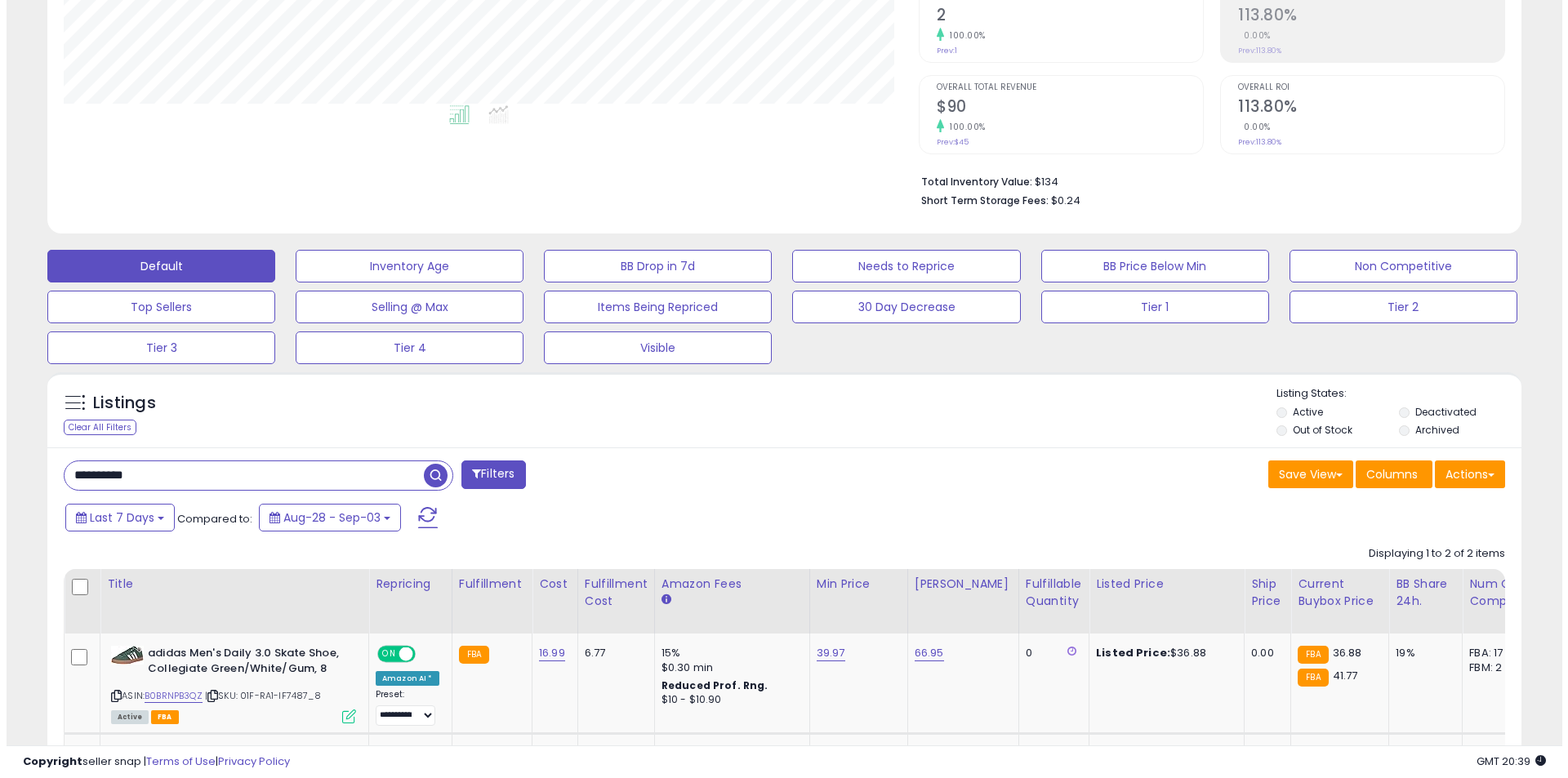
scroll to position [268, 0]
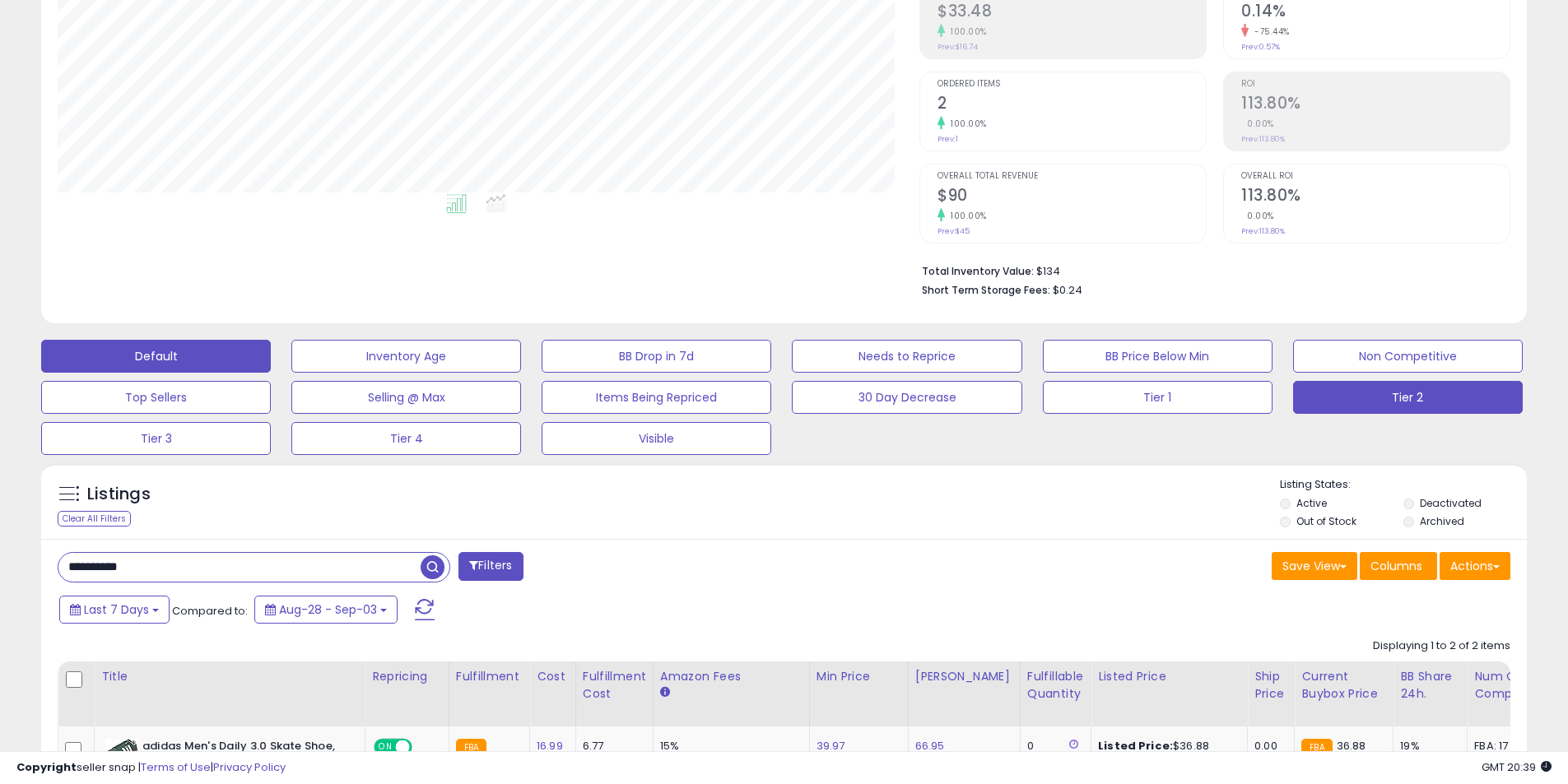
click at [1329, 400] on button "Tier 2" at bounding box center [1408, 397] width 230 height 33
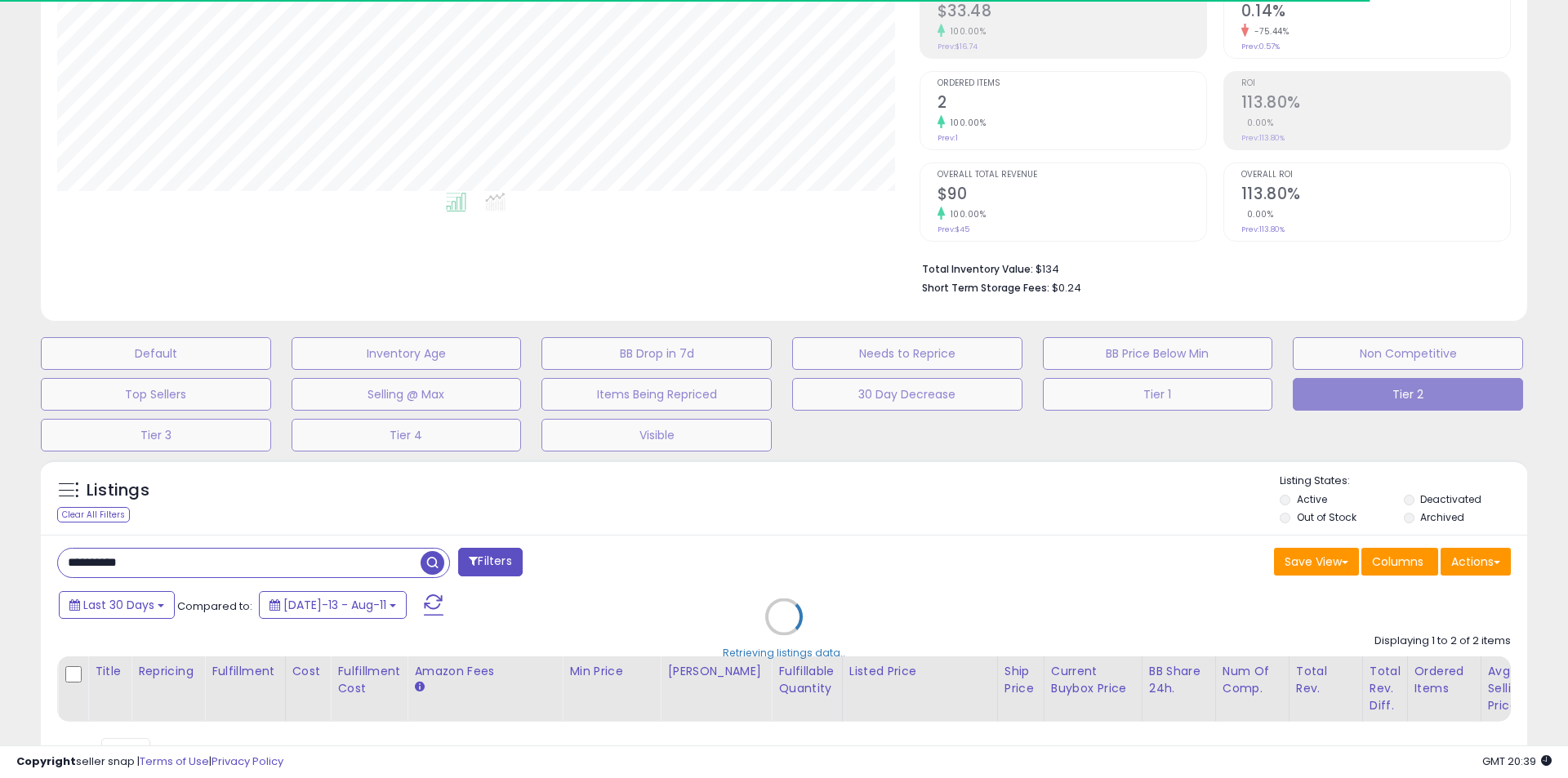
select select "**"
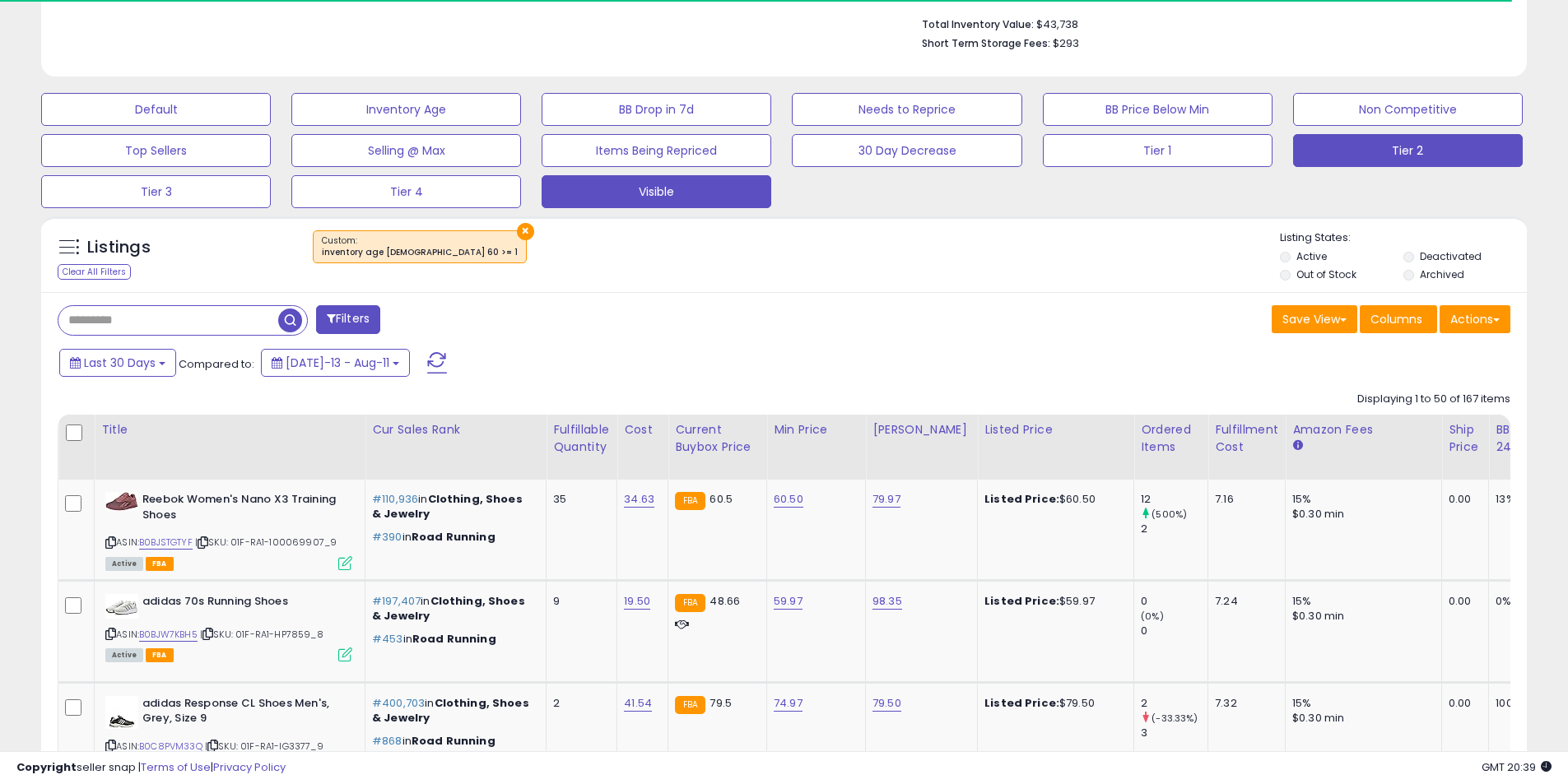
scroll to position [600, 0]
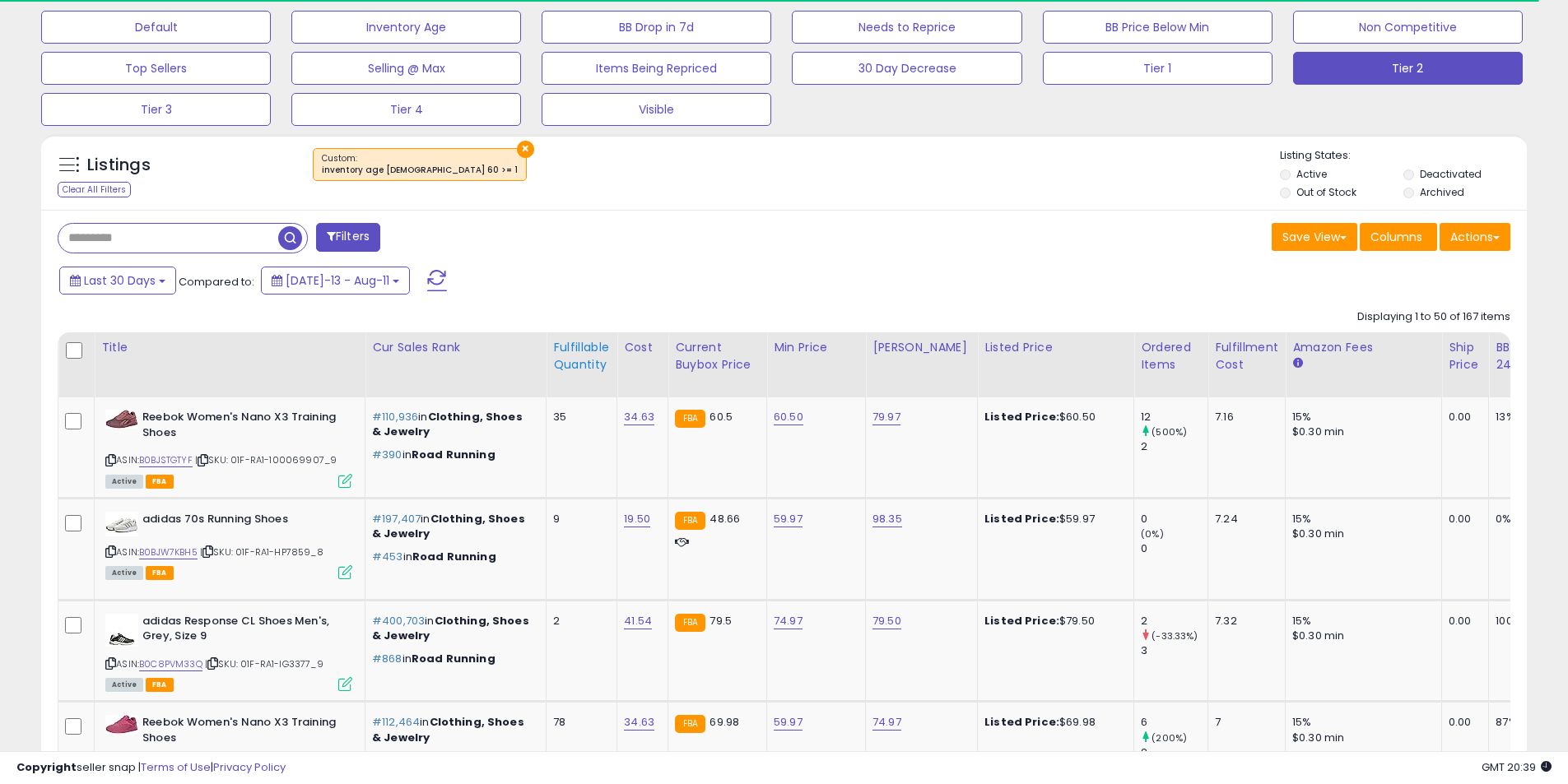
click at [579, 356] on div "Fulfillable Quantity" at bounding box center [581, 356] width 57 height 34
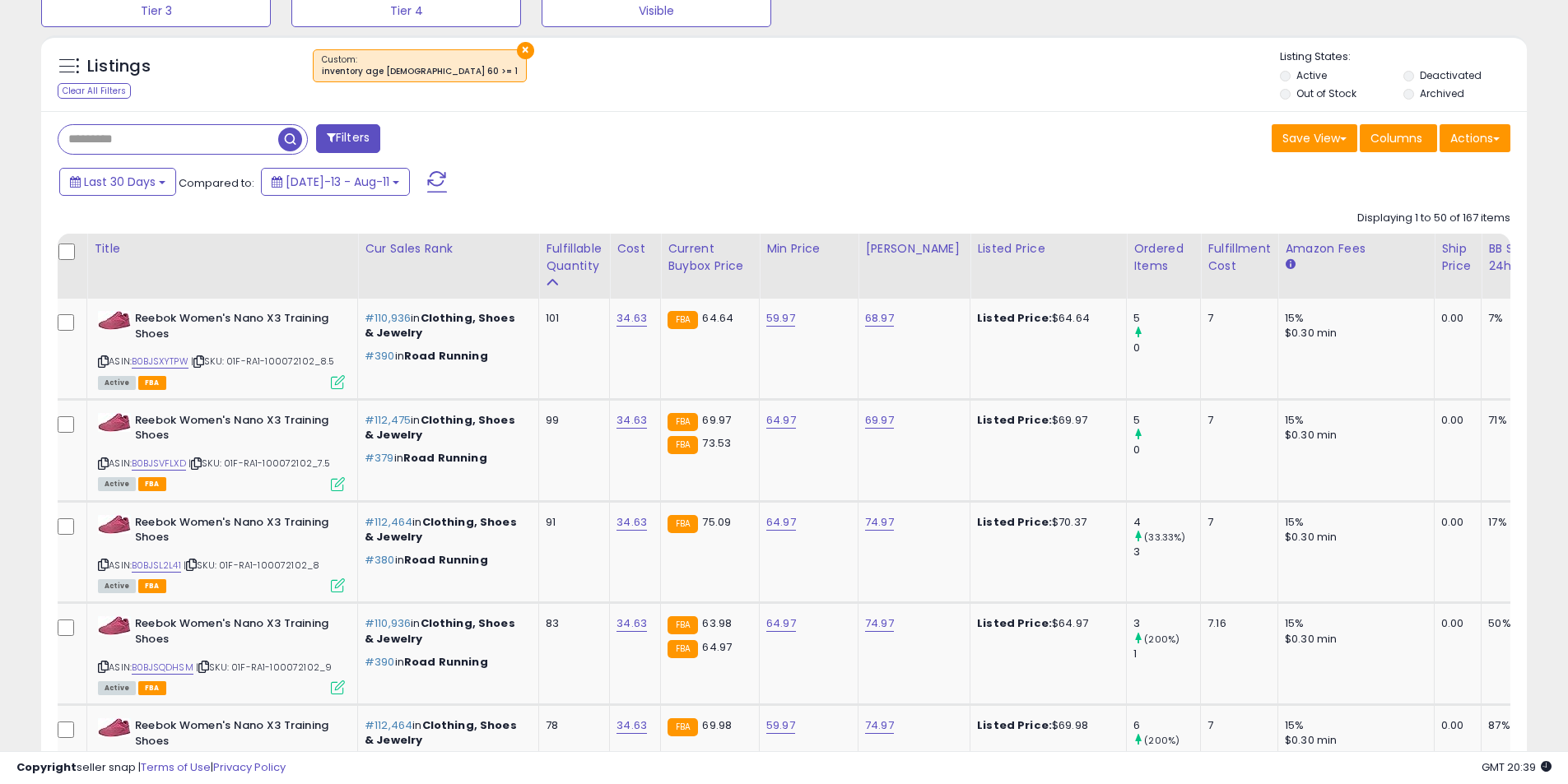
scroll to position [0, 0]
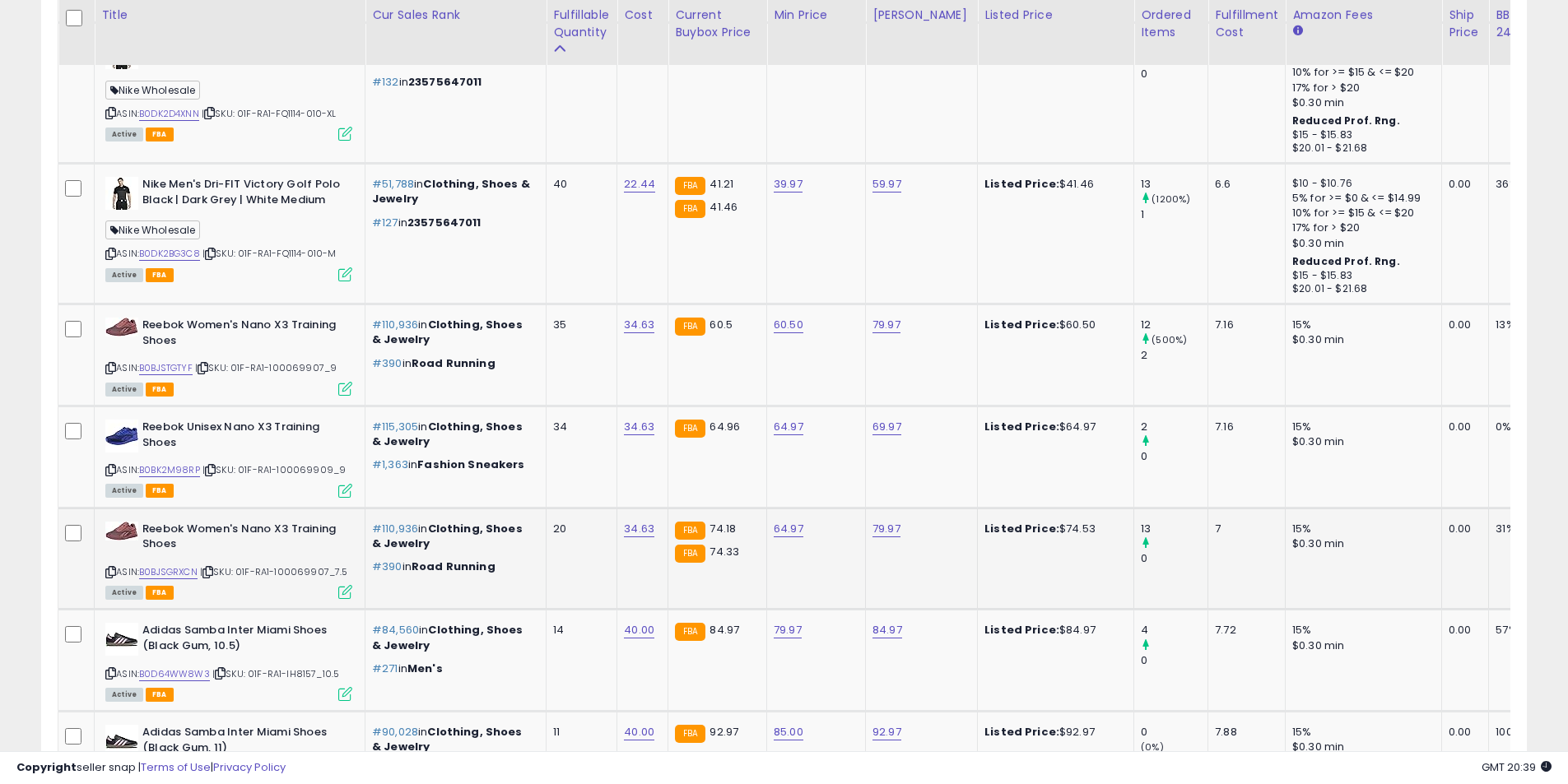
click at [107, 570] on icon at bounding box center [110, 572] width 11 height 9
